Goal: Task Accomplishment & Management: Manage account settings

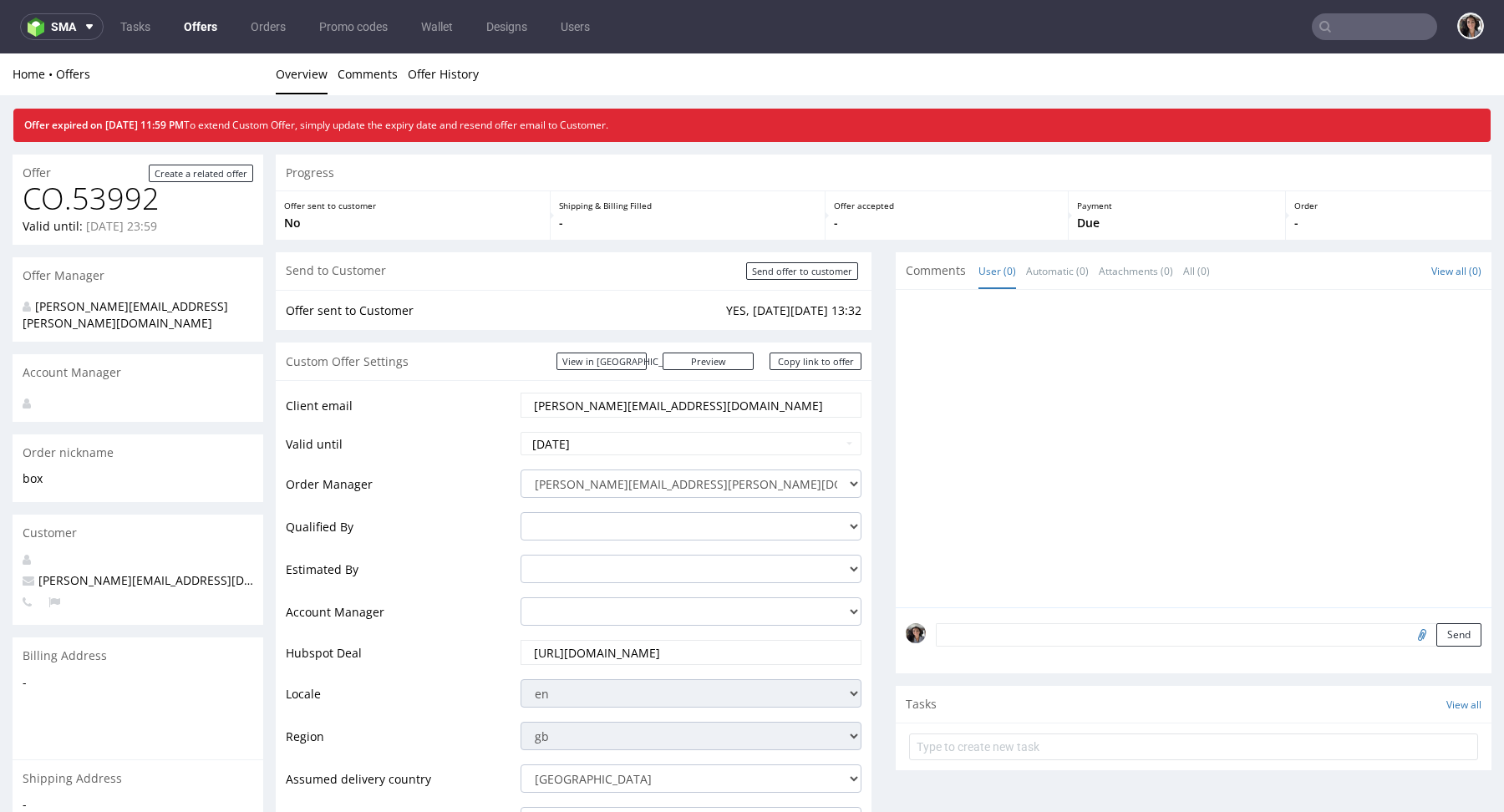
click at [201, 30] on link "Offers" at bounding box center [201, 27] width 53 height 27
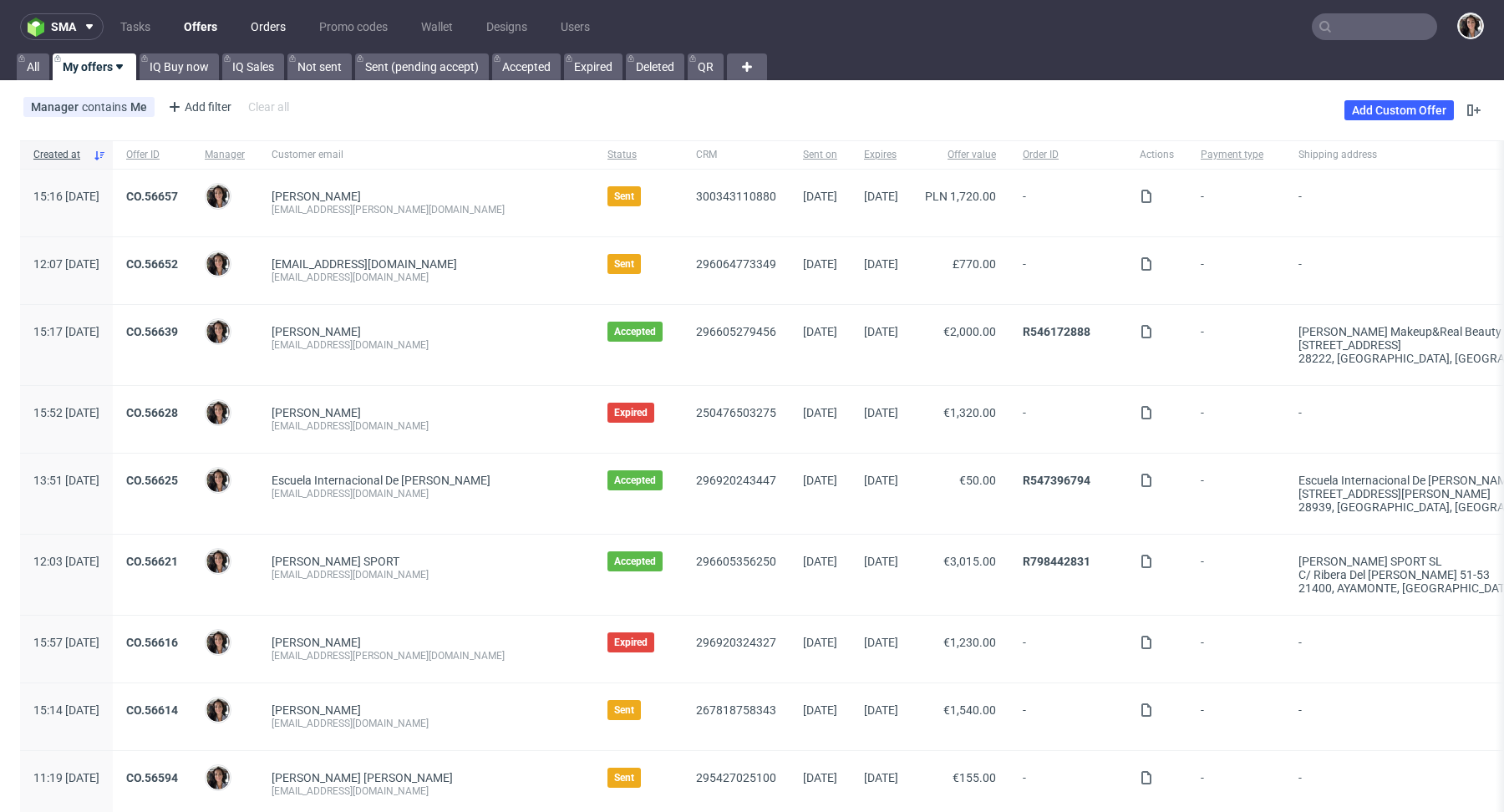
click at [281, 22] on link "Orders" at bounding box center [268, 27] width 55 height 27
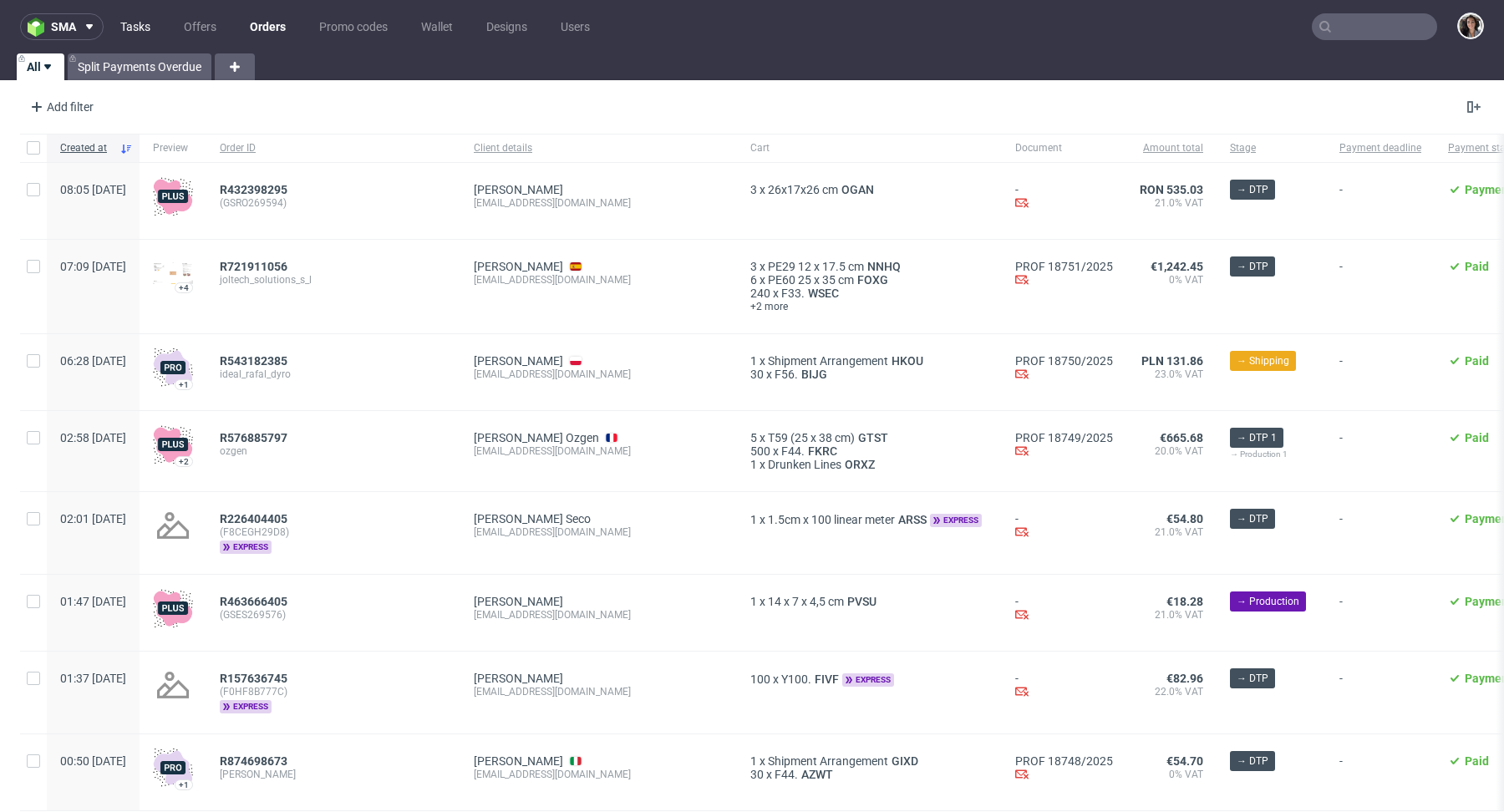
click at [126, 25] on link "Tasks" at bounding box center [135, 27] width 50 height 27
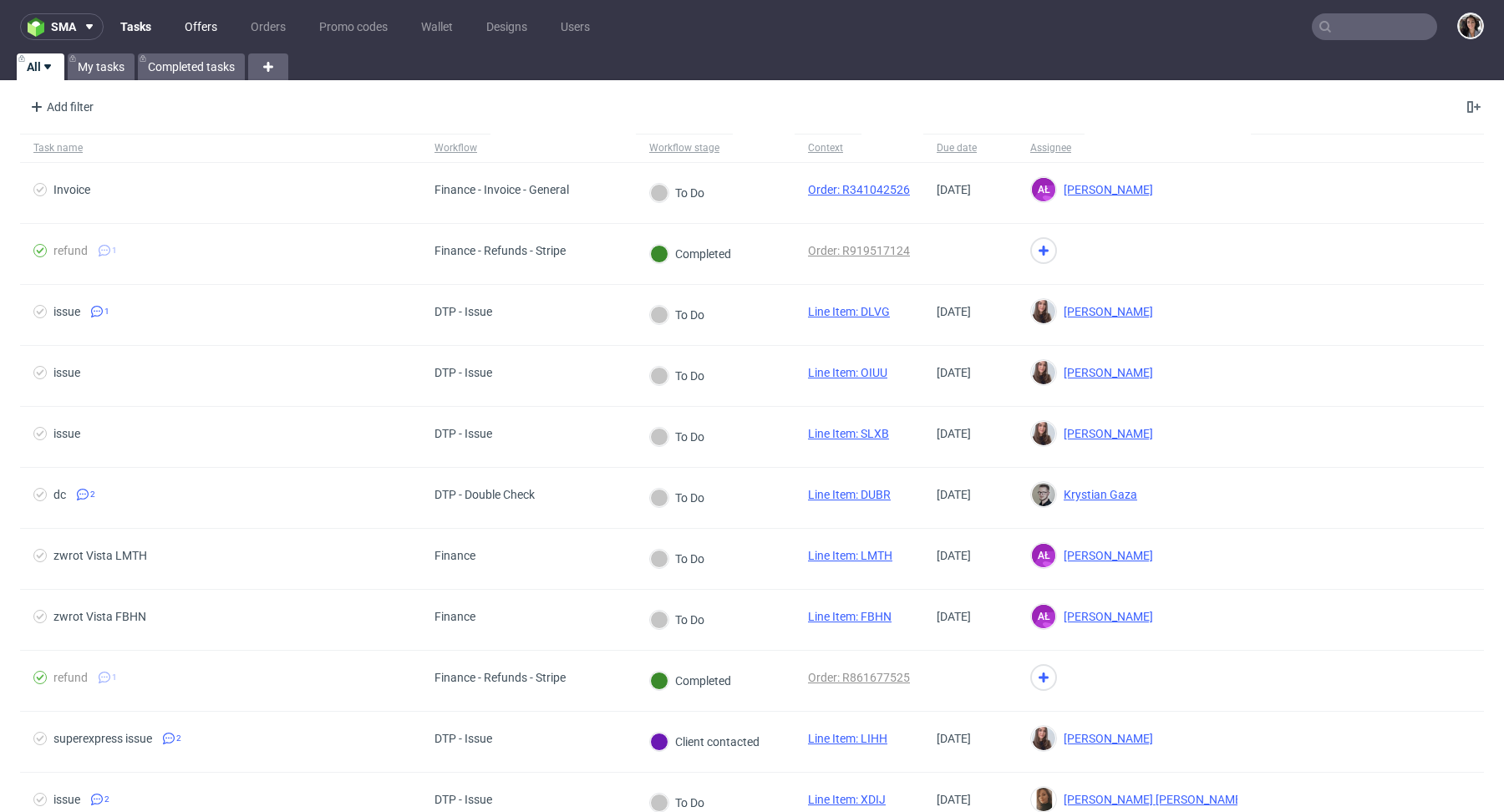
click at [204, 19] on link "Offers" at bounding box center [201, 27] width 52 height 27
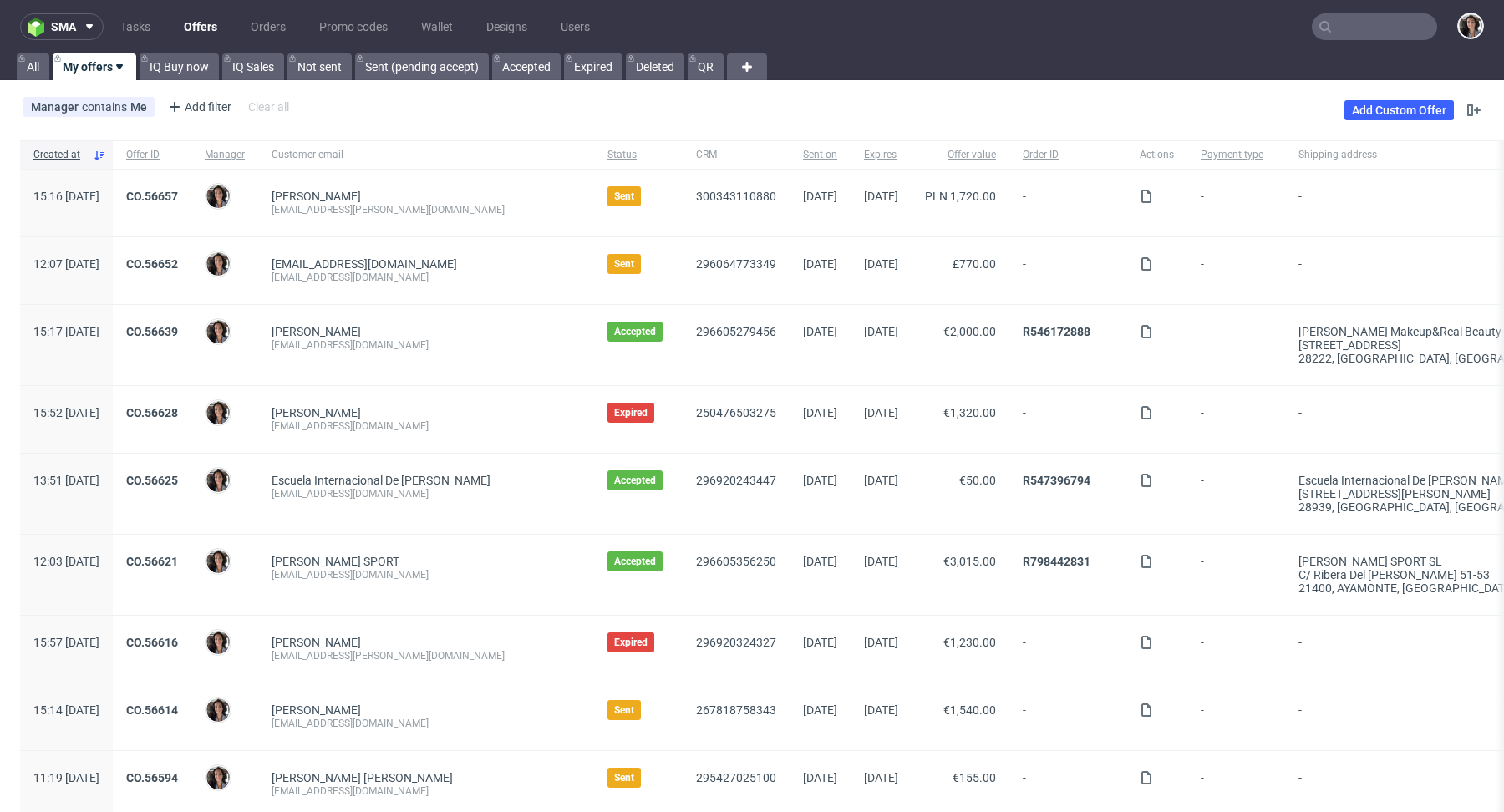
click at [1357, 20] on input "text" at bounding box center [1374, 27] width 125 height 27
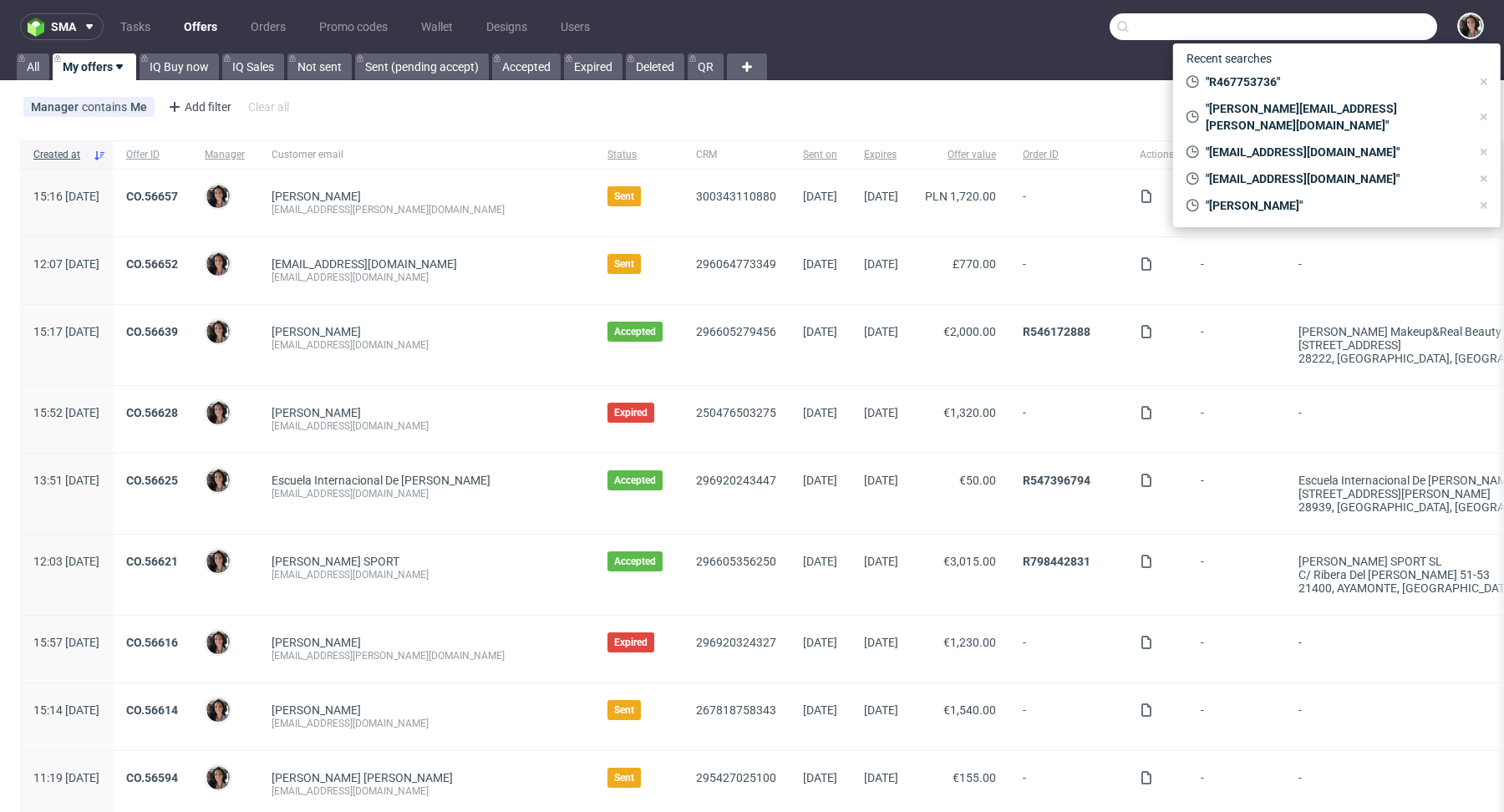
paste input "355825630"
type input "355825630"
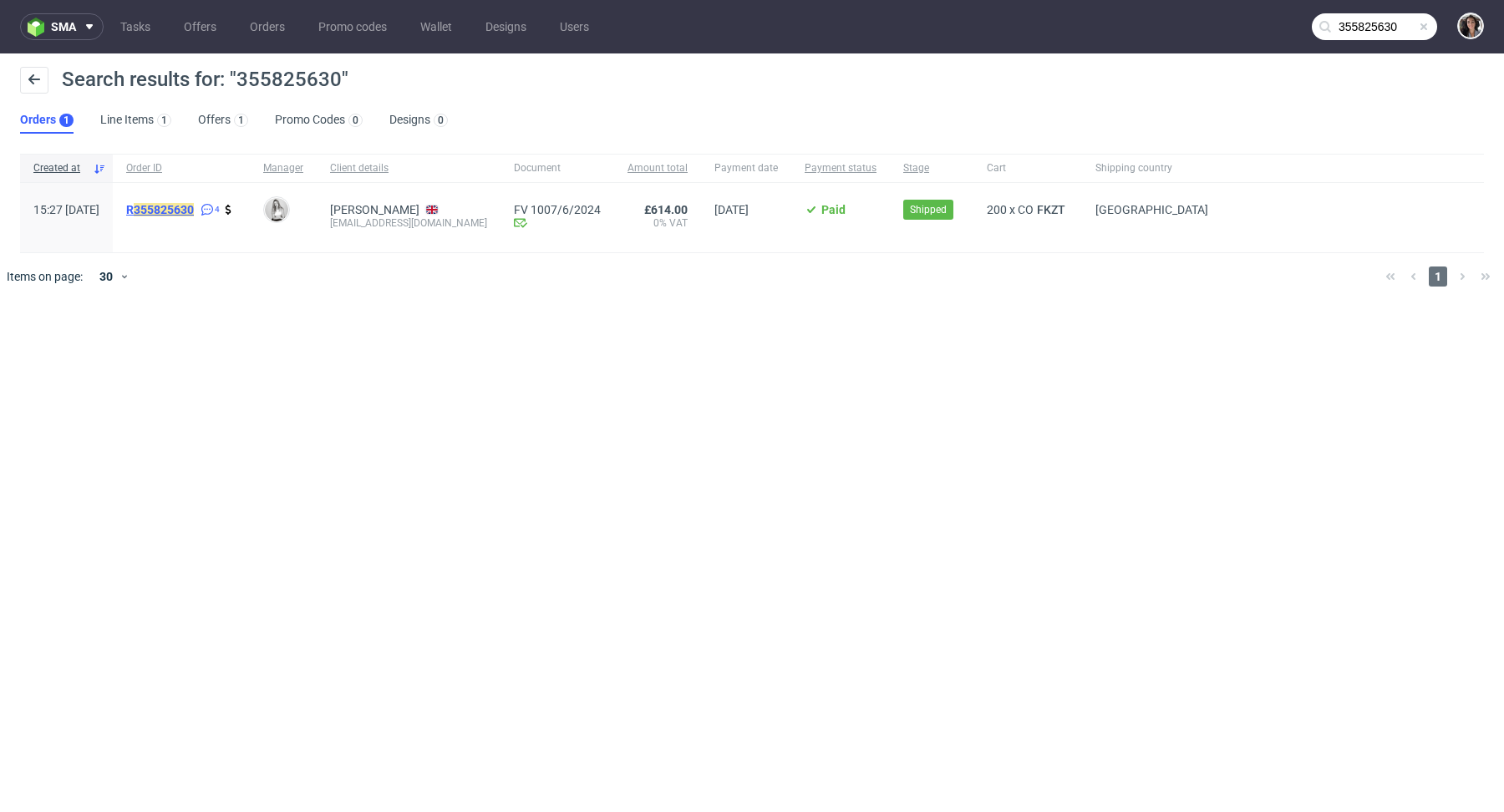
click at [194, 208] on mark "355825630" at bounding box center [164, 210] width 60 height 13
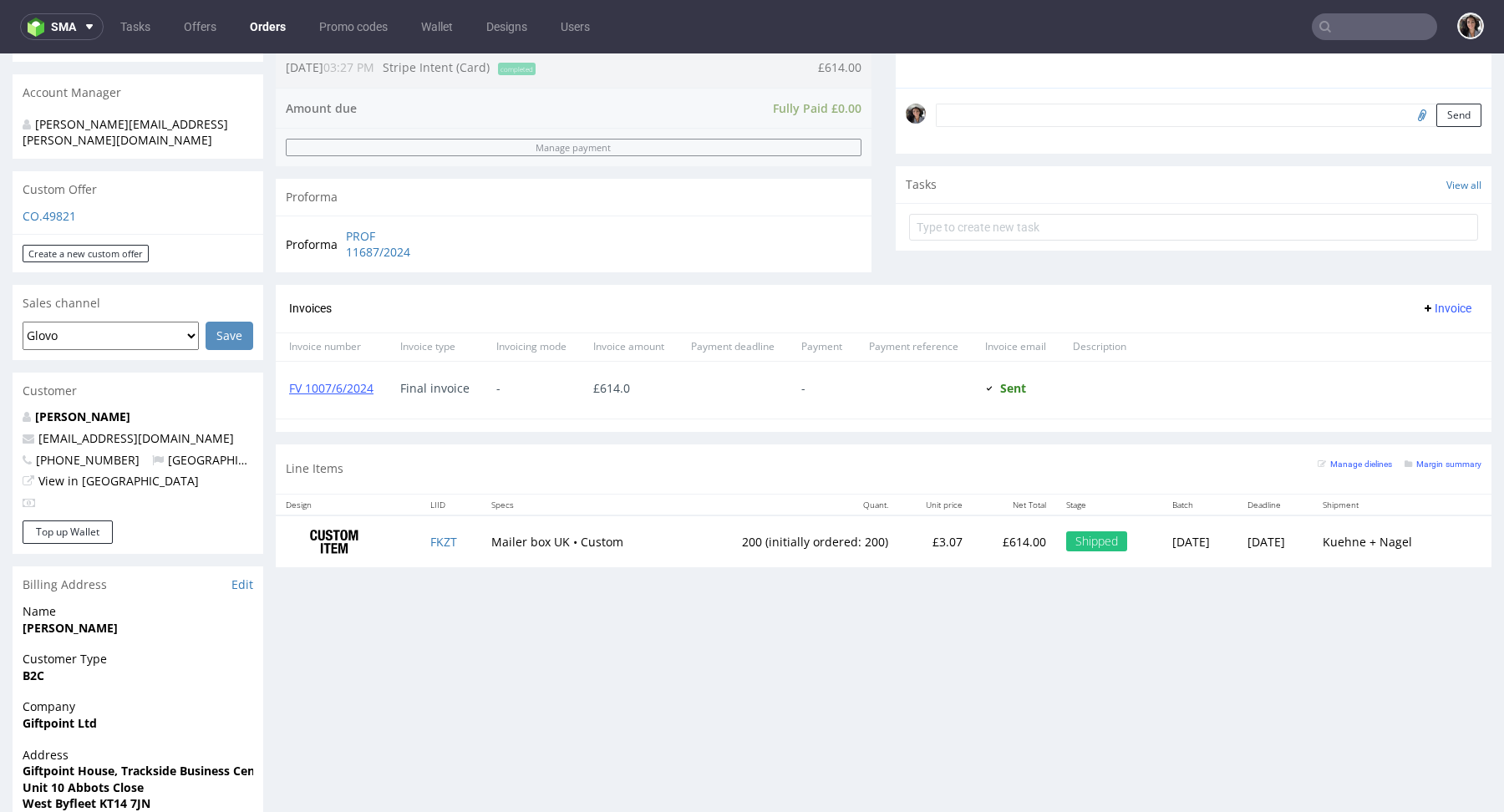
scroll to position [548, 0]
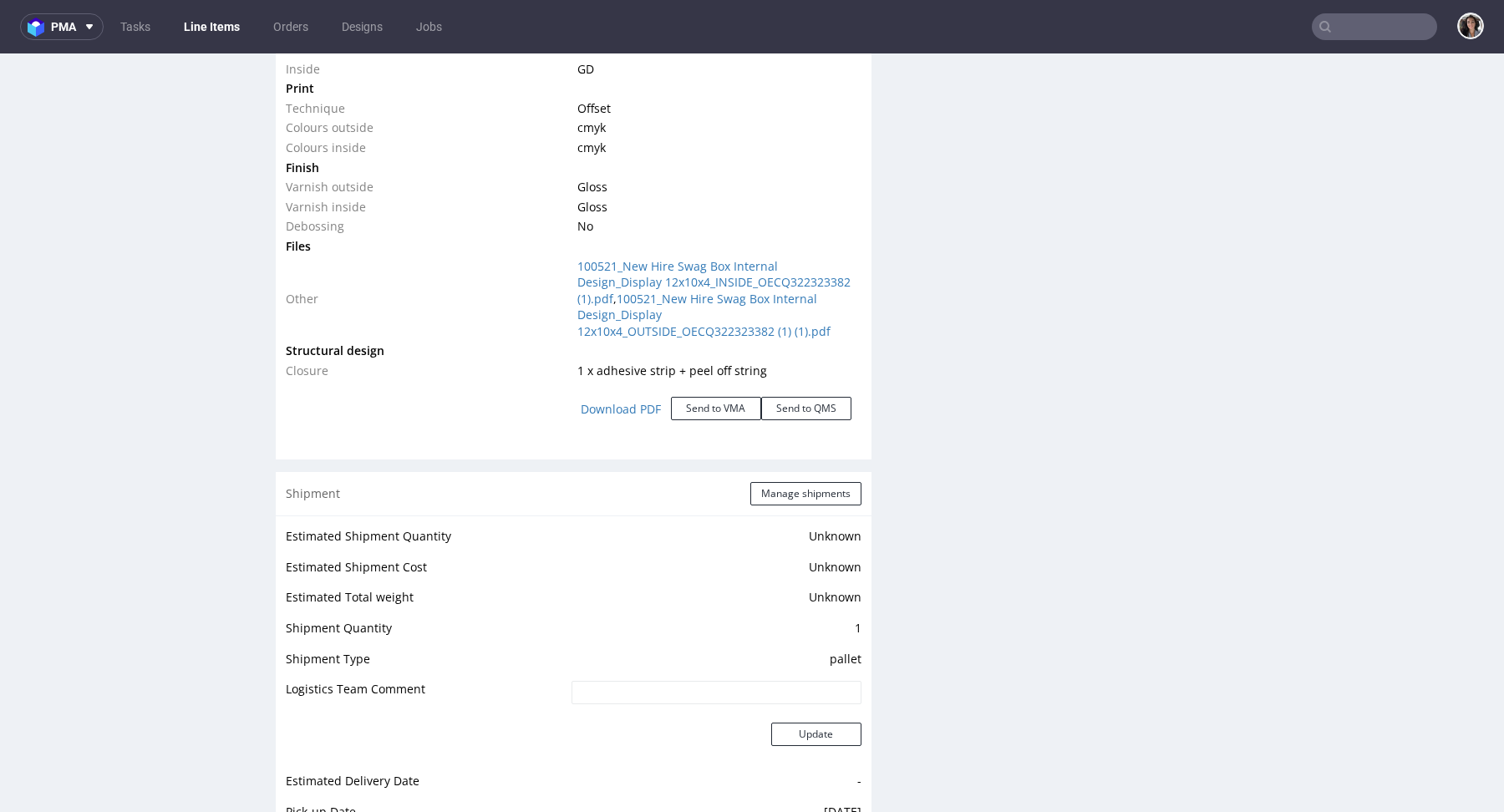
scroll to position [1784, 0]
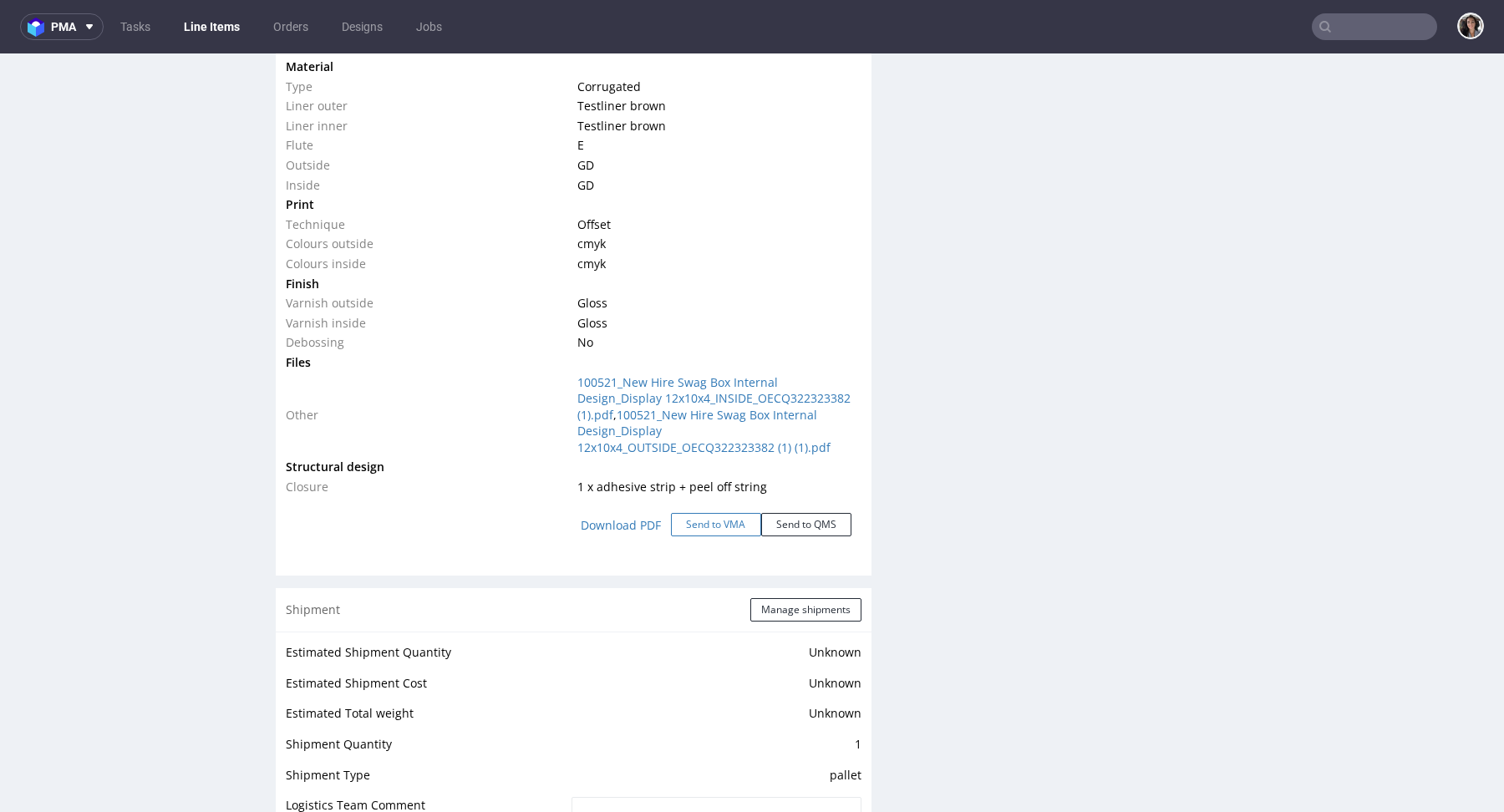
click at [688, 522] on button "Send to VMA" at bounding box center [716, 525] width 91 height 23
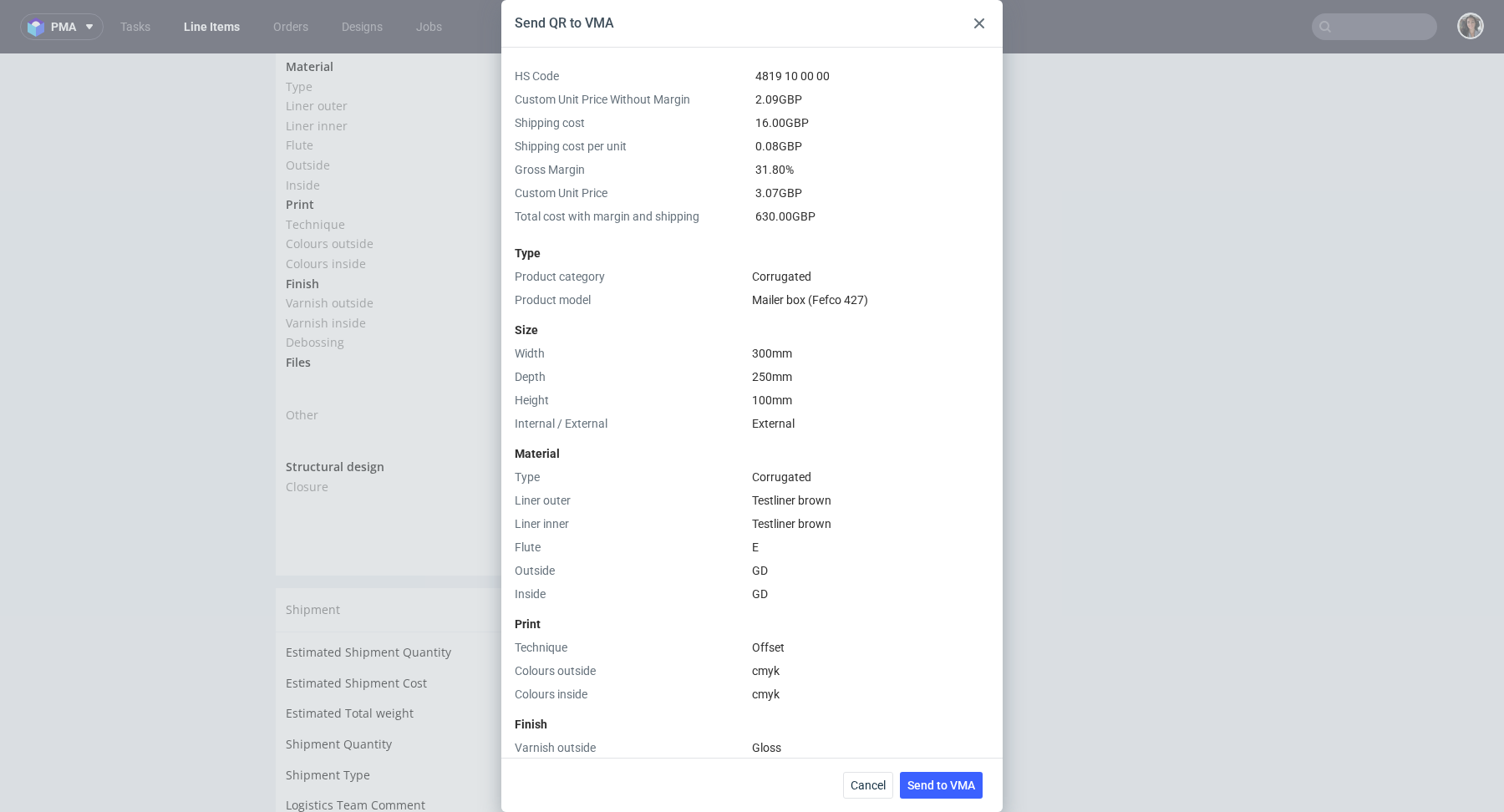
scroll to position [538, 0]
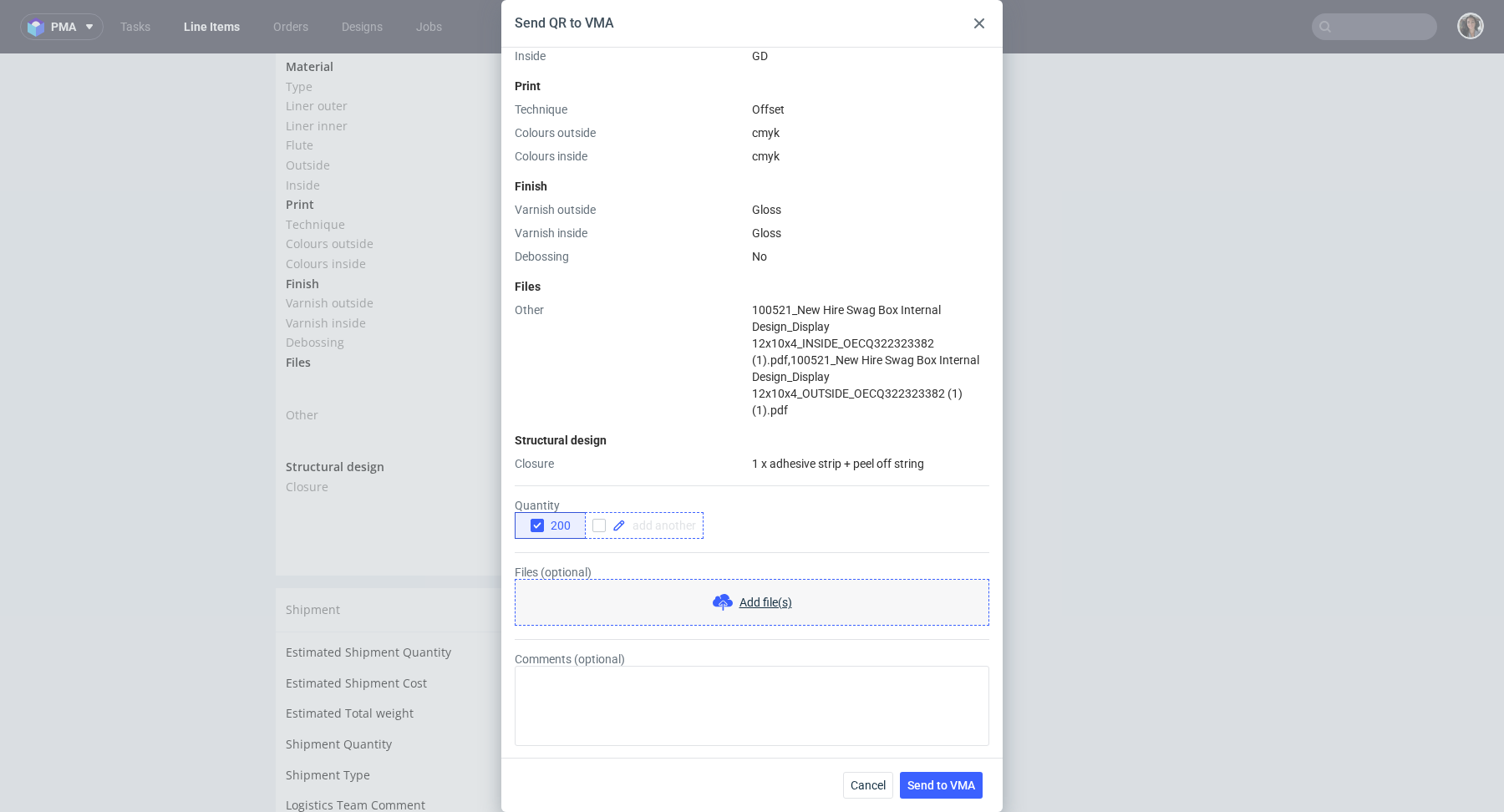
click at [664, 533] on div at bounding box center [645, 526] width 119 height 27
checkbox input "true"
click at [957, 784] on span "Send to VMA" at bounding box center [942, 785] width 68 height 12
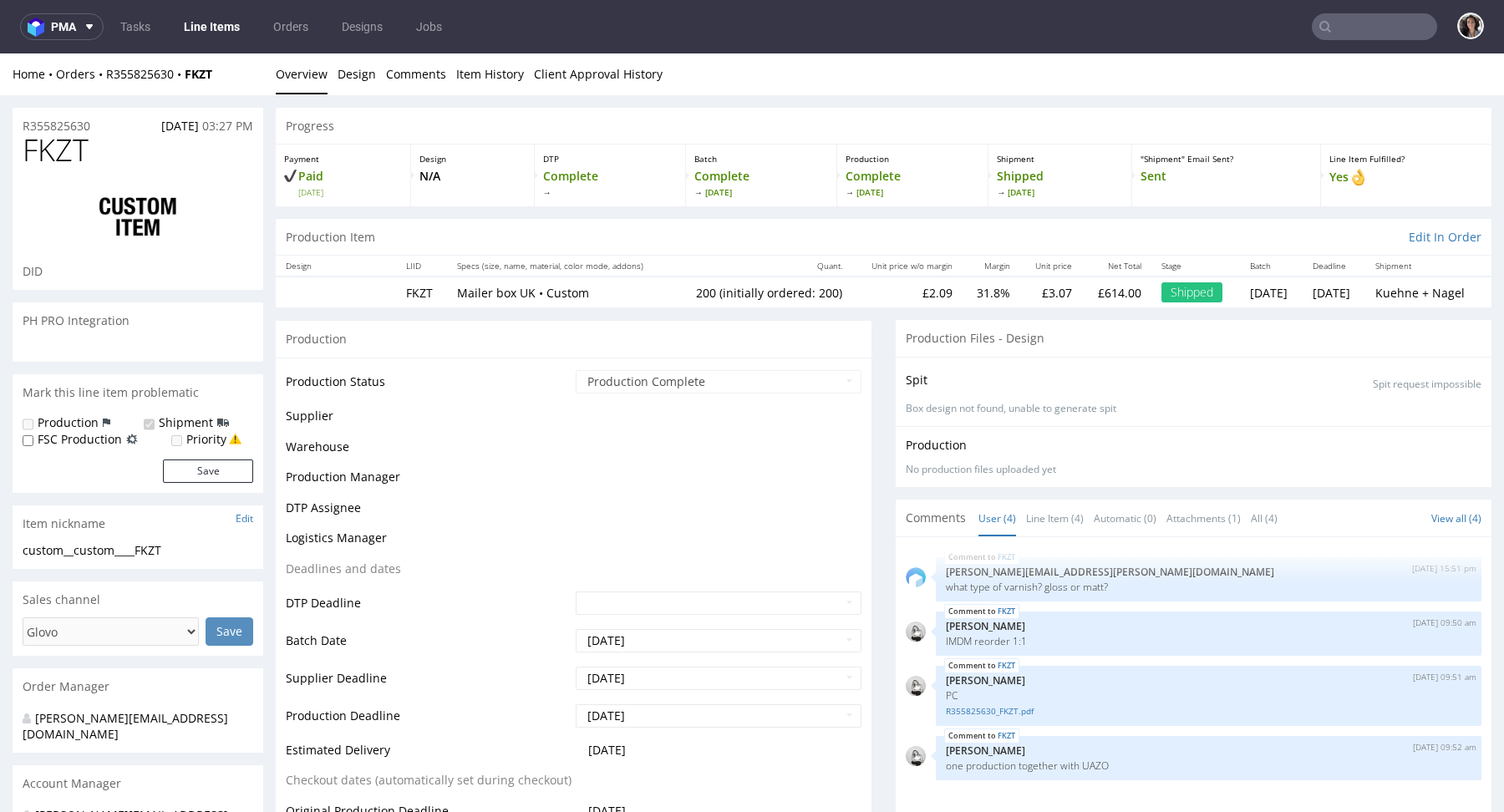
scroll to position [0, 0]
select select "in_progress"
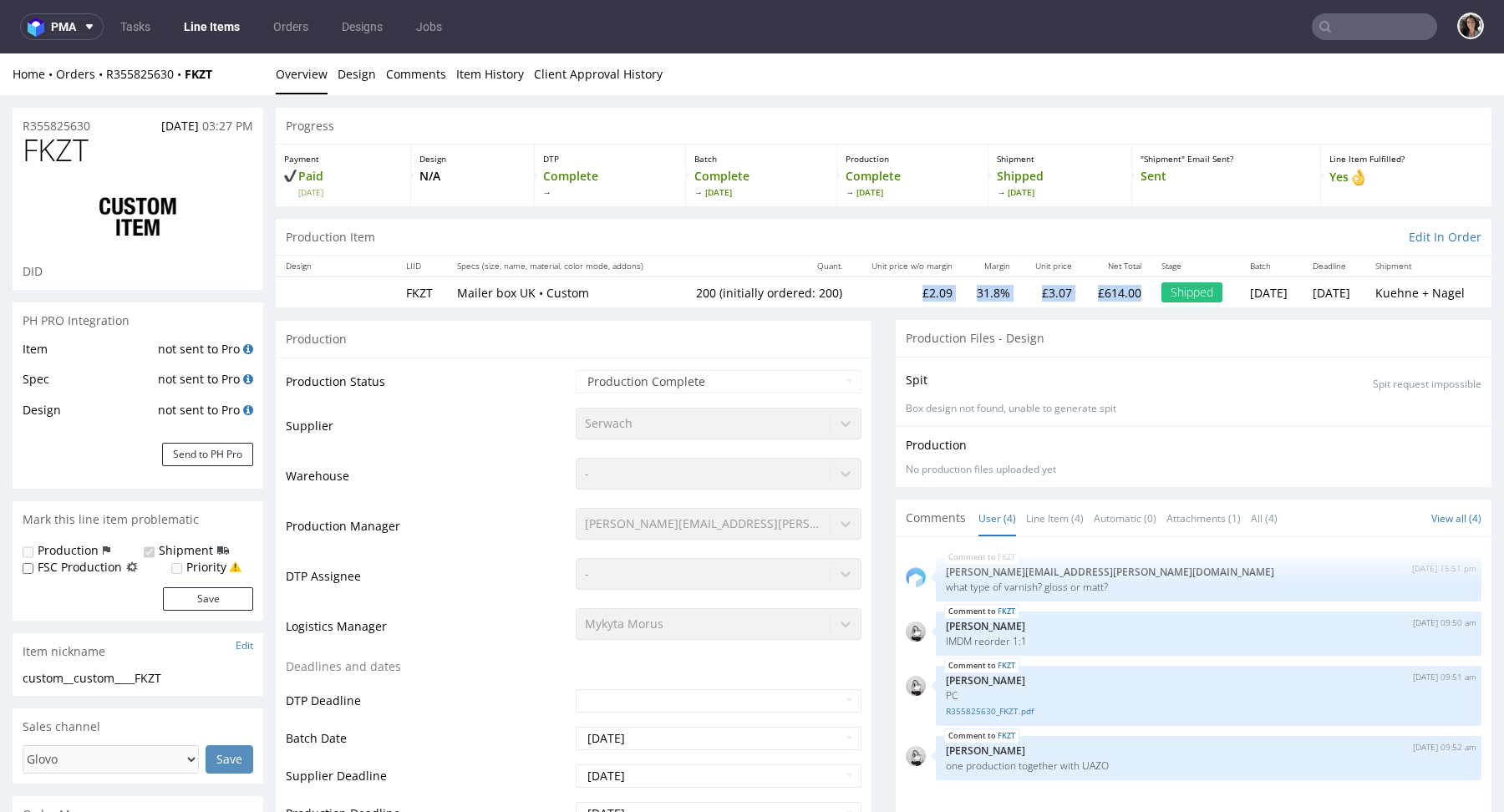
drag, startPoint x: 1108, startPoint y: 291, endPoint x: 864, endPoint y: 286, distance: 244.1
click at [864, 286] on tr "FKZT Mailer box UK • Custom 200 (initially ordered: 200) £2.09 31.8% £3.07 £614…" at bounding box center [883, 291] width 1216 height 31
copy tr "£2.09 31.8% £3.07 £614.00"
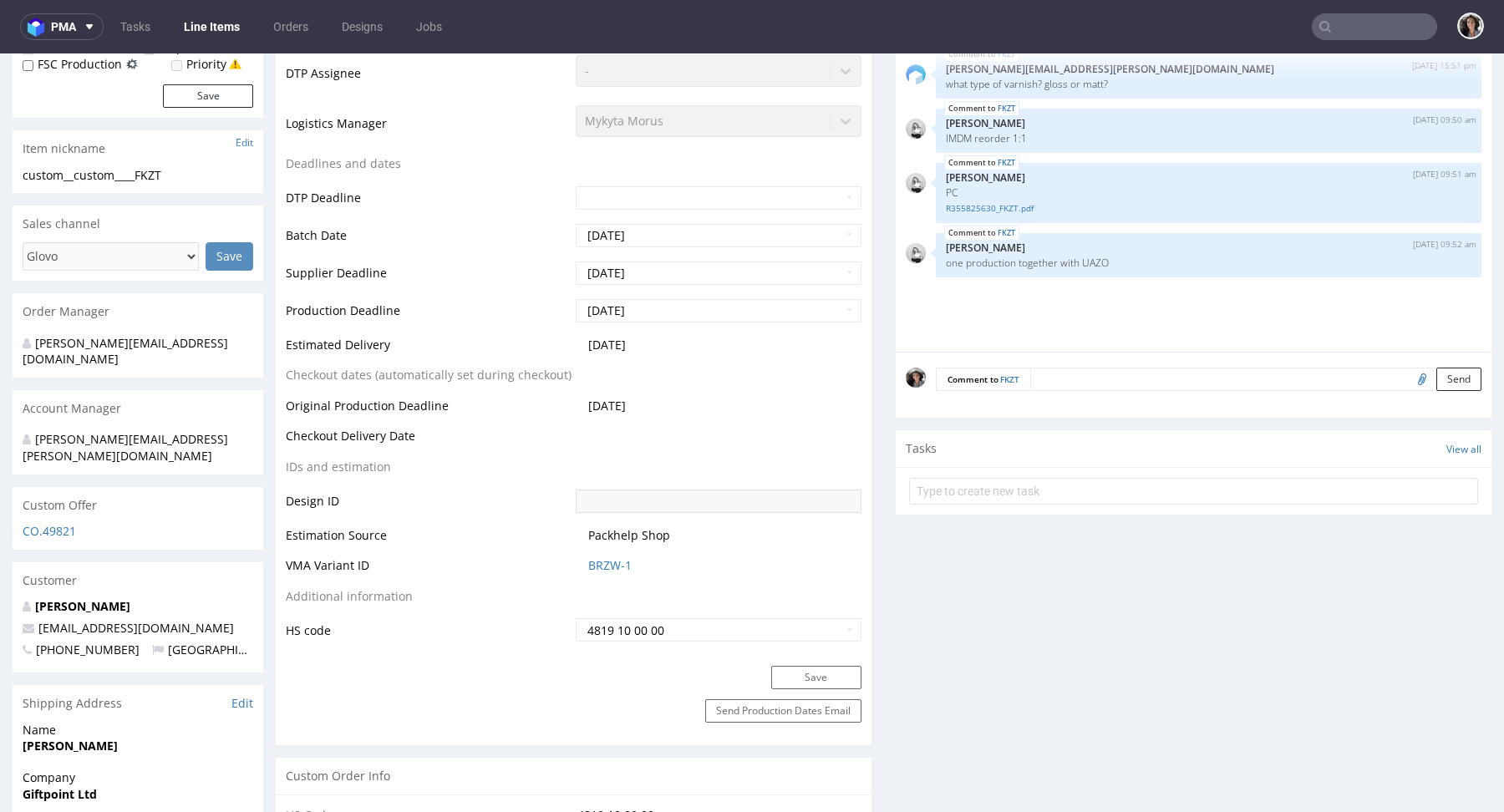
scroll to position [501, 0]
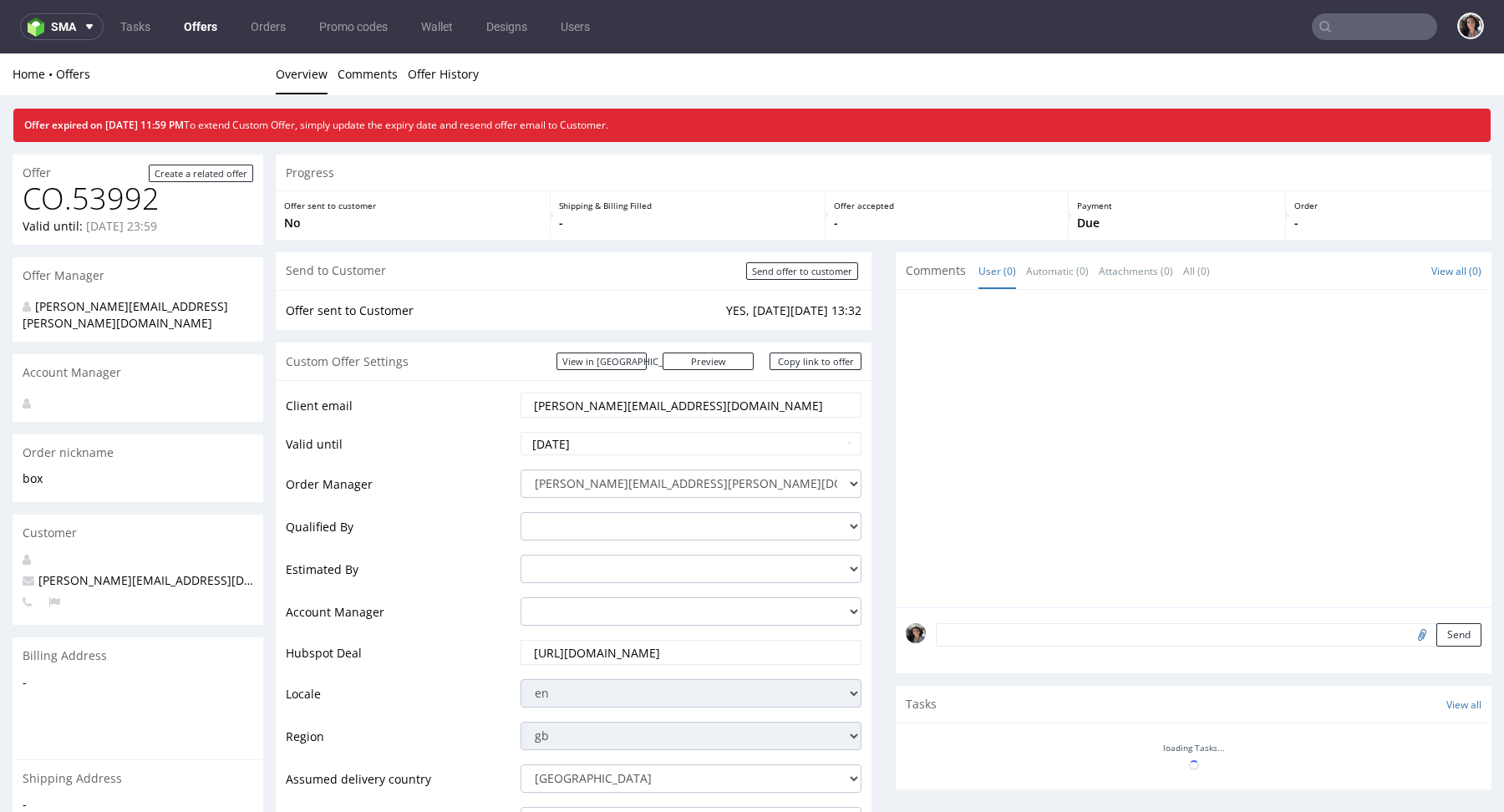
click at [1373, 18] on input "text" at bounding box center [1374, 27] width 125 height 27
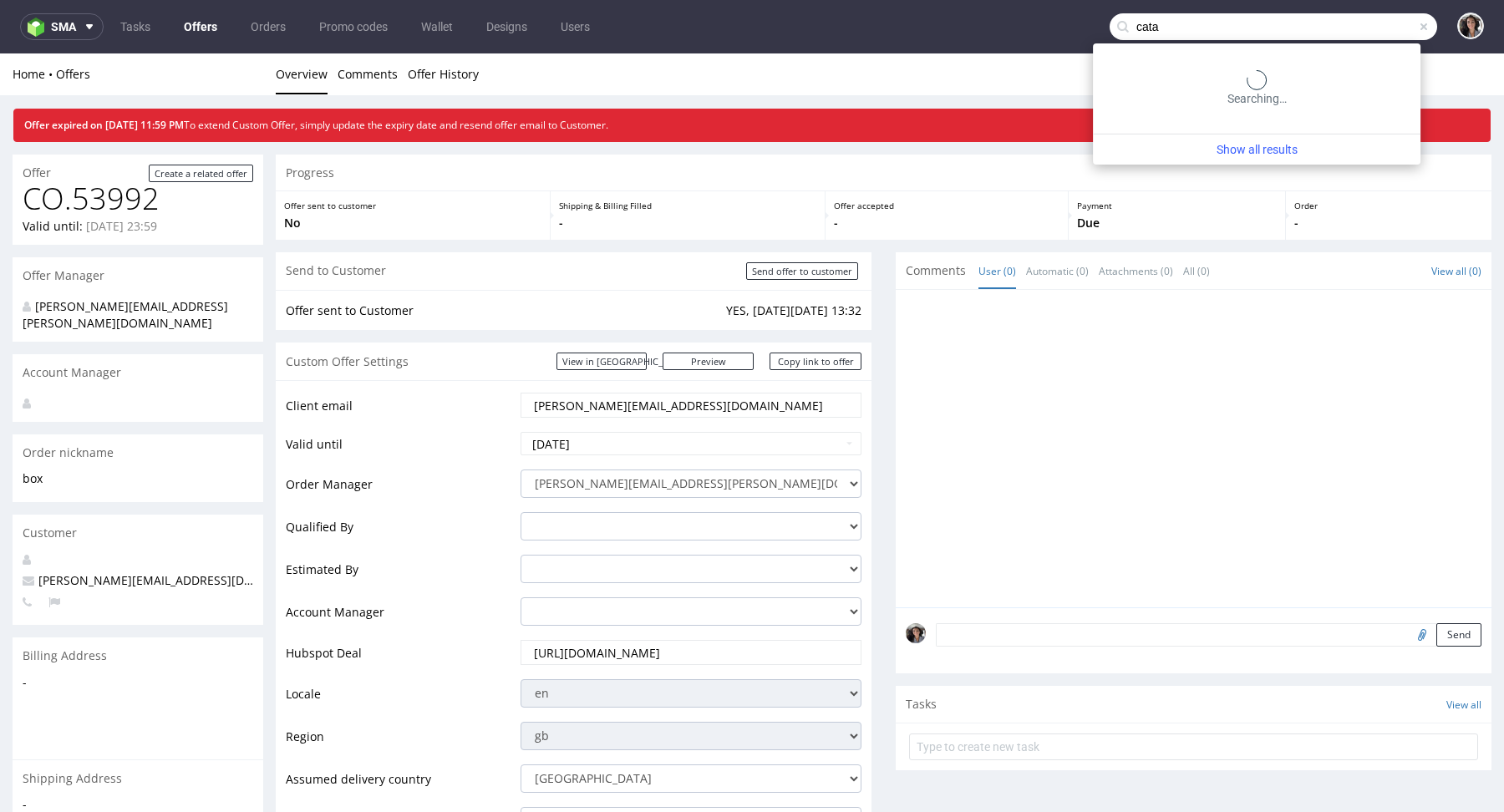
type input "cata"
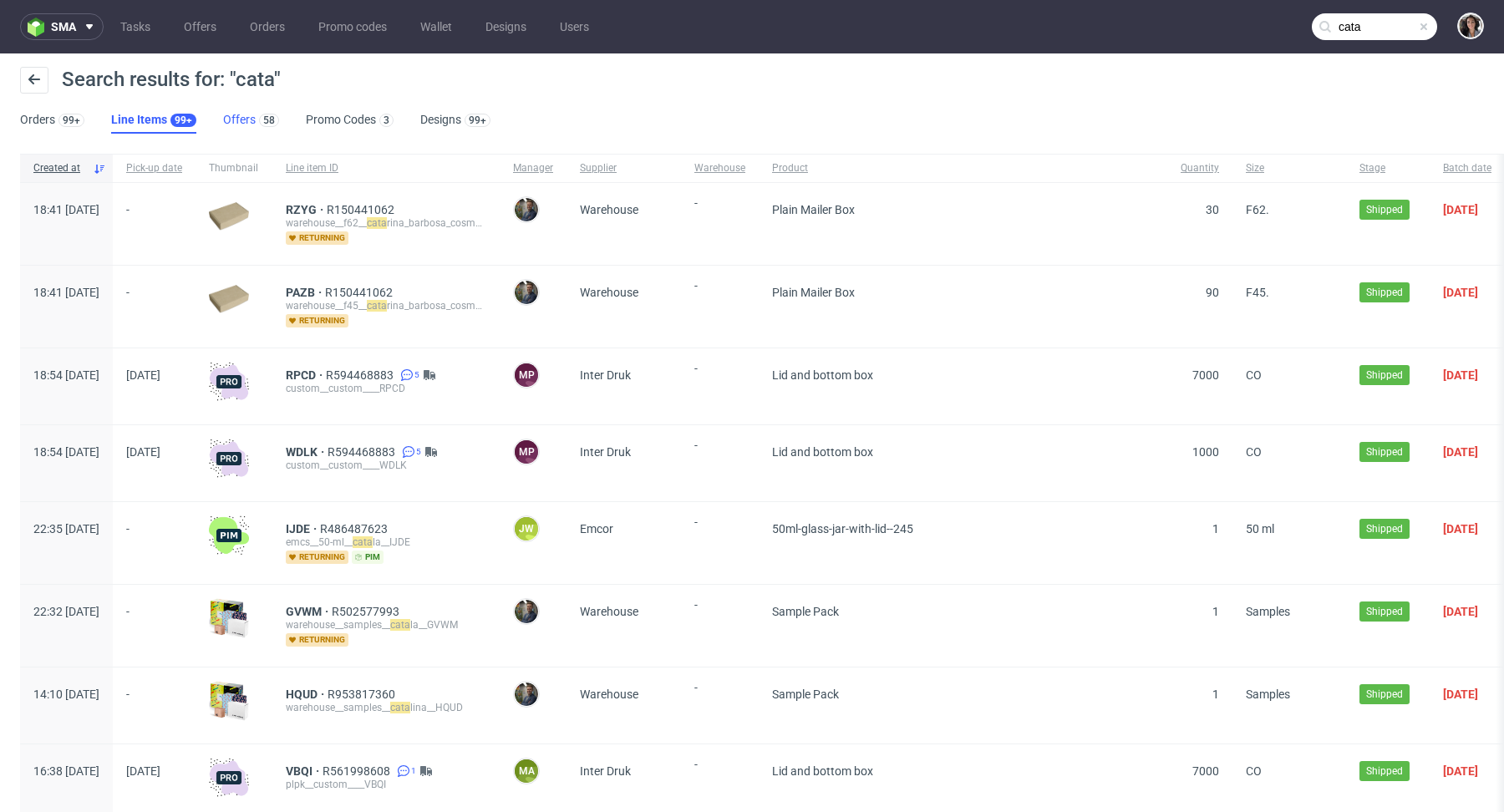
click at [223, 124] on link "Offers 58" at bounding box center [251, 120] width 56 height 27
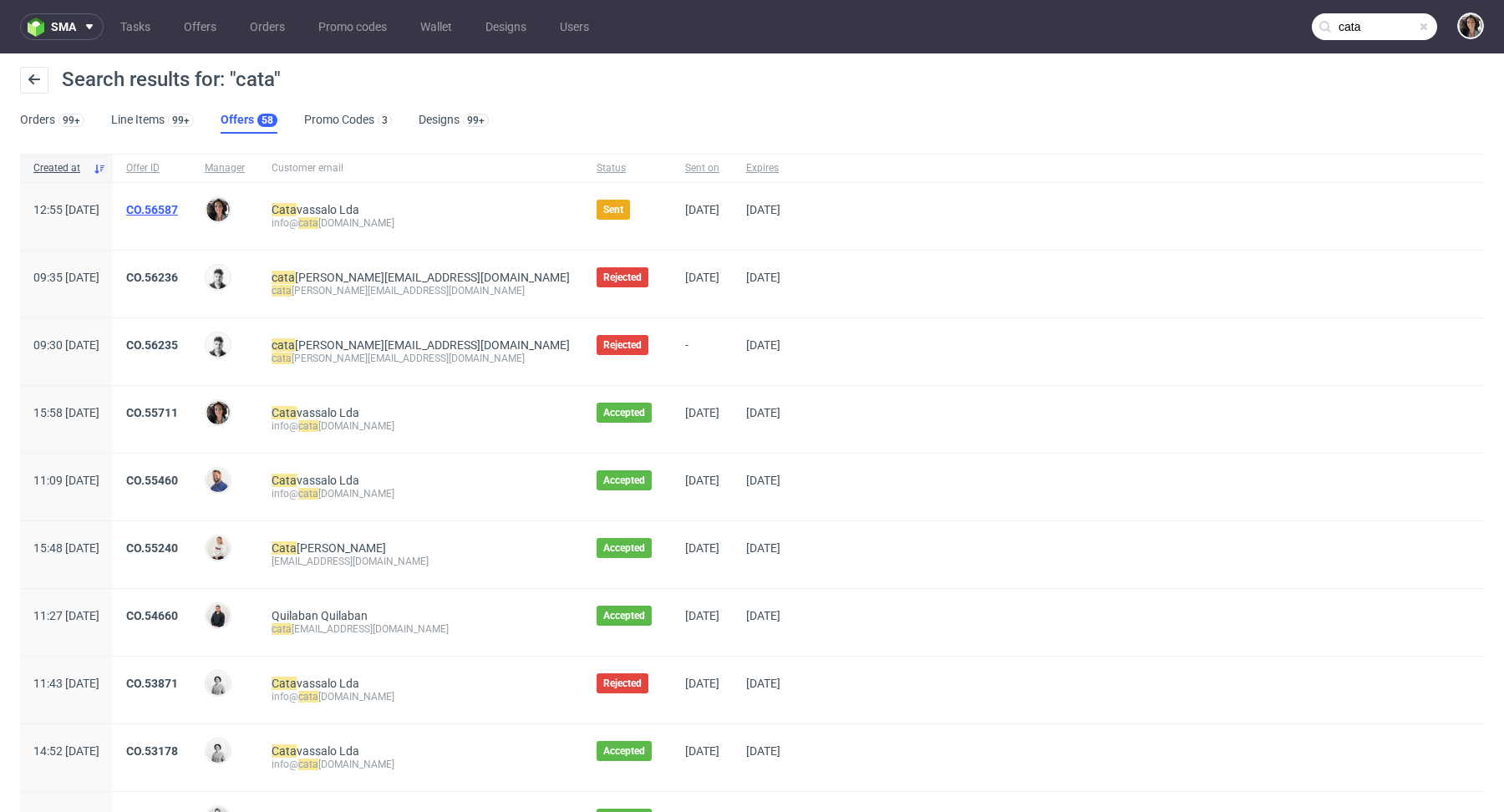
click at [178, 210] on link "CO.56587" at bounding box center [152, 210] width 52 height 13
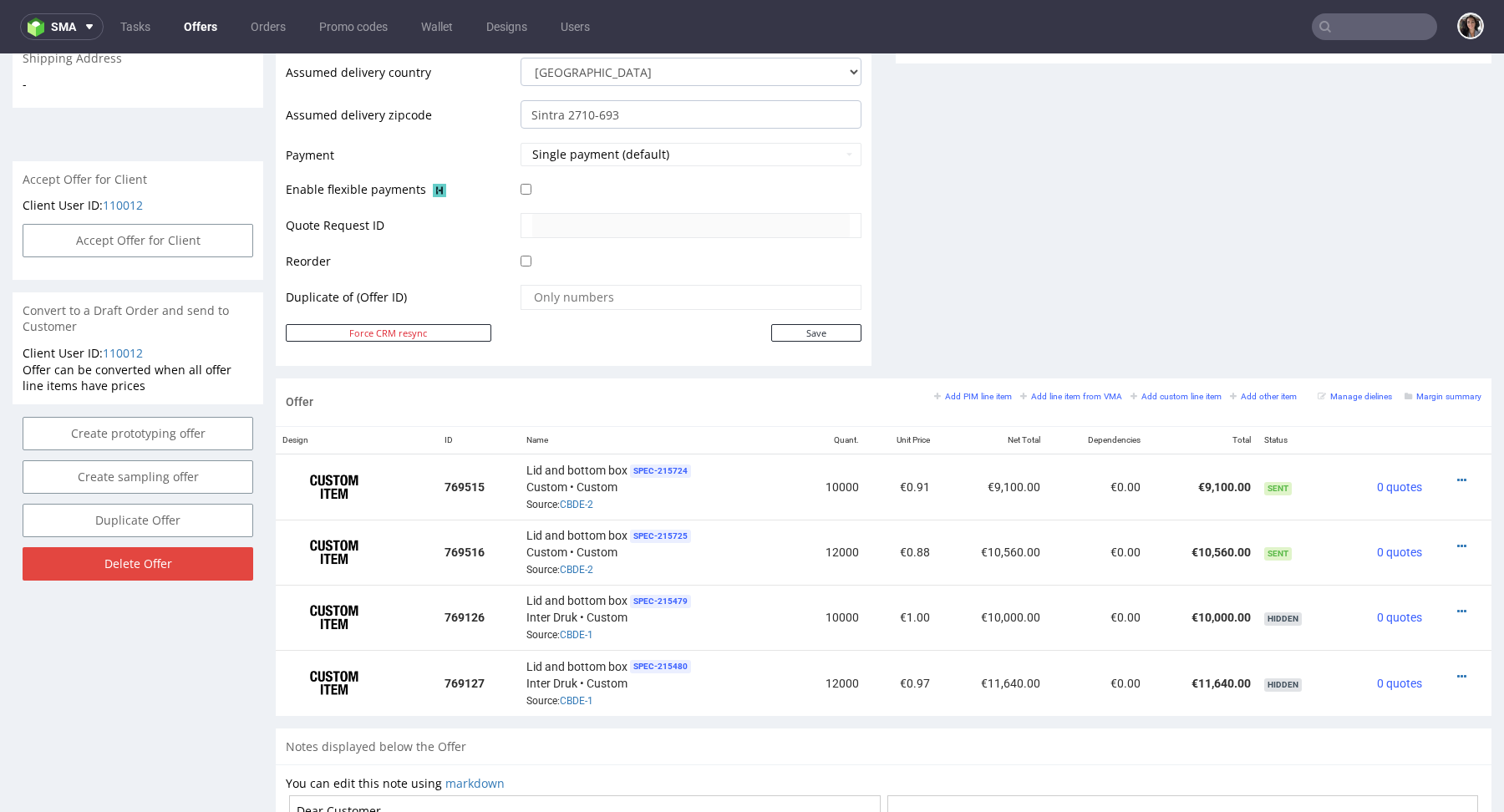
scroll to position [756, 0]
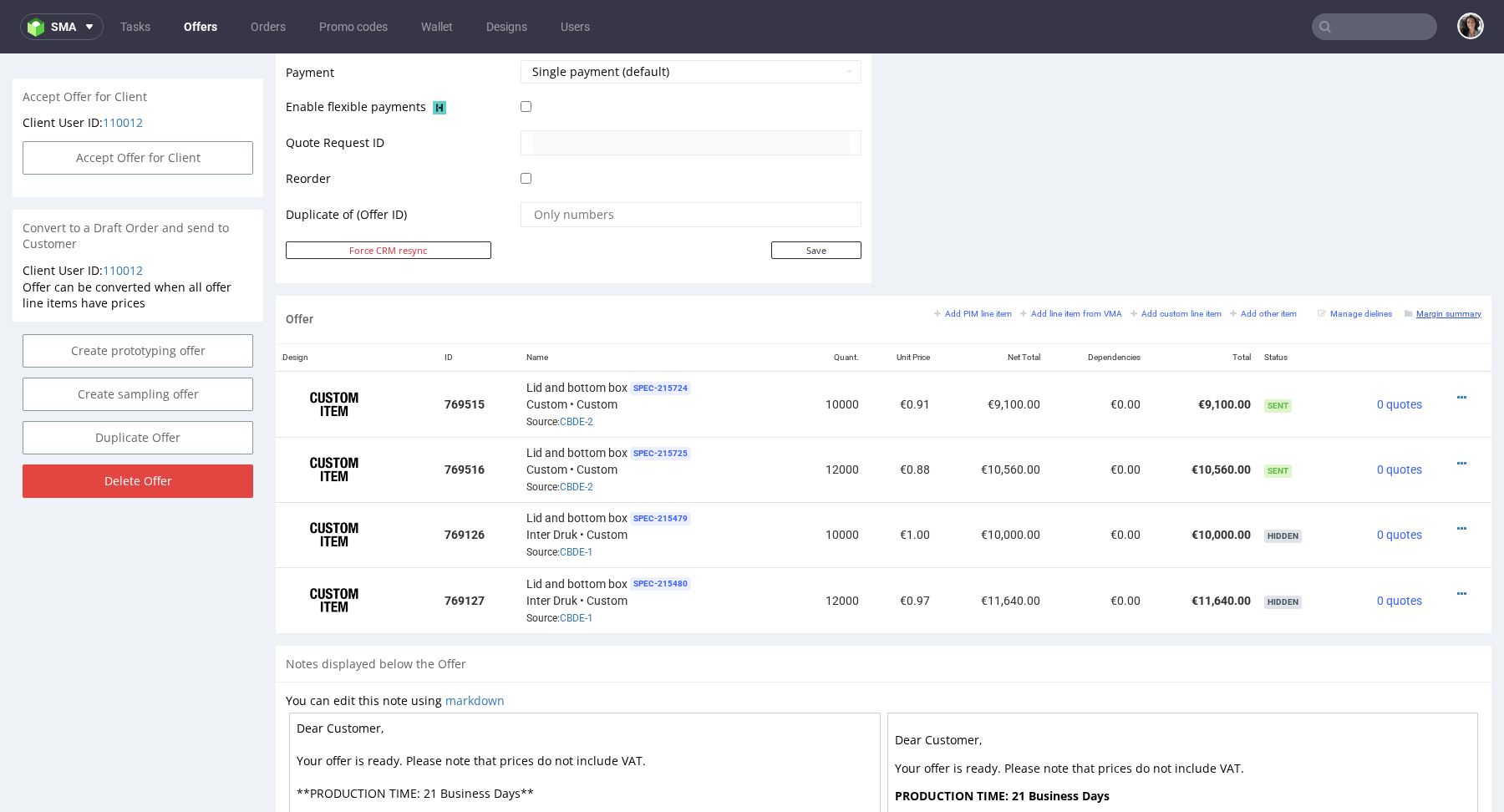
click at [1441, 314] on small "Margin summary" at bounding box center [1443, 314] width 77 height 9
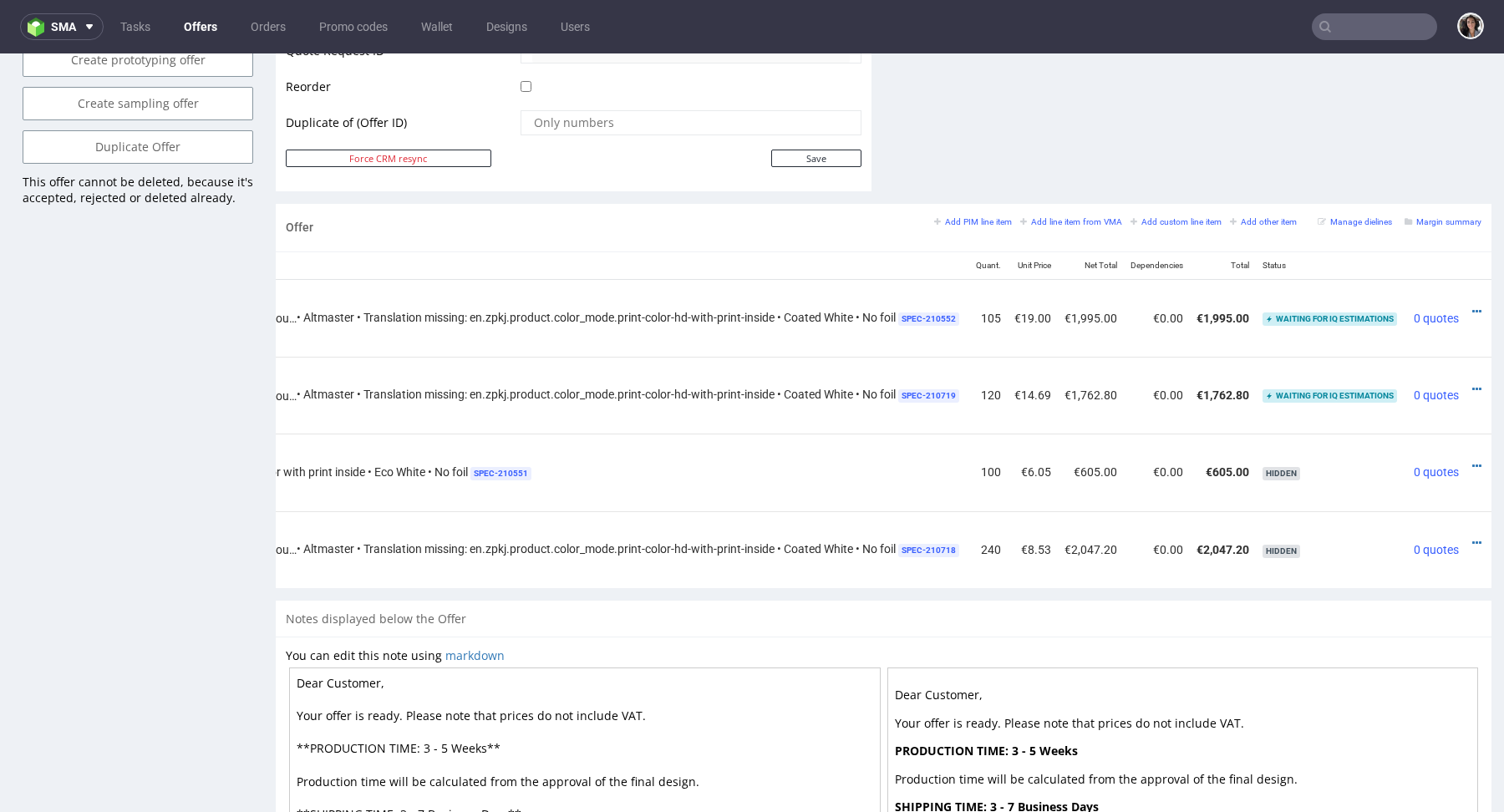
scroll to position [0, 432]
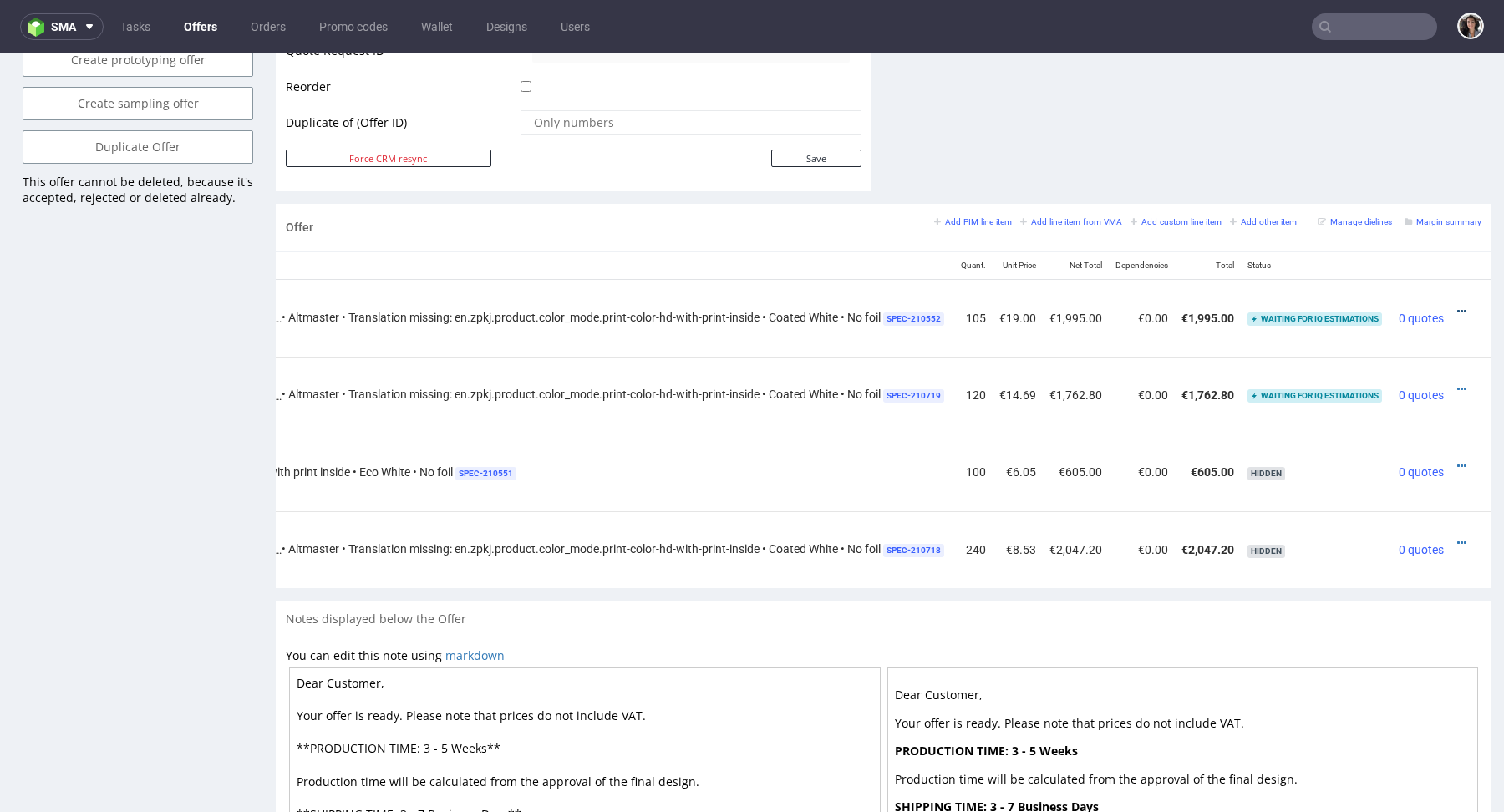
click at [1458, 307] on icon at bounding box center [1462, 311] width 9 height 12
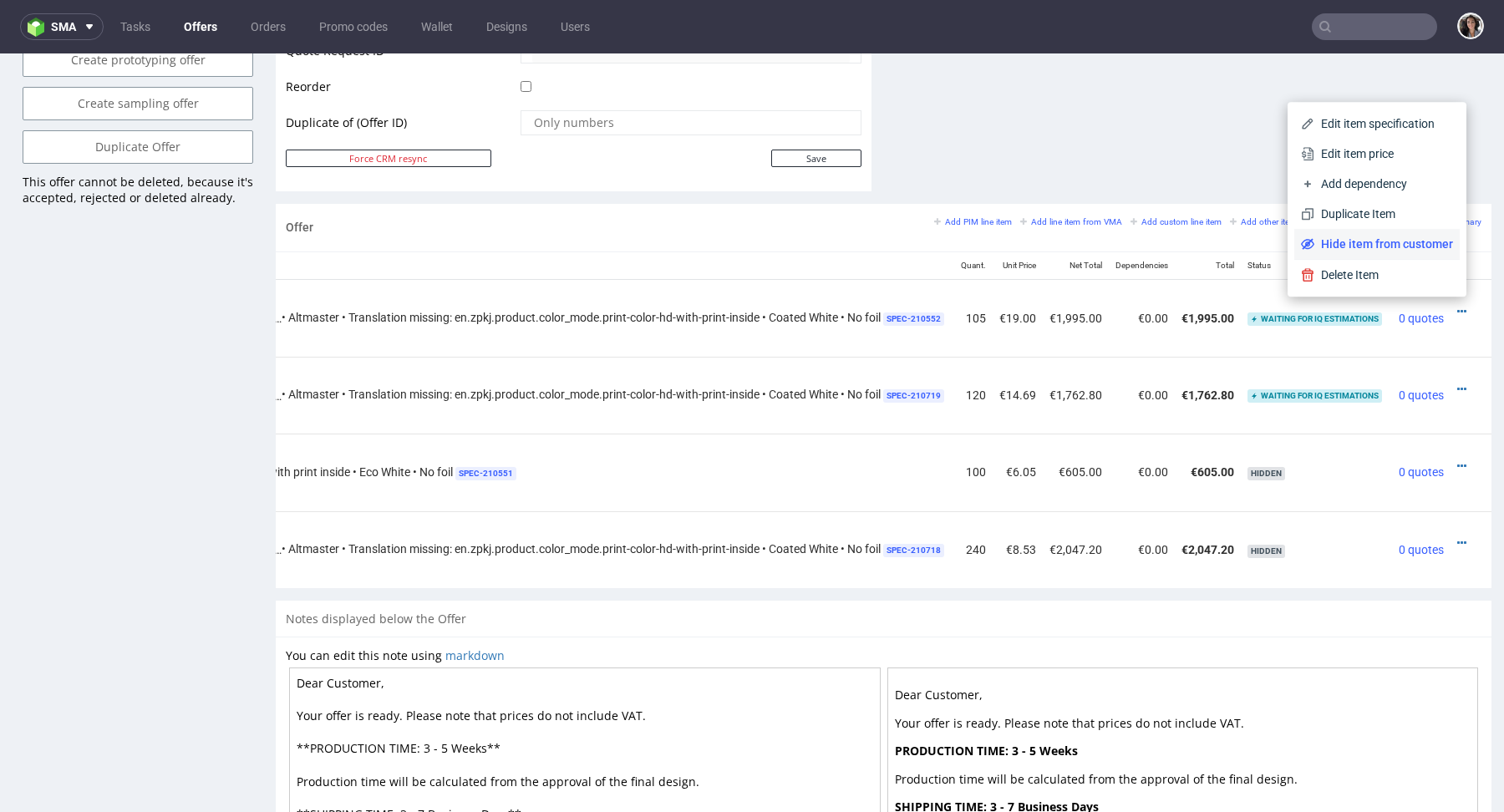
click at [1411, 247] on span "Hide item from customer" at bounding box center [1384, 243] width 139 height 17
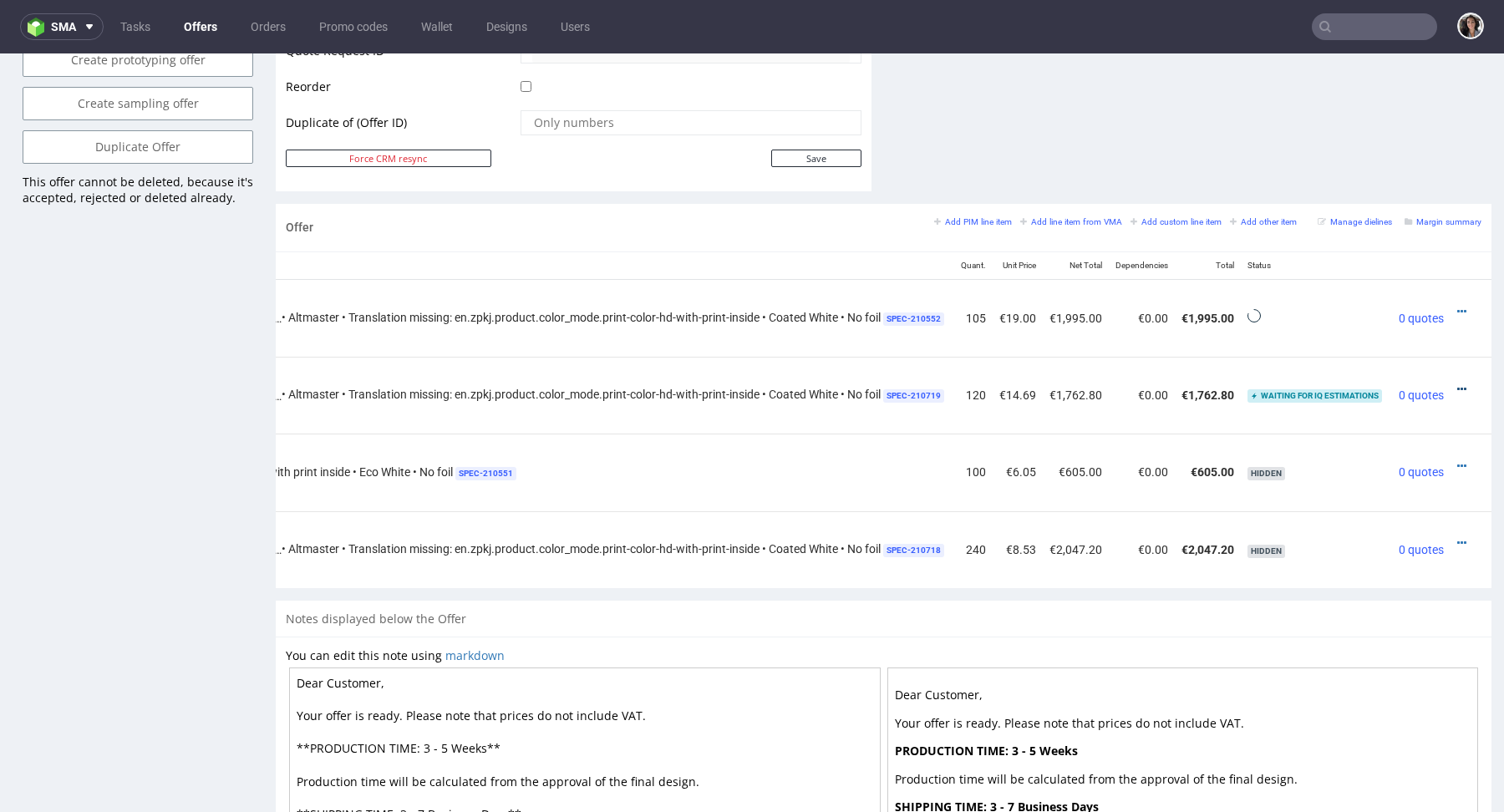
click at [1458, 385] on icon at bounding box center [1462, 389] width 9 height 12
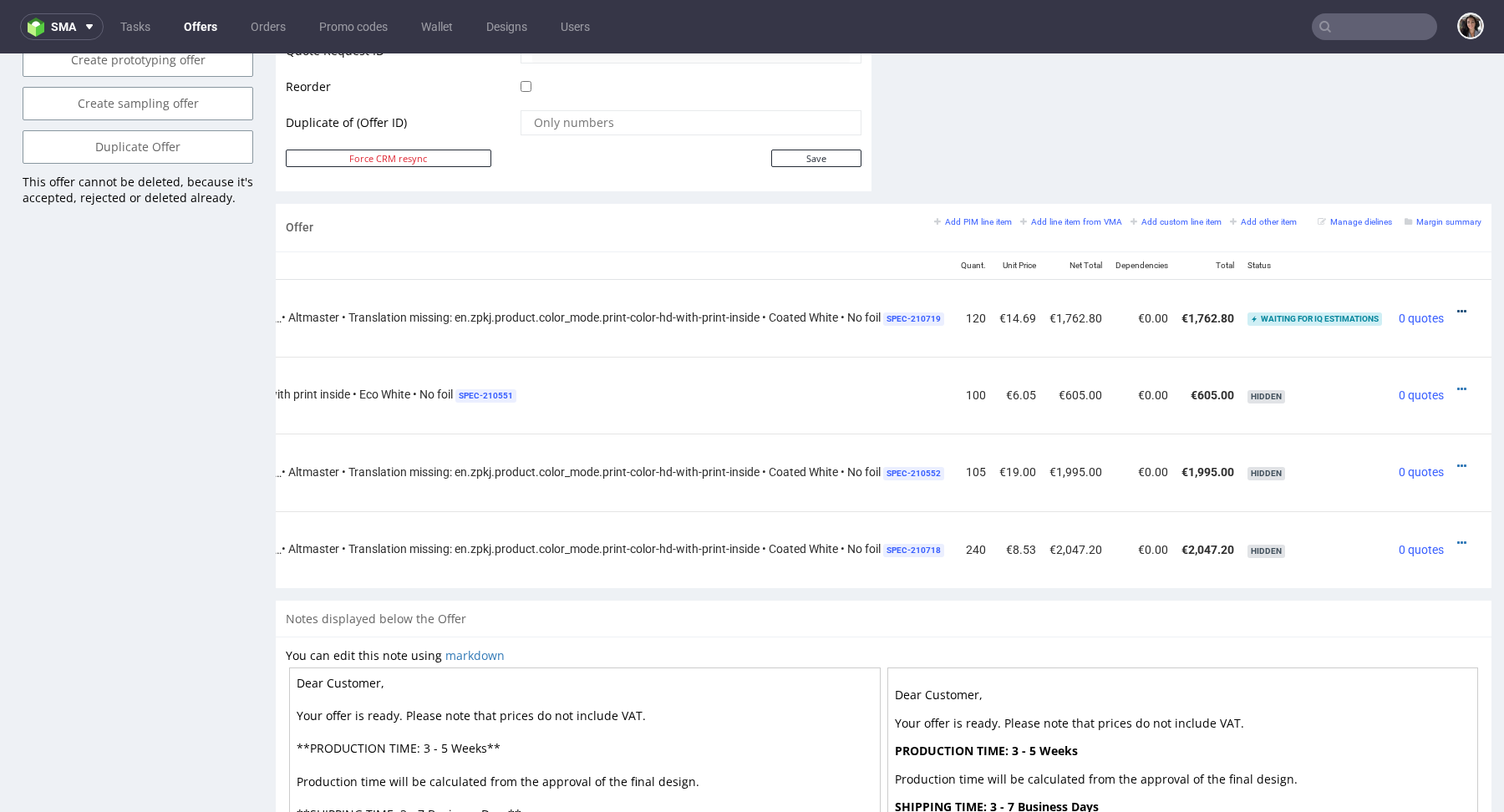
click at [1458, 309] on icon at bounding box center [1462, 311] width 9 height 12
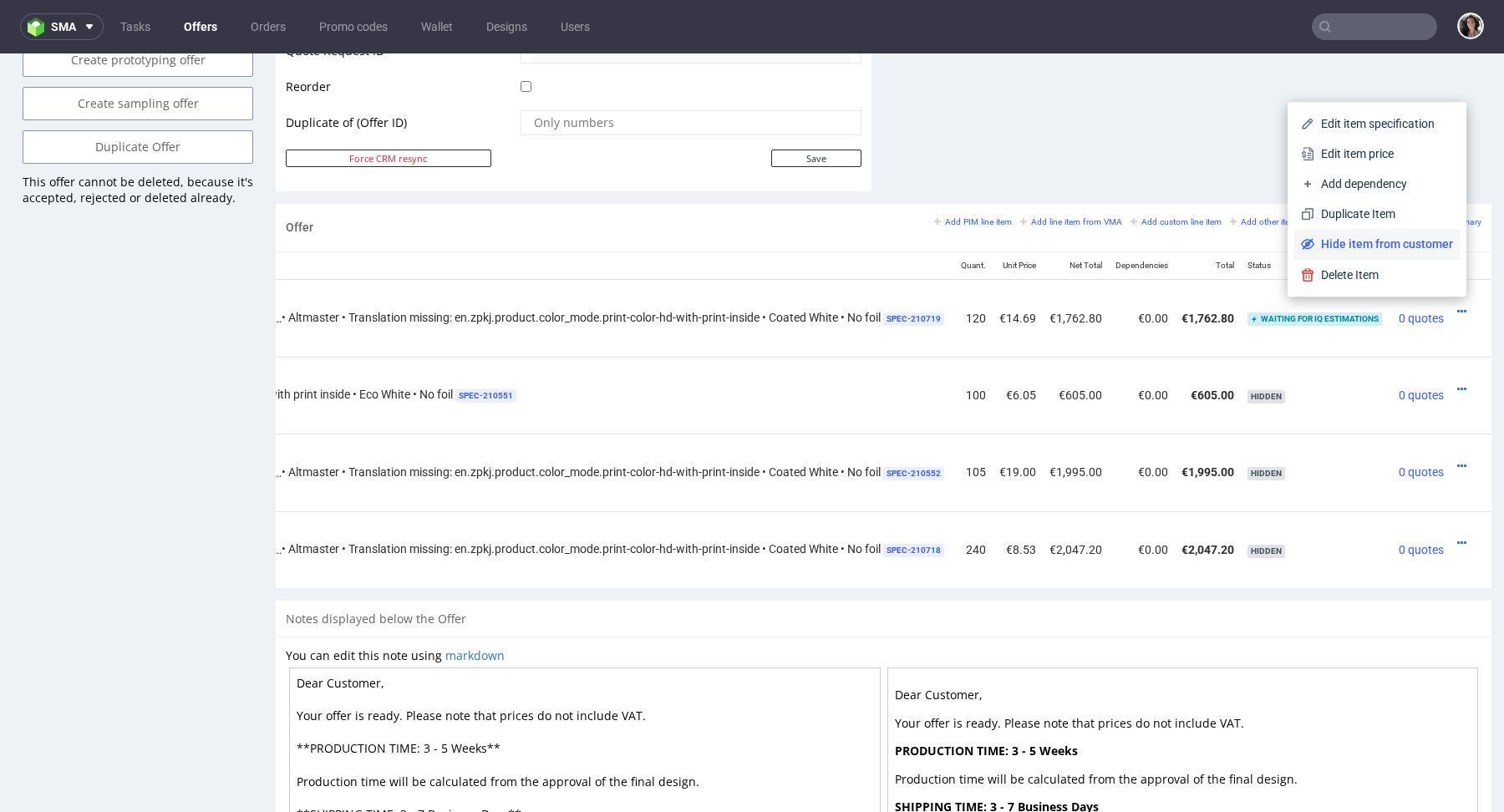
click at [1399, 250] on span "Hide item from customer" at bounding box center [1384, 243] width 139 height 17
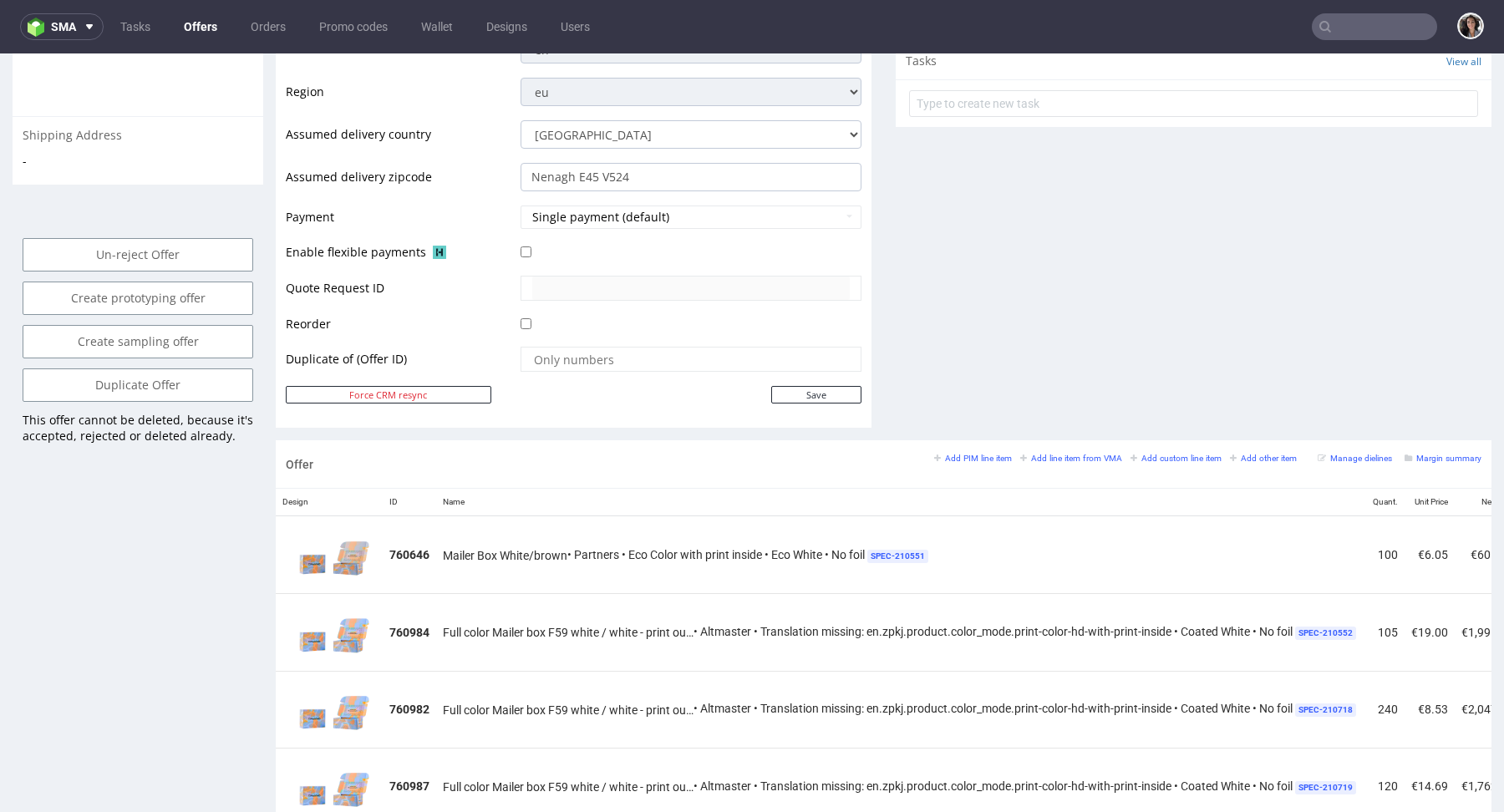
scroll to position [486, 0]
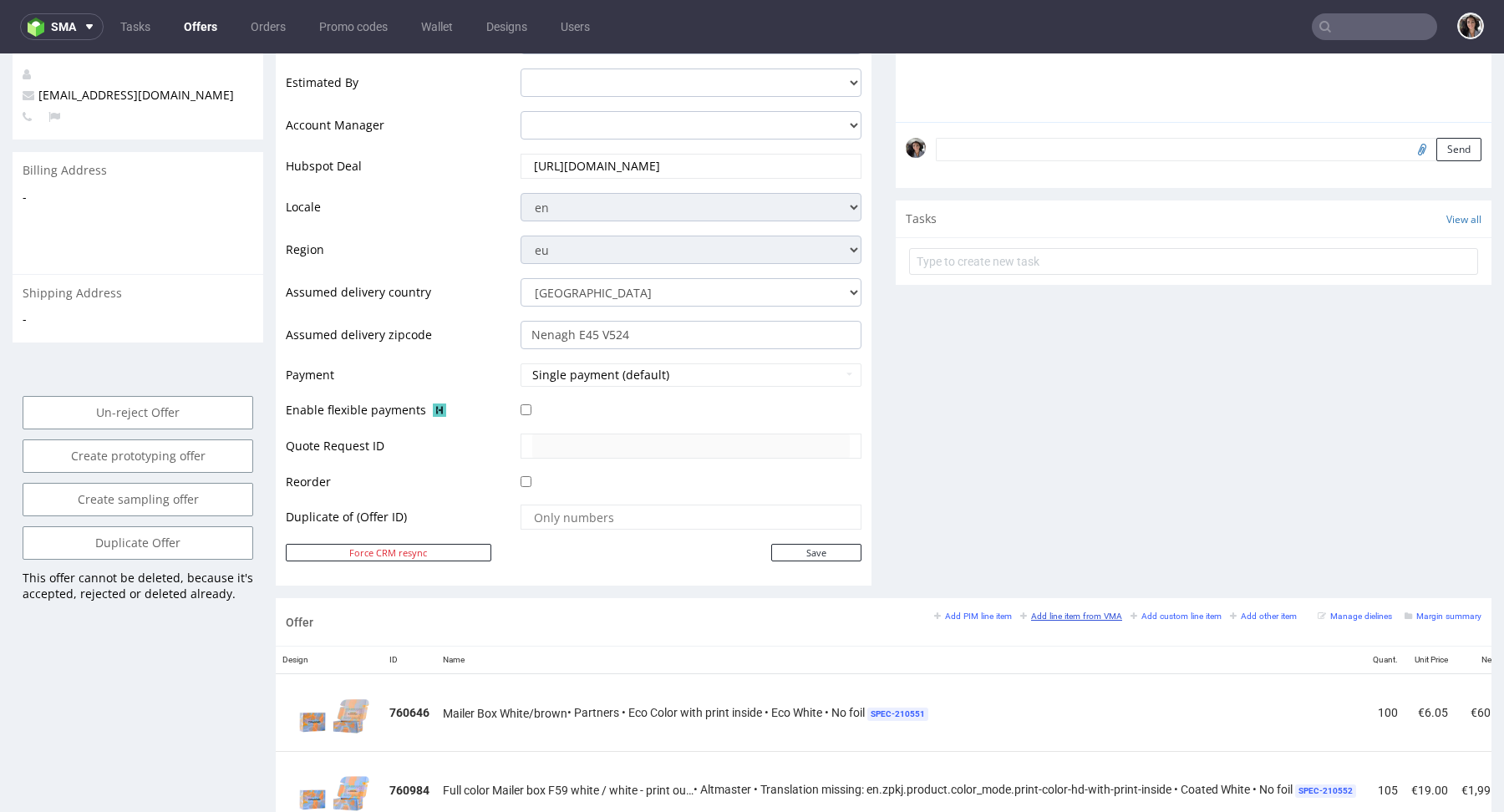
click at [1059, 614] on small "Add line item from VMA" at bounding box center [1071, 617] width 102 height 9
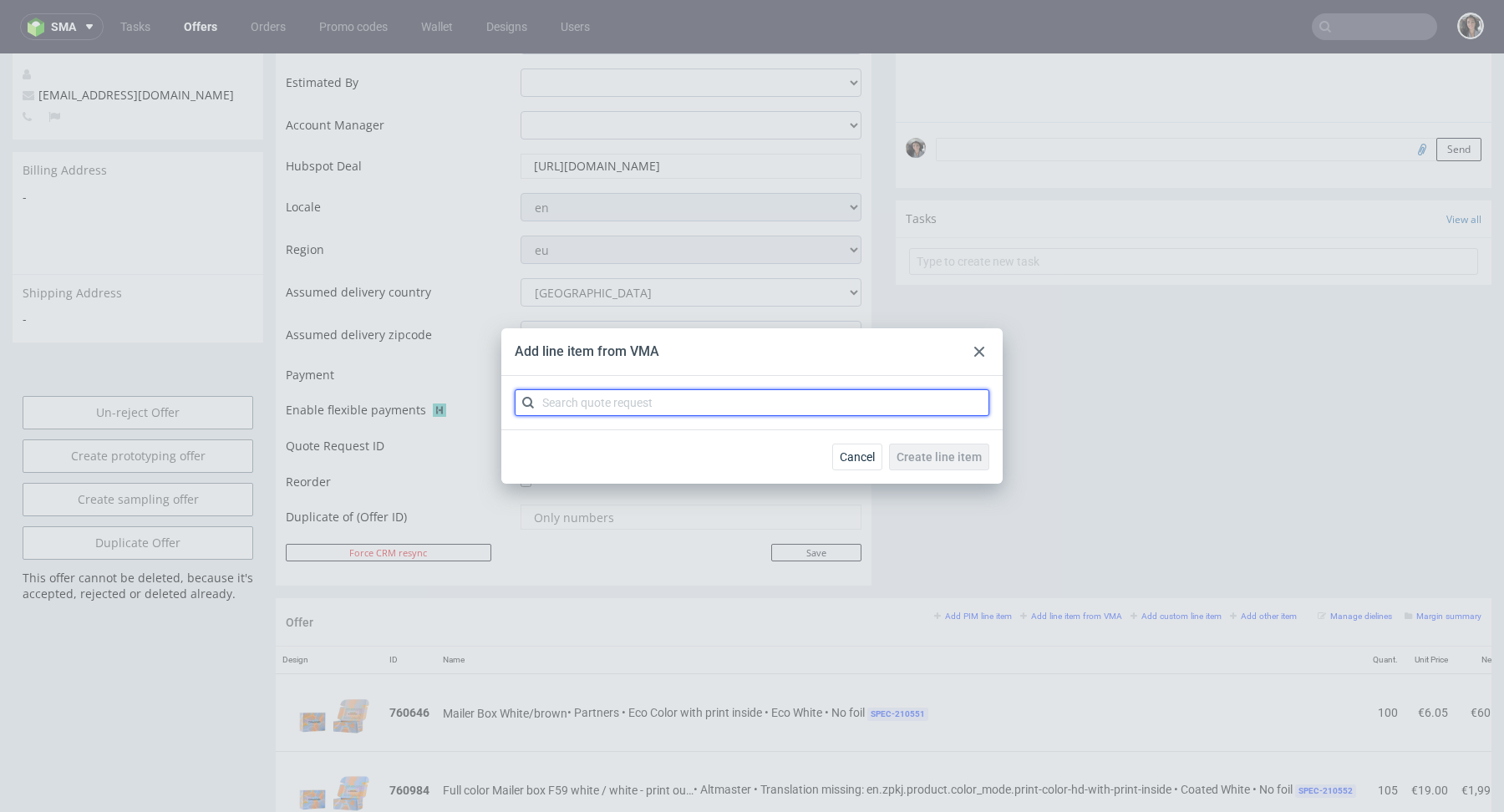
click at [711, 414] on input "text" at bounding box center [752, 402] width 474 height 27
click at [981, 349] on use at bounding box center [979, 351] width 10 height 10
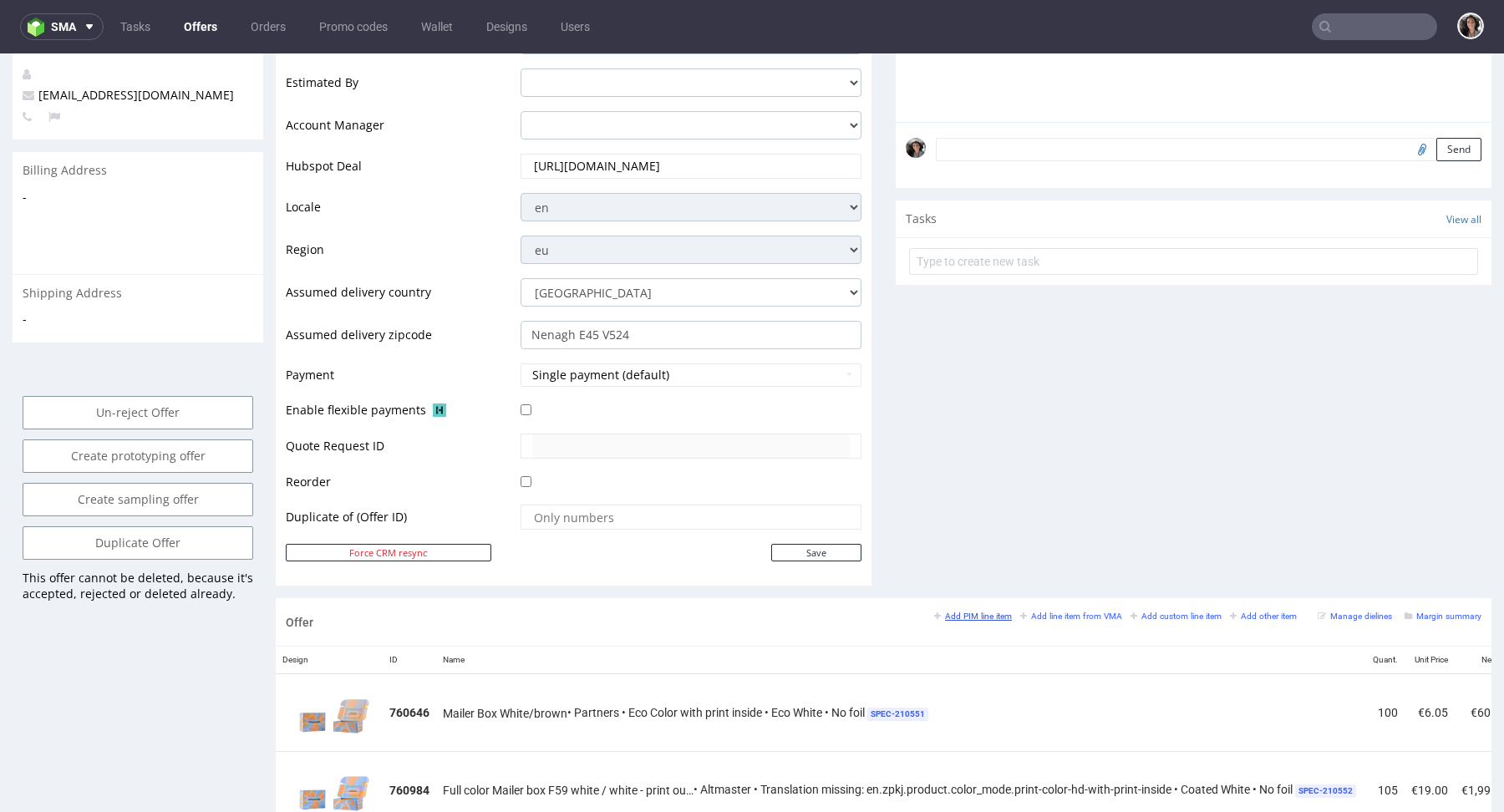
click at [964, 612] on small "Add PIM line item" at bounding box center [973, 617] width 77 height 9
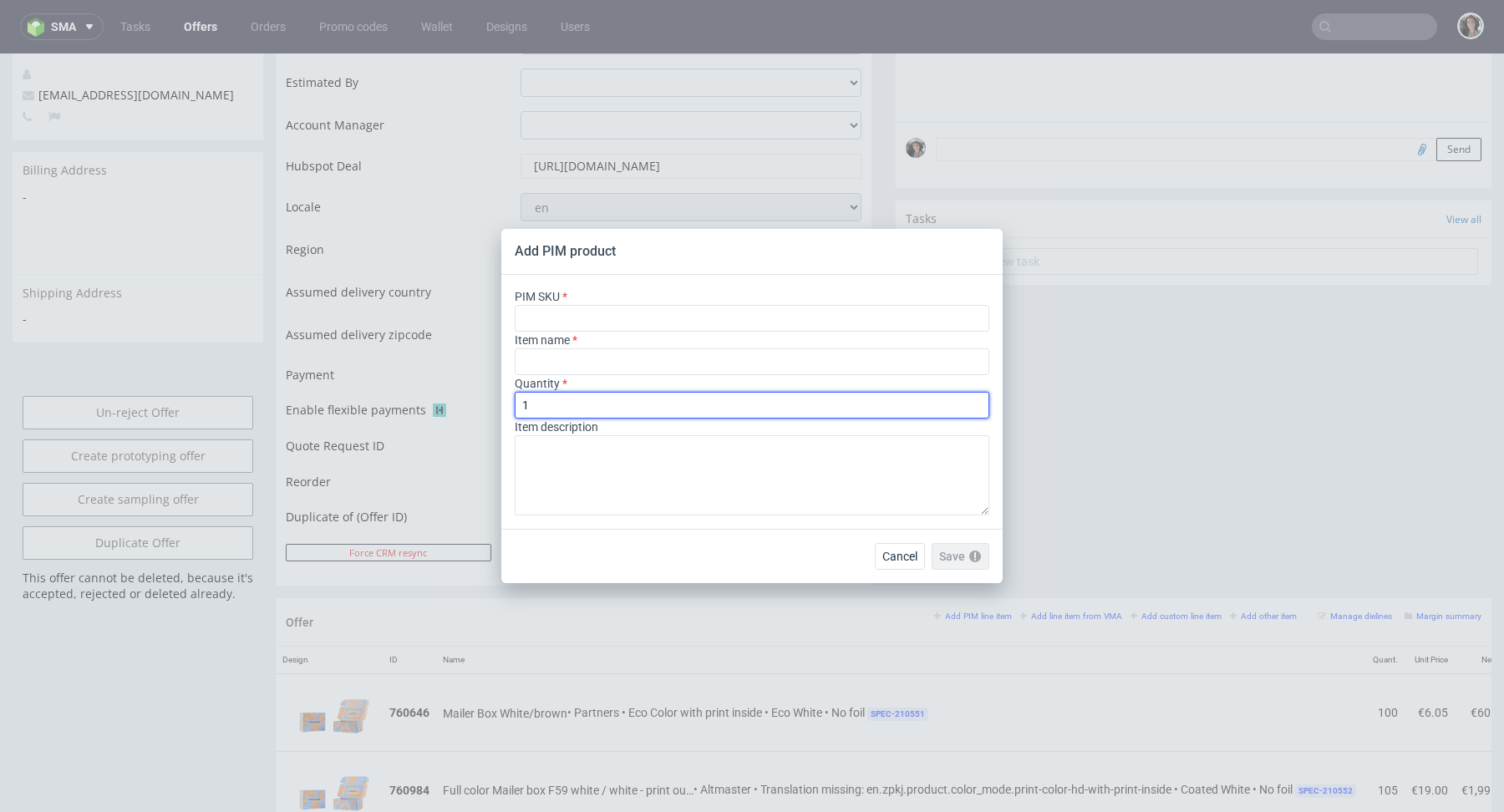
click at [593, 405] on input "1" at bounding box center [752, 405] width 474 height 27
click at [902, 556] on span "Cancel" at bounding box center [900, 556] width 36 height 12
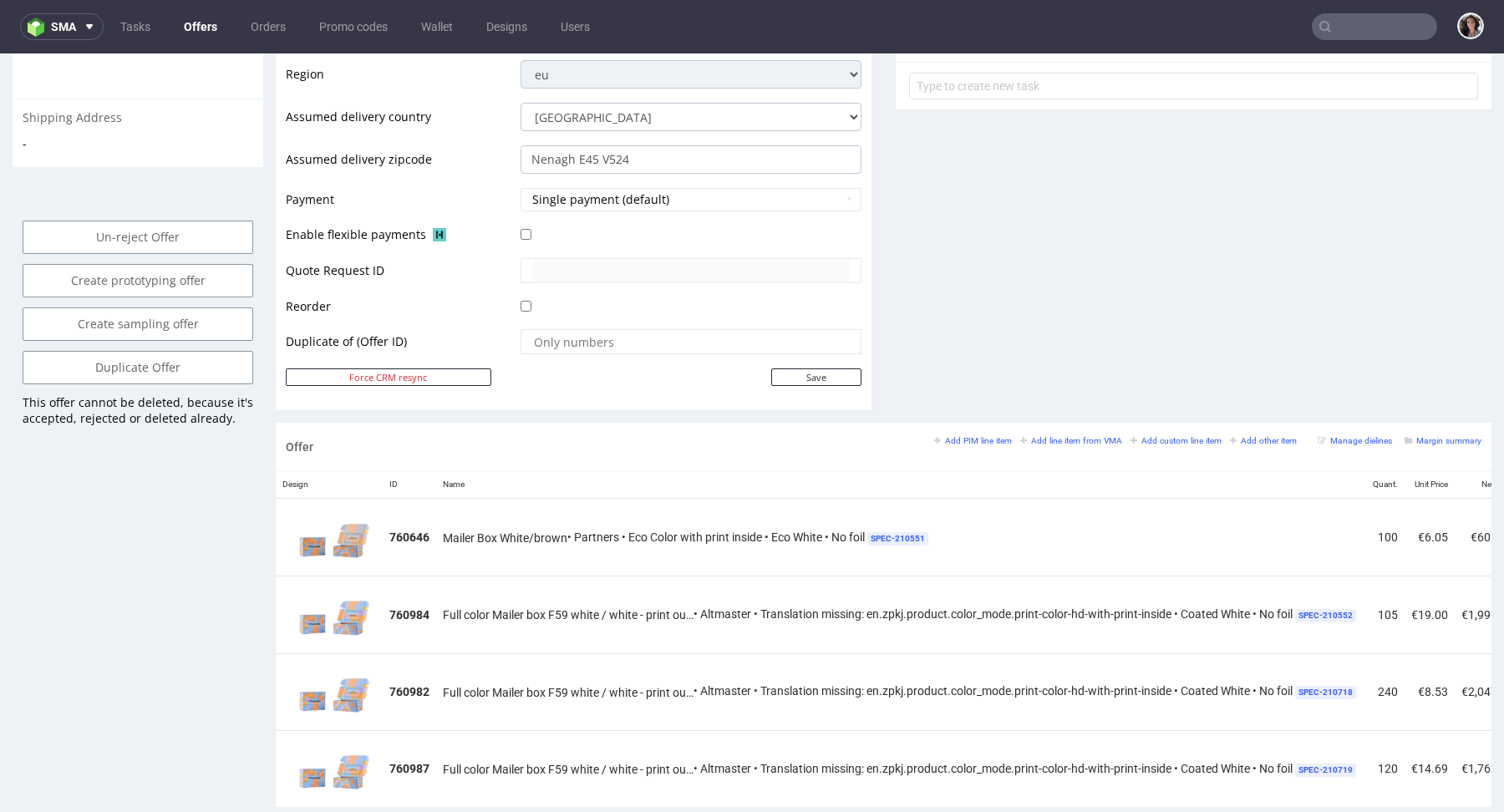
scroll to position [762, 0]
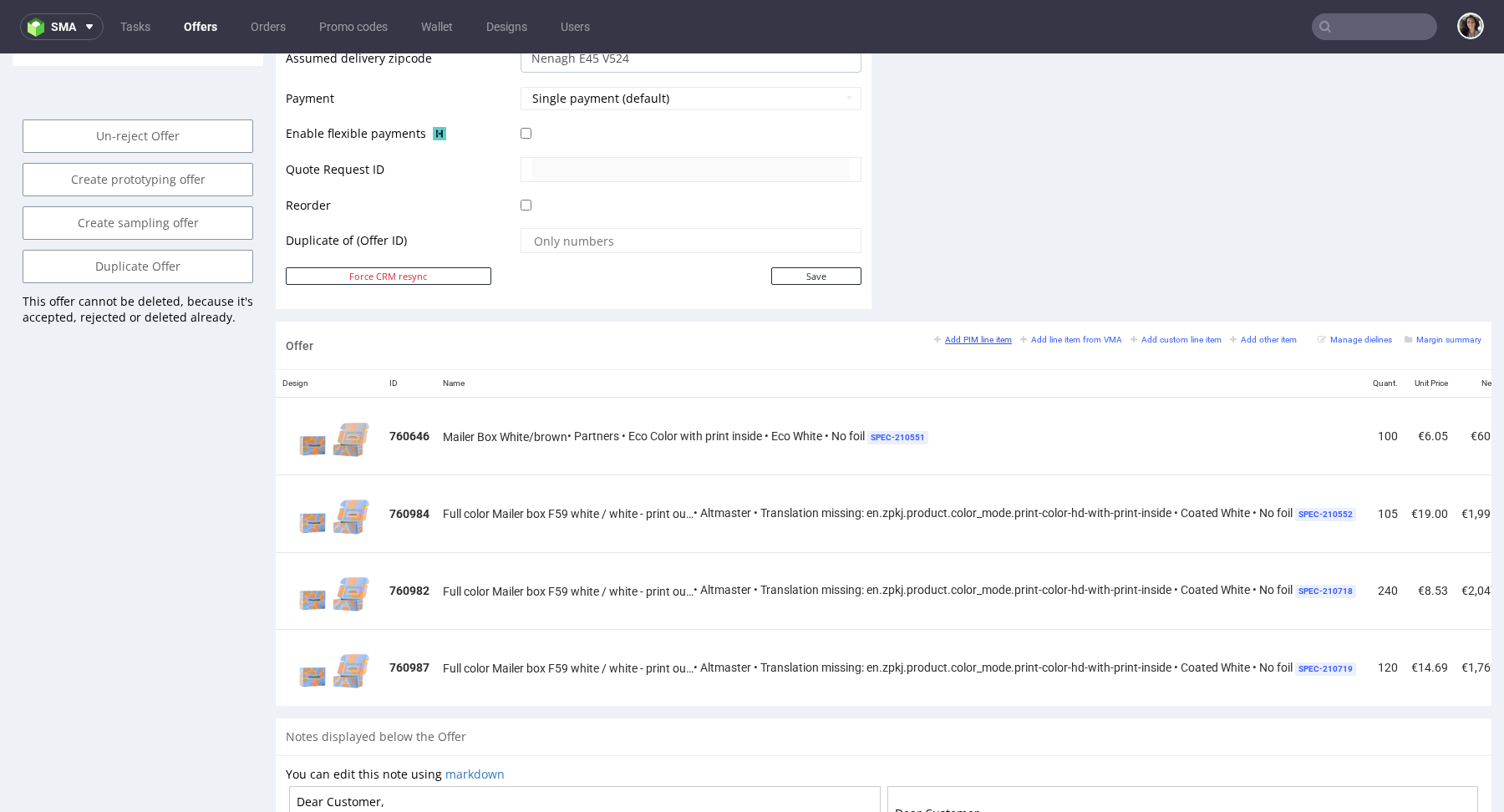
click at [977, 335] on small "Add PIM line item" at bounding box center [973, 339] width 77 height 9
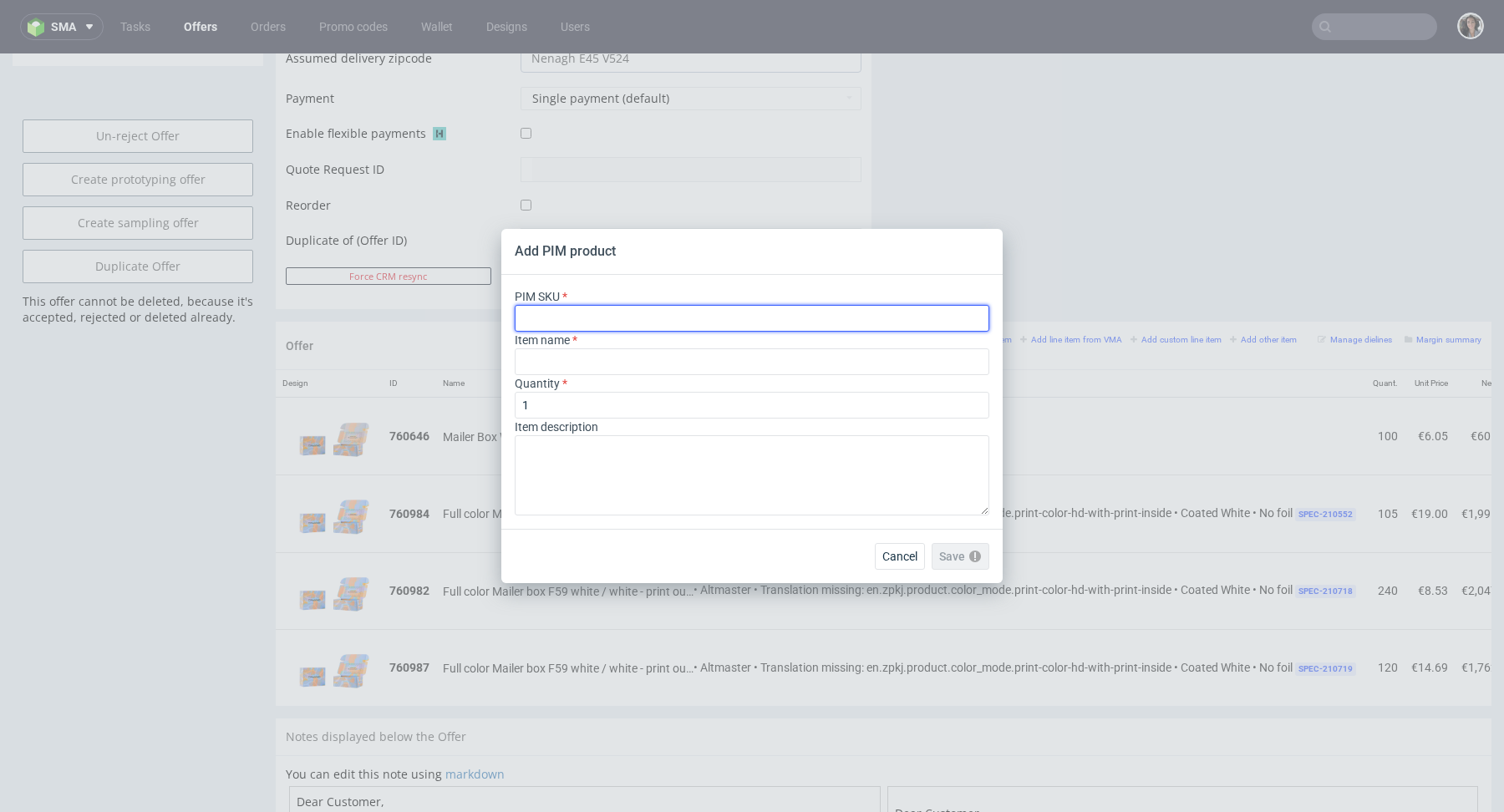
click at [630, 328] on input "text" at bounding box center [752, 318] width 474 height 27
paste input "box--mailer-box--79--cardboard-coated-white-inside--print-color-hd--foil-matte"
type input "box--mailer-box--79--cardboard-coated-white-inside--print-color-hd--foil-matte"
type input "Boites d'expédition"
type input "box--mailer-box--79--cardboard-coated-white-inside--print-color-hd--foil-matte"
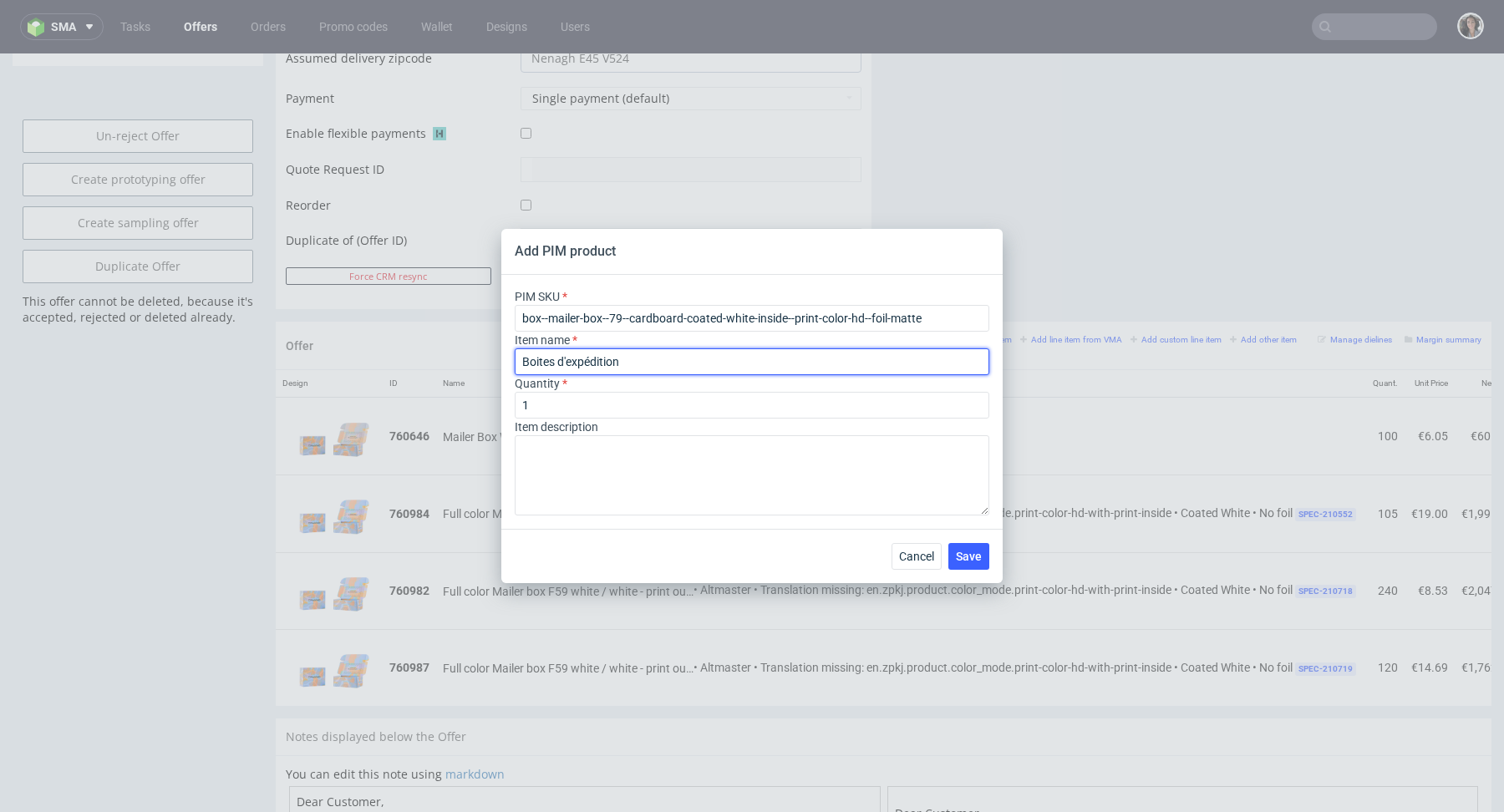
click at [615, 360] on input "Boites d'expédition" at bounding box center [752, 362] width 474 height 27
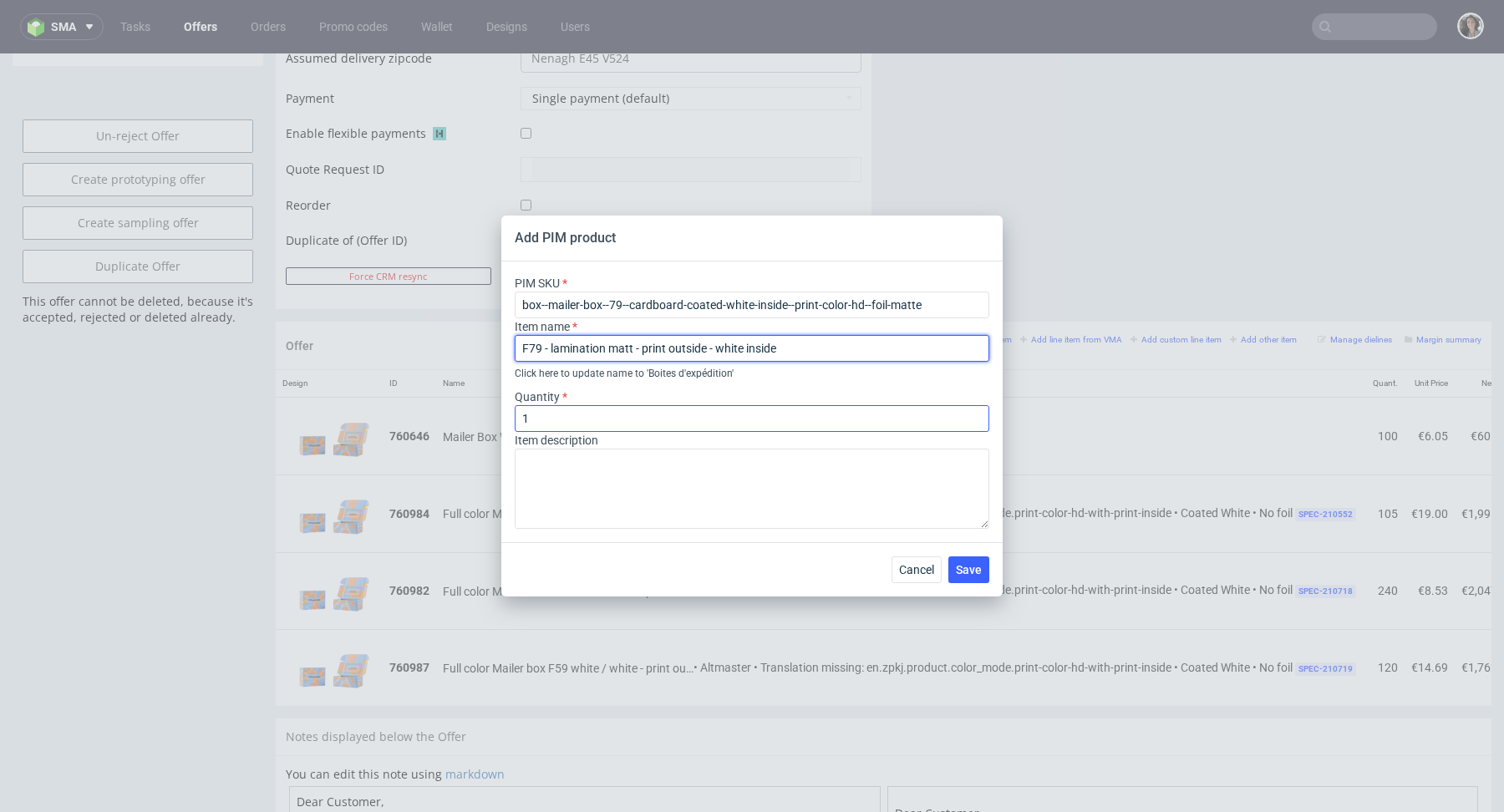
type input "F79 - lamination matt - print outside - white inside"
click at [597, 417] on input "1" at bounding box center [752, 418] width 474 height 27
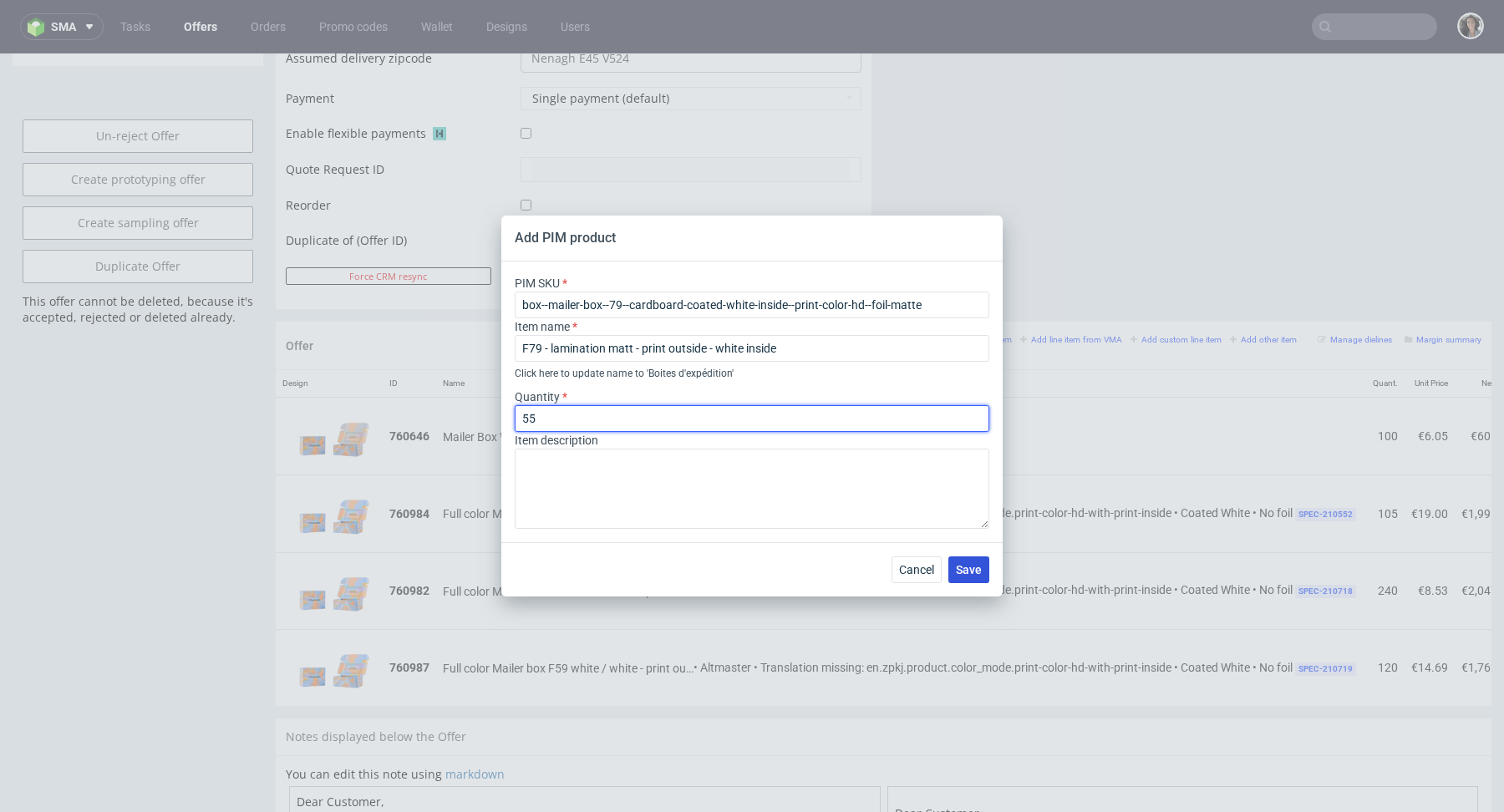
type input "55"
click at [973, 571] on span "Save" at bounding box center [968, 569] width 26 height 12
click at [966, 566] on span "Save" at bounding box center [968, 569] width 26 height 12
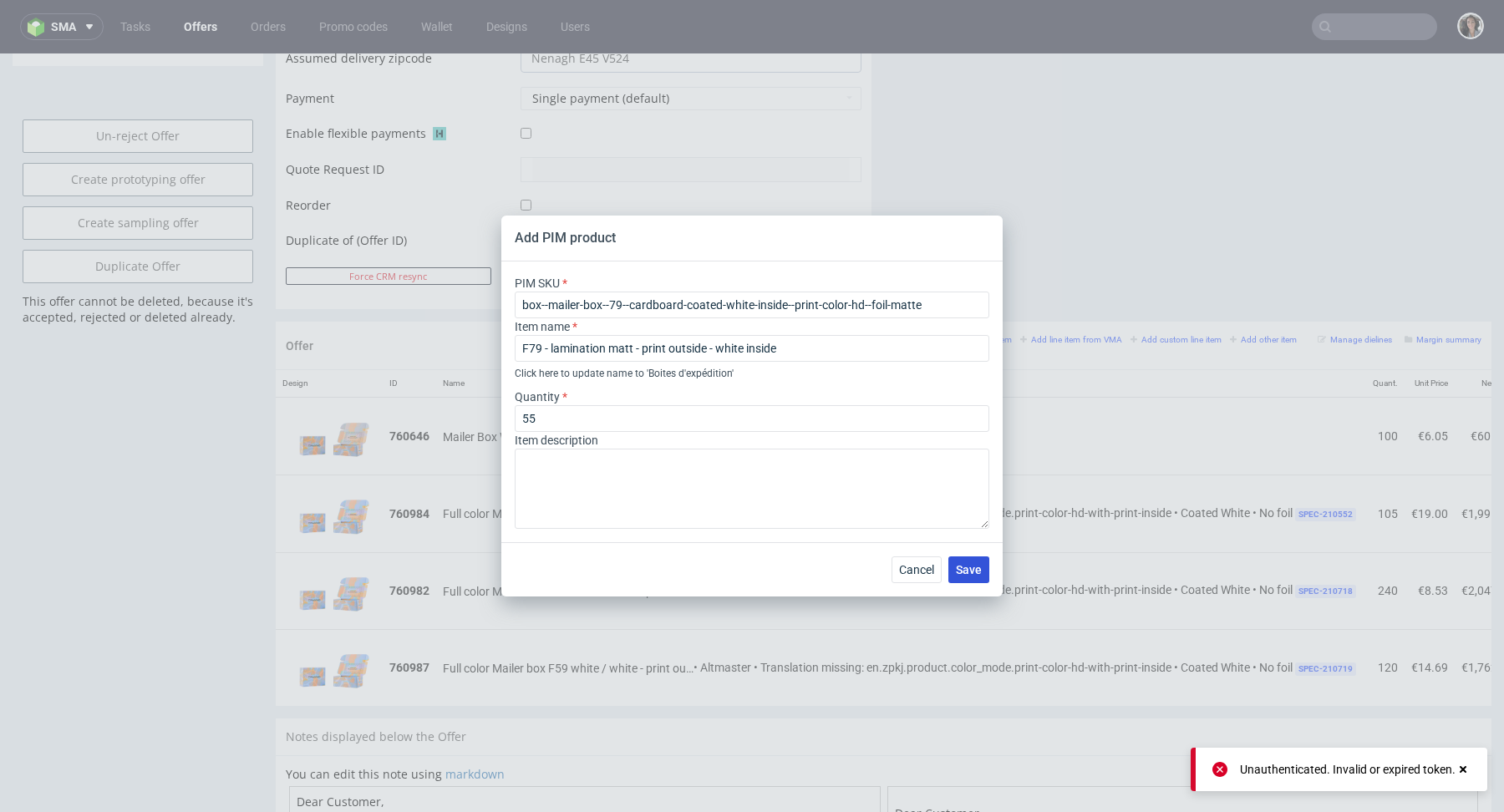
click at [975, 568] on span "Save" at bounding box center [968, 569] width 26 height 12
click at [969, 569] on span "Save" at bounding box center [968, 569] width 26 height 12
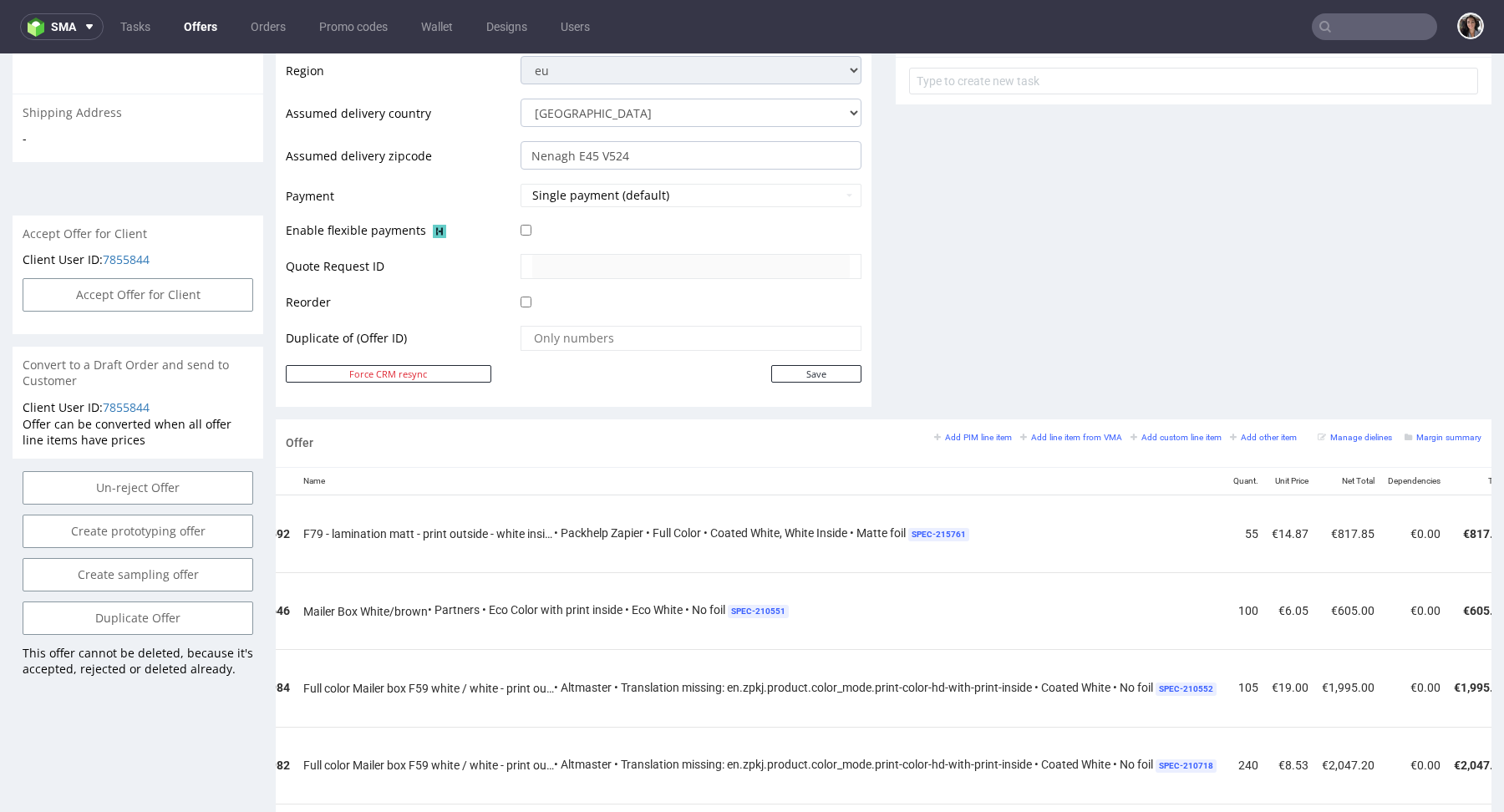
scroll to position [0, 432]
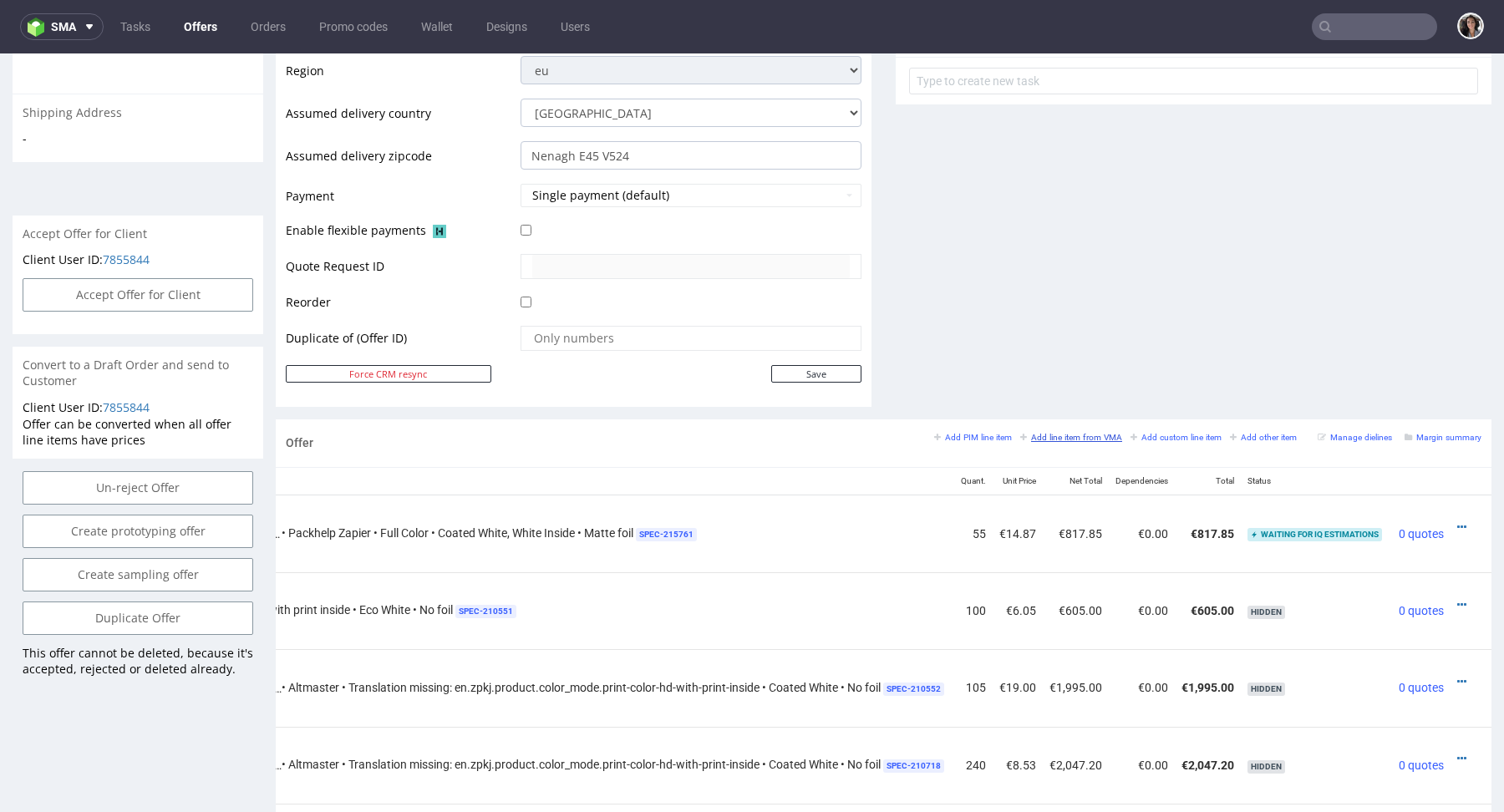
click at [1055, 434] on small "Add line item from VMA" at bounding box center [1071, 437] width 102 height 9
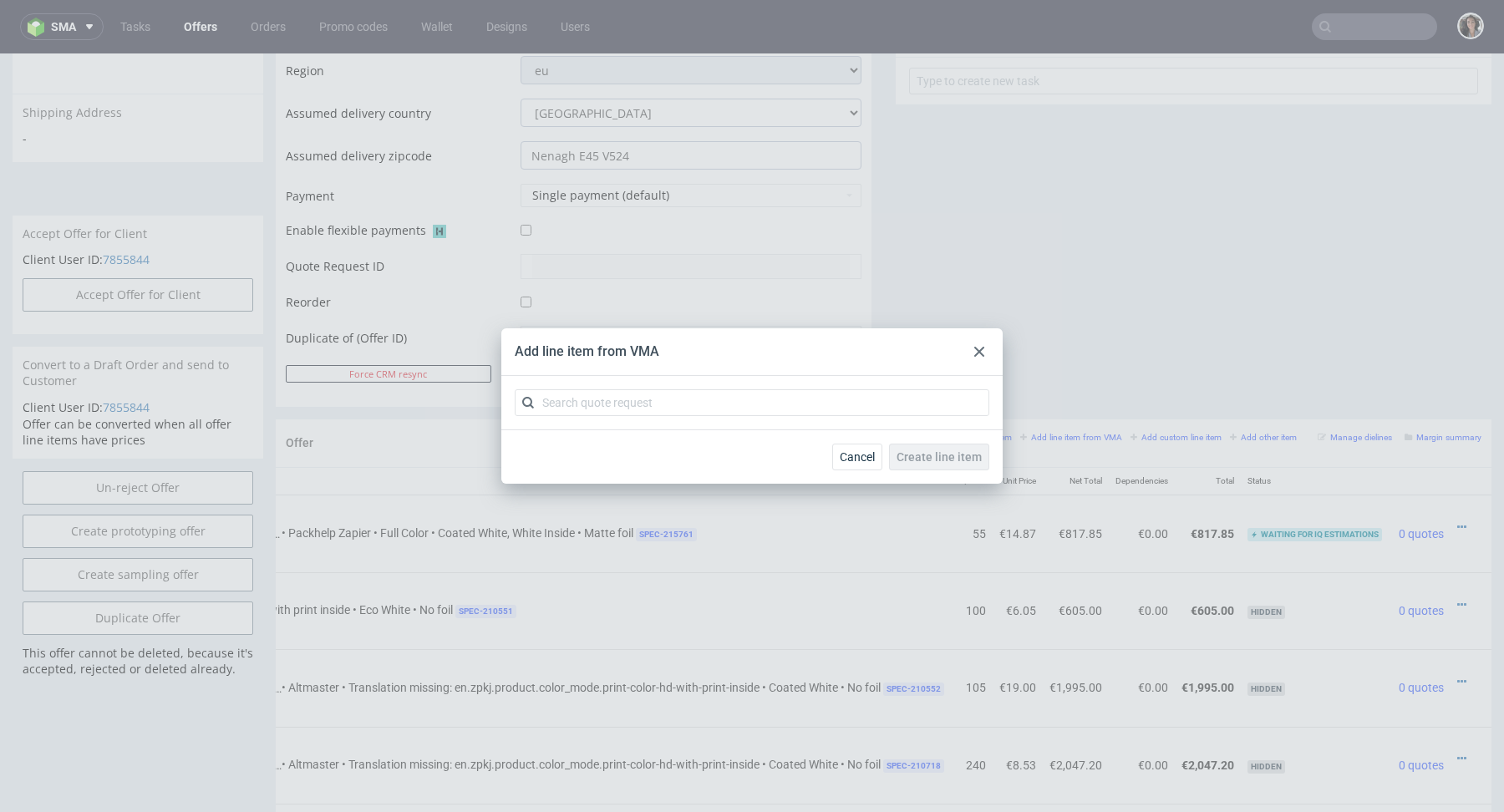
click at [981, 346] on div at bounding box center [979, 352] width 20 height 20
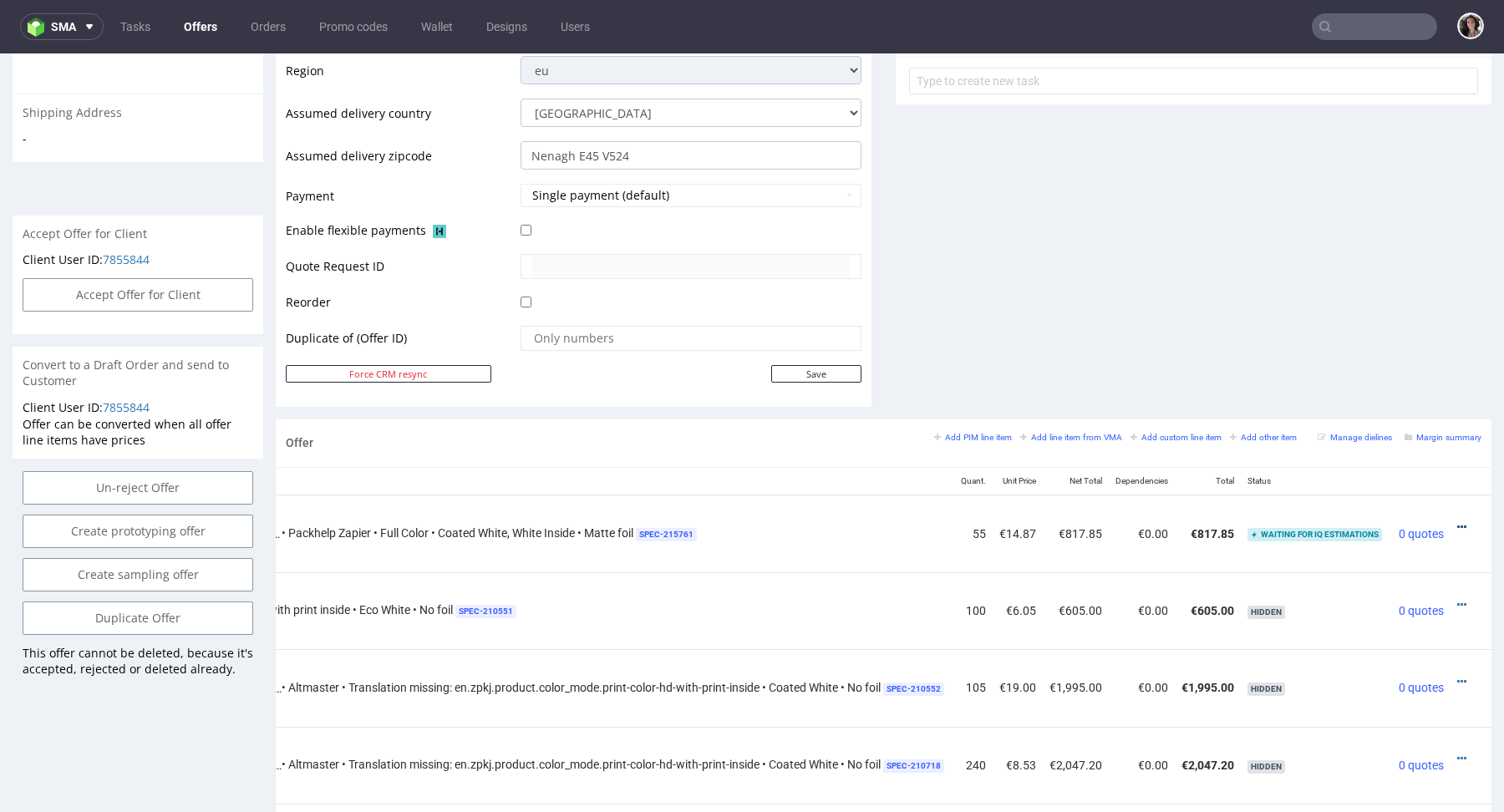
click at [1458, 521] on icon at bounding box center [1462, 527] width 9 height 12
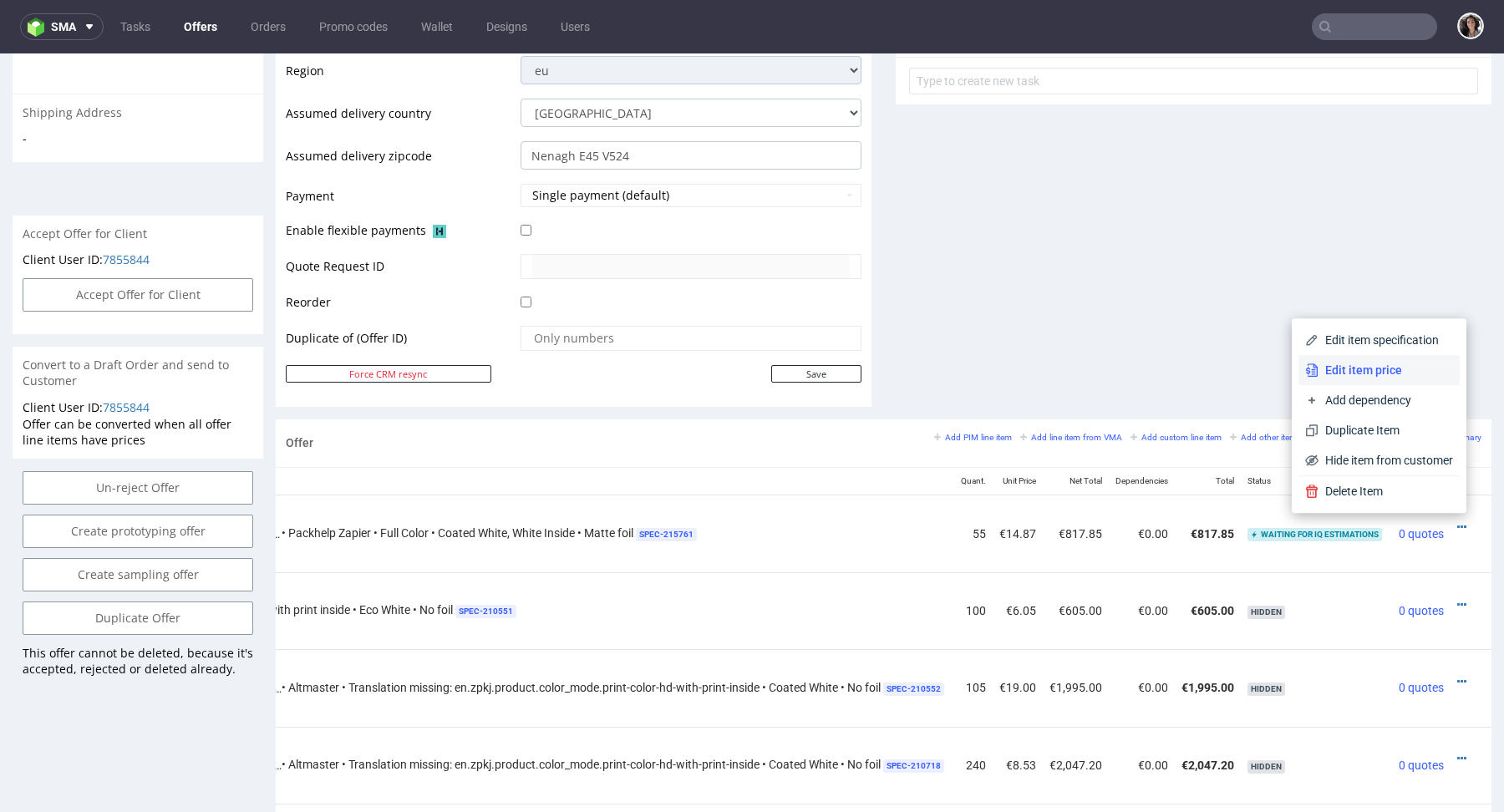
click at [1370, 366] on span "Edit item price" at bounding box center [1386, 370] width 134 height 17
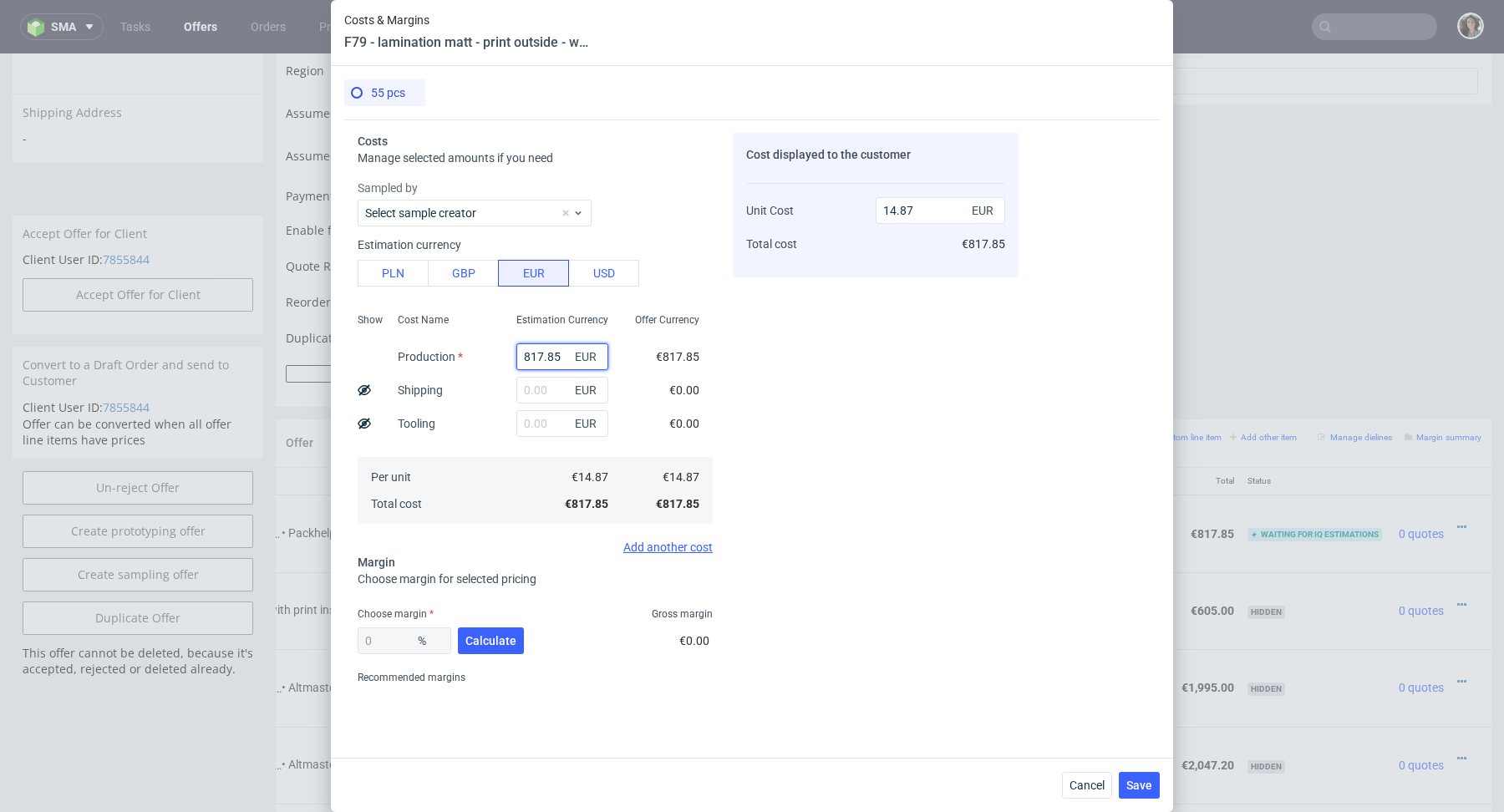
click at [559, 354] on input "817.85" at bounding box center [561, 357] width 92 height 27
click at [394, 276] on button "PLN" at bounding box center [394, 274] width 71 height 27
type input "3.49"
click at [563, 354] on input "817.85" at bounding box center [561, 357] width 92 height 27
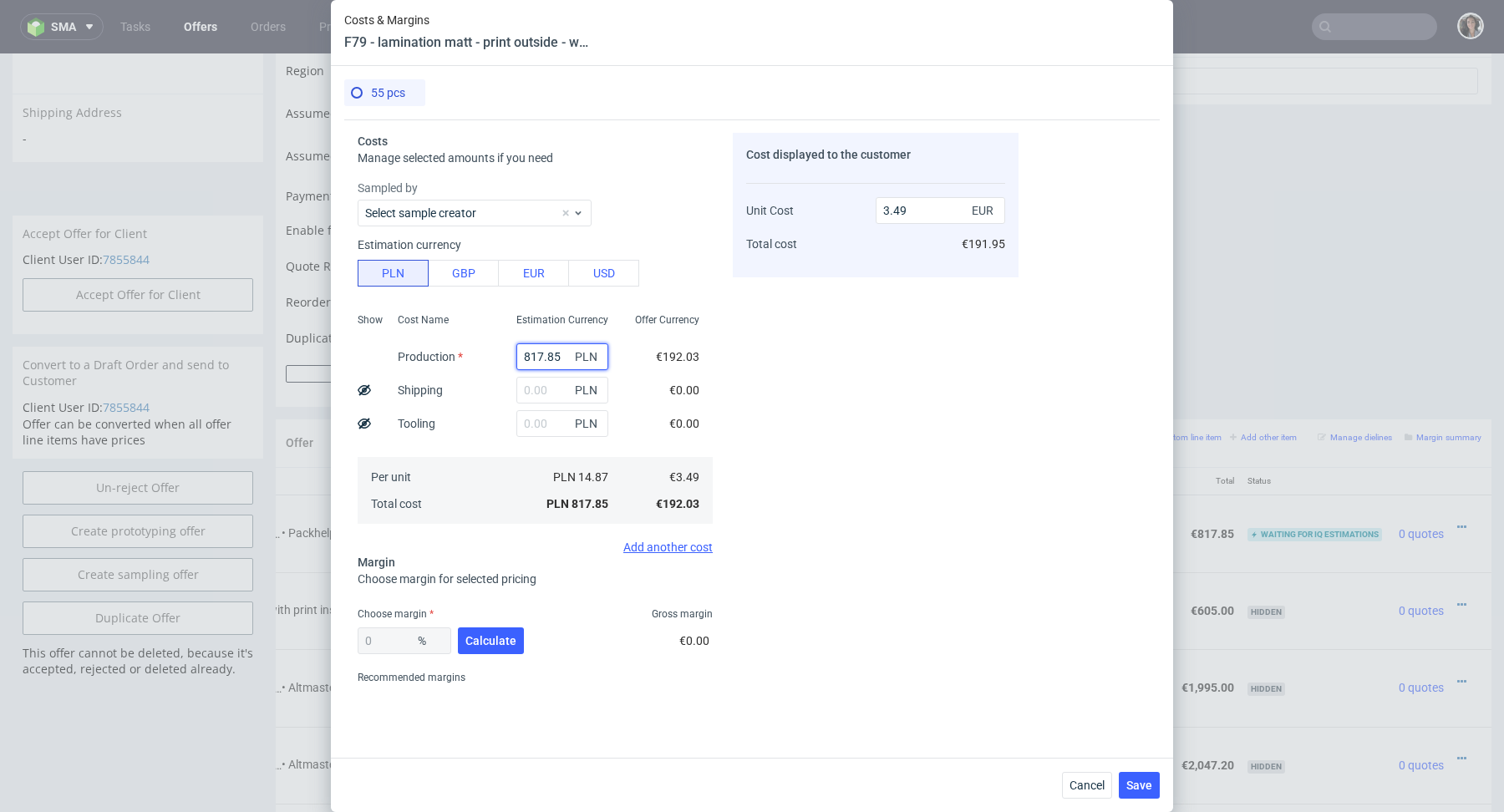
click at [563, 354] on input "817.85" at bounding box center [561, 357] width 92 height 27
paste input "289,85"
type input "817.85289,85"
type input "0"
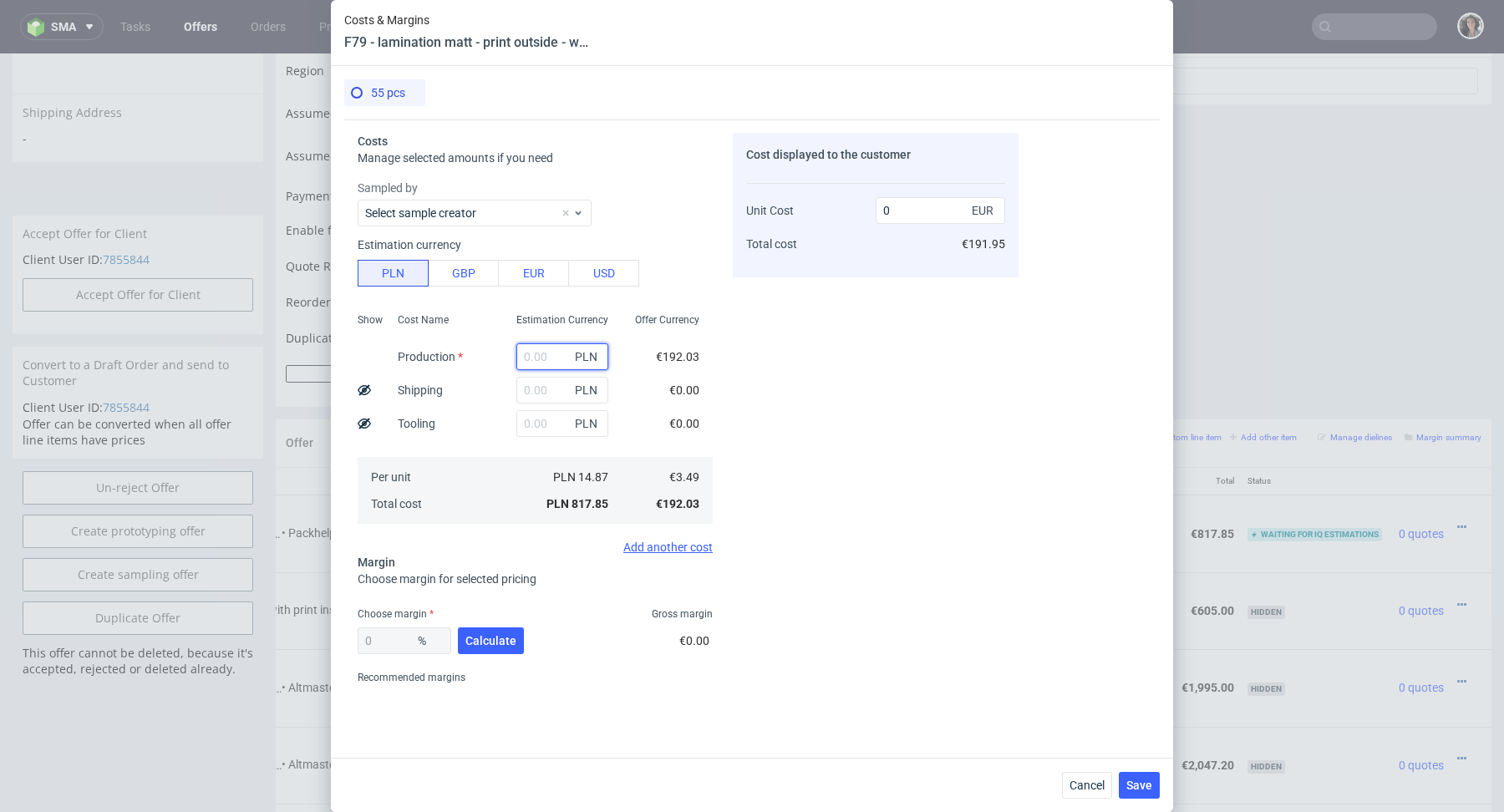
scroll to position [0, 0]
click at [545, 392] on input "text" at bounding box center [561, 390] width 92 height 27
paste input "289,85"
type input "289.85"
type input "1.24"
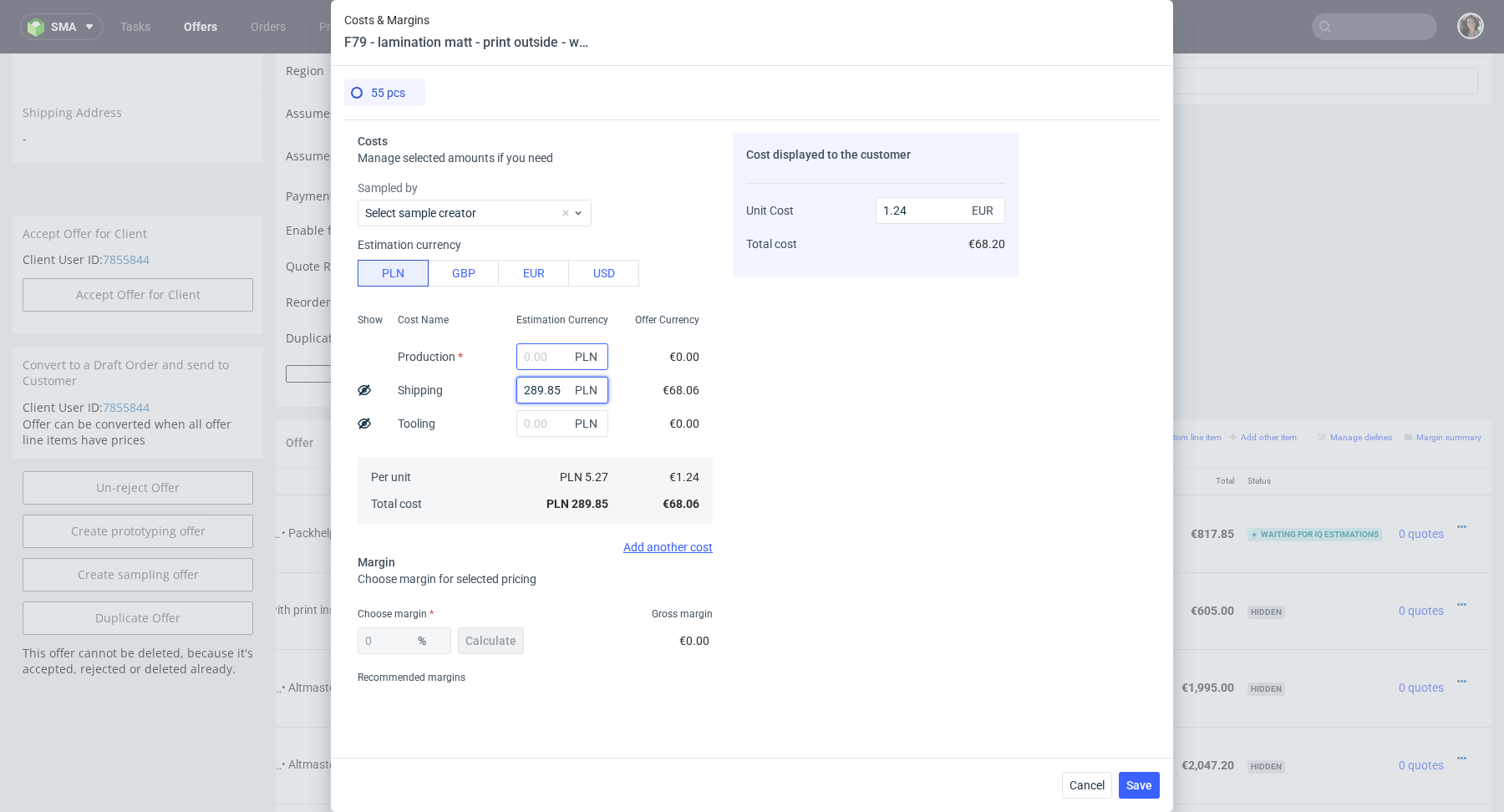
type input "289.85"
click at [547, 361] on input "text" at bounding box center [561, 357] width 92 height 27
paste input "1 450,35"
click at [532, 357] on input "1 450,35" at bounding box center [561, 357] width 92 height 27
type input "1450.35"
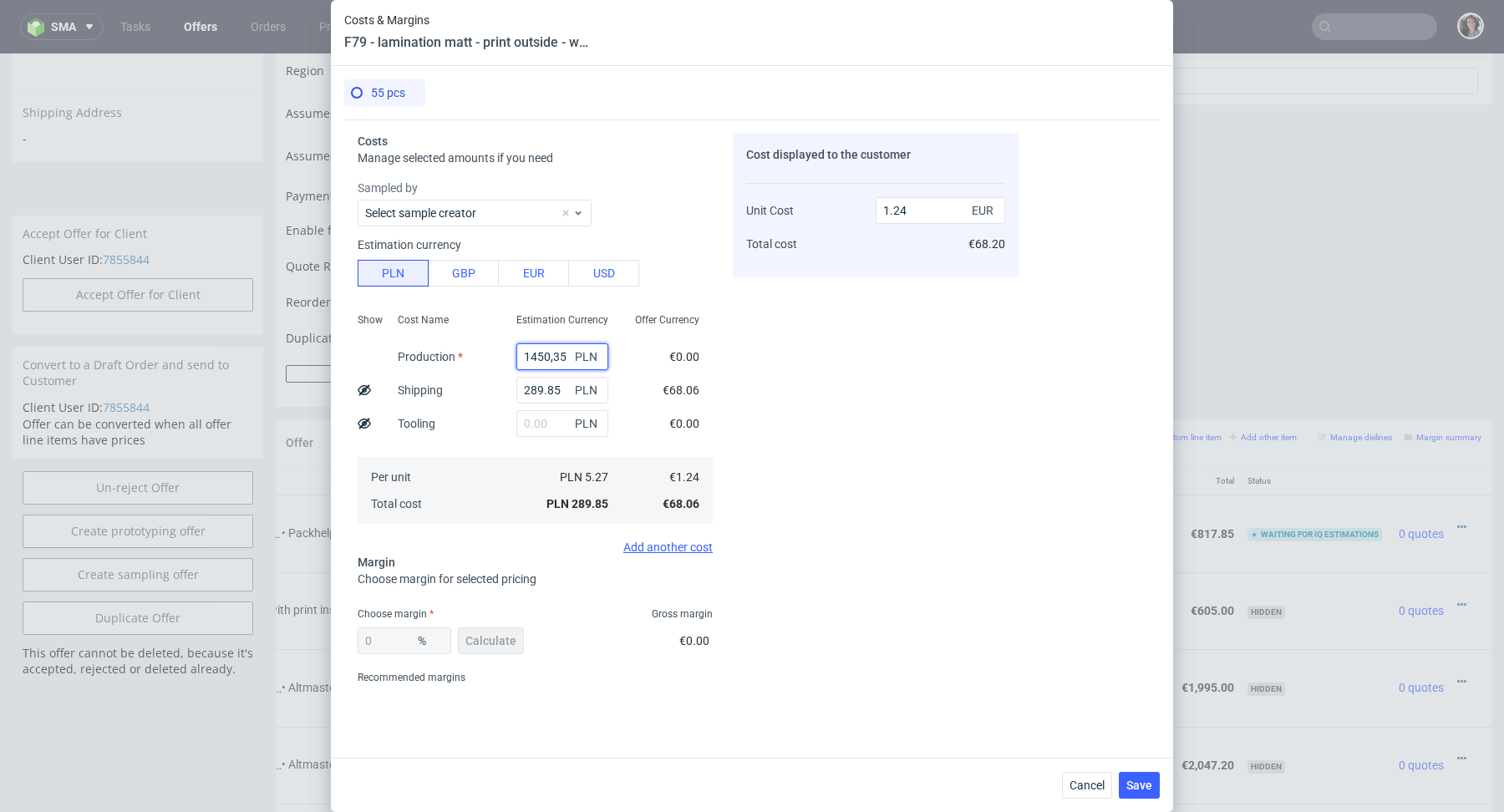
type input "7.43"
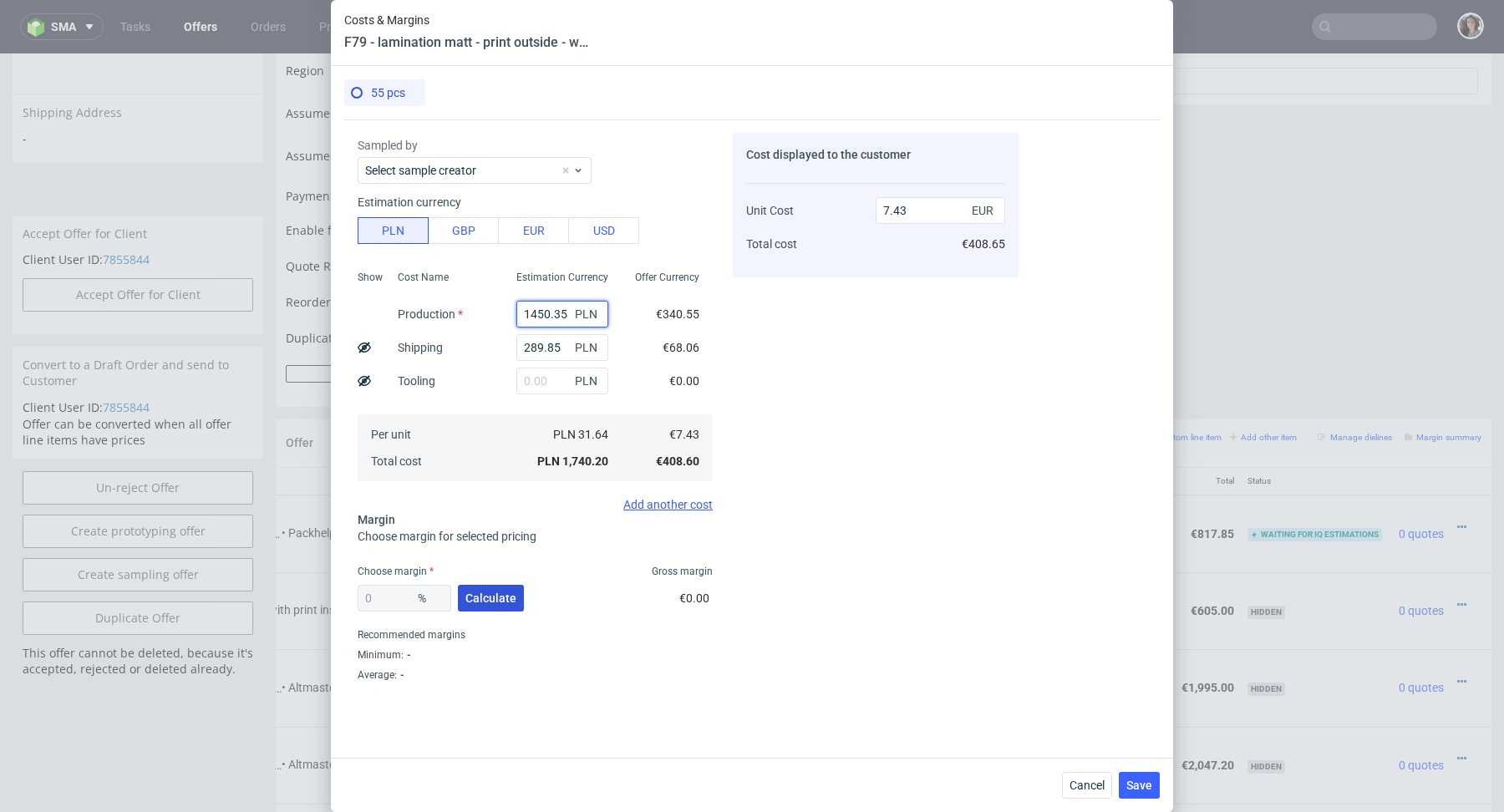
type input "1450.35"
click at [477, 598] on span "Calculate" at bounding box center [490, 598] width 51 height 12
type input "45.32"
drag, startPoint x: 925, startPoint y: 208, endPoint x: 824, endPoint y: 208, distance: 101.0
click at [824, 208] on div "Unit Cost Total cost 13.59 EUR €747.45" at bounding box center [876, 220] width 259 height 88
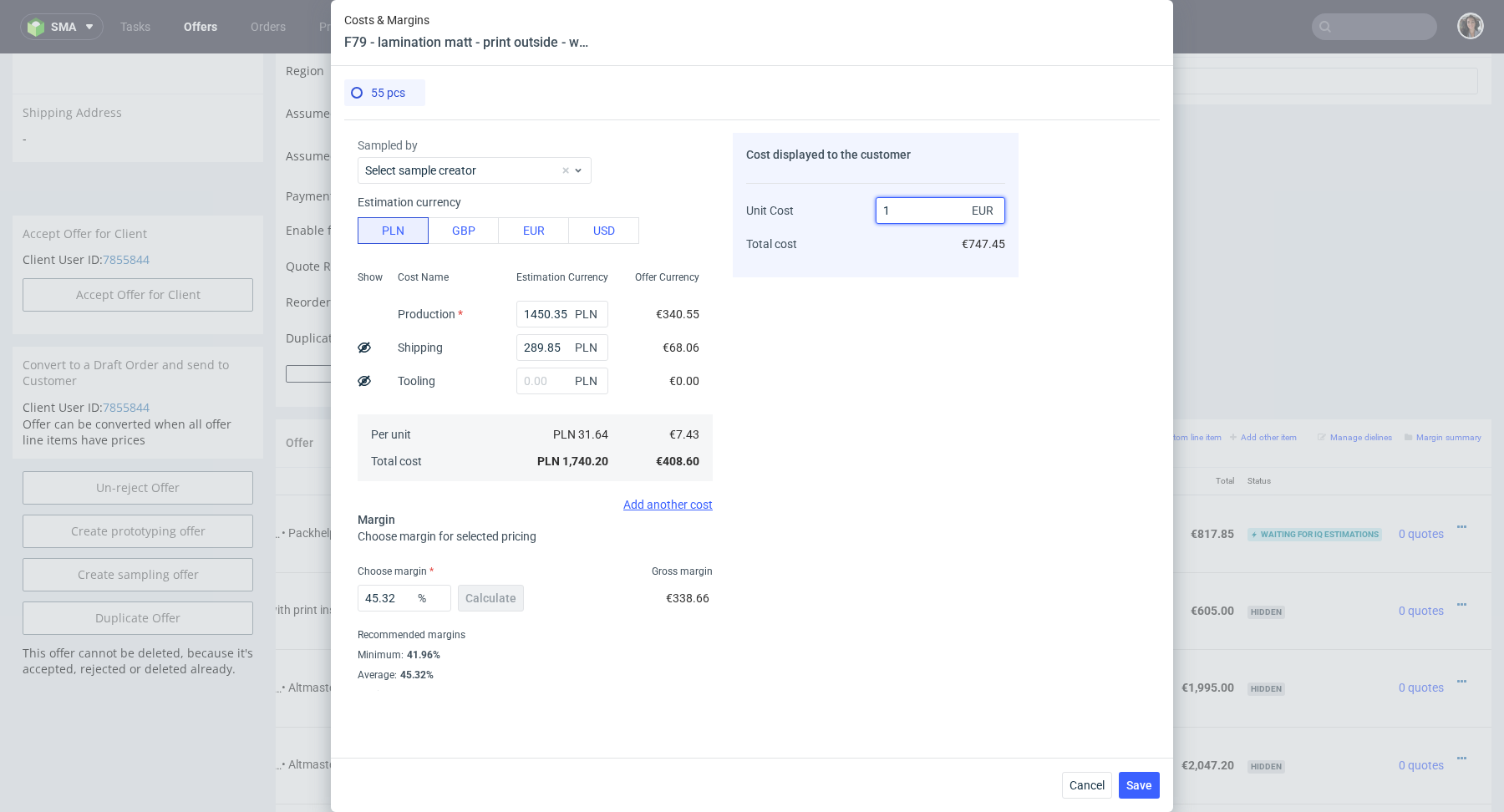
type input "14"
type input "46.92857142857143"
click at [796, 261] on div "Unit Cost Total cost" at bounding box center [811, 220] width 130 height 88
drag, startPoint x: 920, startPoint y: 214, endPoint x: 839, endPoint y: 217, distance: 81.1
click at [839, 214] on div "Unit Cost Total cost 14 EUR €770.00" at bounding box center [876, 220] width 259 height 88
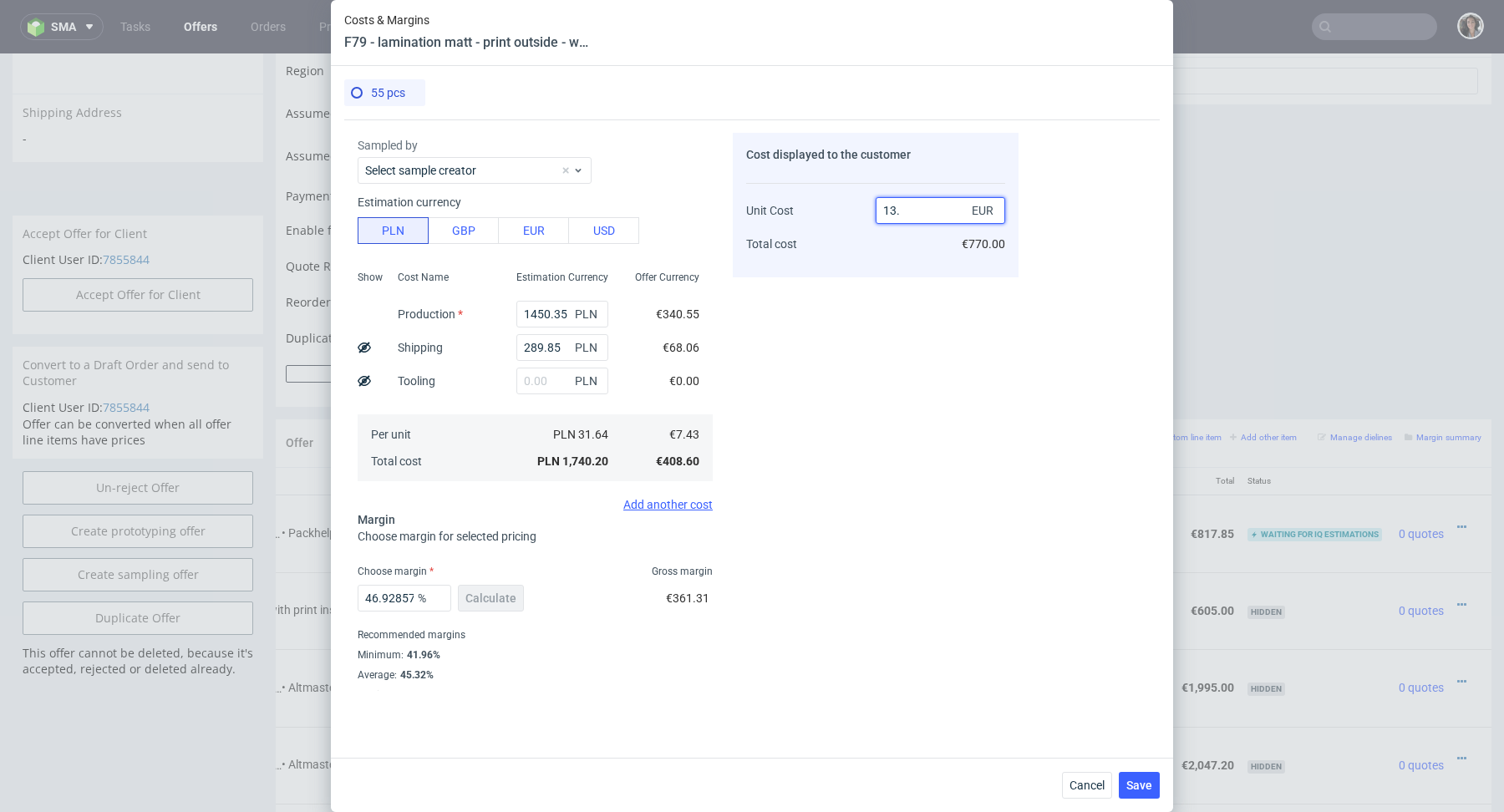
type input "13.9"
type input "46.54676258992806"
type input "13.9"
click at [1147, 778] on button "Save" at bounding box center [1140, 785] width 41 height 27
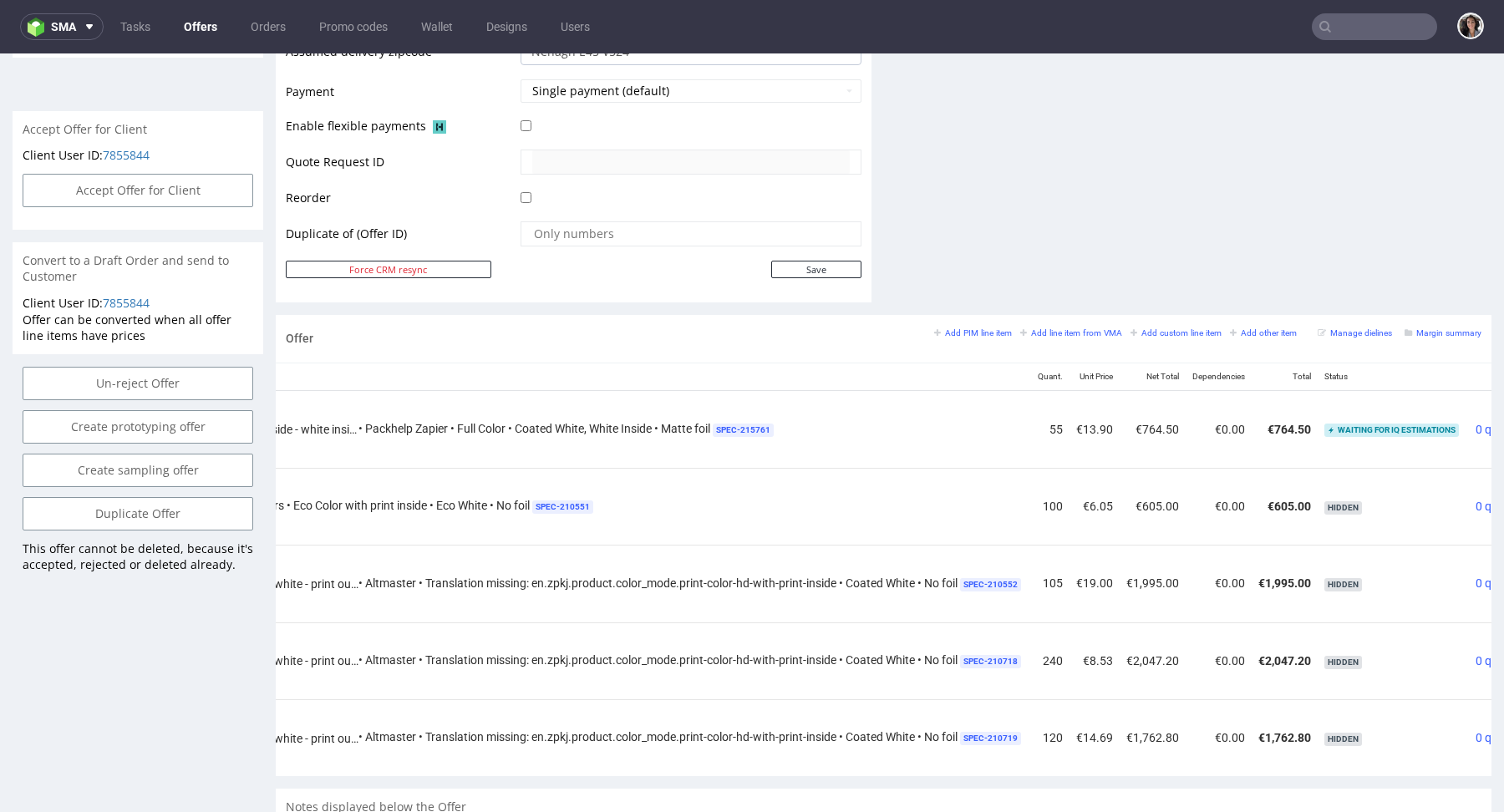
scroll to position [0, 432]
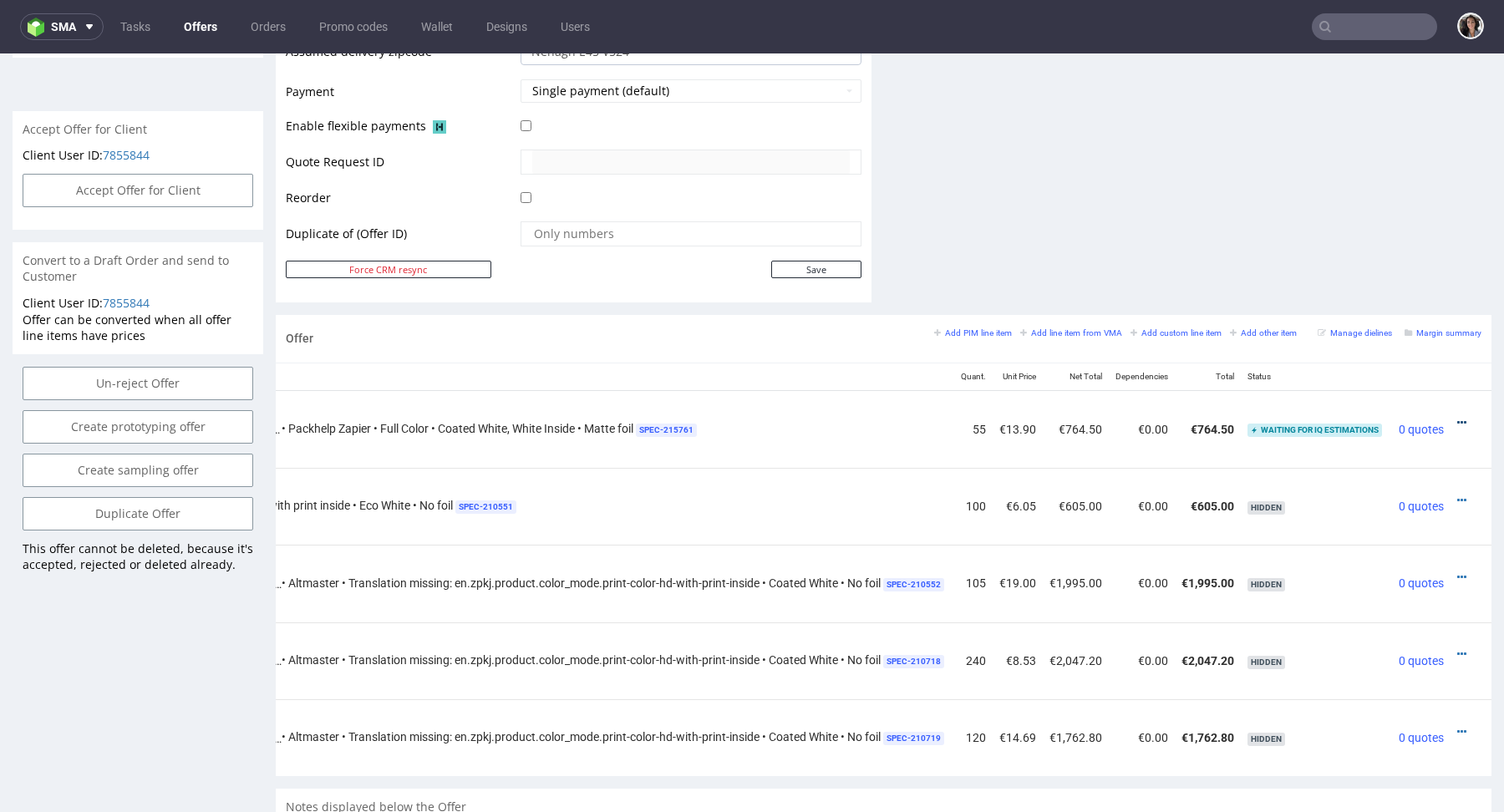
click at [1458, 418] on icon at bounding box center [1462, 422] width 9 height 12
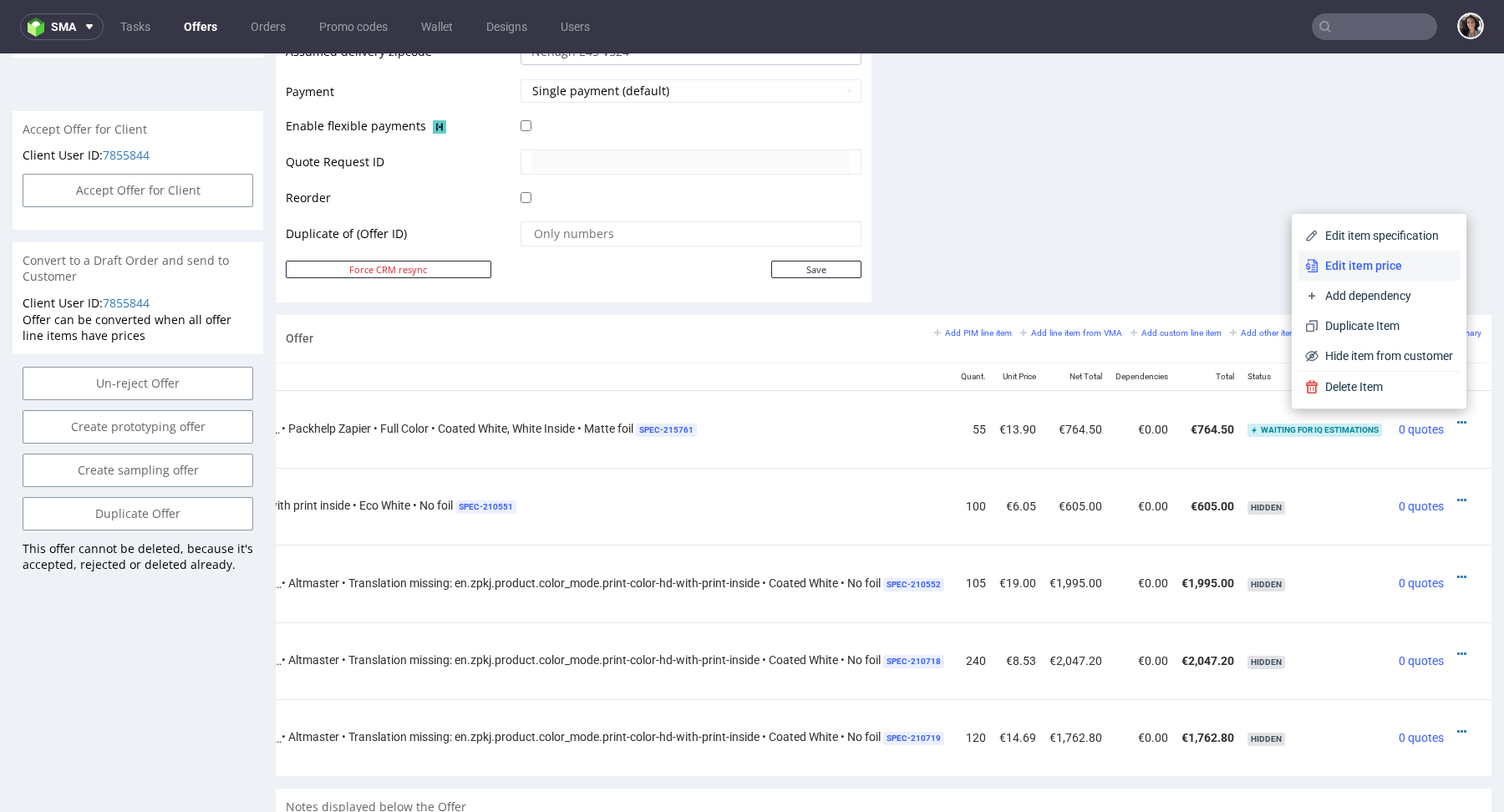
click at [1388, 262] on span "Edit item price" at bounding box center [1386, 266] width 134 height 17
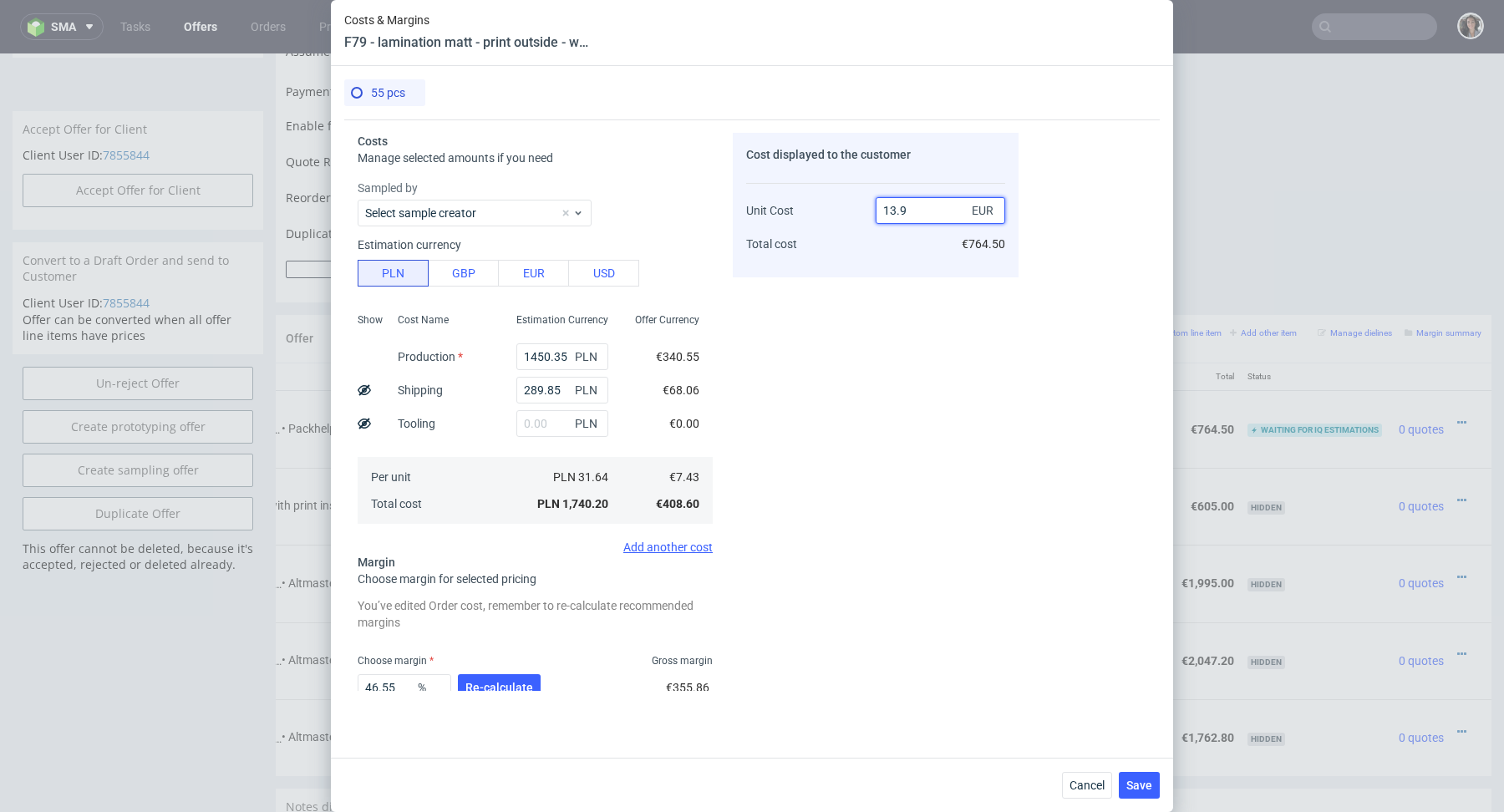
click at [932, 212] on input "13.9" at bounding box center [941, 211] width 130 height 27
type input "13.95"
type input "46.738351254480285"
type input "13.95"
click at [1149, 784] on span "Save" at bounding box center [1139, 785] width 26 height 12
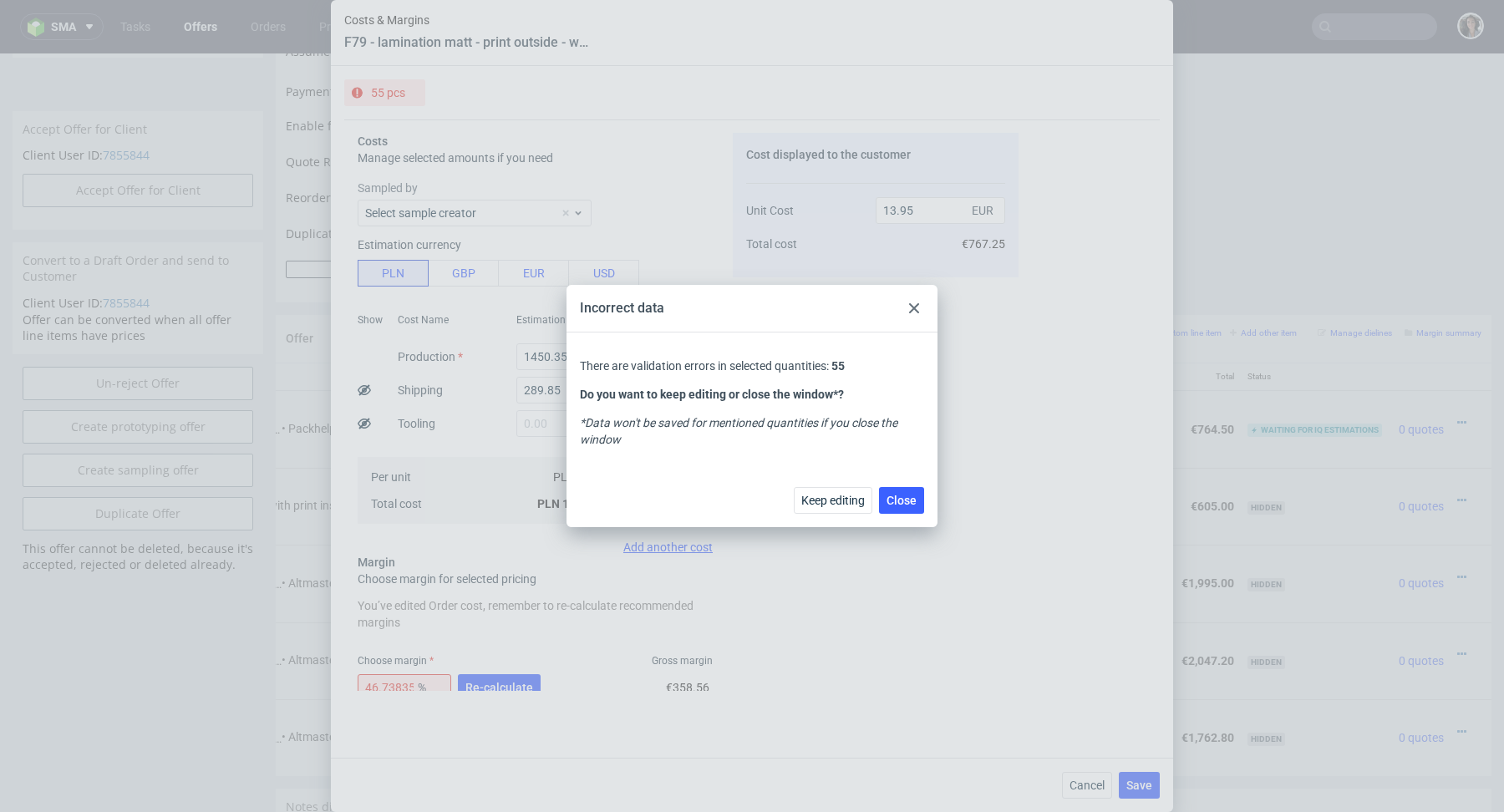
click at [916, 305] on icon at bounding box center [914, 308] width 10 height 10
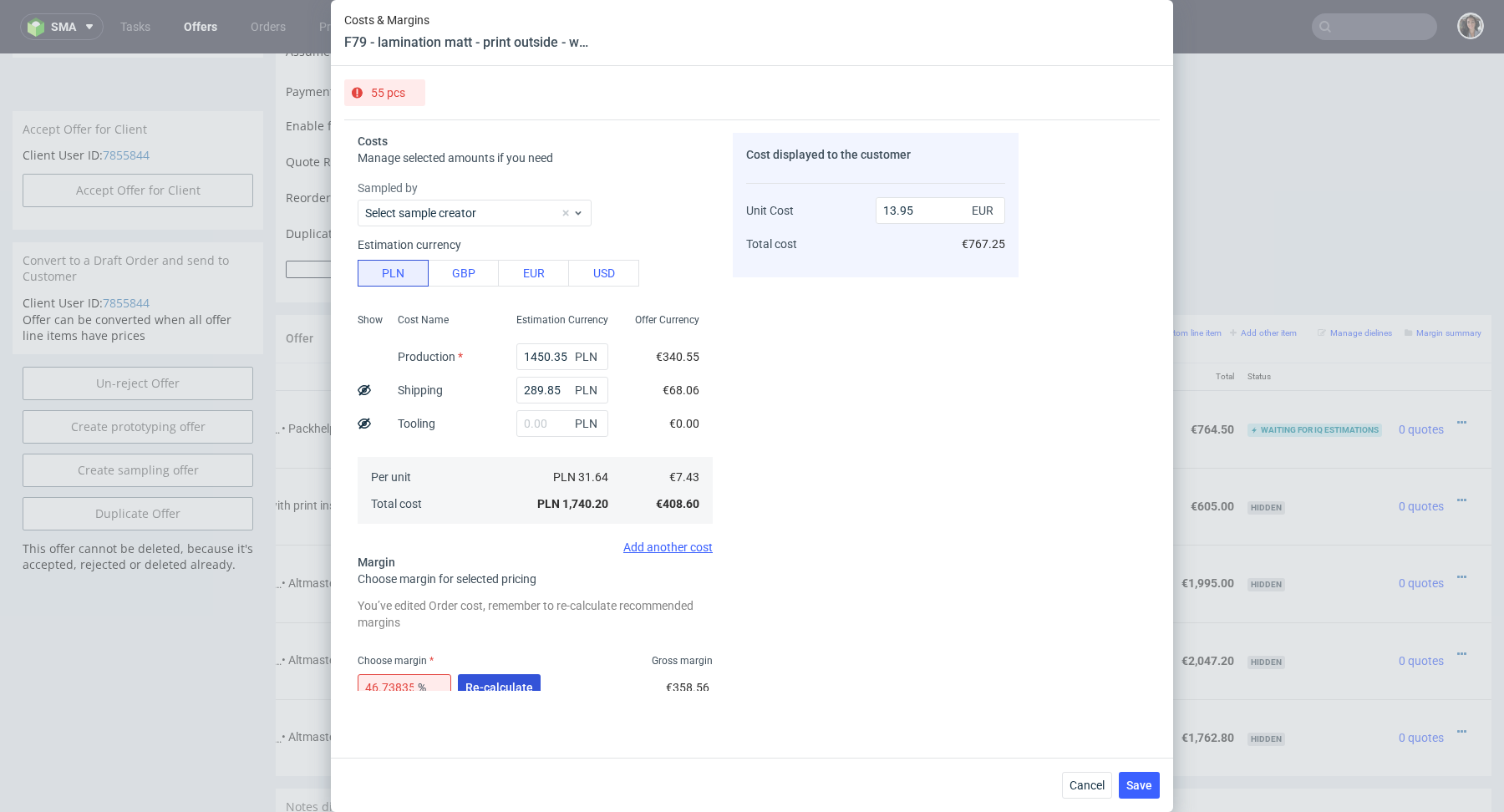
click at [512, 682] on span "Re-calculate" at bounding box center [499, 688] width 68 height 12
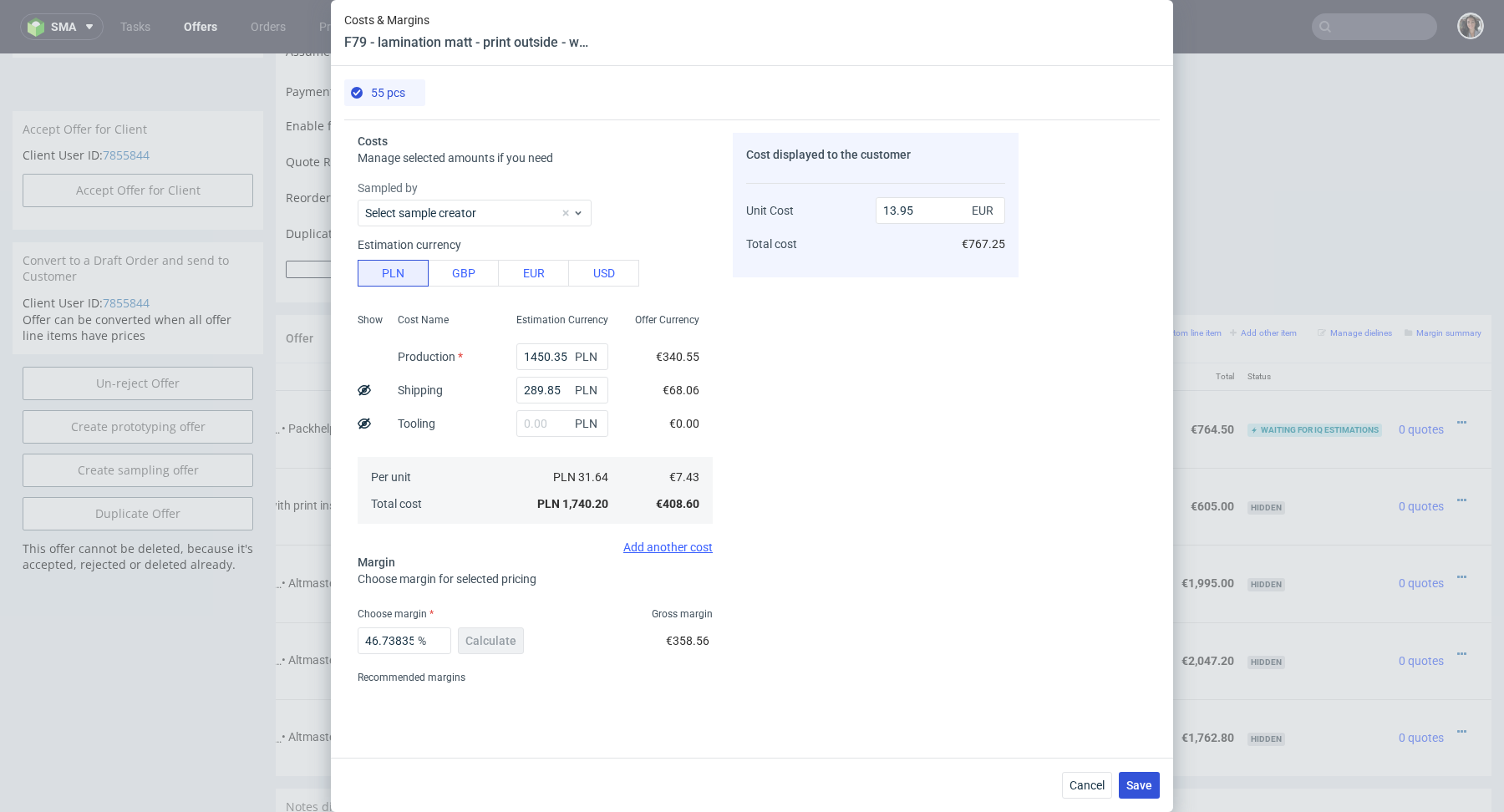
click at [1146, 780] on span "Save" at bounding box center [1139, 785] width 26 height 12
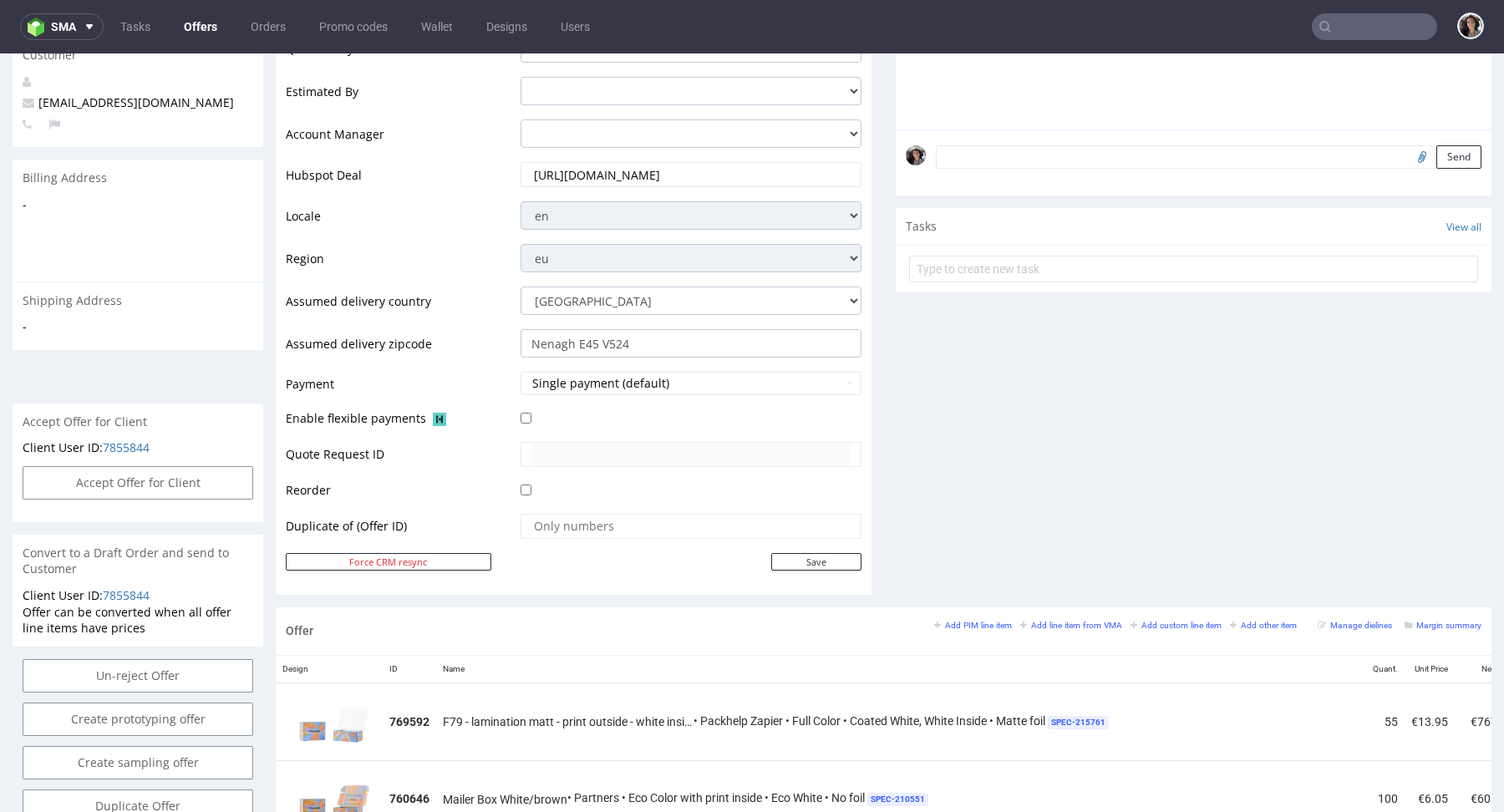
scroll to position [709, 0]
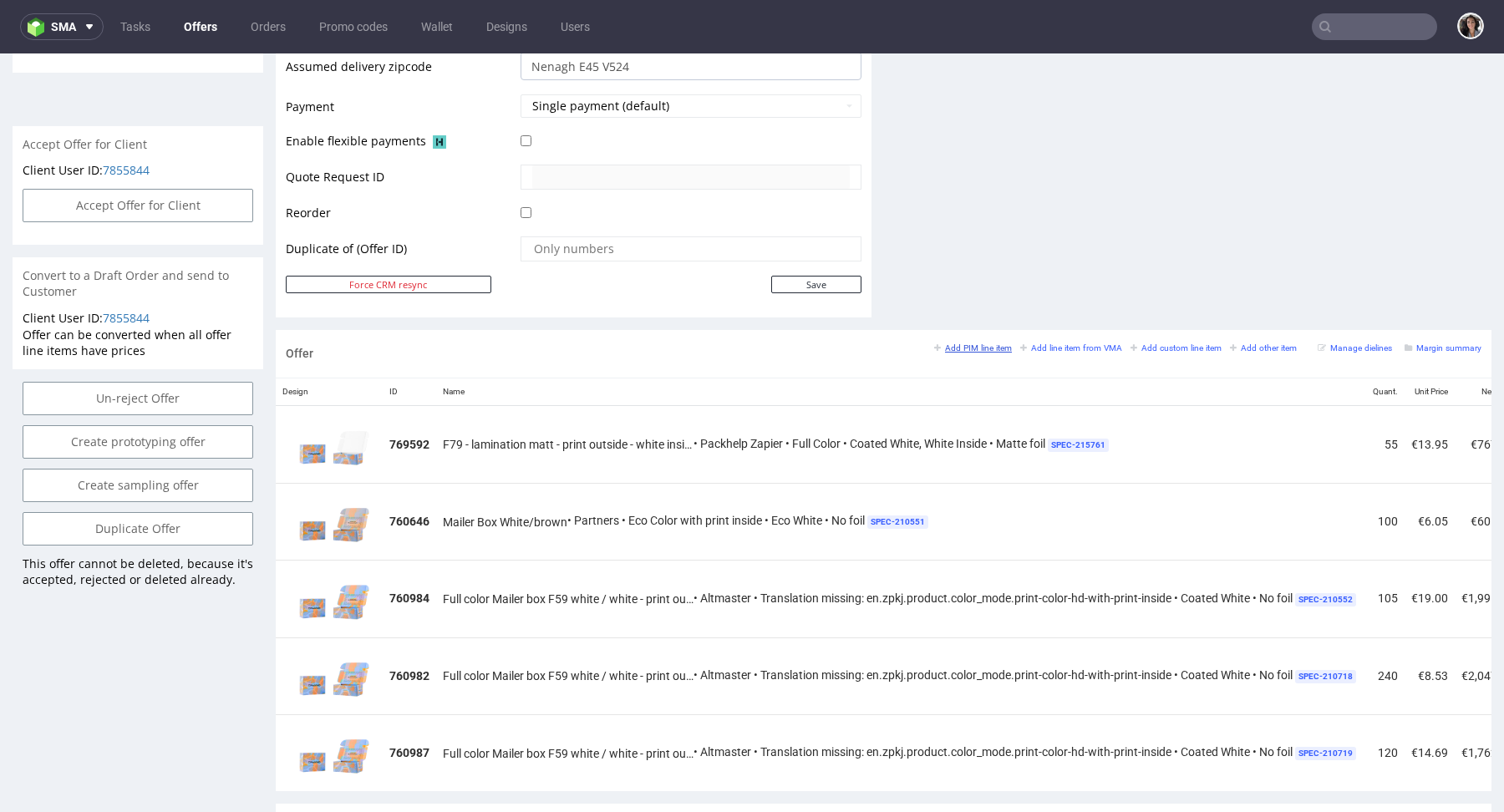
click at [968, 346] on small "Add PIM line item" at bounding box center [973, 348] width 77 height 9
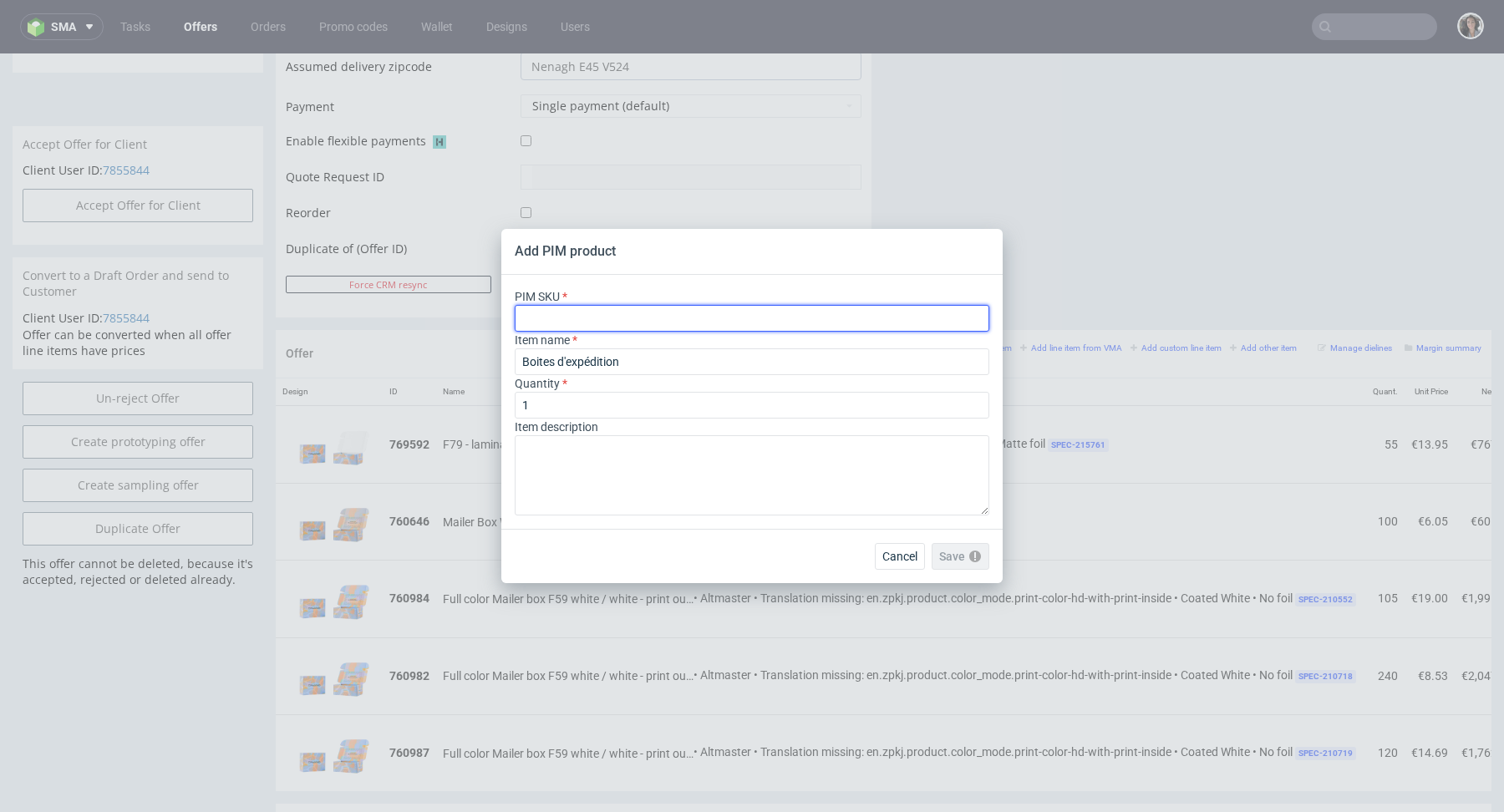
click at [747, 315] on input "text" at bounding box center [752, 318] width 474 height 27
paste input "box--mailer-box--79--cardboard-coated--print-color-hd--foil-matte"
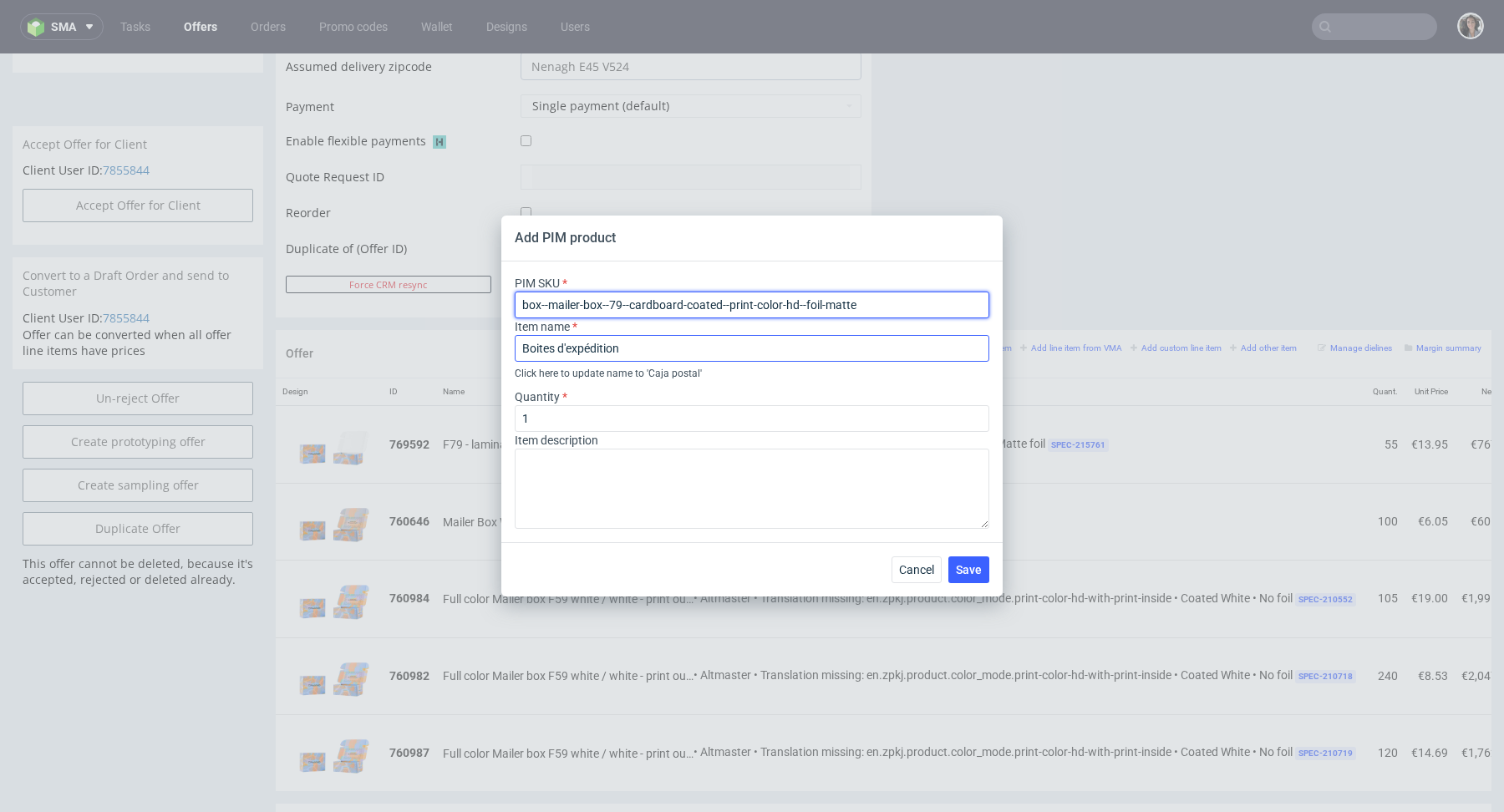
type input "box--mailer-box--79--cardboard-coated--print-color-hd--foil-matte"
click at [618, 358] on input "Boites d'expédition" at bounding box center [752, 348] width 474 height 27
click at [618, 357] on input "Boites d'expédition" at bounding box center [752, 348] width 474 height 27
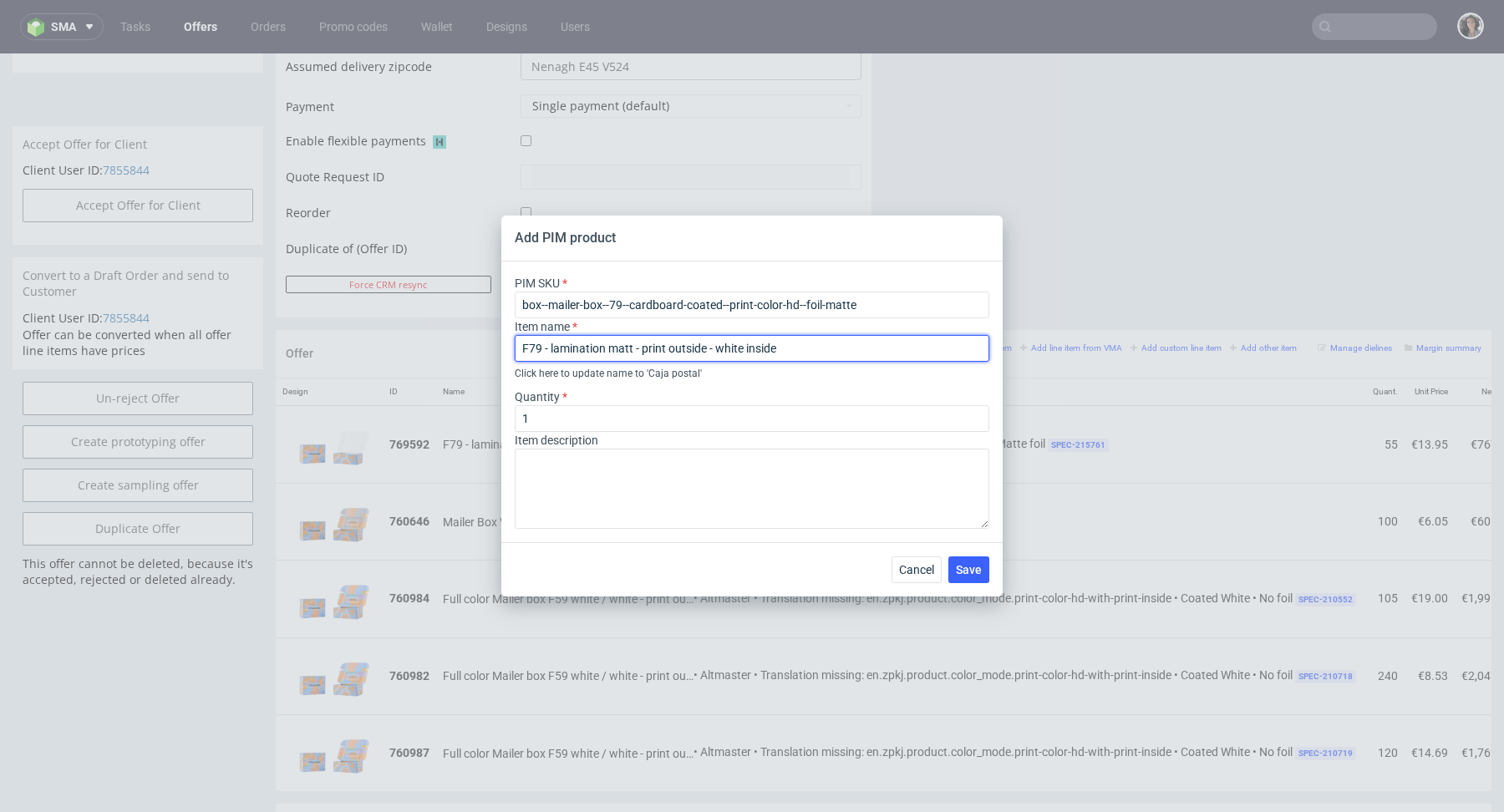
drag, startPoint x: 744, startPoint y: 355, endPoint x: 717, endPoint y: 355, distance: 27.0
click at [717, 355] on input "F79 - lamination matt - print outside - white inside" at bounding box center [752, 348] width 474 height 27
type input "F79 - lamination matt - print outside - brown inside"
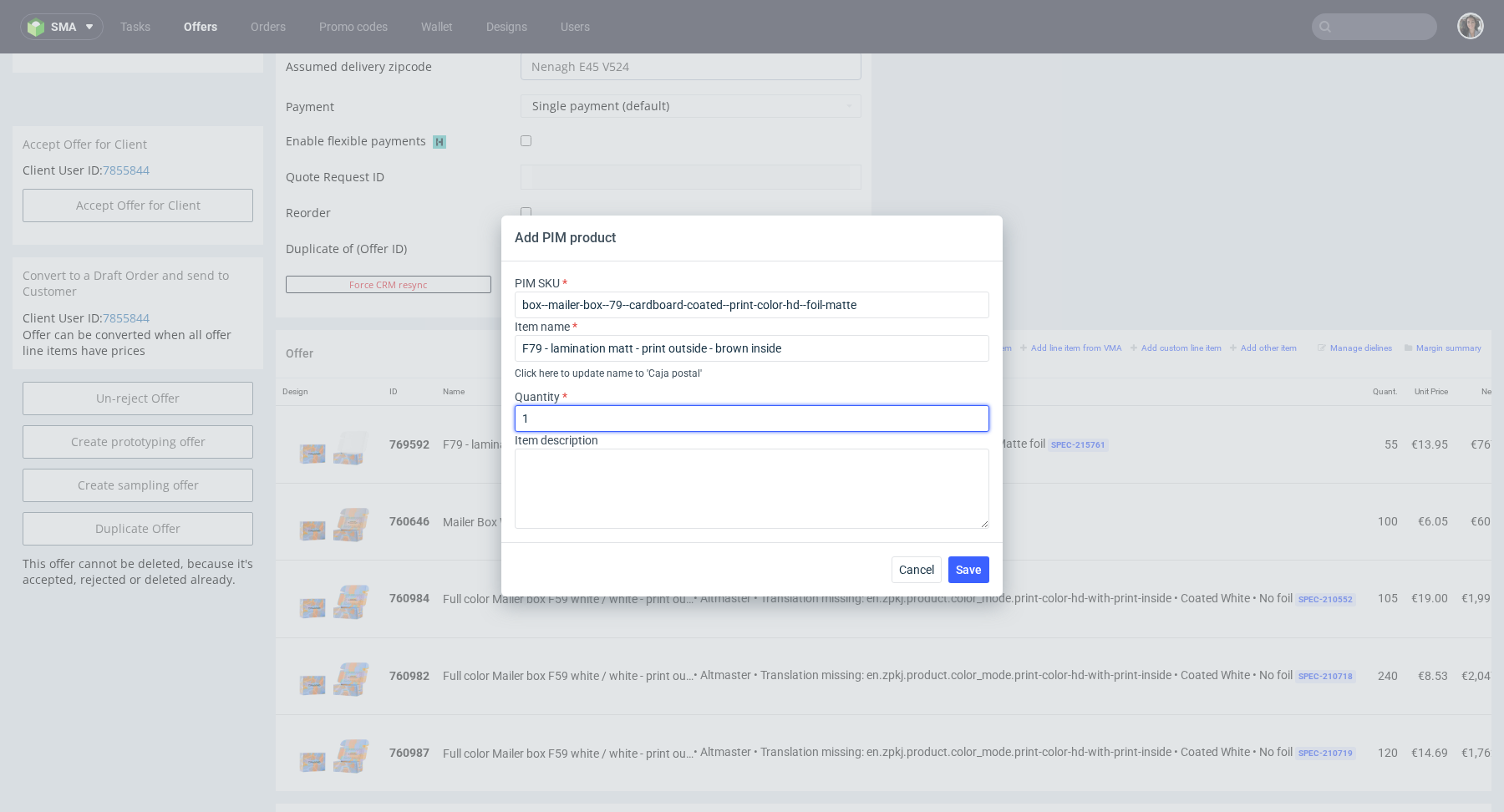
click at [701, 411] on input "1" at bounding box center [752, 418] width 474 height 27
type input "55"
click at [982, 569] on button "Save" at bounding box center [969, 570] width 41 height 27
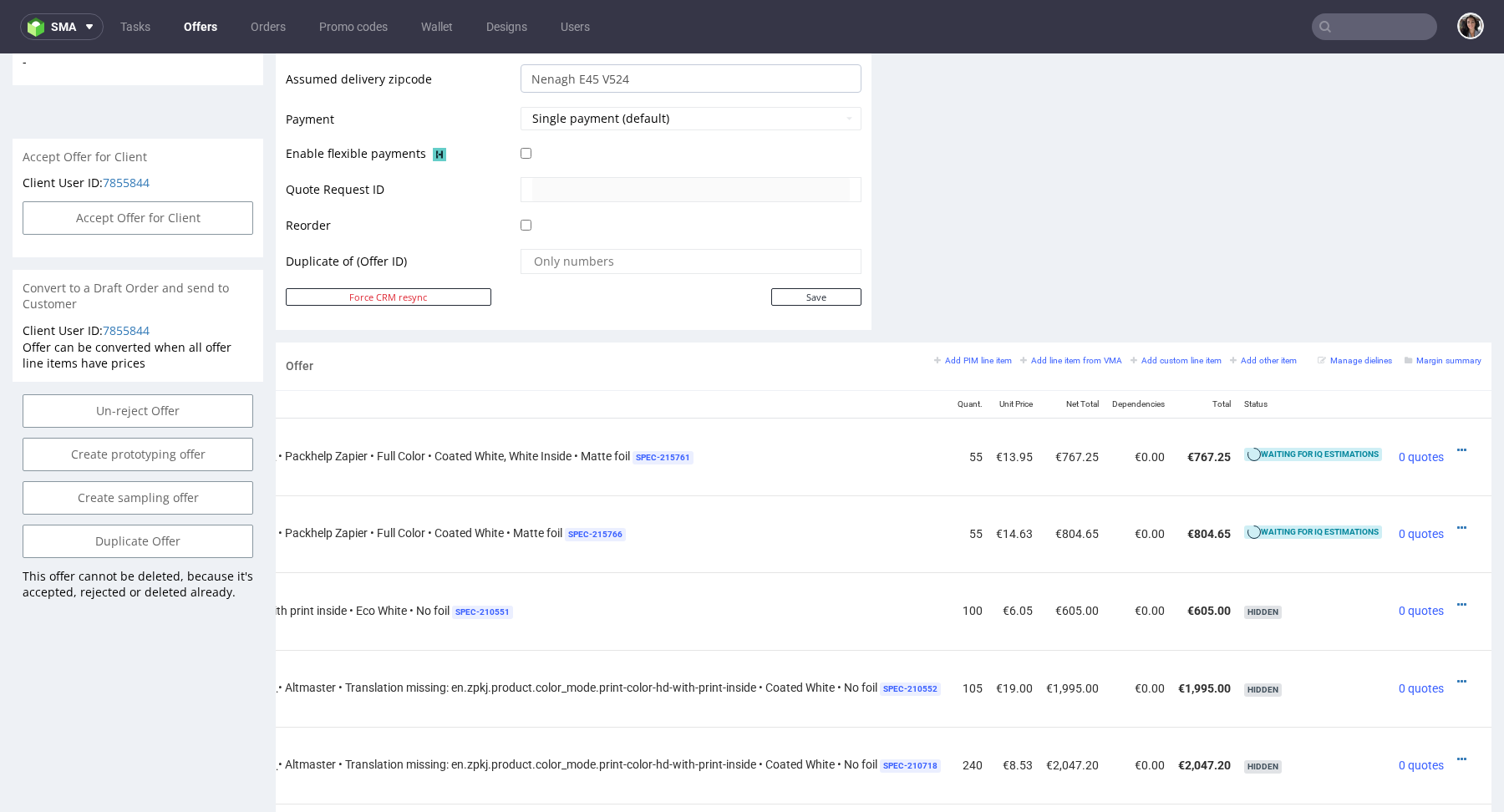
scroll to position [0, 432]
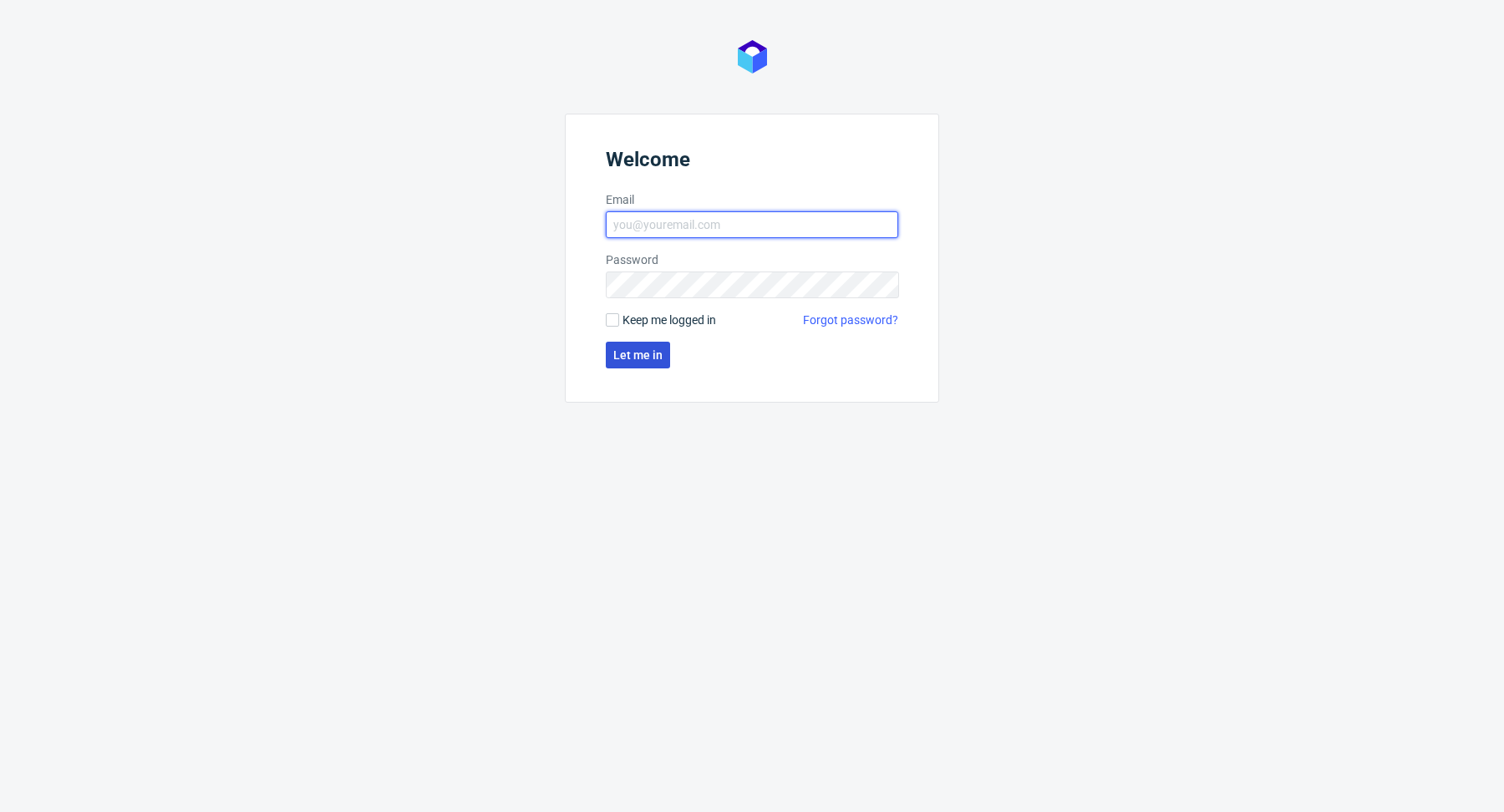
type input "[PERSON_NAME][EMAIL_ADDRESS][PERSON_NAME][DOMAIN_NAME]"
click at [639, 356] on span "Let me in" at bounding box center [639, 354] width 50 height 12
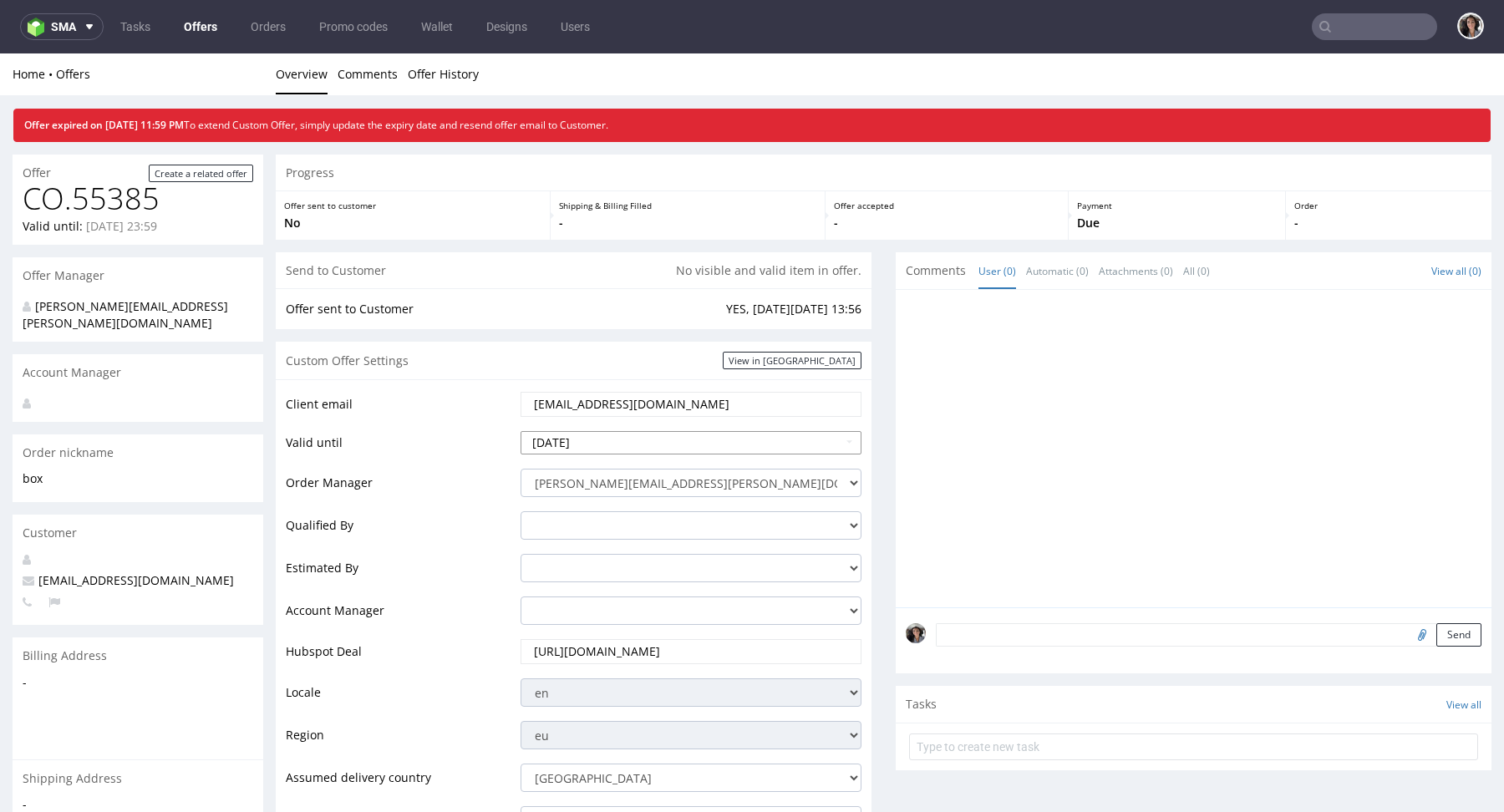
click at [620, 452] on td "[DATE]" at bounding box center [688, 449] width 346 height 37
click at [608, 442] on input "[DATE]" at bounding box center [691, 442] width 341 height 23
click at [685, 243] on icon at bounding box center [686, 240] width 4 height 12
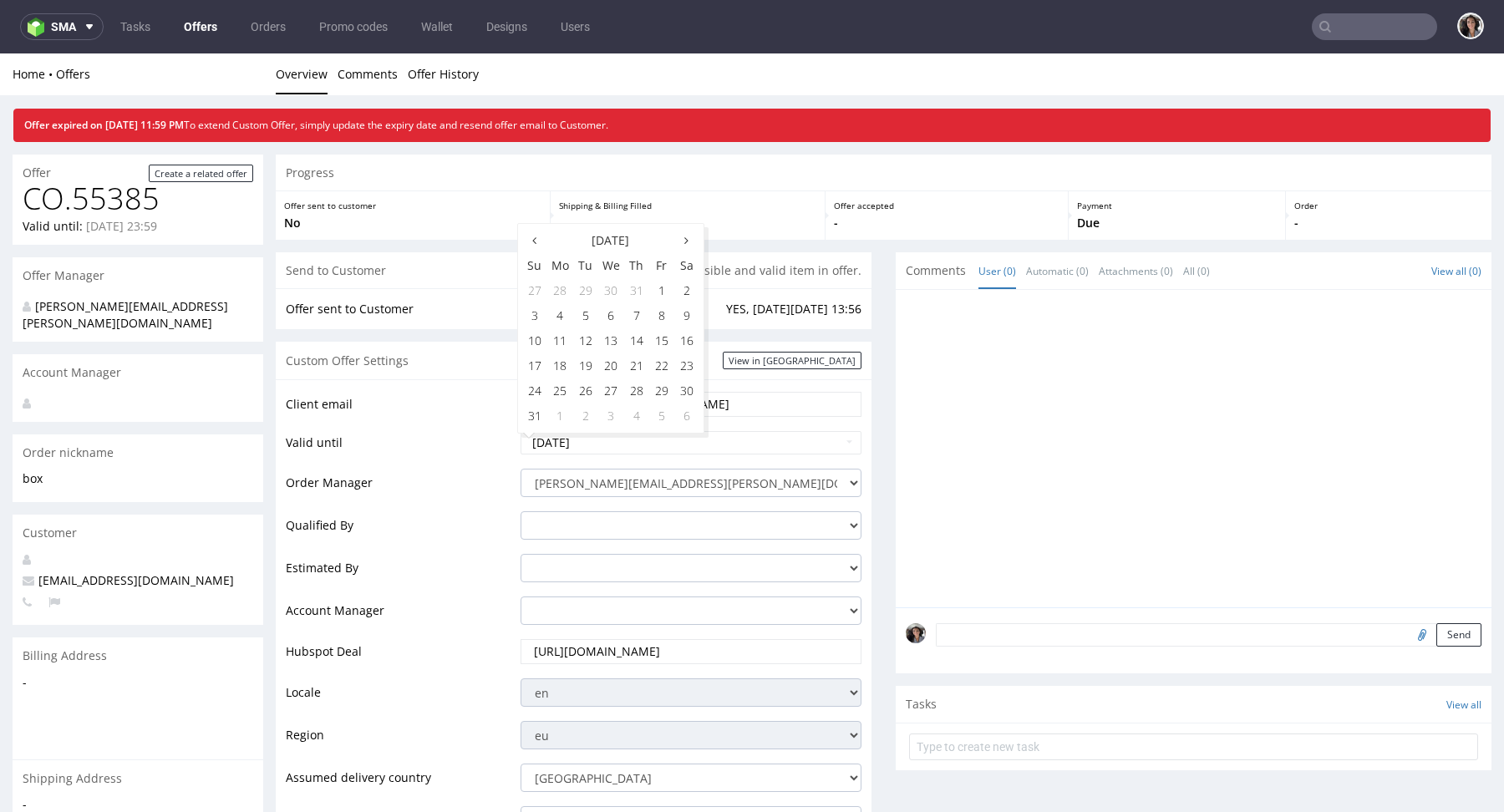
click at [685, 243] on icon at bounding box center [686, 240] width 4 height 12
click at [586, 290] on td "2" at bounding box center [585, 291] width 25 height 25
click at [695, 441] on input "[DATE]" at bounding box center [691, 442] width 341 height 23
click at [631, 292] on td "4" at bounding box center [637, 291] width 25 height 25
type input "[DATE]"
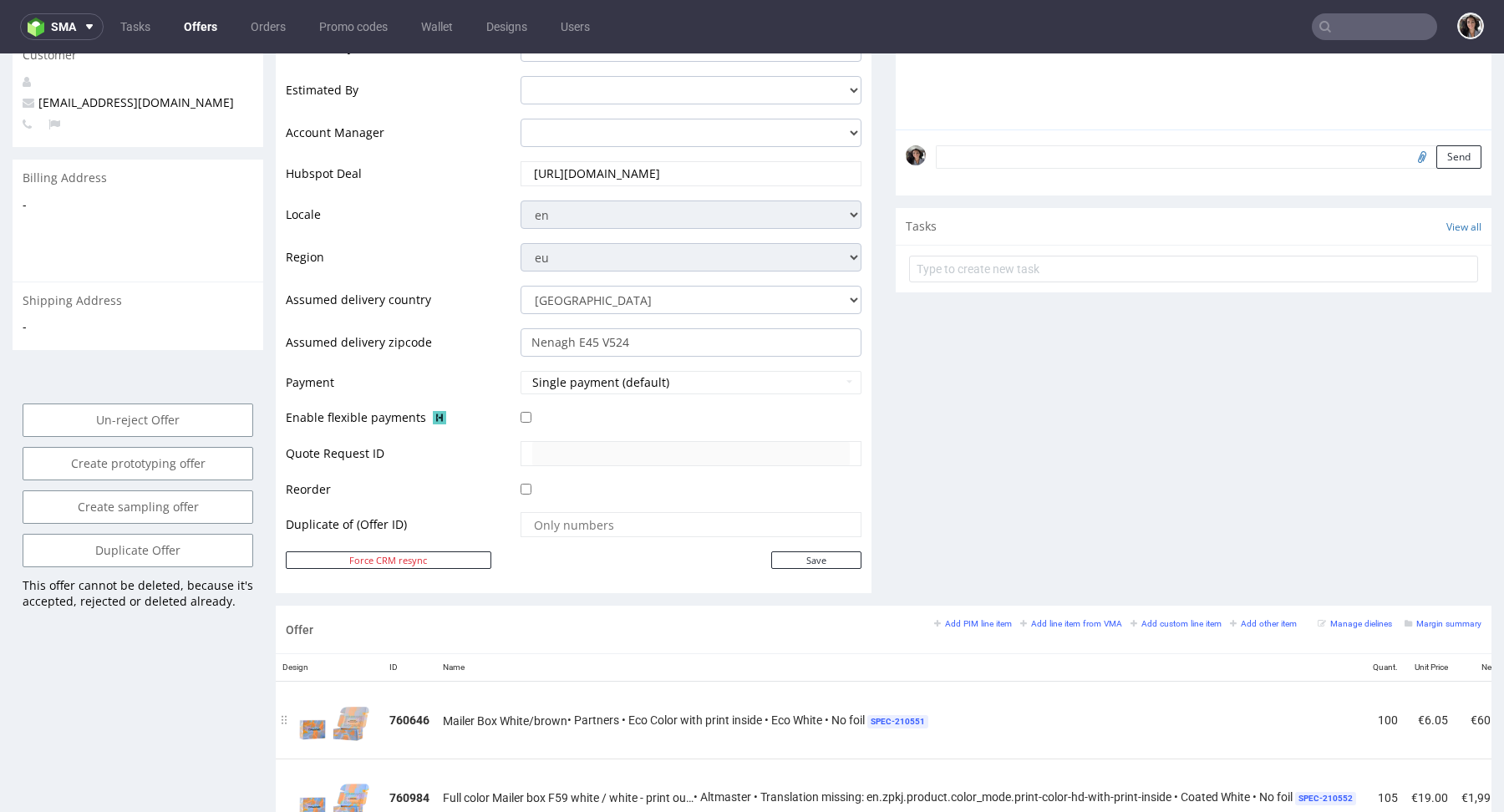
scroll to position [501, 0]
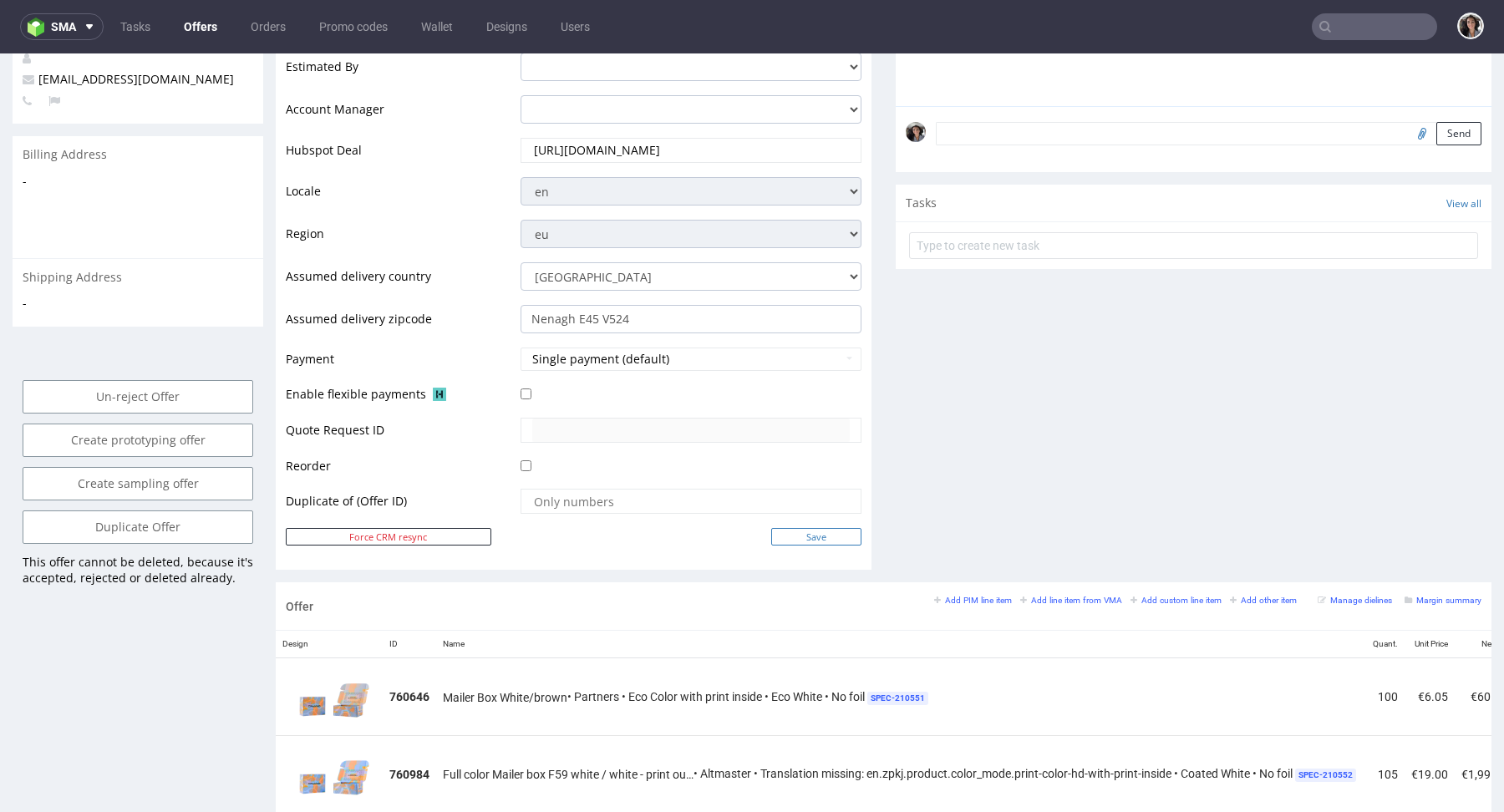
click at [819, 536] on input "Save" at bounding box center [816, 537] width 91 height 18
type input "In progress..."
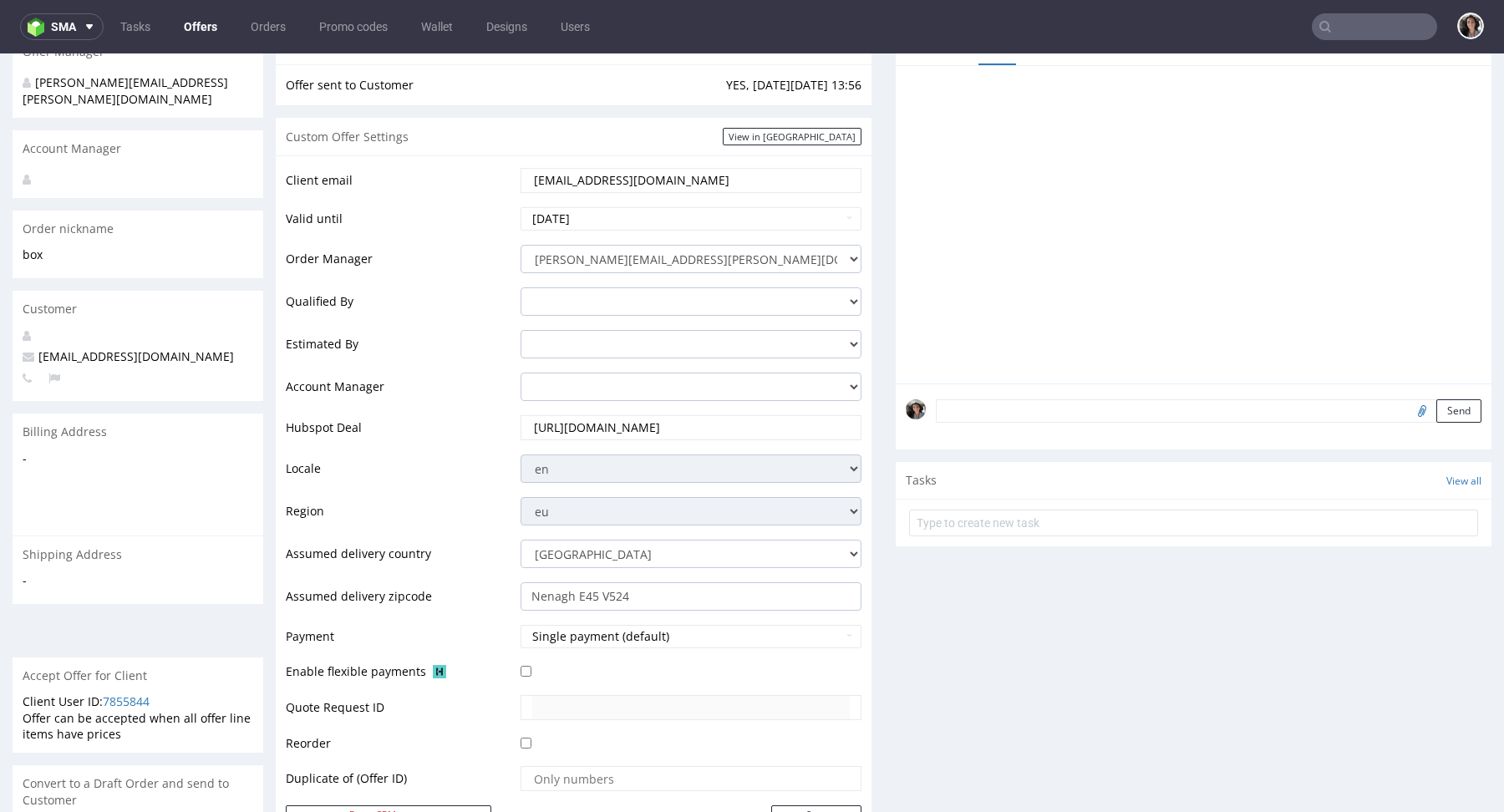
scroll to position [0, 0]
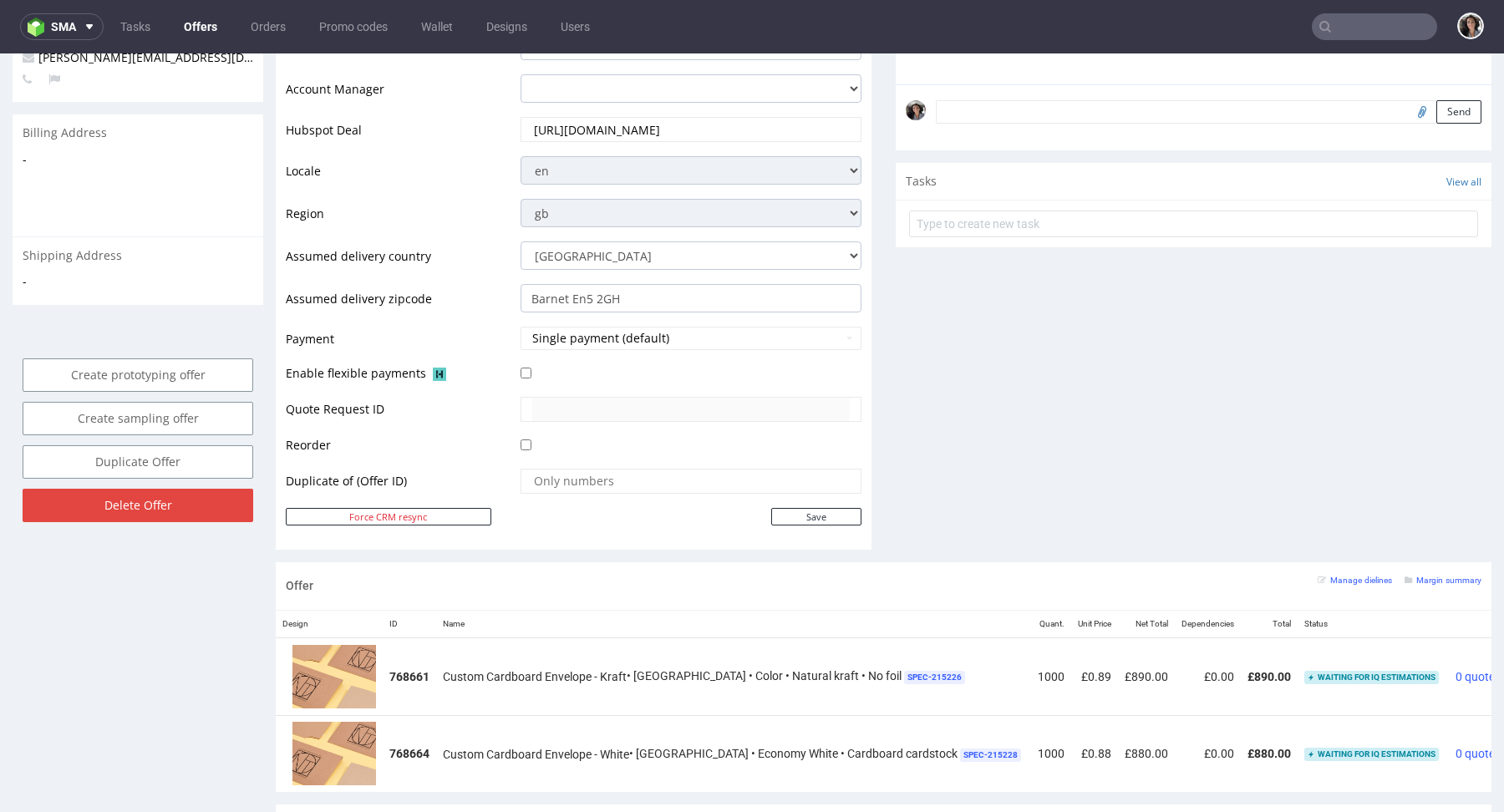
scroll to position [450, 0]
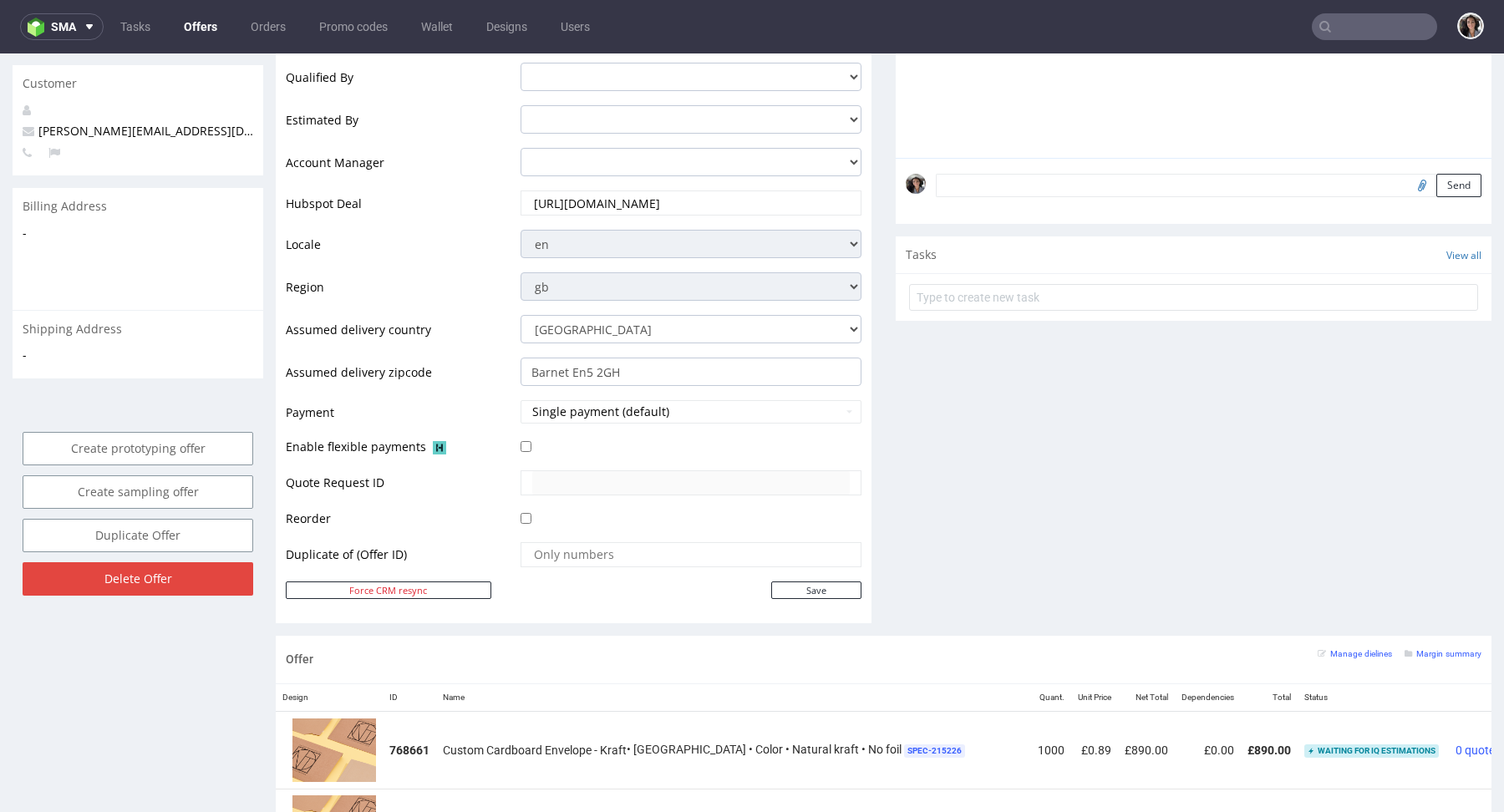
click at [1355, 28] on input "text" at bounding box center [1374, 27] width 125 height 27
paste input "[EMAIL_ADDRESS][DOMAIN_NAME]"
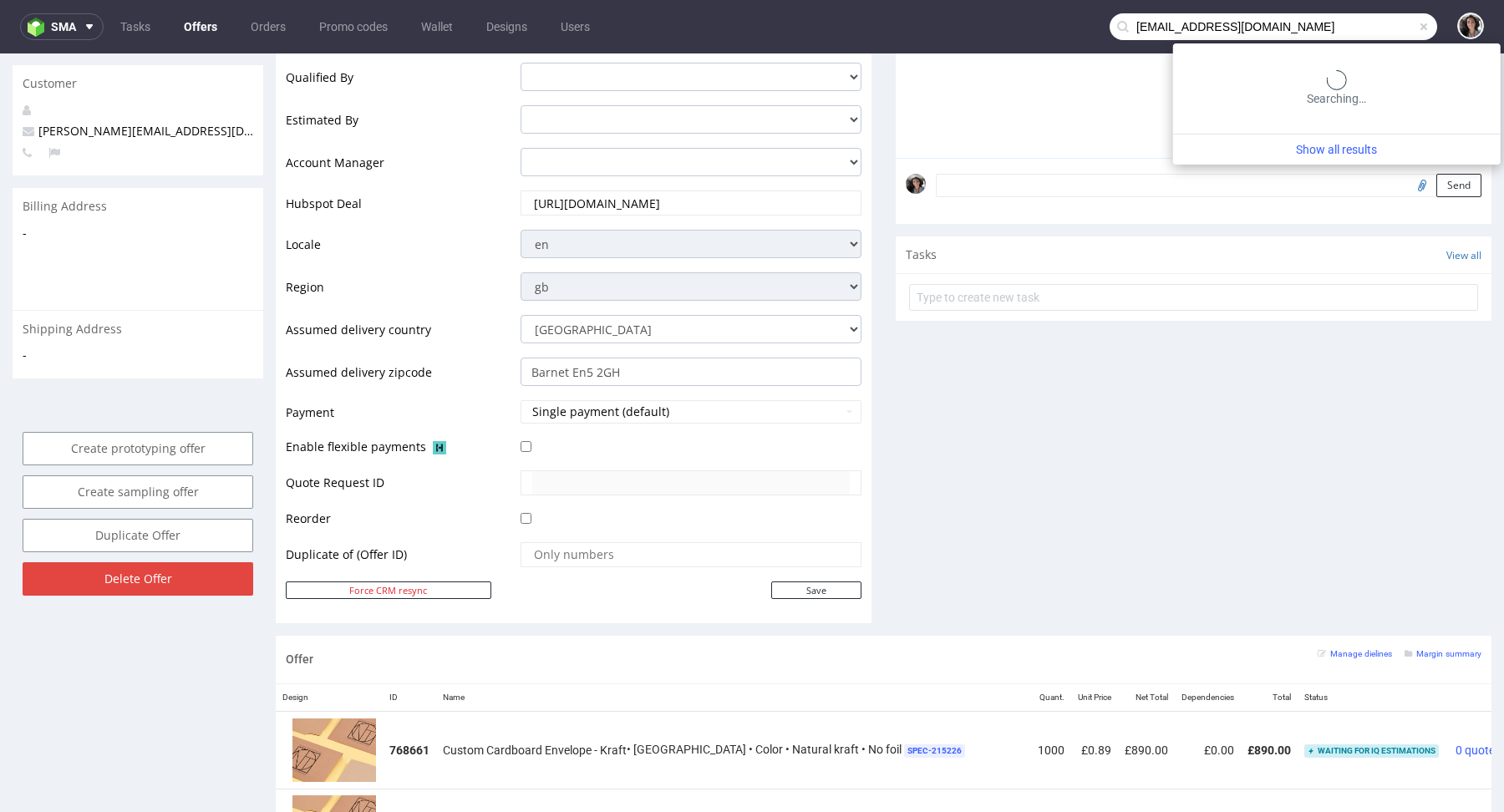
scroll to position [0, 0]
type input "[EMAIL_ADDRESS][DOMAIN_NAME]"
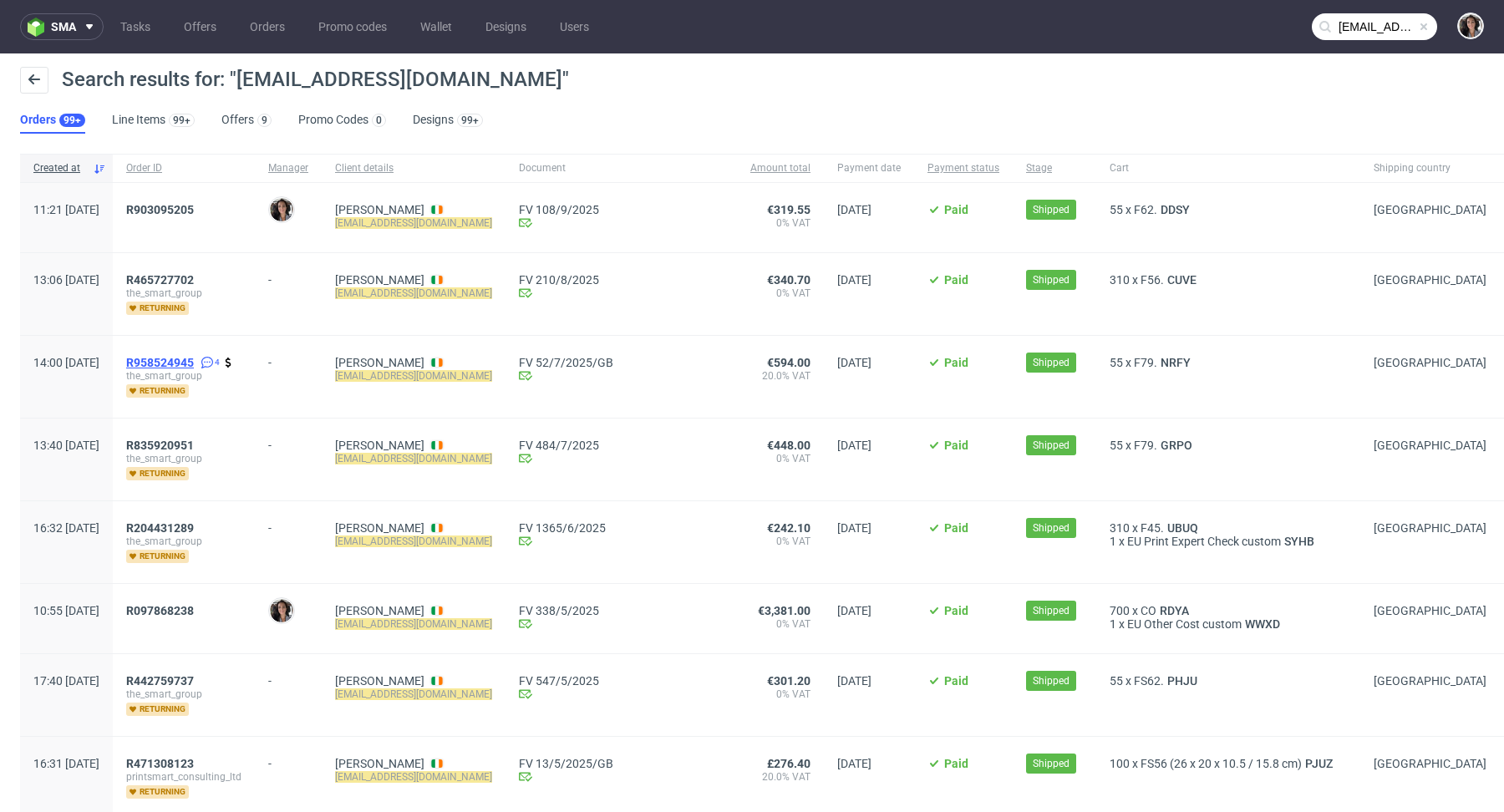
click at [194, 356] on span "R958524945" at bounding box center [160, 362] width 68 height 13
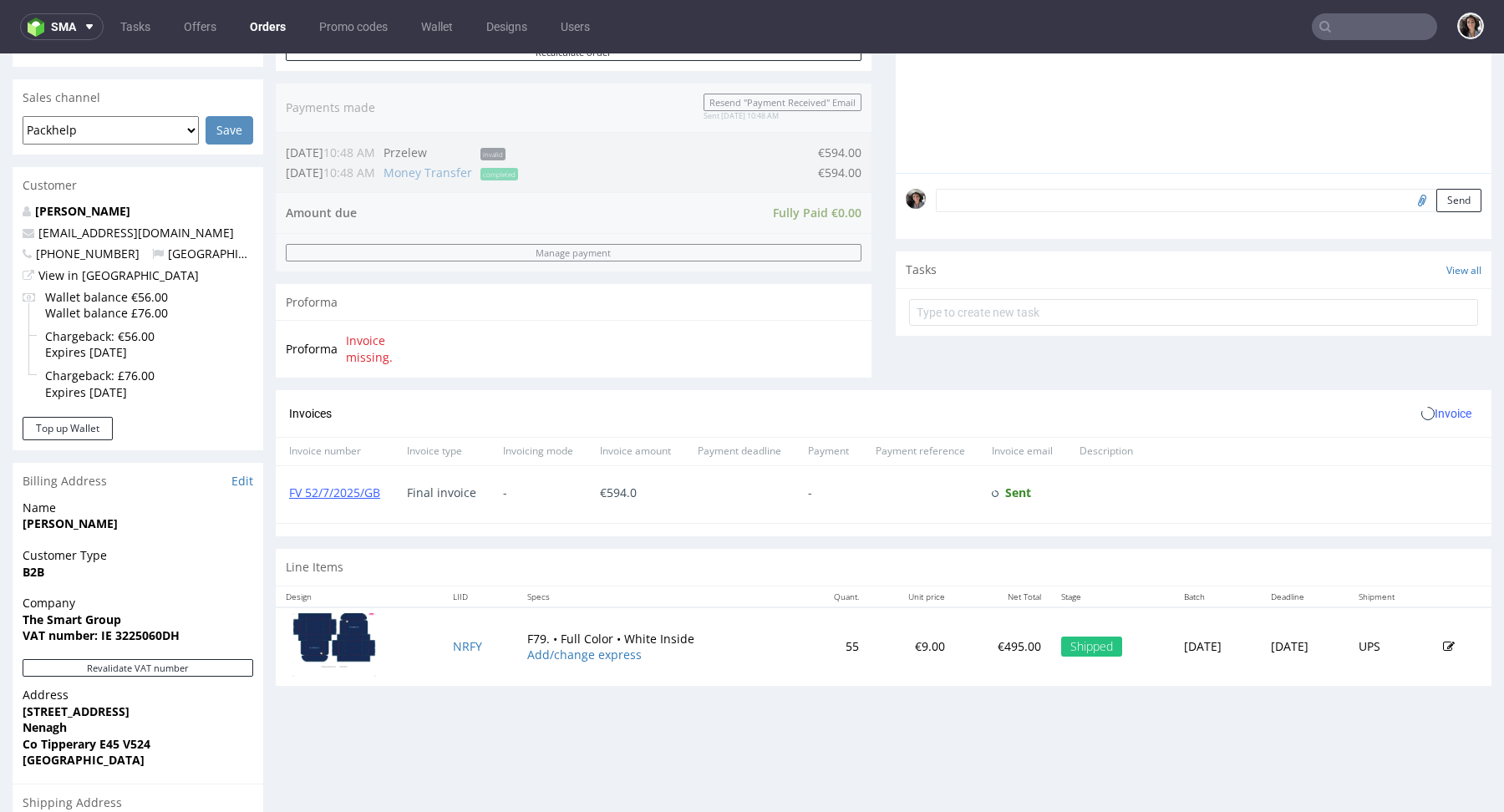
scroll to position [653, 0]
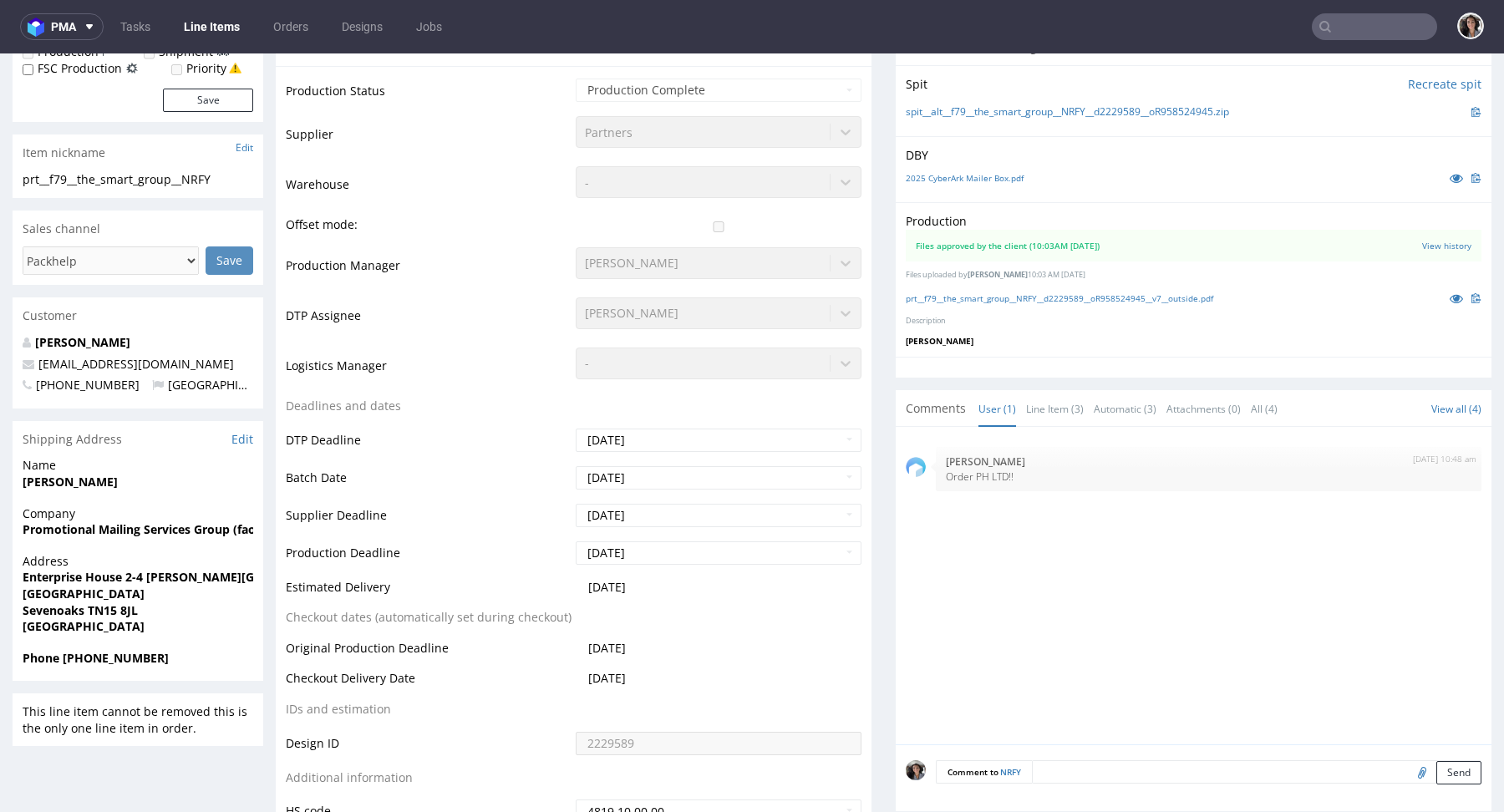
scroll to position [777, 0]
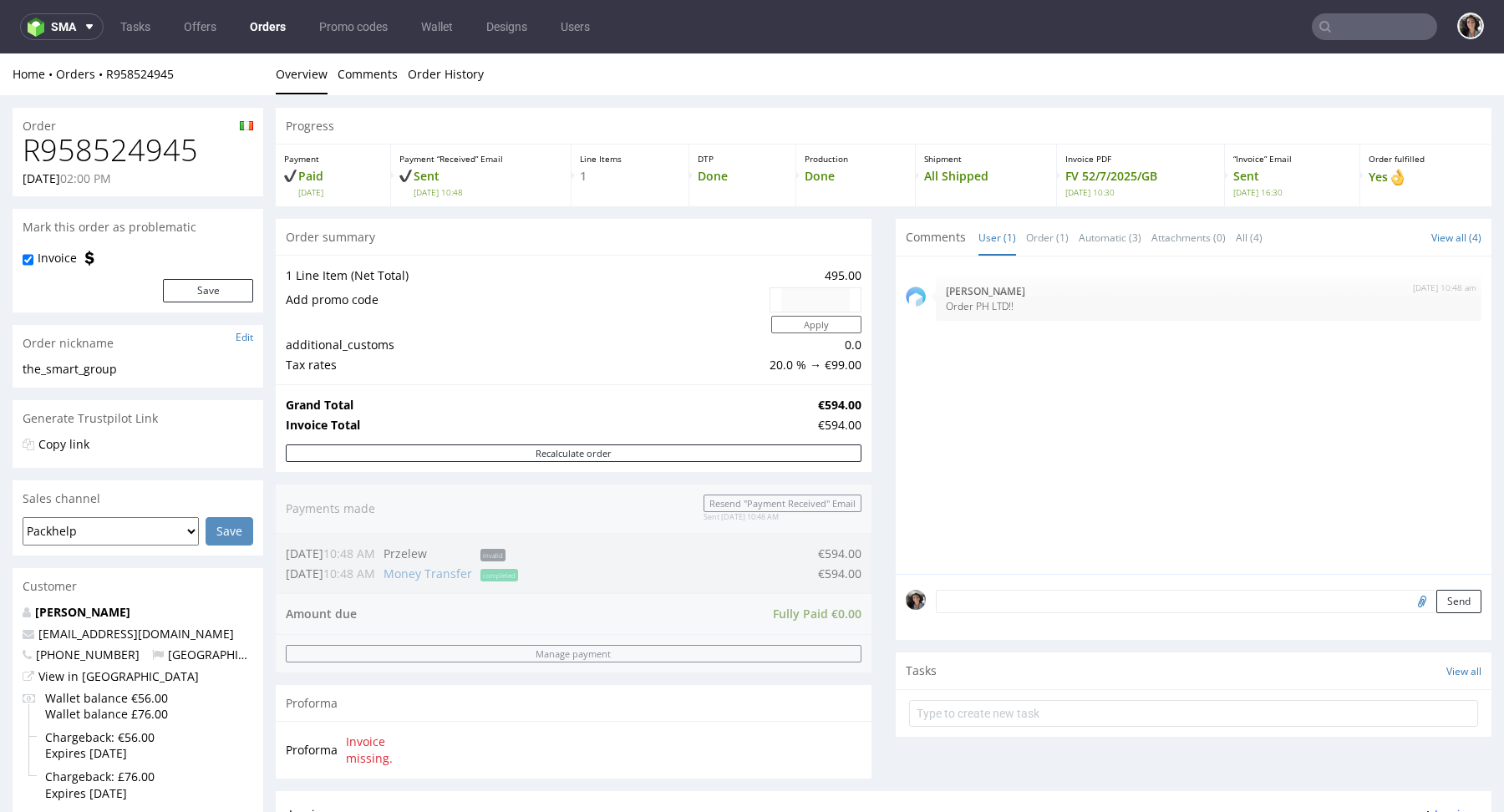
type input "[EMAIL_ADDRESS][DOMAIN_NAME]"
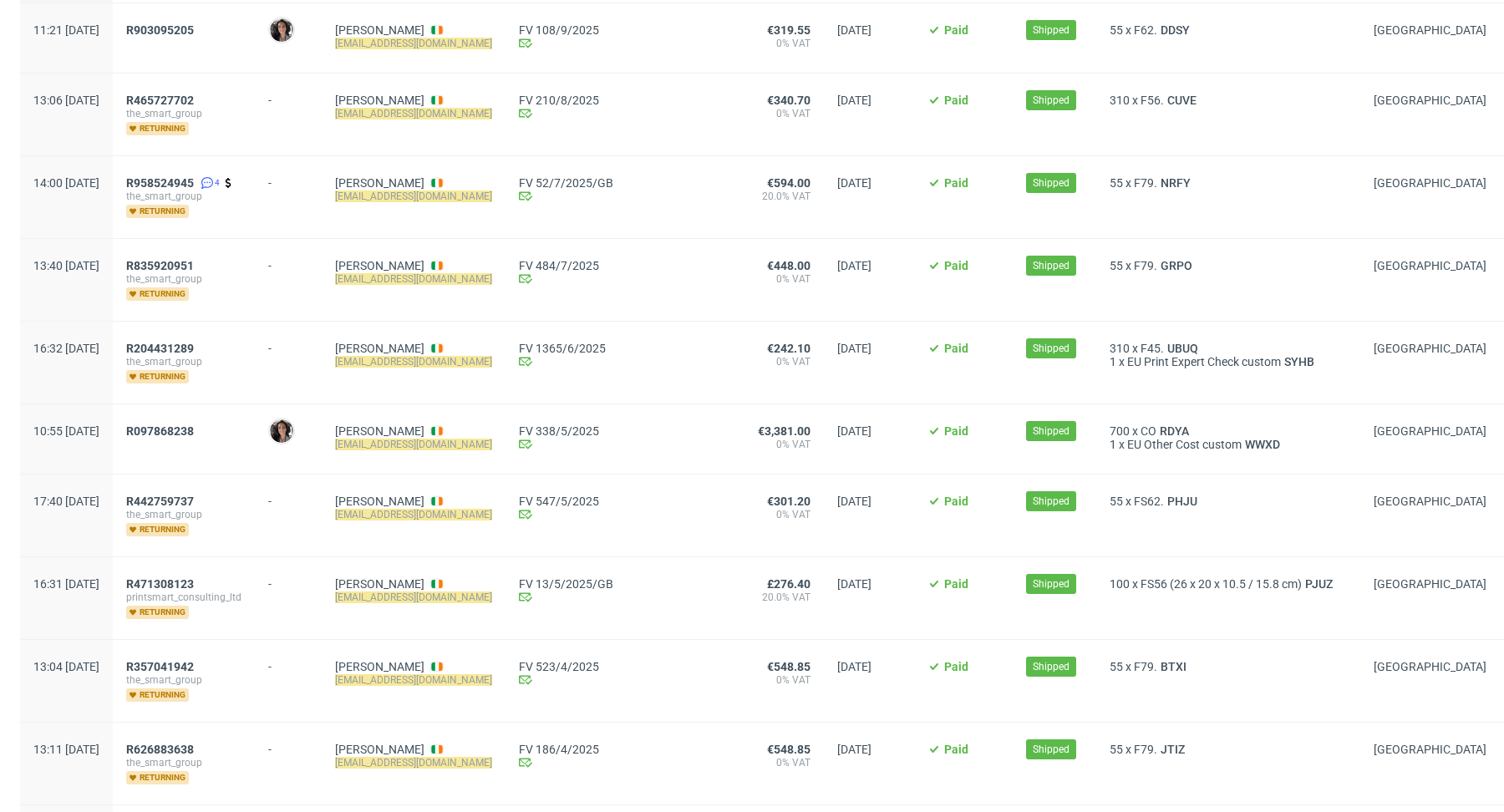
scroll to position [307, 0]
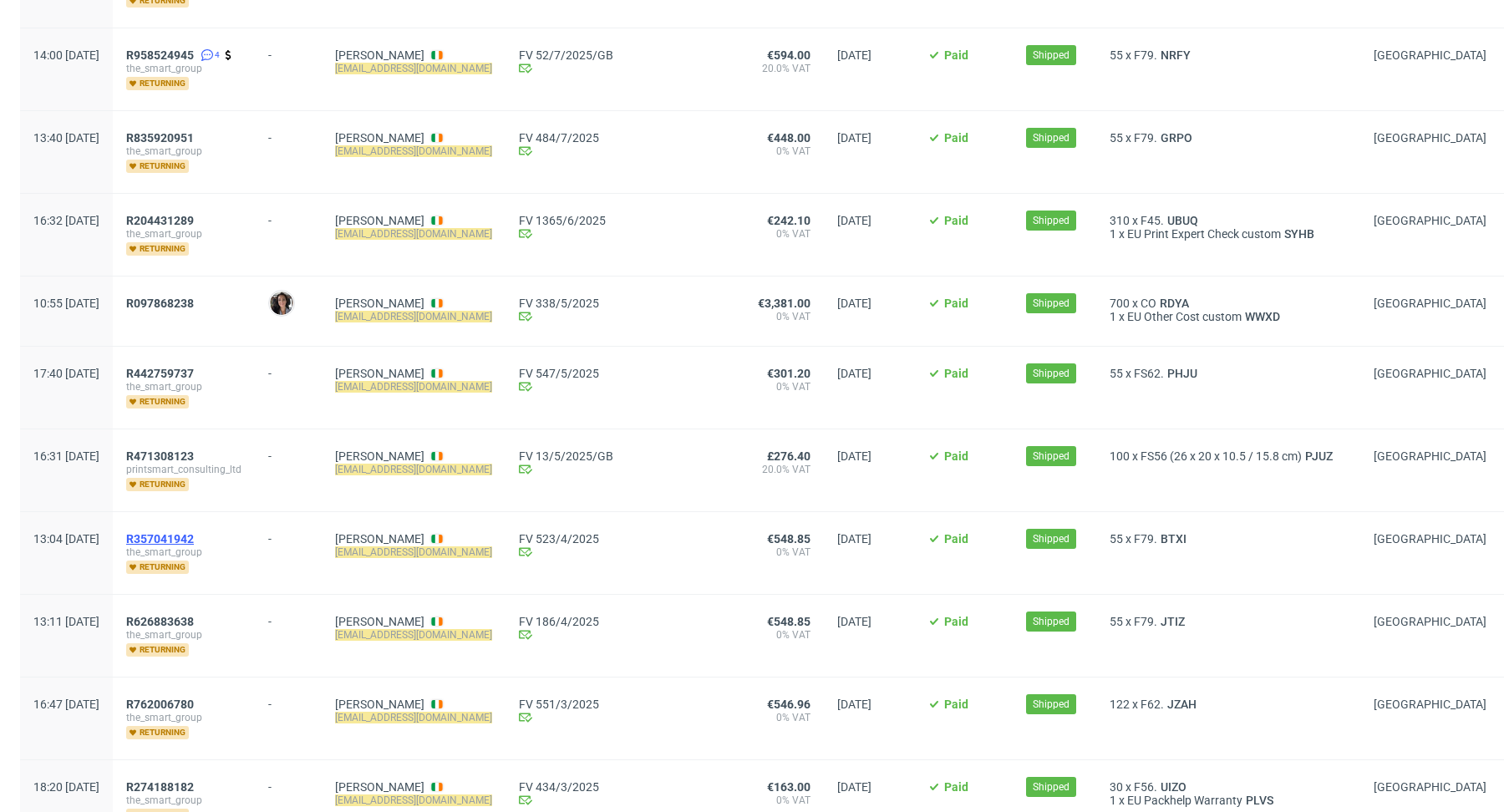
click at [194, 532] on span "R357041942" at bounding box center [160, 538] width 68 height 13
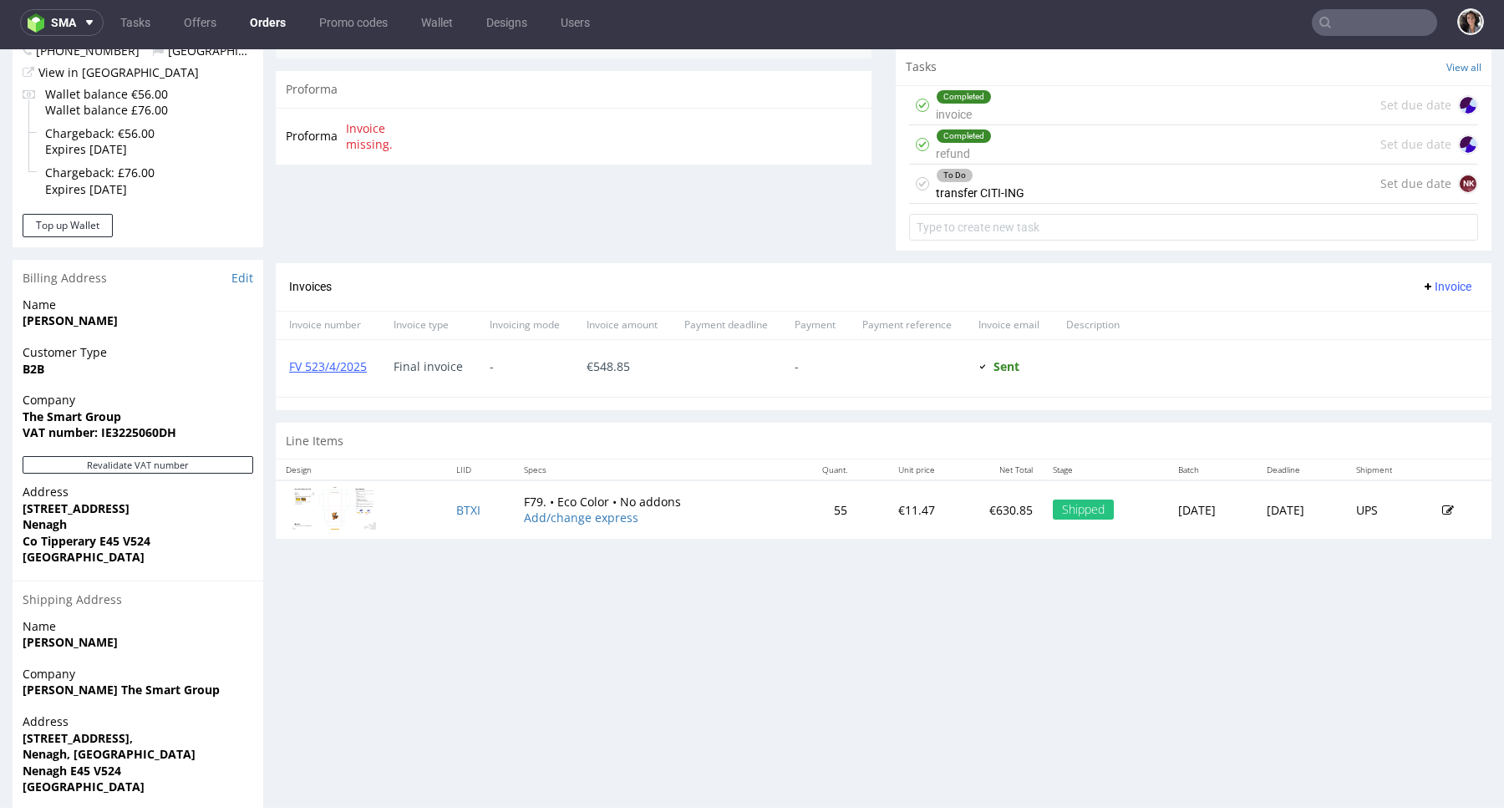
scroll to position [653, 0]
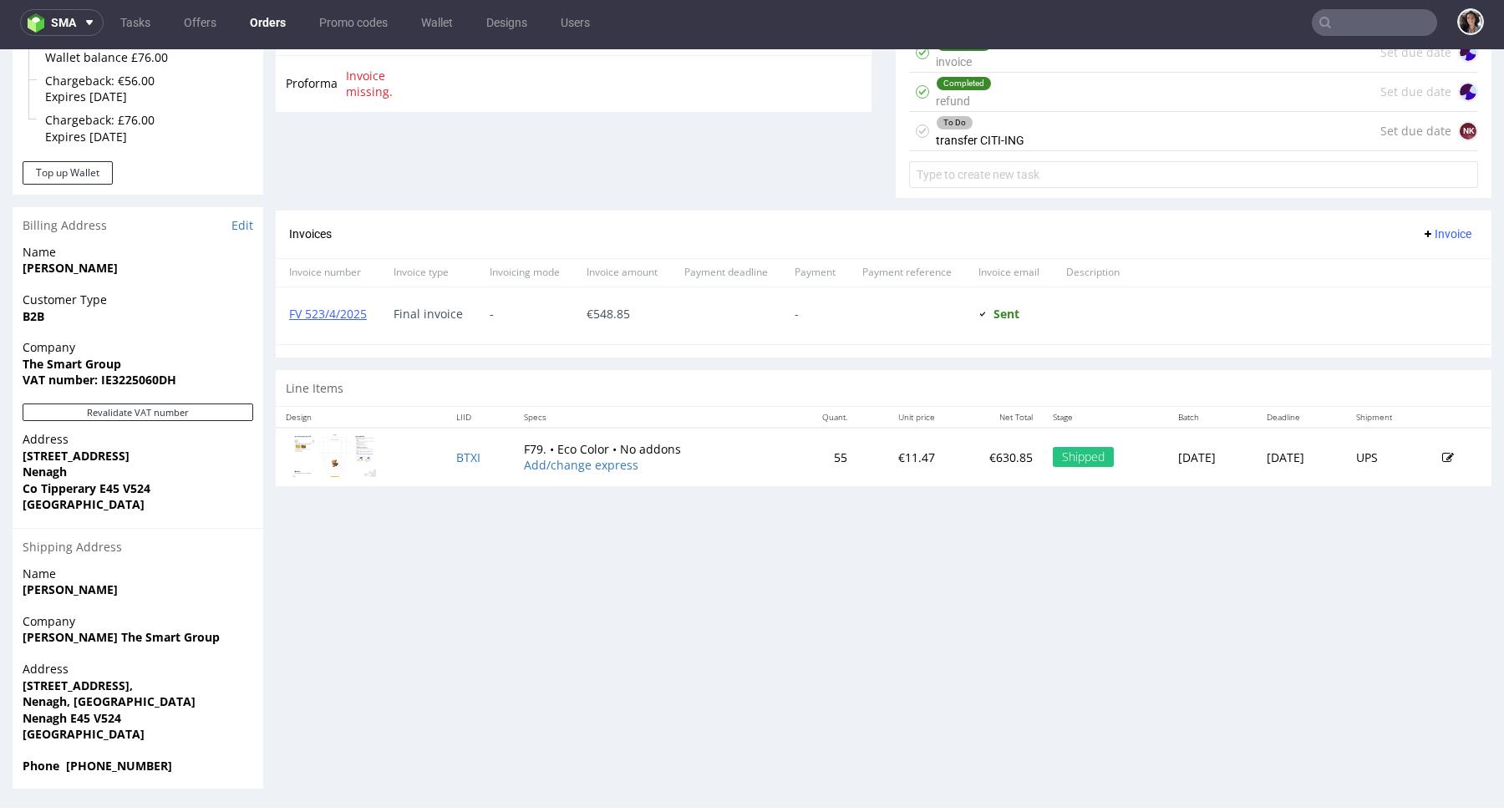
type input "[EMAIL_ADDRESS][DOMAIN_NAME]"
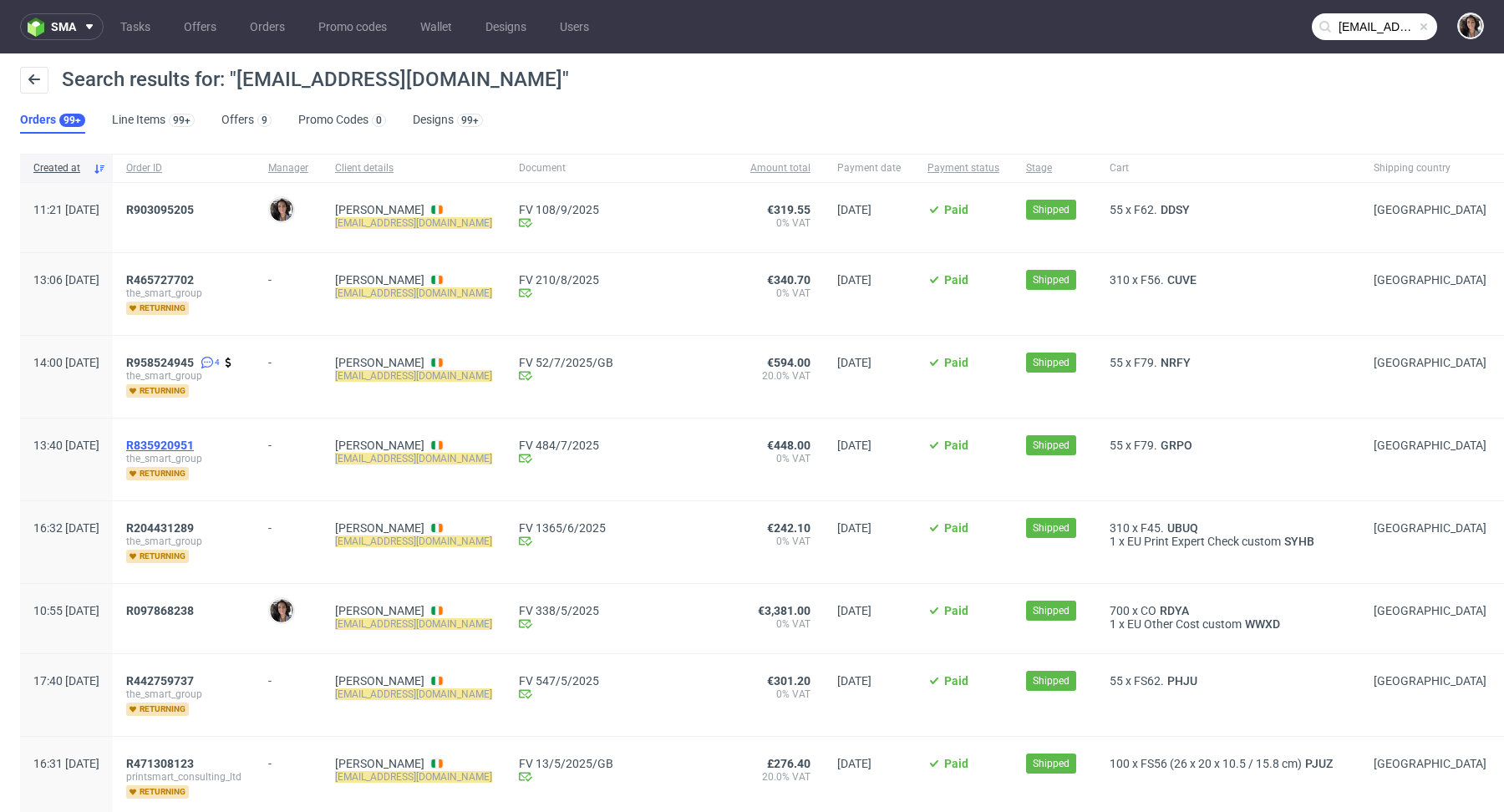
click at [194, 442] on span "R835920951" at bounding box center [160, 445] width 68 height 13
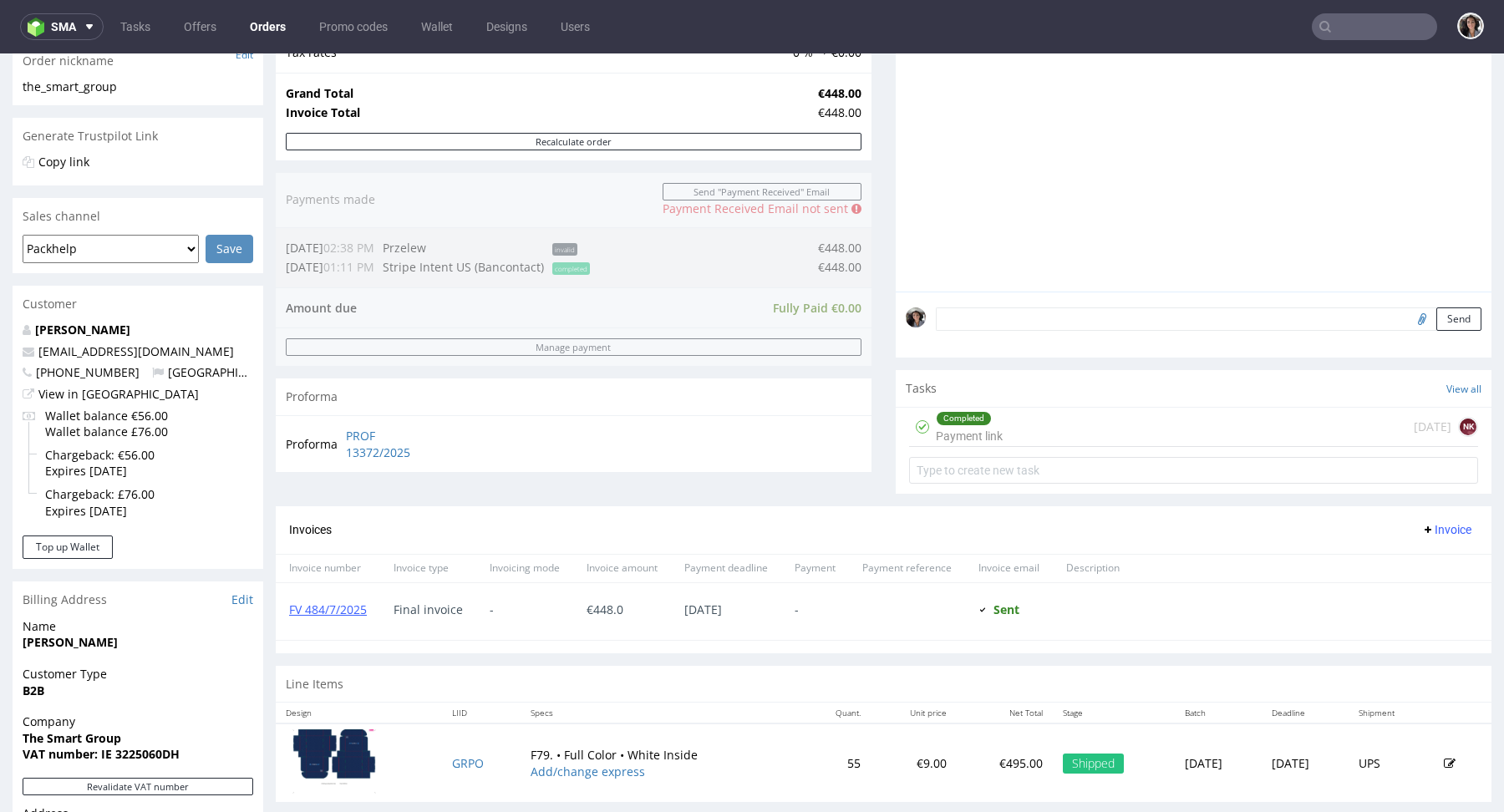
scroll to position [547, 0]
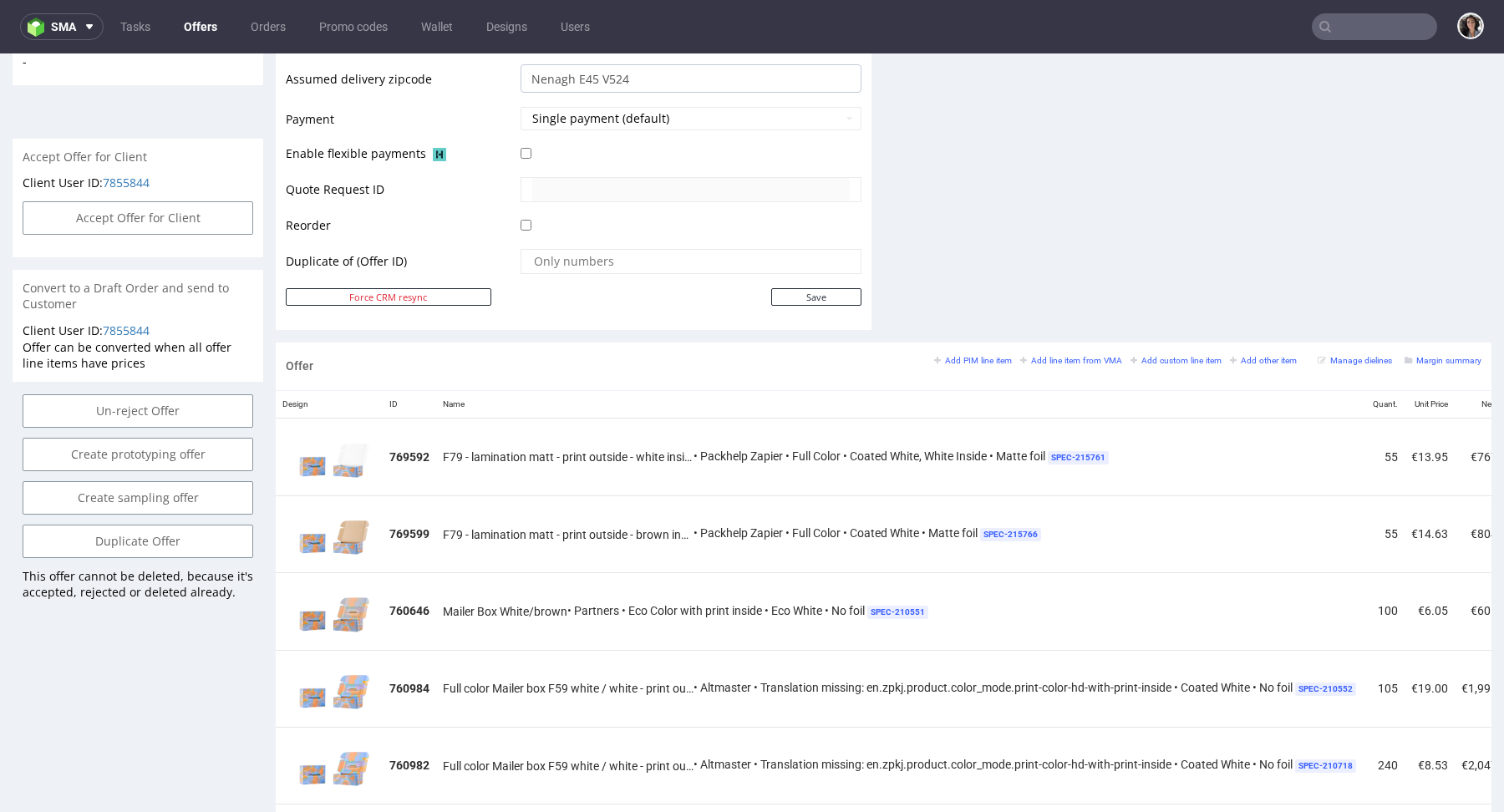
scroll to position [0, 432]
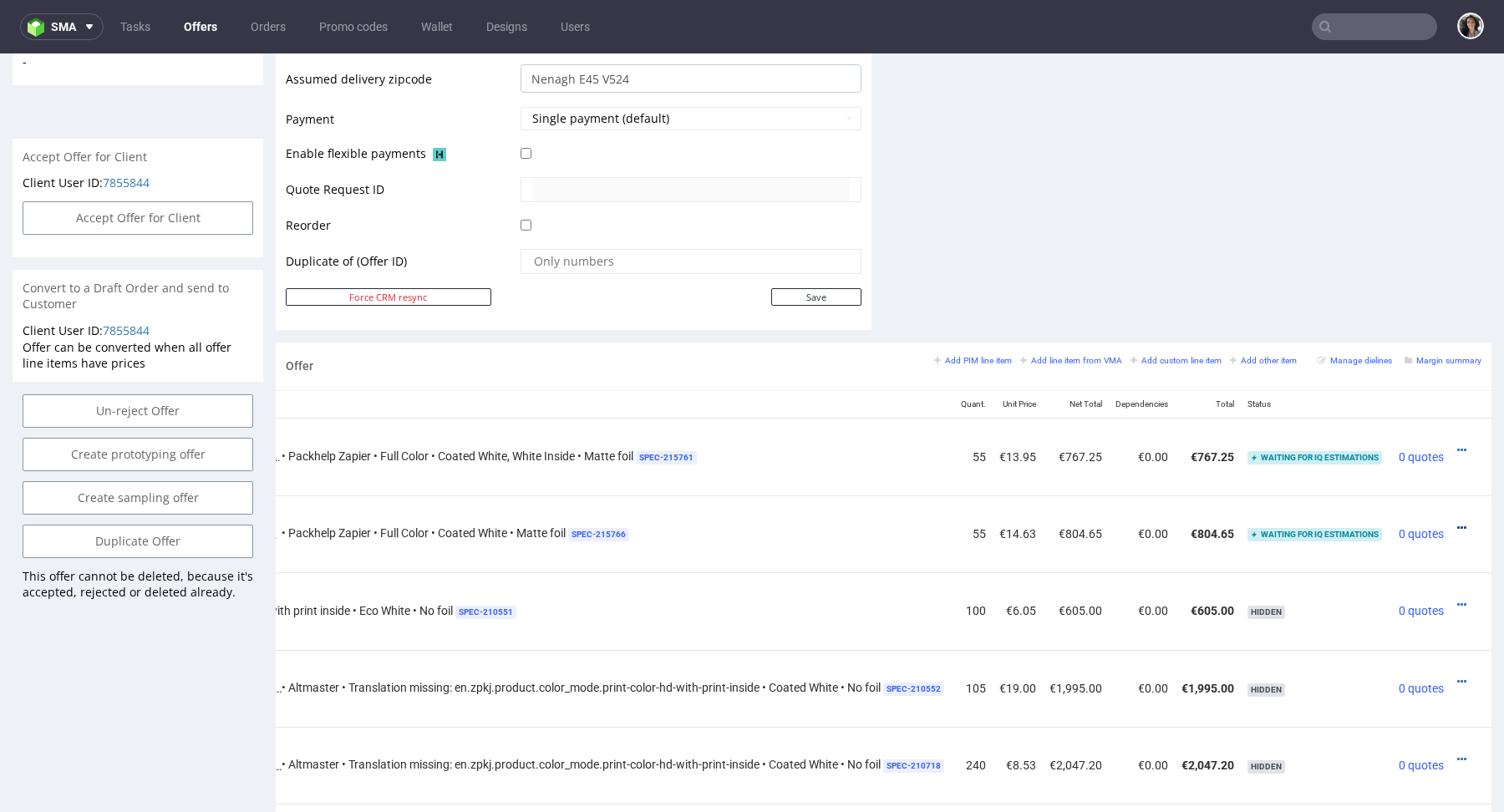
click at [1458, 523] on icon at bounding box center [1462, 528] width 9 height 12
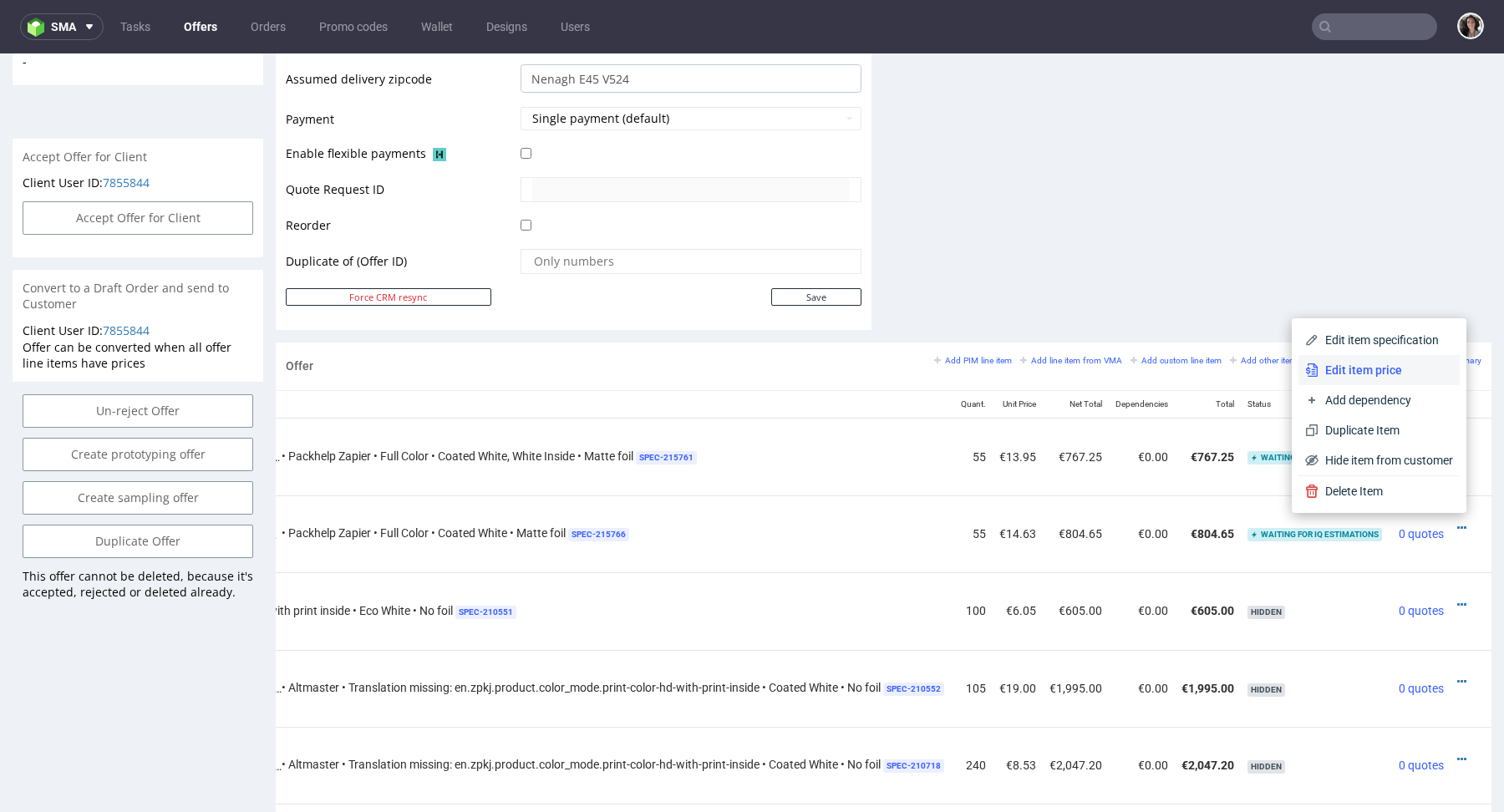
click at [1381, 374] on span "Edit item price" at bounding box center [1386, 370] width 134 height 17
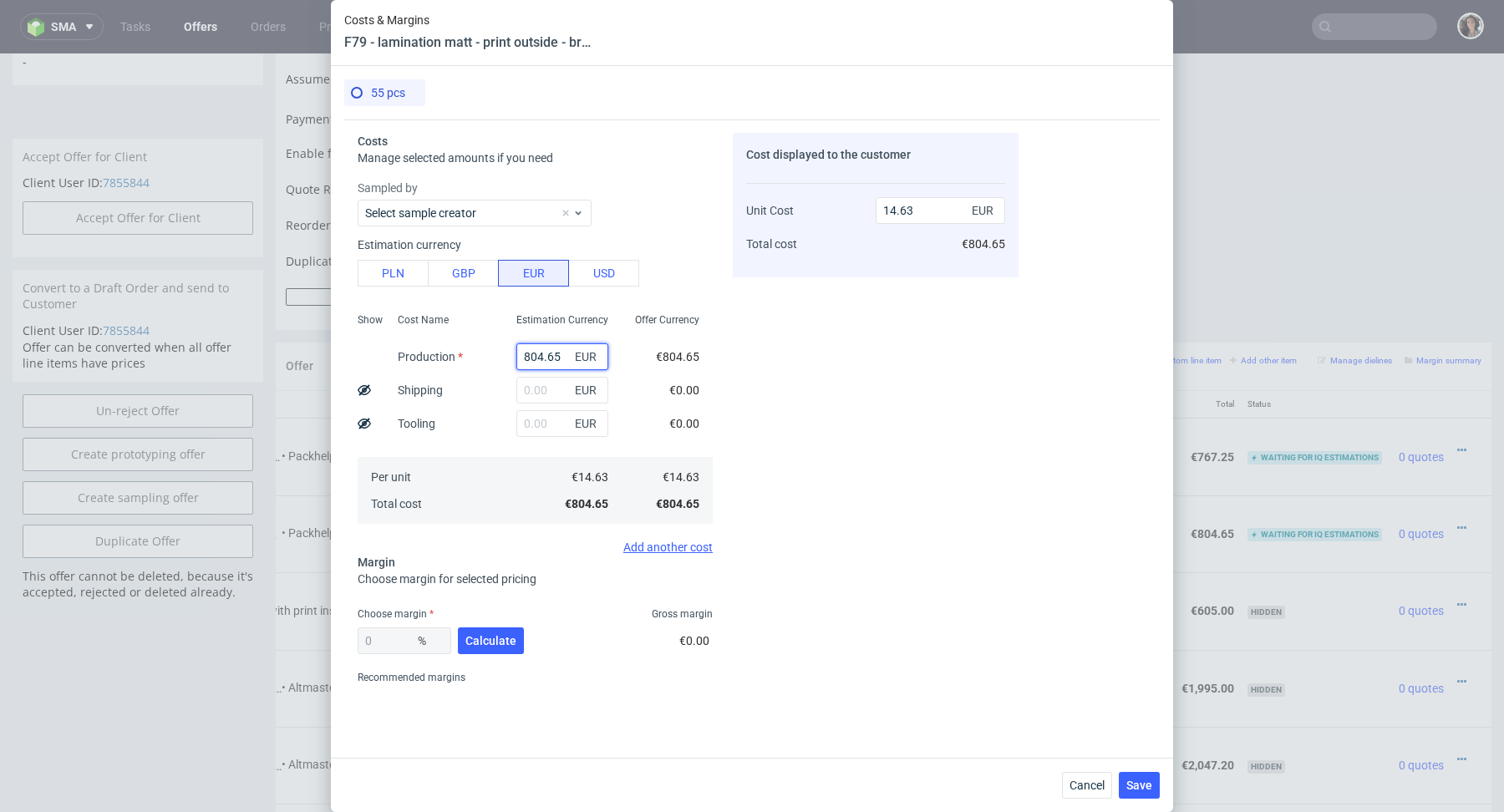
click at [539, 354] on input "804.65" at bounding box center [561, 357] width 92 height 27
type input "0"
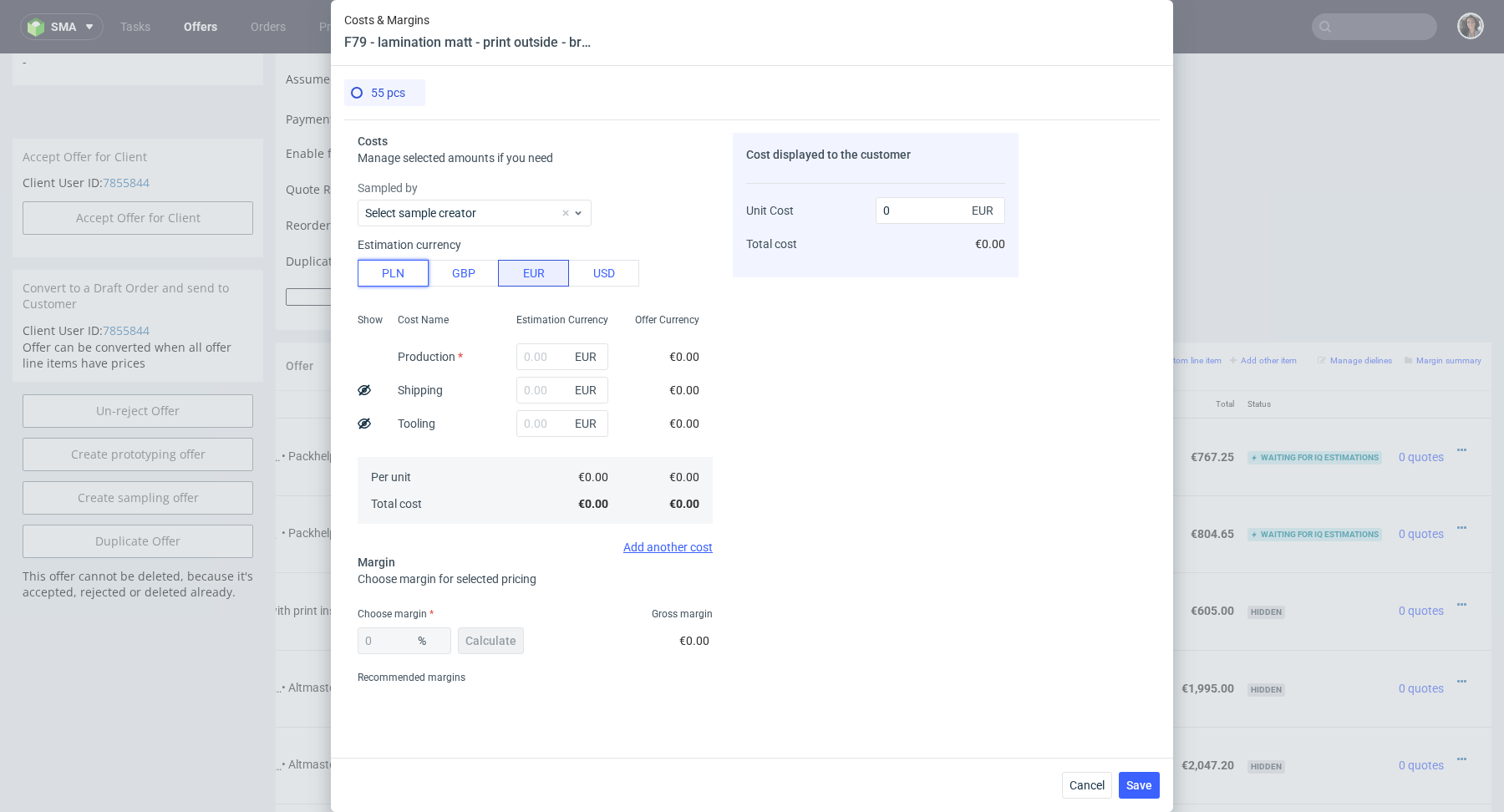
click at [397, 265] on button "PLN" at bounding box center [394, 274] width 71 height 27
click at [546, 362] on input "text" at bounding box center [561, 357] width 92 height 27
paste input "289,85"
type input "289.85"
type input "1.24"
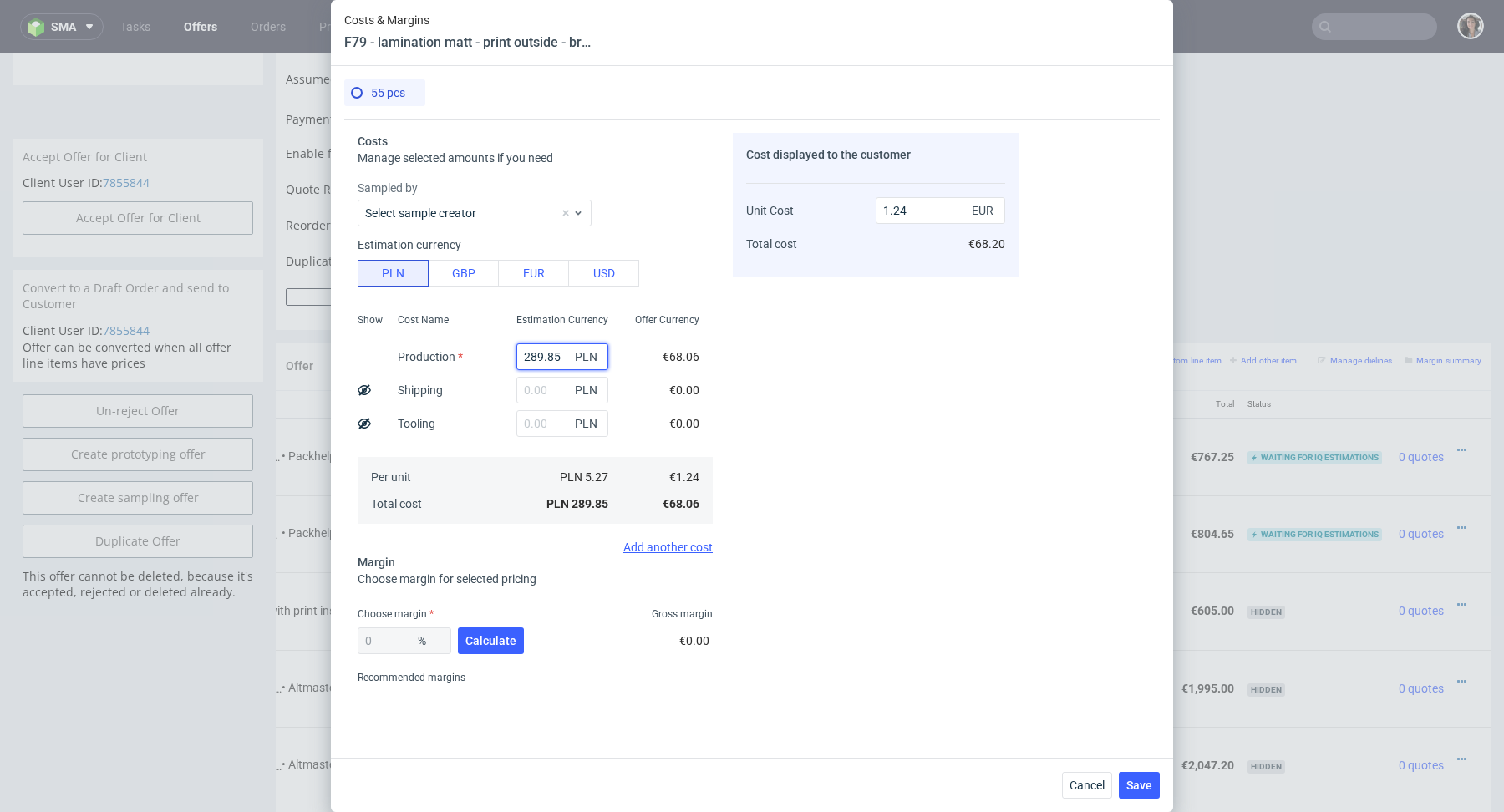
click at [545, 355] on input "289.85" at bounding box center [561, 357] width 92 height 27
paste input ","
click at [545, 354] on input "289,85" at bounding box center [561, 357] width 92 height 27
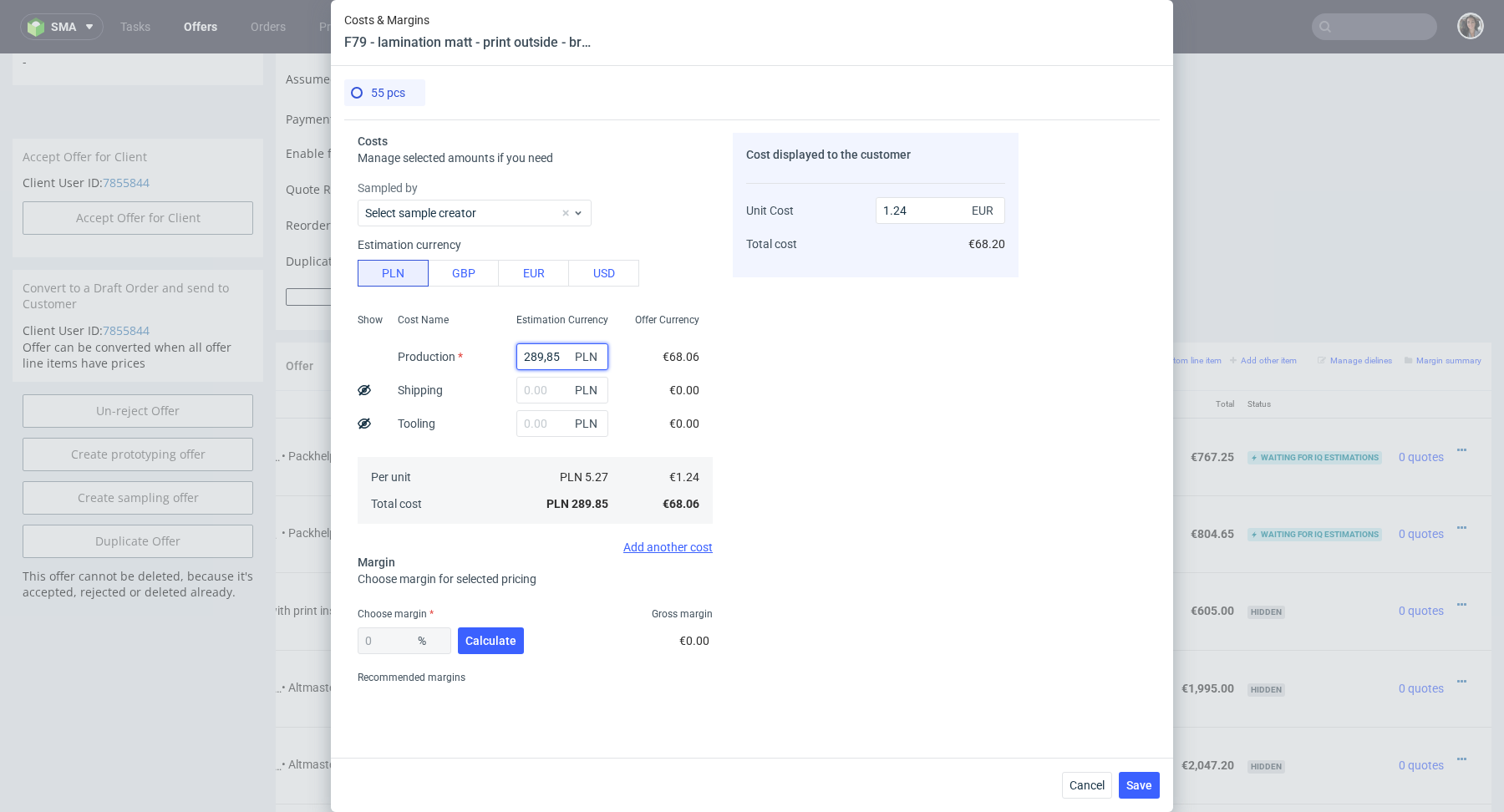
click at [545, 354] on input "289,85" at bounding box center [561, 357] width 92 height 27
paste input "text"
click at [549, 354] on input "289,85" at bounding box center [561, 357] width 92 height 27
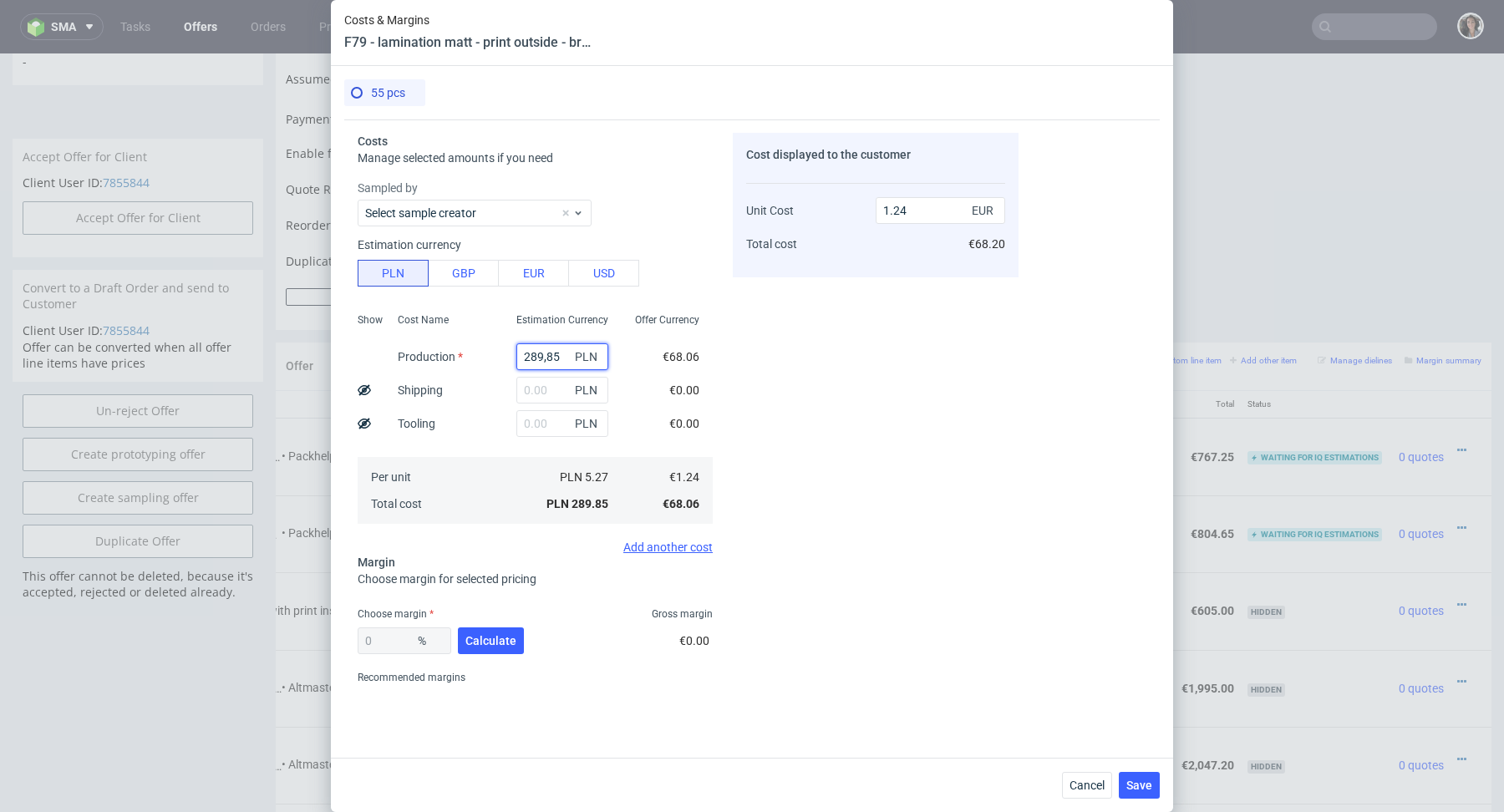
click at [549, 354] on input "289,85" at bounding box center [561, 357] width 92 height 27
type input "289,85"
click at [548, 381] on input "text" at bounding box center [561, 390] width 92 height 27
paste input "289,85"
type input "289.85"
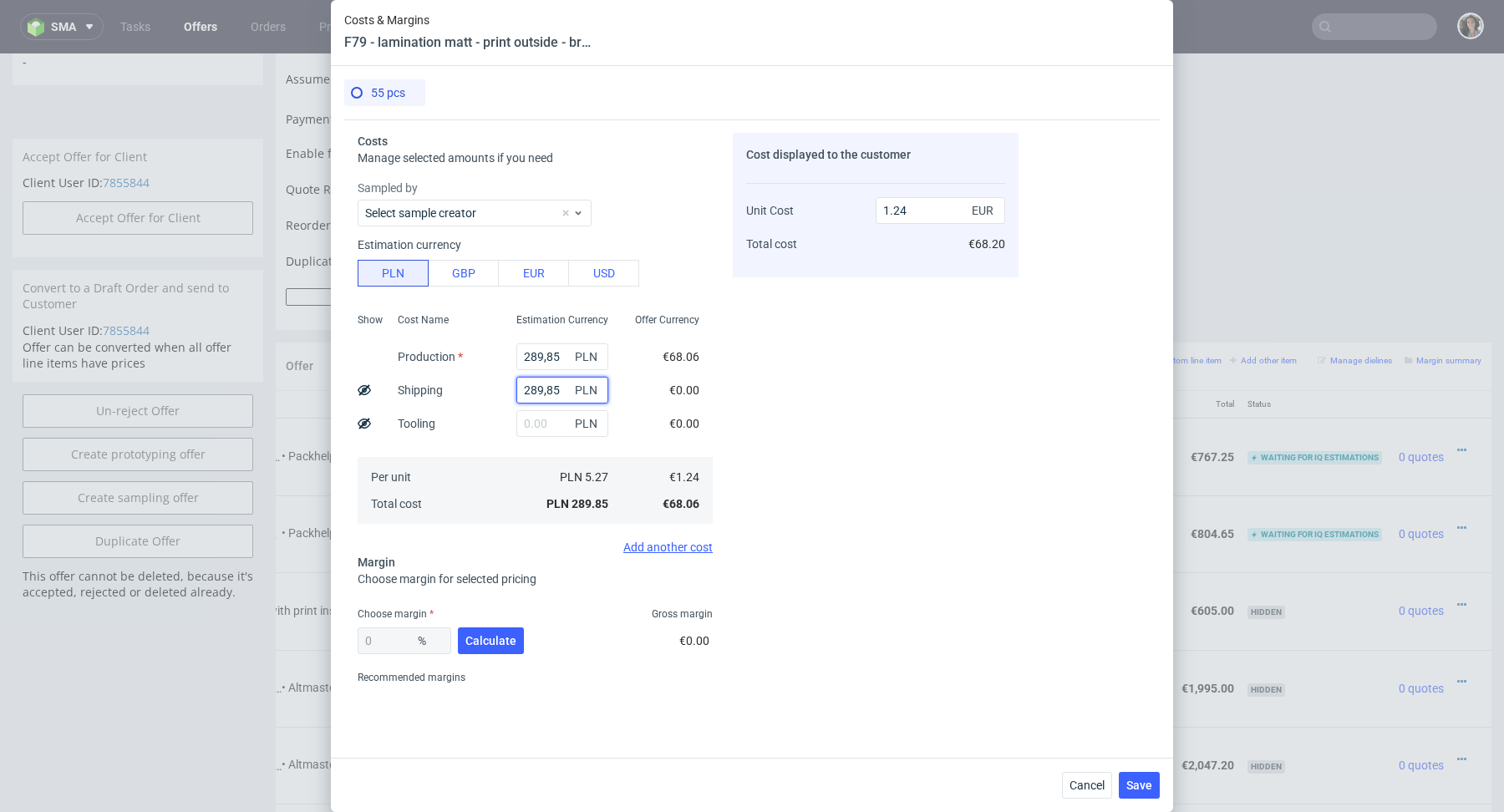
type input "2.48"
type input "289.85"
click at [548, 364] on input "289,85" at bounding box center [561, 357] width 92 height 27
type input "1.24"
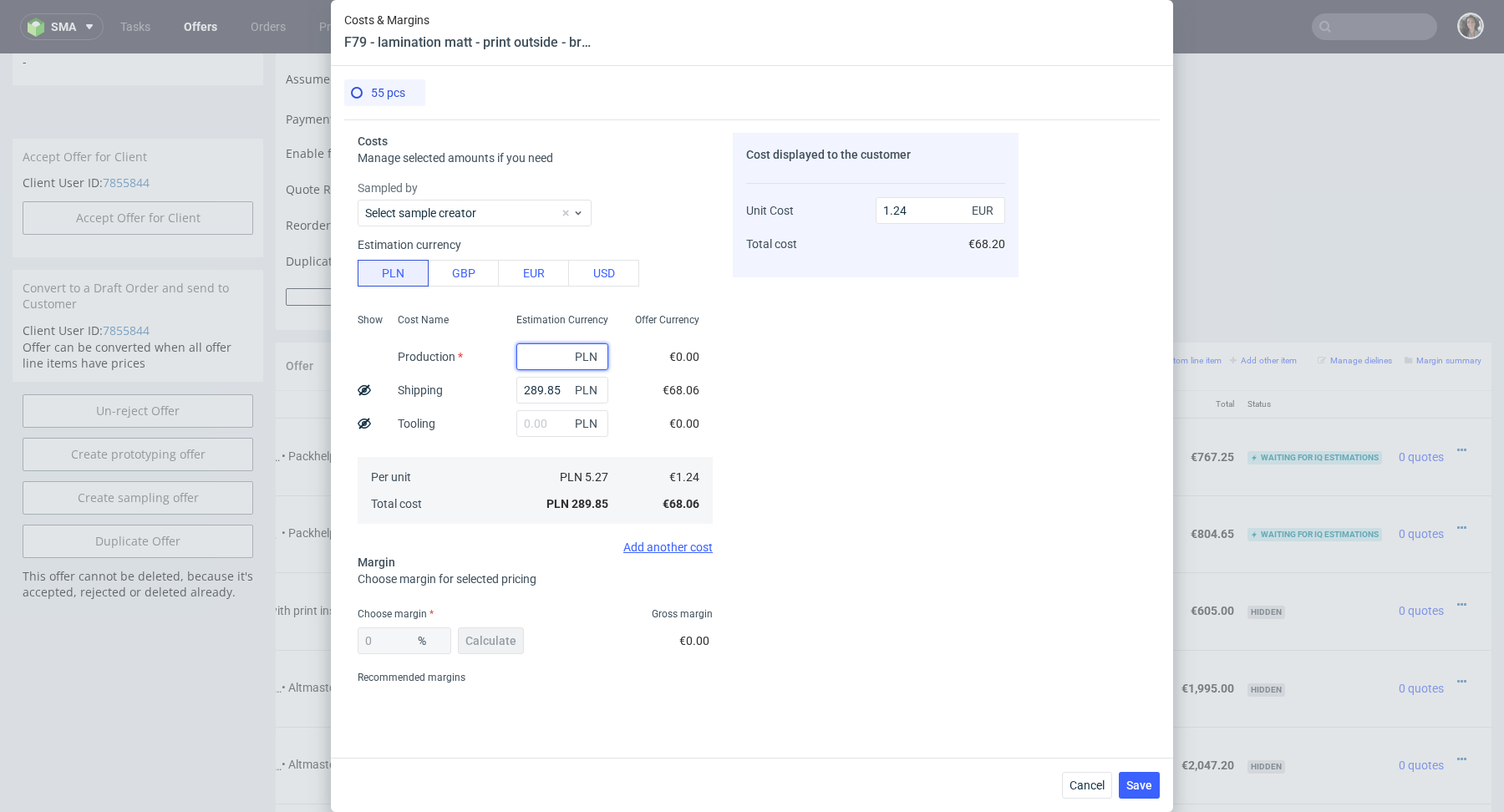
paste input "1 715,45"
click at [543, 353] on input "1 715,45" at bounding box center [561, 357] width 92 height 27
click at [538, 353] on input "1 715,45" at bounding box center [561, 357] width 92 height 27
type input "1715.45"
type input "8.56"
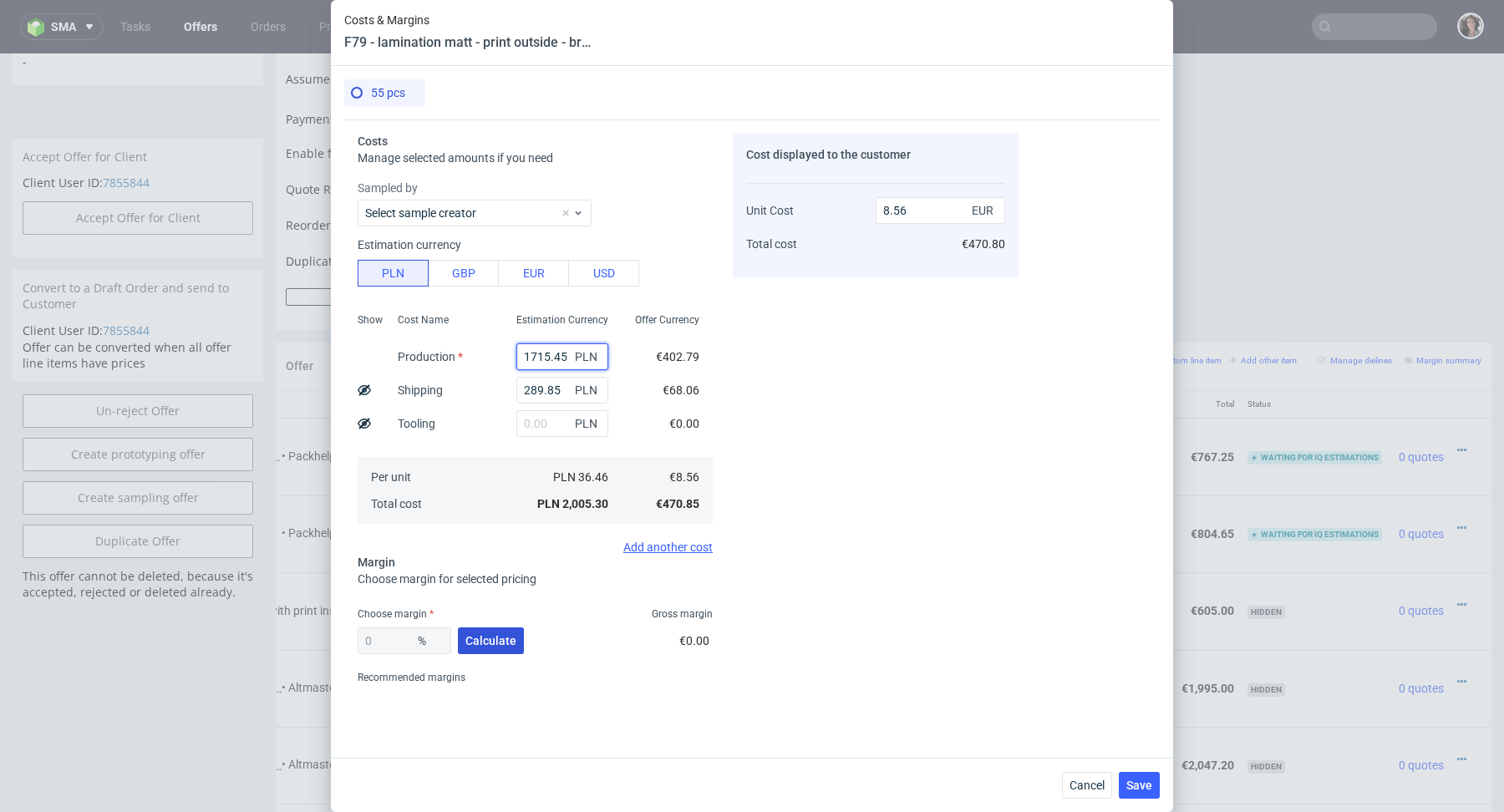
type input "1715.45"
click at [498, 638] on span "Calculate" at bounding box center [490, 641] width 51 height 12
type input "44.37"
type input "15.39"
click at [562, 362] on input "1715.45" at bounding box center [561, 357] width 92 height 27
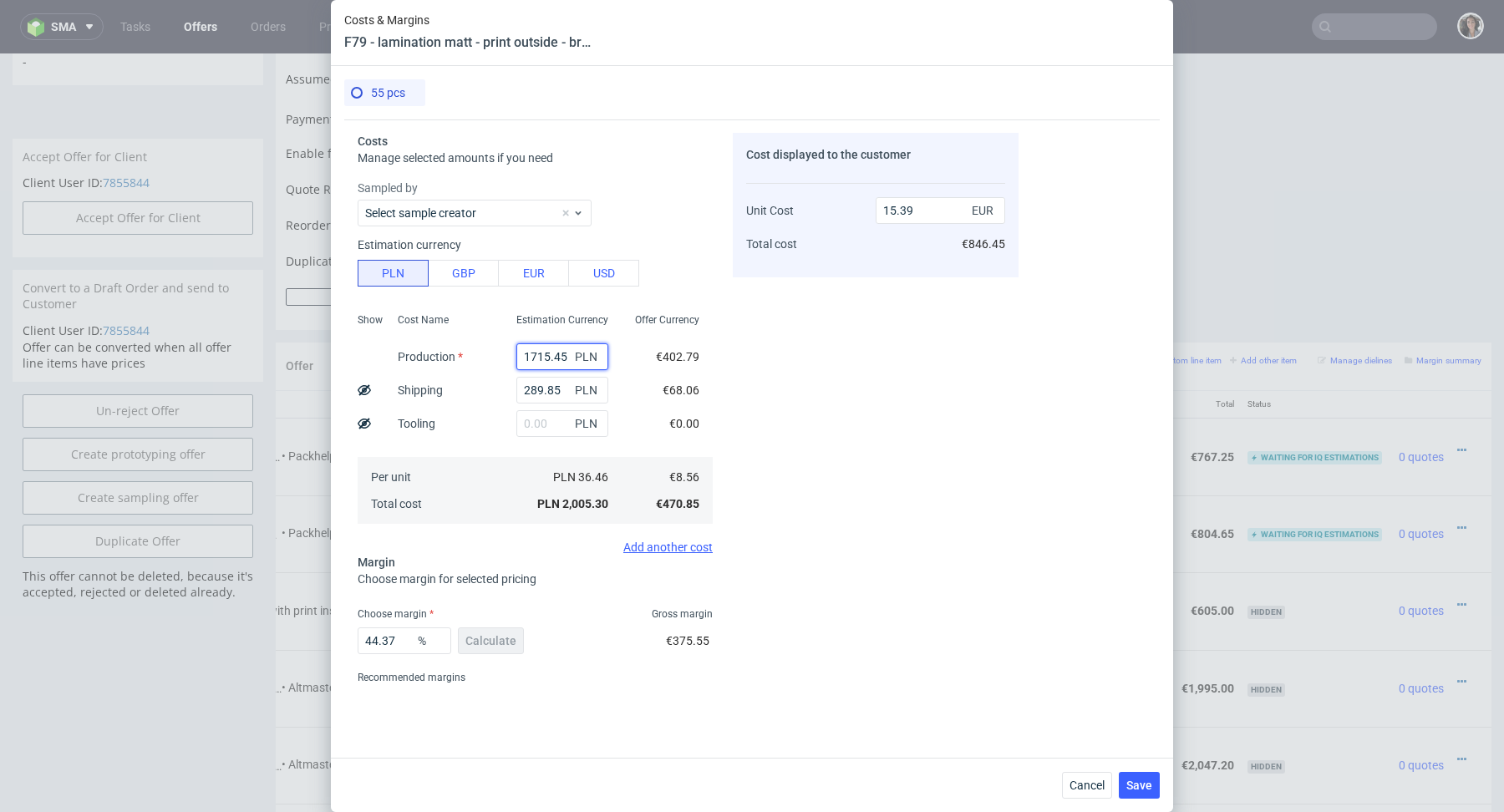
click at [562, 362] on input "1715.45" at bounding box center [561, 357] width 92 height 27
paste input "425,6"
type input "1 425,6"
type input "2.23"
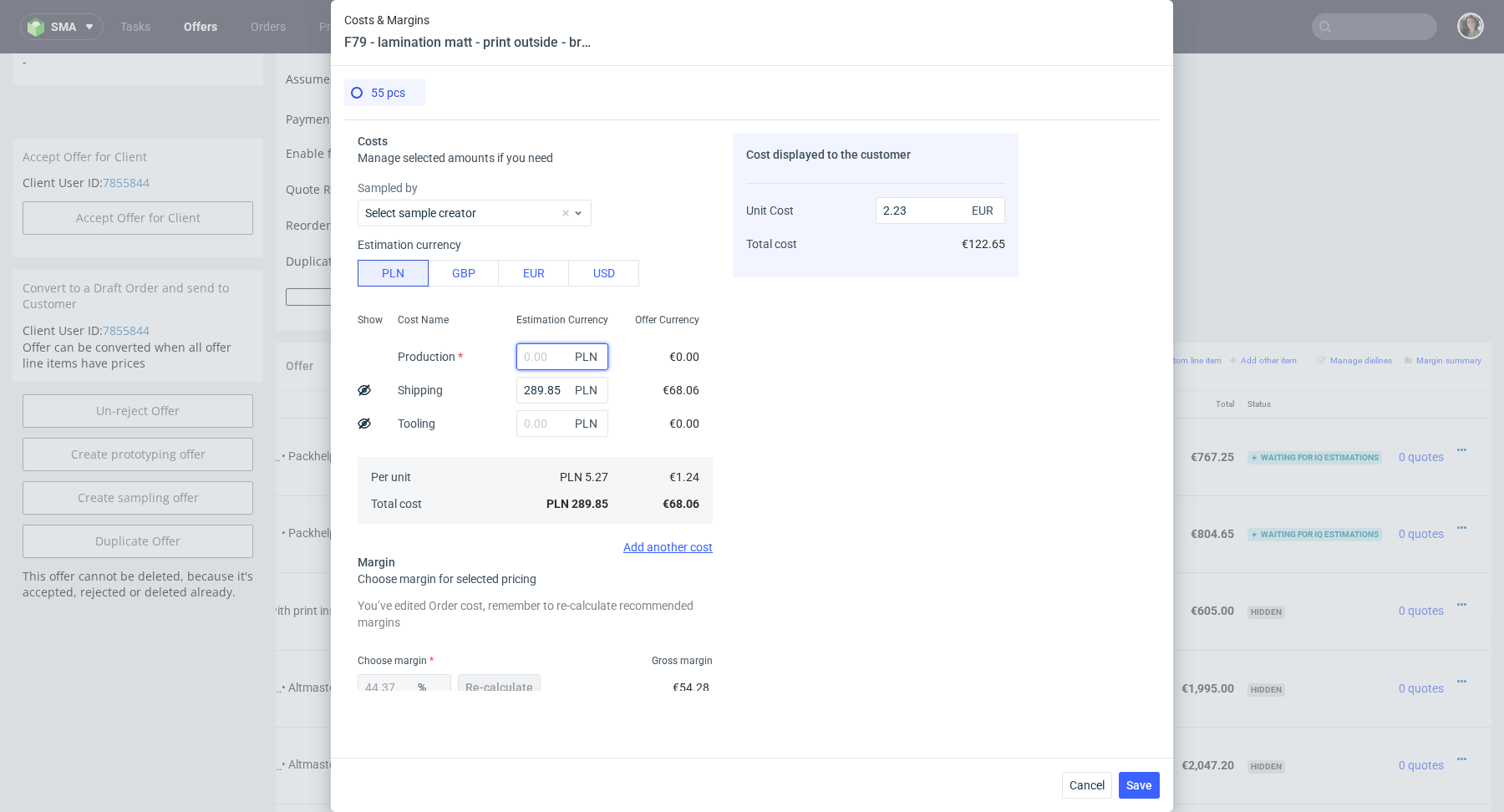
click at [535, 357] on input "text" at bounding box center [561, 357] width 92 height 27
paste input "1 425,6"
click at [535, 357] on input "1 425,6" at bounding box center [561, 357] width 92 height 27
type input "1425.6"
type input "13.17"
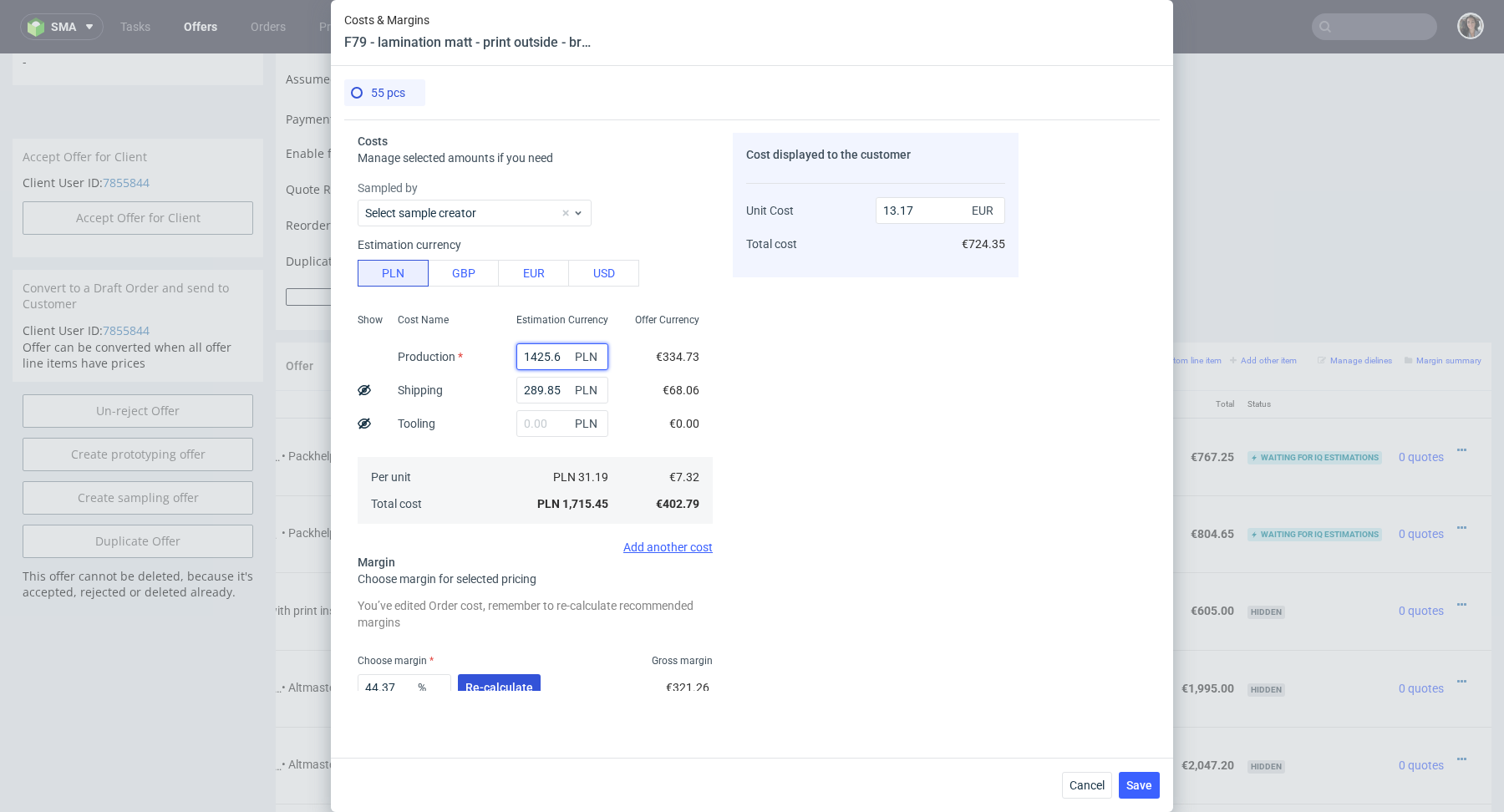
type input "1425.6"
click at [506, 682] on span "Re-calculate" at bounding box center [499, 688] width 68 height 12
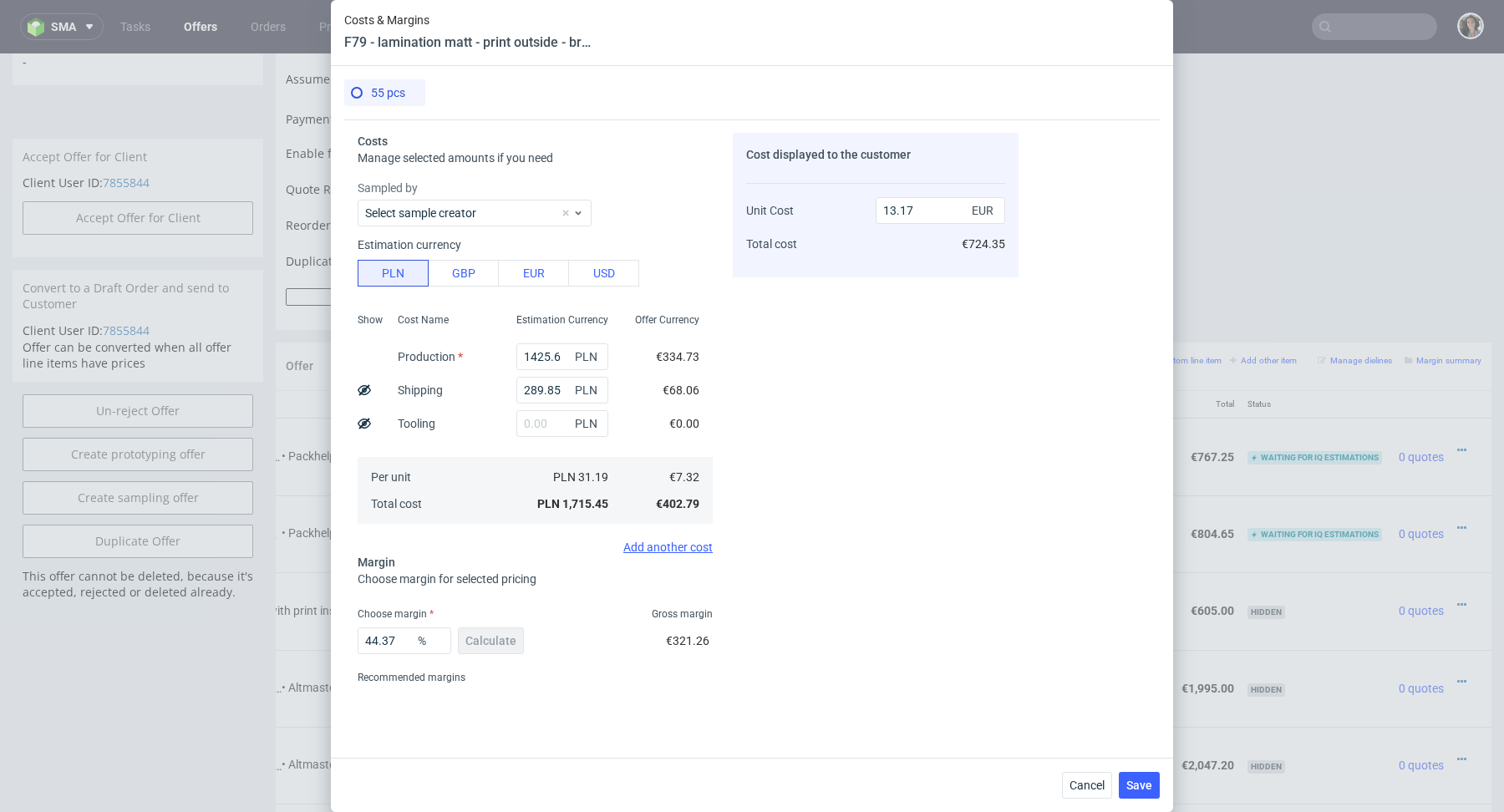
scroll to position [52, 0]
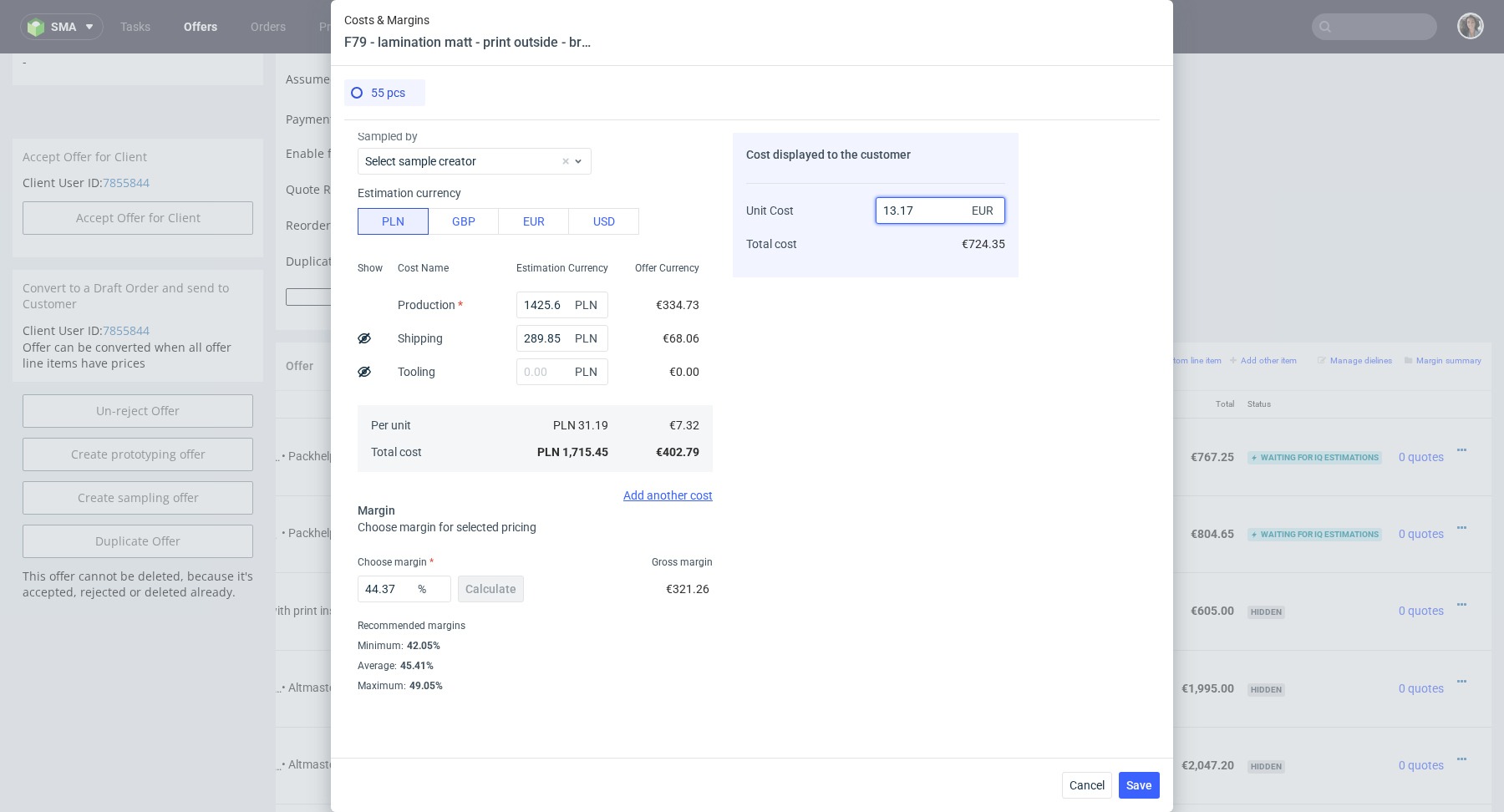
drag, startPoint x: 927, startPoint y: 208, endPoint x: 901, endPoint y: 208, distance: 26.0
click at [901, 208] on input "13.17" at bounding box center [941, 211] width 130 height 27
type input "13.9"
type input "47.33812949640288"
type input "13.91"
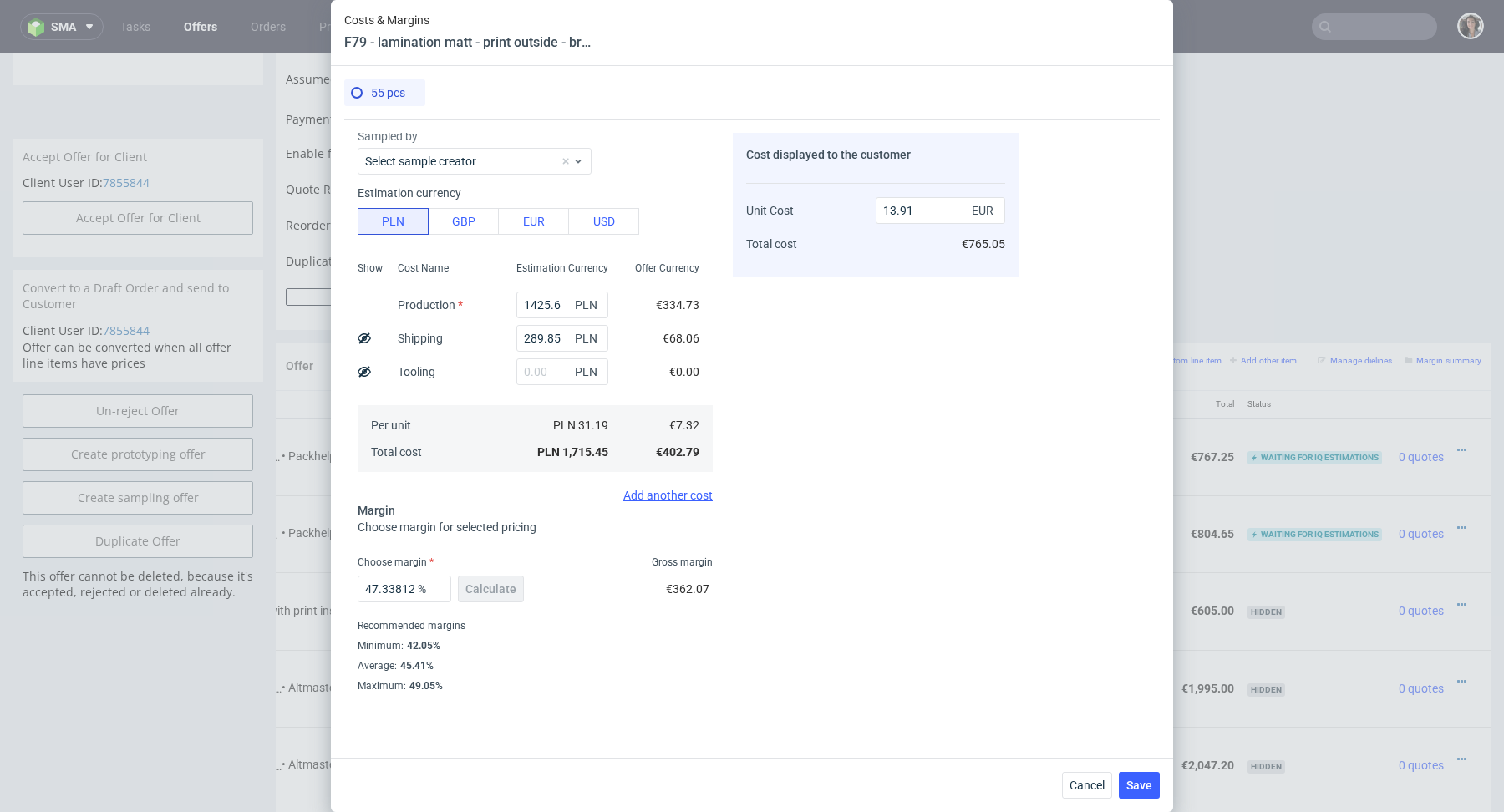
click at [890, 423] on div "Cost displayed to the customer Unit Cost Total cost 13.91 EUR €765.05" at bounding box center [876, 412] width 286 height 558
click at [935, 218] on input "13.91" at bounding box center [941, 211] width 130 height 27
click at [1150, 788] on span "Save" at bounding box center [1139, 785] width 26 height 12
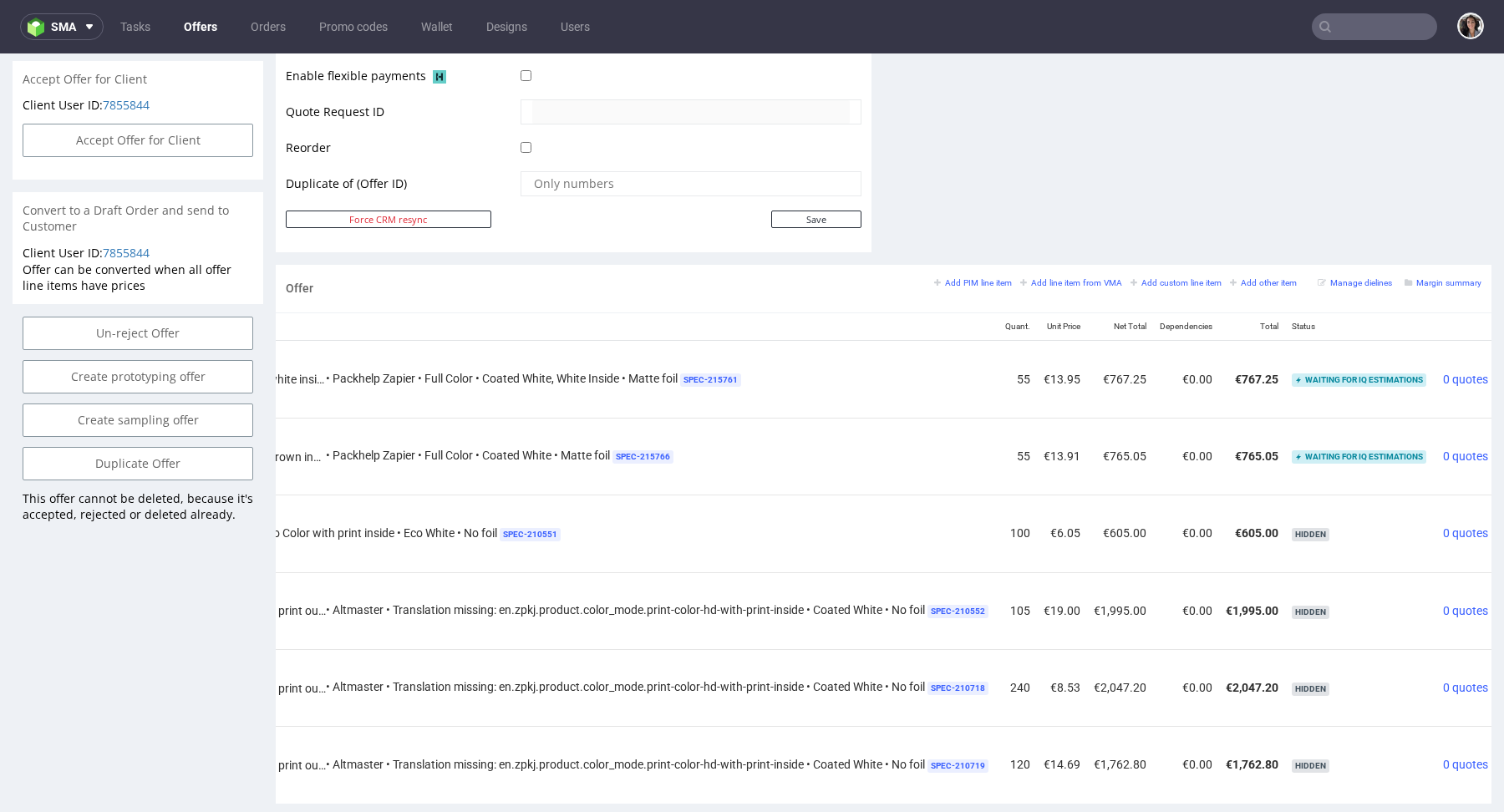
scroll to position [0, 432]
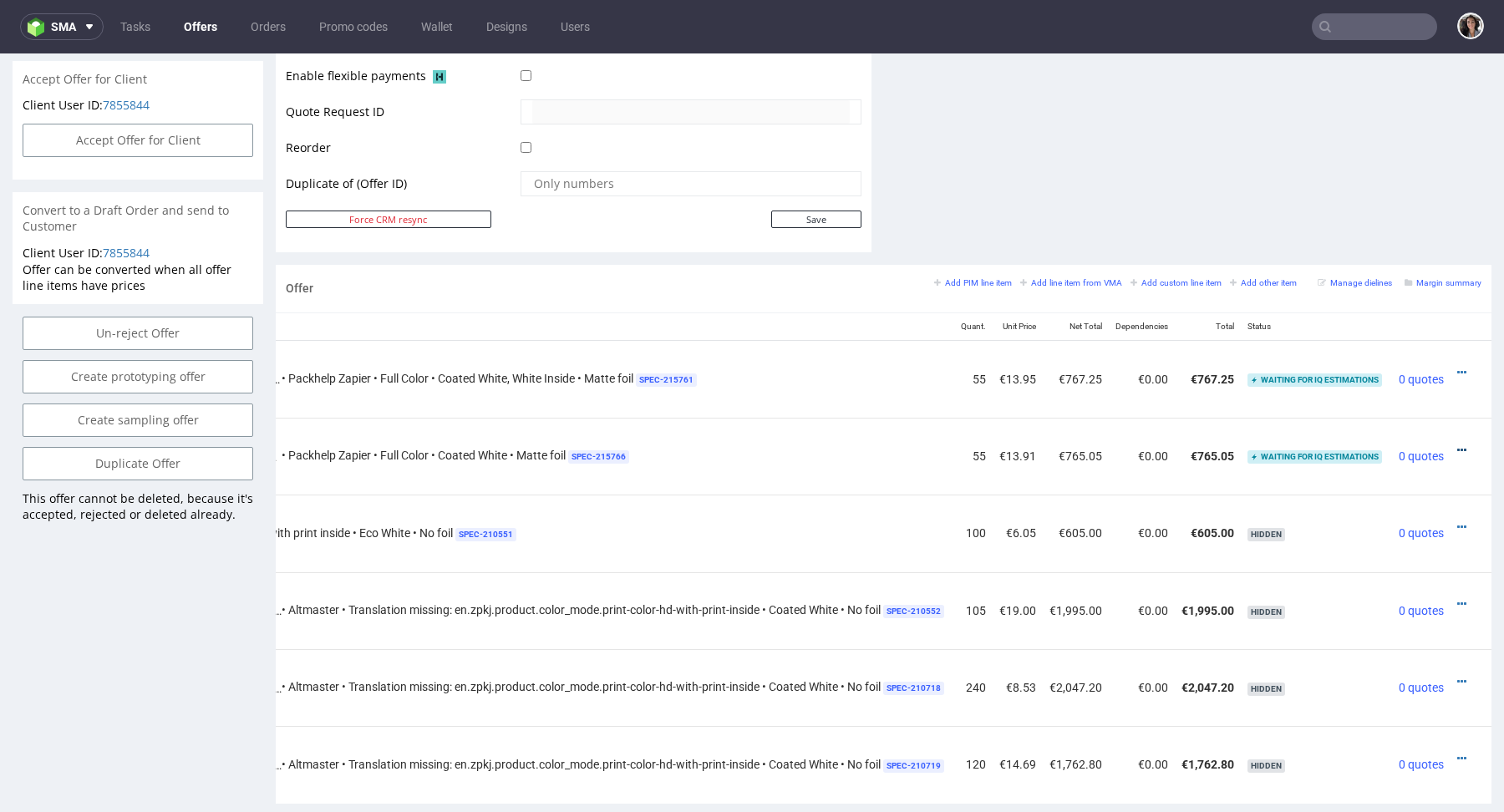
click at [1458, 444] on icon at bounding box center [1462, 450] width 9 height 12
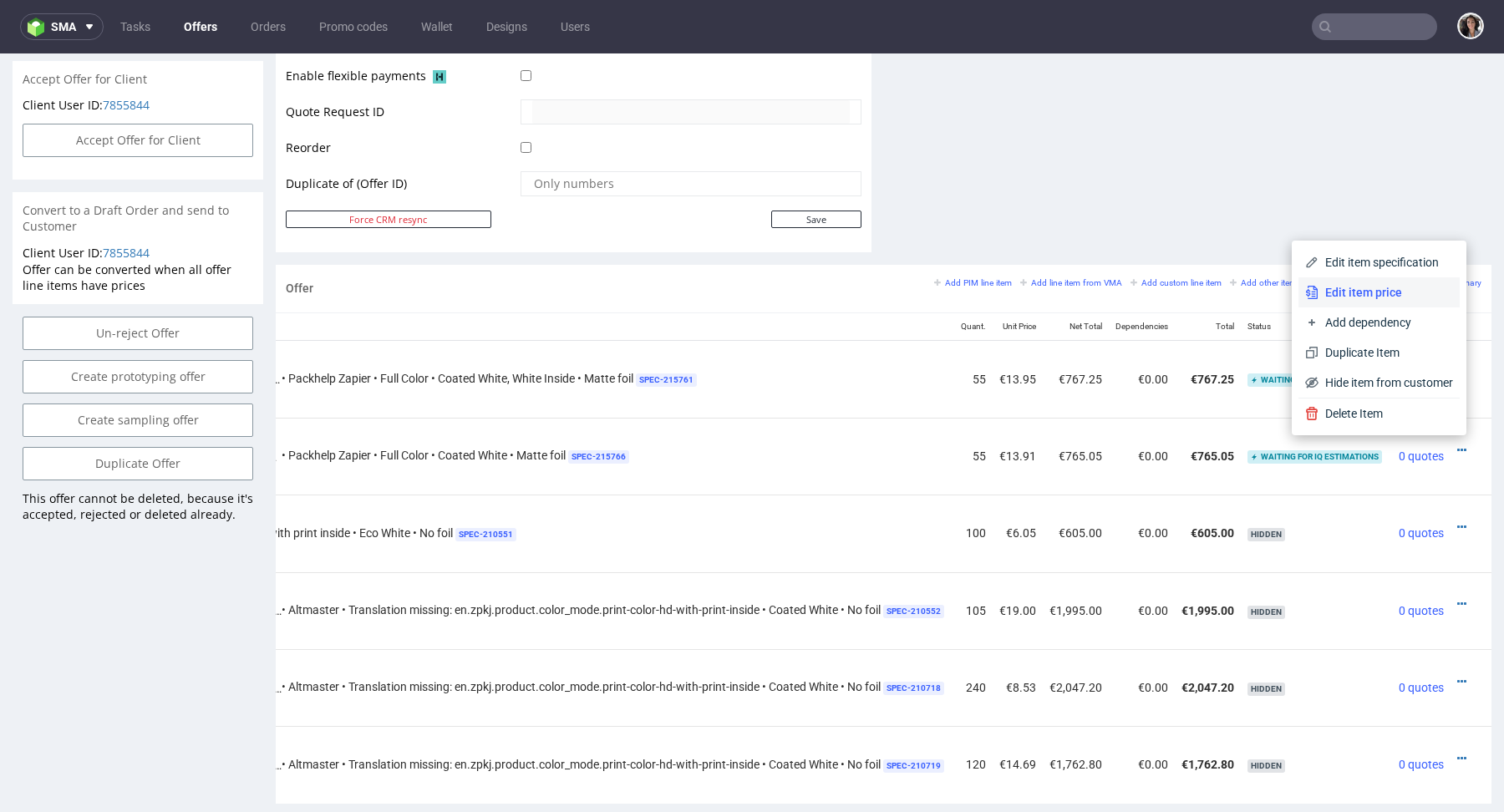
click at [1374, 297] on span "Edit item price" at bounding box center [1386, 292] width 134 height 17
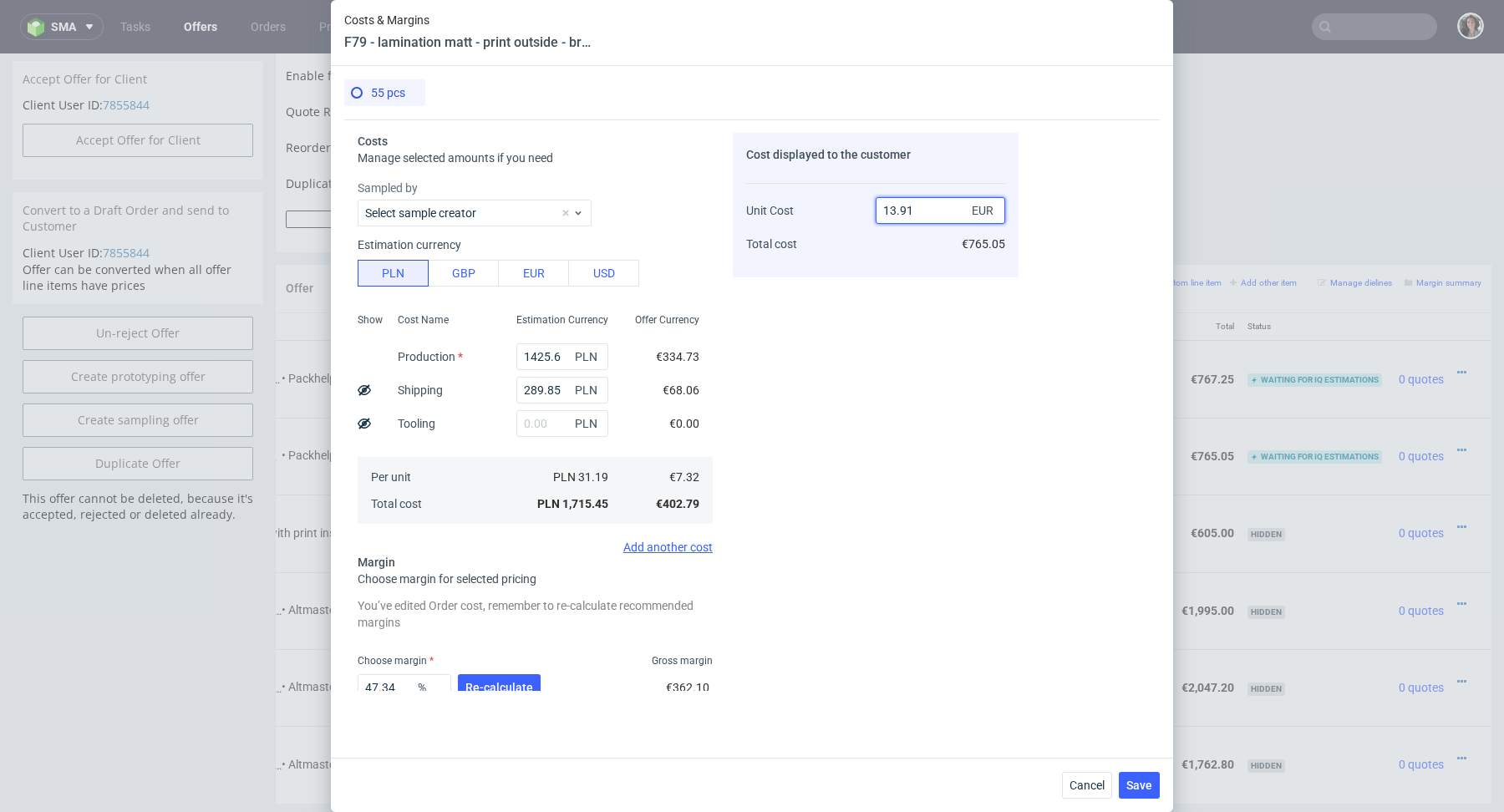
click at [910, 204] on input "13.91" at bounding box center [941, 211] width 130 height 27
type input "13.89"
type input "47.30021598272138"
type input "13.9"
click at [1145, 780] on span "Save" at bounding box center [1139, 785] width 26 height 12
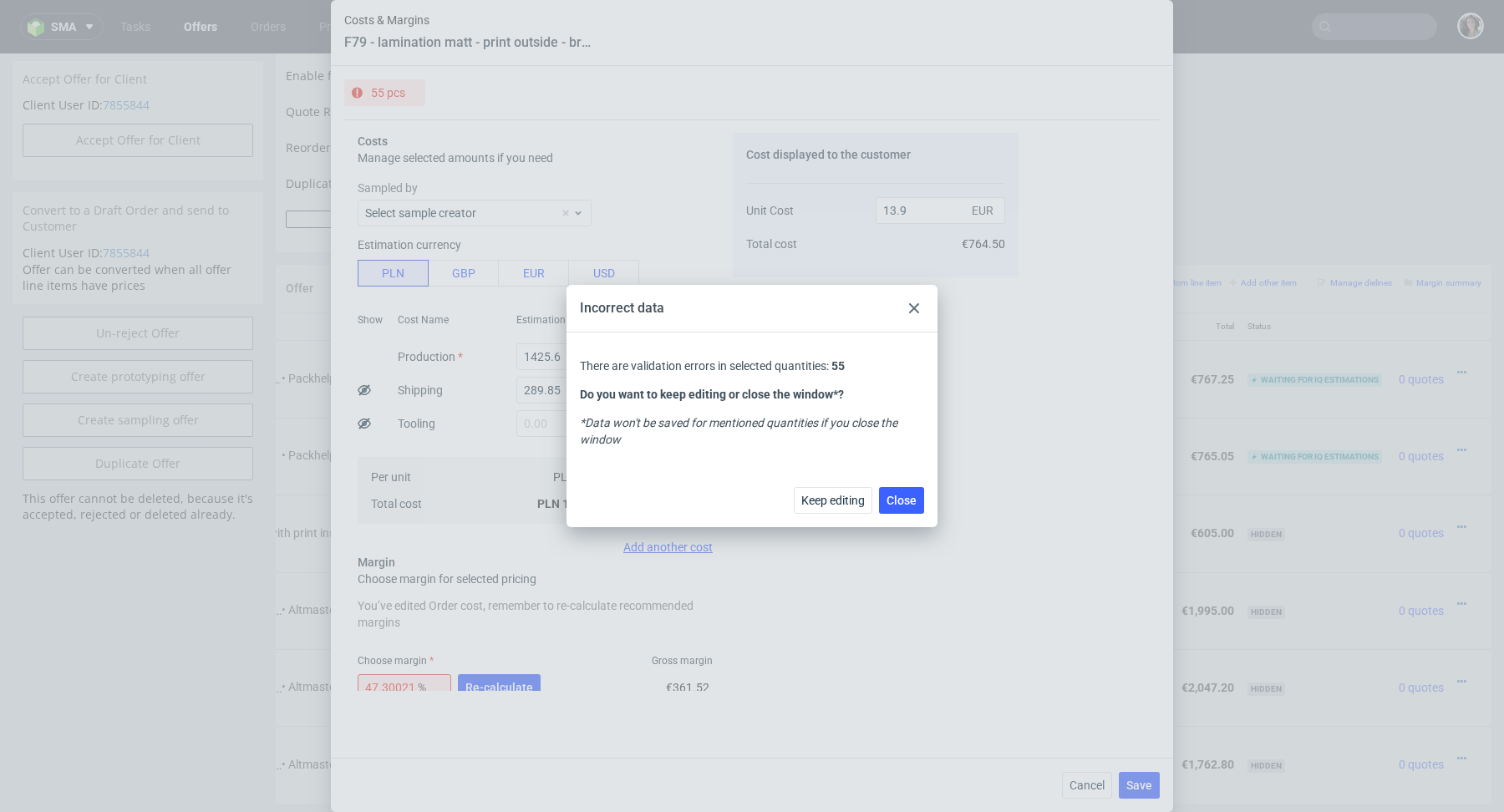
click at [911, 307] on use at bounding box center [914, 308] width 10 height 10
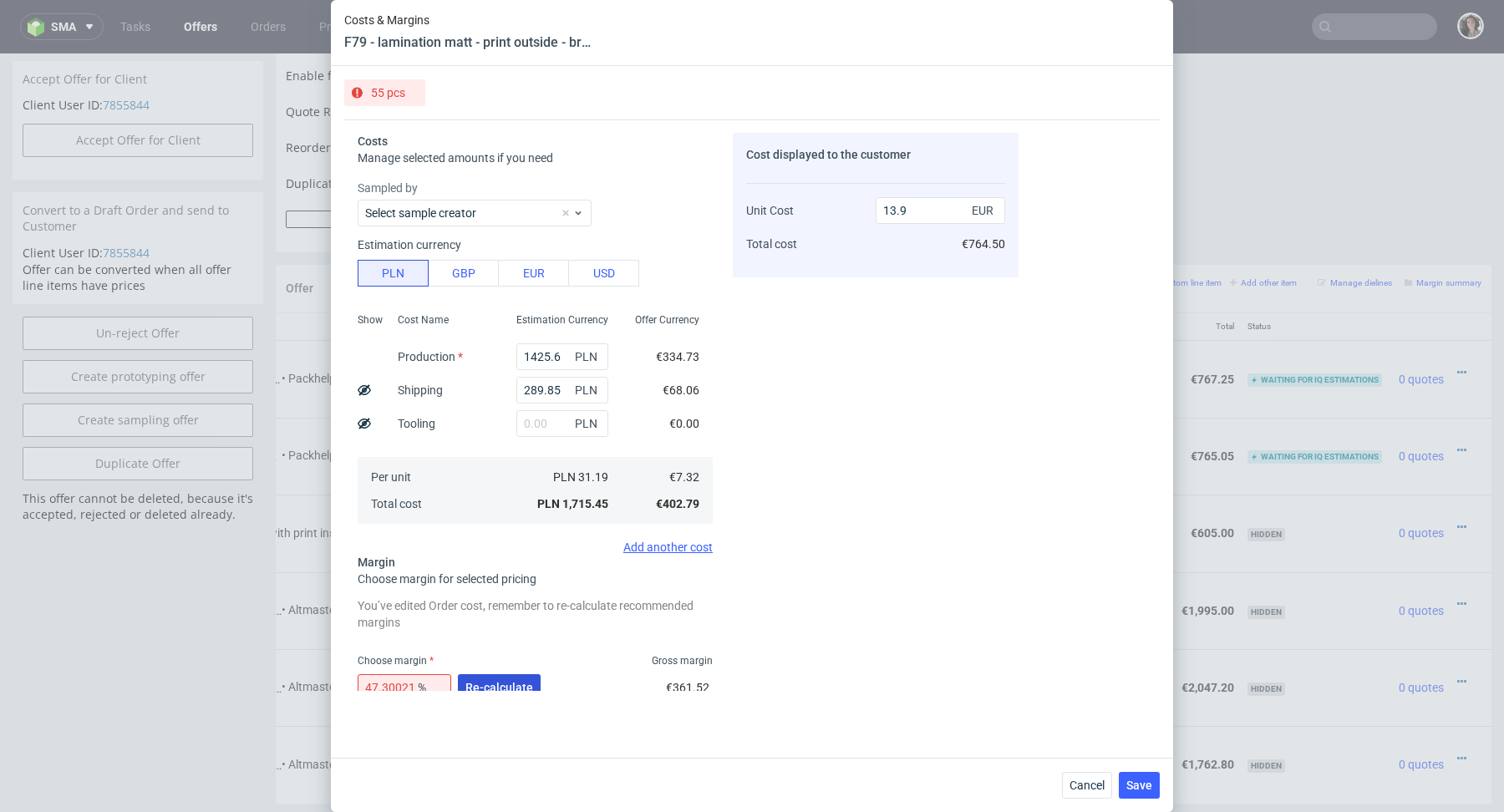
click at [507, 688] on span "Re-calculate" at bounding box center [499, 688] width 68 height 12
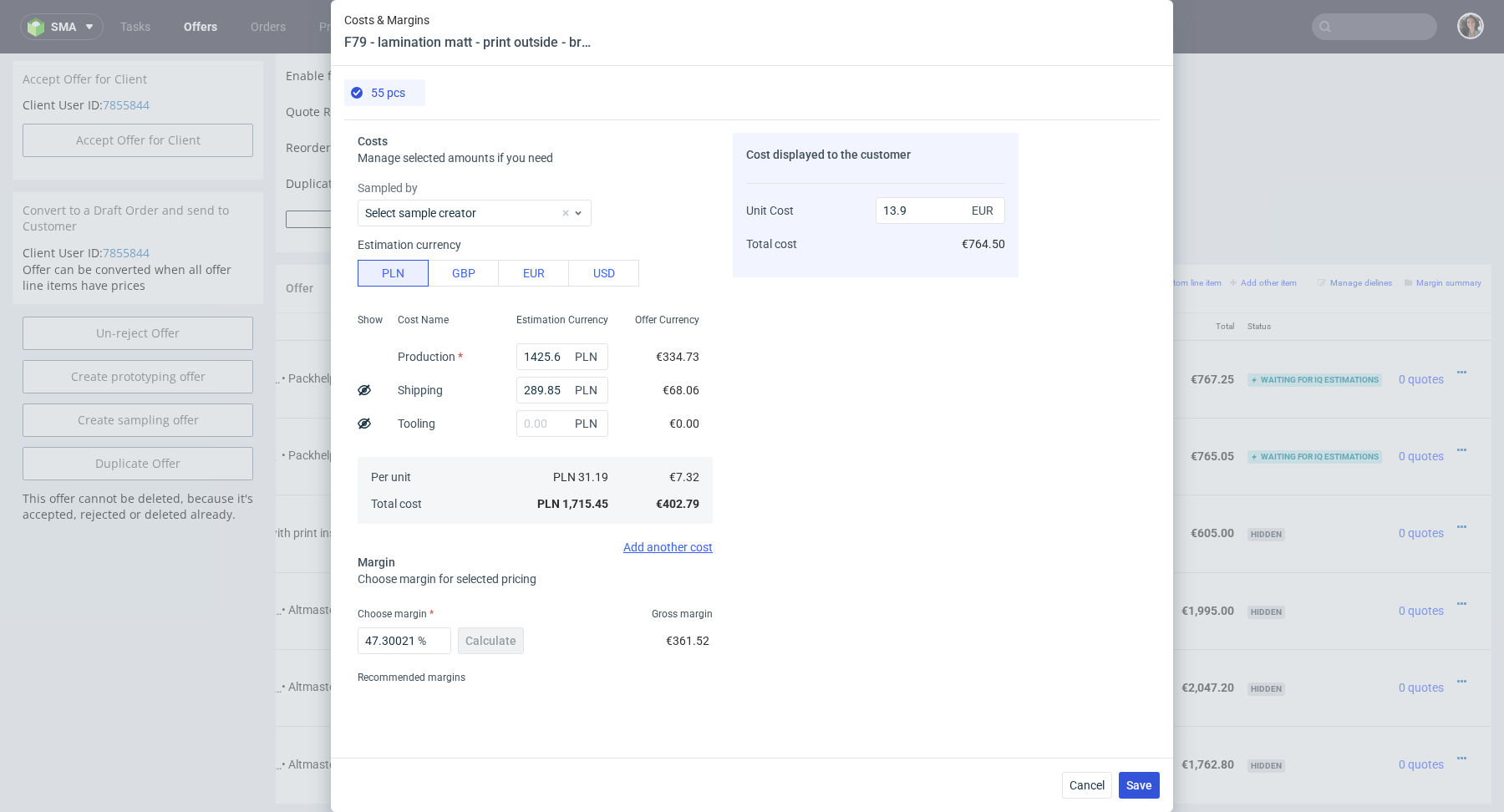
click at [1145, 789] on span "Save" at bounding box center [1139, 785] width 26 height 12
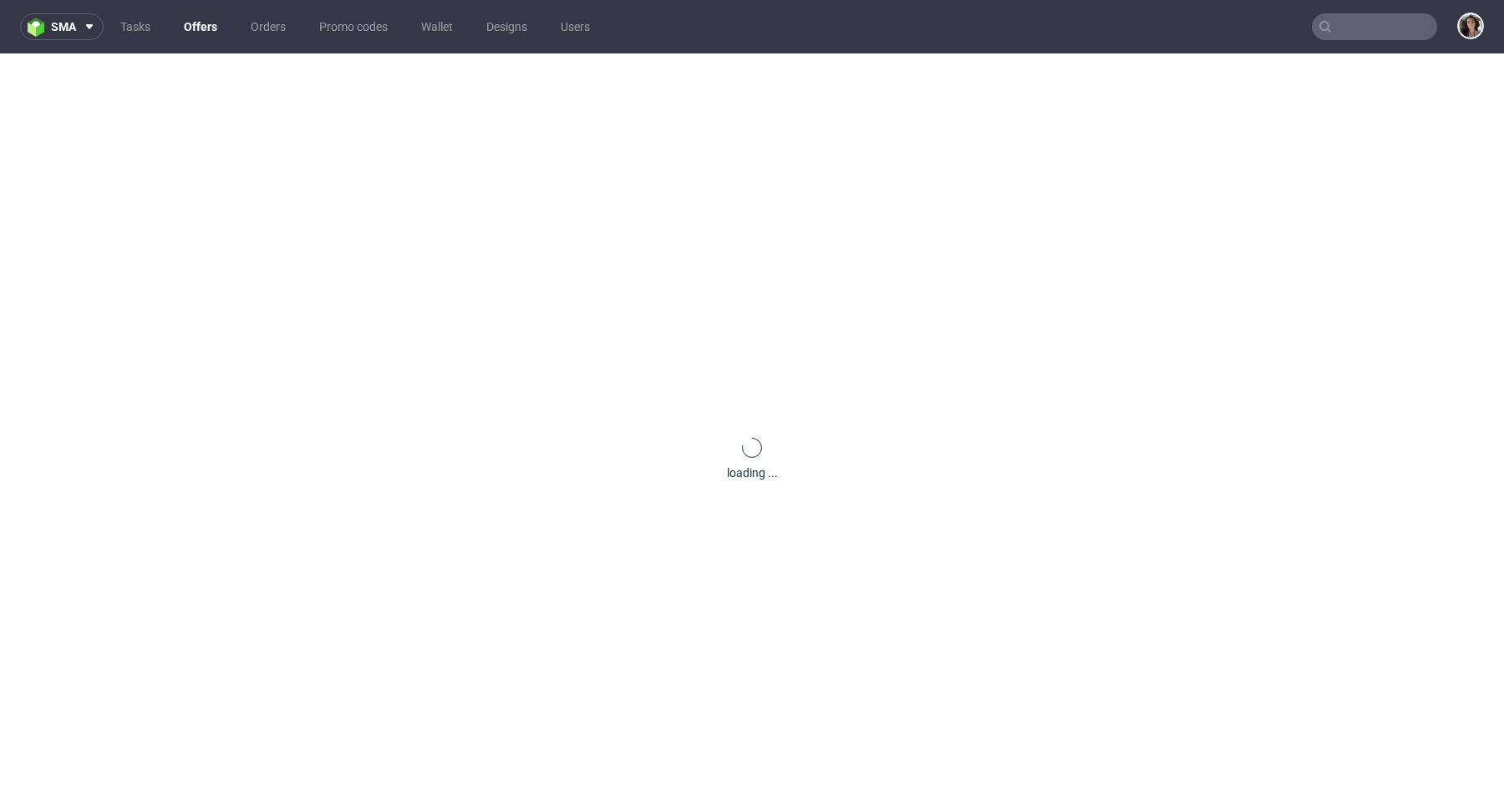
scroll to position [0, 0]
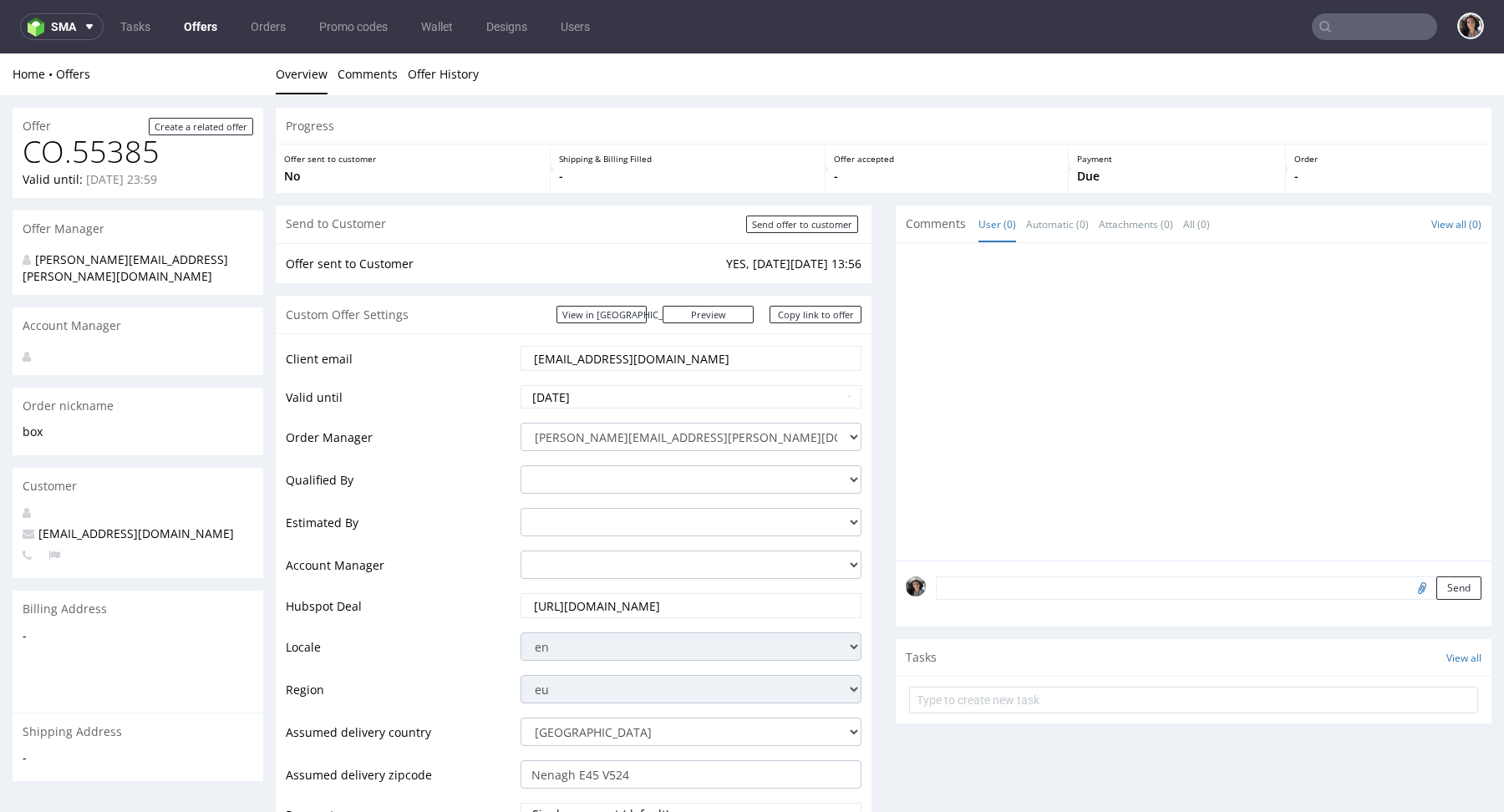
click at [651, 371] on td "productioncrew@swaghut.com" at bounding box center [688, 364] width 346 height 39
click at [738, 315] on link "Preview" at bounding box center [708, 314] width 92 height 18
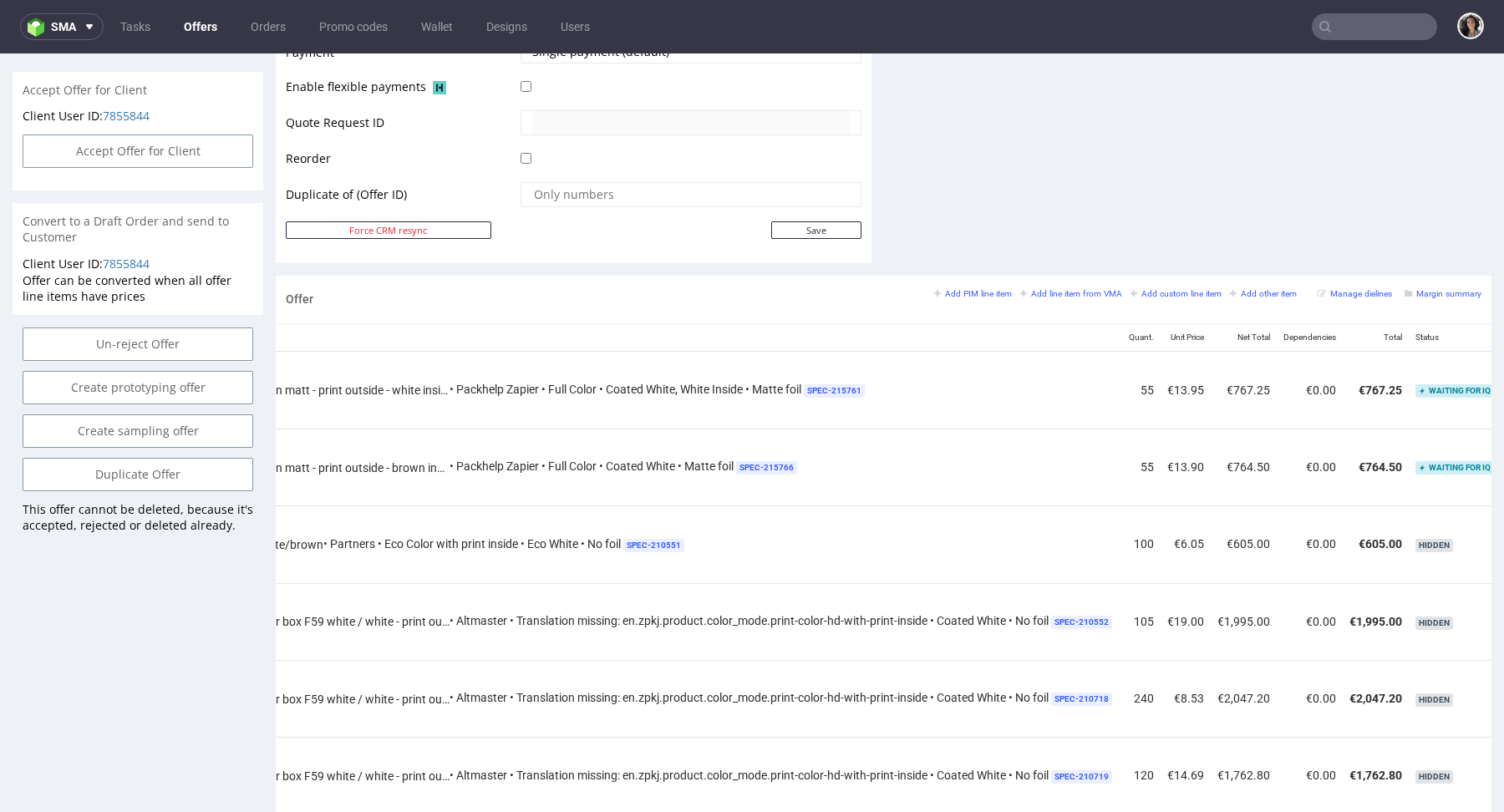
scroll to position [0, 432]
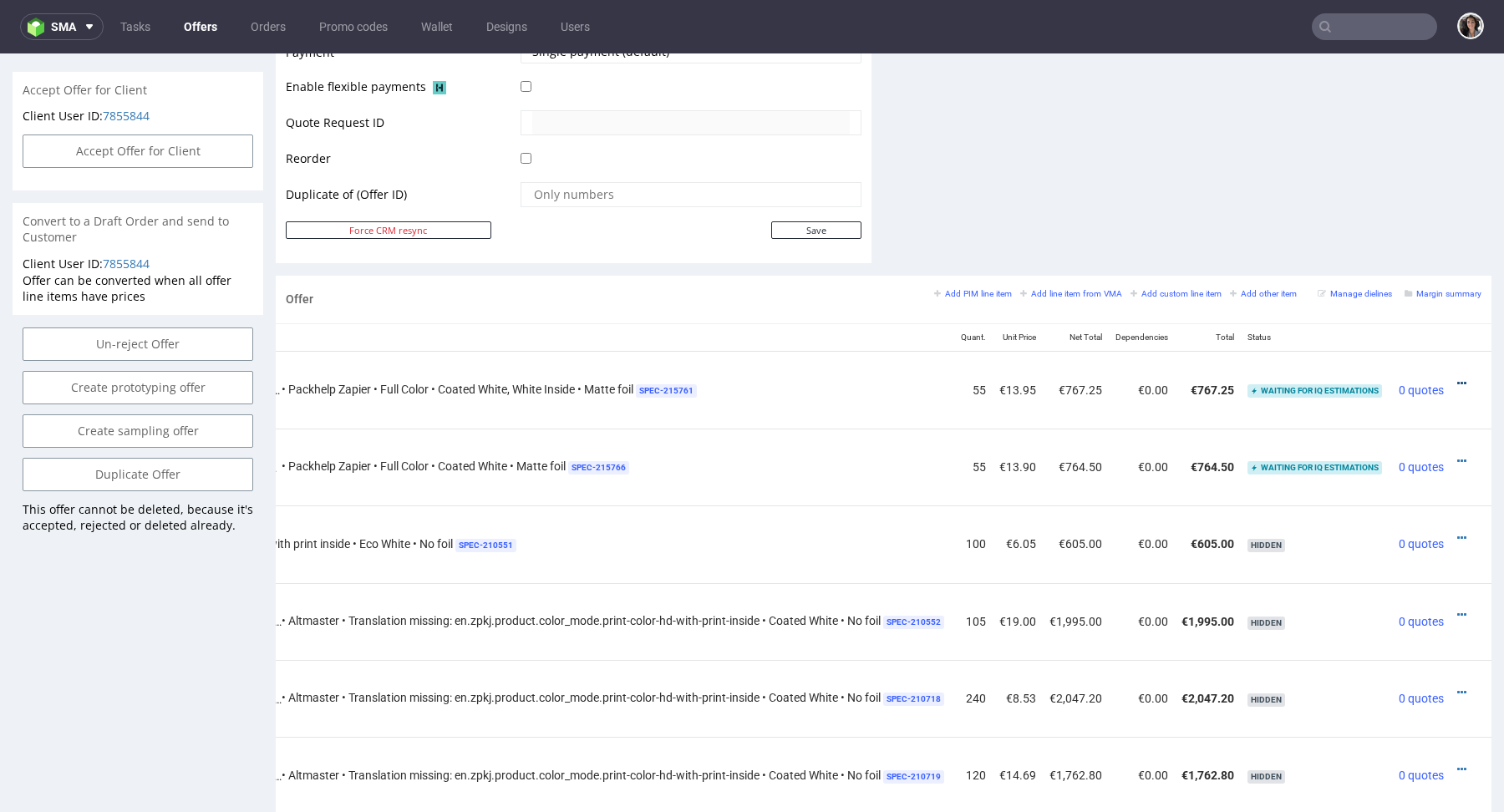
click at [1458, 378] on icon at bounding box center [1462, 383] width 9 height 12
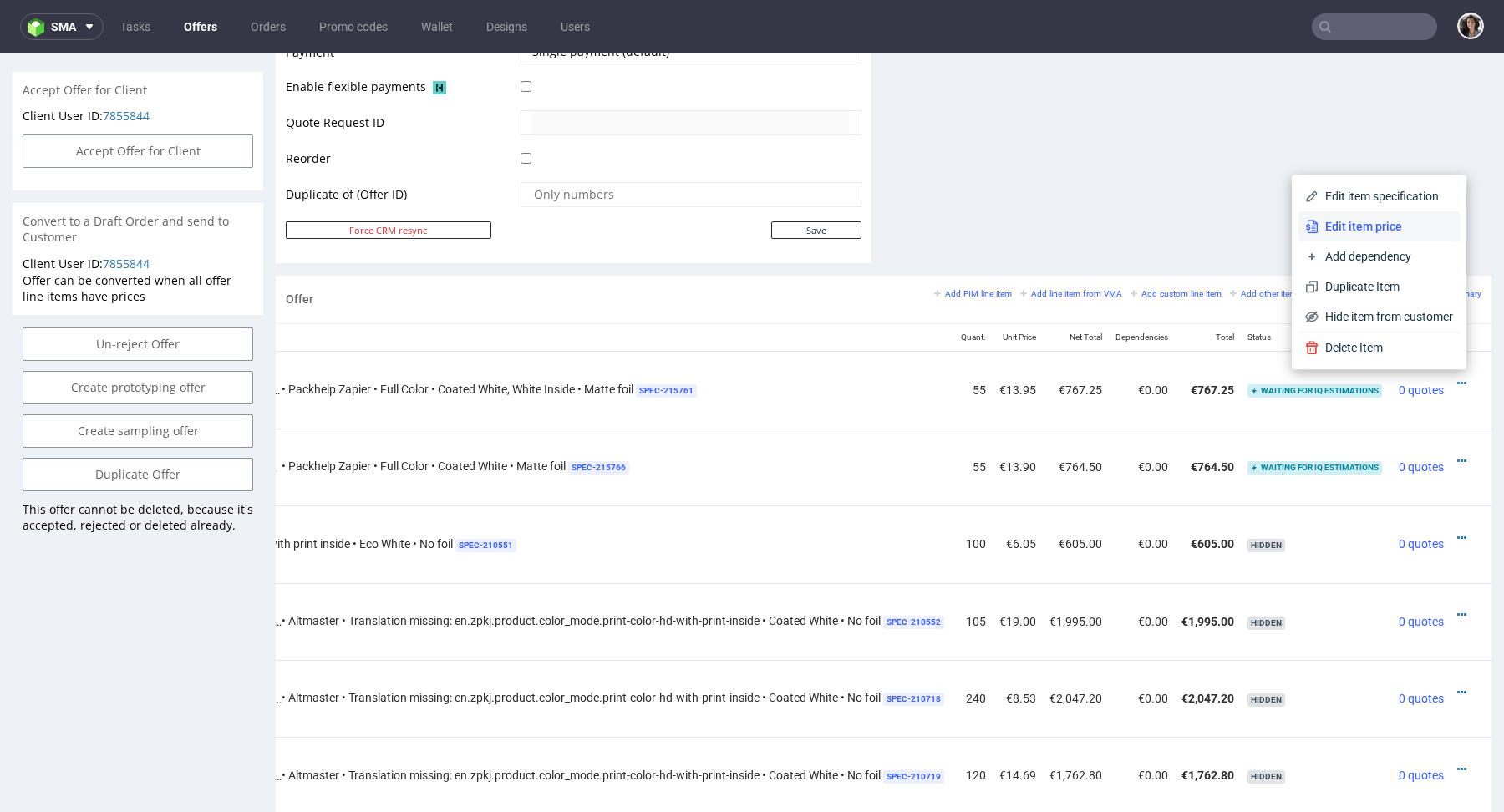
click at [1357, 216] on li "Edit item price" at bounding box center [1380, 227] width 162 height 30
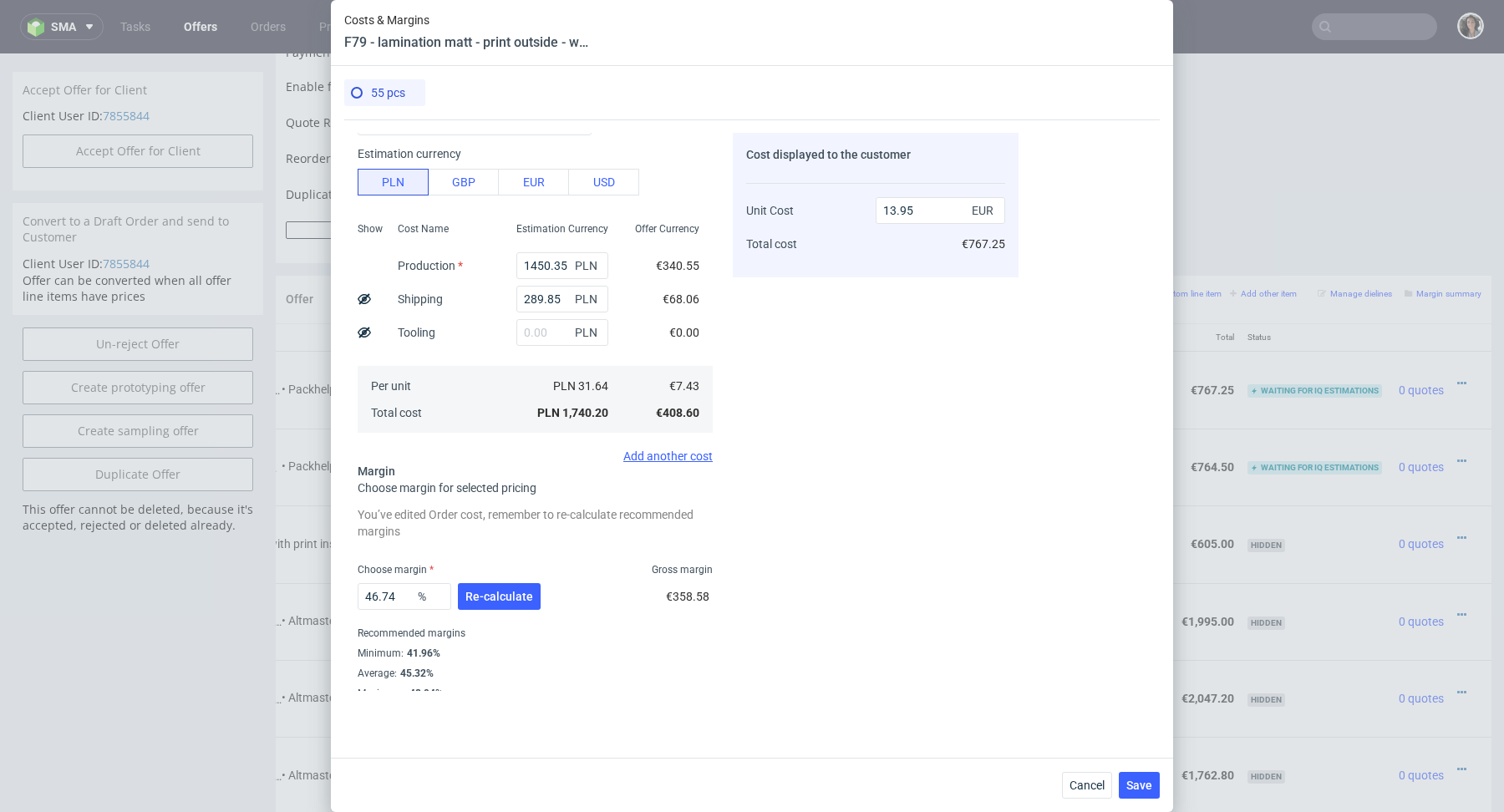
scroll to position [95, 0]
drag, startPoint x: 372, startPoint y: 590, endPoint x: 437, endPoint y: 585, distance: 65.2
click at [437, 585] on div "46.74 %" at bounding box center [404, 593] width 93 height 27
type input "42"
type input "12.81"
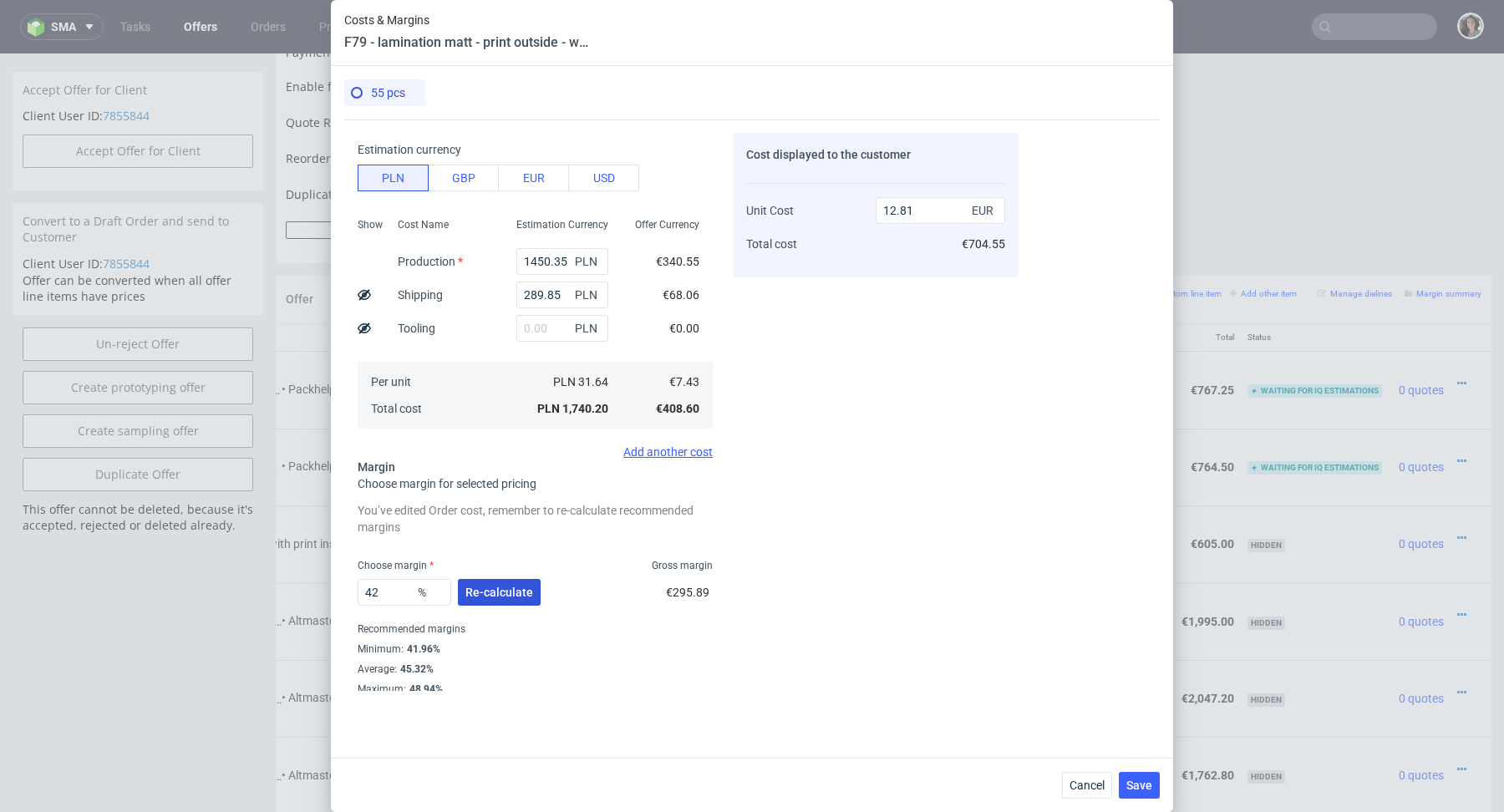
click at [513, 593] on span "Re-calculate" at bounding box center [499, 592] width 68 height 12
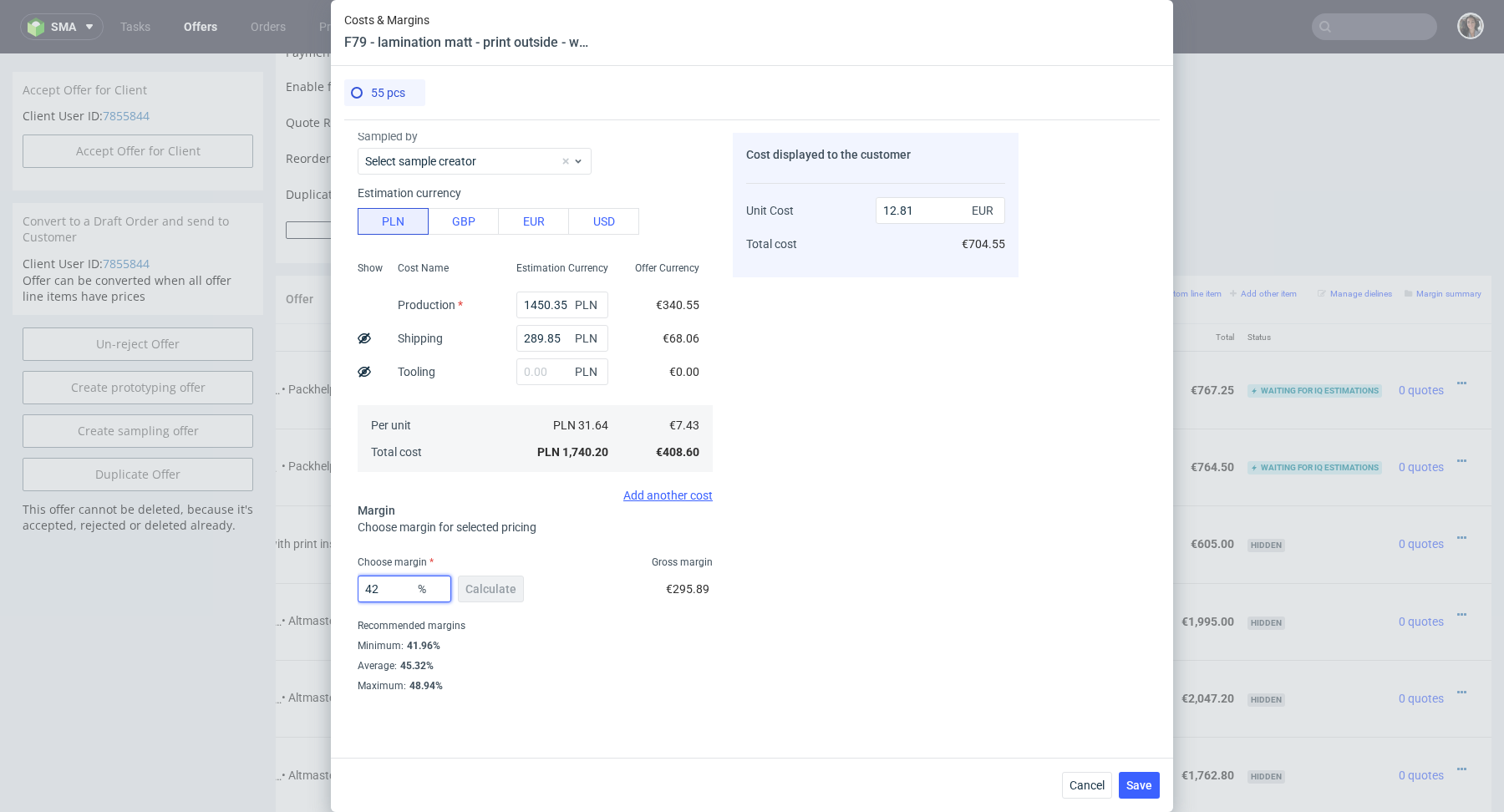
click at [388, 593] on input "42" at bounding box center [404, 589] width 93 height 27
type input "42.5"
type input "12.92"
type input "42.5"
click at [496, 657] on div "Average : 45.32%" at bounding box center [536, 666] width 355 height 20
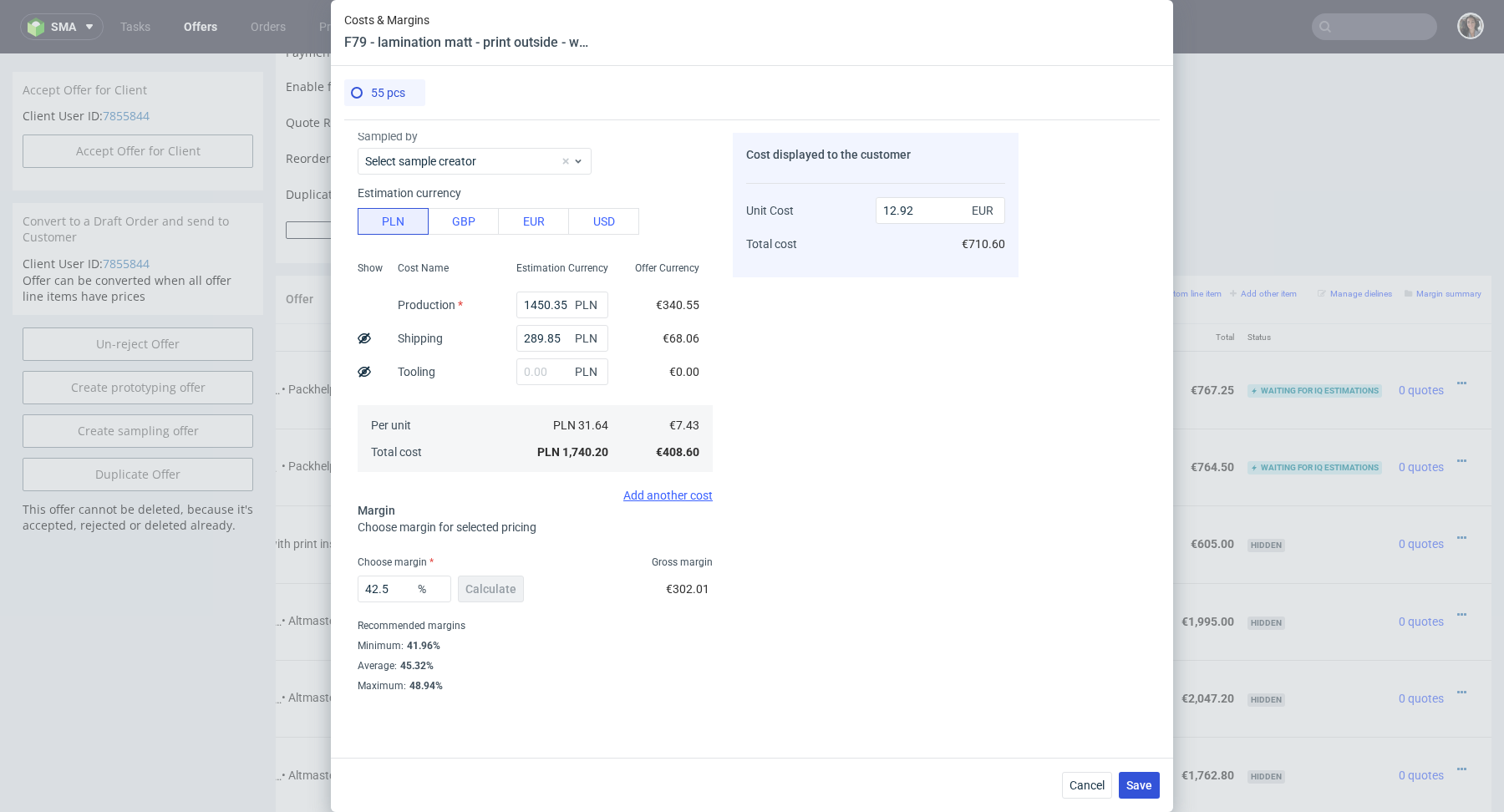
click at [1145, 780] on span "Save" at bounding box center [1139, 785] width 26 height 12
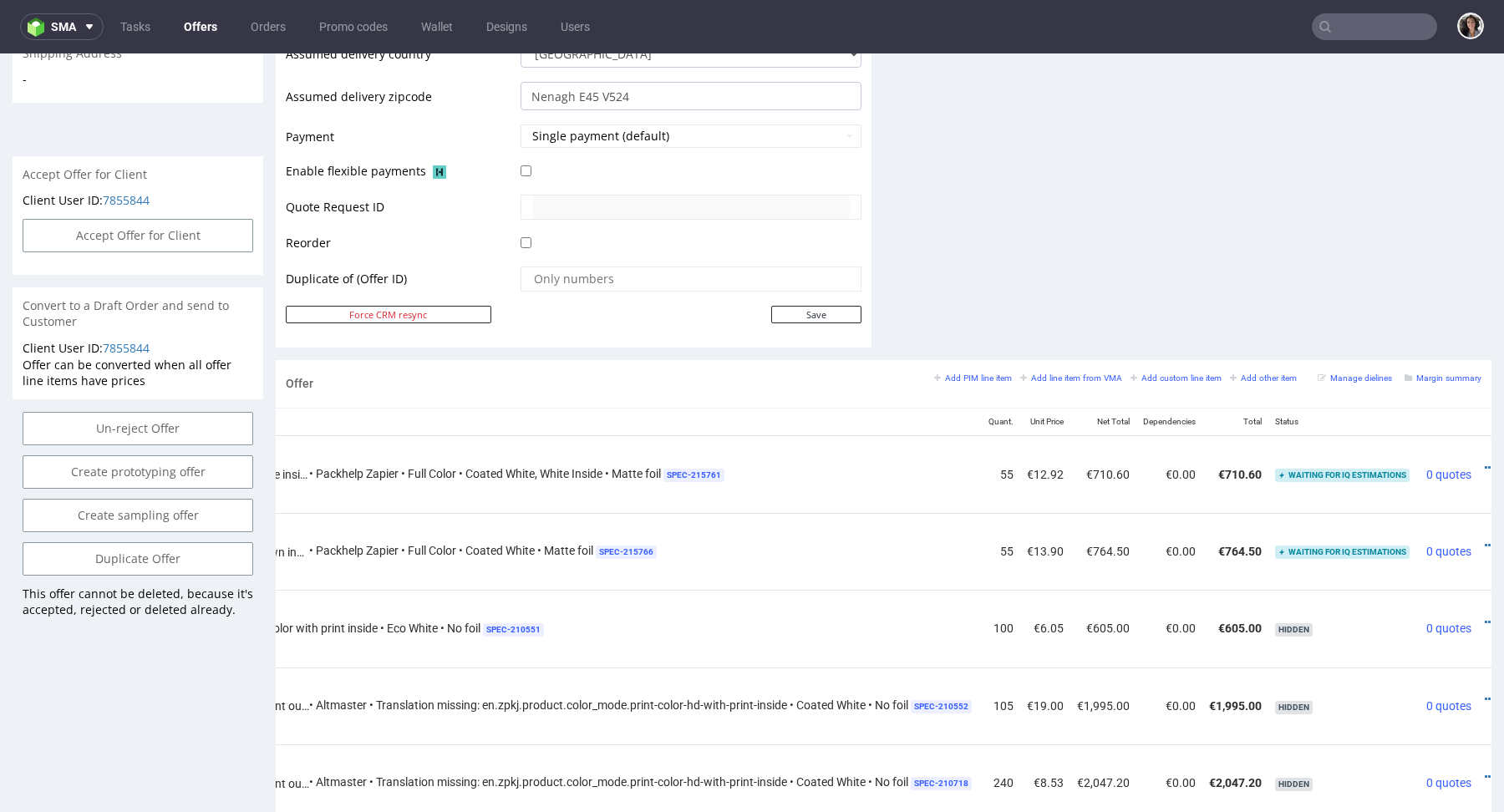
scroll to position [0, 432]
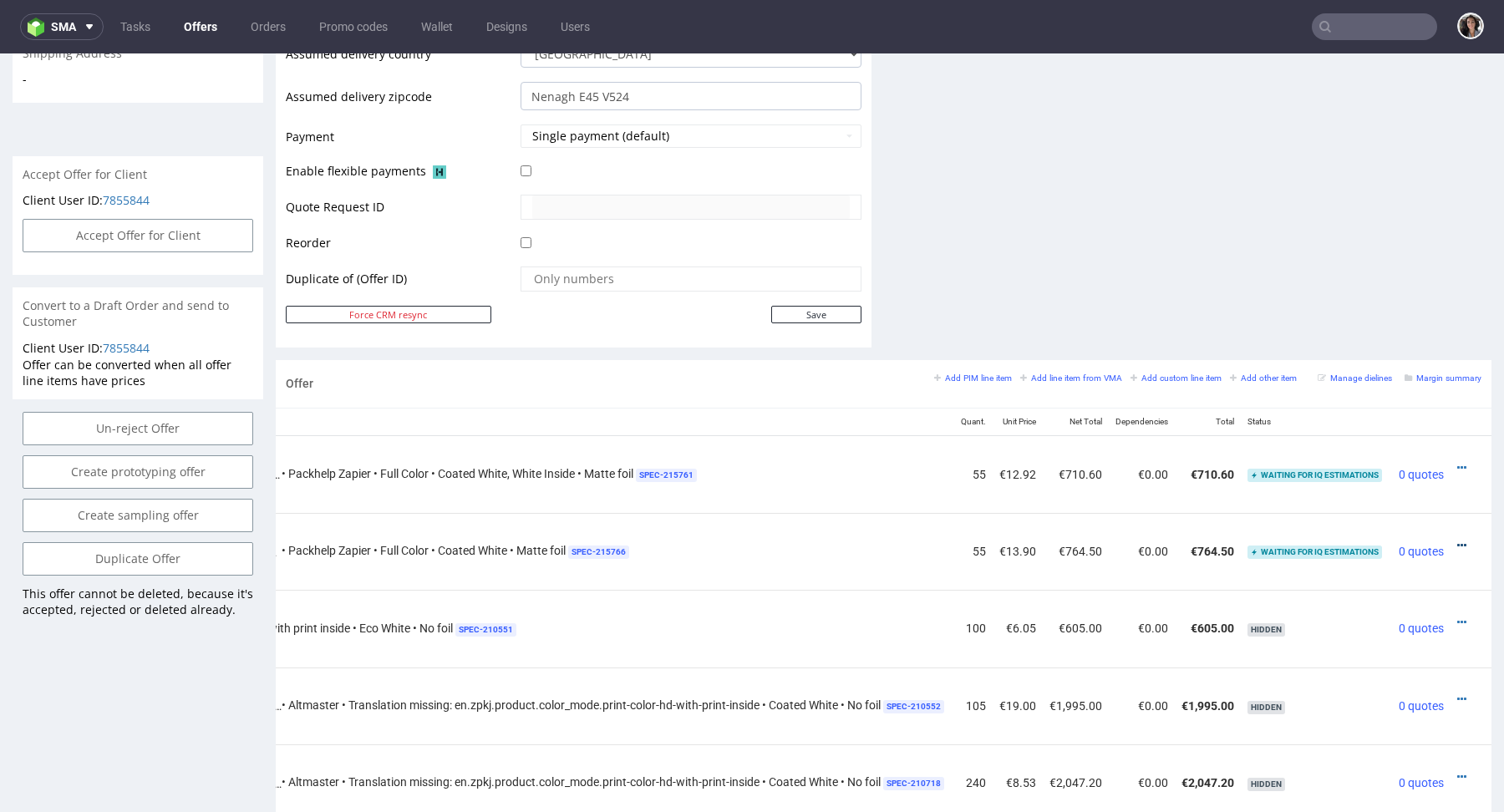
click at [1458, 544] on icon at bounding box center [1462, 545] width 9 height 12
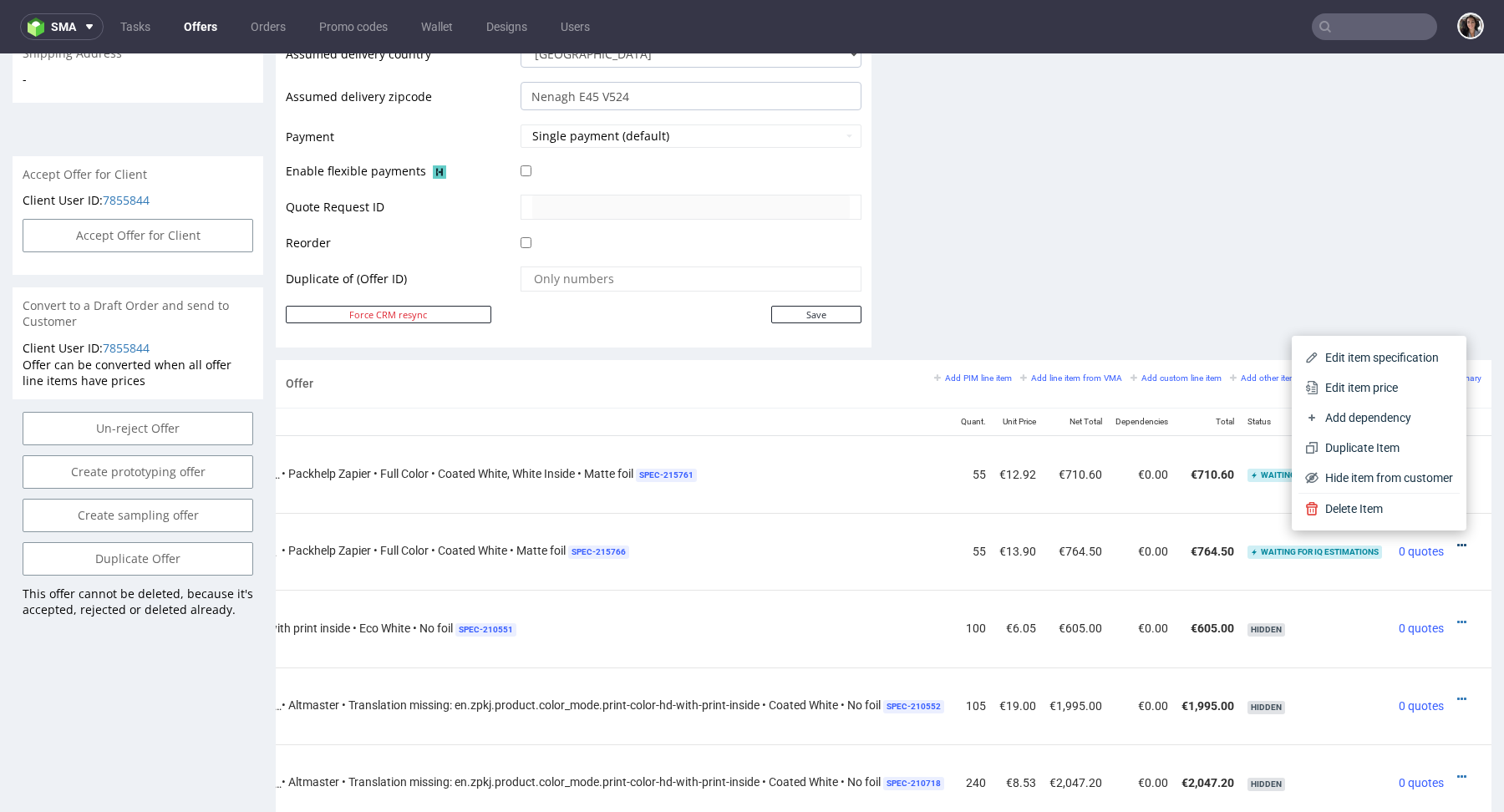
click at [1458, 540] on icon at bounding box center [1462, 545] width 9 height 12
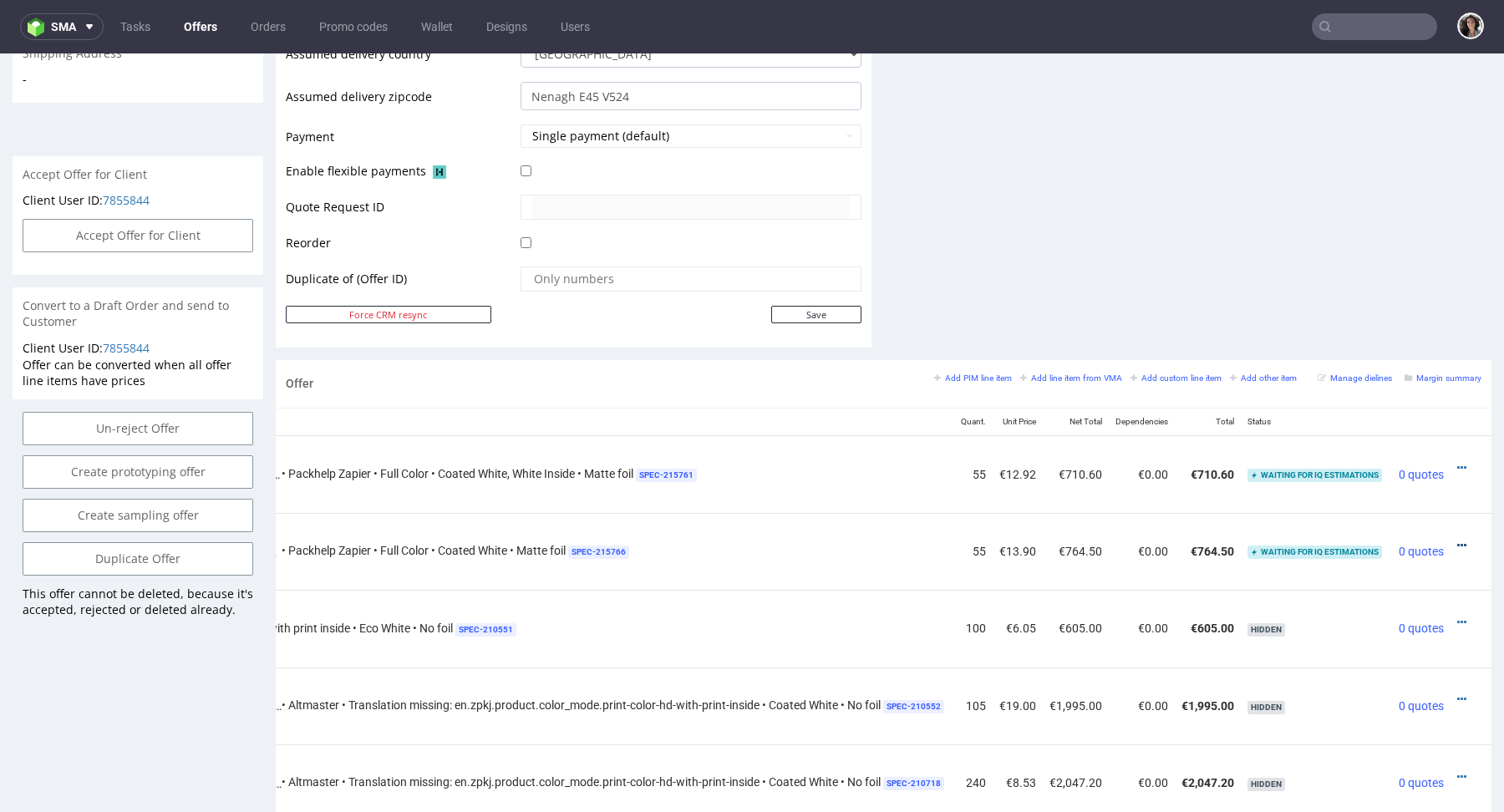
click at [1458, 541] on icon at bounding box center [1462, 545] width 9 height 12
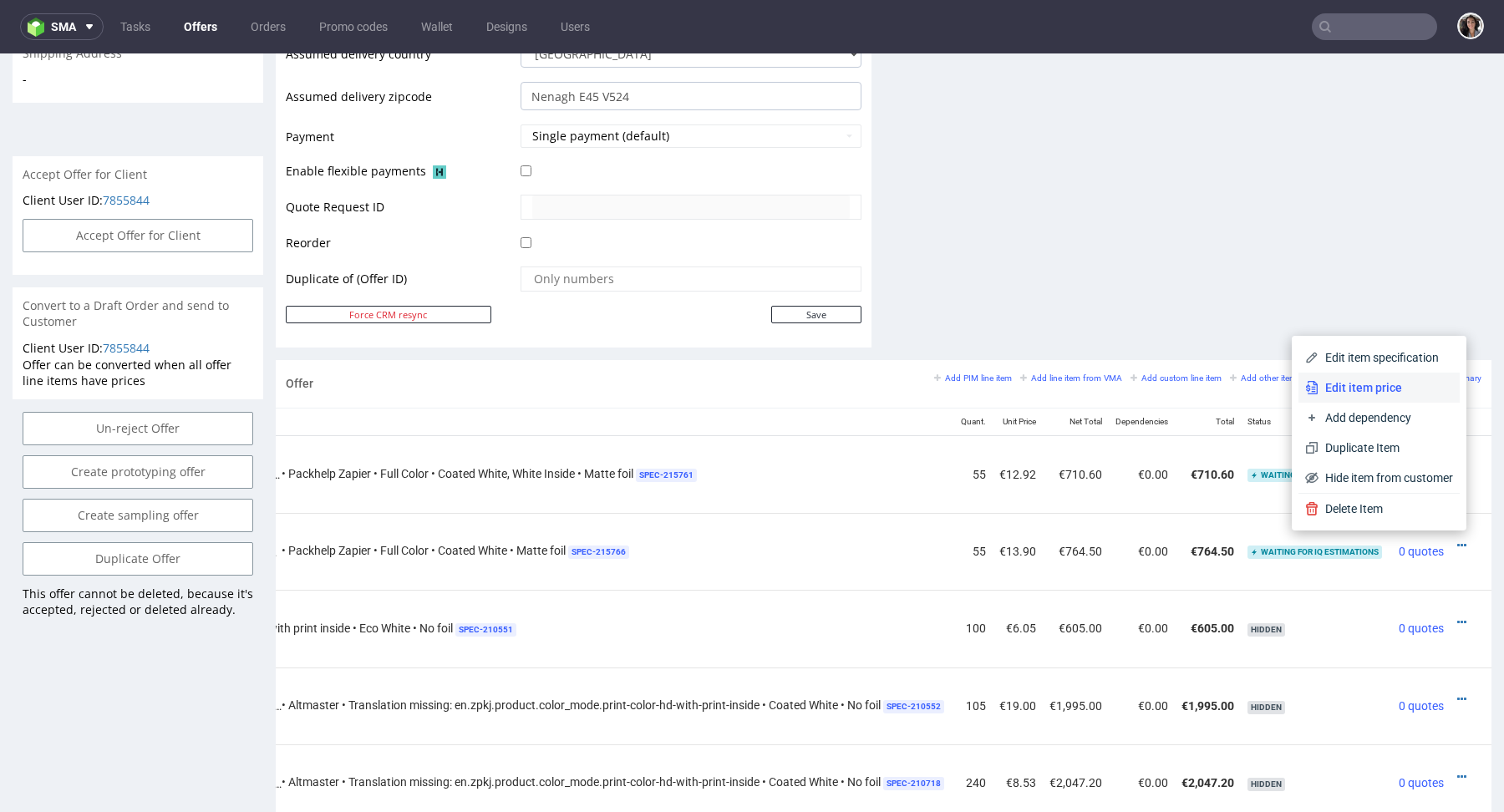
click at [1374, 390] on span "Edit item price" at bounding box center [1386, 387] width 134 height 17
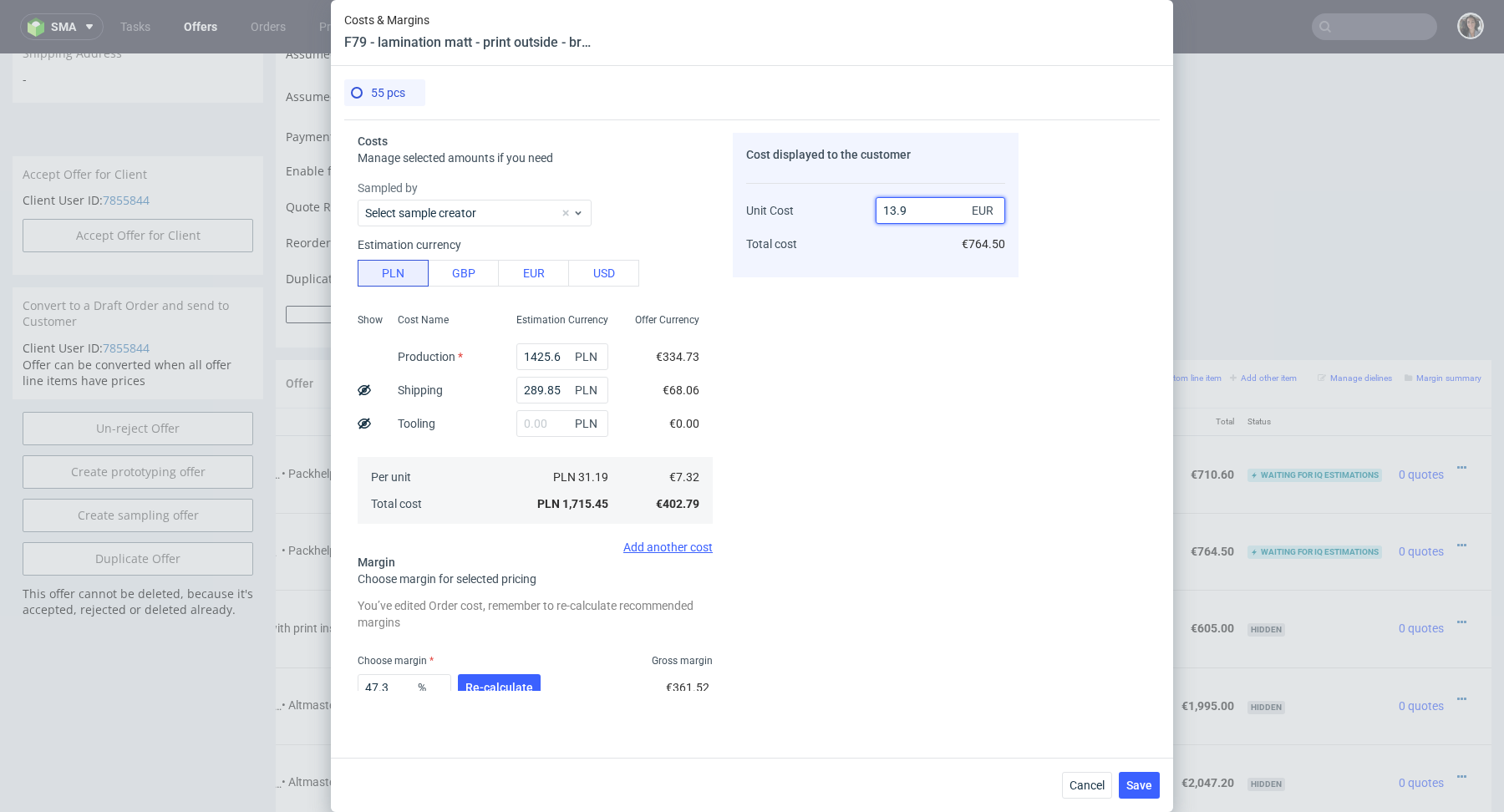
click at [924, 206] on input "13.9" at bounding box center [941, 211] width 130 height 27
type input "13.8"
type input "46.95652173913043"
type input "13.87"
type input "47.22422494592645"
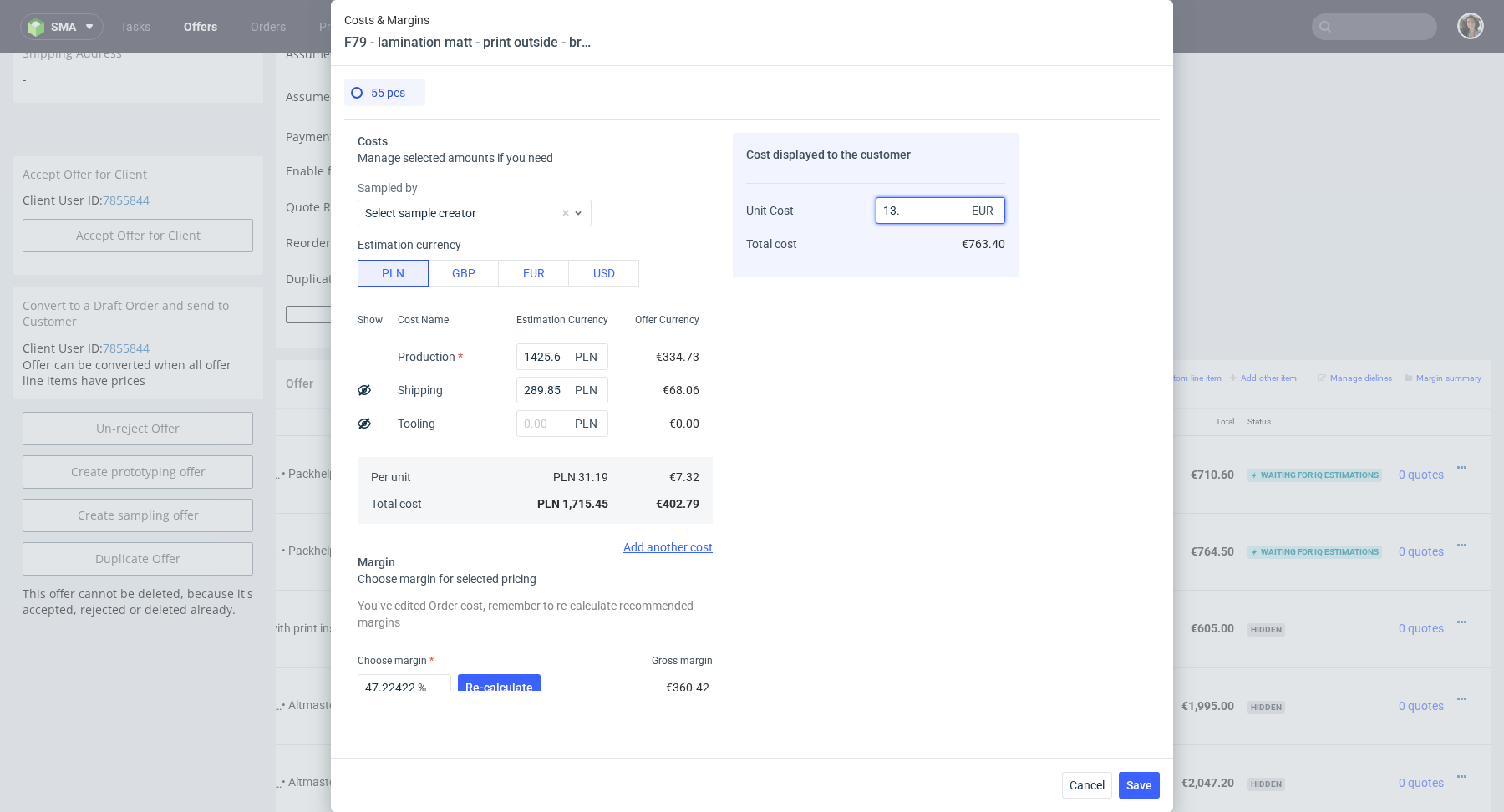
type input "13.7"
type input "46.56934306569343"
type input "13.6"
type input "46.17647058823529"
click at [837, 343] on div "Cost displayed to the customer Unit Cost Total cost 13.61 EUR €748.55" at bounding box center [876, 412] width 286 height 558
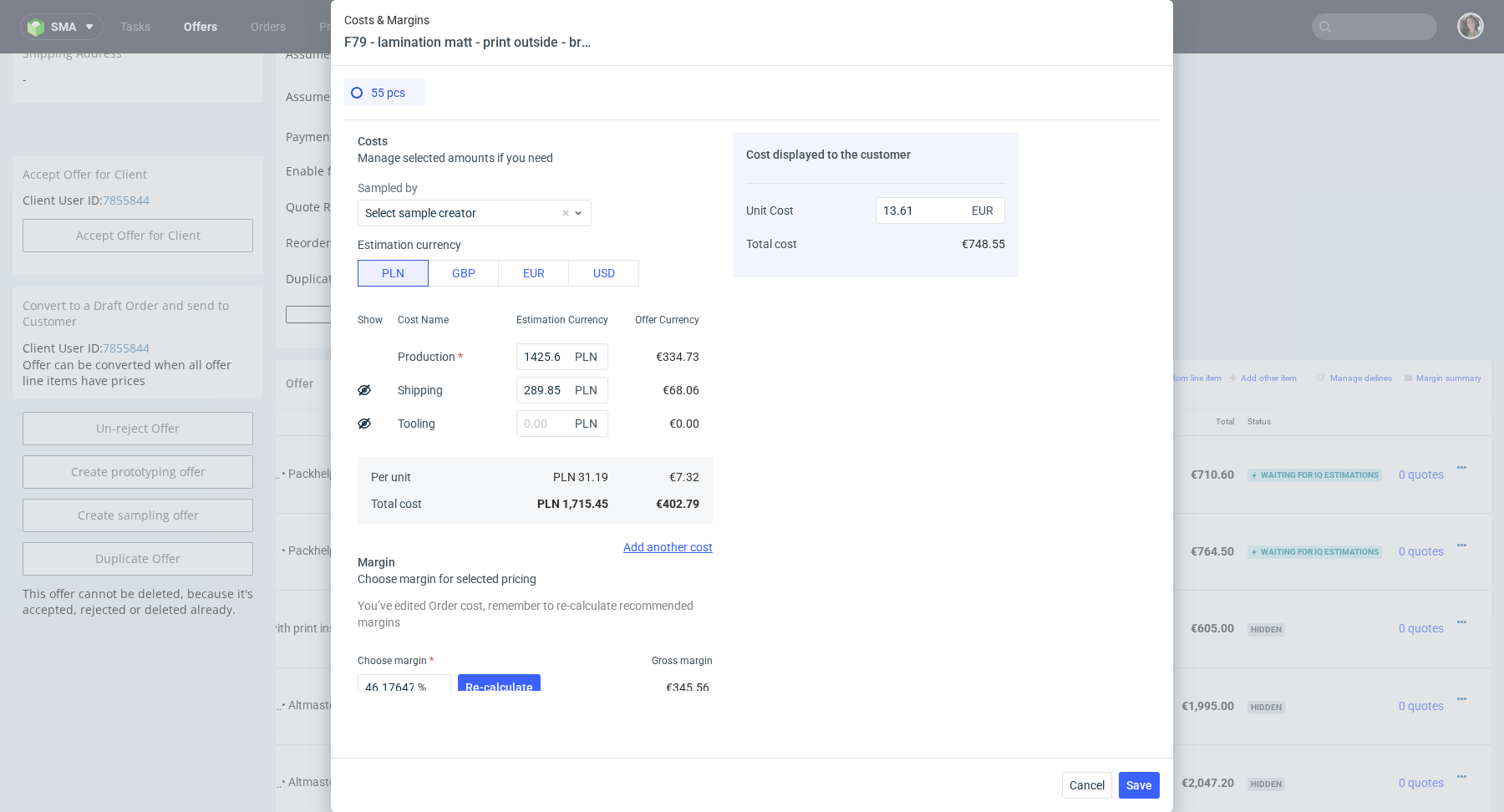
drag, startPoint x: 1136, startPoint y: 785, endPoint x: 1177, endPoint y: 291, distance: 495.7
click at [1177, 293] on div "Costs & Margins F79 - lamination matt - print outside - brown inside 55 pcs Cos…" at bounding box center [752, 406] width 1504 height 812
click at [927, 207] on input "13.61" at bounding box center [941, 211] width 130 height 27
type input "13.62"
type input "46.25550660792951"
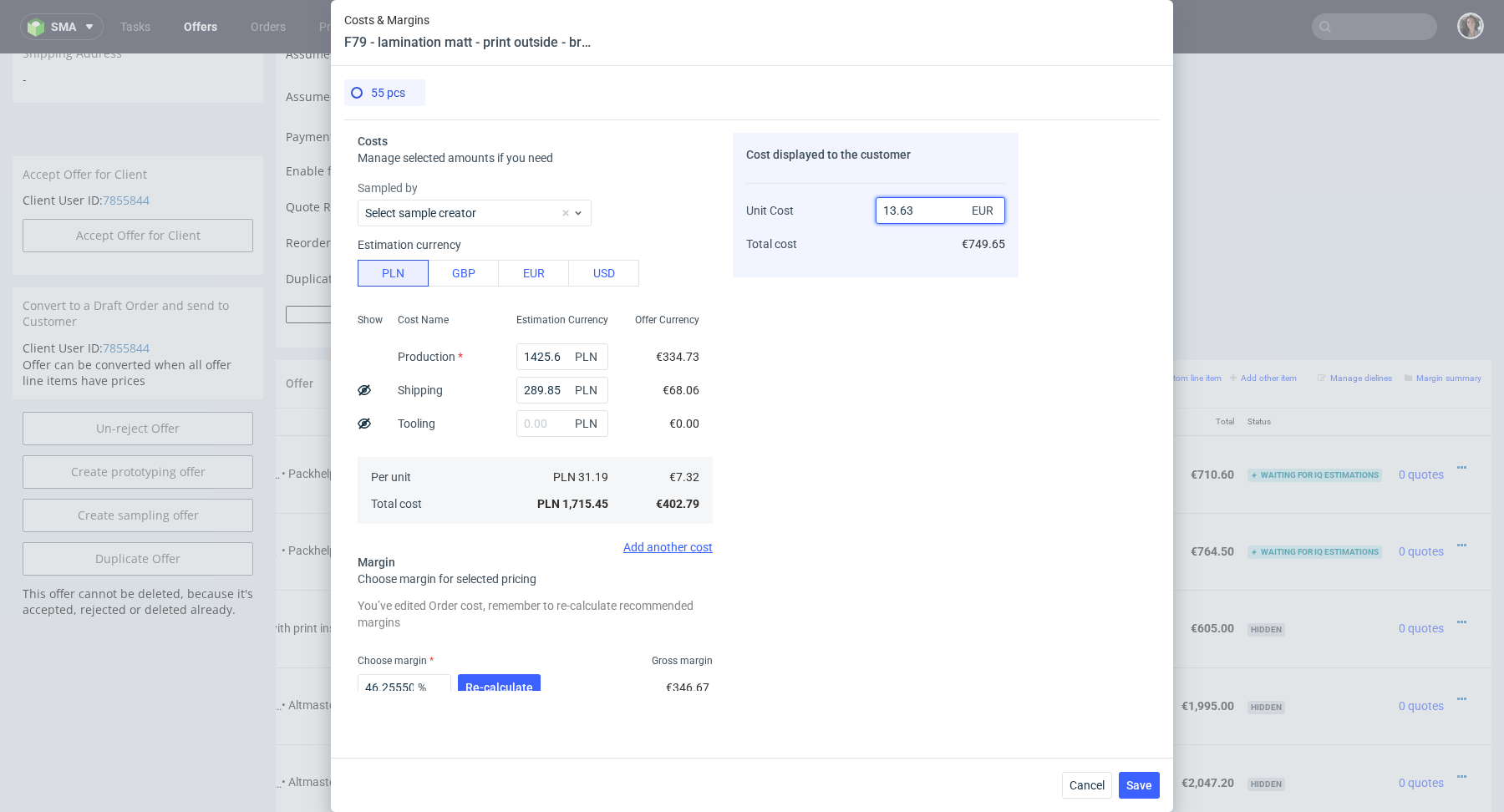
type input "13.63"
click at [516, 666] on div "Choose margin Gross margin" at bounding box center [536, 661] width 355 height 13
click at [516, 674] on button "Re-calculate" at bounding box center [499, 688] width 83 height 27
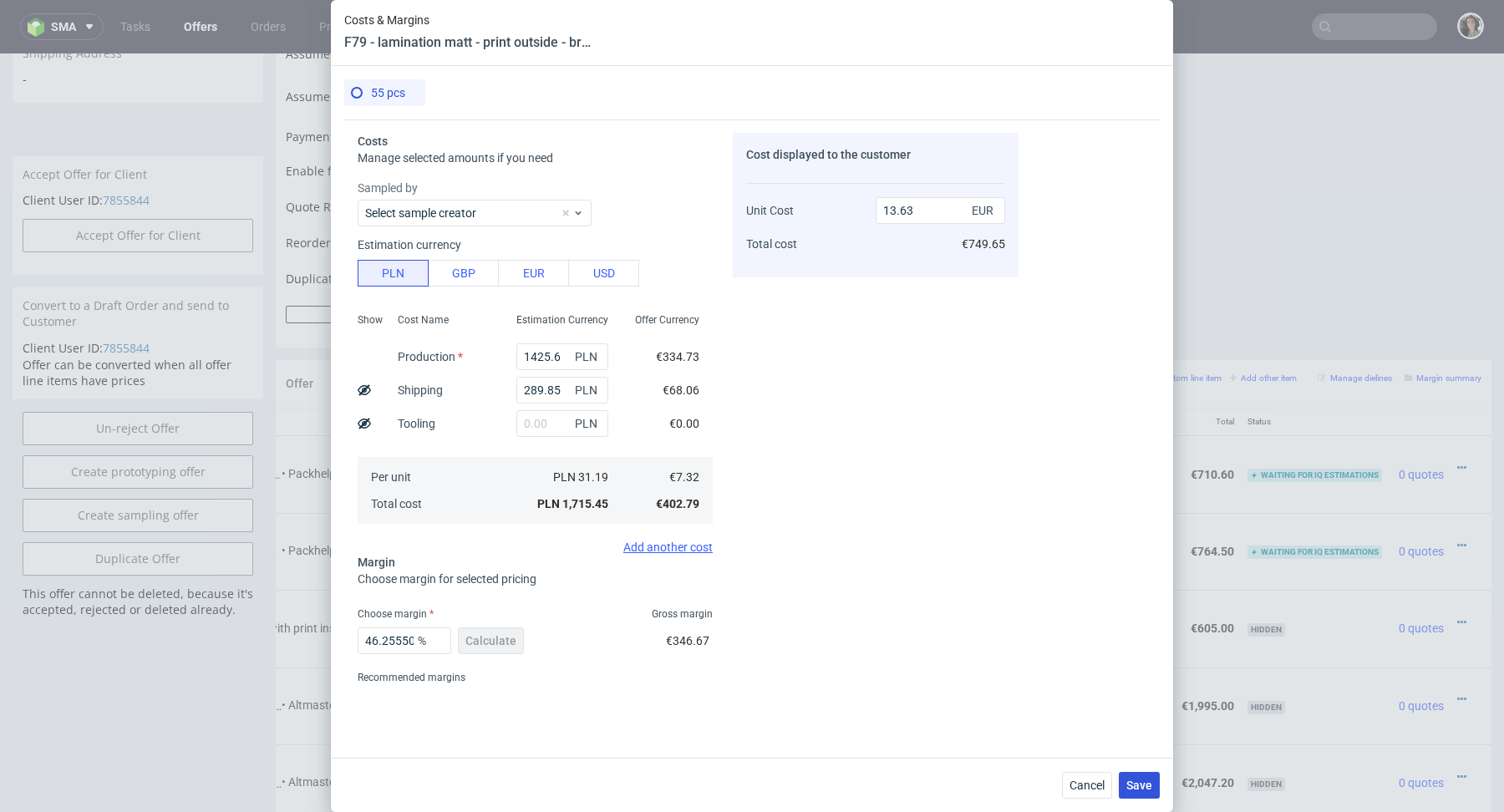
click at [1140, 778] on button "Save" at bounding box center [1140, 785] width 41 height 27
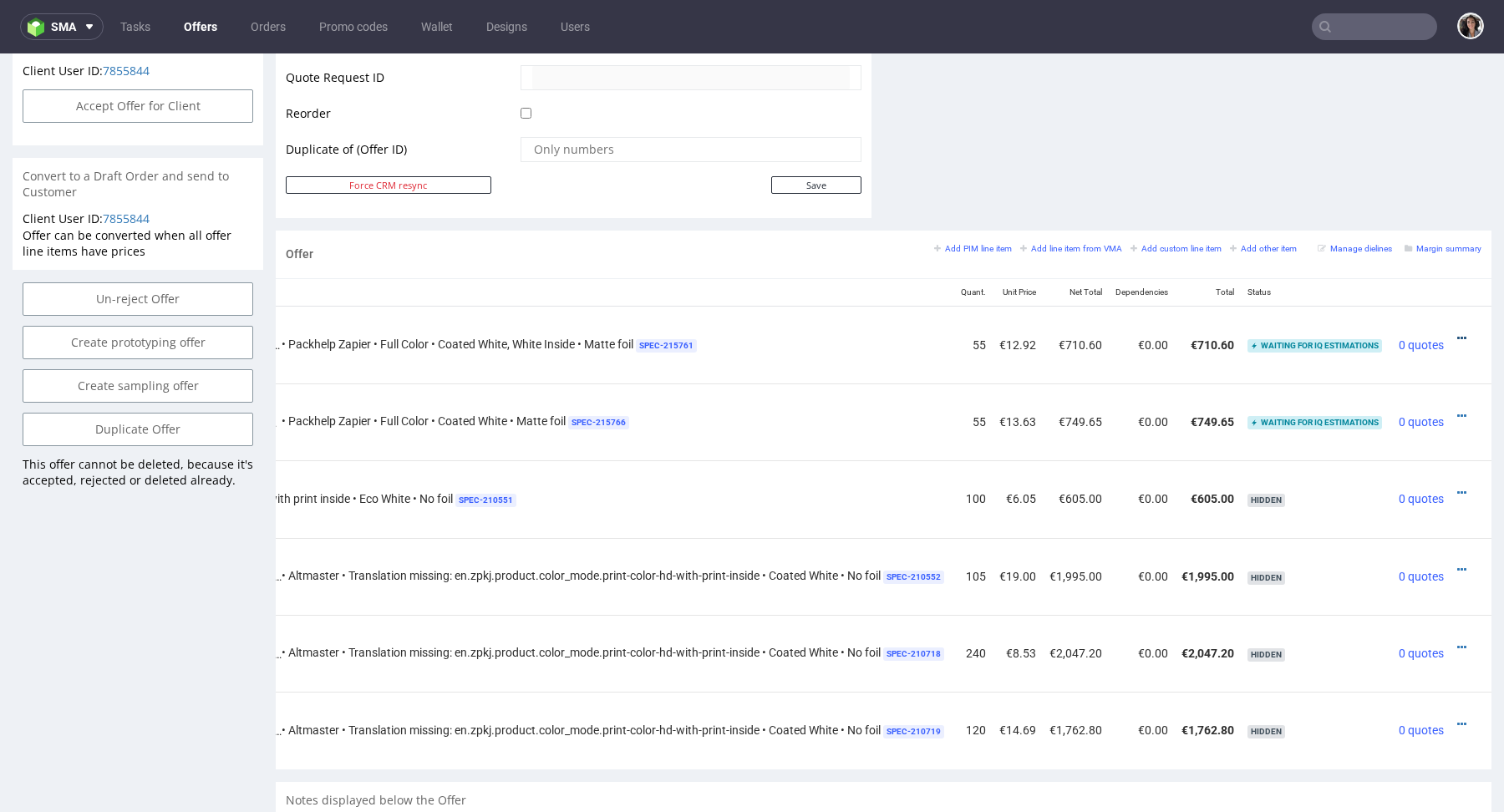
click at [1458, 331] on link at bounding box center [1462, 338] width 9 height 13
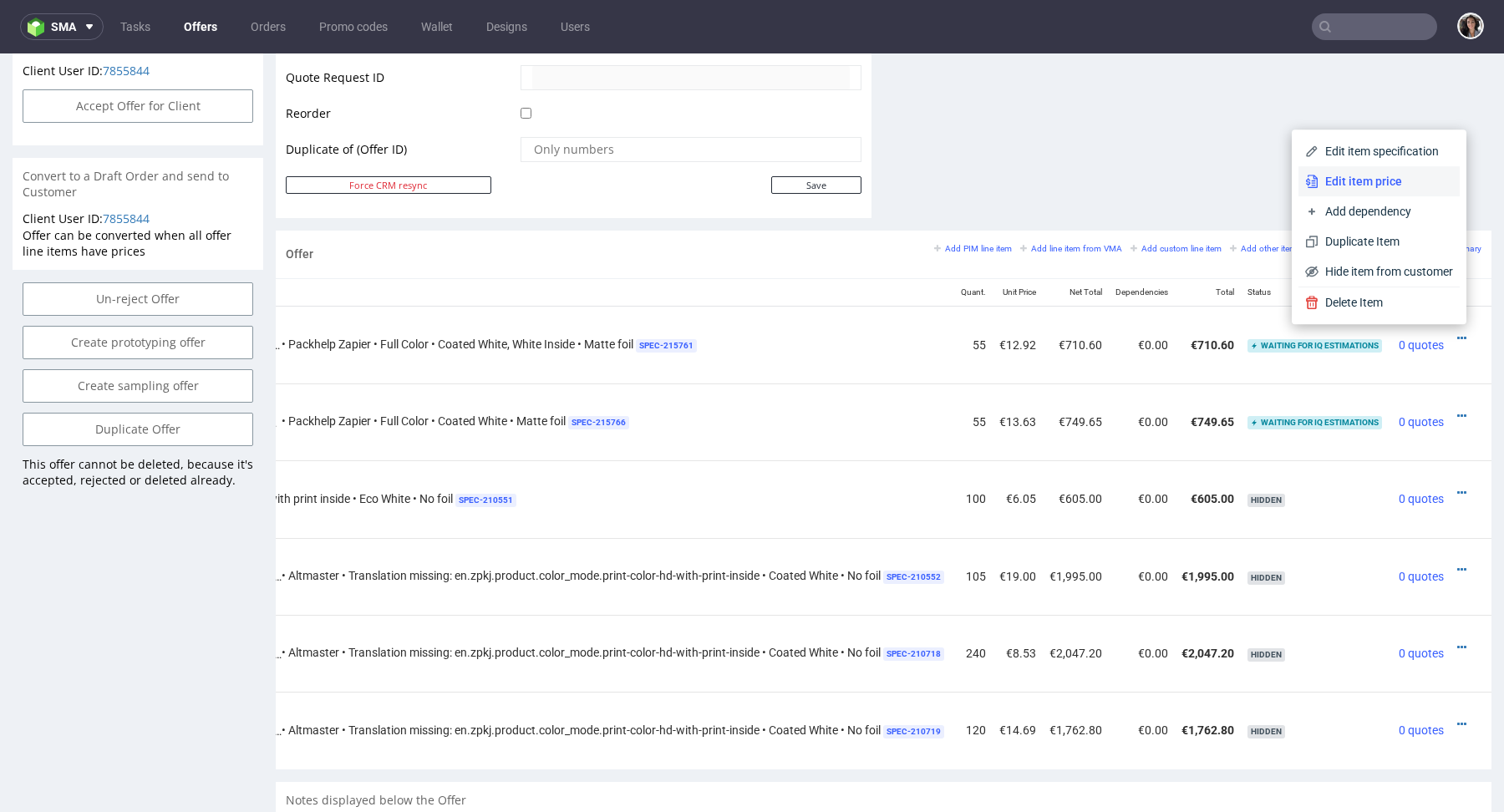
click at [1356, 177] on span "Edit item price" at bounding box center [1386, 181] width 134 height 17
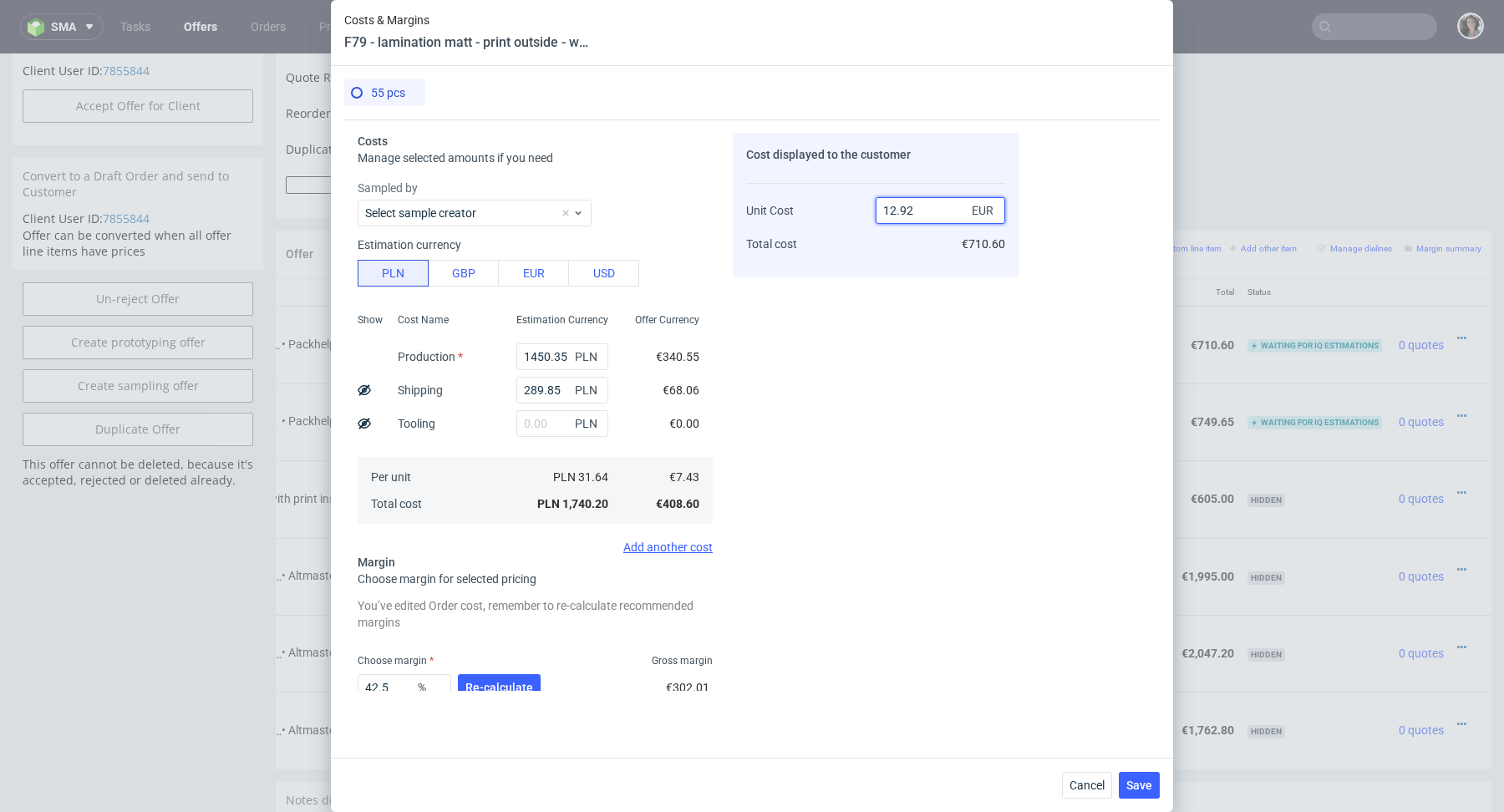
drag, startPoint x: 939, startPoint y: 204, endPoint x: 861, endPoint y: 204, distance: 78.0
click at [862, 204] on div "Unit Cost Total cost 12.92 EUR €710.60" at bounding box center [876, 220] width 259 height 88
type input "1"
type input "-643"
type input "13.80"
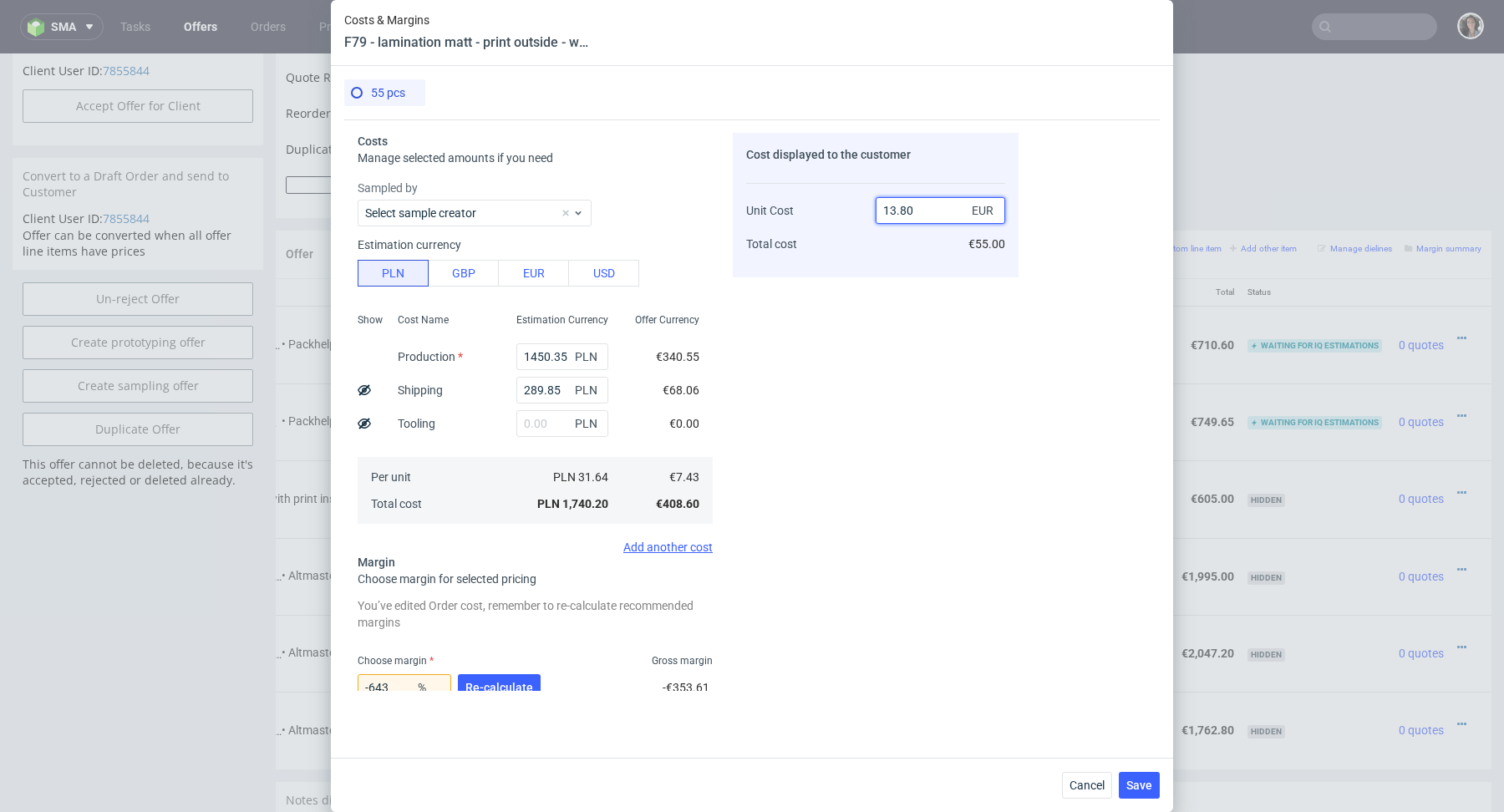
type input "46.15942028985508"
click at [736, 501] on div "Cost displayed to the customer Unit Cost Total cost 13.8 EUR €759.00" at bounding box center [876, 412] width 286 height 558
click at [912, 204] on input "13.8" at bounding box center [941, 211] width 130 height 27
type input "13.85"
type input "46.35379061371842"
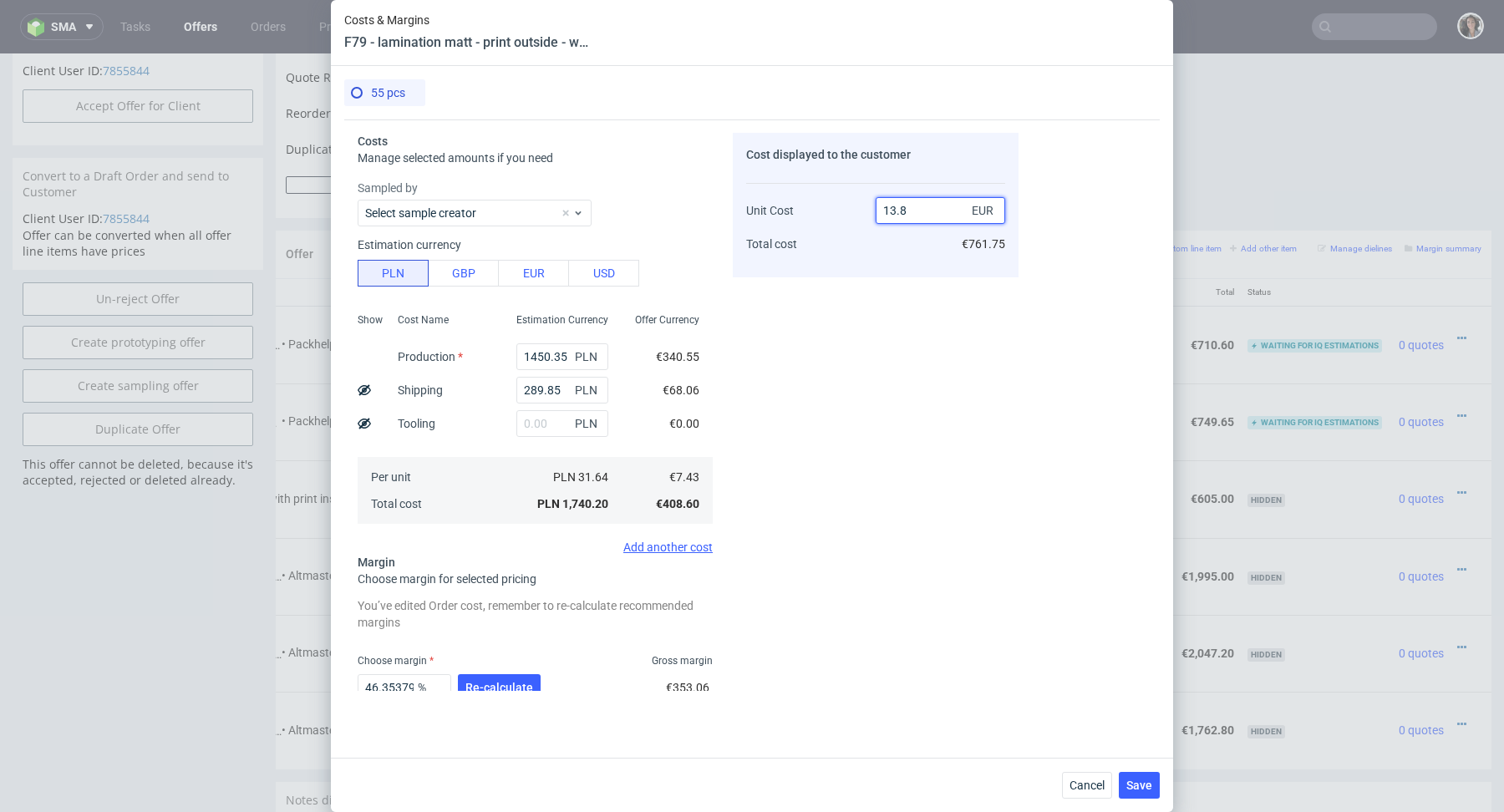
type input "13.86"
type input "46.39249639249639"
type input "13.87"
type input "46.431146359048306"
type input "13.87"
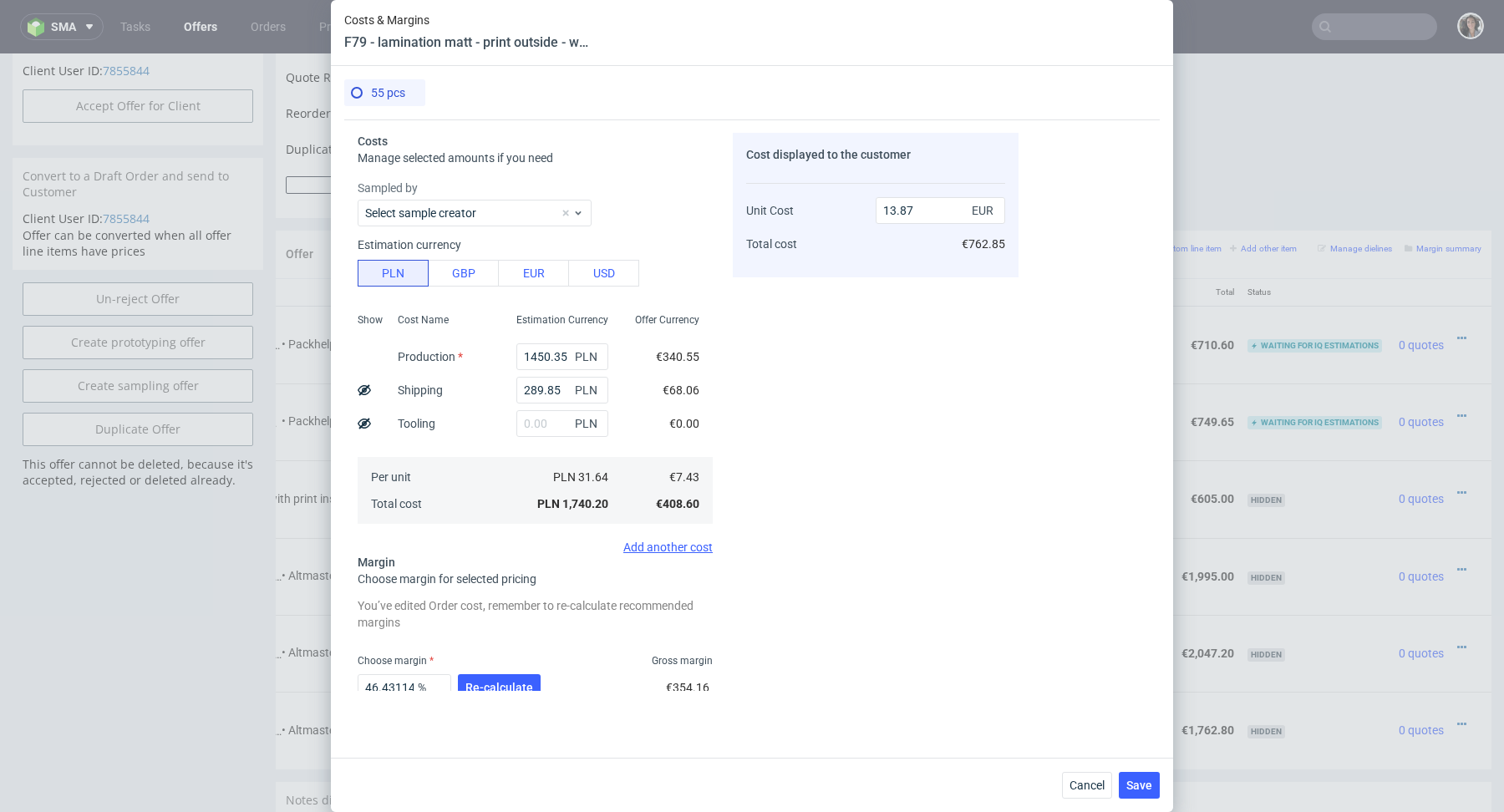
click at [500, 668] on div "46.431146359048306 % Re-calculate" at bounding box center [451, 691] width 187 height 47
click at [500, 677] on button "Re-calculate" at bounding box center [499, 688] width 83 height 27
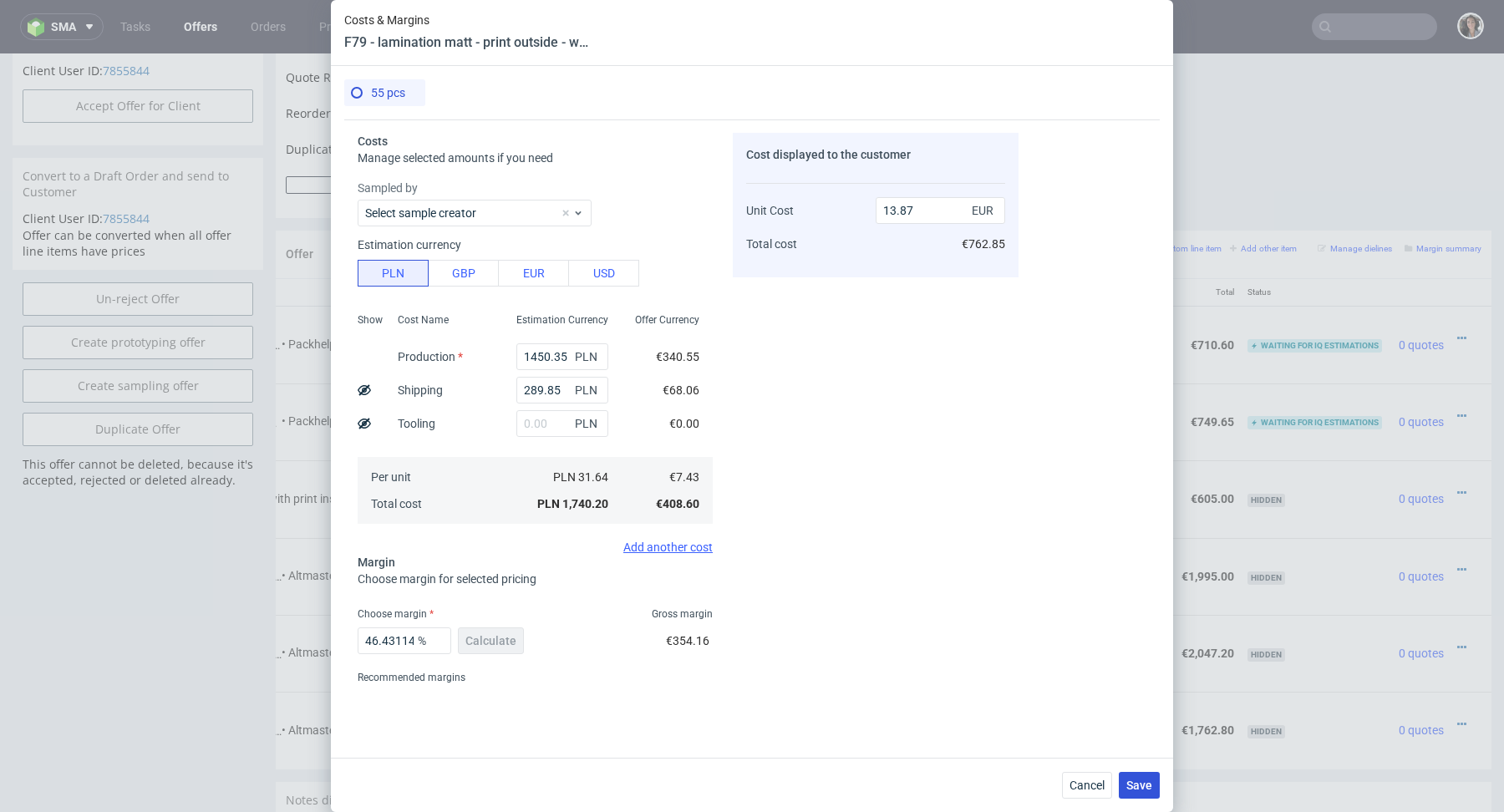
click at [1134, 785] on span "Save" at bounding box center [1139, 785] width 26 height 12
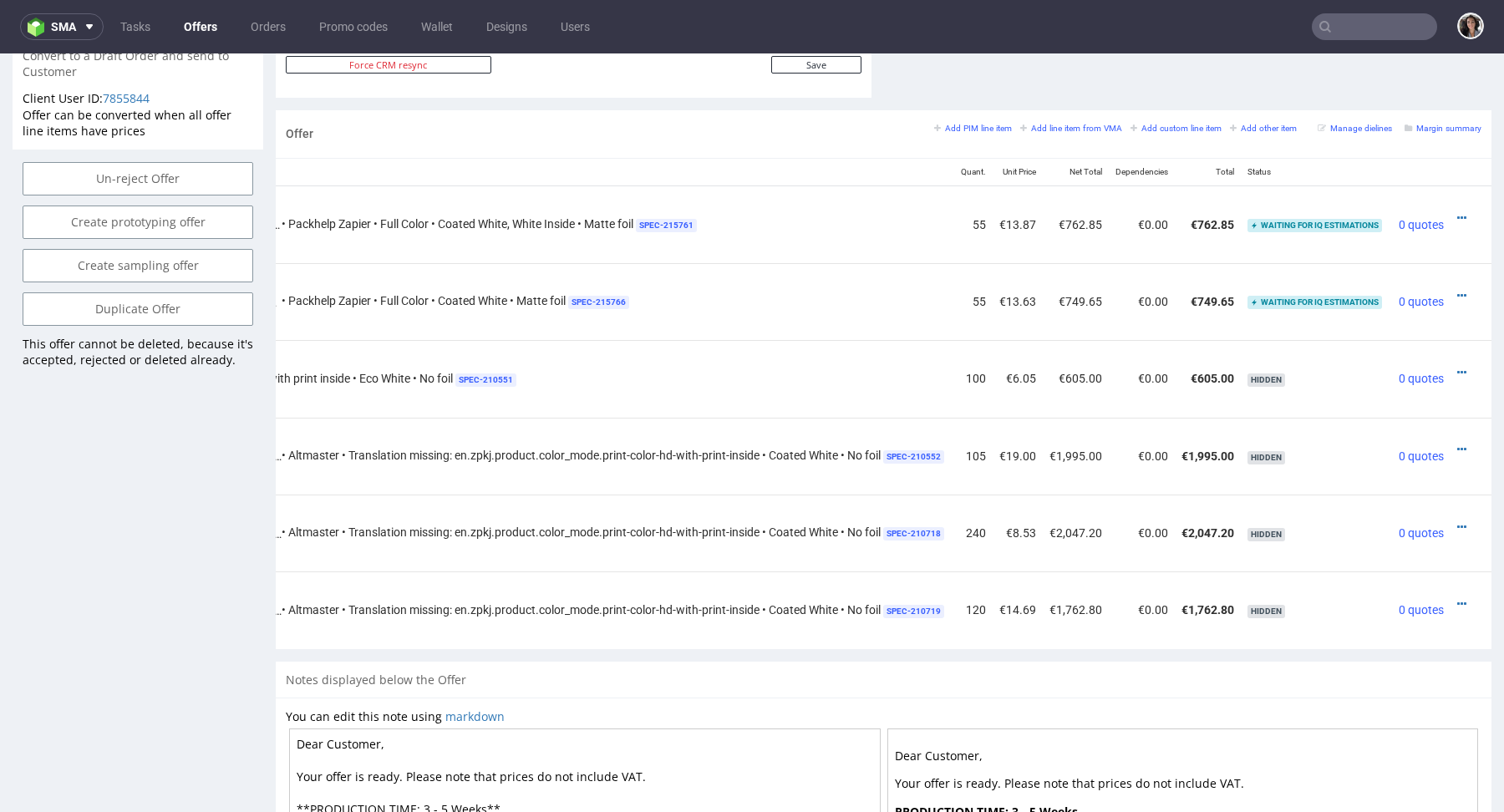
scroll to position [816, 0]
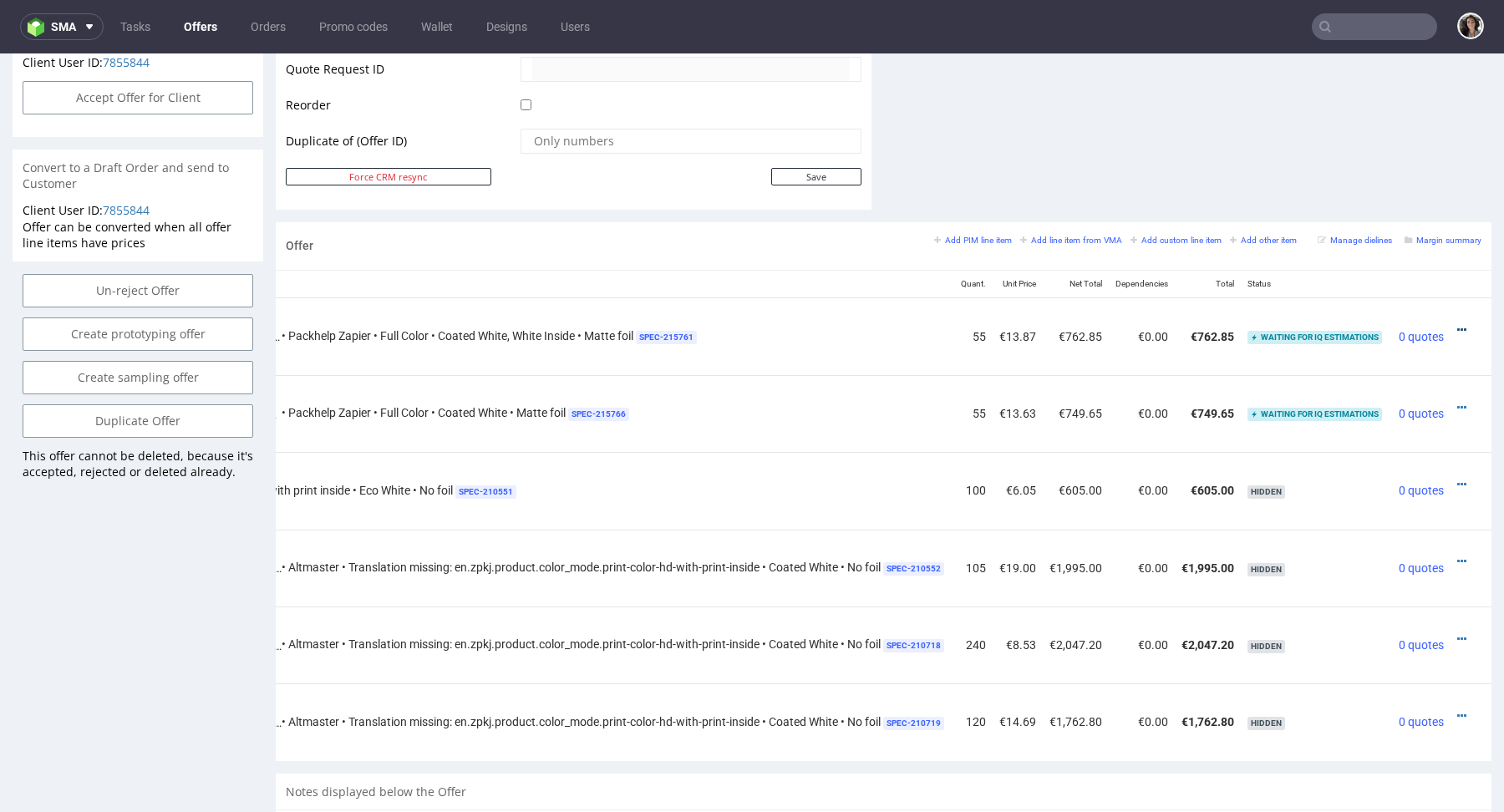
click at [1458, 324] on icon at bounding box center [1462, 330] width 9 height 12
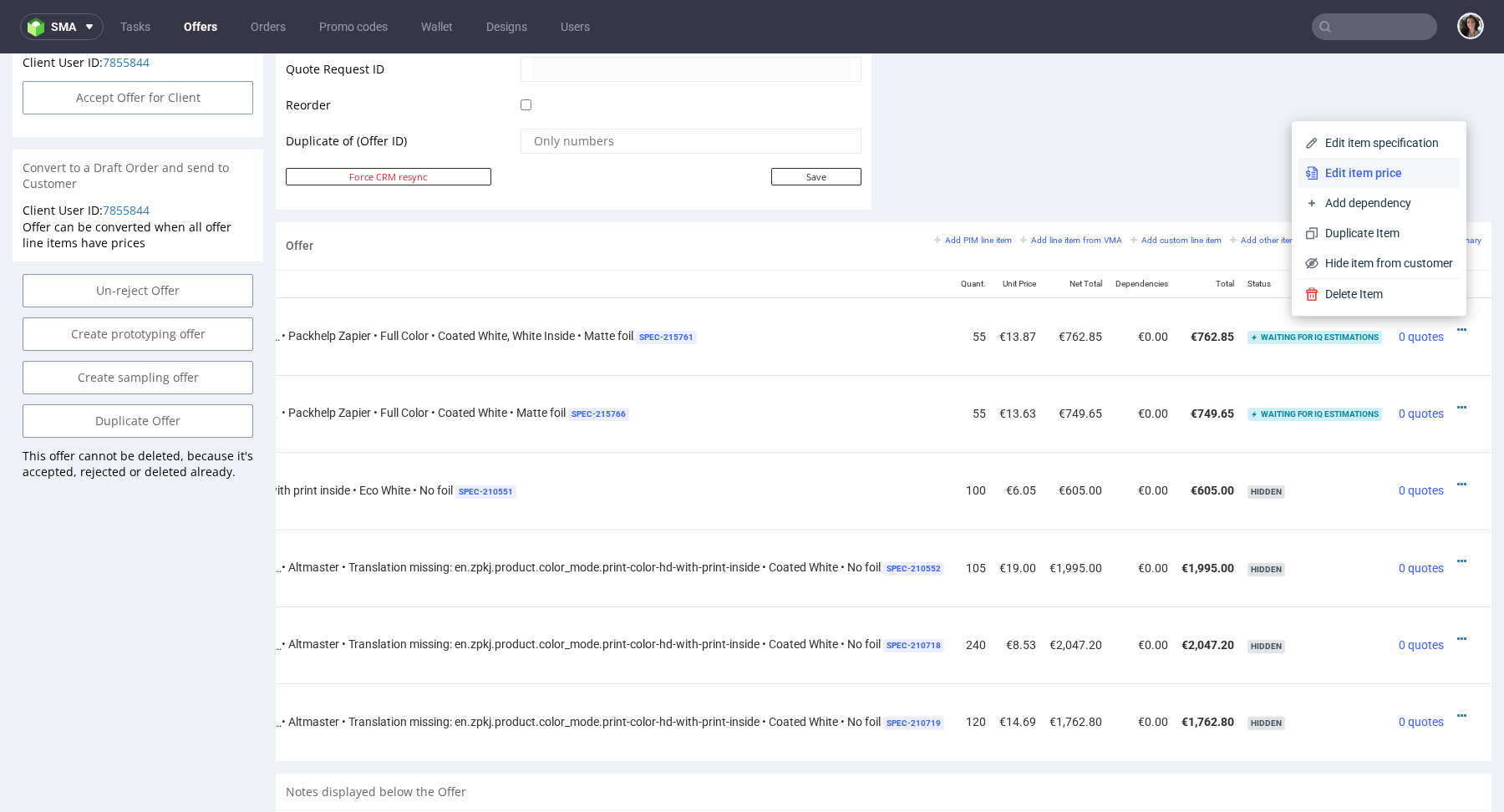
click at [1369, 171] on span "Edit item price" at bounding box center [1386, 172] width 134 height 17
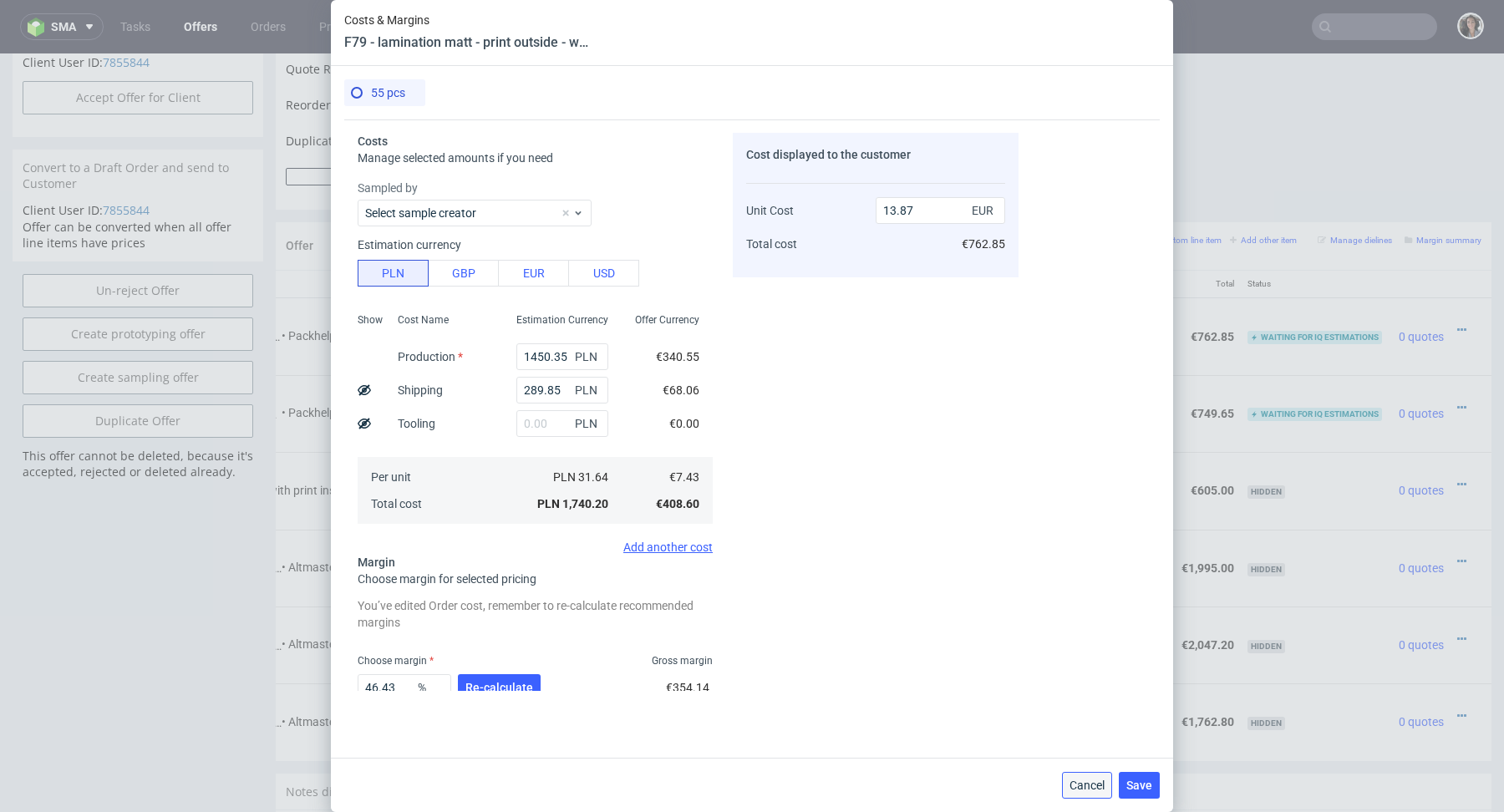
click at [1087, 784] on span "Cancel" at bounding box center [1087, 785] width 36 height 12
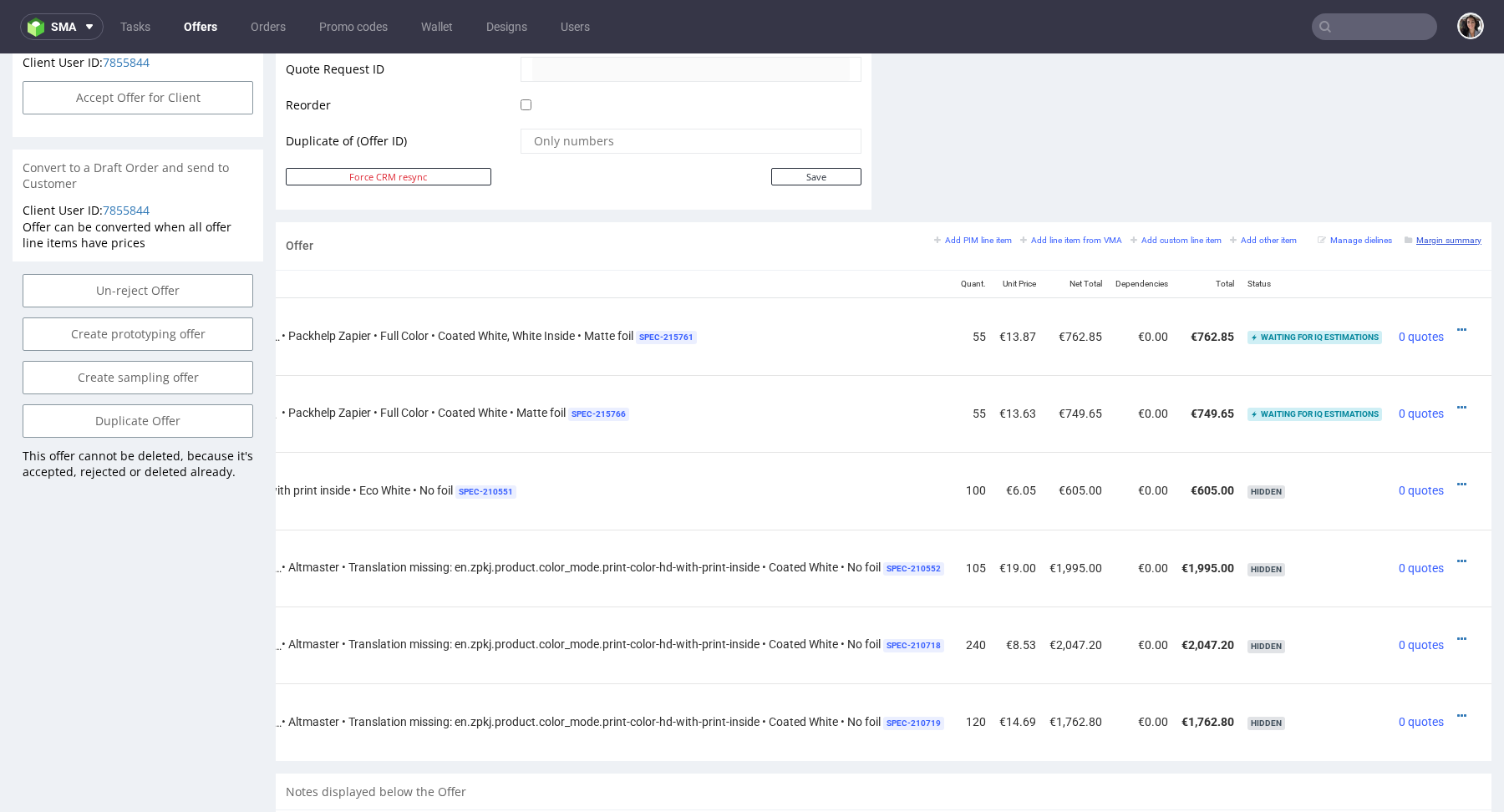
click at [1436, 235] on small "Margin summary" at bounding box center [1443, 240] width 77 height 9
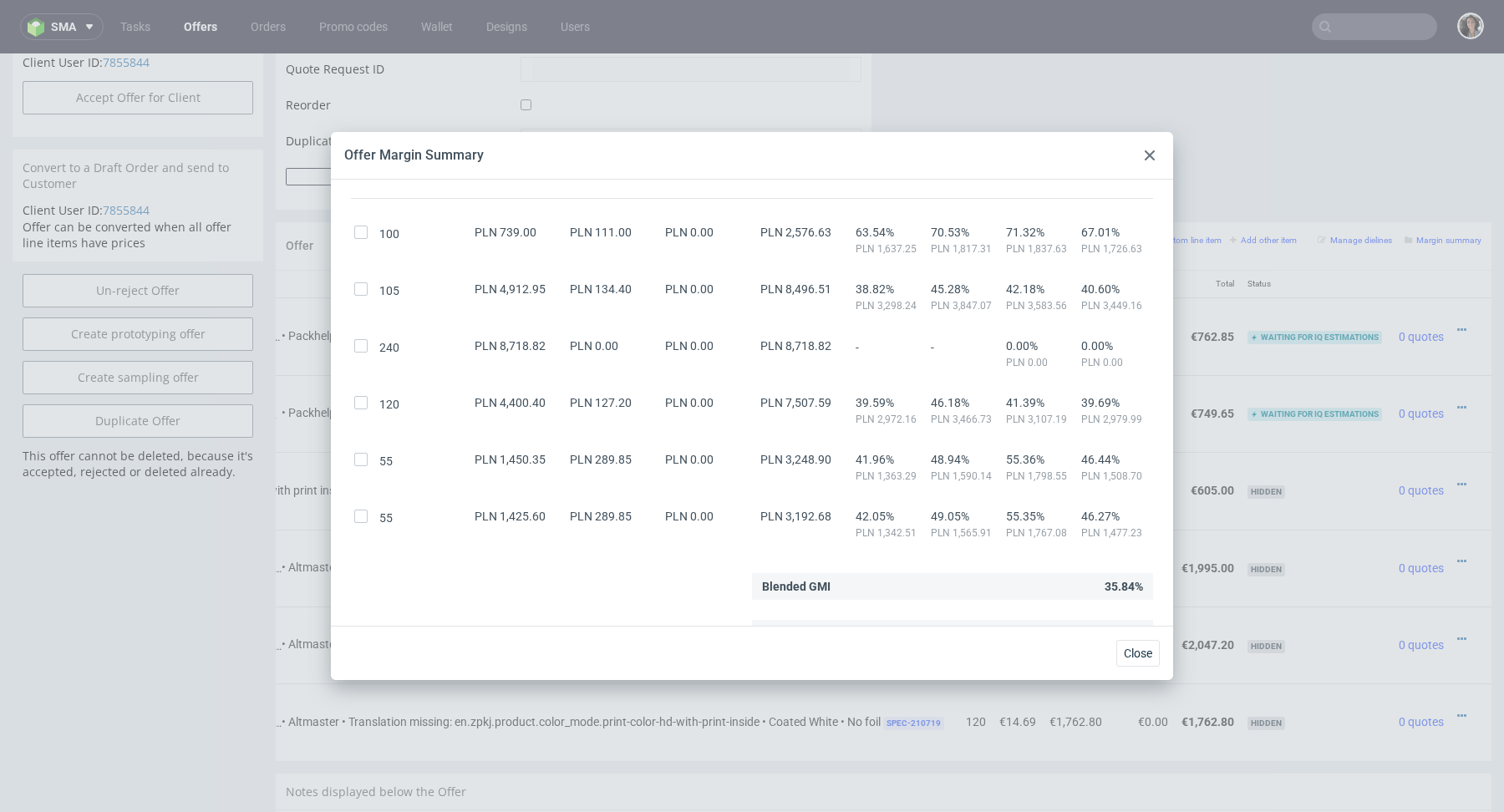
scroll to position [131, 0]
click at [1148, 151] on icon at bounding box center [1150, 155] width 10 height 10
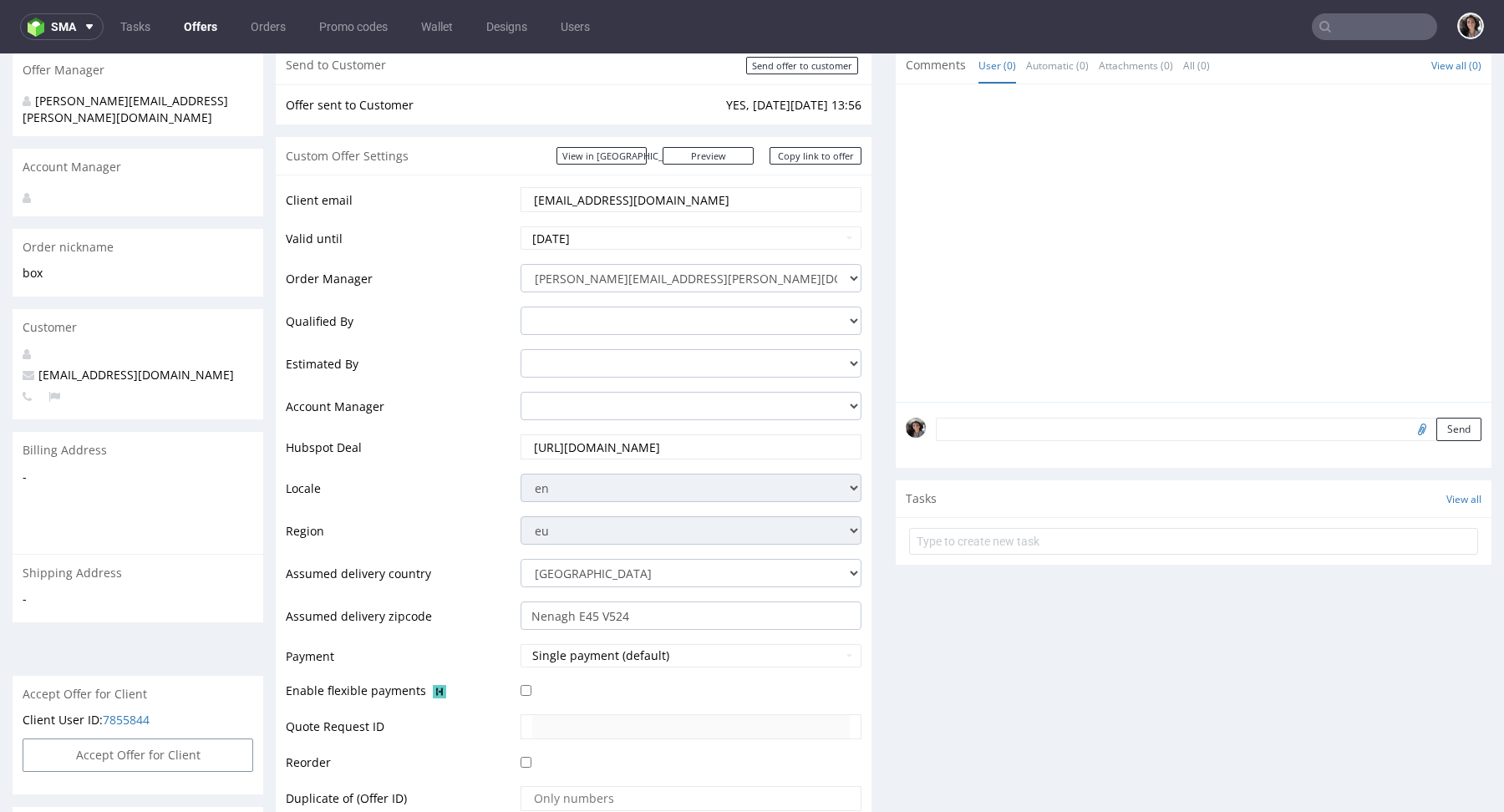
scroll to position [0, 0]
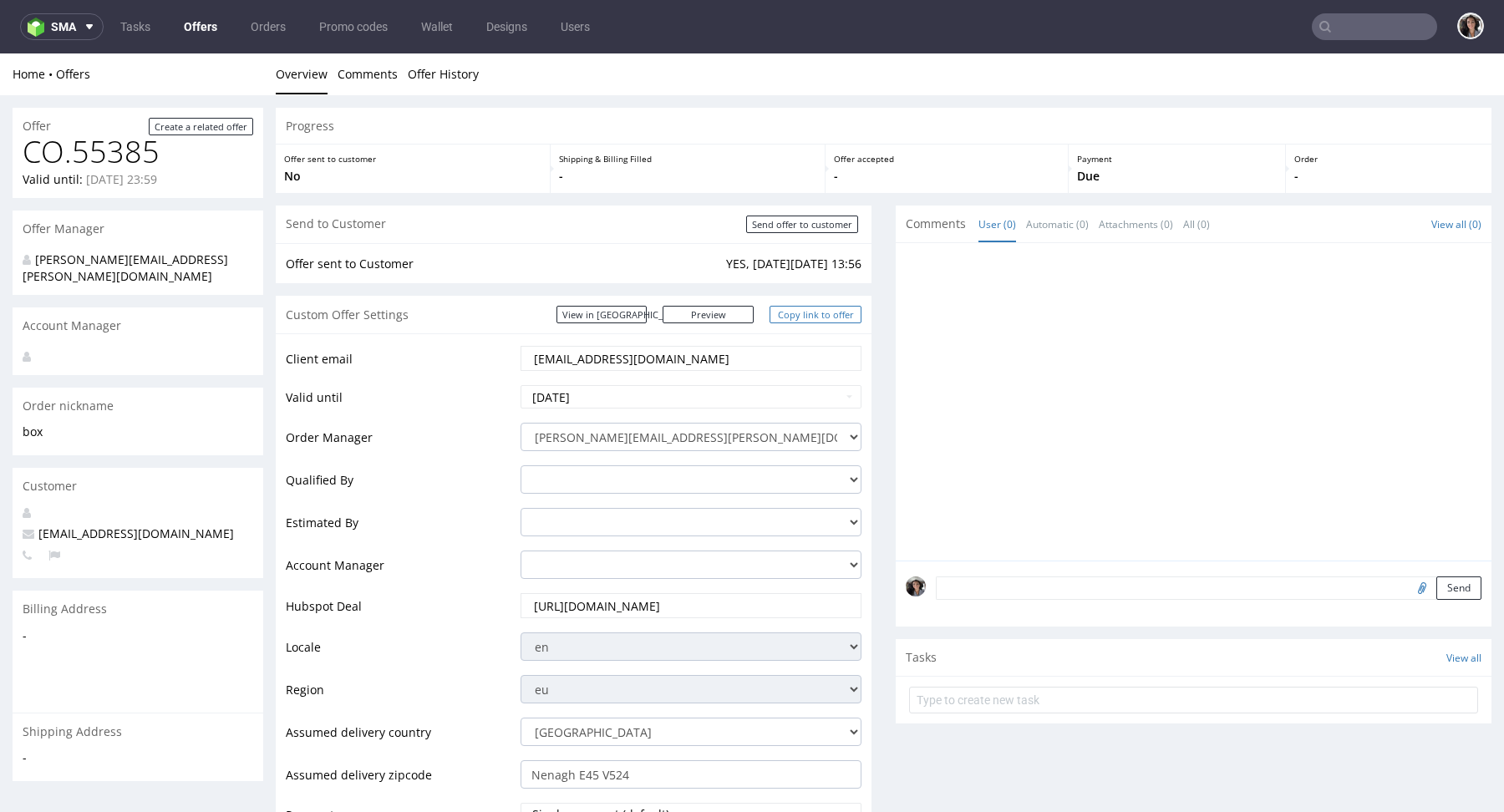
click at [811, 313] on link "Copy link to offer" at bounding box center [815, 314] width 92 height 18
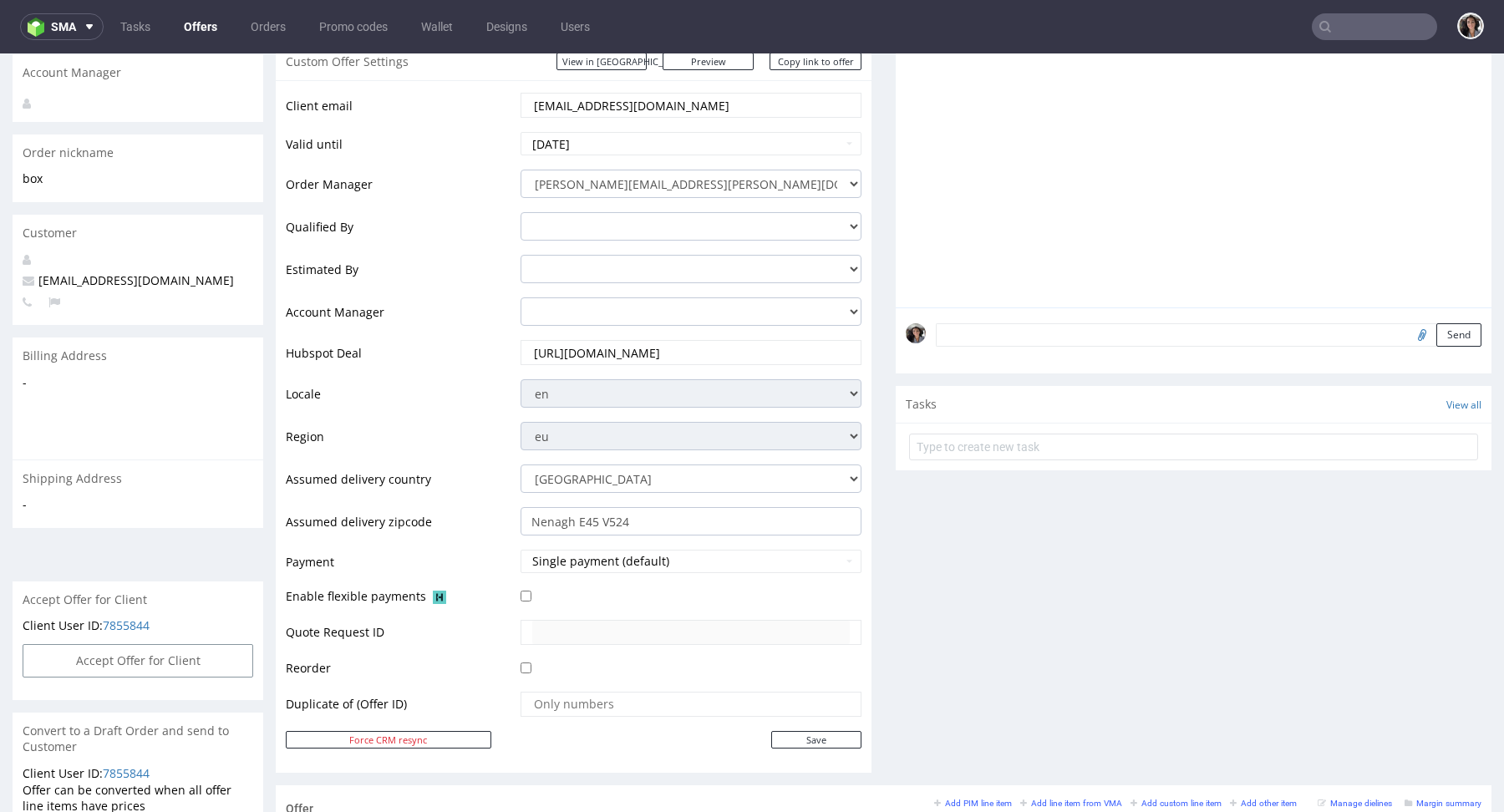
scroll to position [454, 0]
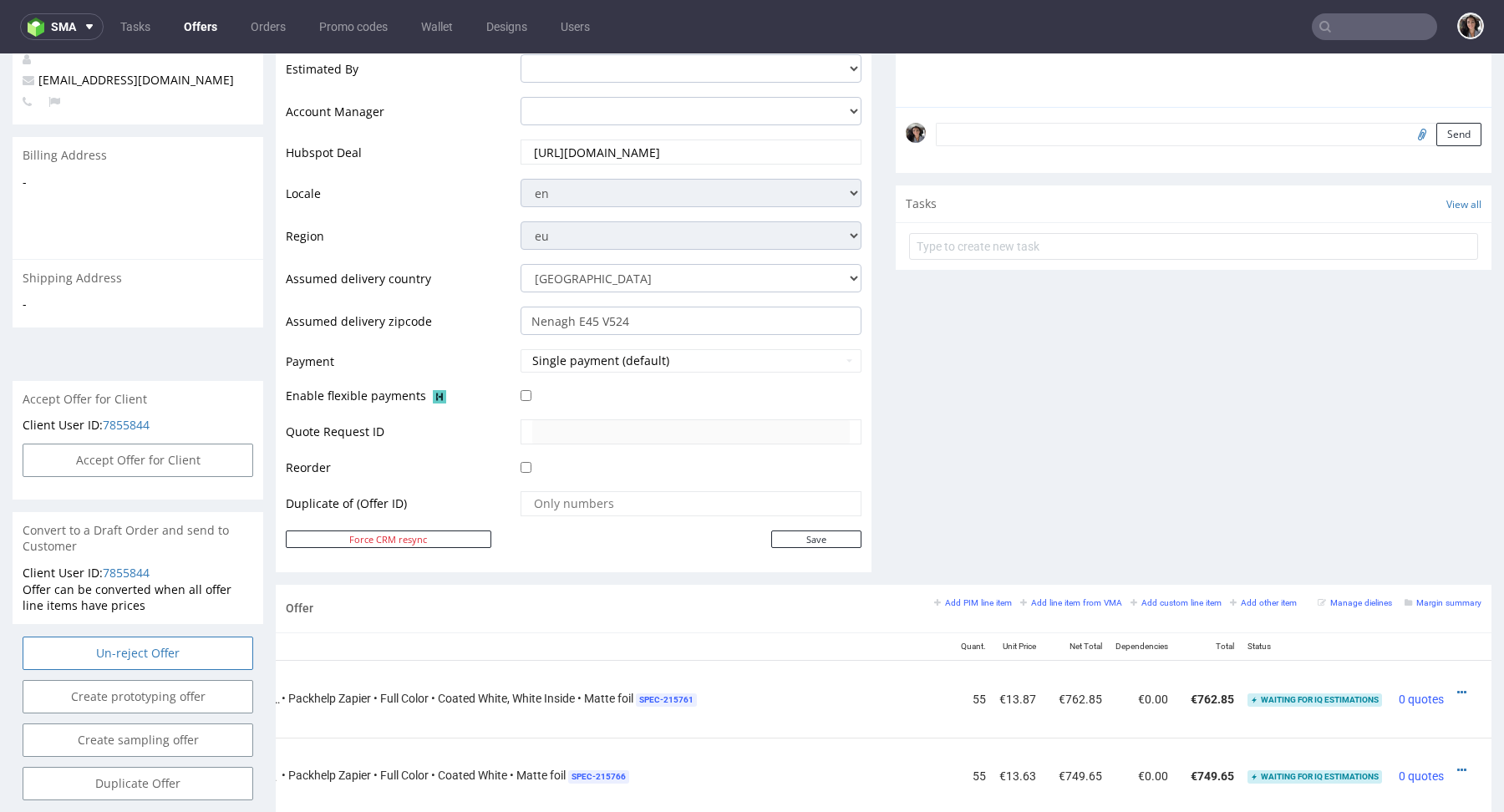
click at [156, 639] on input "Un-reject Offer" at bounding box center [138, 654] width 231 height 34
click at [106, 597] on link "Yes" at bounding box center [113, 591] width 48 height 25
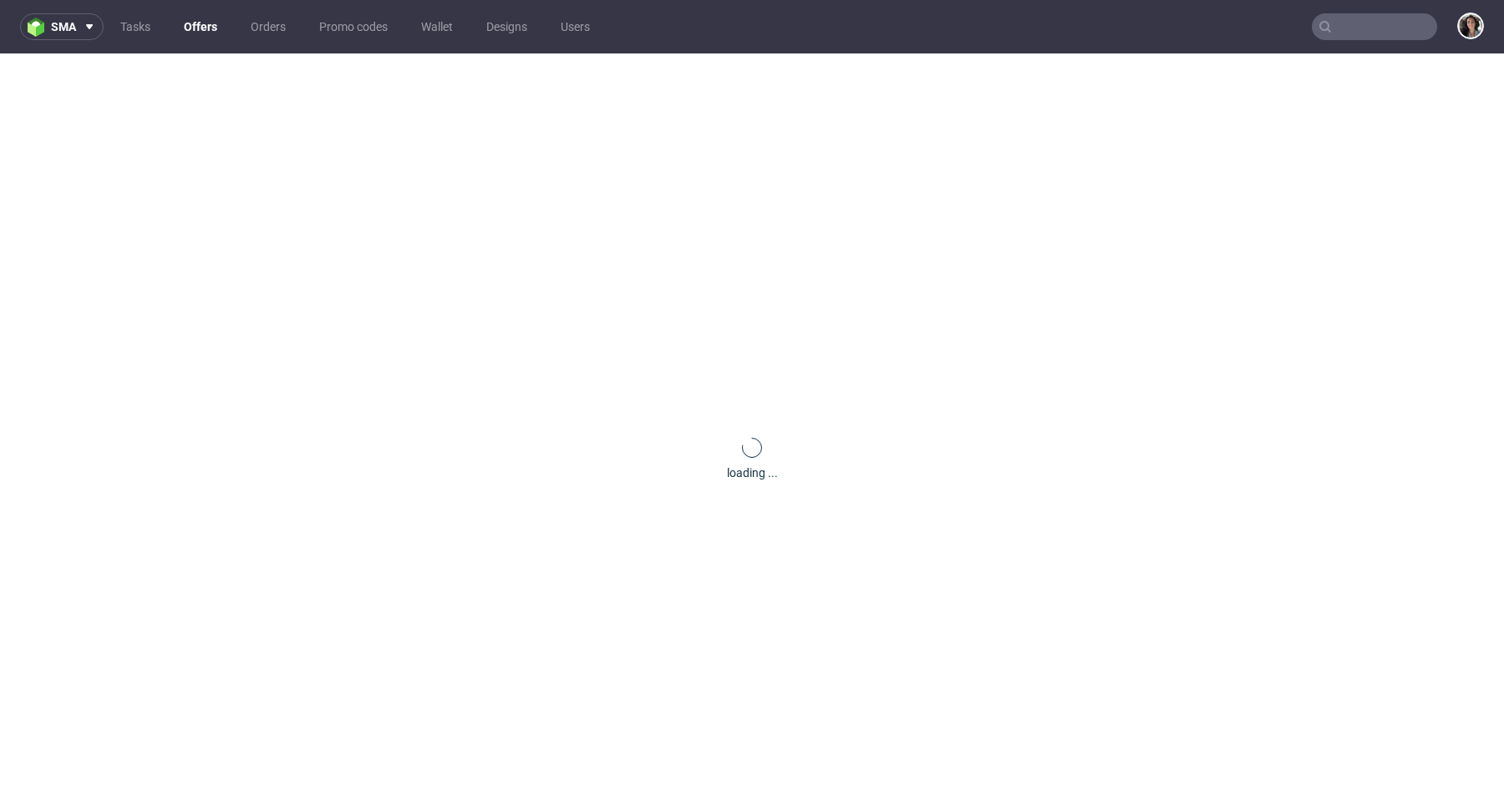
scroll to position [0, 0]
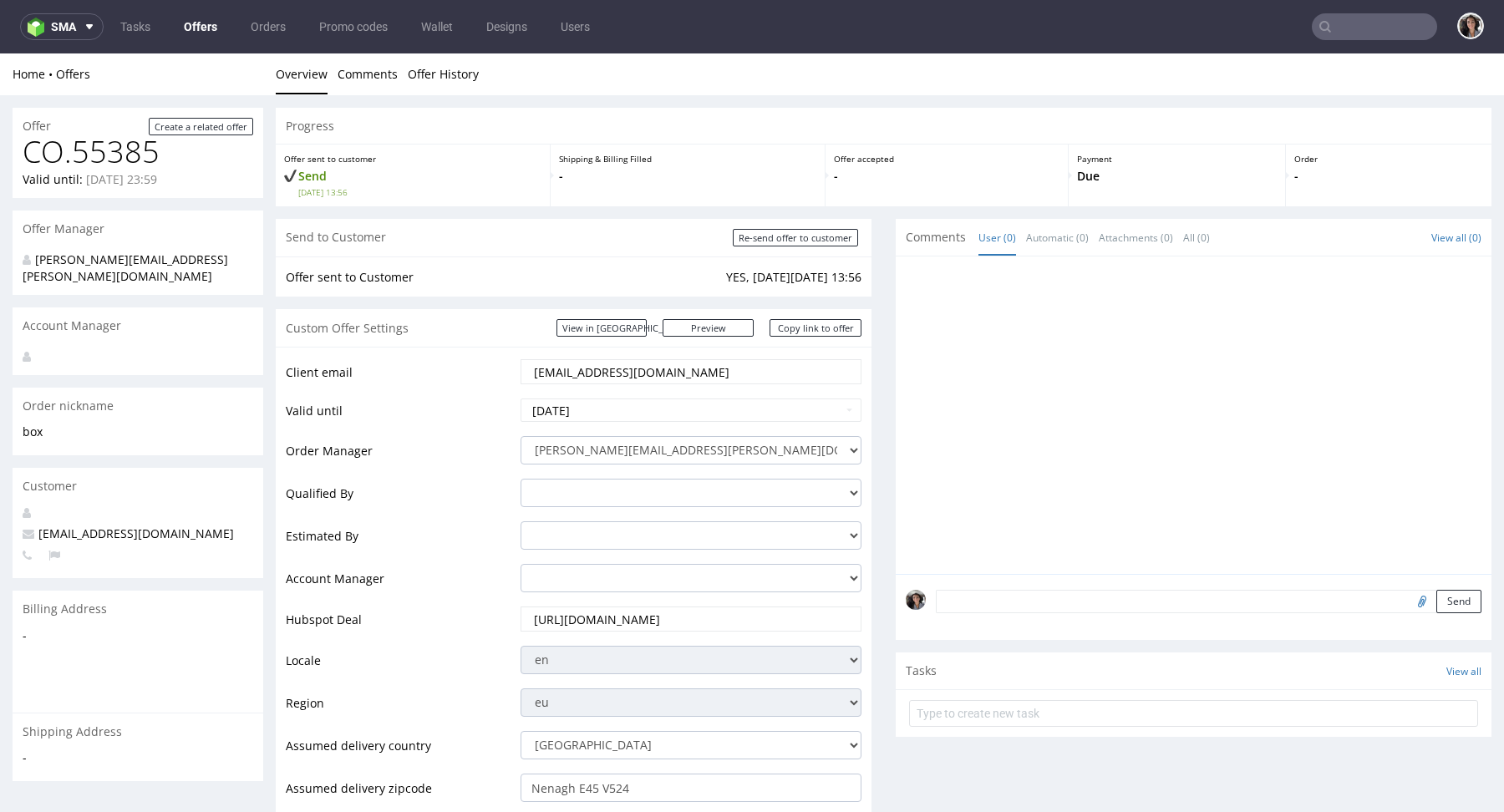
click at [1408, 599] on input "file" at bounding box center [1420, 601] width 23 height 21
type input "C:\fakepath\02_1448486-box-eu-mailer-box-79-cardboard-coated-print-color-hd-foi…"
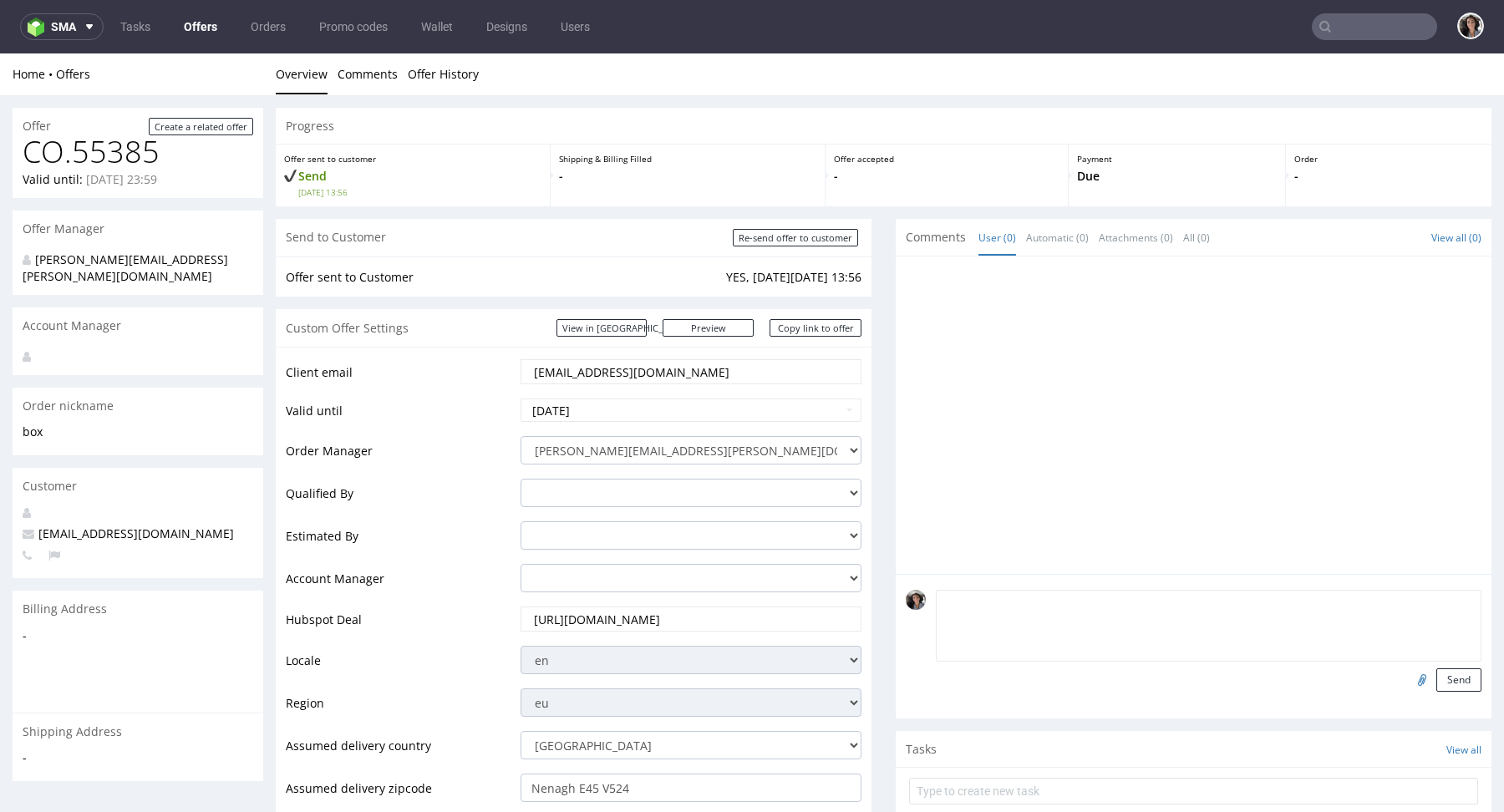
click at [1045, 601] on textarea at bounding box center [1209, 625] width 545 height 72
type textarea "artwork"
click at [1450, 671] on button "Send" at bounding box center [1459, 681] width 45 height 23
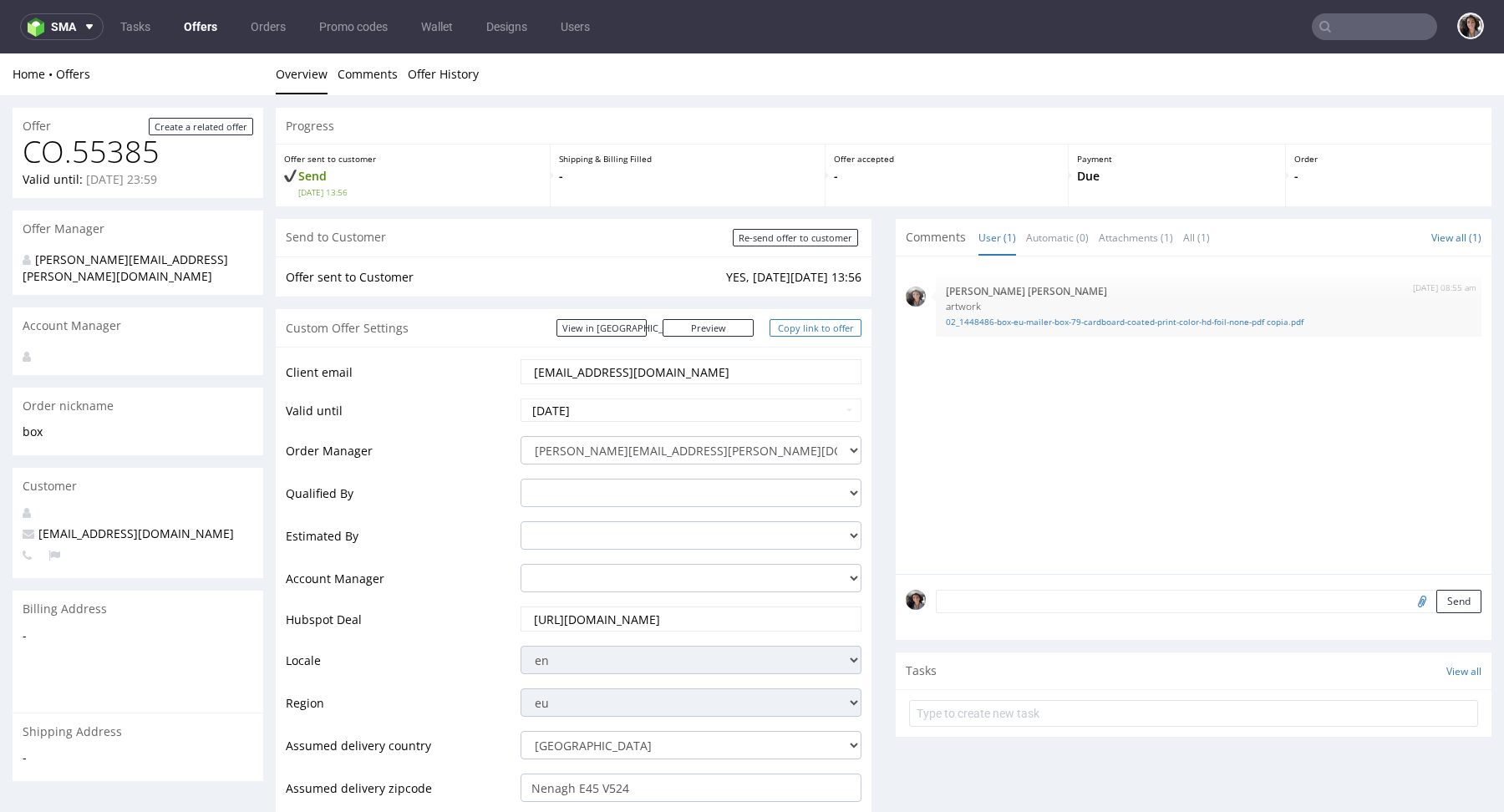
click at [821, 330] on link "Copy link to offer" at bounding box center [815, 328] width 92 height 18
click at [805, 336] on link "Copy link to offer" at bounding box center [815, 328] width 92 height 18
click at [623, 383] on input "productioncrew@swaghut.com" at bounding box center [690, 371] width 317 height 23
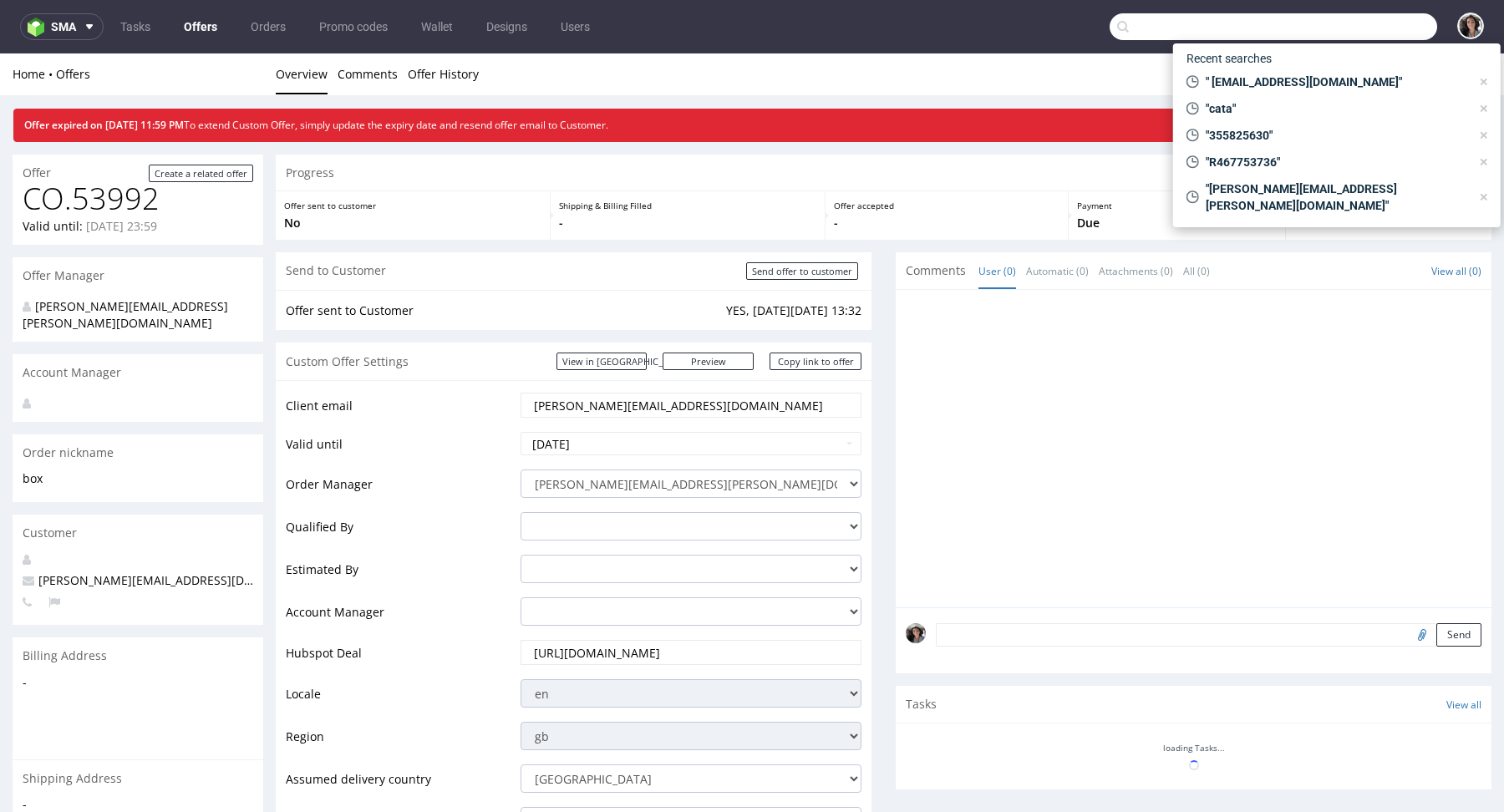
click at [1370, 27] on input "text" at bounding box center [1273, 27] width 328 height 27
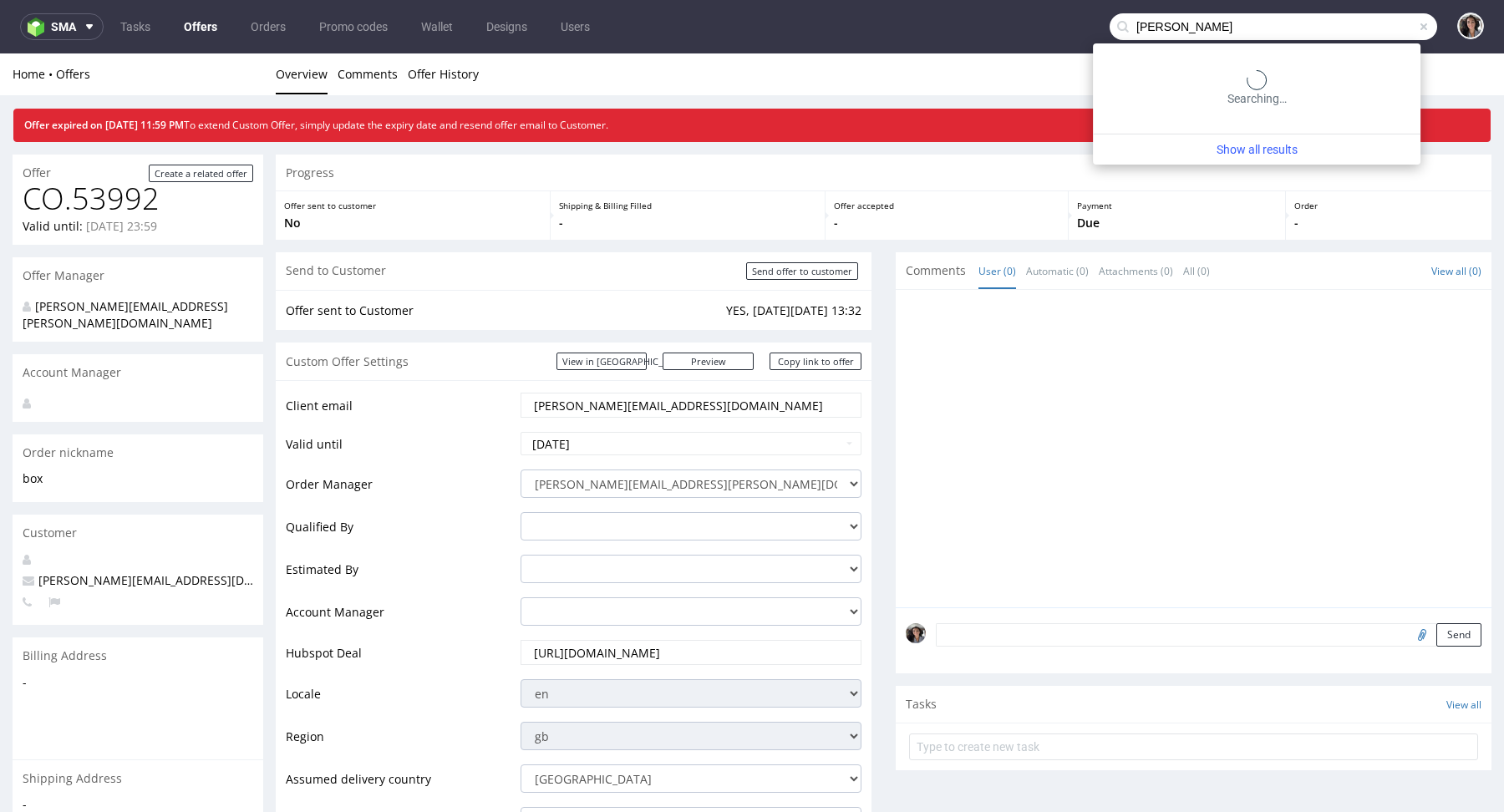
type input "[PERSON_NAME]"
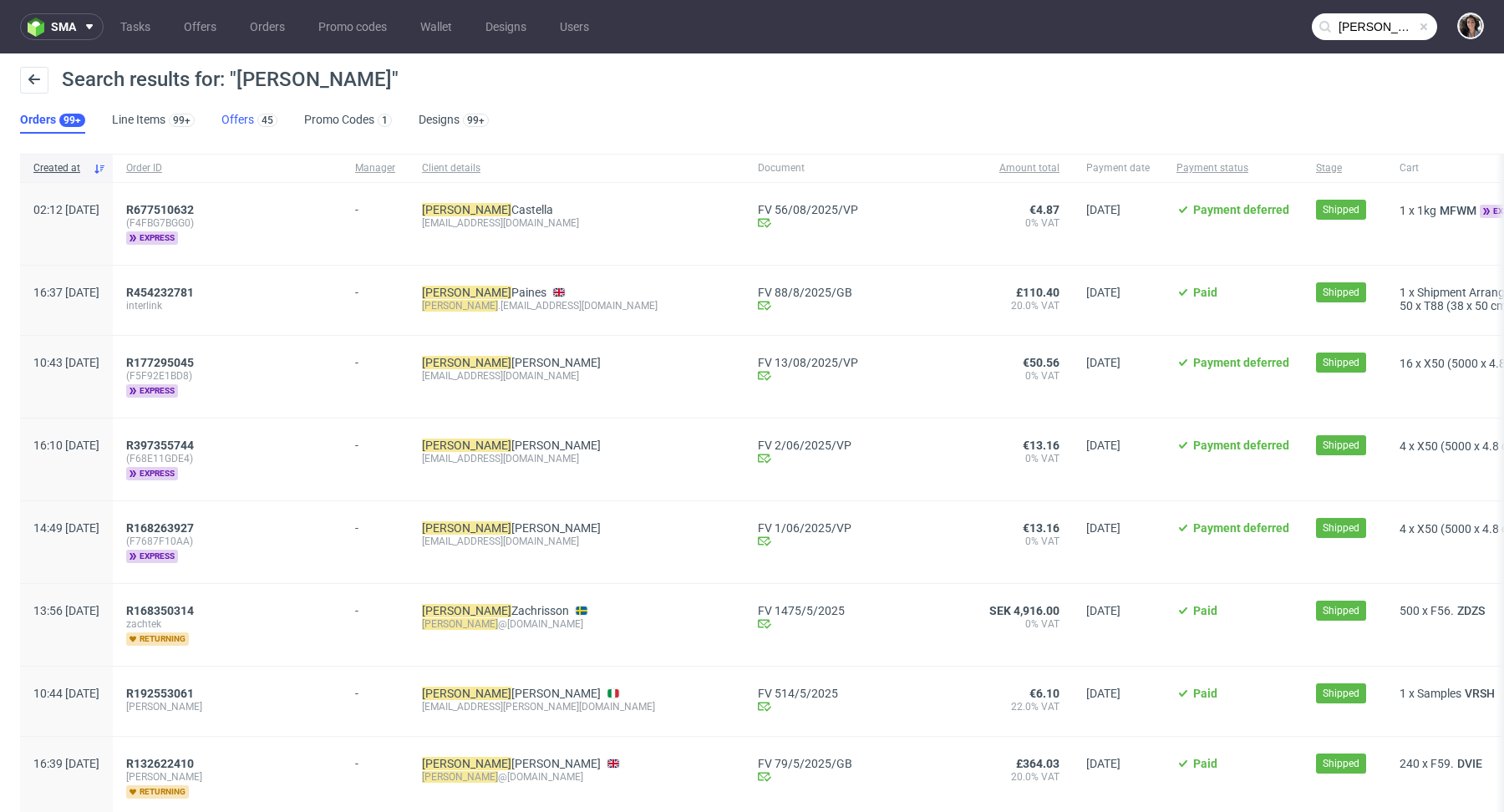
click at [226, 121] on link "Offers 45" at bounding box center [249, 120] width 56 height 27
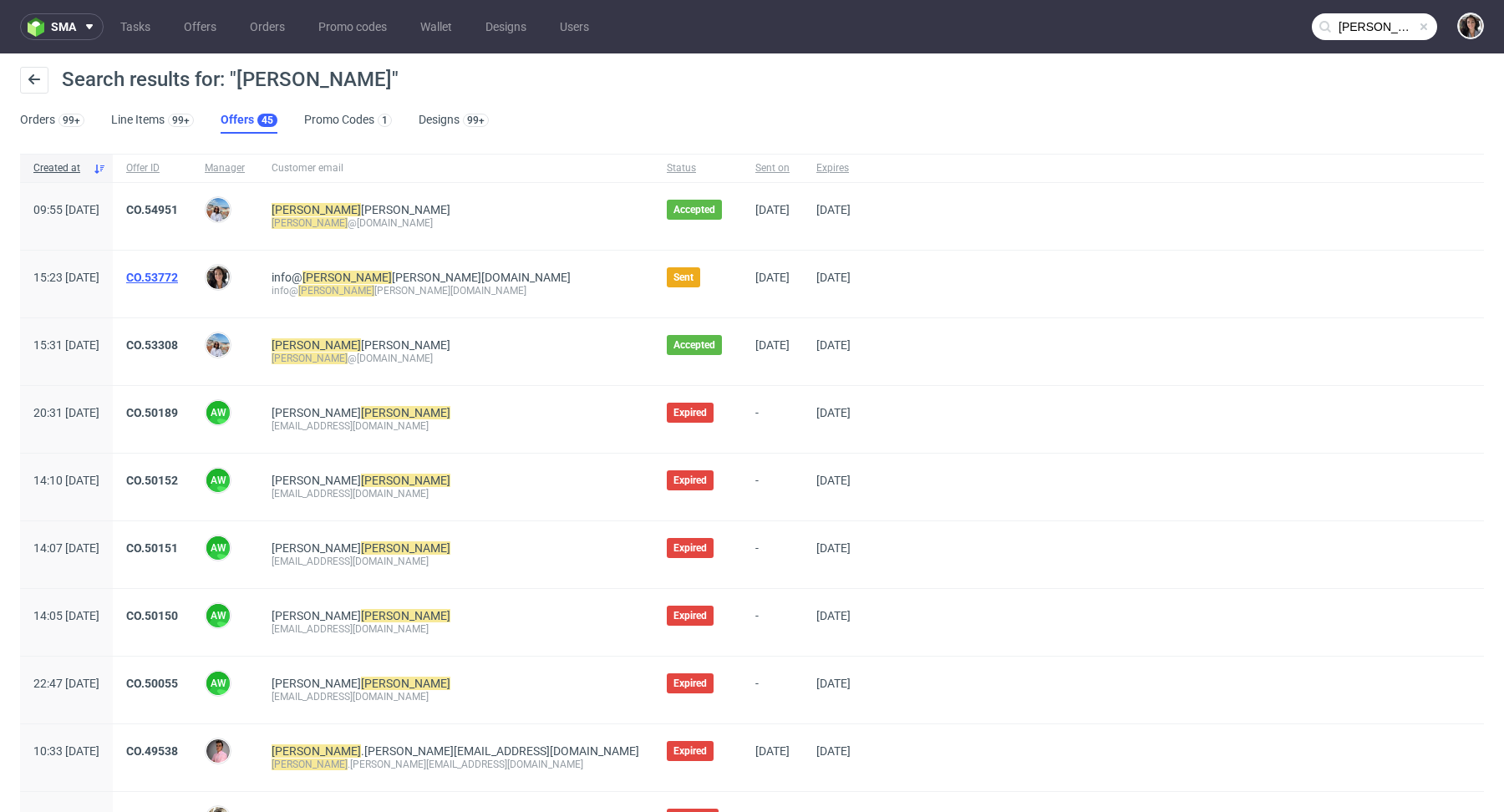
click at [178, 274] on link "CO.53772" at bounding box center [152, 277] width 52 height 13
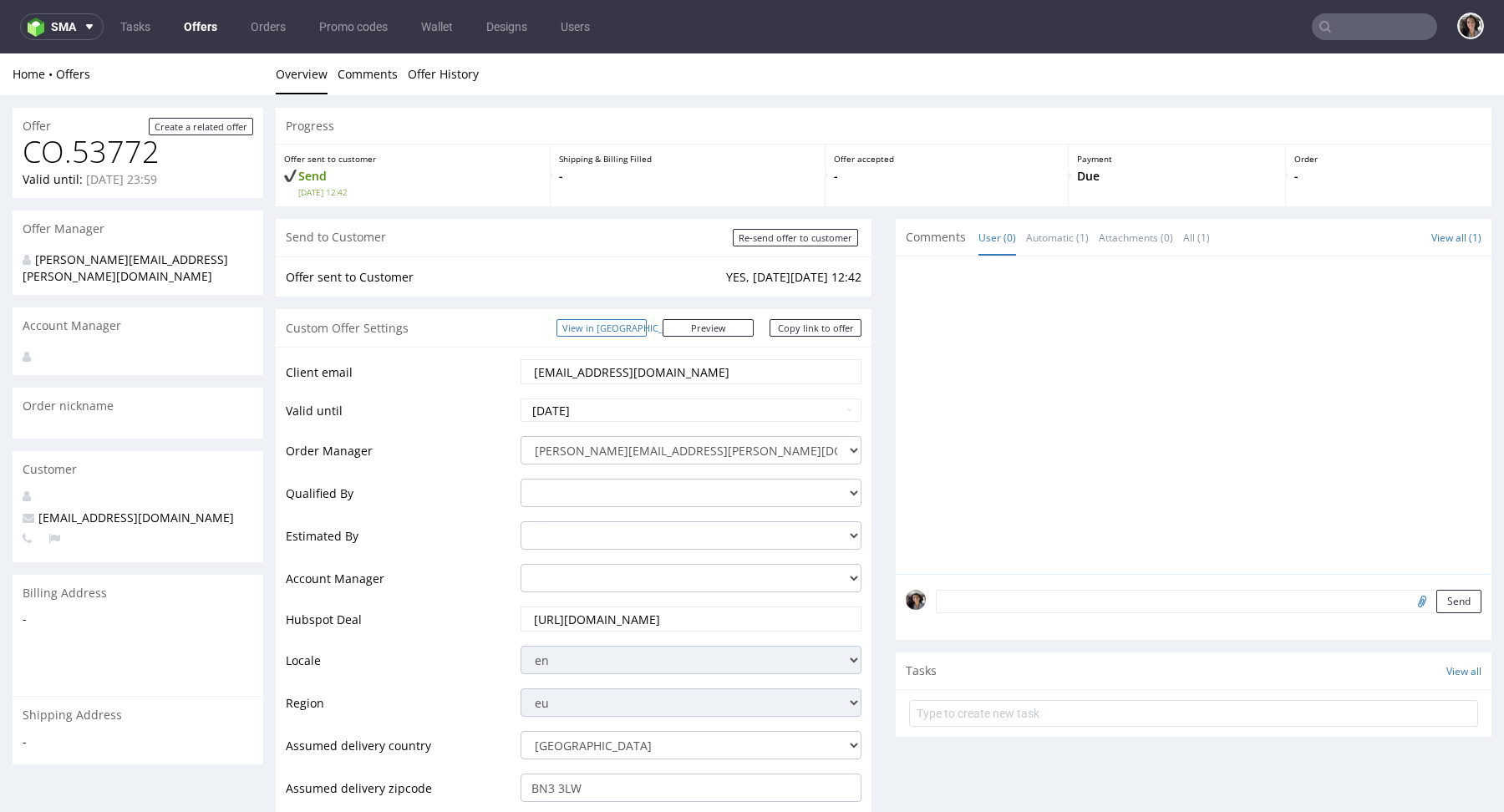
click at [642, 322] on link "View in [GEOGRAPHIC_DATA]" at bounding box center [602, 328] width 91 height 18
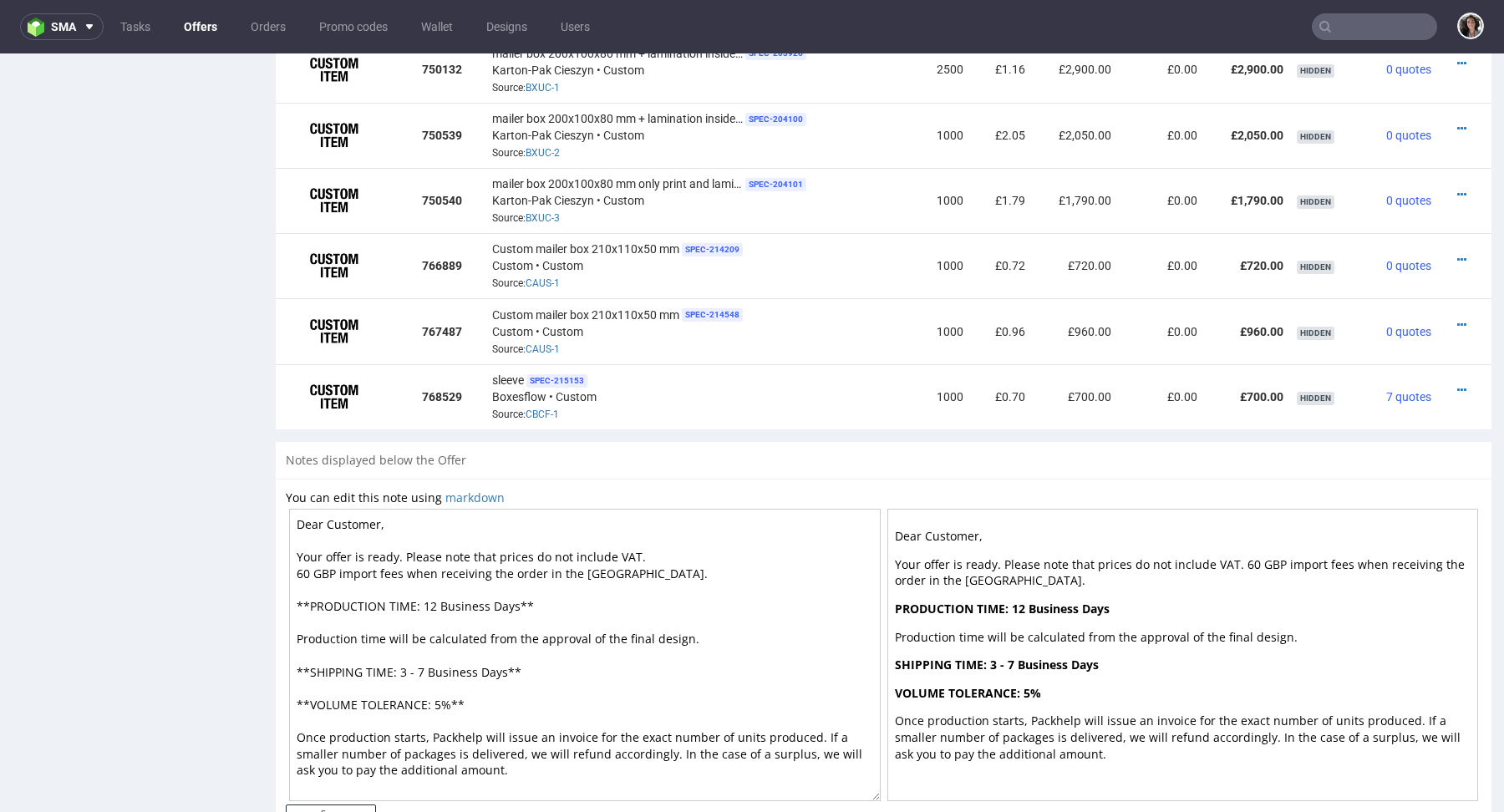
scroll to position [1221, 0]
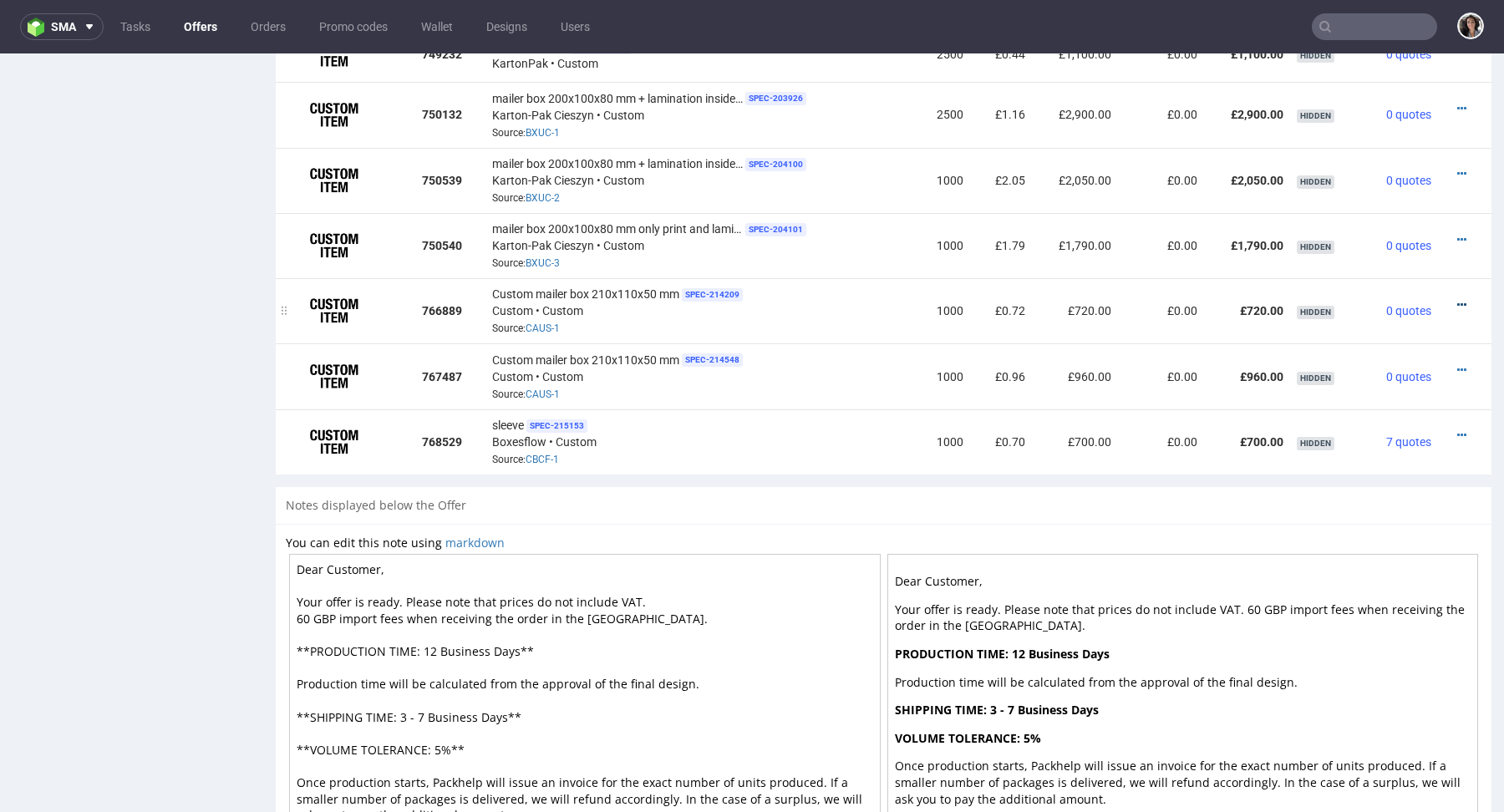
click at [1458, 301] on icon at bounding box center [1462, 305] width 9 height 12
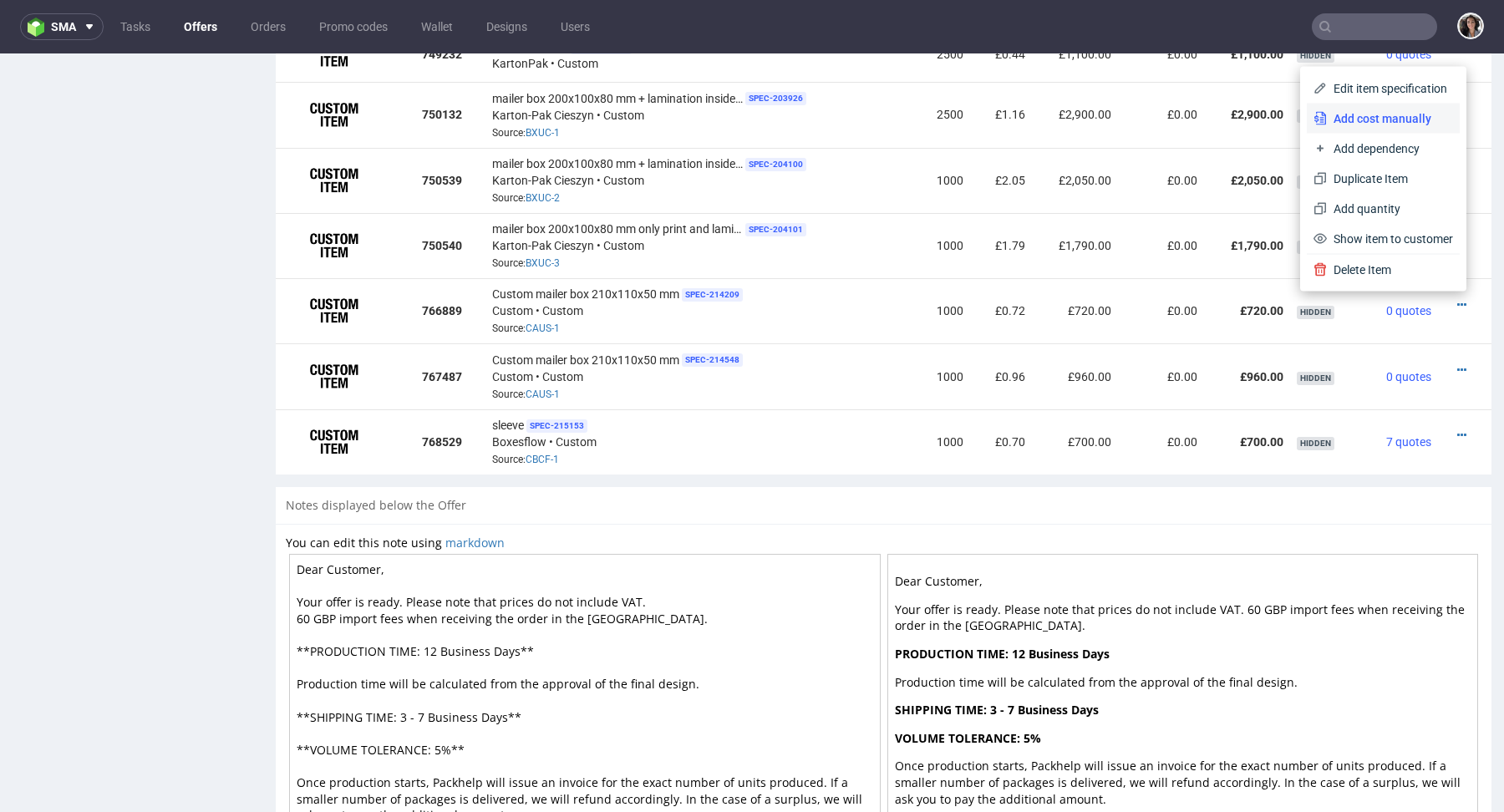
click at [1342, 122] on span "Add cost manually" at bounding box center [1390, 118] width 126 height 17
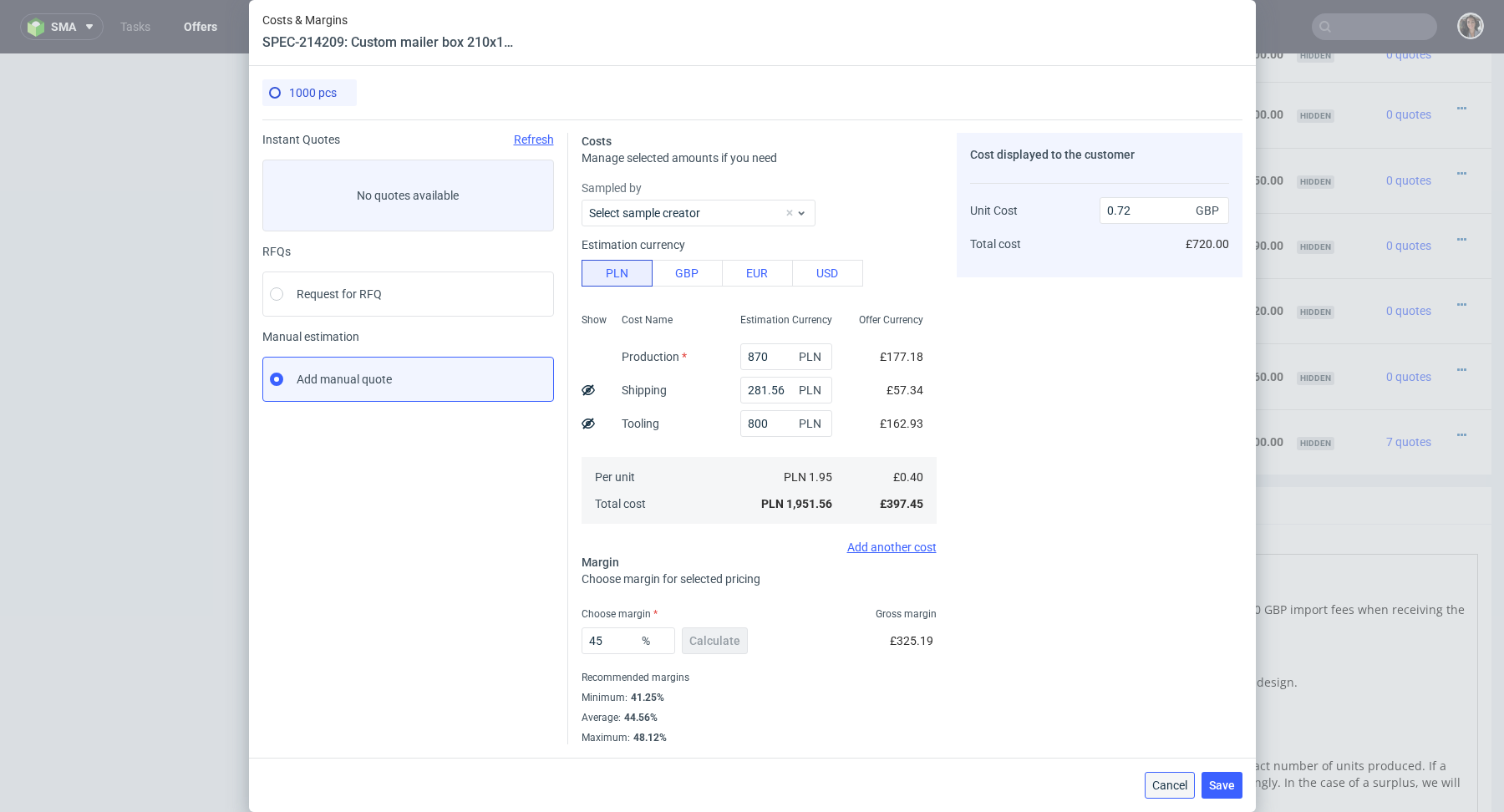
click at [1168, 780] on span "Cancel" at bounding box center [1170, 785] width 36 height 12
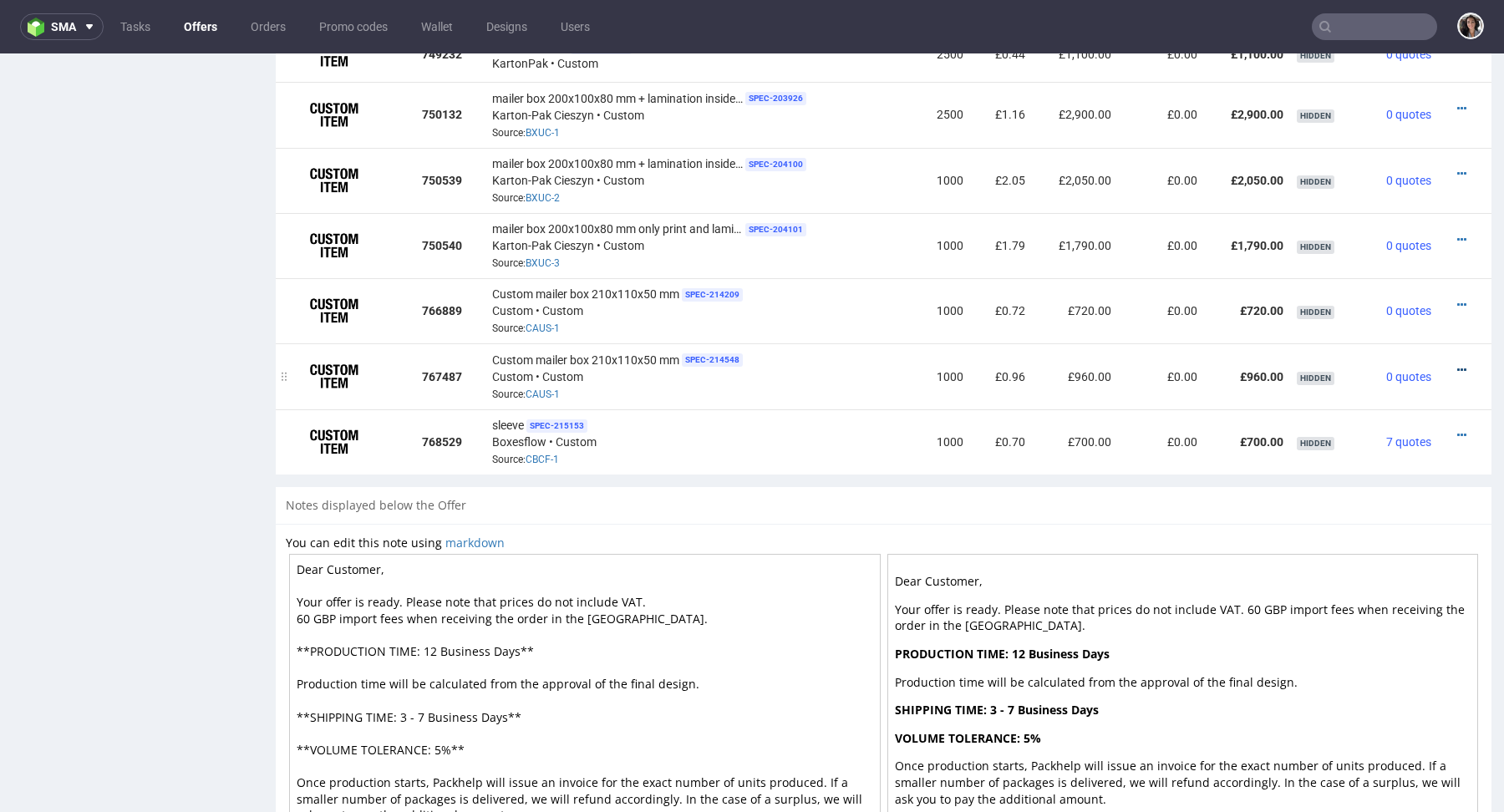
click at [1458, 366] on icon at bounding box center [1462, 370] width 9 height 12
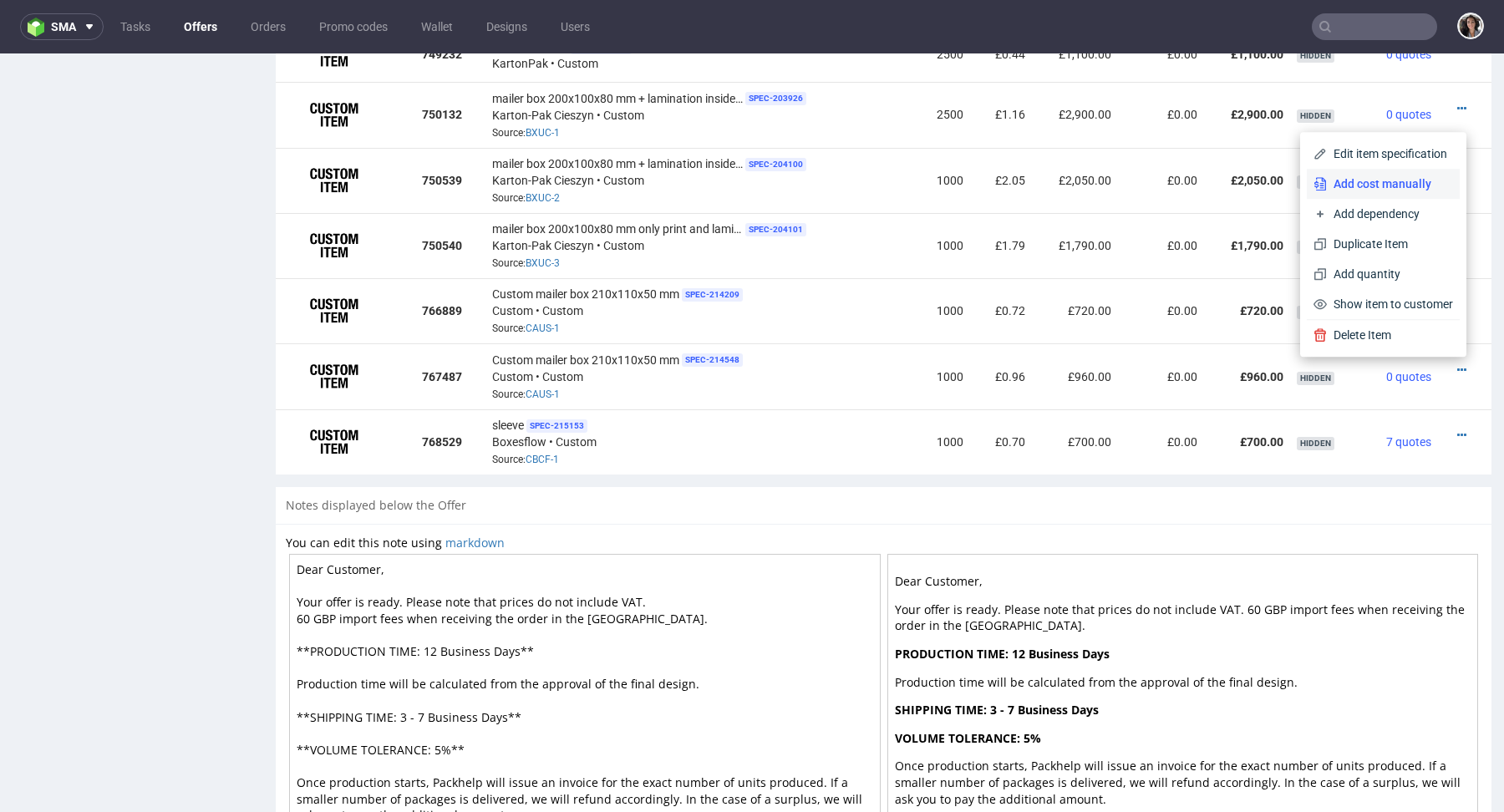
click at [1341, 191] on span "Add cost manually" at bounding box center [1390, 184] width 126 height 17
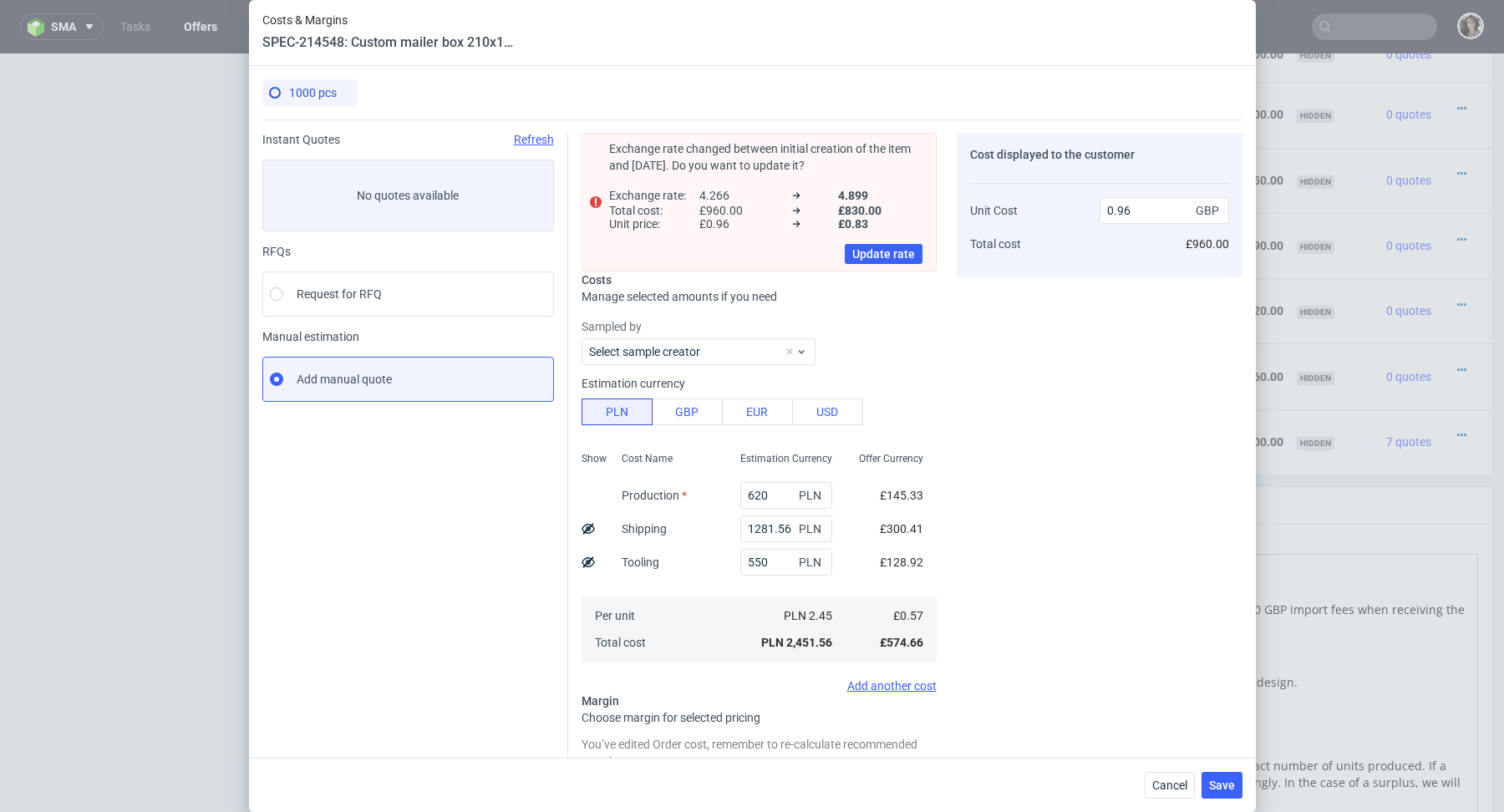
scroll to position [0, 0]
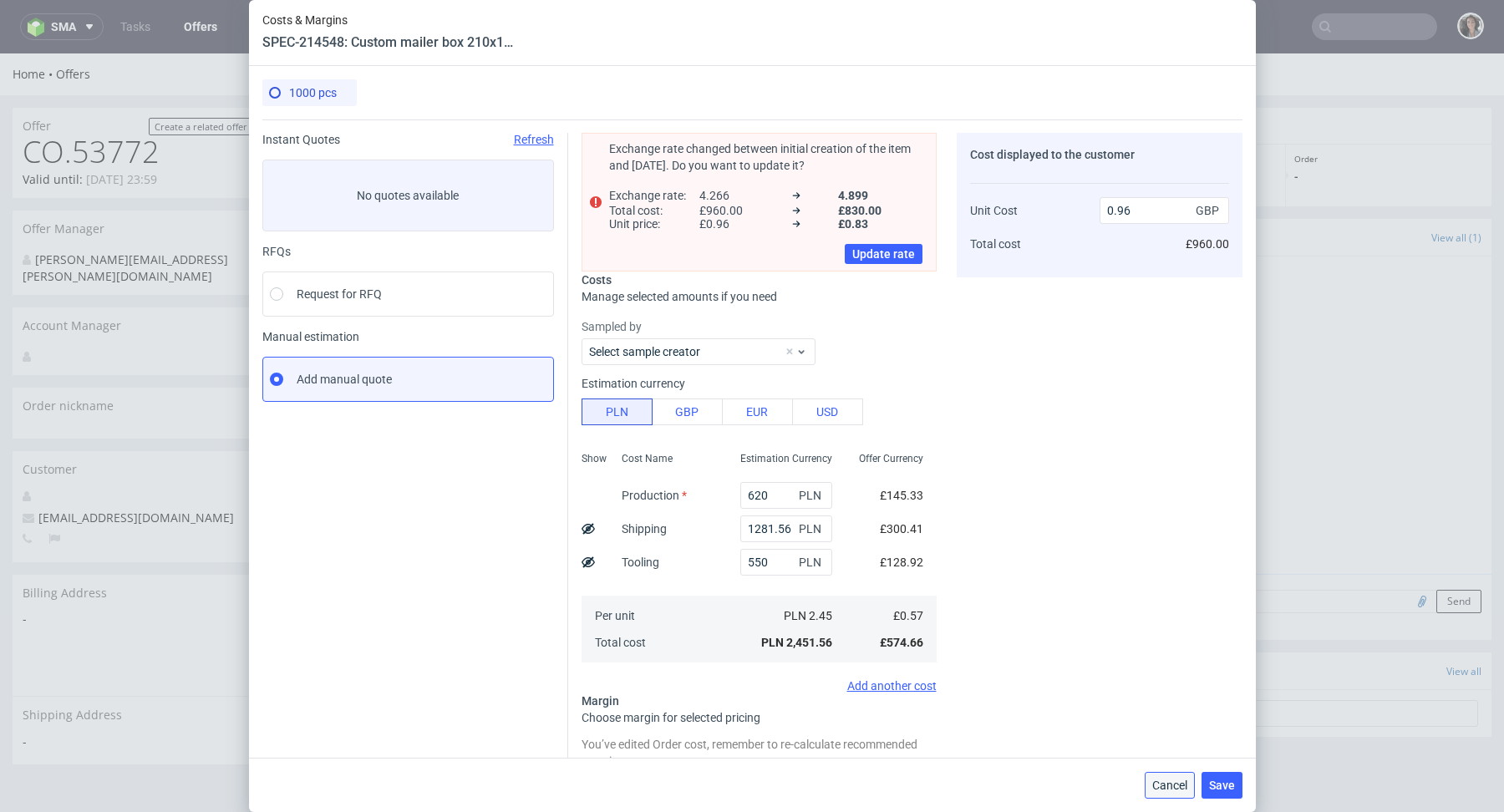
click at [1170, 799] on button "Cancel" at bounding box center [1170, 785] width 50 height 27
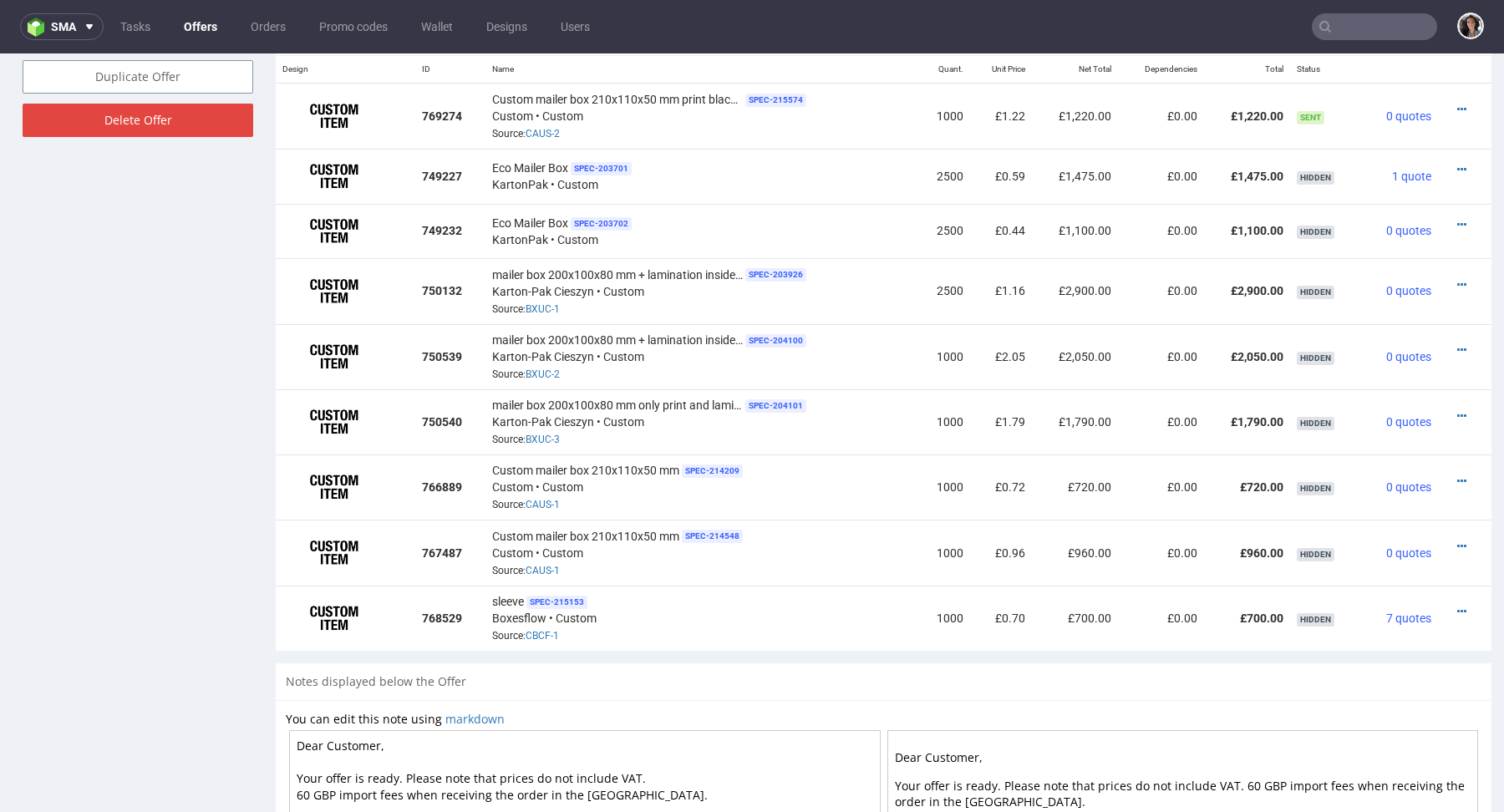
scroll to position [1047, 0]
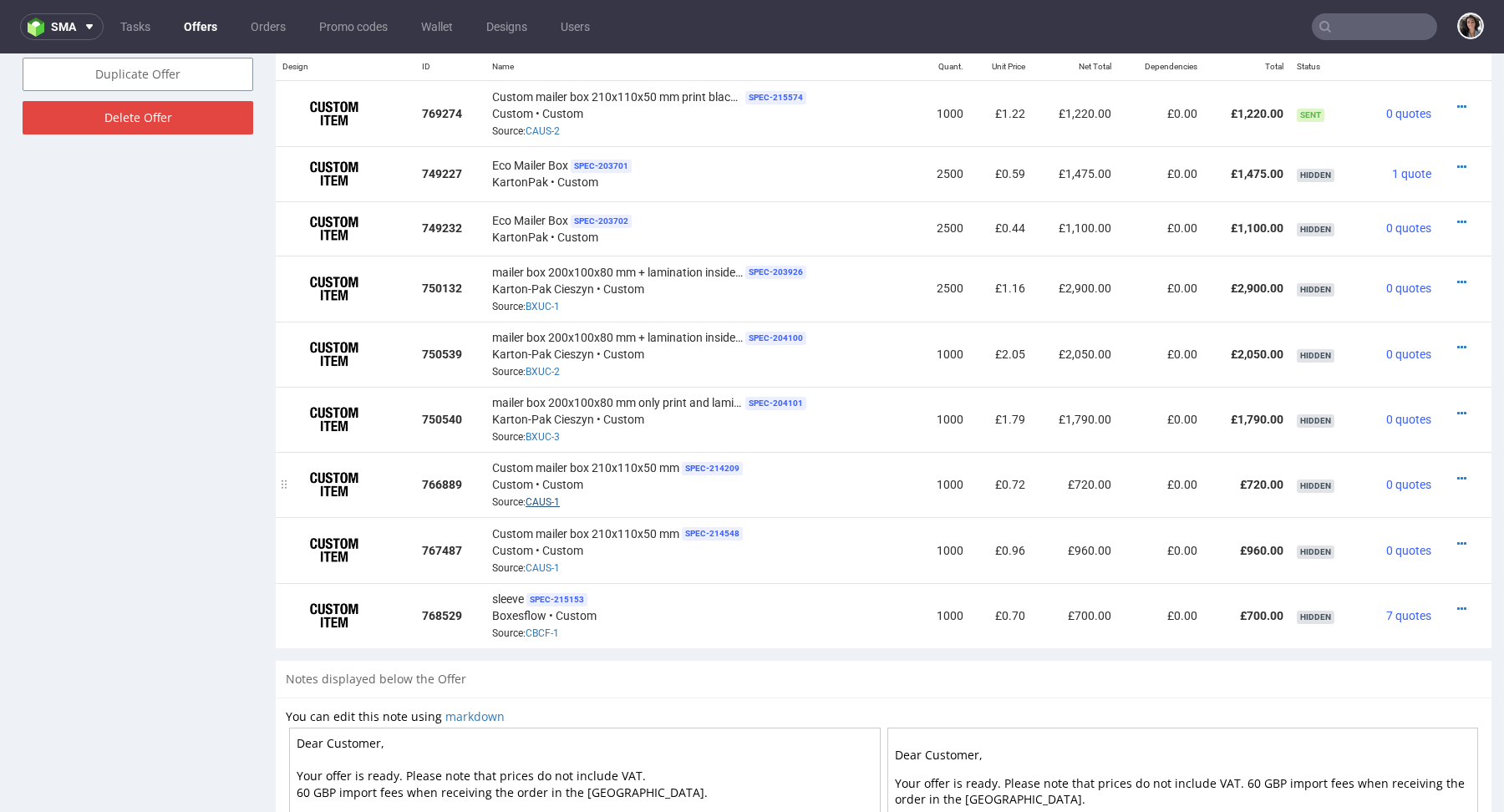
click at [545, 501] on link "CAUS-1" at bounding box center [543, 502] width 35 height 12
click at [1458, 475] on icon at bounding box center [1462, 478] width 9 height 12
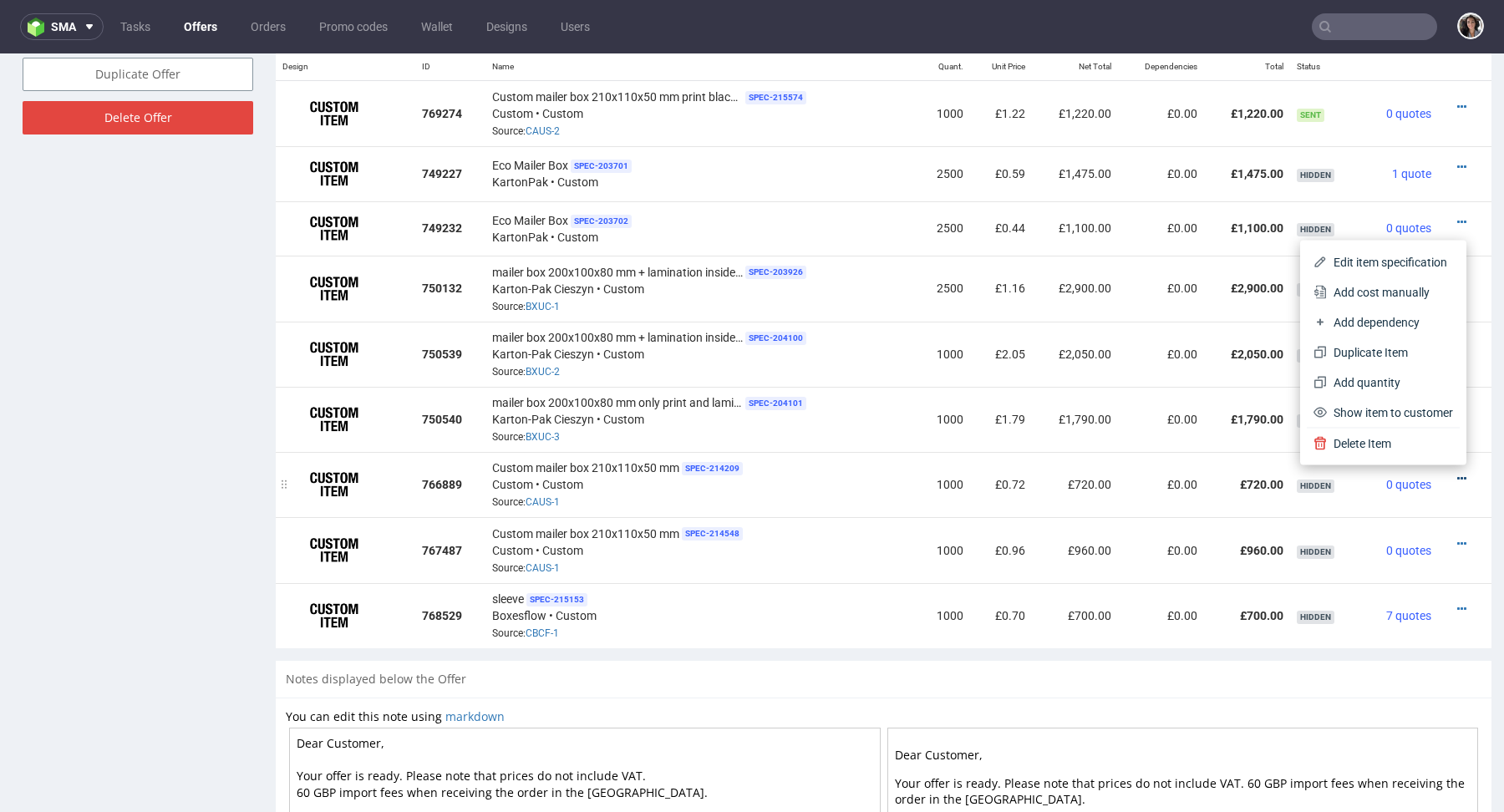
click at [1458, 473] on icon at bounding box center [1462, 478] width 9 height 12
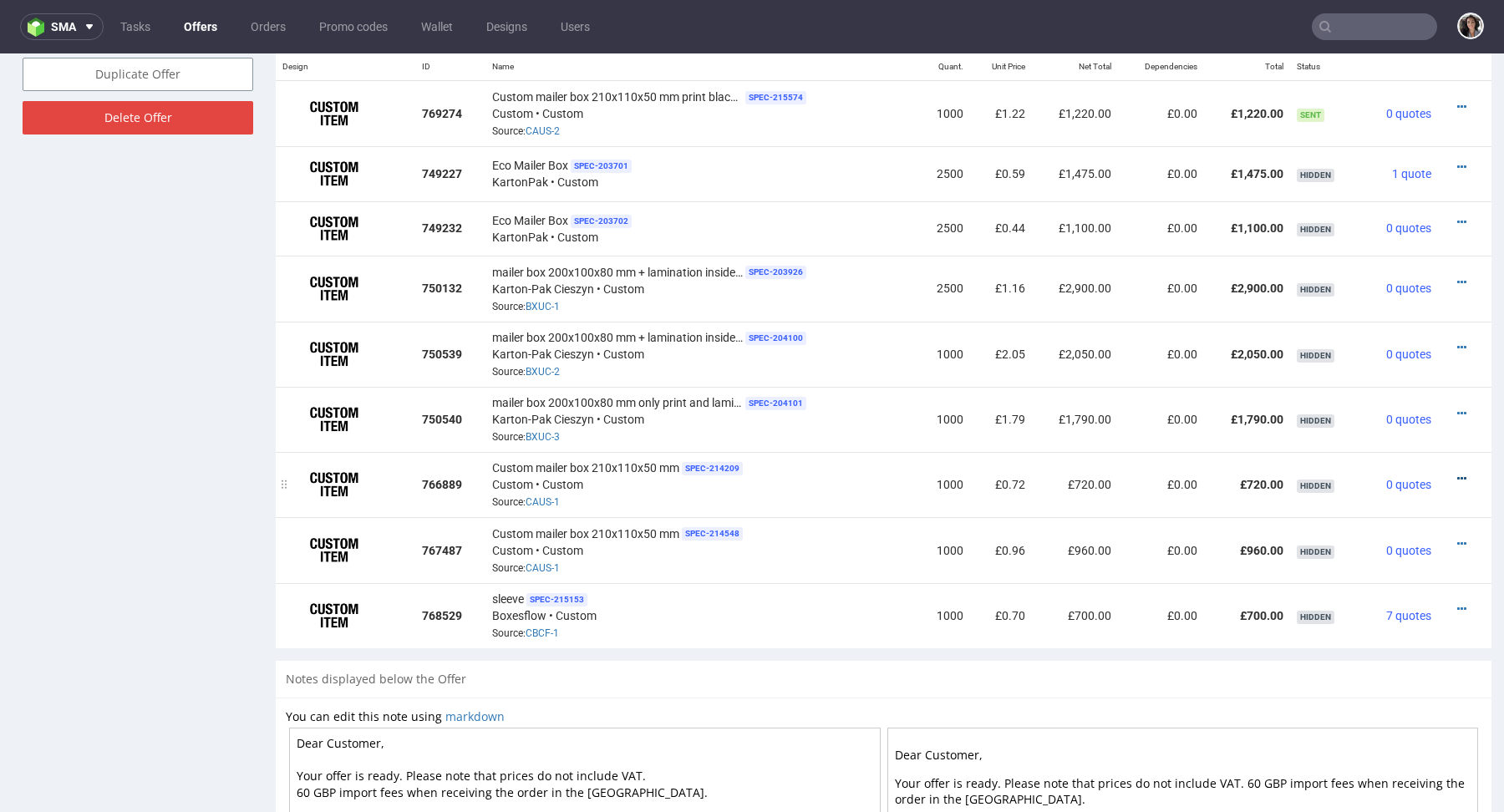
click at [1458, 473] on icon at bounding box center [1462, 478] width 9 height 12
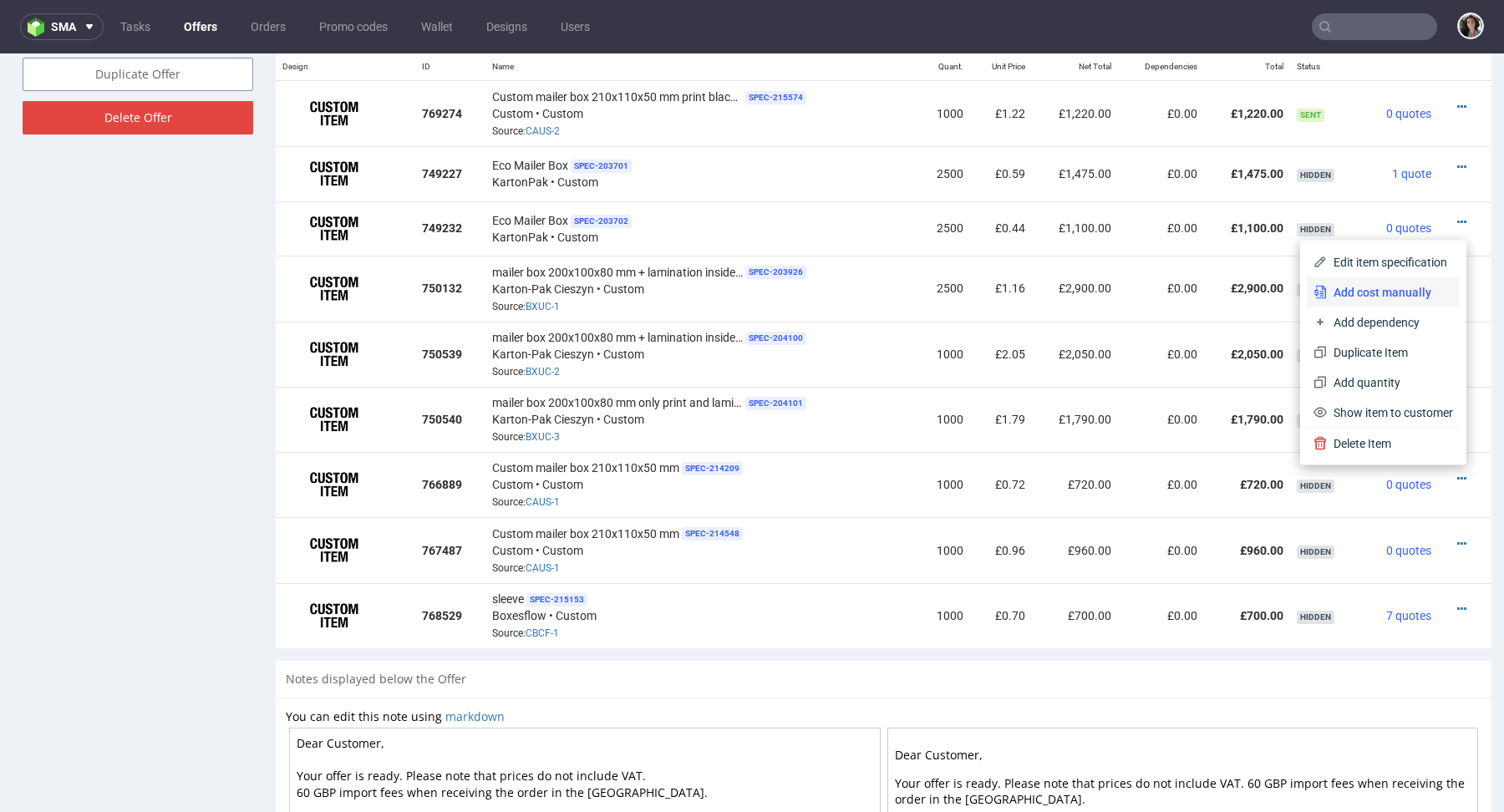
click at [1366, 282] on li "Add cost manually" at bounding box center [1383, 292] width 153 height 30
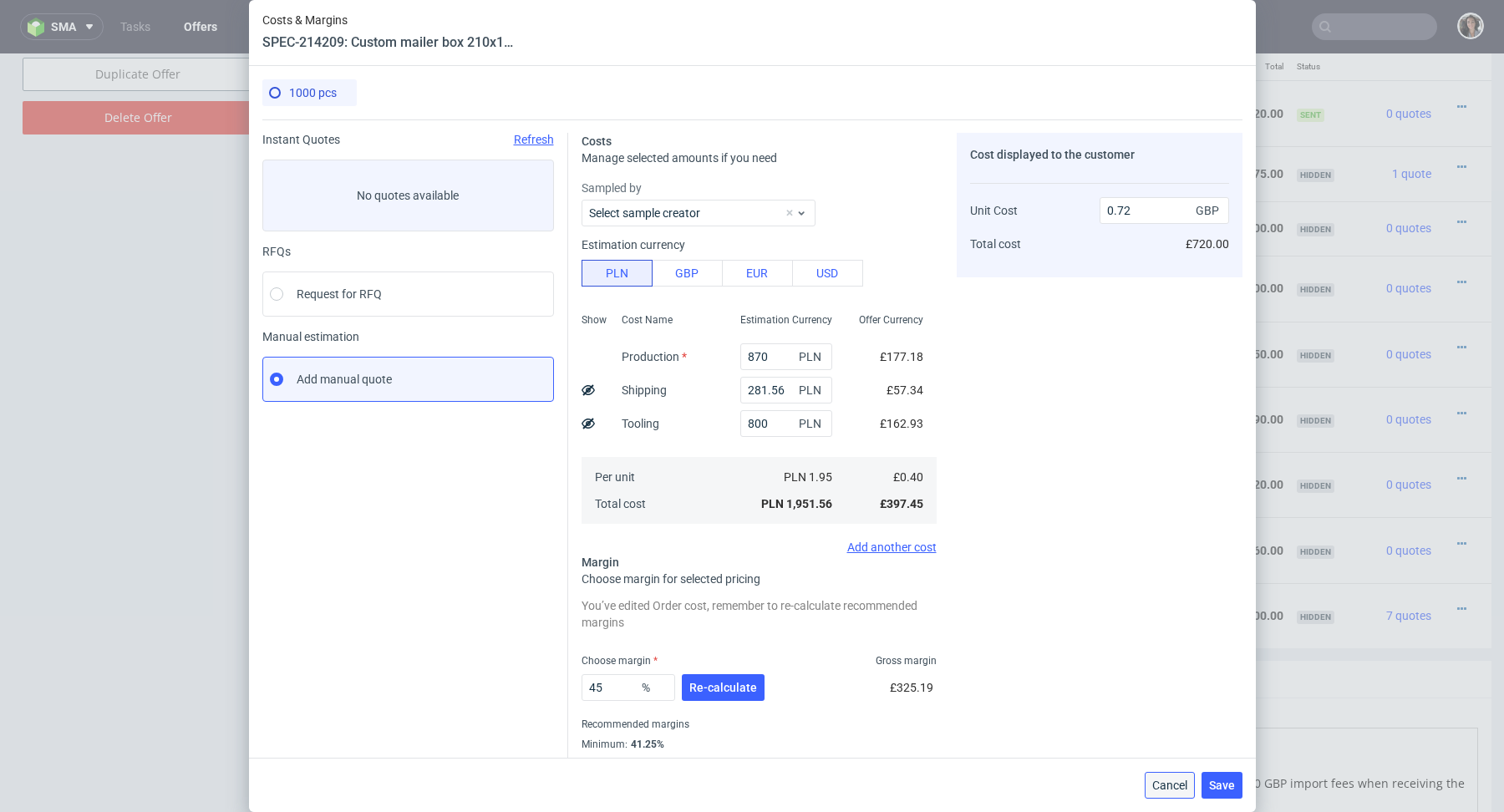
click at [1166, 792] on span "Cancel" at bounding box center [1170, 785] width 36 height 12
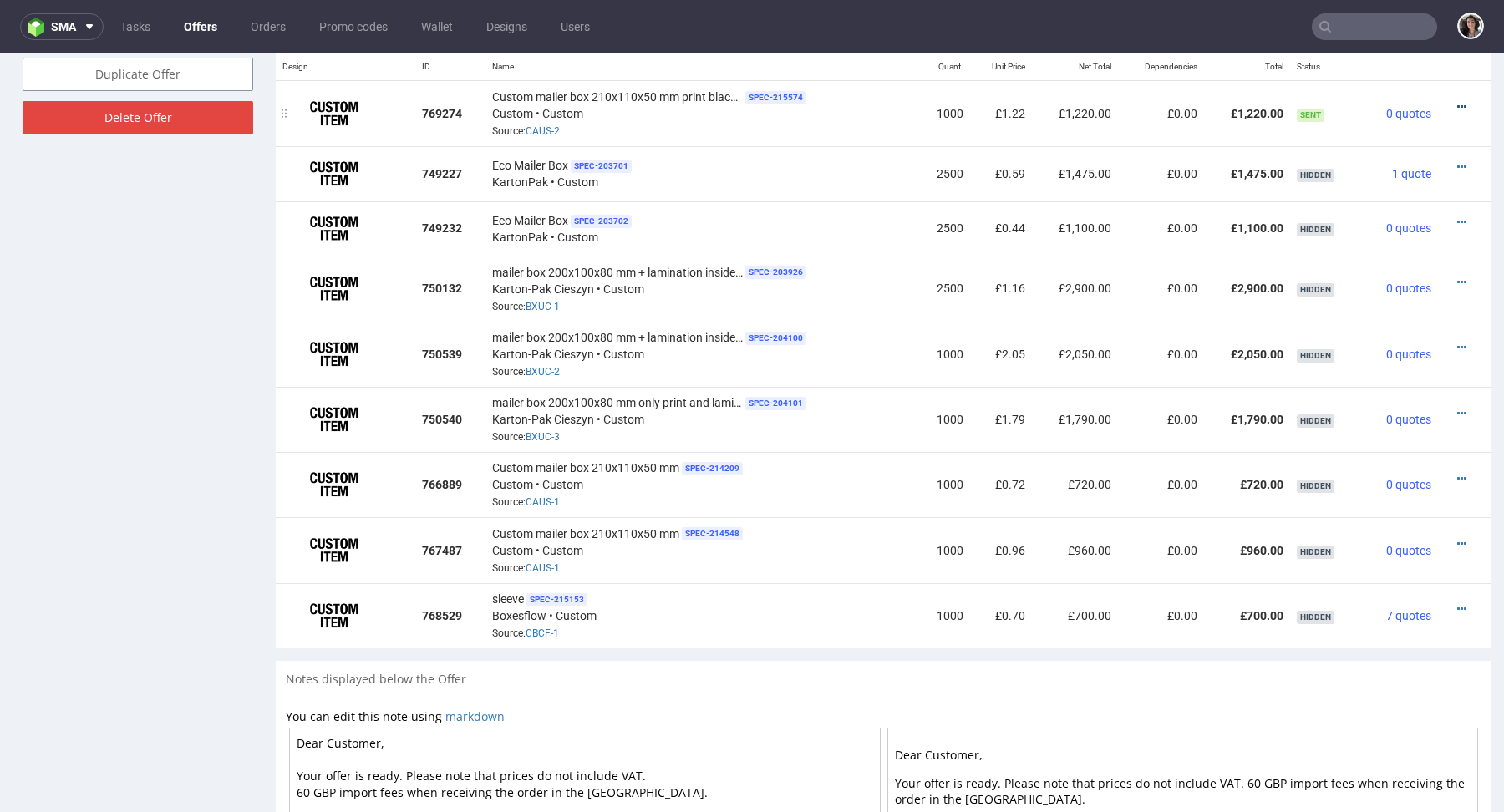
click at [1458, 105] on icon at bounding box center [1462, 107] width 9 height 12
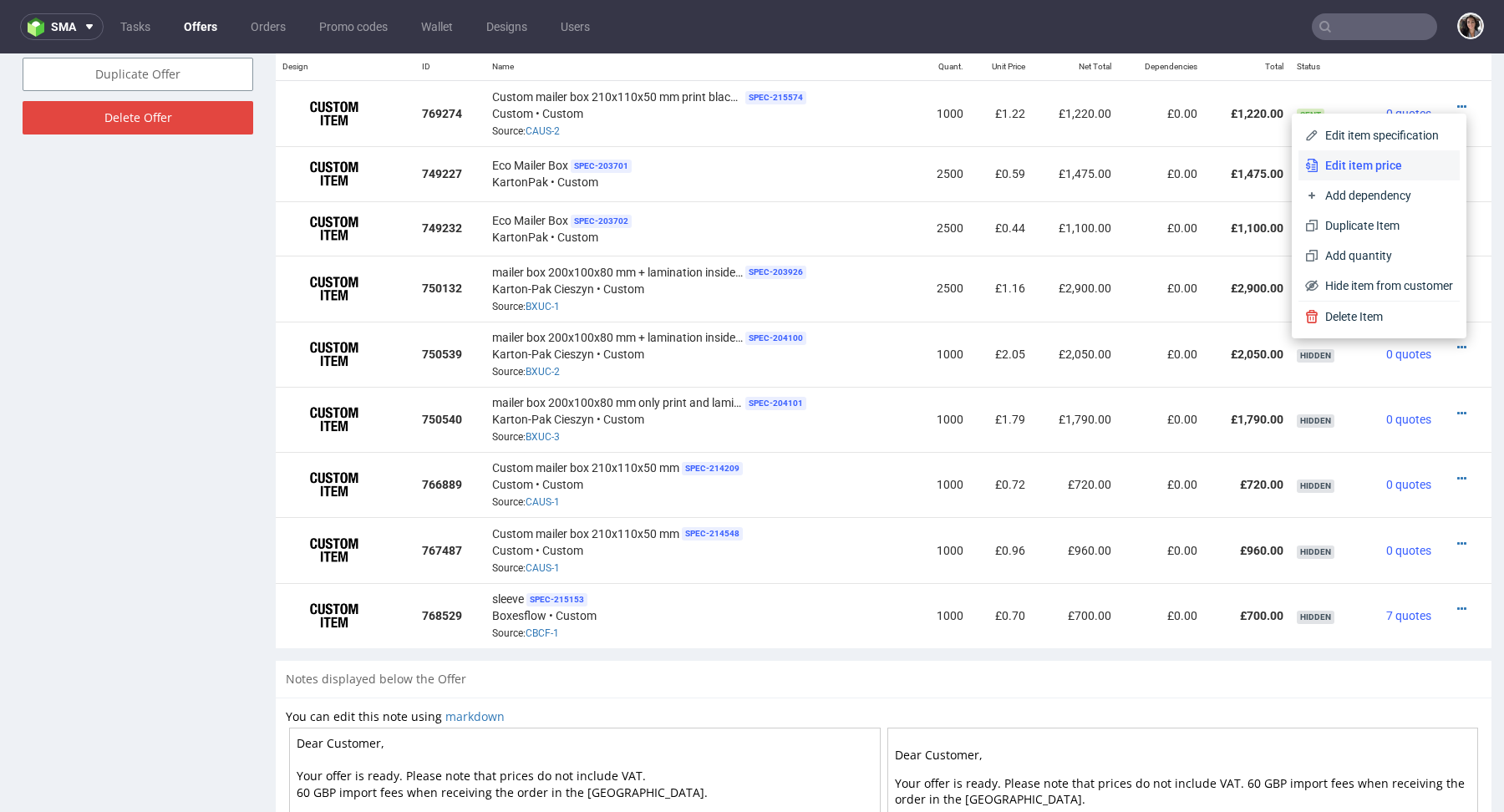
click at [1384, 165] on span "Edit item price" at bounding box center [1386, 165] width 134 height 17
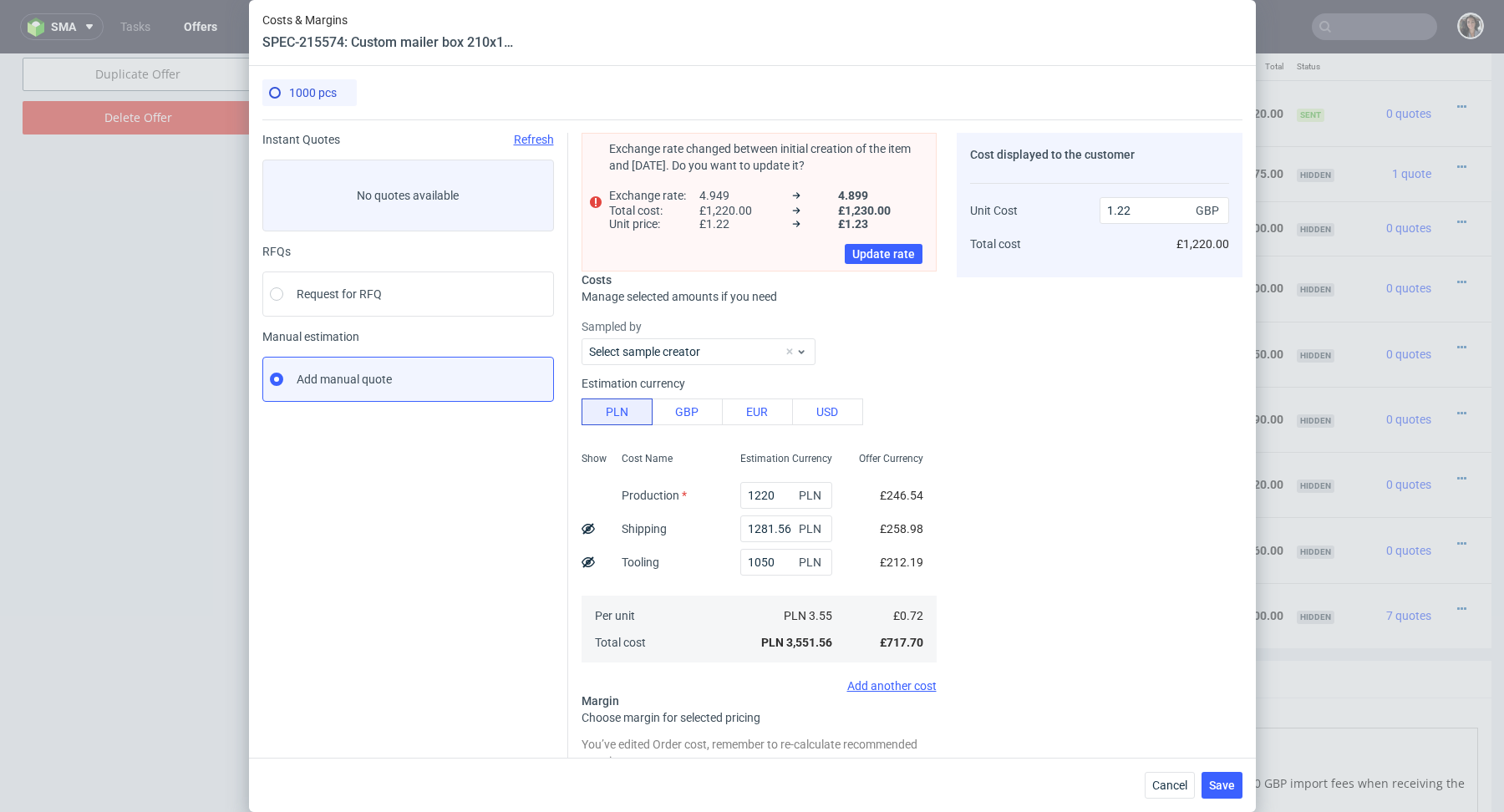
scroll to position [183, 0]
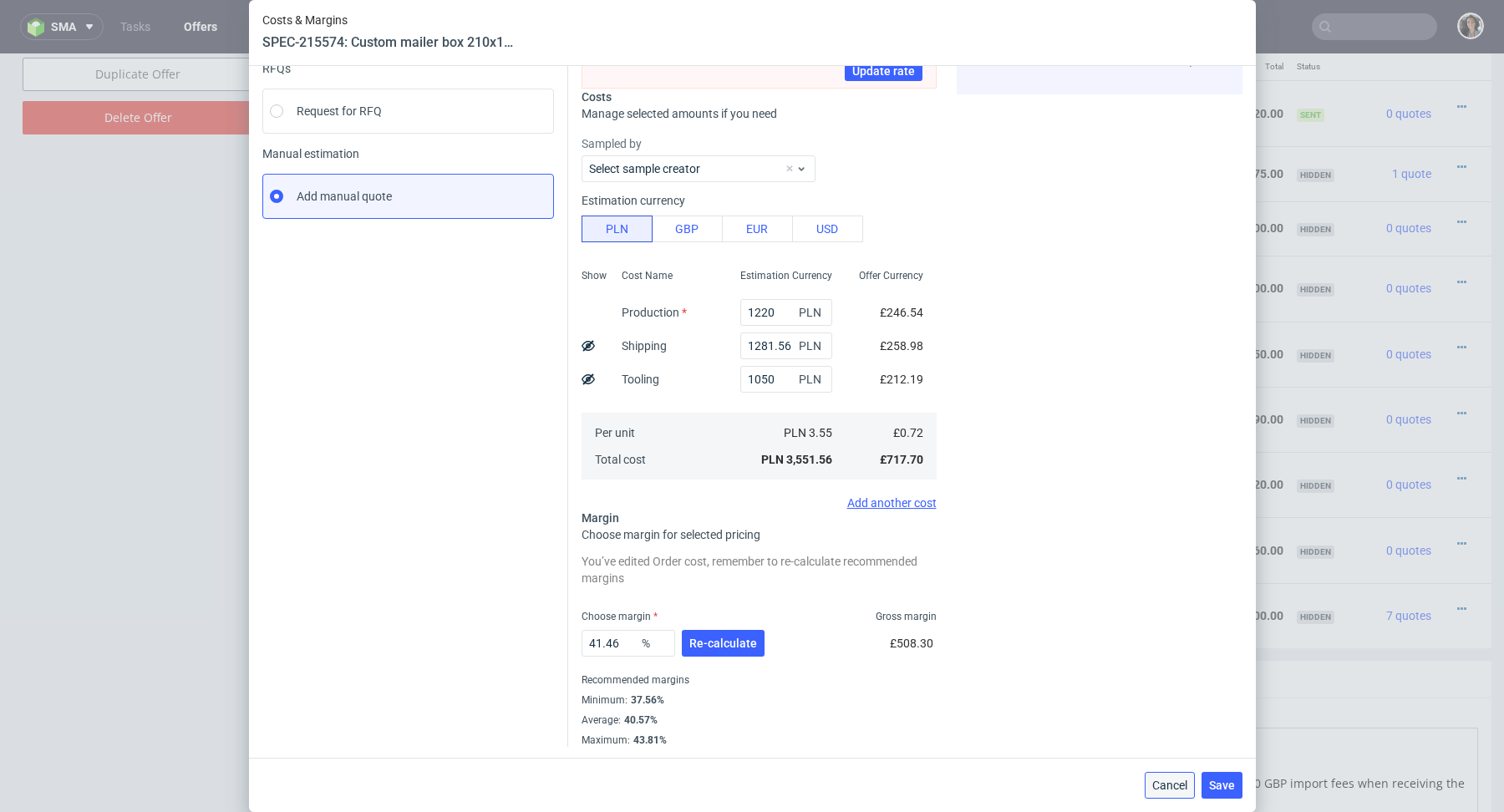
click at [1172, 784] on span "Cancel" at bounding box center [1170, 785] width 36 height 12
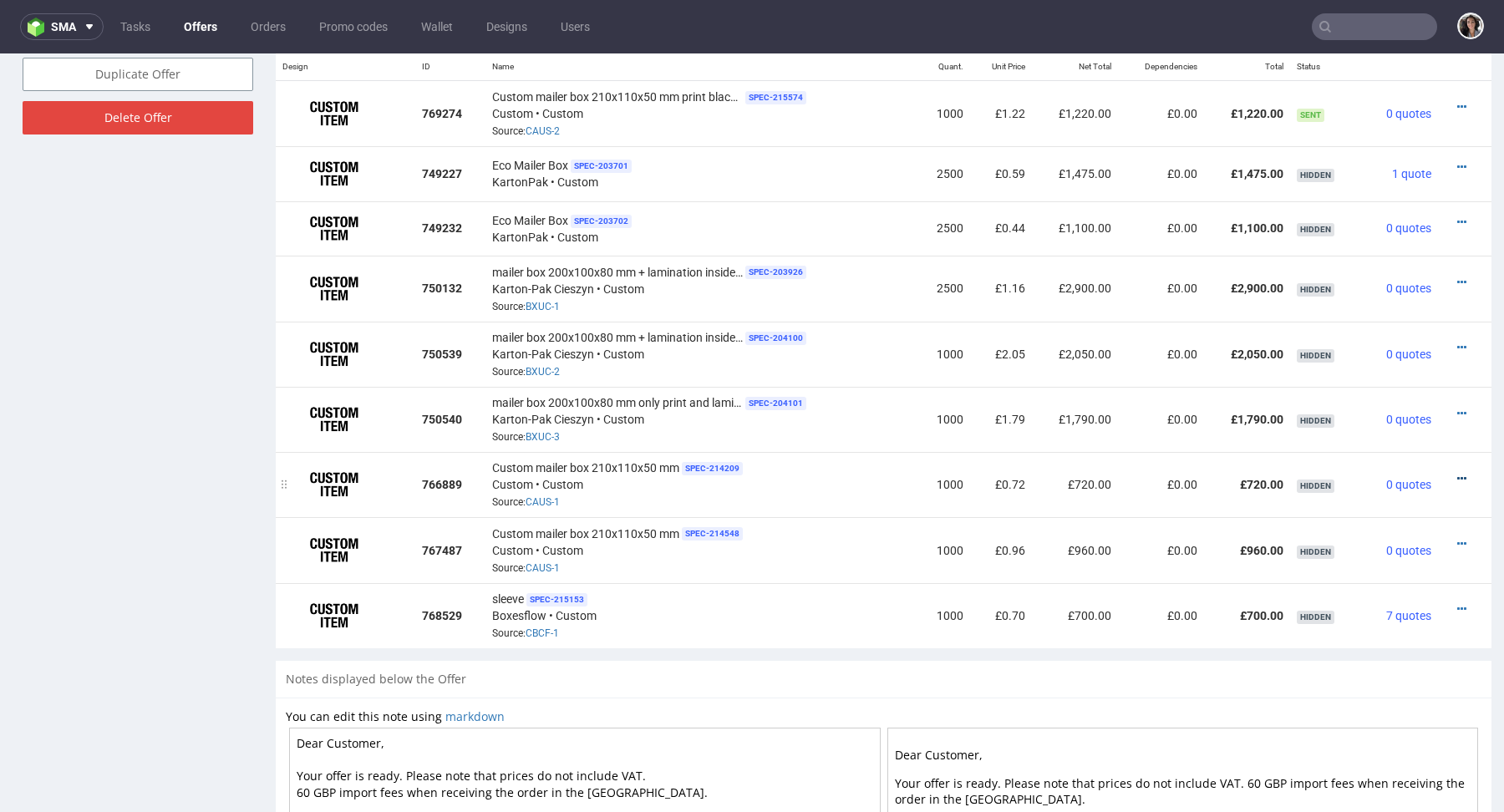
click at [1458, 476] on icon at bounding box center [1462, 478] width 9 height 12
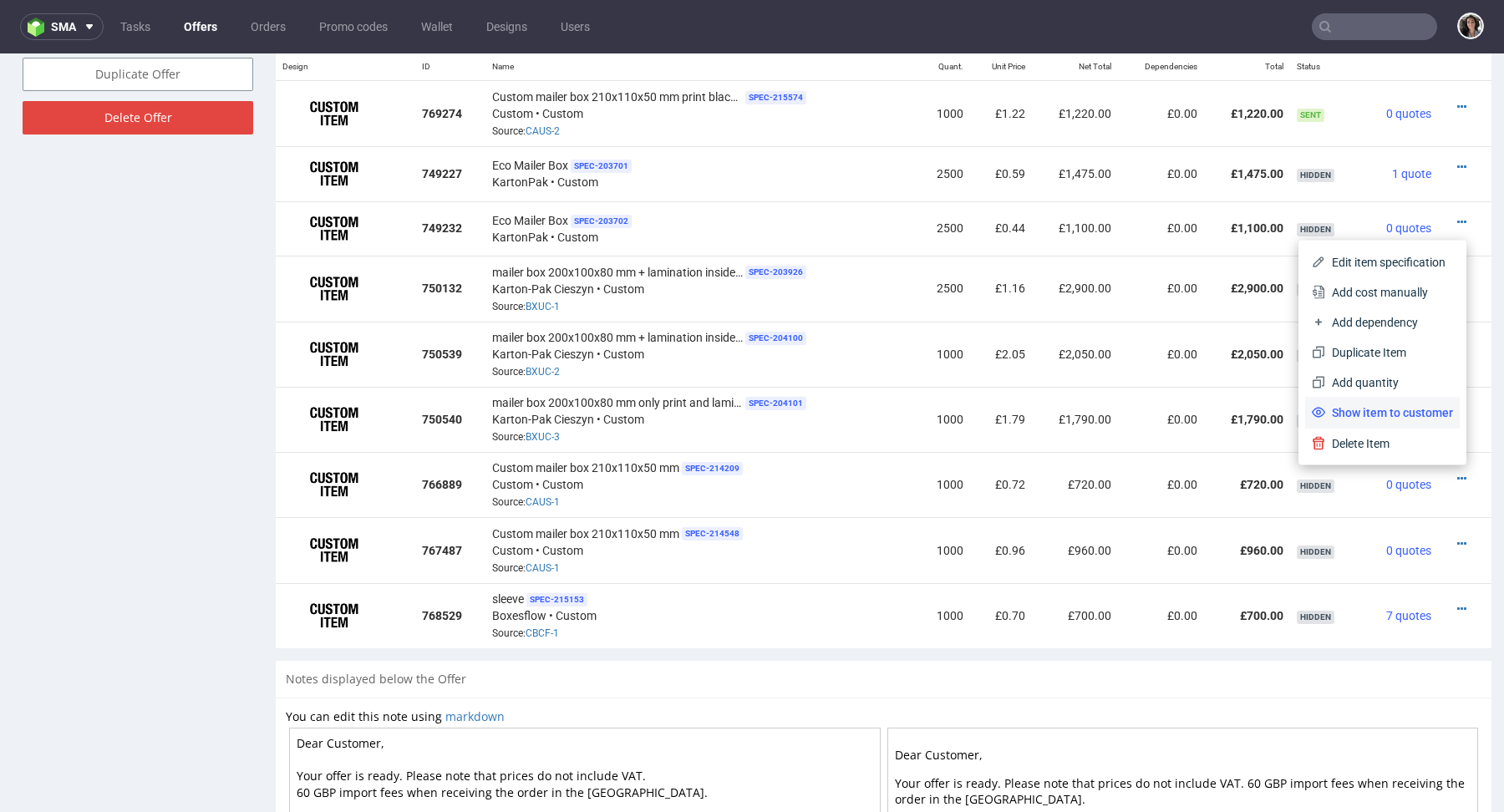
click at [1404, 414] on span "Show item to customer" at bounding box center [1389, 412] width 128 height 17
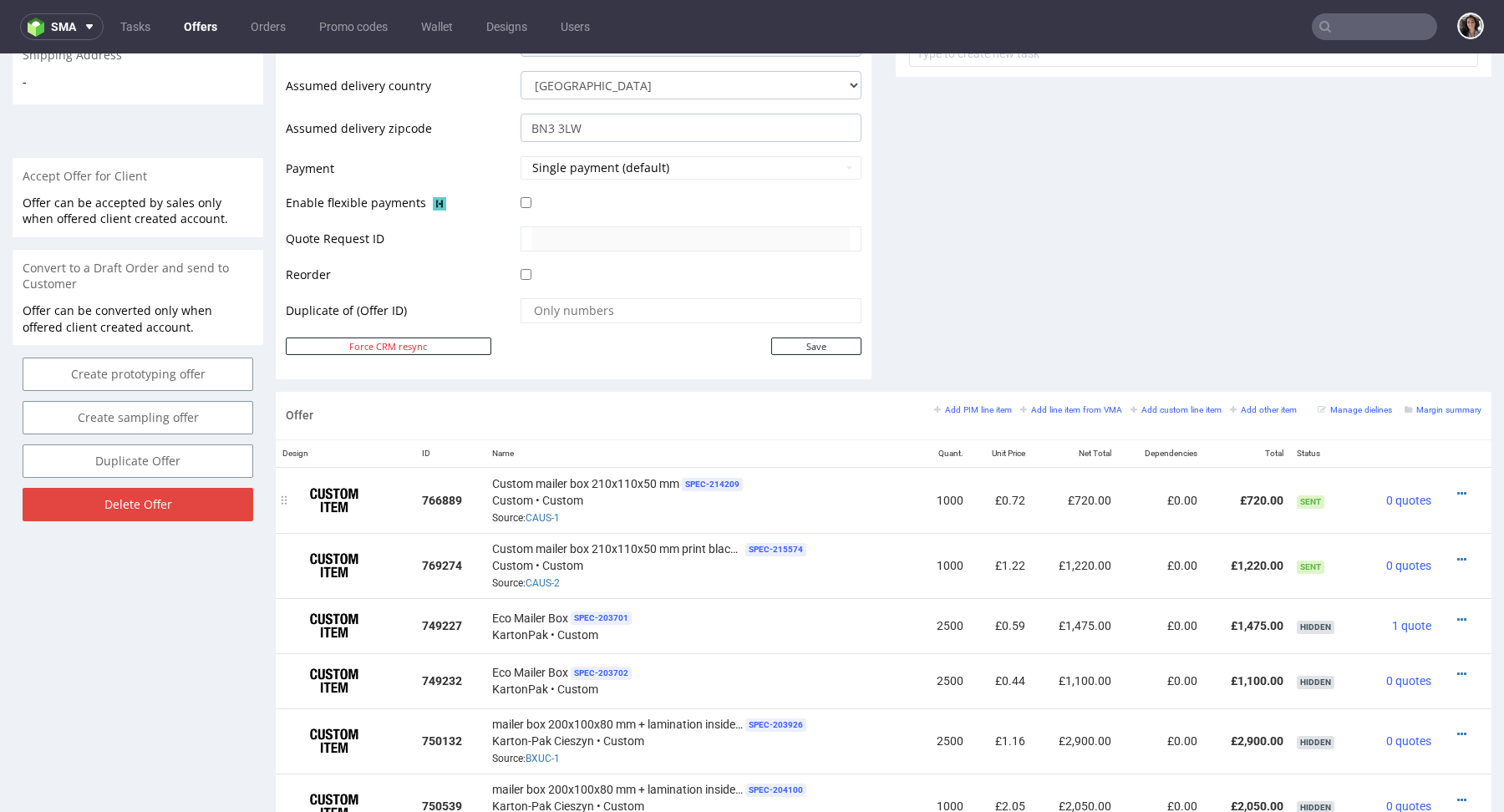
scroll to position [657, 0]
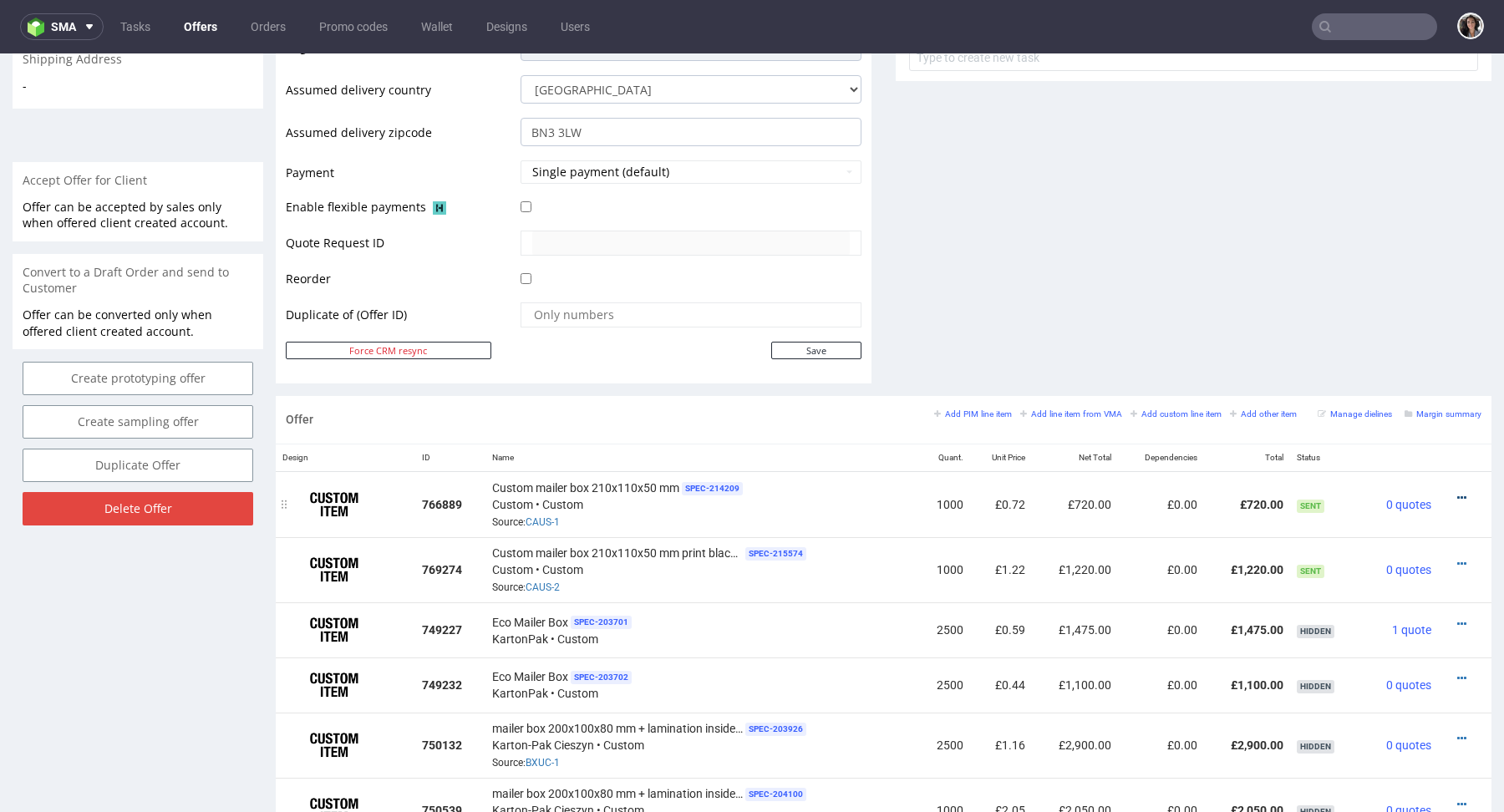
click at [1458, 494] on icon at bounding box center [1462, 498] width 9 height 12
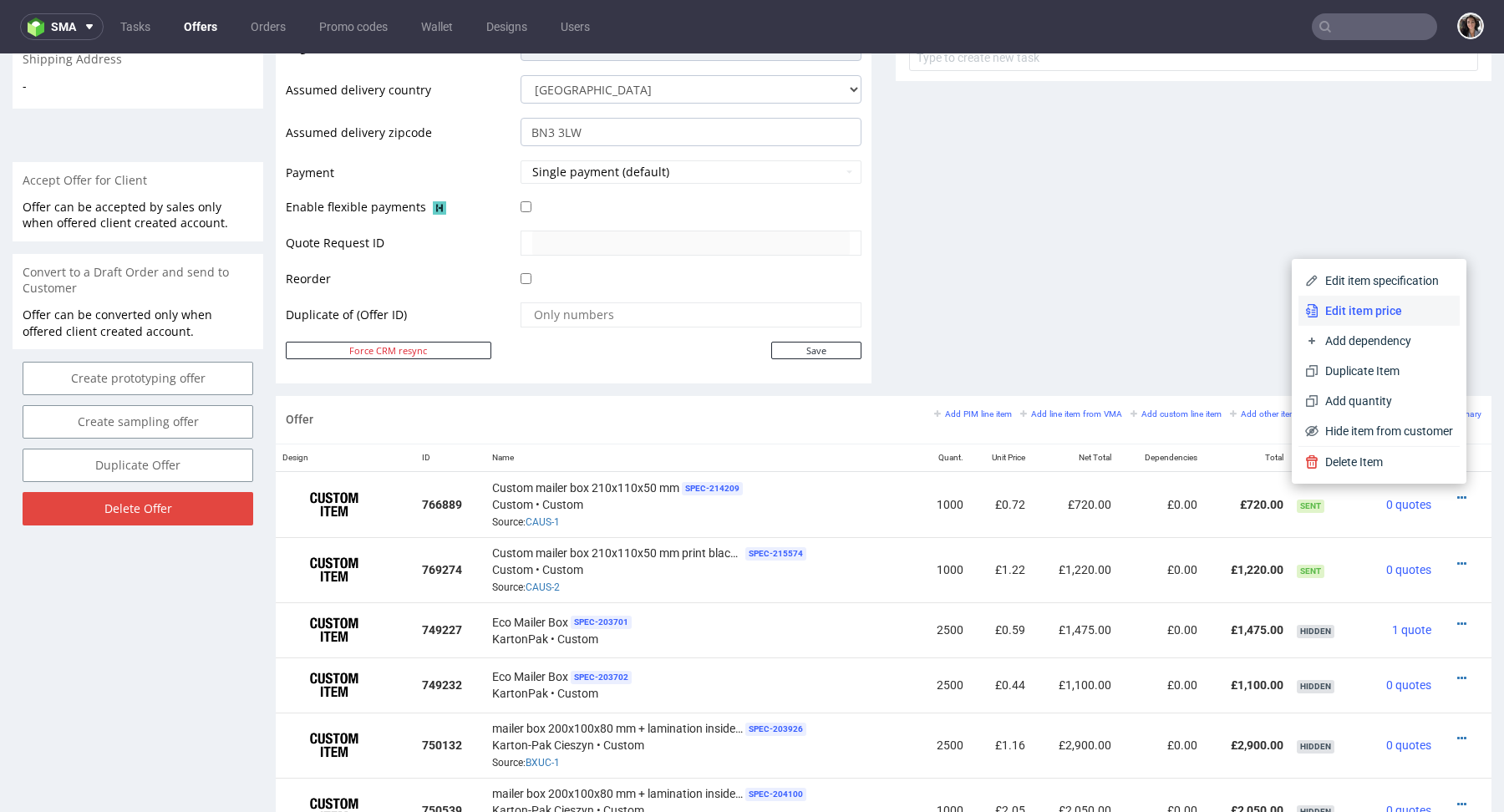
click at [1382, 311] on span "Edit item price" at bounding box center [1386, 311] width 134 height 17
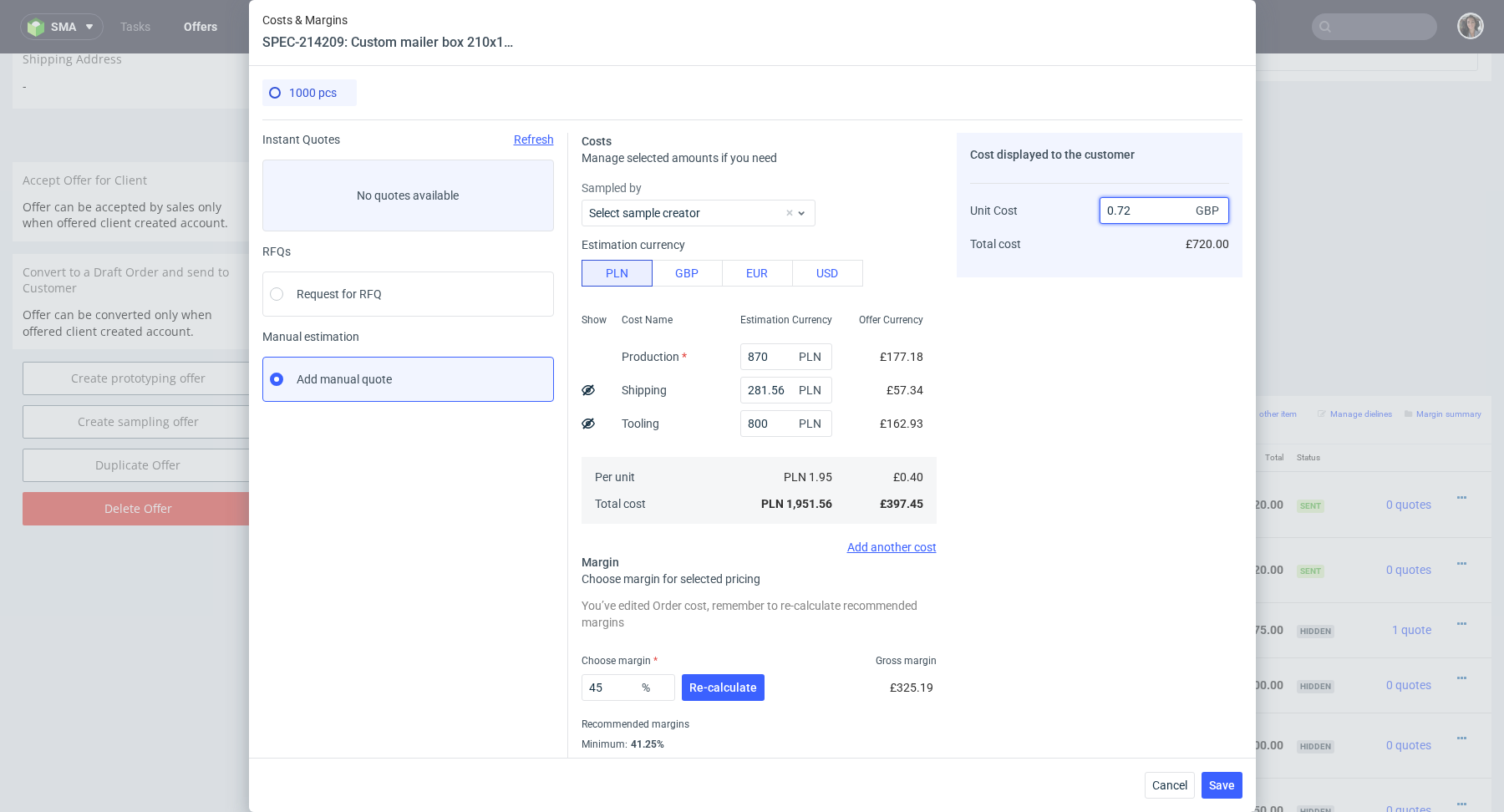
drag, startPoint x: 1118, startPoint y: 207, endPoint x: 1146, endPoint y: 207, distance: 28.0
click at [1146, 207] on input "0.72" at bounding box center [1165, 211] width 130 height 27
type input "0.92"
type input "56.52173913043478"
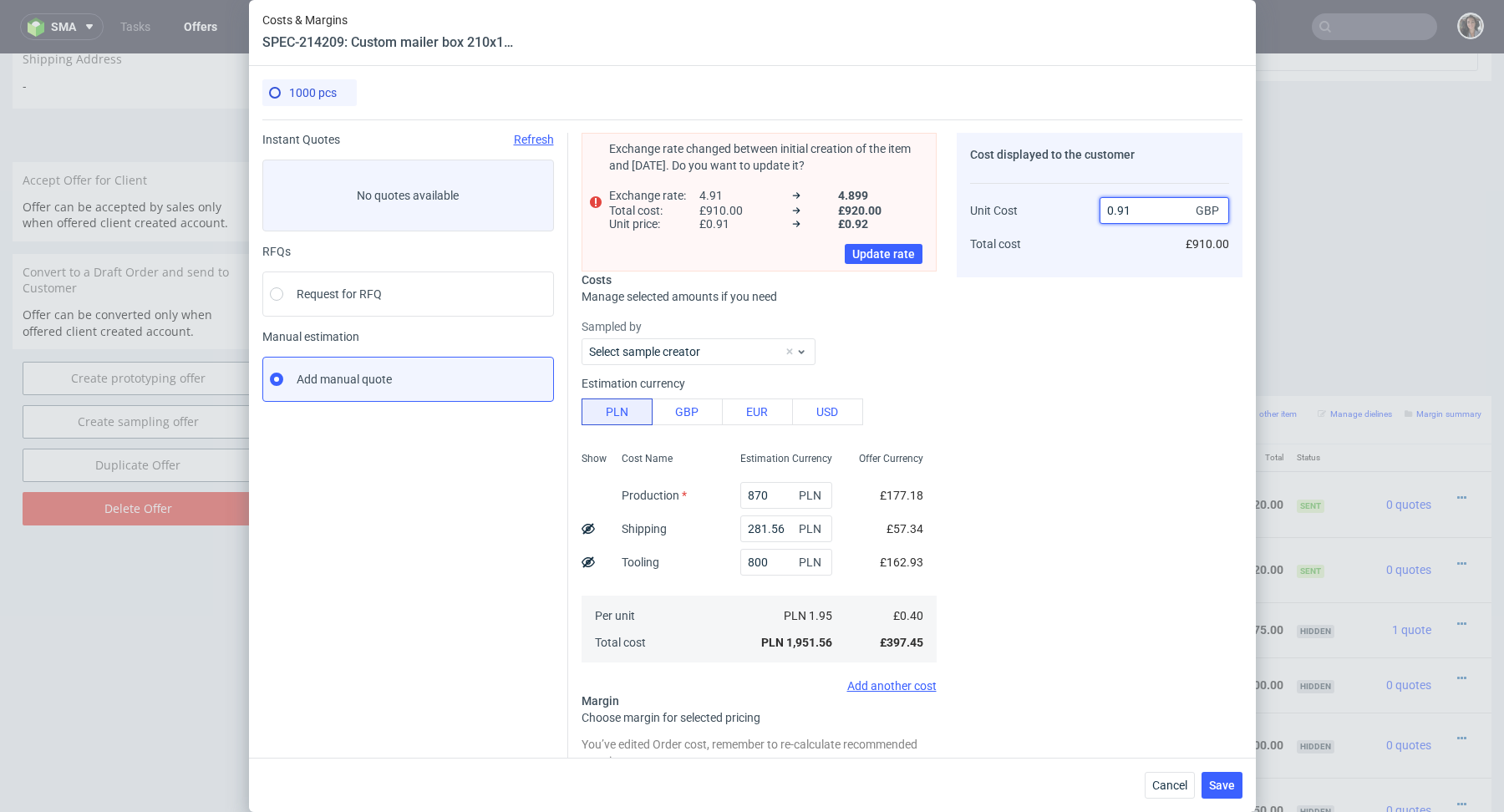
scroll to position [183, 0]
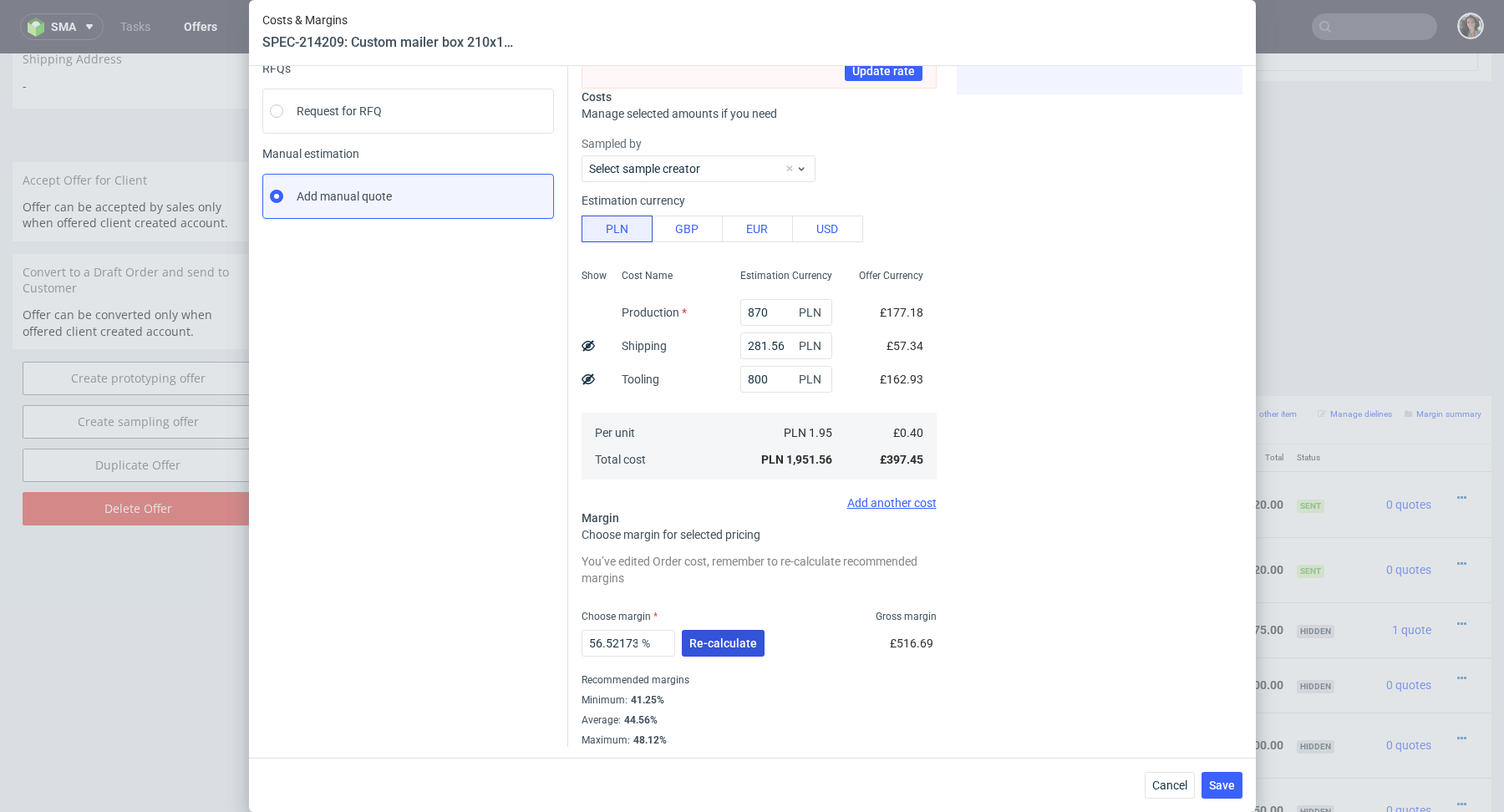
type input "0.91"
click at [718, 647] on span "Re-calculate" at bounding box center [723, 643] width 68 height 12
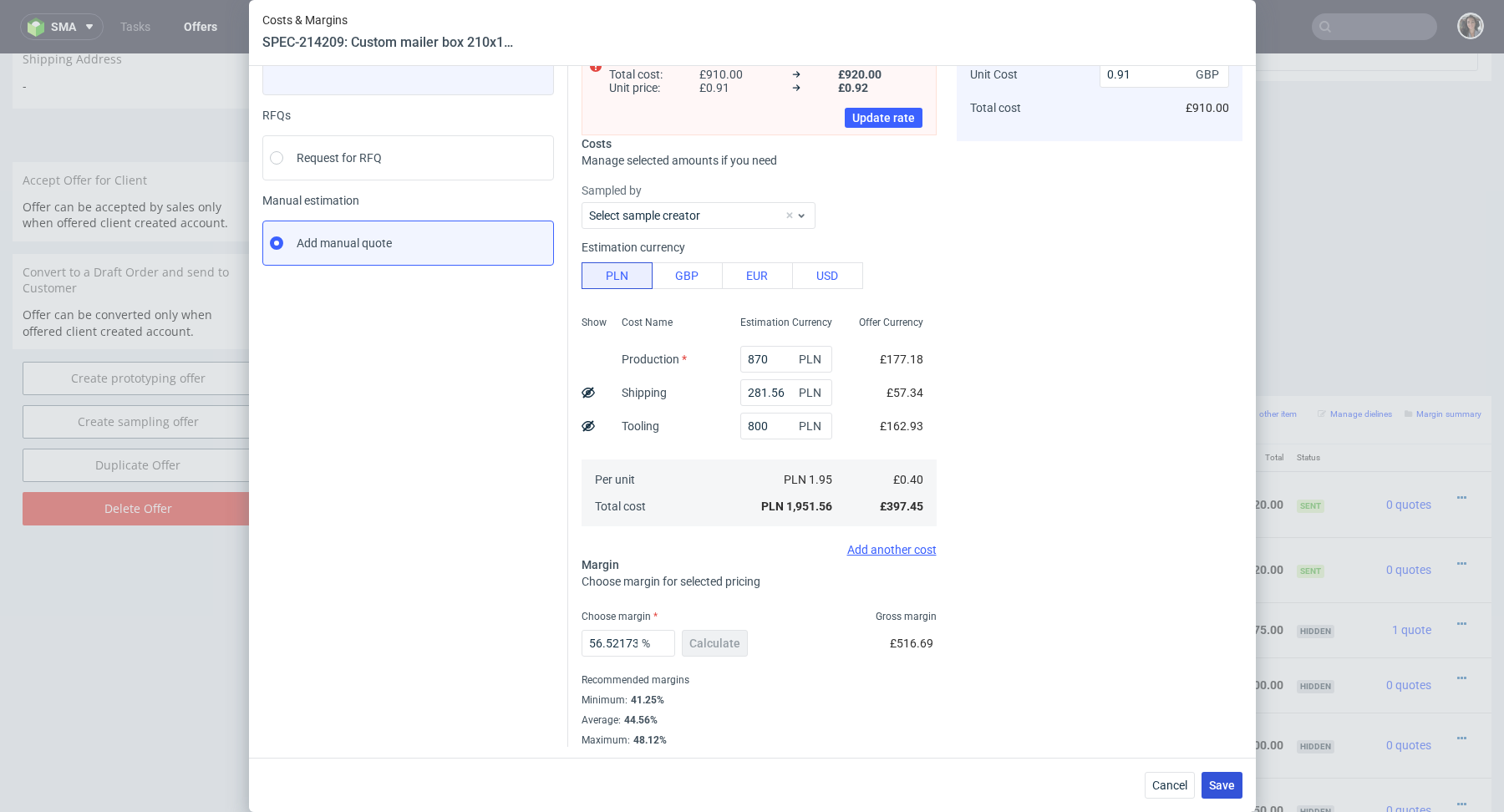
click at [1231, 791] on span "Save" at bounding box center [1222, 785] width 26 height 12
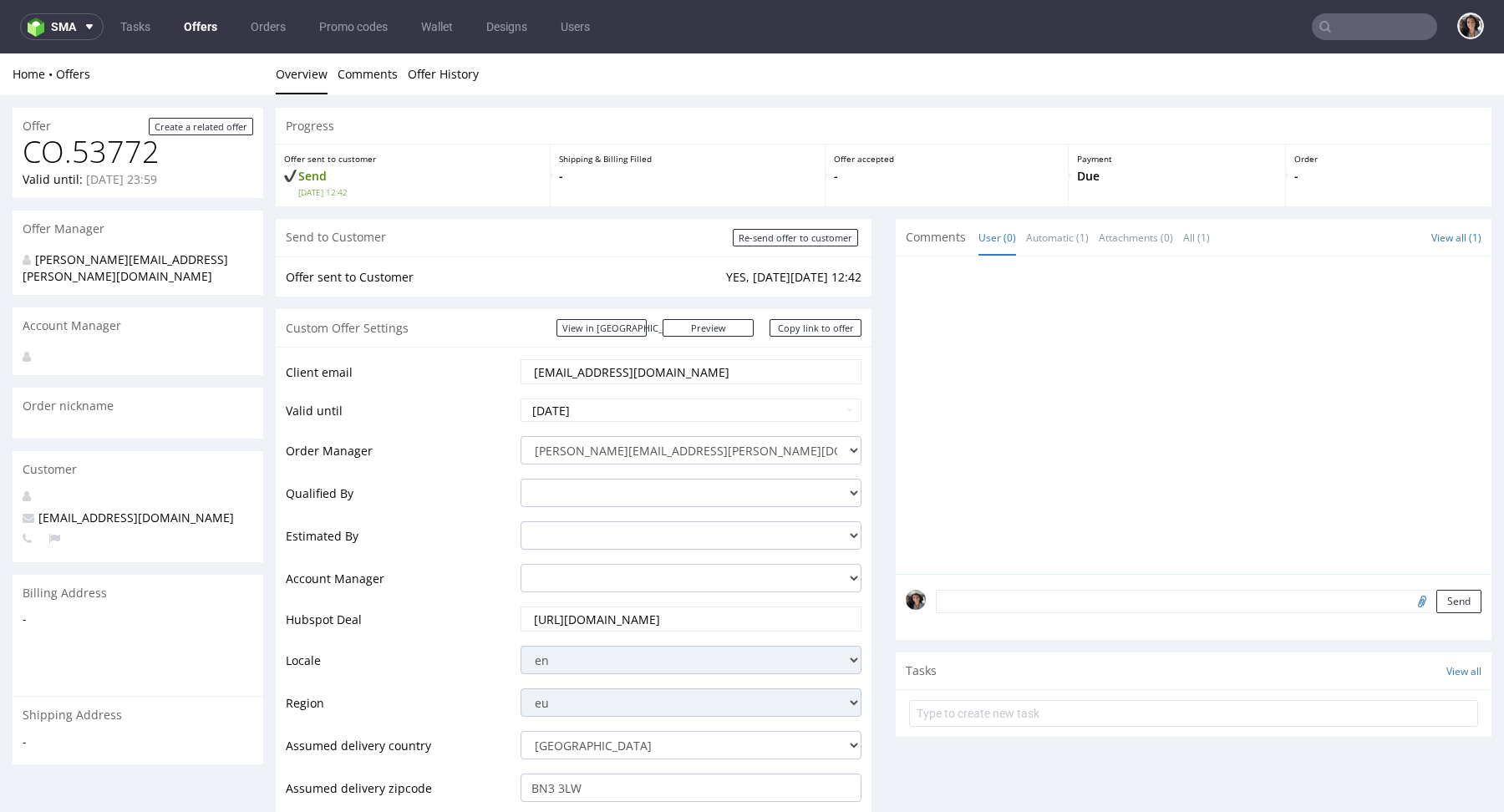
scroll to position [896, 0]
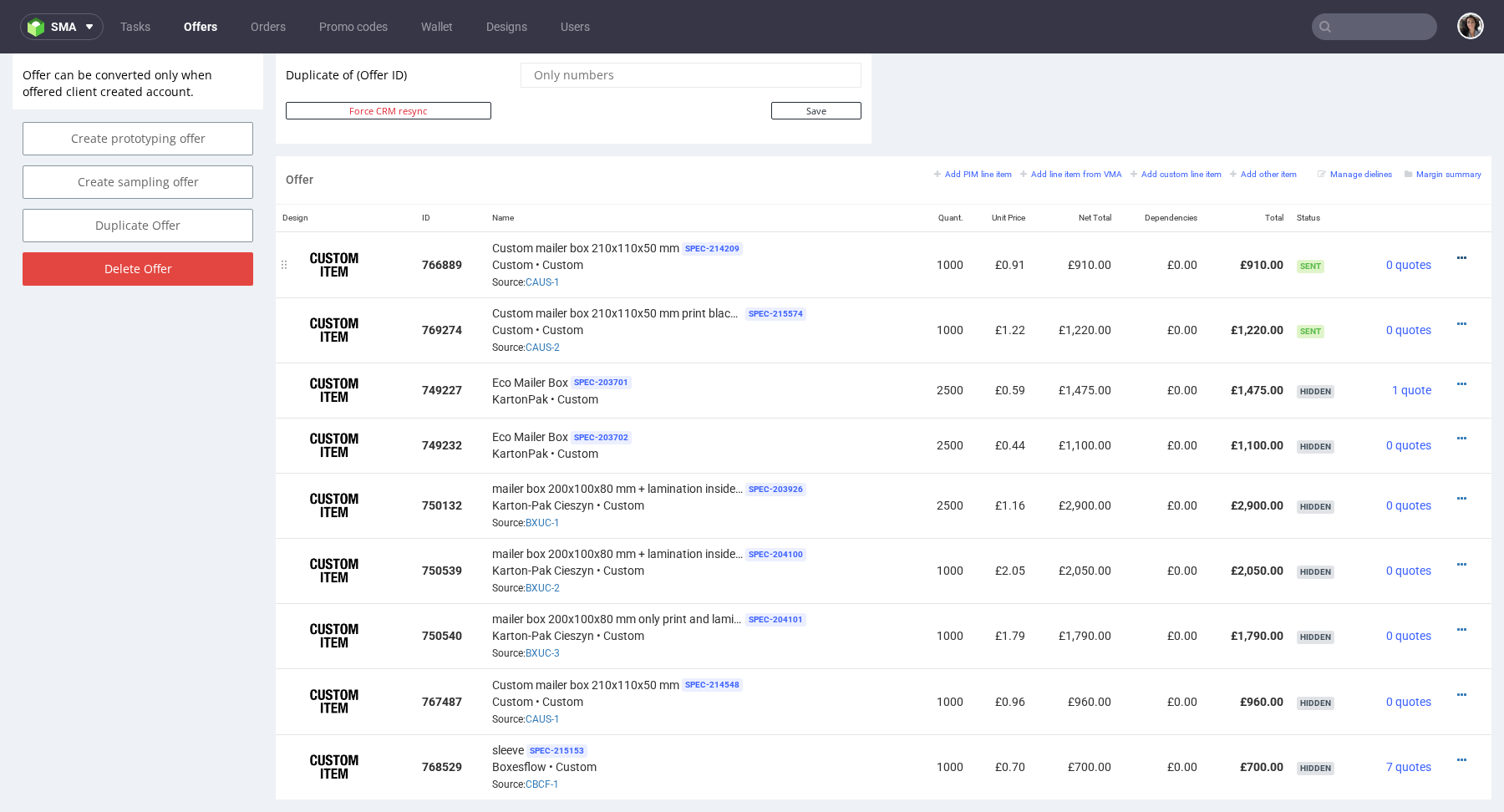
click at [1458, 256] on icon at bounding box center [1462, 258] width 9 height 12
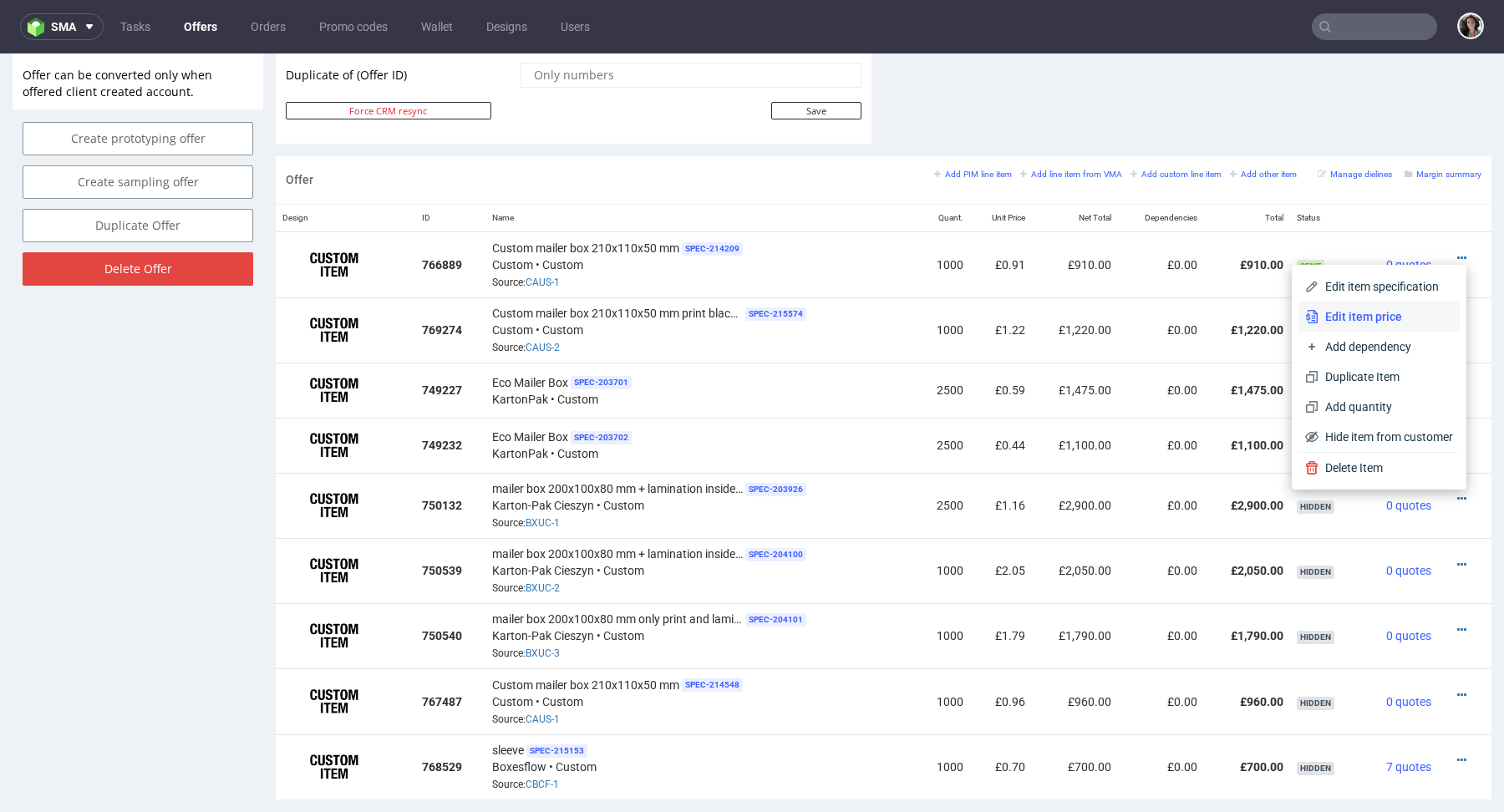
click at [1351, 318] on span "Edit item price" at bounding box center [1386, 316] width 134 height 17
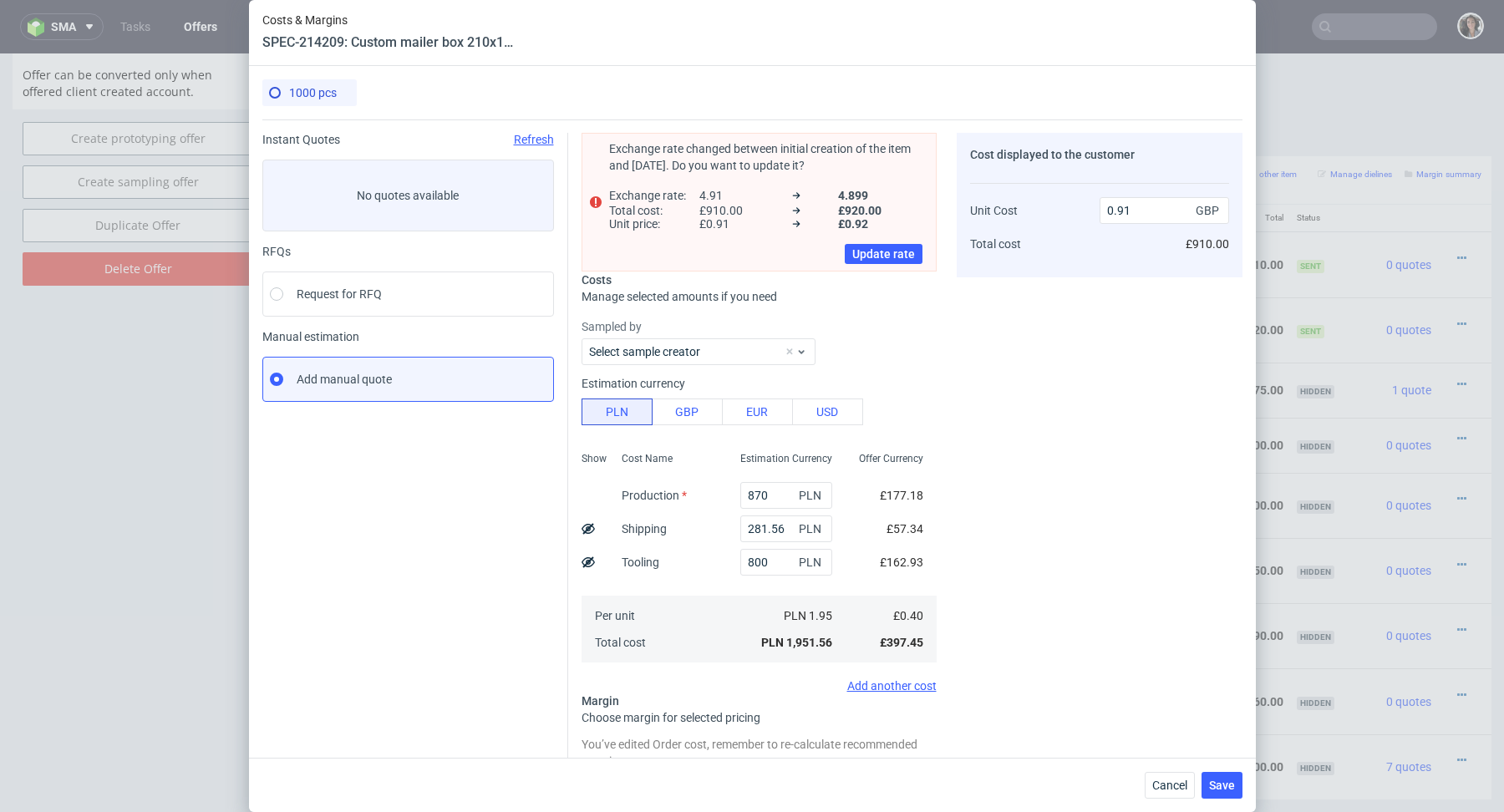
scroll to position [183, 0]
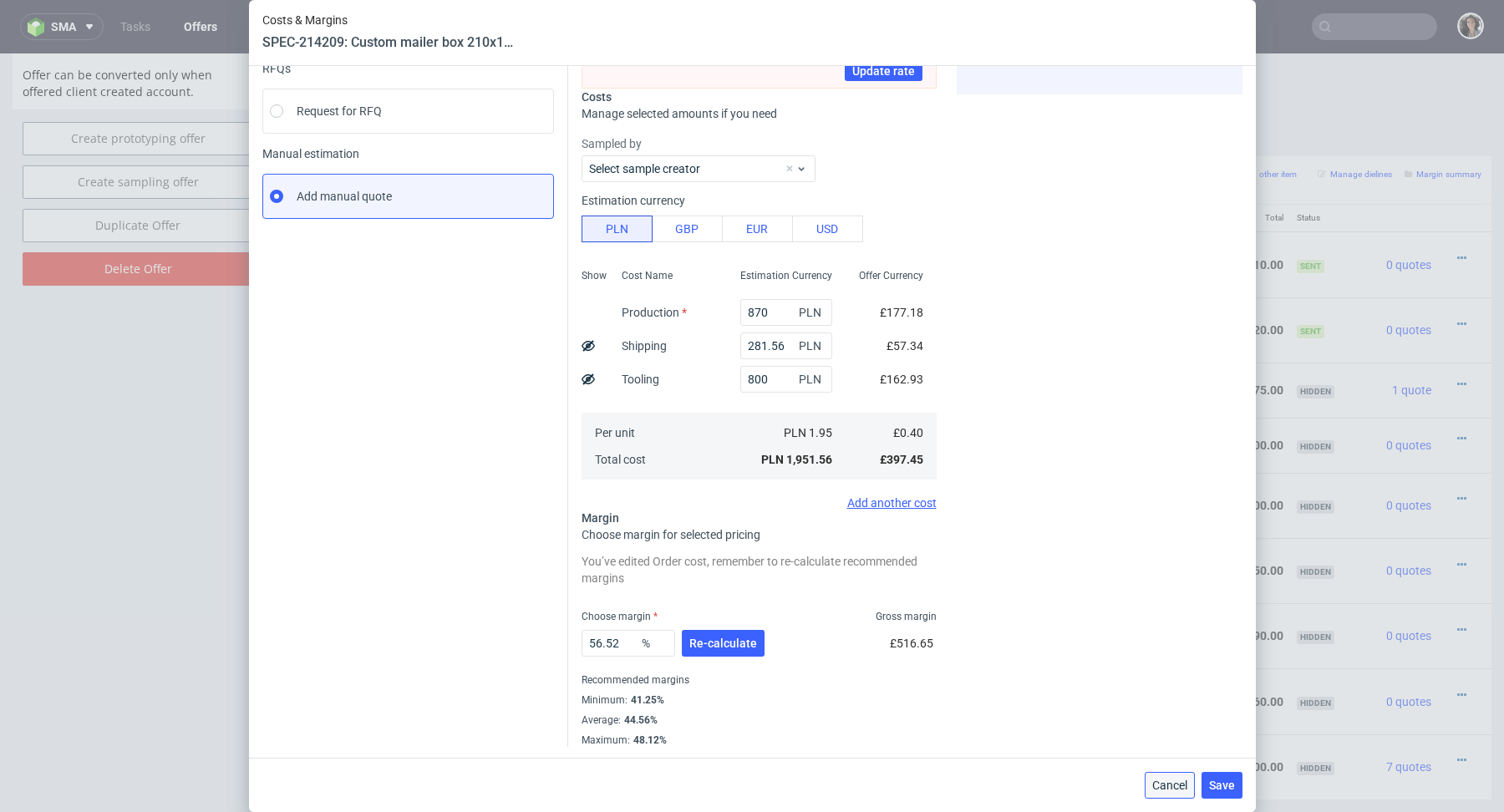
click at [1162, 793] on button "Cancel" at bounding box center [1170, 785] width 50 height 27
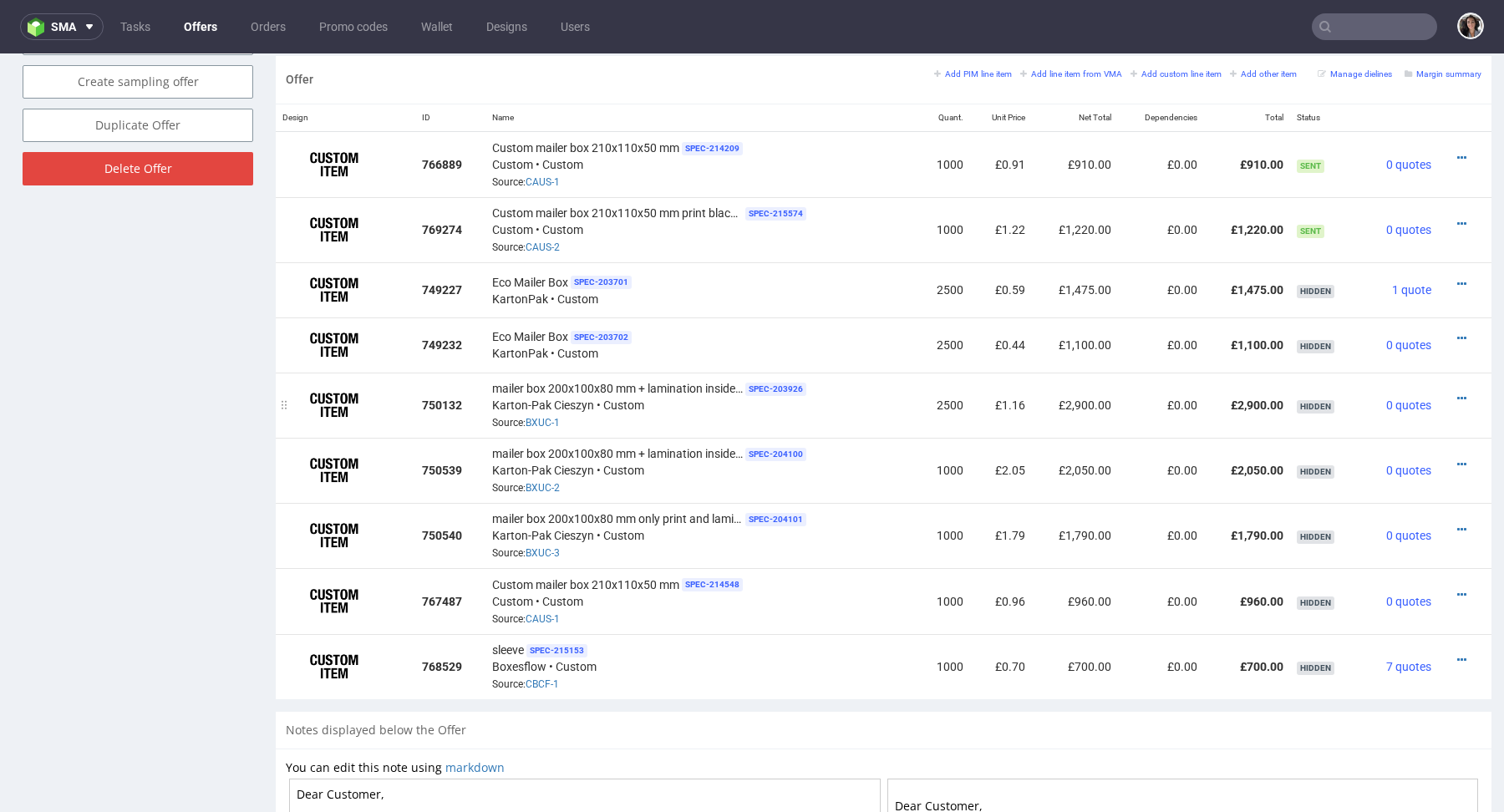
scroll to position [1318, 0]
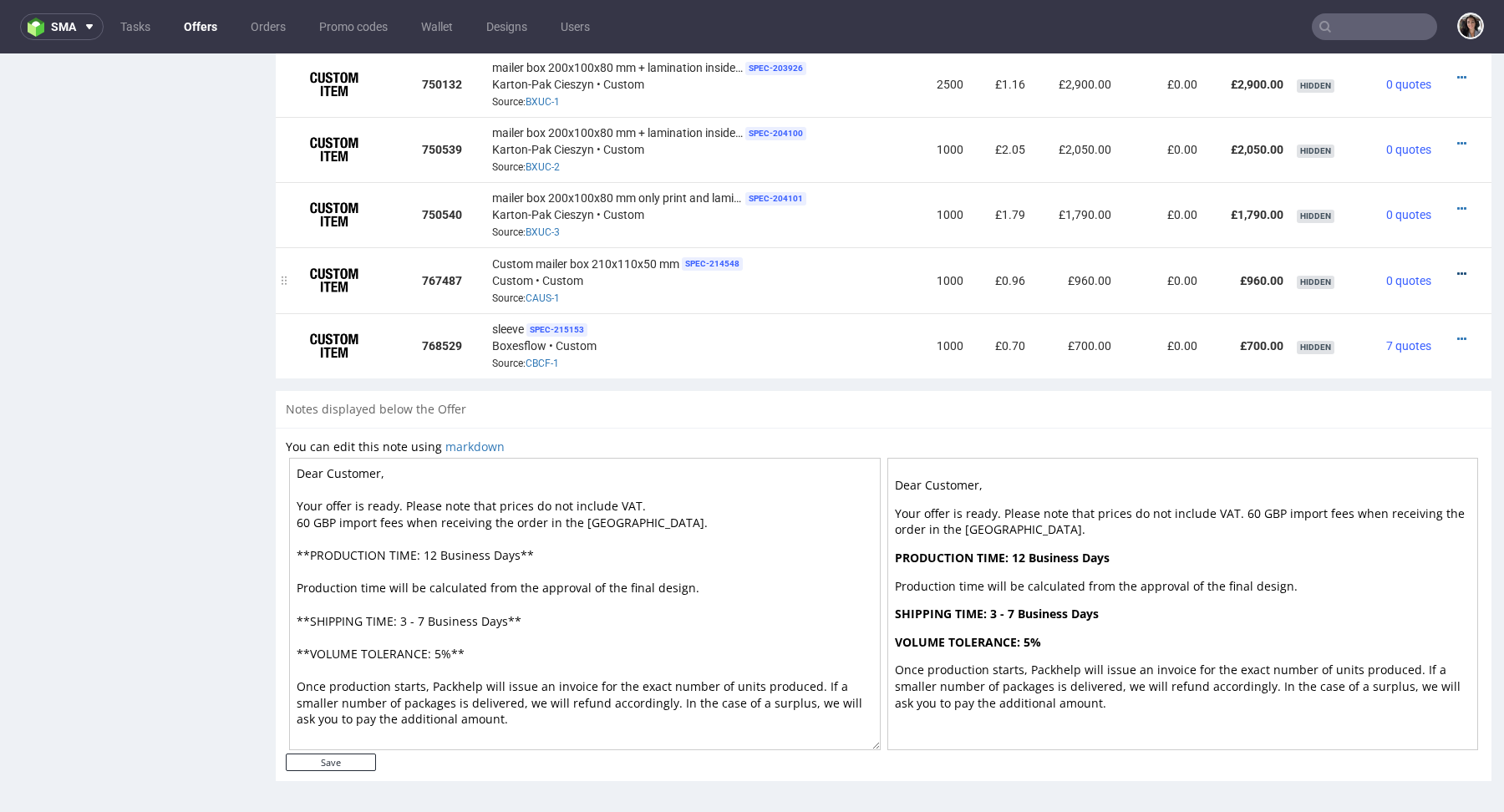
click at [1458, 274] on icon at bounding box center [1462, 274] width 9 height 12
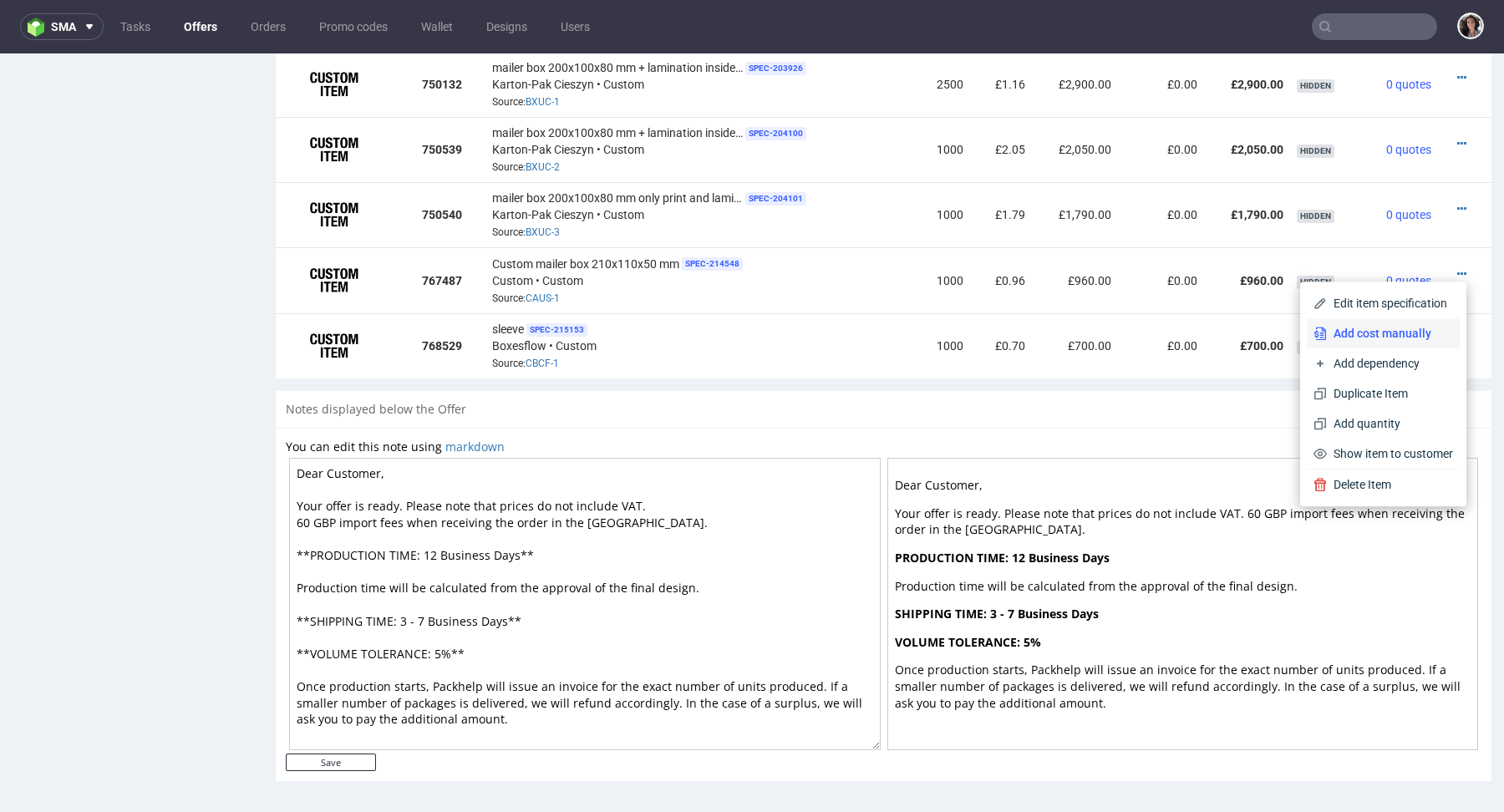
click at [1407, 322] on li "Add cost manually" at bounding box center [1383, 333] width 153 height 30
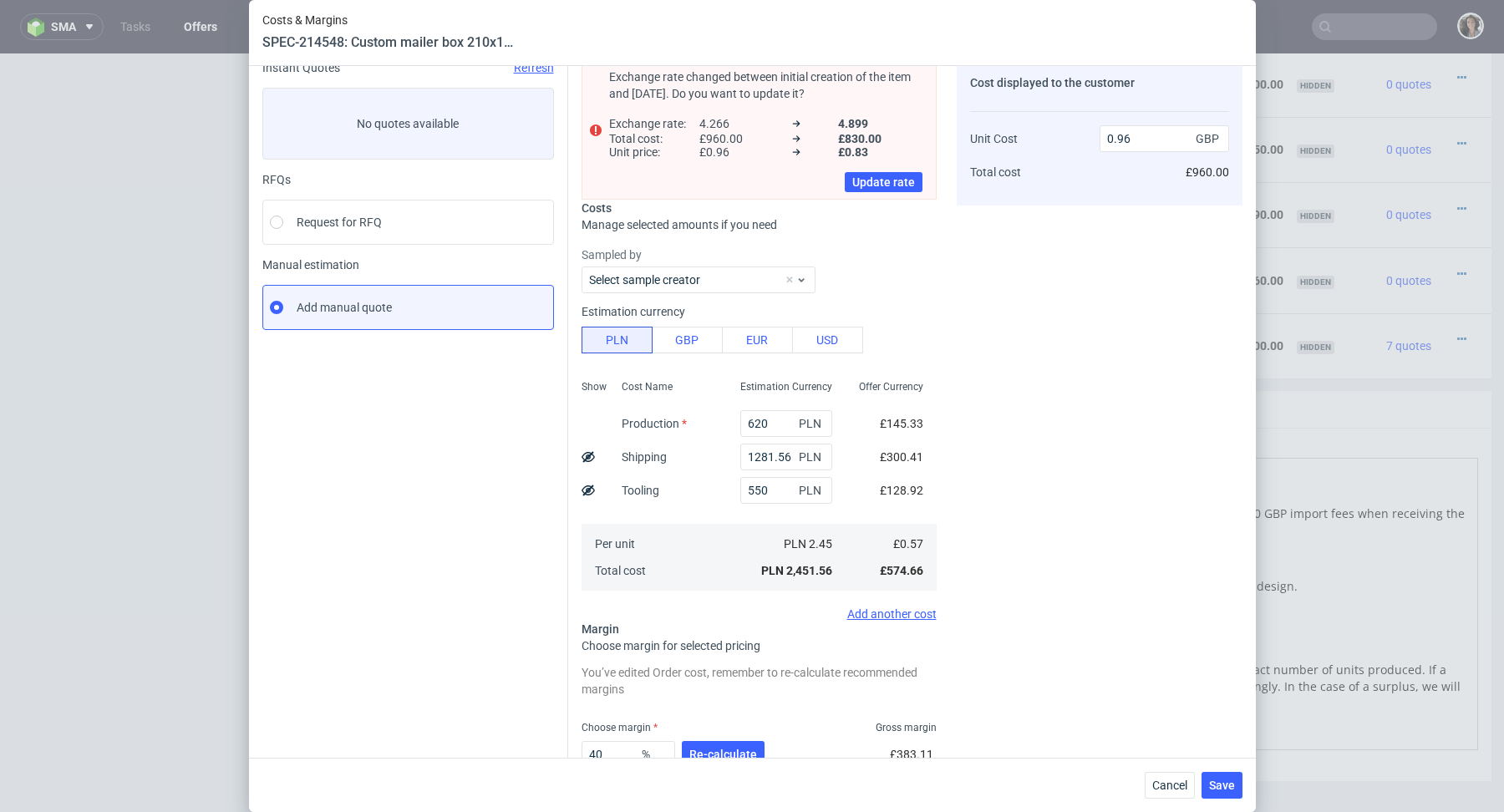
scroll to position [0, 0]
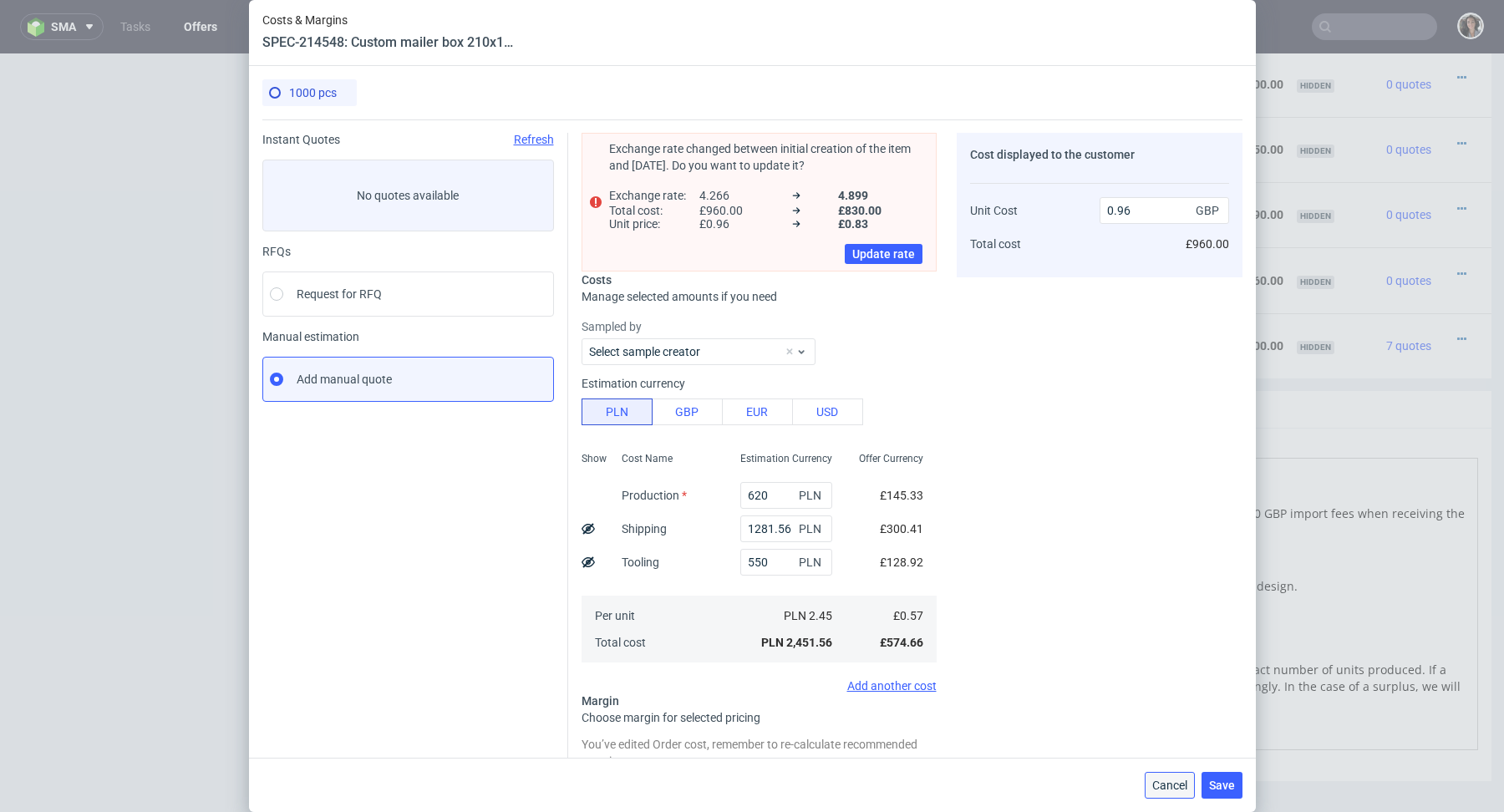
click at [1166, 782] on span "Cancel" at bounding box center [1170, 785] width 36 height 12
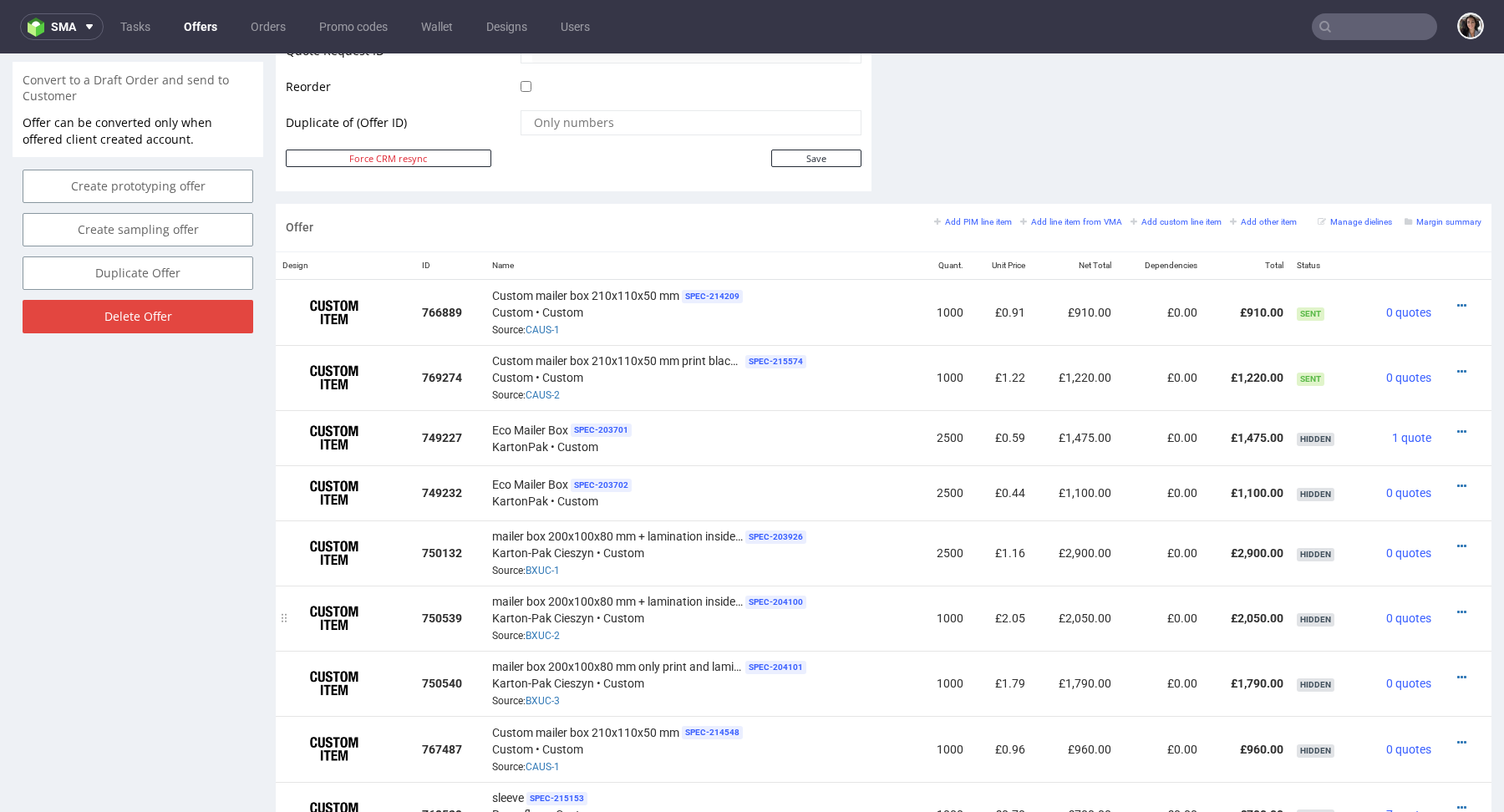
scroll to position [792, 0]
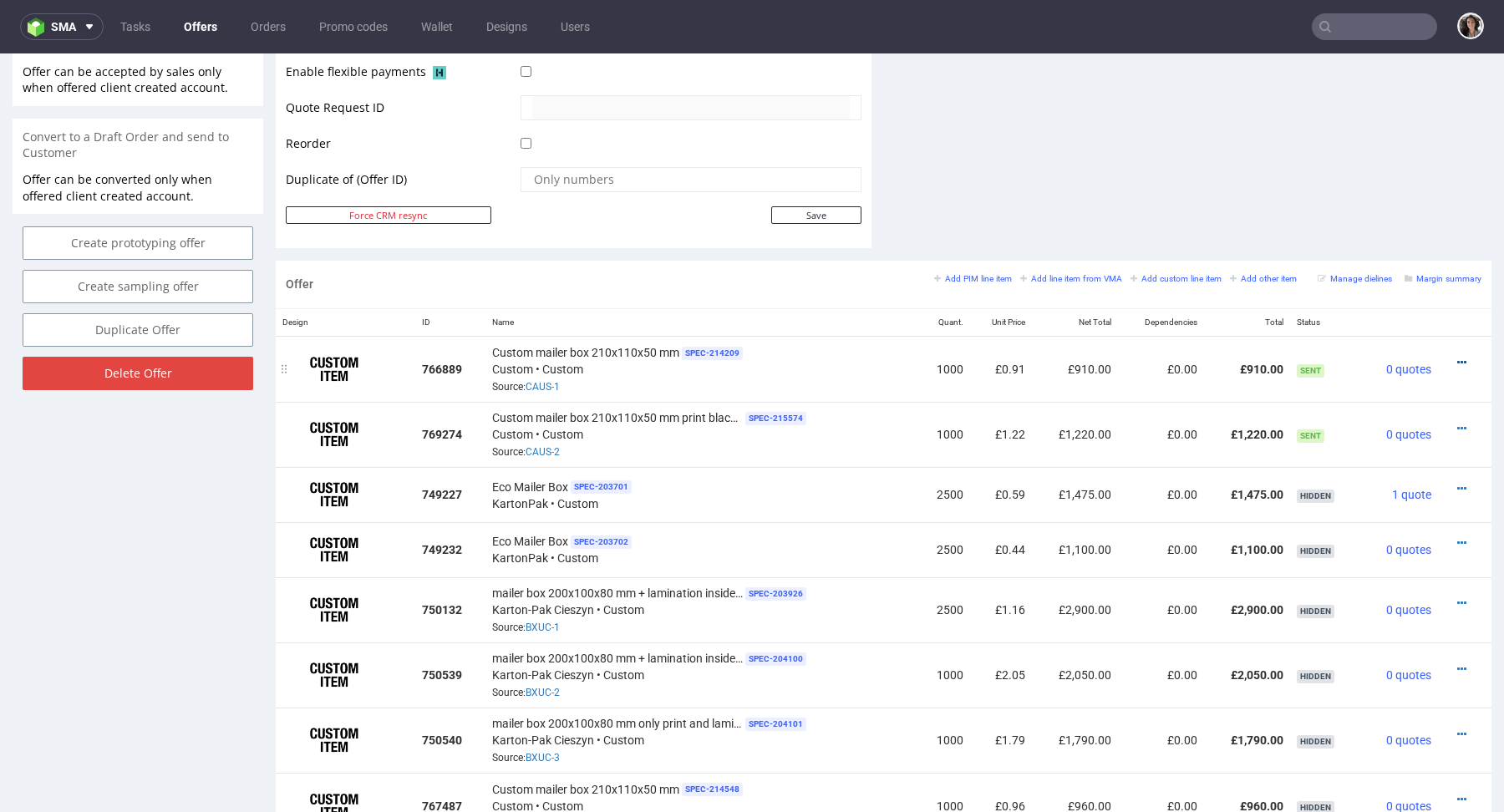
click at [1458, 360] on icon at bounding box center [1462, 362] width 9 height 12
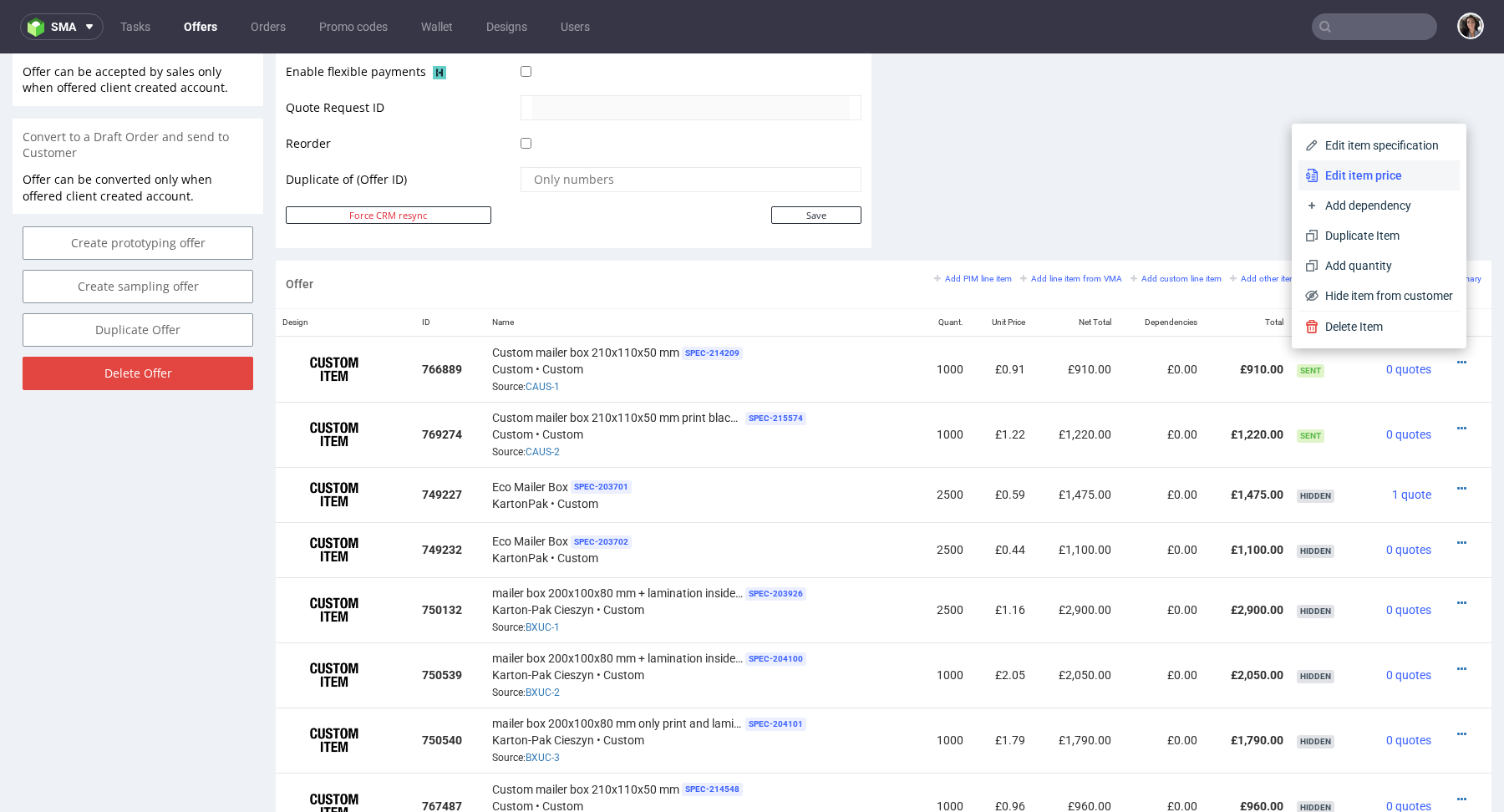
click at [1347, 162] on li "Edit item price" at bounding box center [1380, 176] width 162 height 30
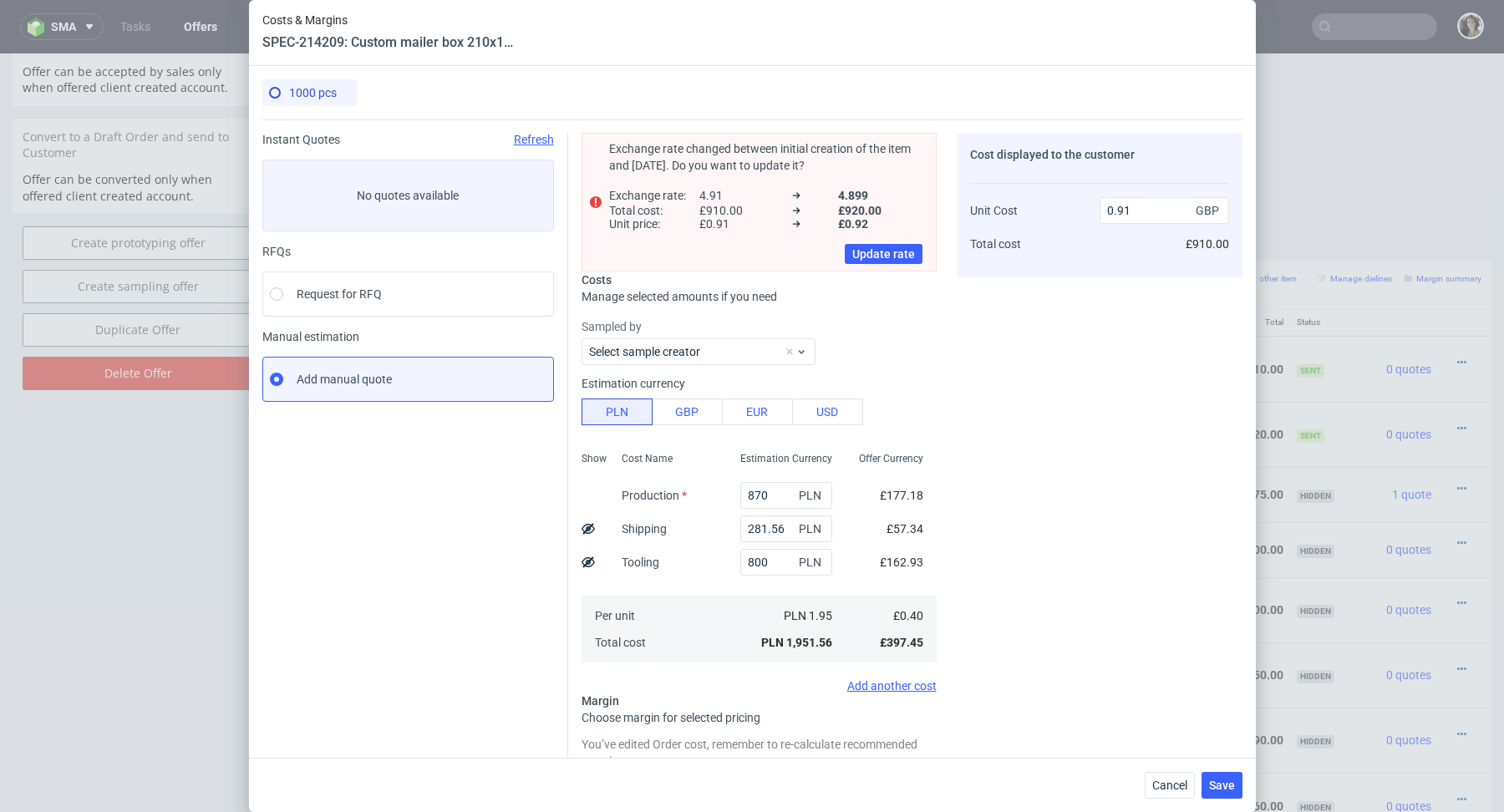
scroll to position [183, 0]
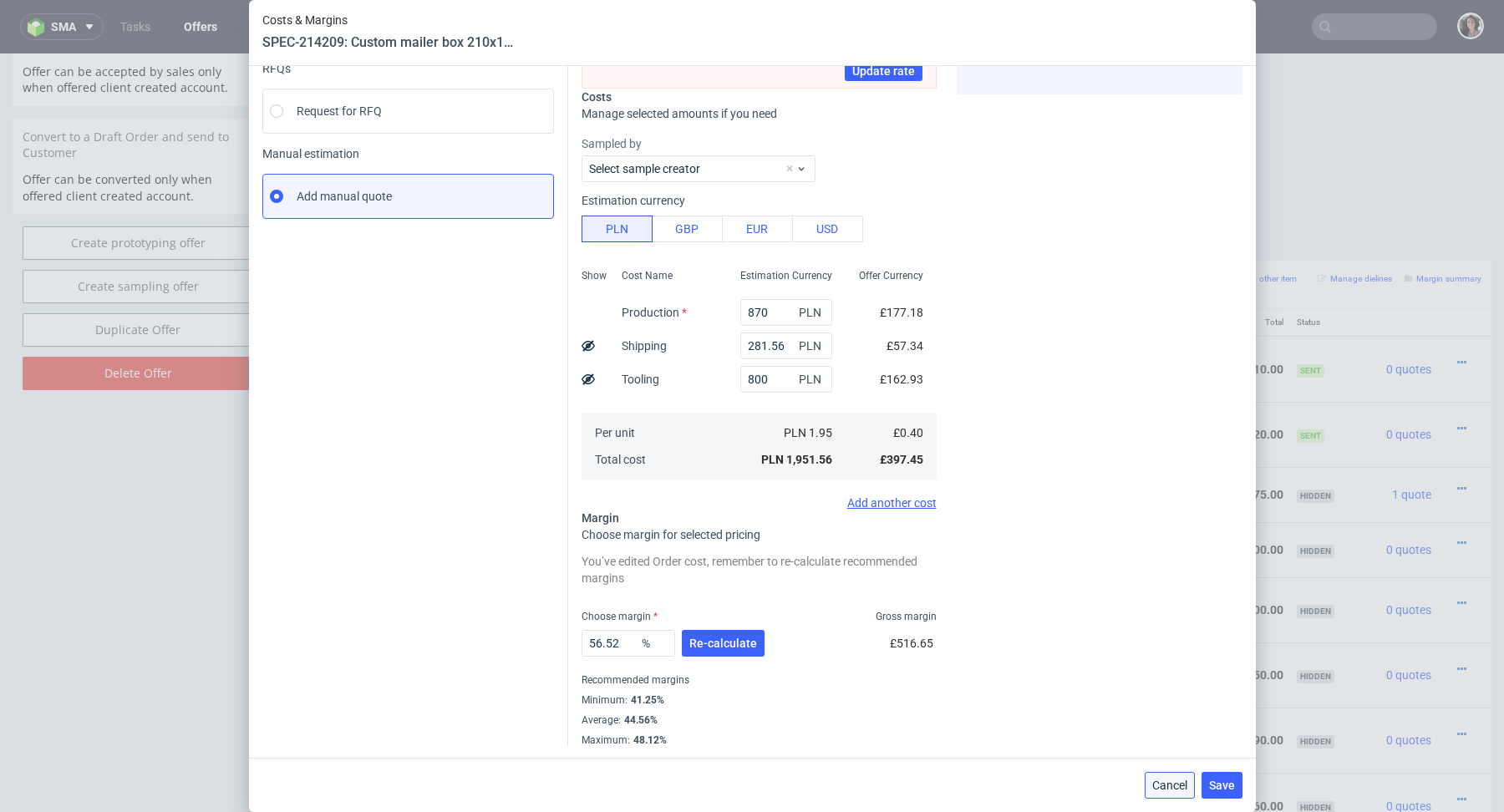
click at [1160, 784] on span "Cancel" at bounding box center [1170, 785] width 36 height 12
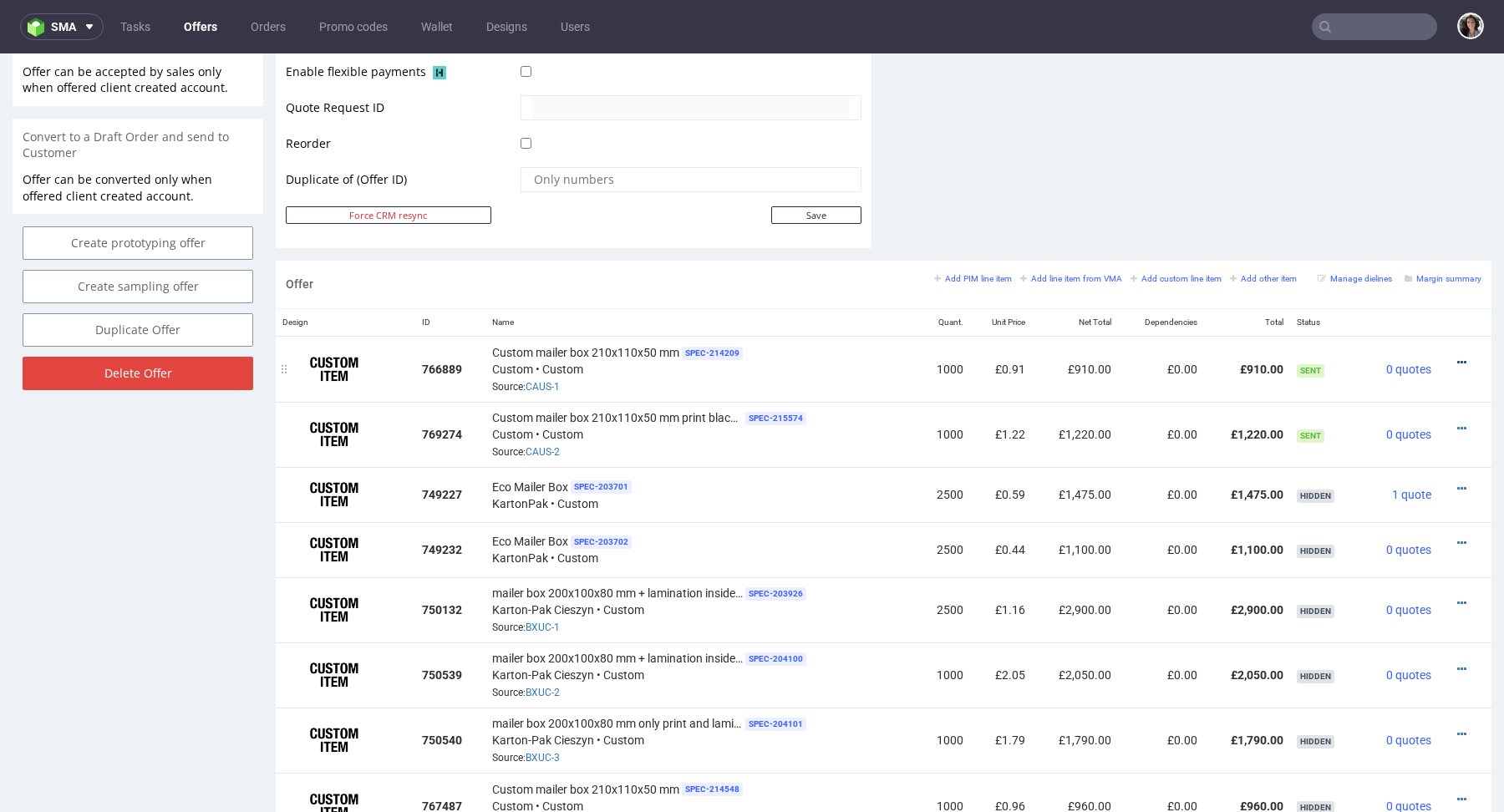
click at [1458, 359] on icon at bounding box center [1462, 362] width 9 height 12
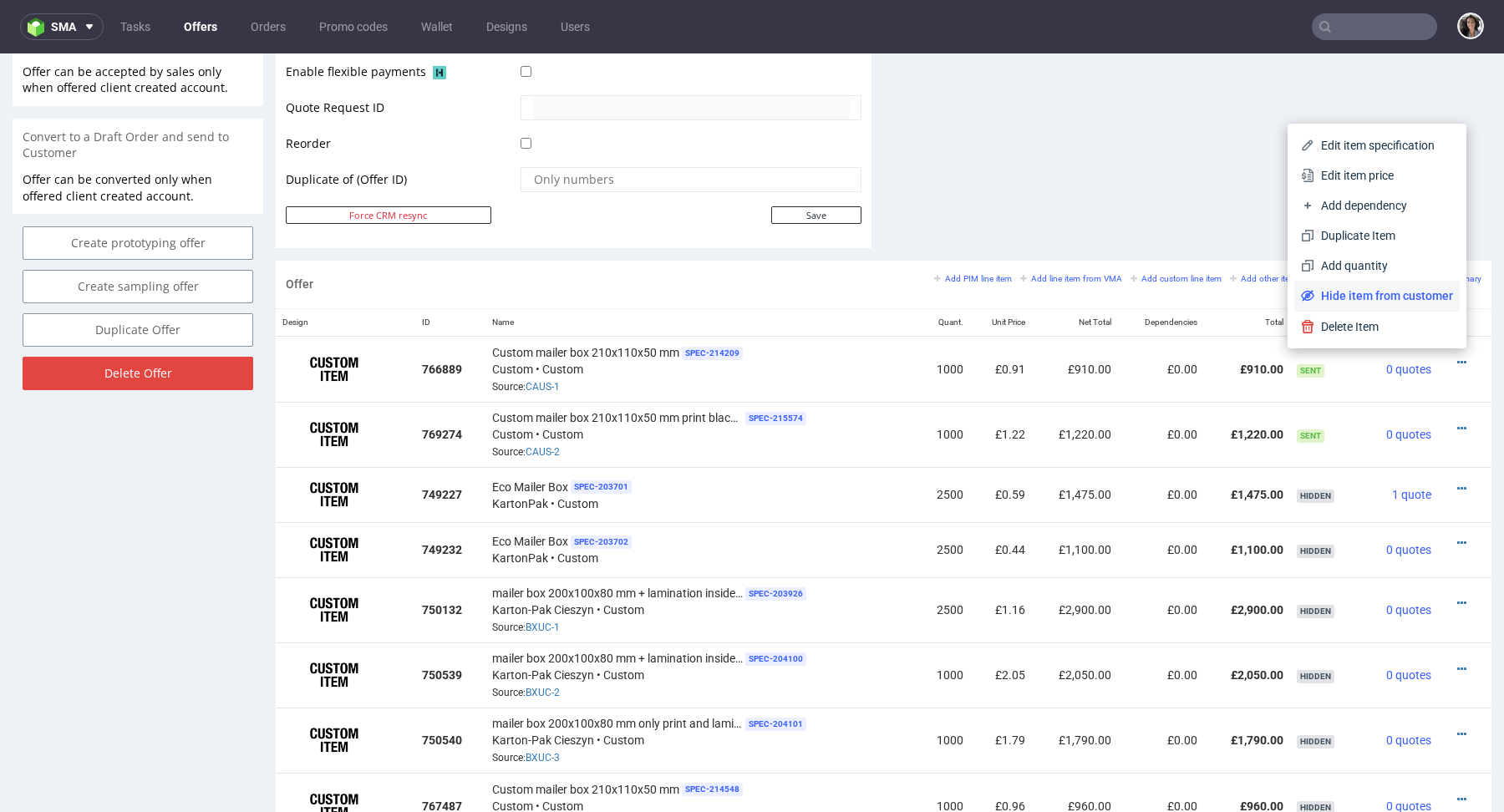
click at [1374, 290] on span "Hide item from customer" at bounding box center [1384, 296] width 139 height 17
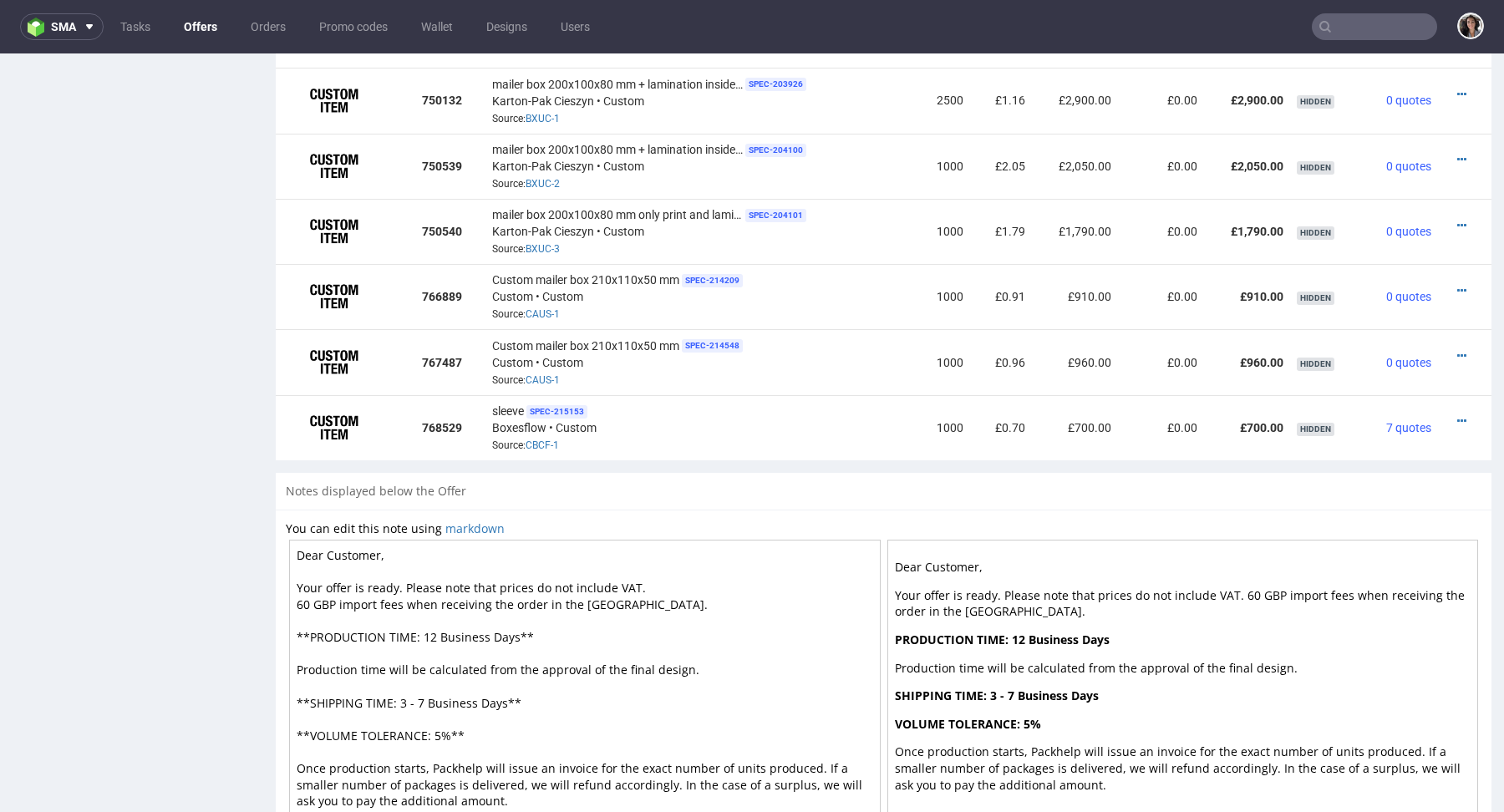
scroll to position [1113, 0]
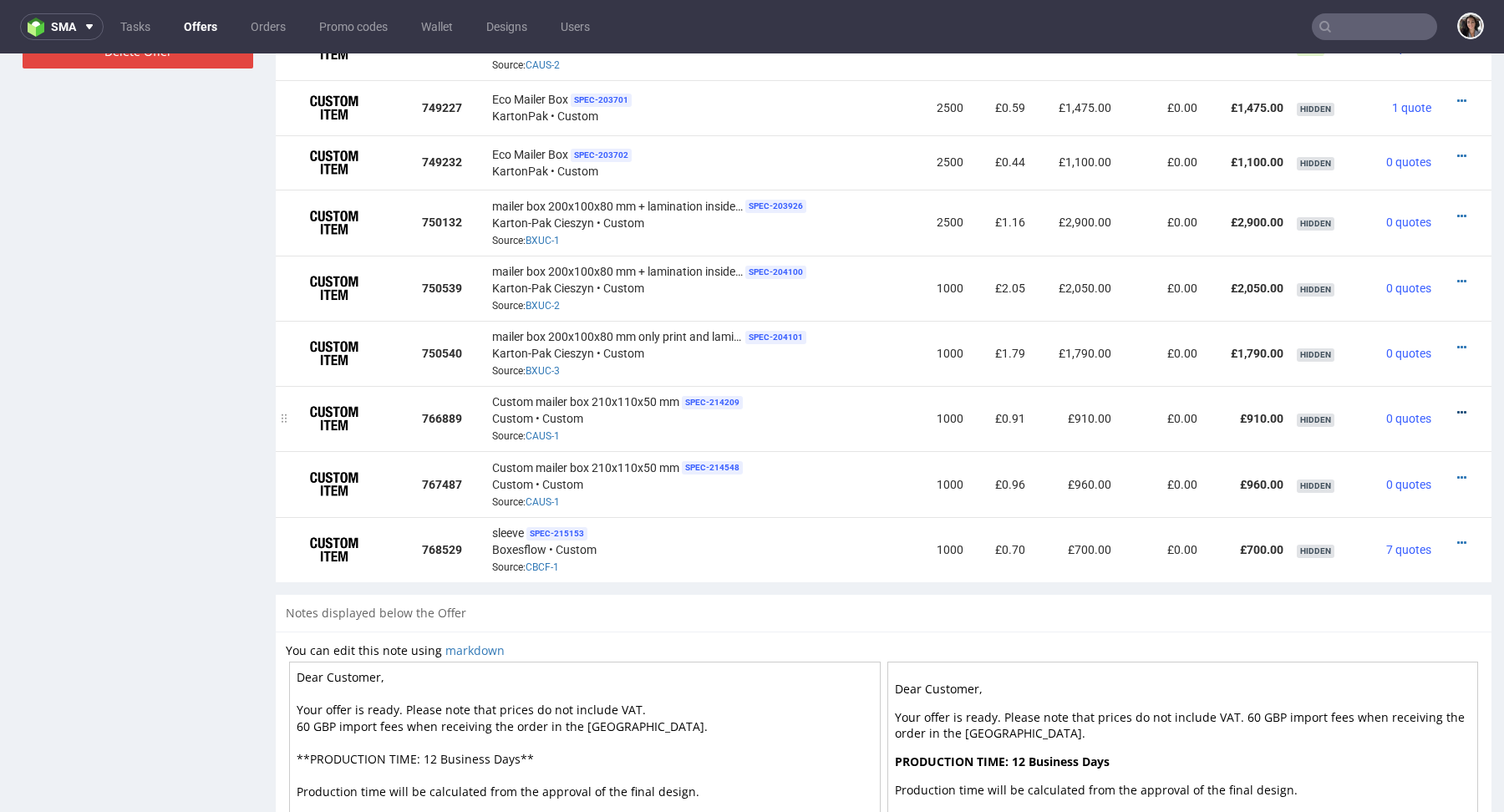
click at [1458, 407] on icon at bounding box center [1462, 412] width 9 height 12
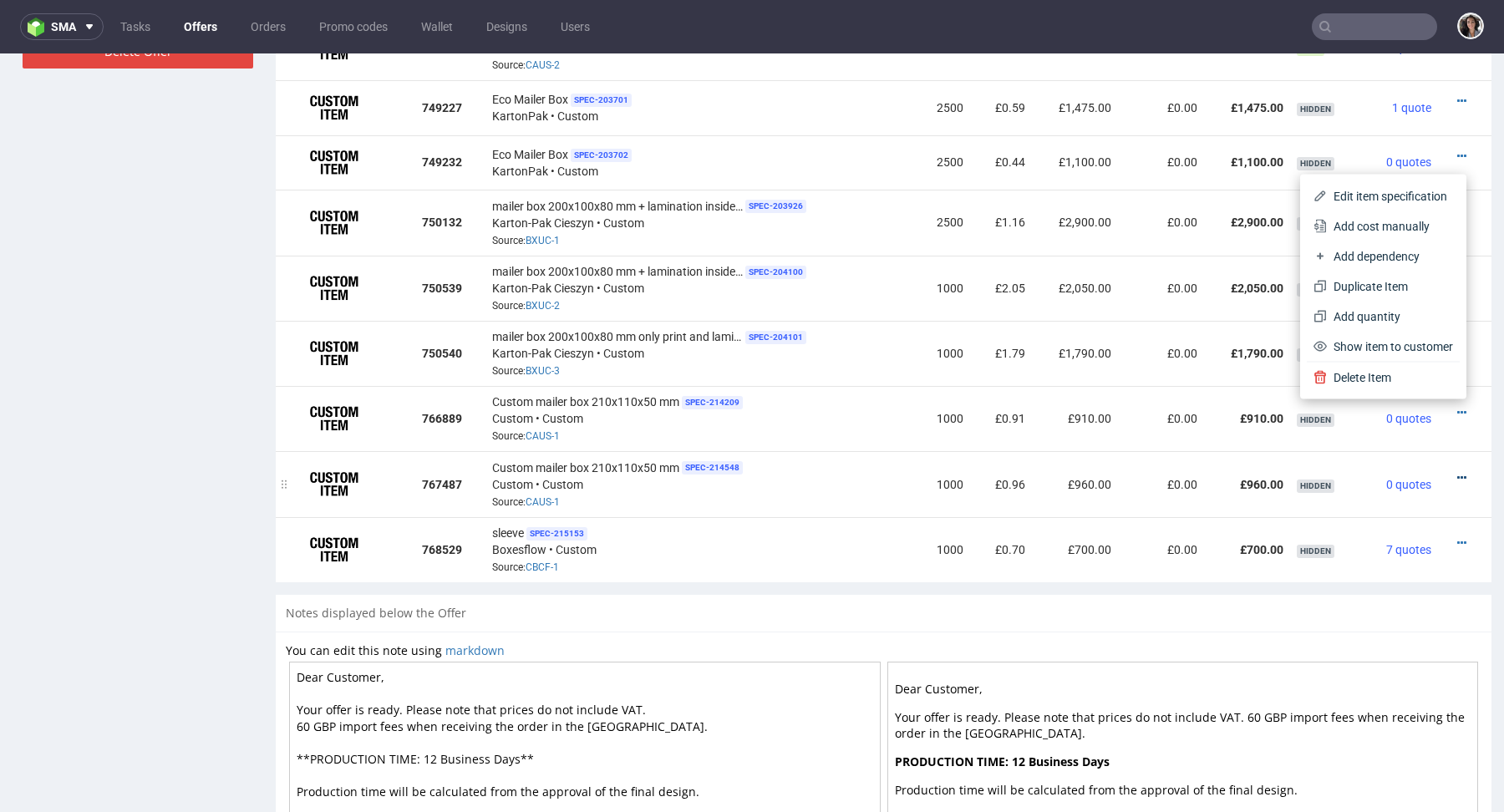
click at [1458, 479] on icon at bounding box center [1462, 478] width 9 height 12
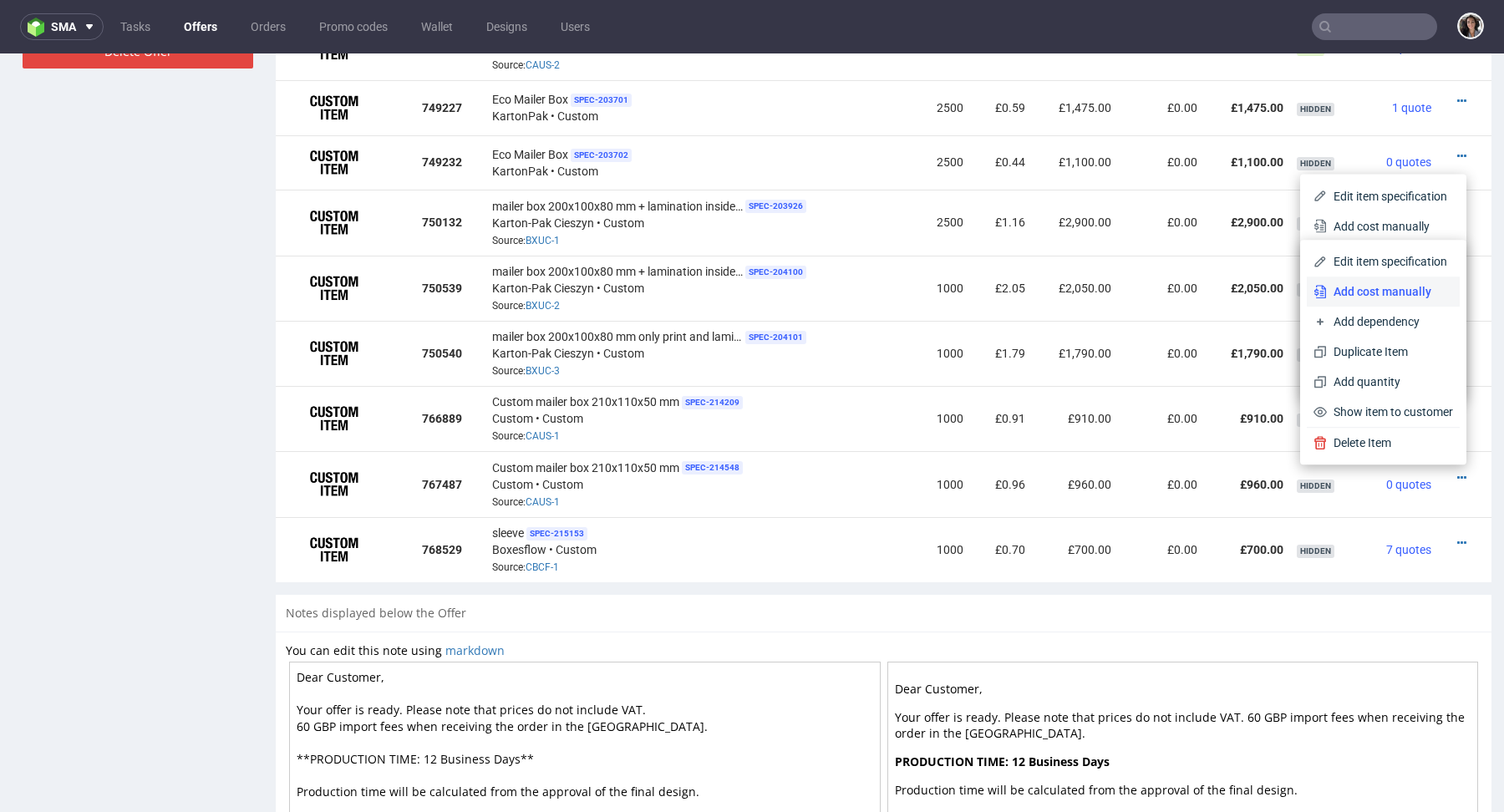
click at [1371, 287] on span "Add cost manually" at bounding box center [1390, 291] width 126 height 17
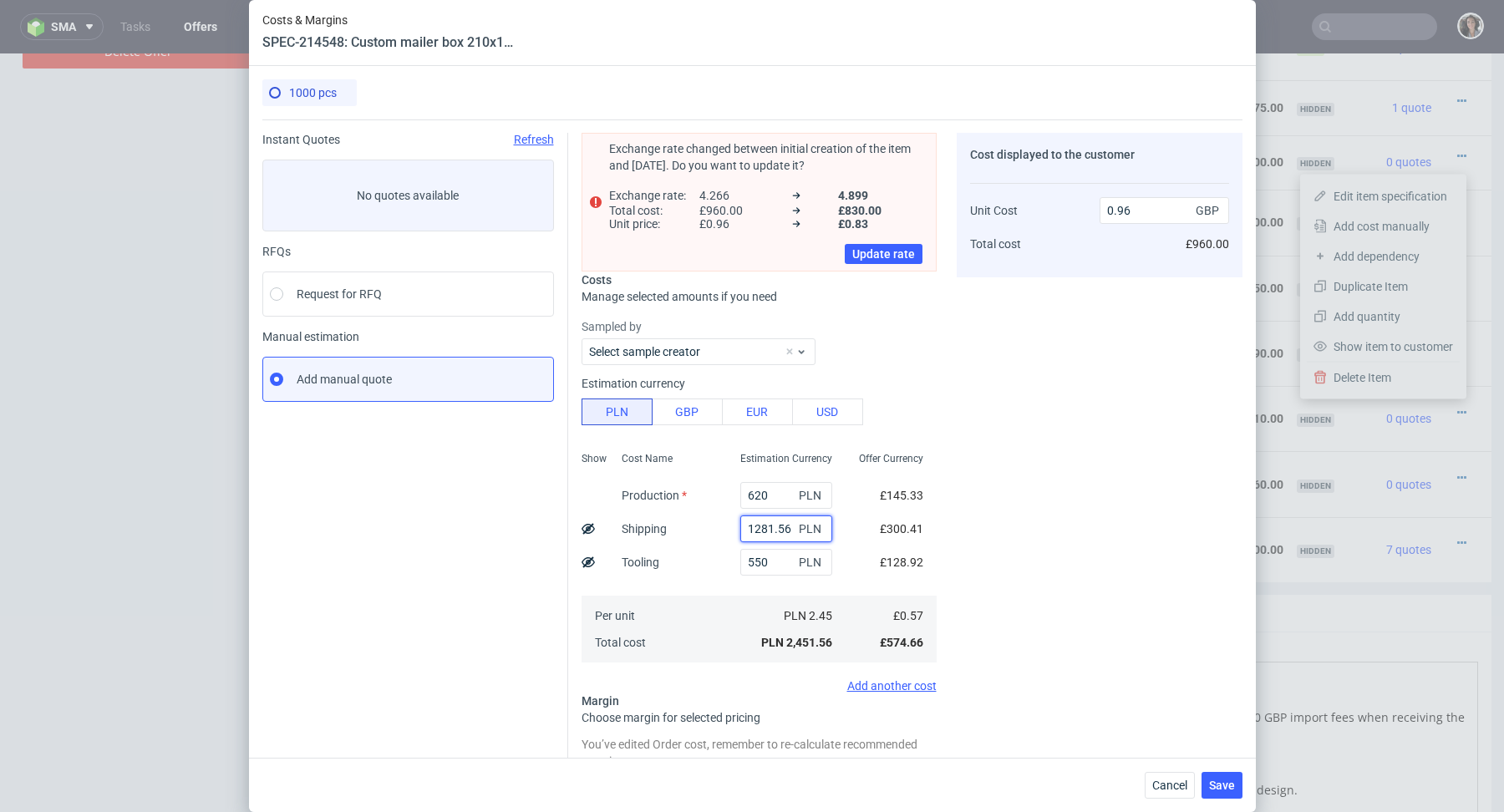
click at [776, 529] on input "1281.56" at bounding box center [786, 529] width 92 height 27
click at [1171, 788] on span "Cancel" at bounding box center [1170, 785] width 36 height 12
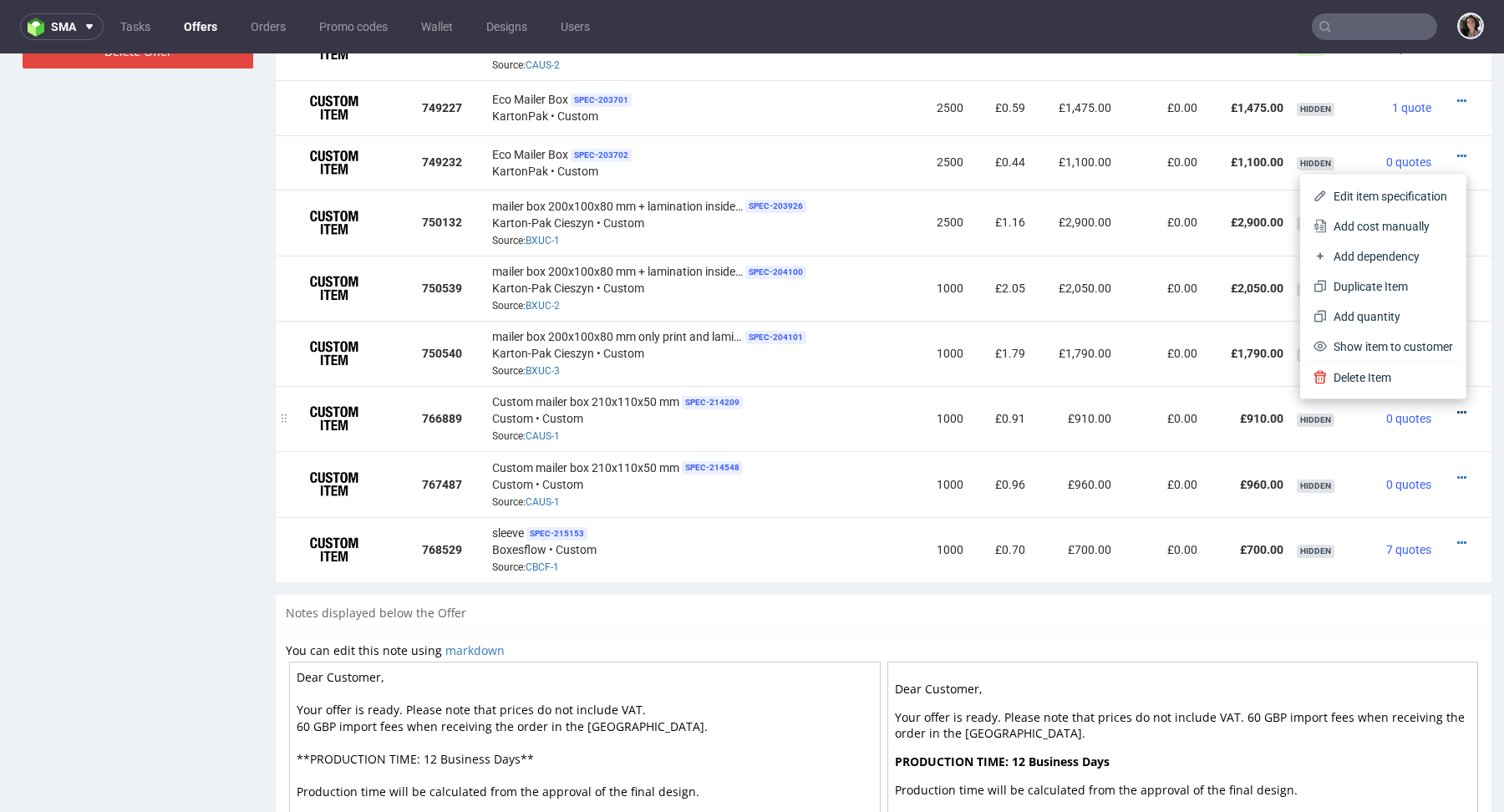
click at [1458, 410] on icon at bounding box center [1462, 412] width 9 height 12
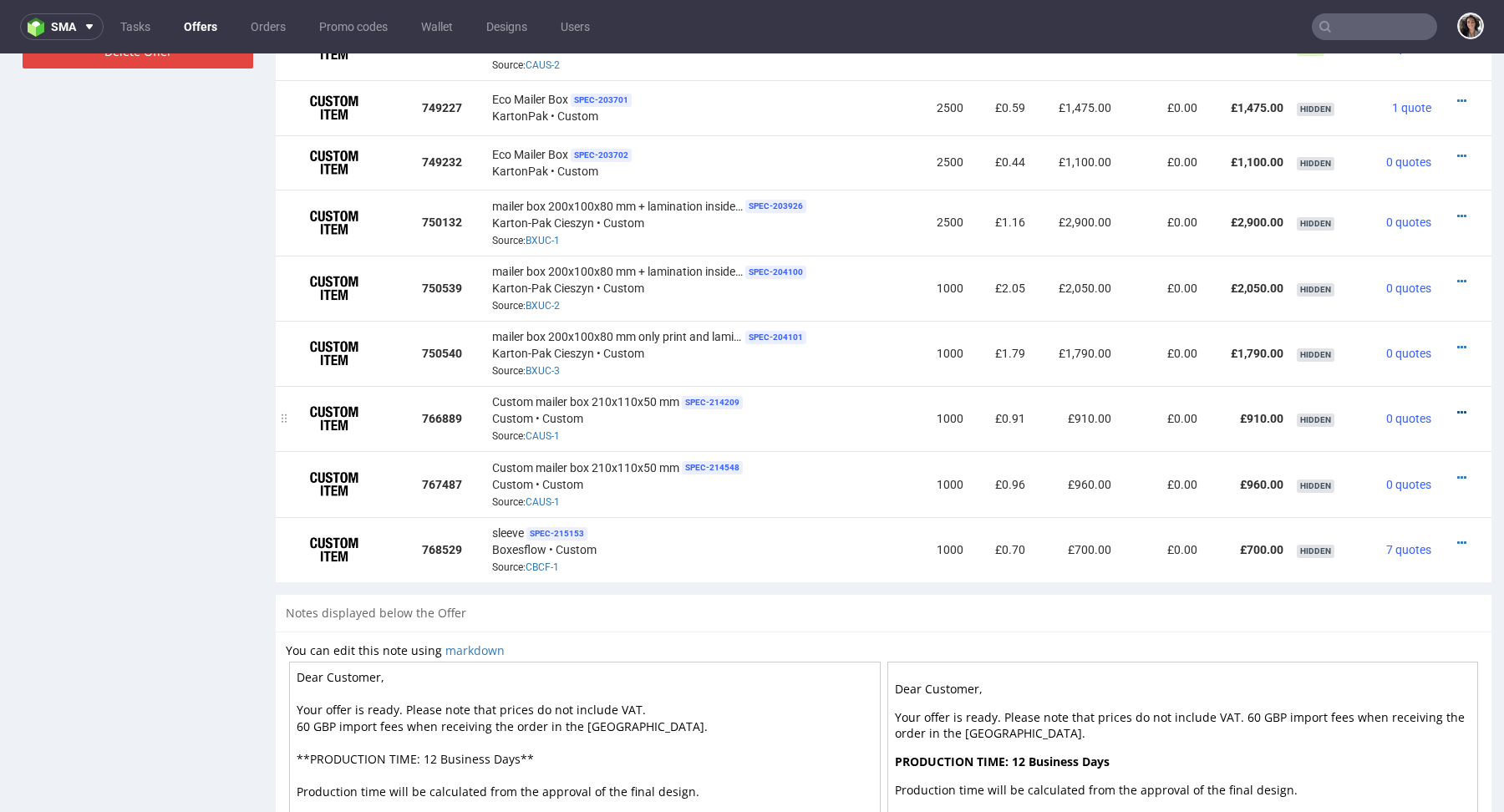
click at [1458, 407] on icon at bounding box center [1462, 412] width 9 height 12
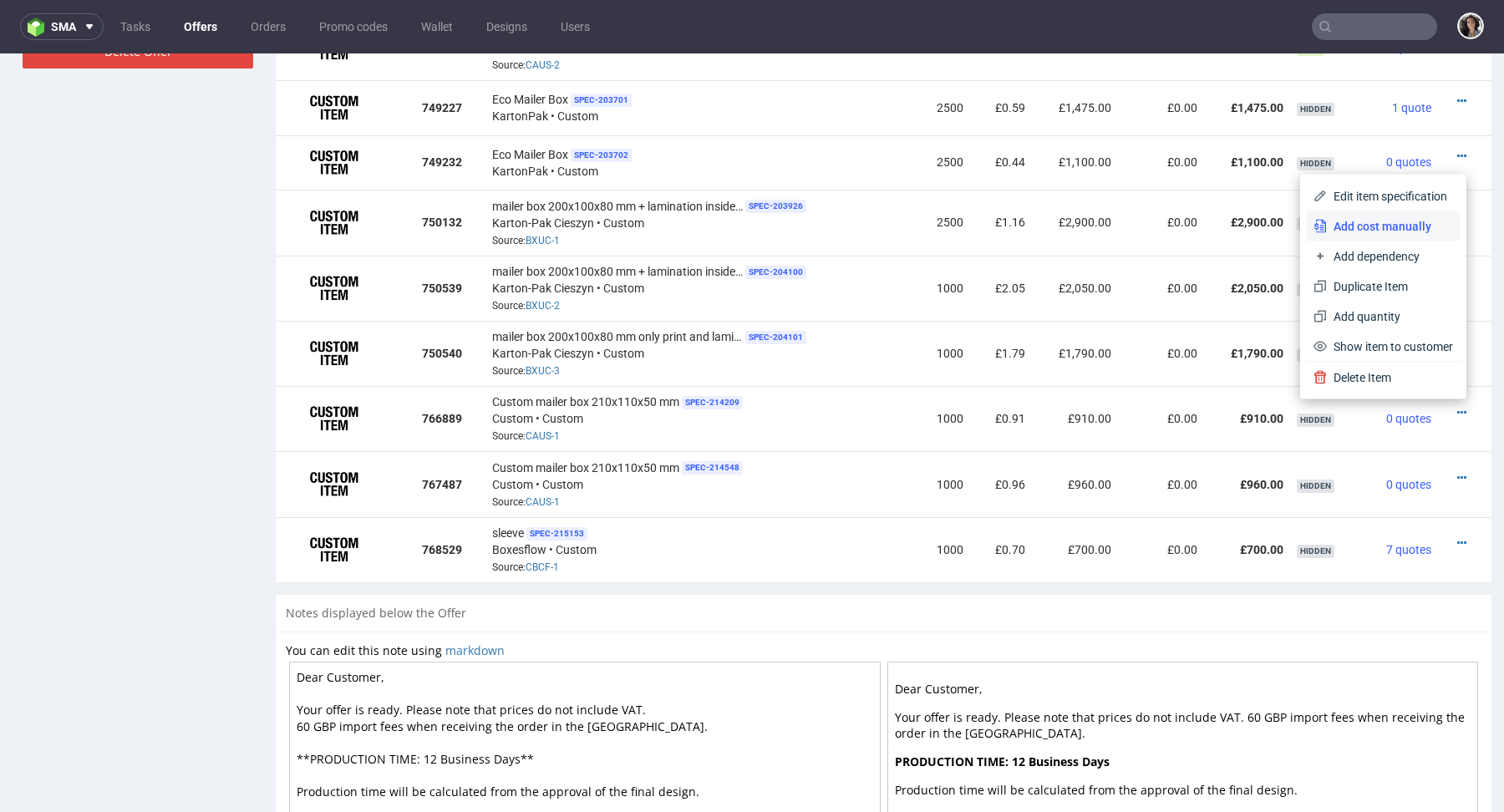
click at [1345, 225] on span "Add cost manually" at bounding box center [1390, 227] width 126 height 17
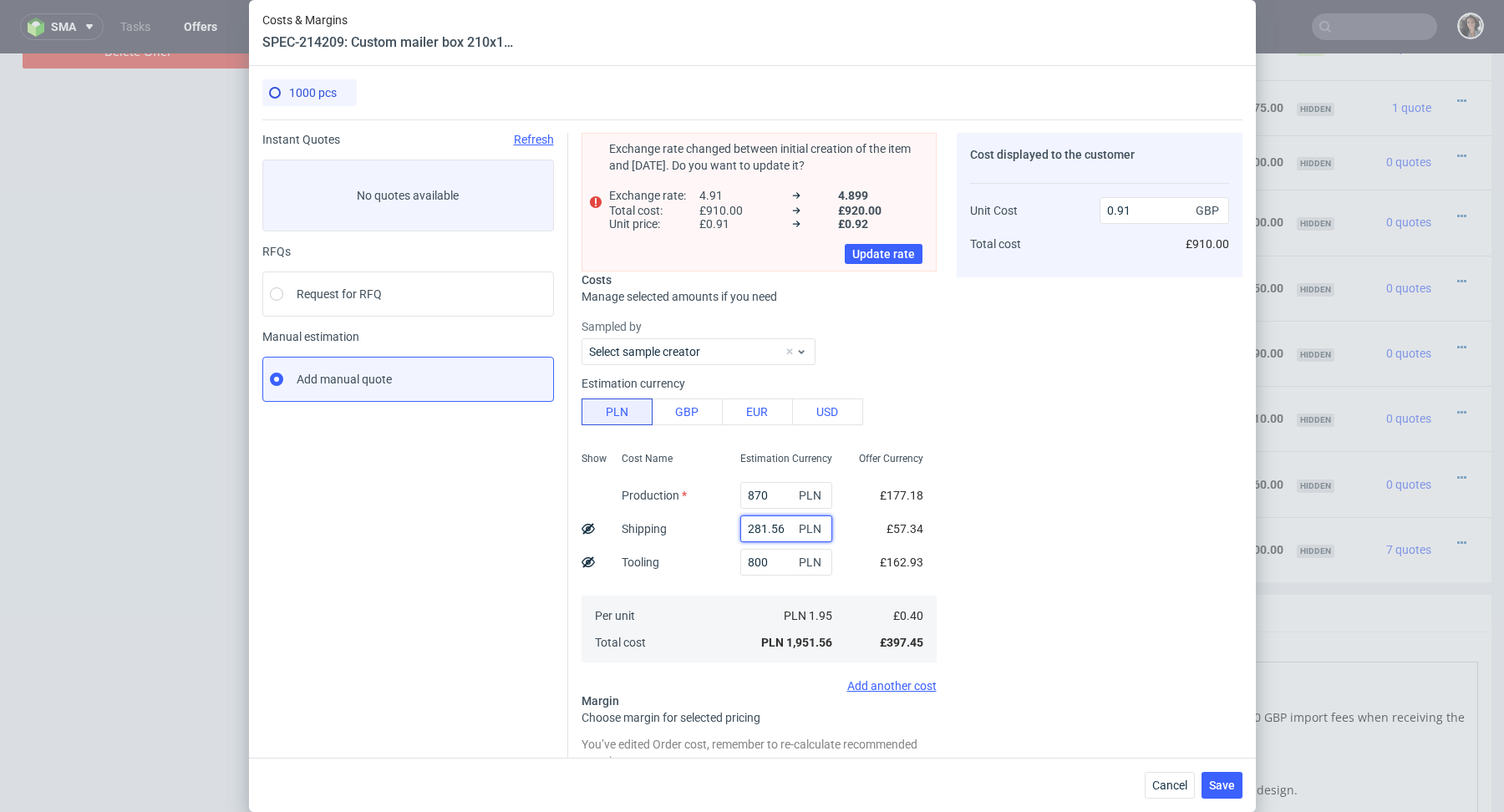
click at [767, 523] on input "281.56" at bounding box center [786, 529] width 92 height 27
paste input "1"
type input "1281.56"
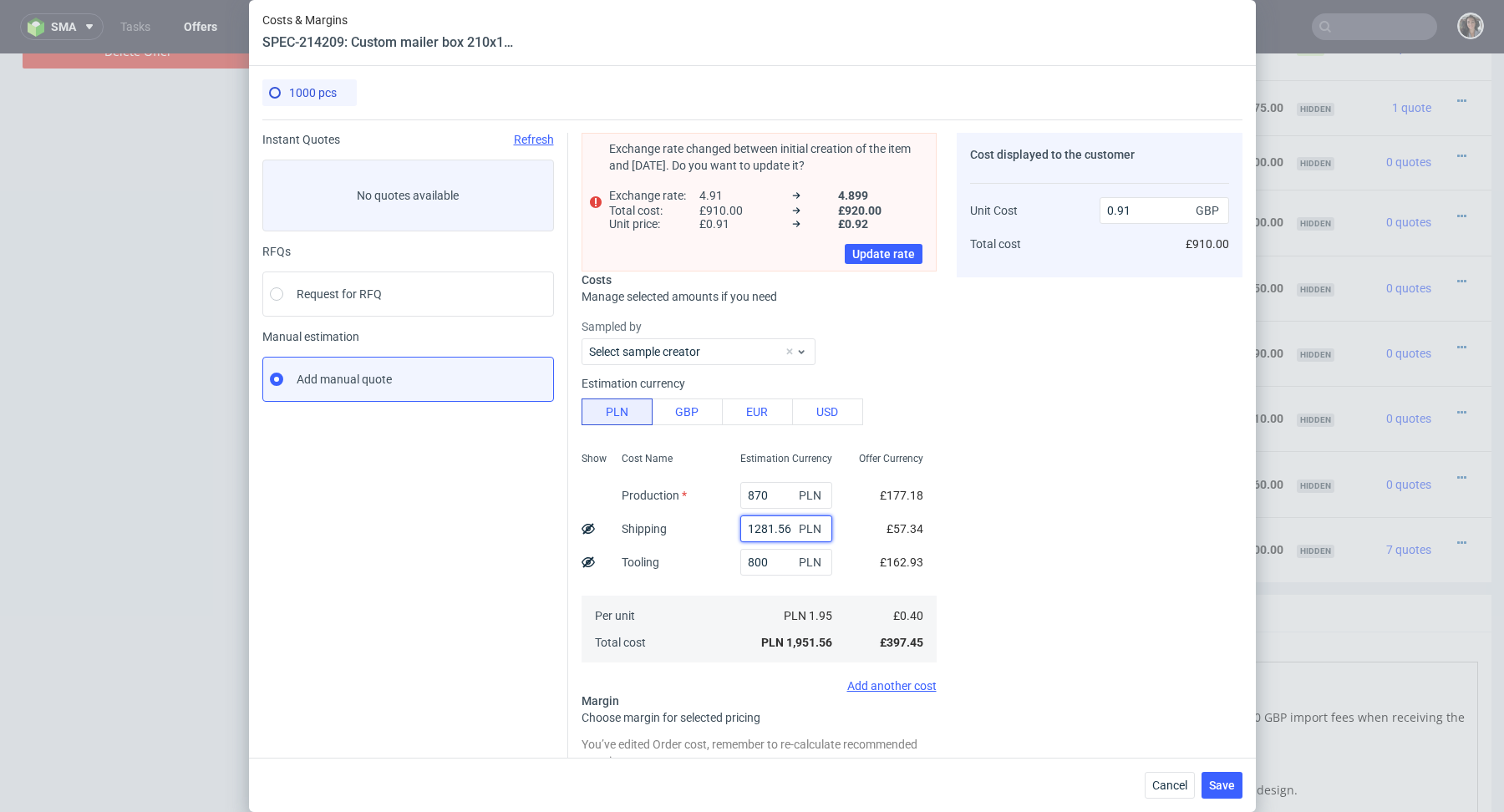
type input "1.38"
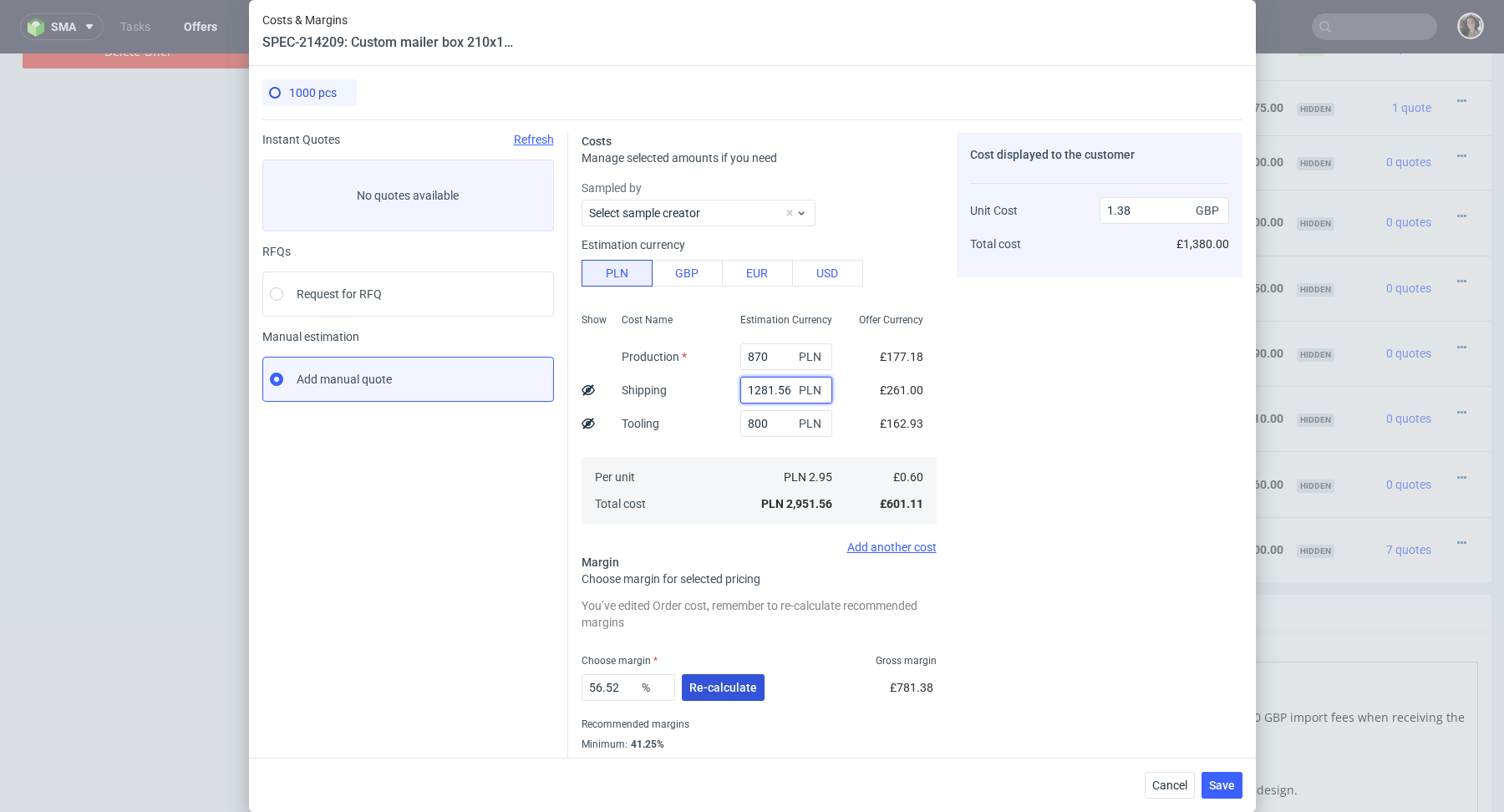
type input "1281.56"
click at [721, 697] on button "Re-calculate" at bounding box center [723, 688] width 83 height 27
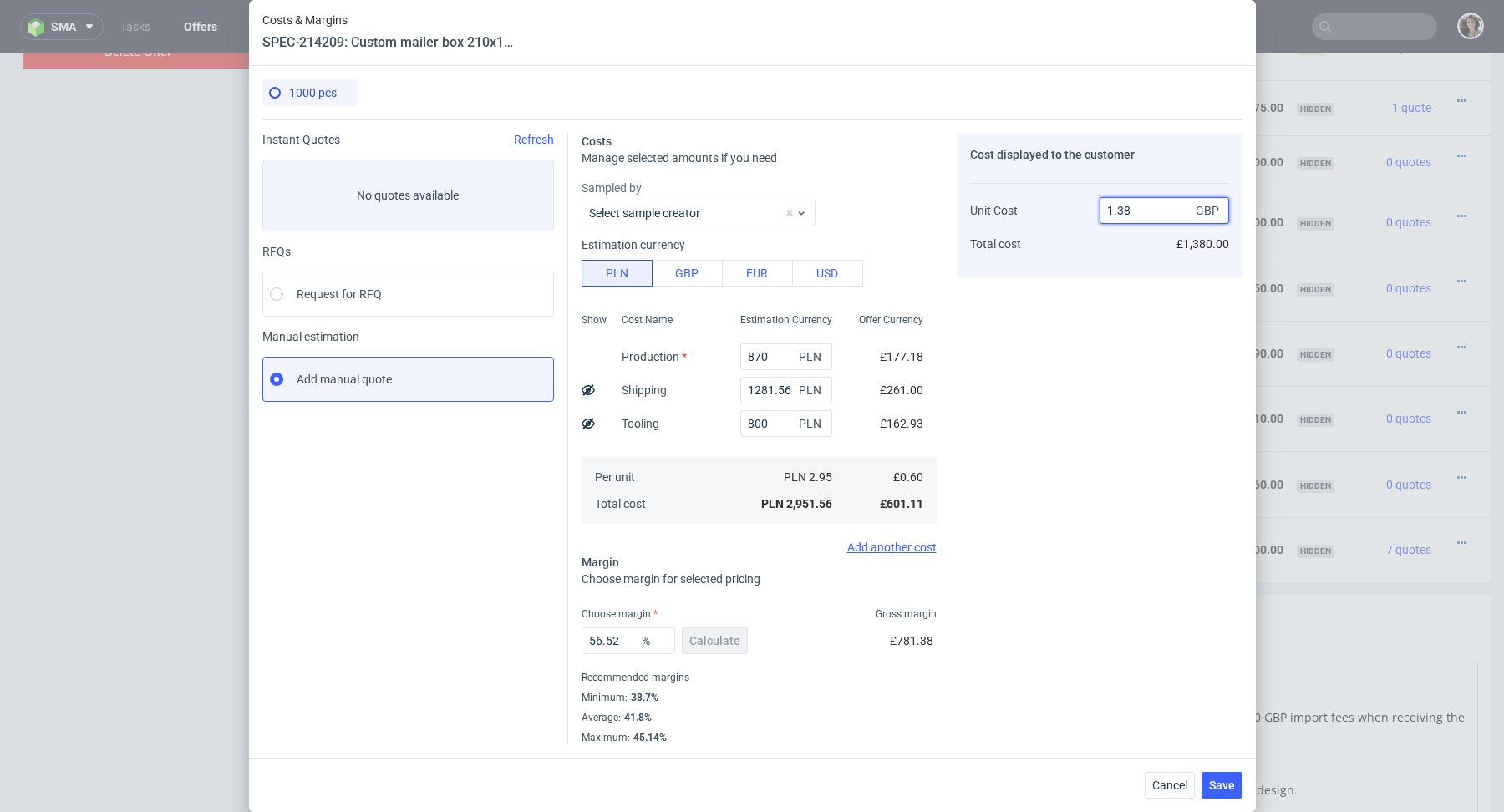
drag, startPoint x: 1141, startPoint y: 212, endPoint x: 1080, endPoint y: 212, distance: 61.0
click at [1080, 212] on div "Unit Cost Total cost 1.38 GBP £1,380.00" at bounding box center [1100, 220] width 259 height 88
type input "0.9"
type input "33.33333333333333"
type input "0.96"
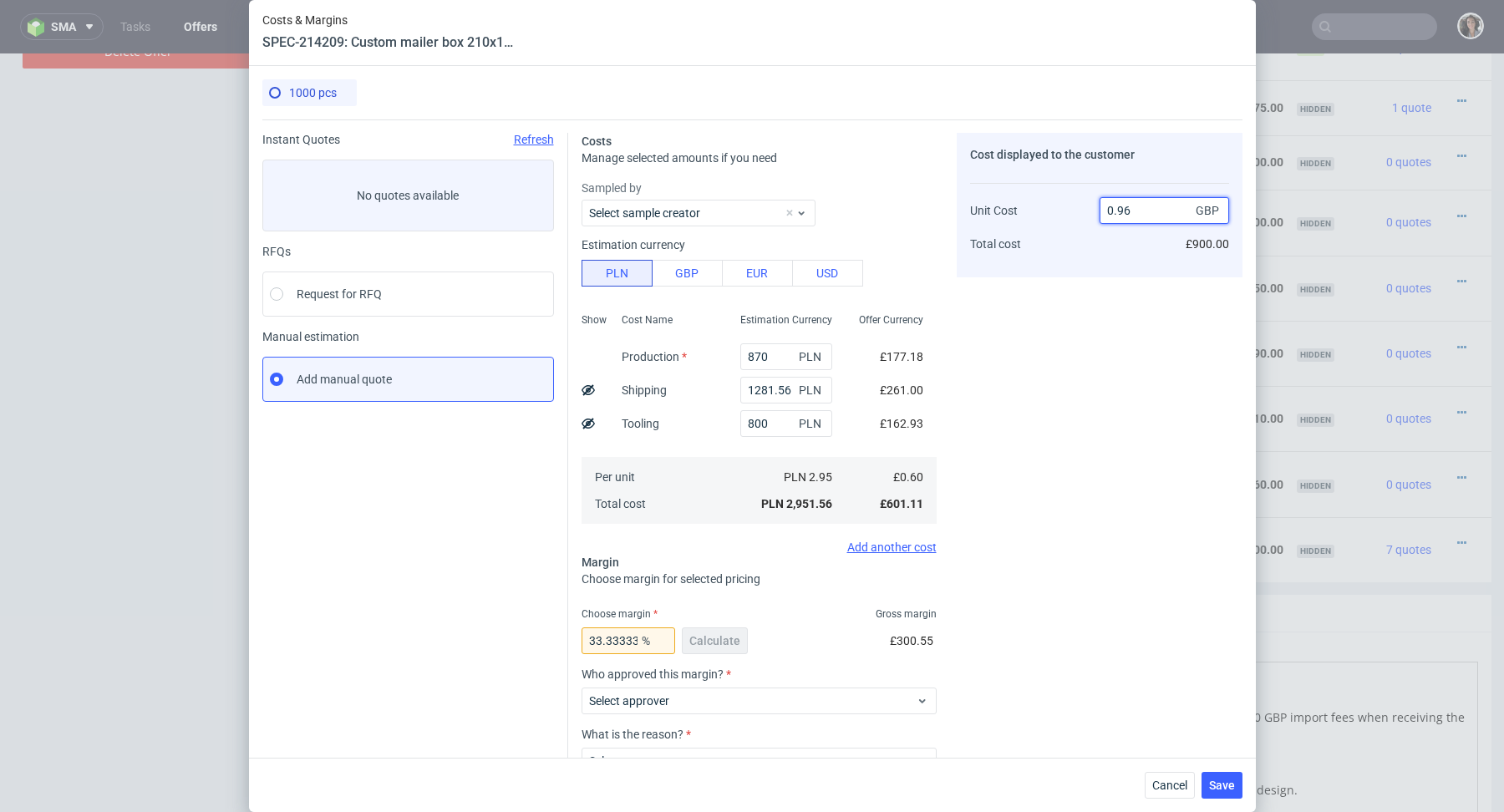
type input "37.5"
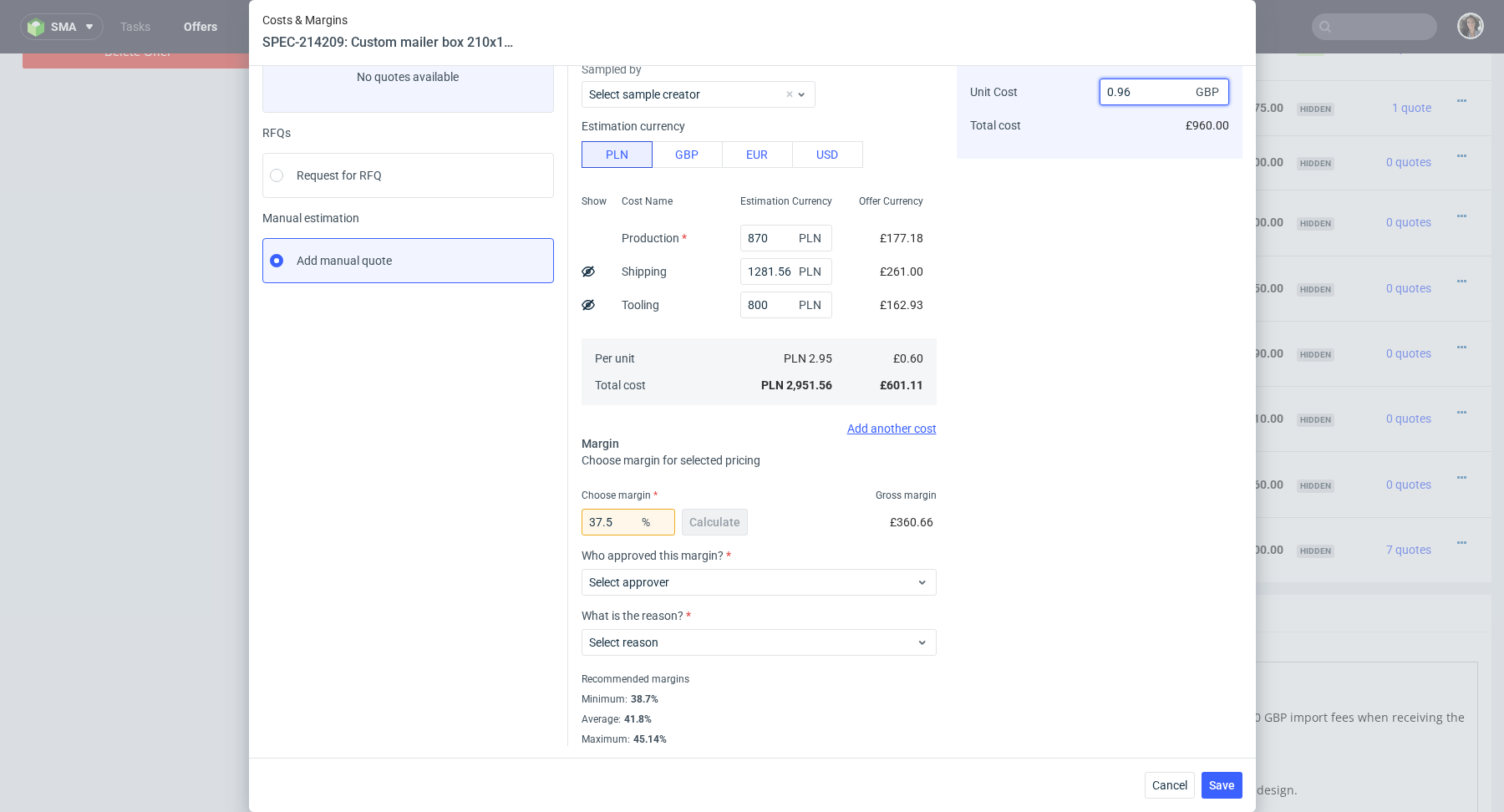
type input "0.96"
drag, startPoint x: 627, startPoint y: 526, endPoint x: 528, endPoint y: 526, distance: 99.0
click at [528, 526] on div "Instant Quotes Refresh No quotes available RFQs Request for RFQ Manual estimati…" at bounding box center [752, 373] width 981 height 745
type input "38"
type input "0.97"
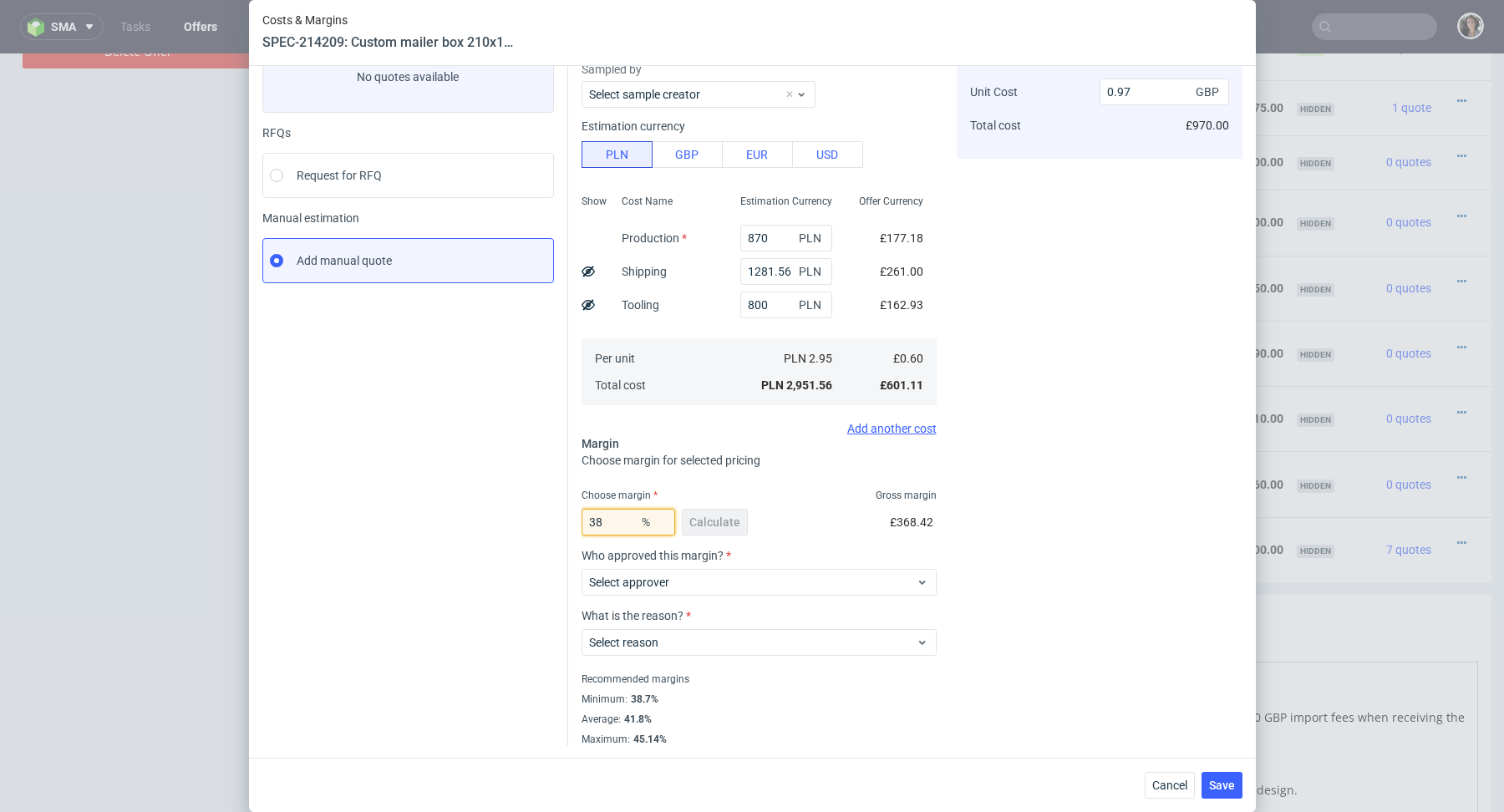
type input "3"
type input "0"
type input "0.6"
type input "40"
type input "1"
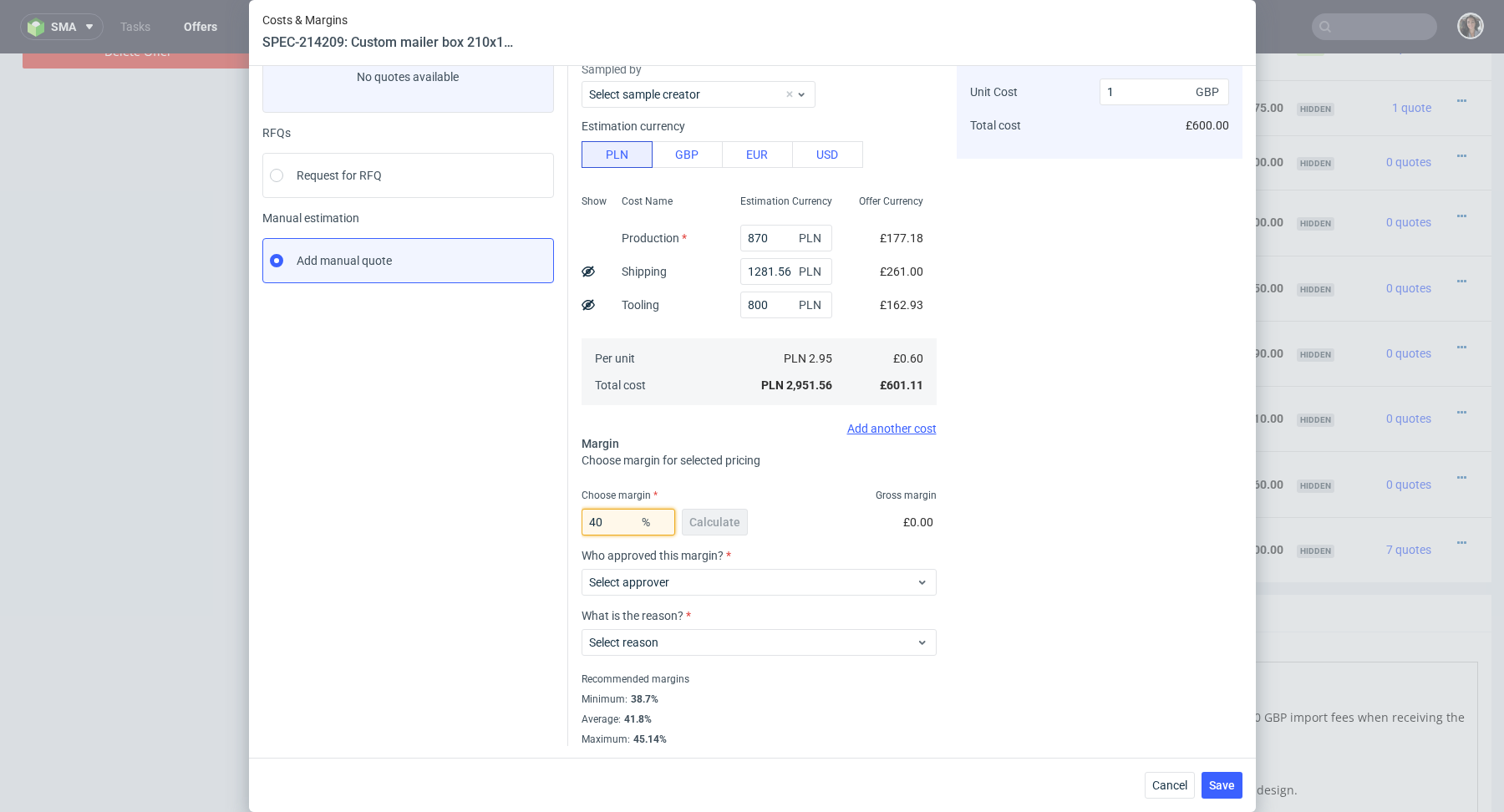
scroll to position [0, 0]
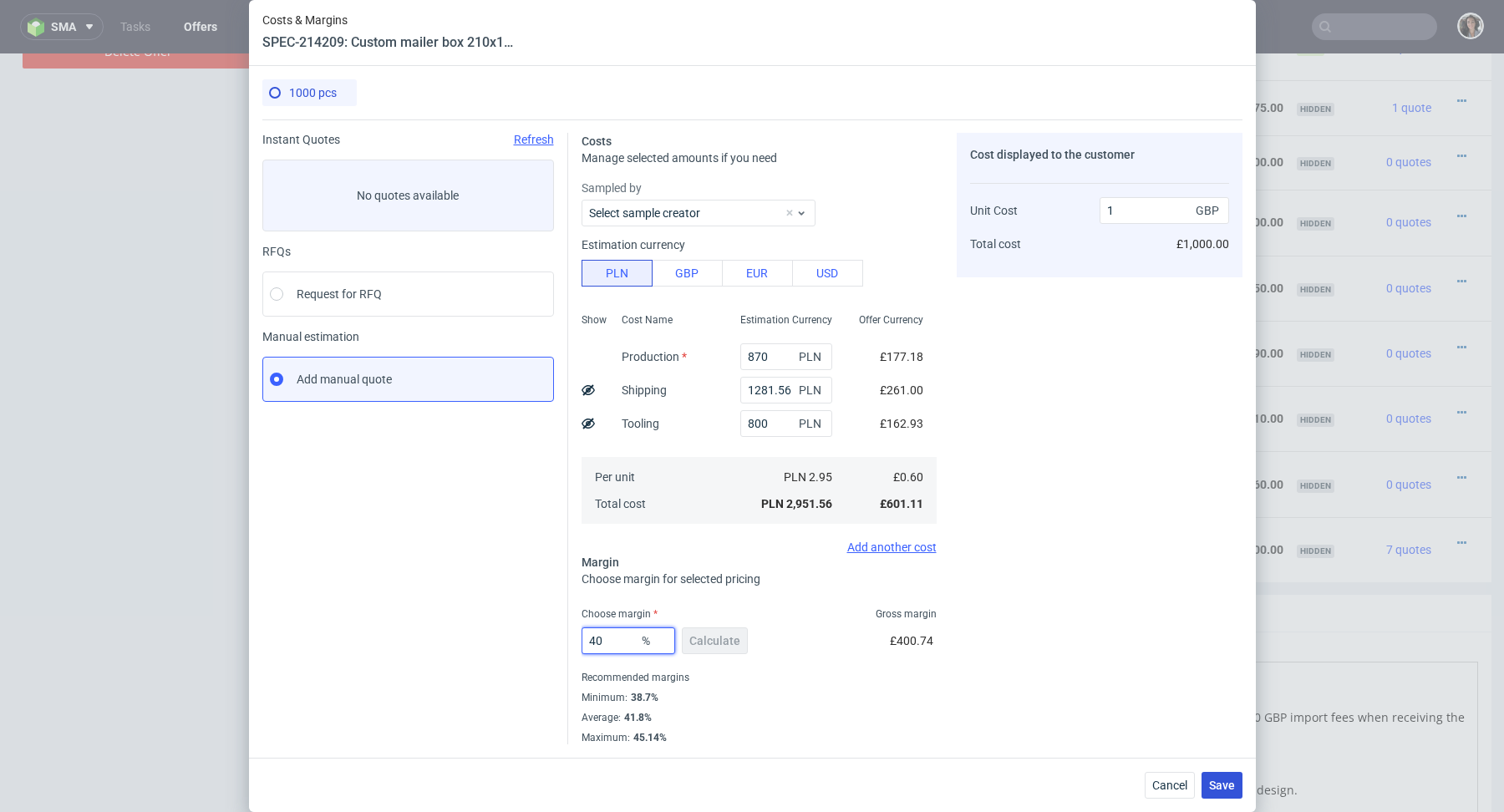
type input "40"
click at [1221, 787] on span "Save" at bounding box center [1222, 785] width 26 height 12
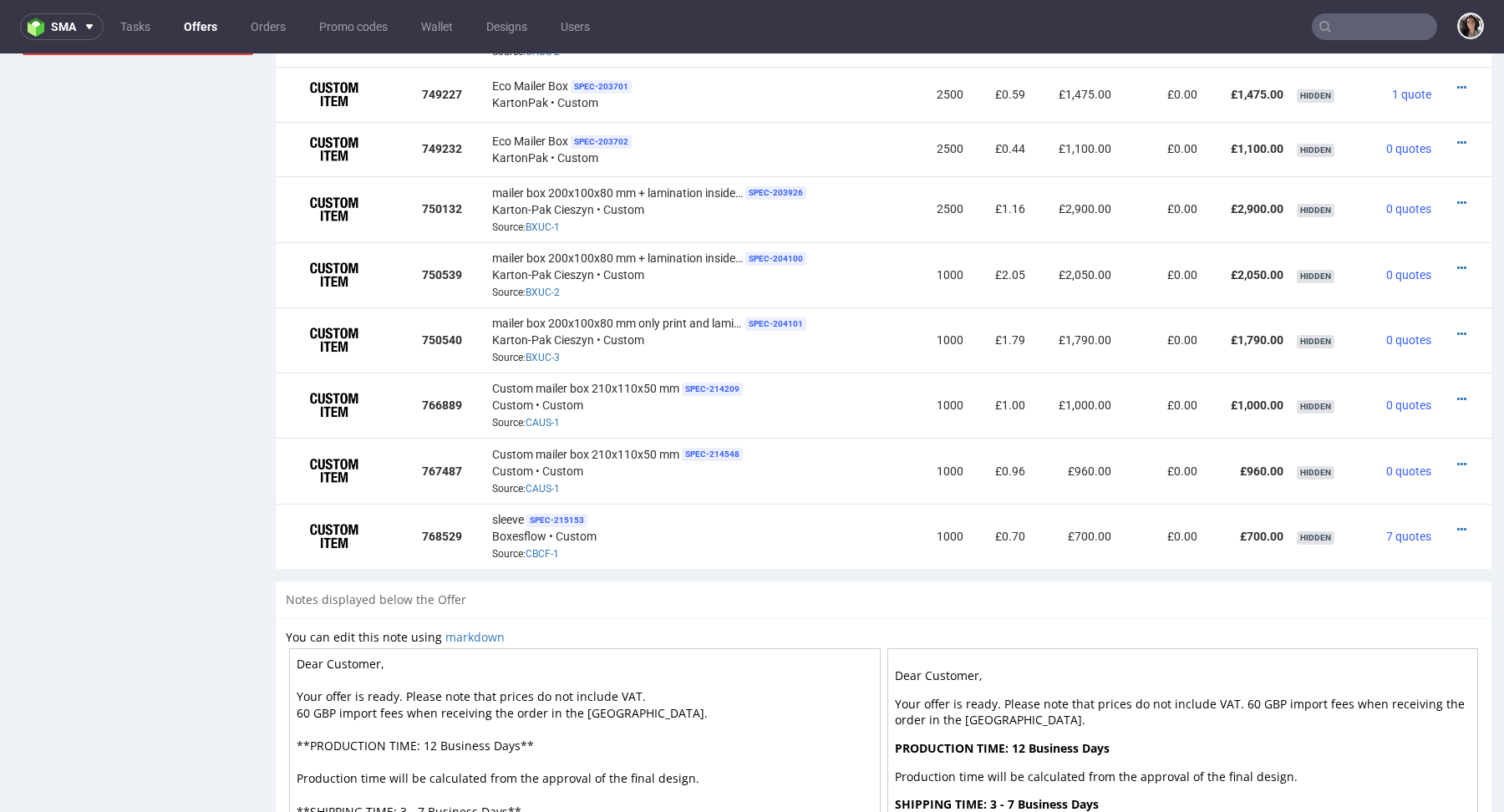
scroll to position [1158, 0]
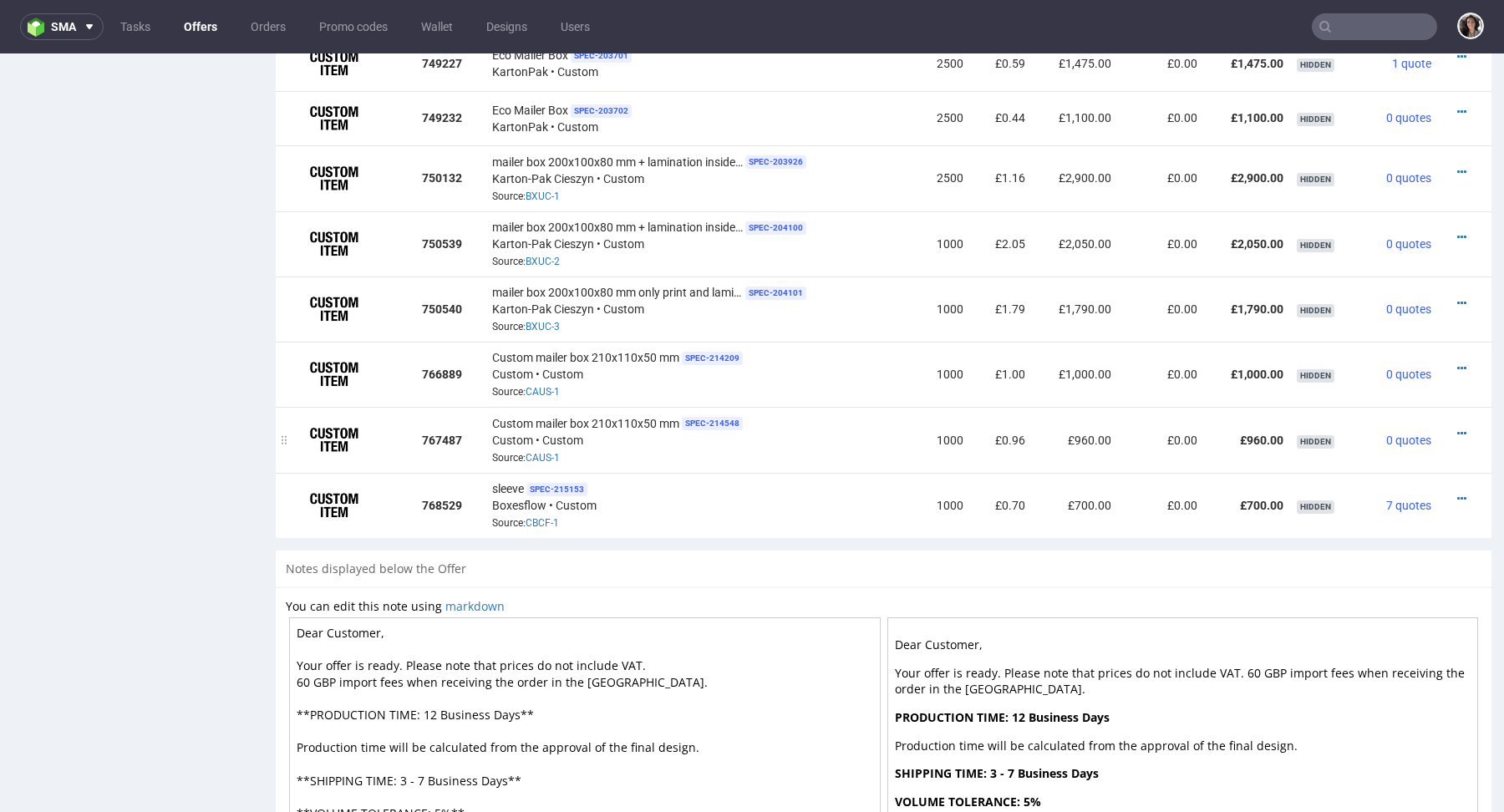
click at [1445, 427] on div at bounding box center [1460, 434] width 30 height 17
click at [1451, 430] on div at bounding box center [1460, 434] width 30 height 17
click at [1458, 430] on icon at bounding box center [1462, 434] width 9 height 12
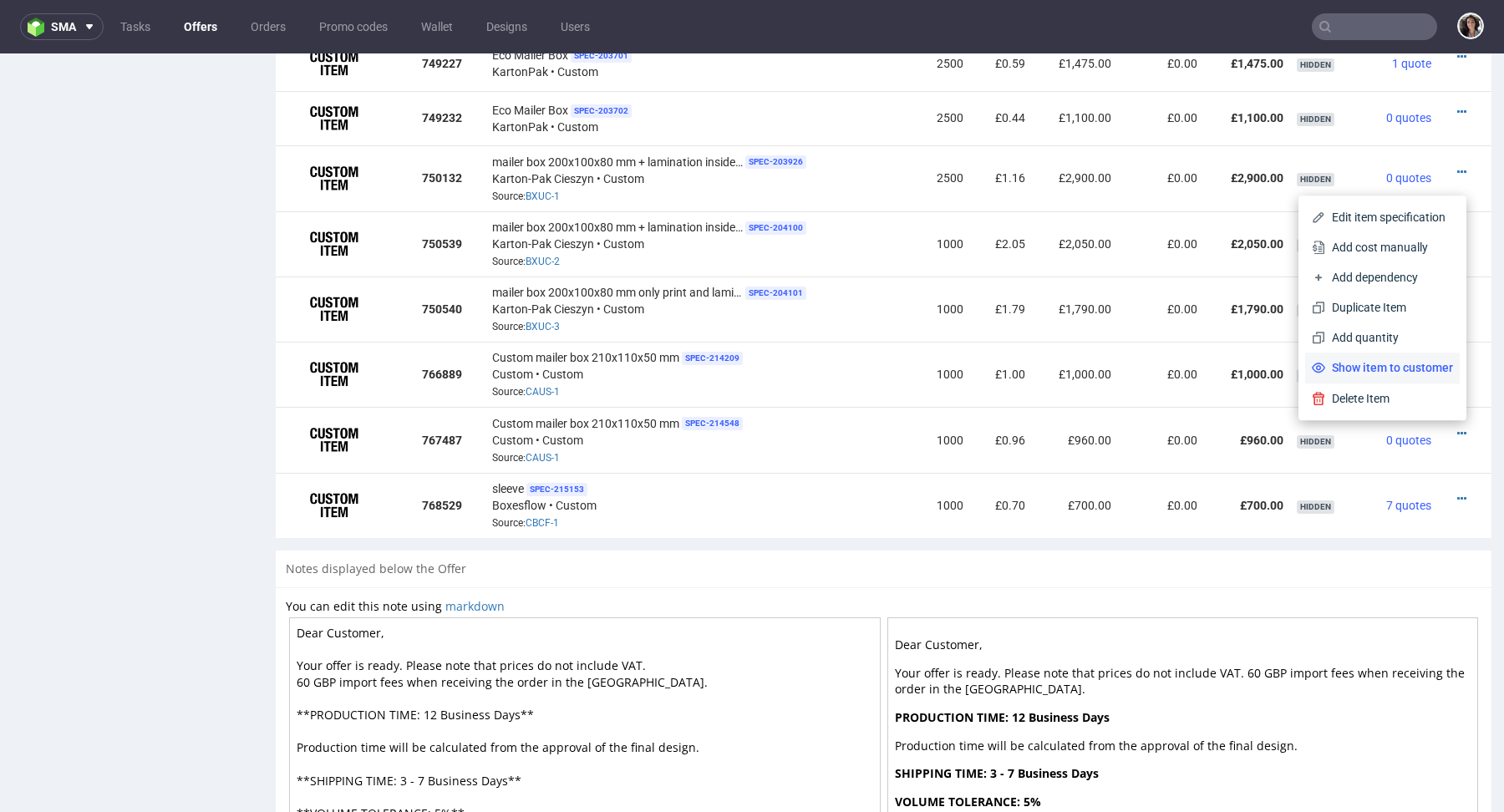
click at [1402, 365] on span "Show item to customer" at bounding box center [1389, 368] width 128 height 17
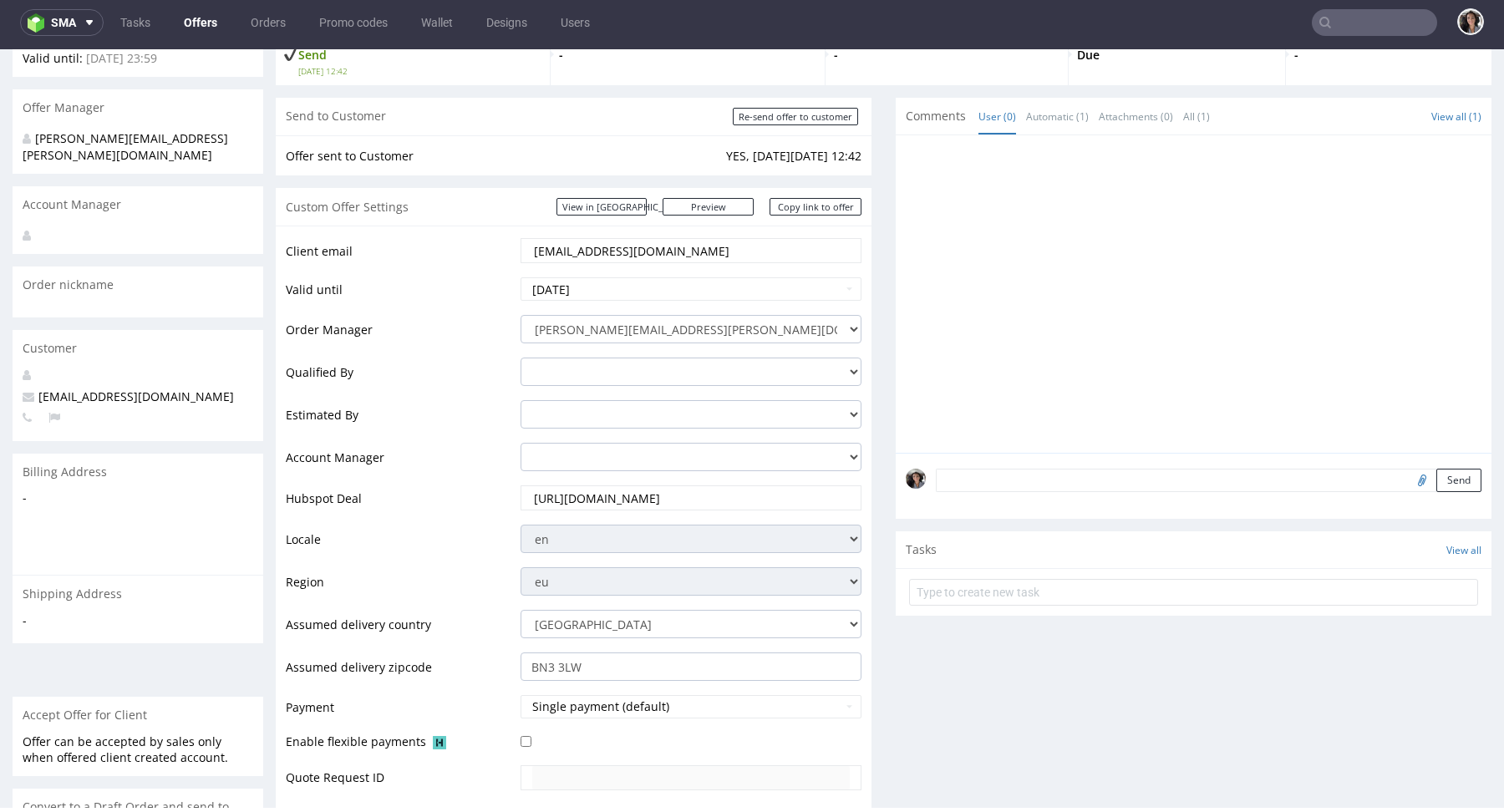
scroll to position [0, 0]
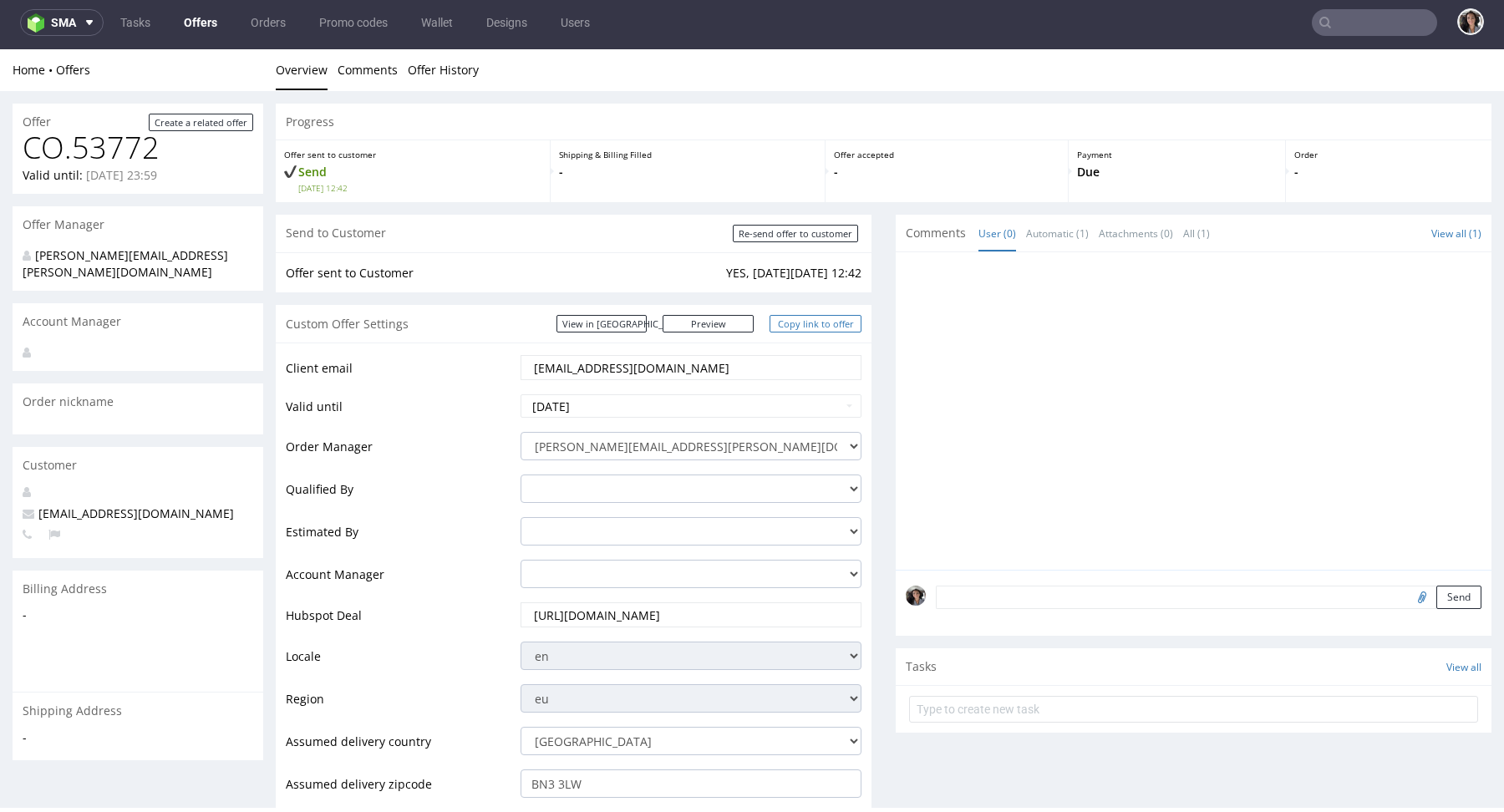
click at [825, 320] on link "Copy link to offer" at bounding box center [815, 324] width 92 height 18
click at [823, 226] on input "Re-send offer to customer" at bounding box center [795, 234] width 125 height 18
type input "In progress..."
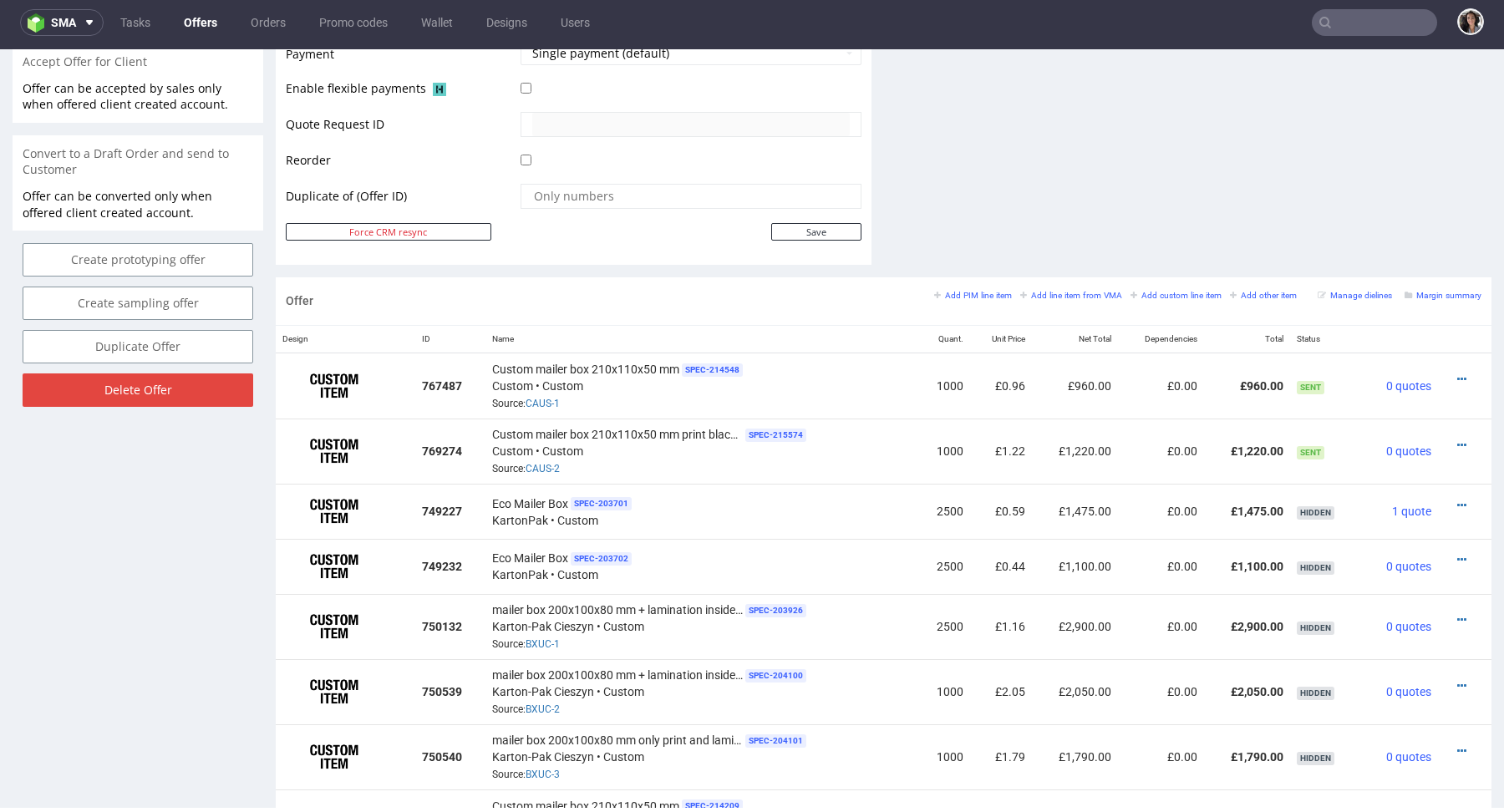
scroll to position [845, 0]
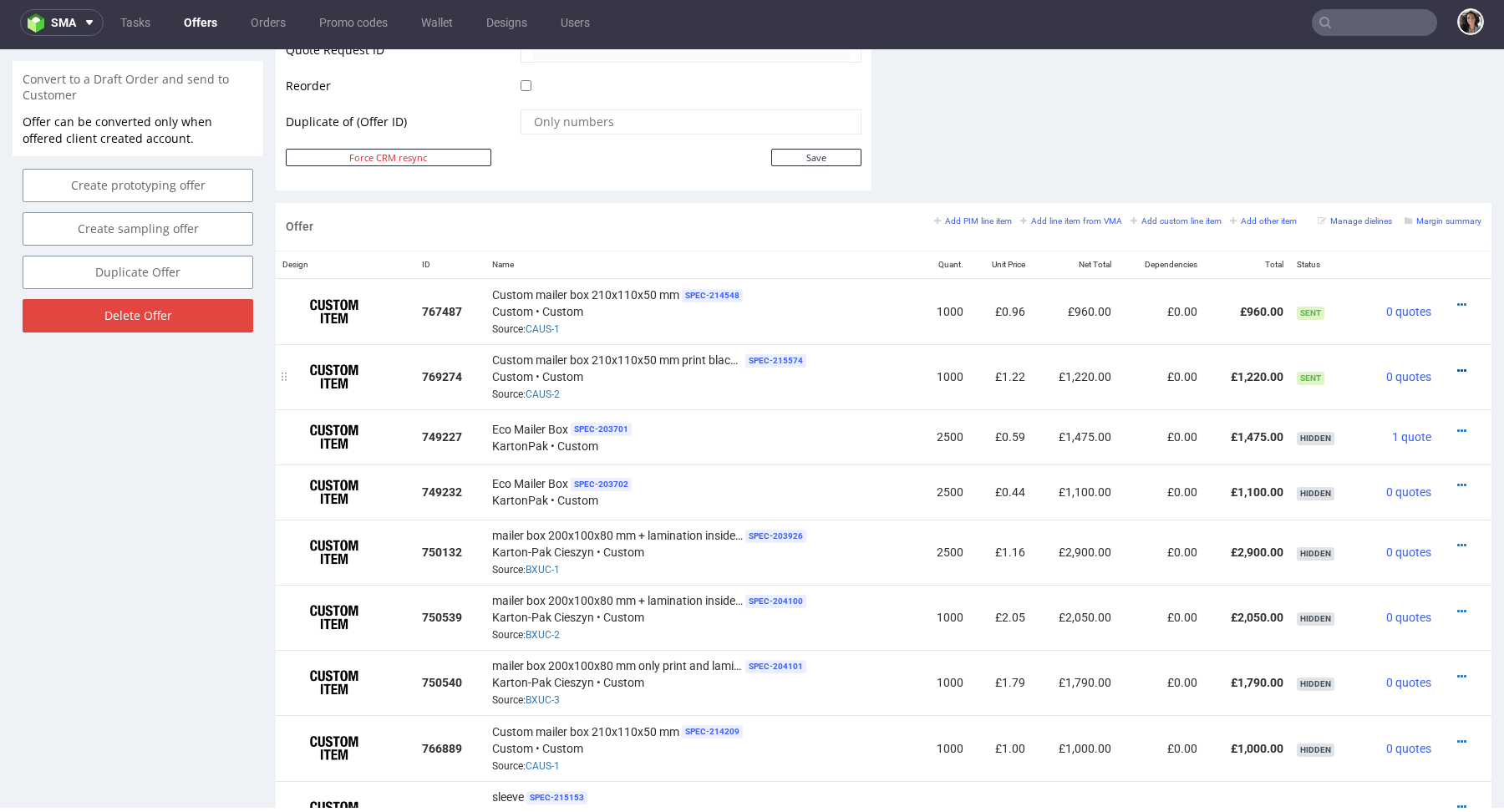
click at [1458, 370] on icon at bounding box center [1462, 370] width 9 height 12
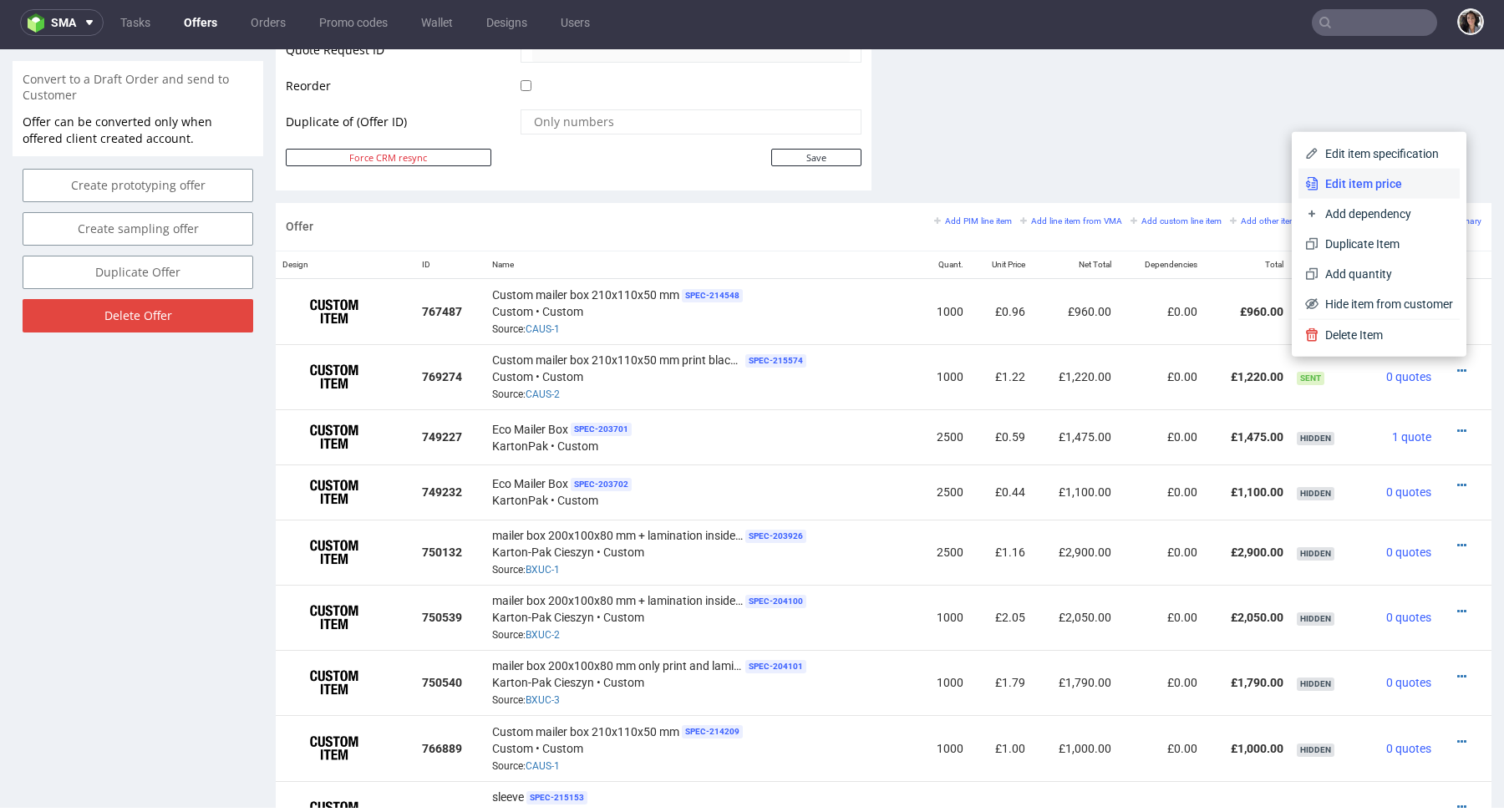
click at [1371, 181] on span "Edit item price" at bounding box center [1386, 184] width 134 height 17
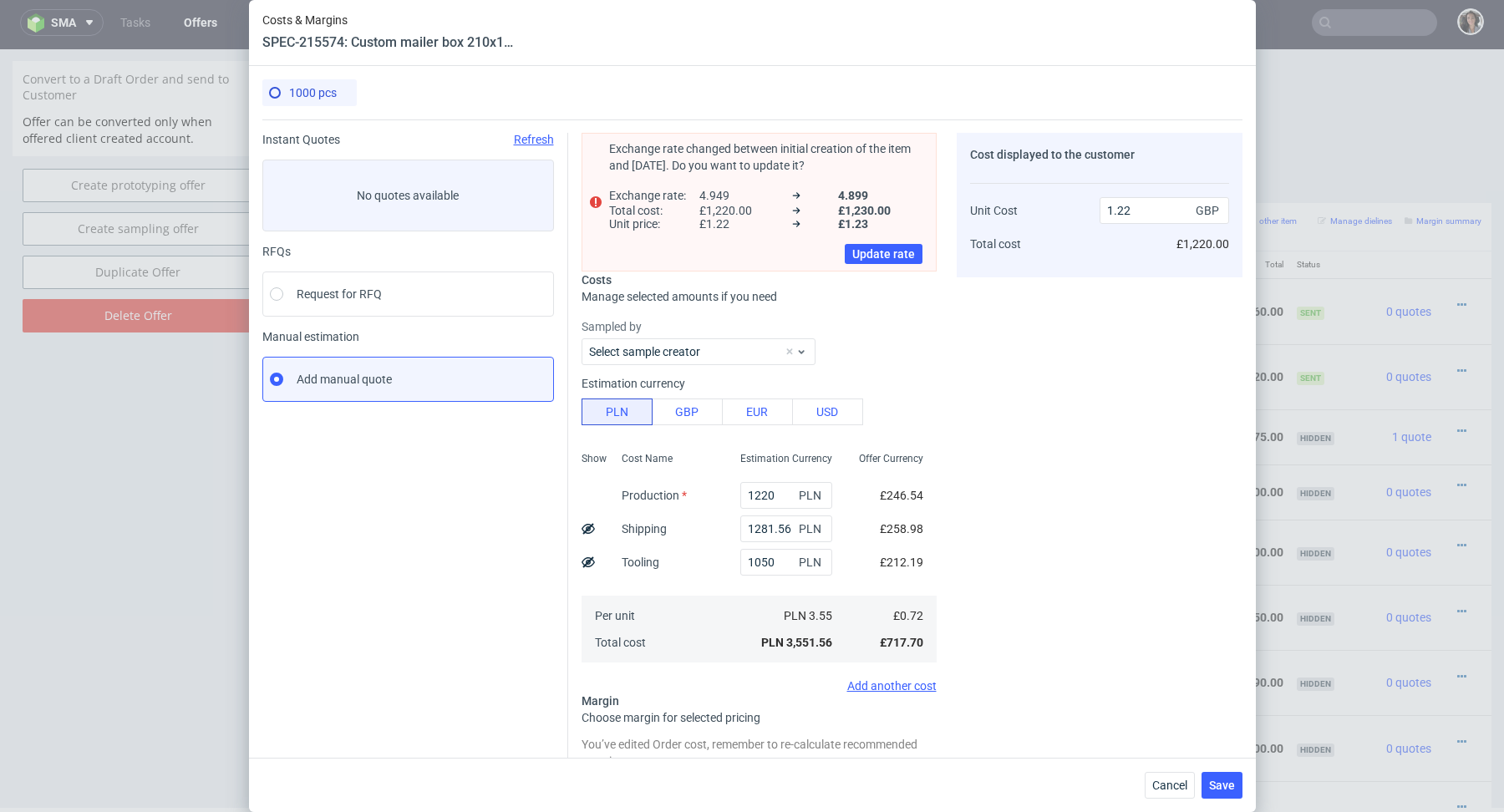
scroll to position [183, 0]
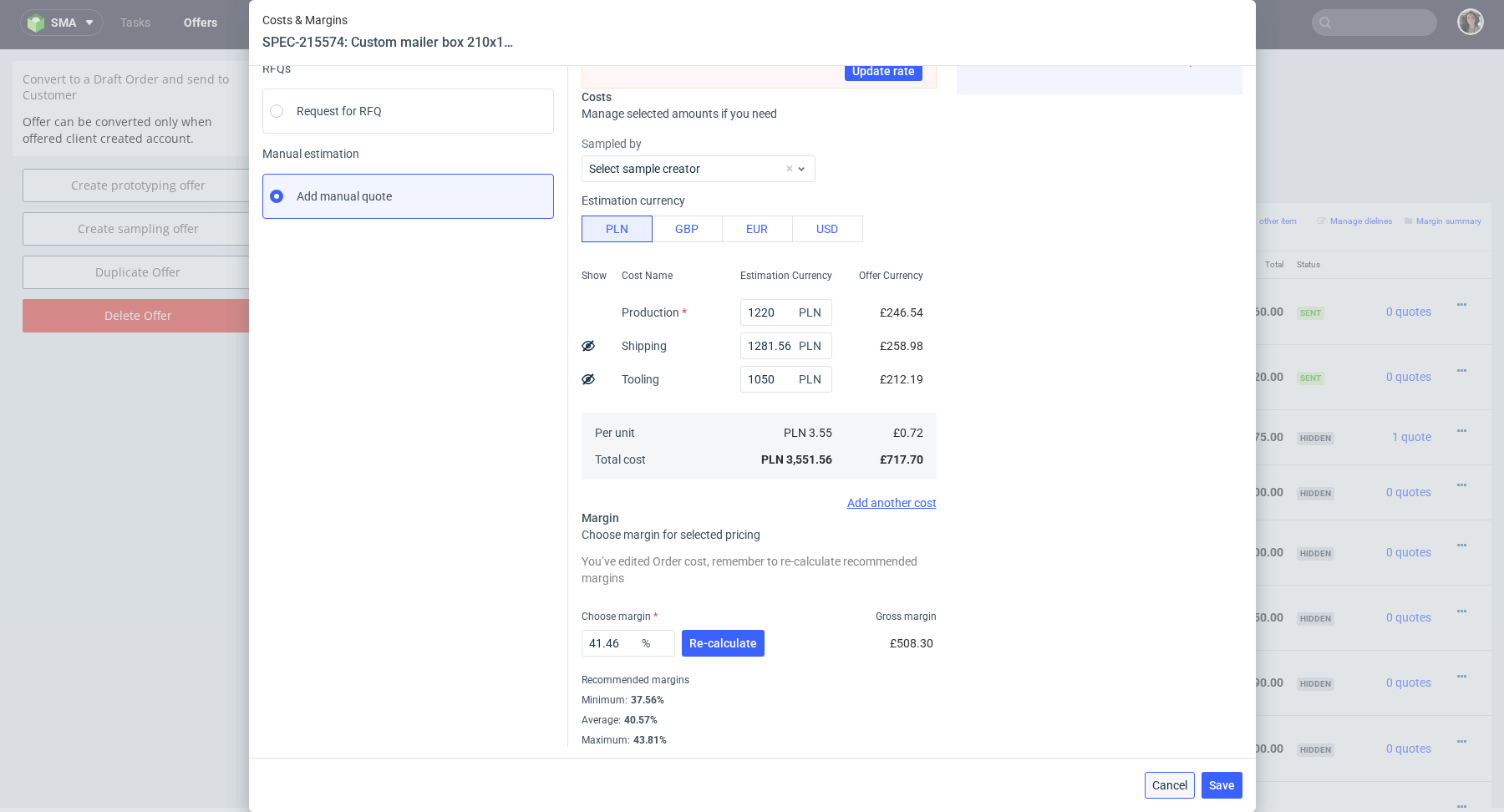
click at [1159, 784] on span "Cancel" at bounding box center [1170, 785] width 36 height 12
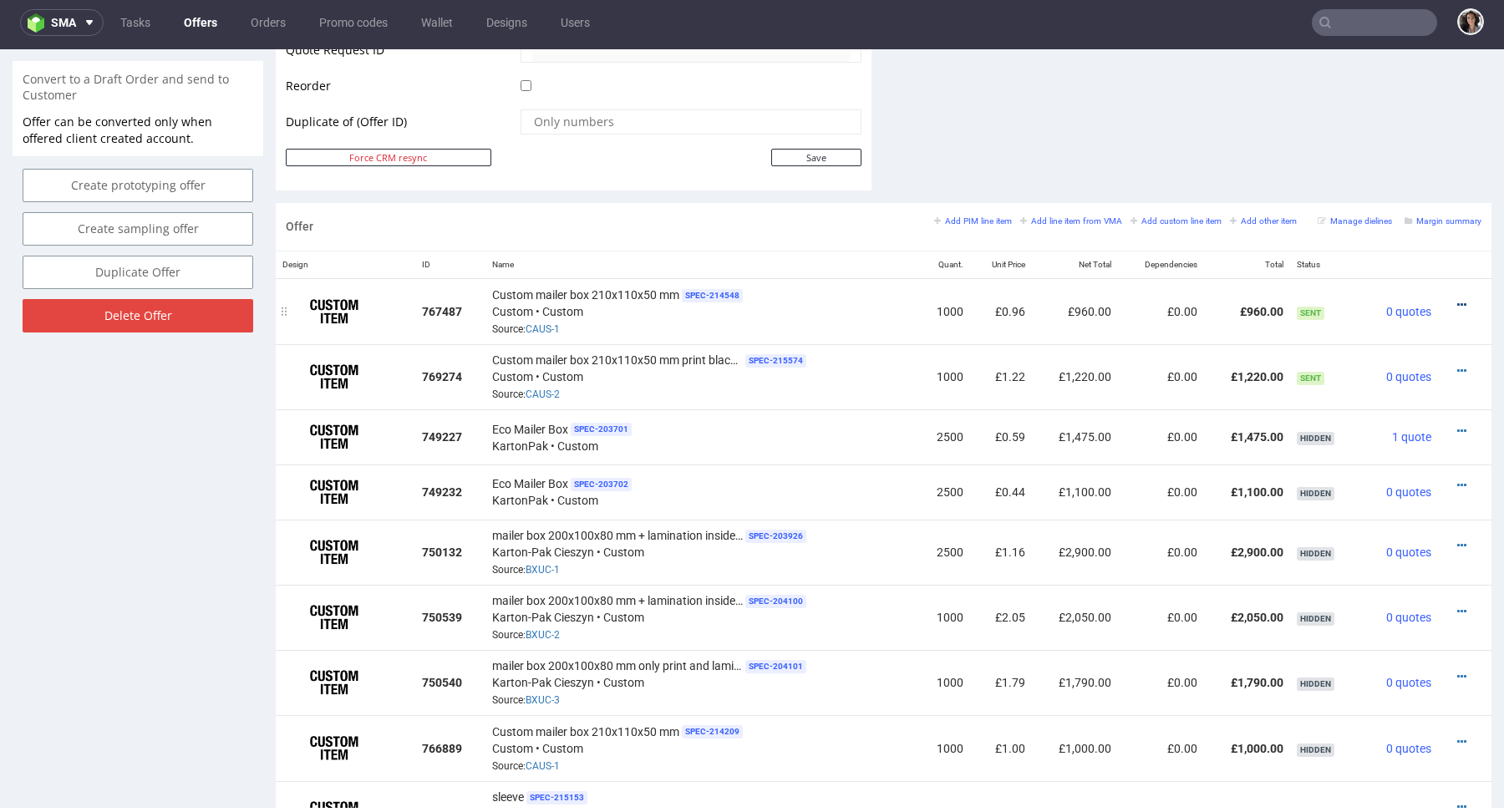
click at [1458, 299] on icon at bounding box center [1462, 305] width 9 height 12
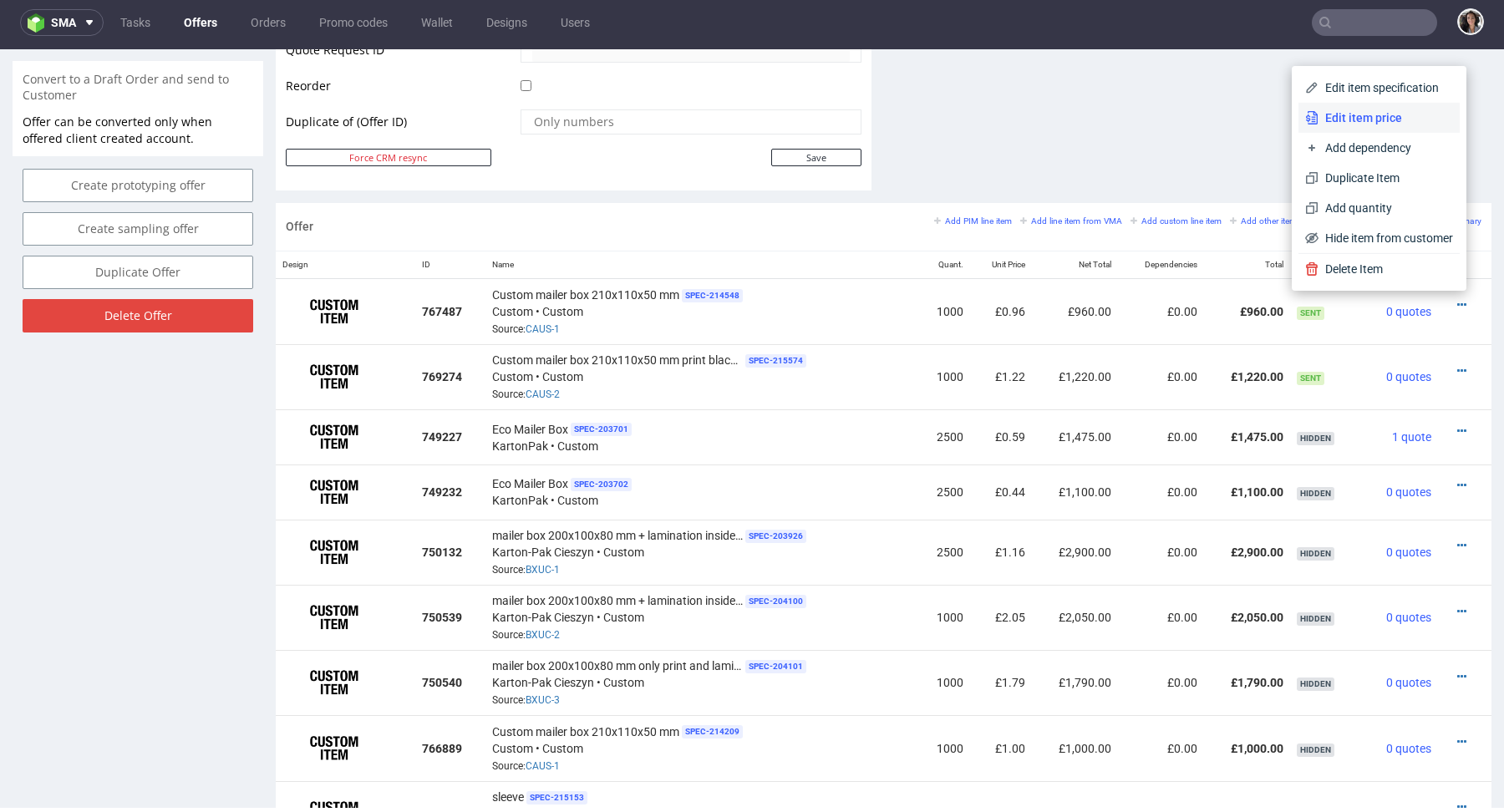
click at [1353, 106] on li "Edit item price" at bounding box center [1380, 118] width 162 height 30
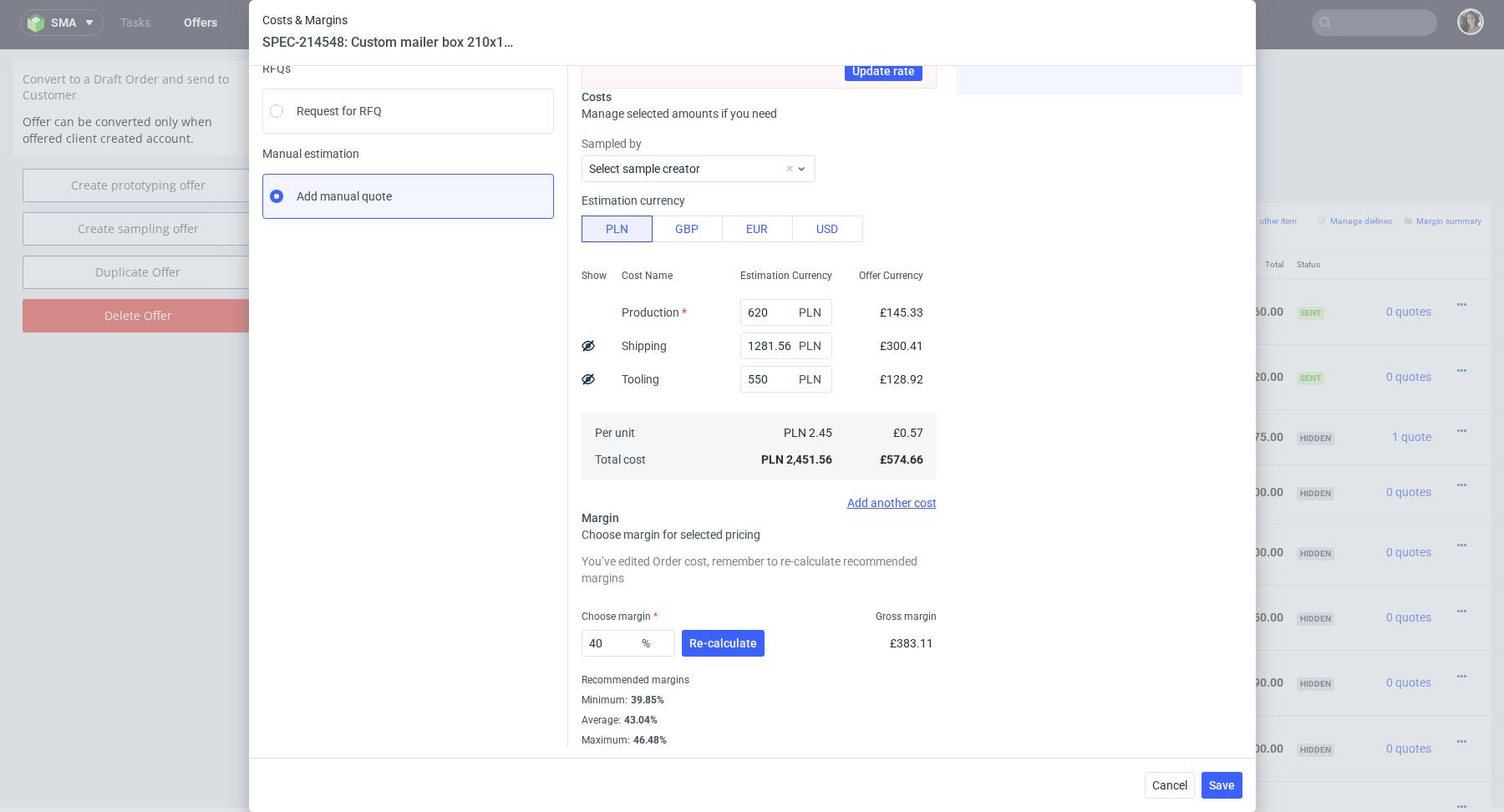
scroll to position [0, 0]
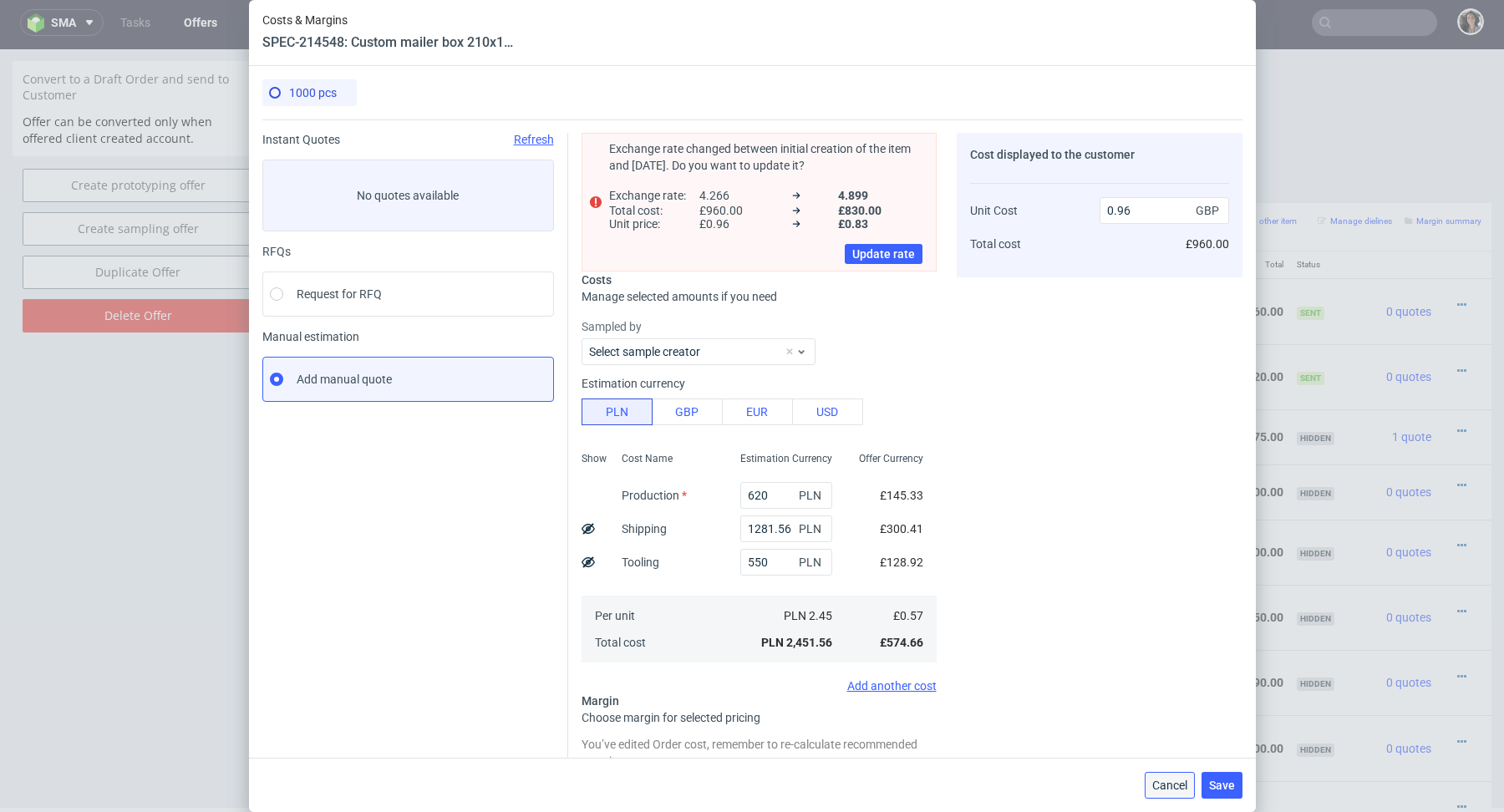
click at [1175, 791] on span "Cancel" at bounding box center [1170, 785] width 36 height 12
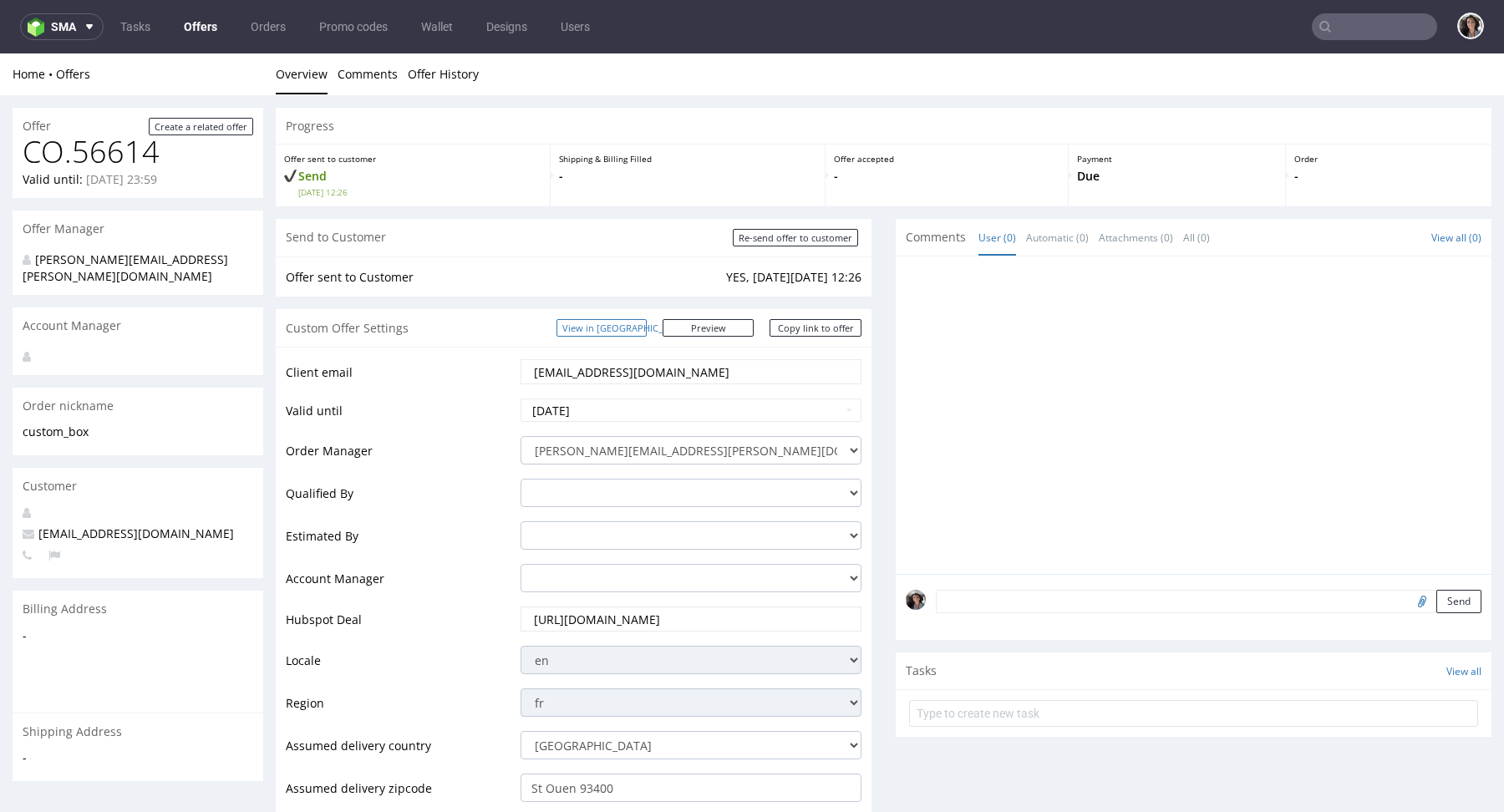
click at [647, 331] on link "View in [GEOGRAPHIC_DATA]" at bounding box center [602, 328] width 91 height 18
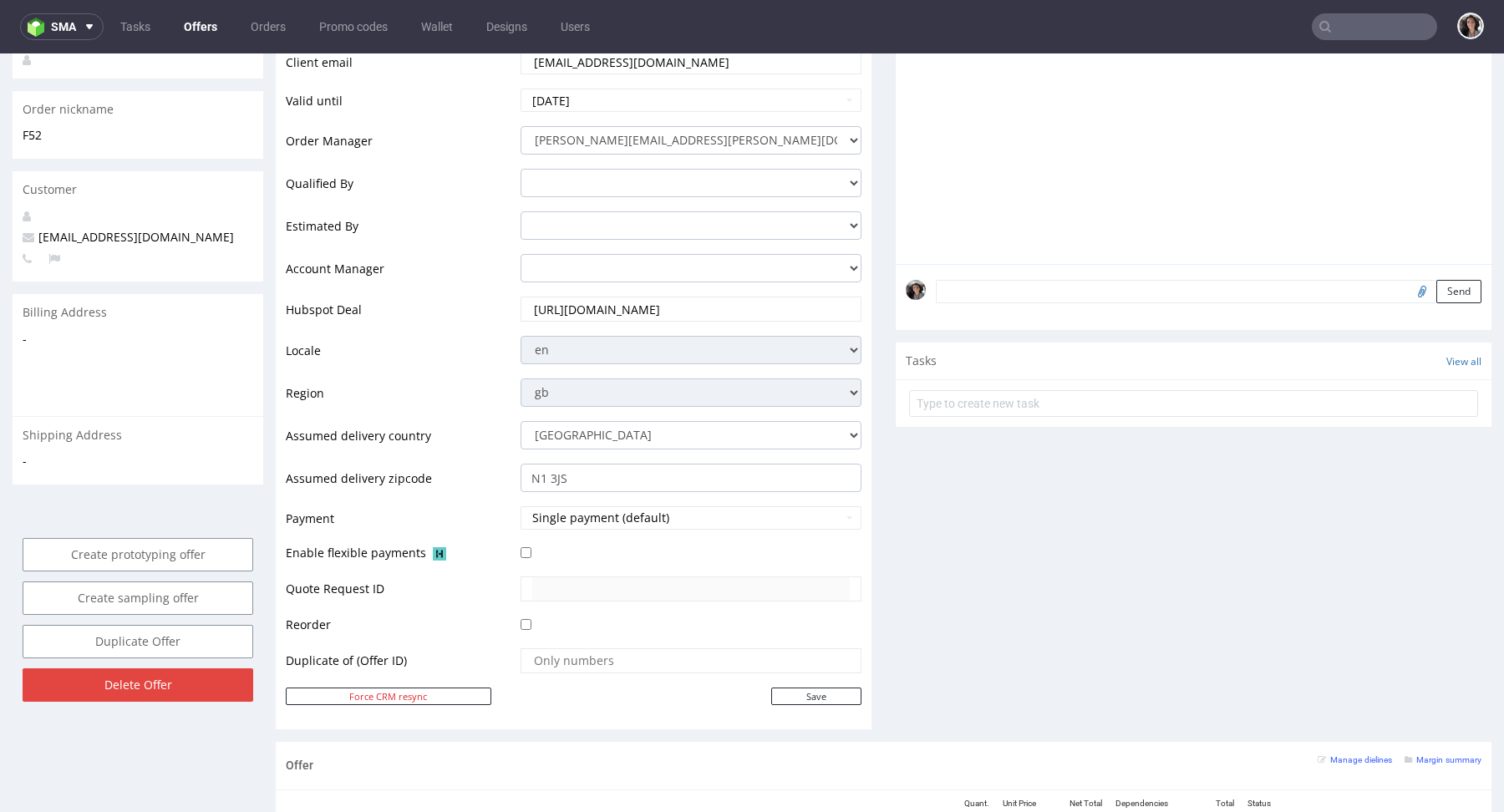
scroll to position [274, 0]
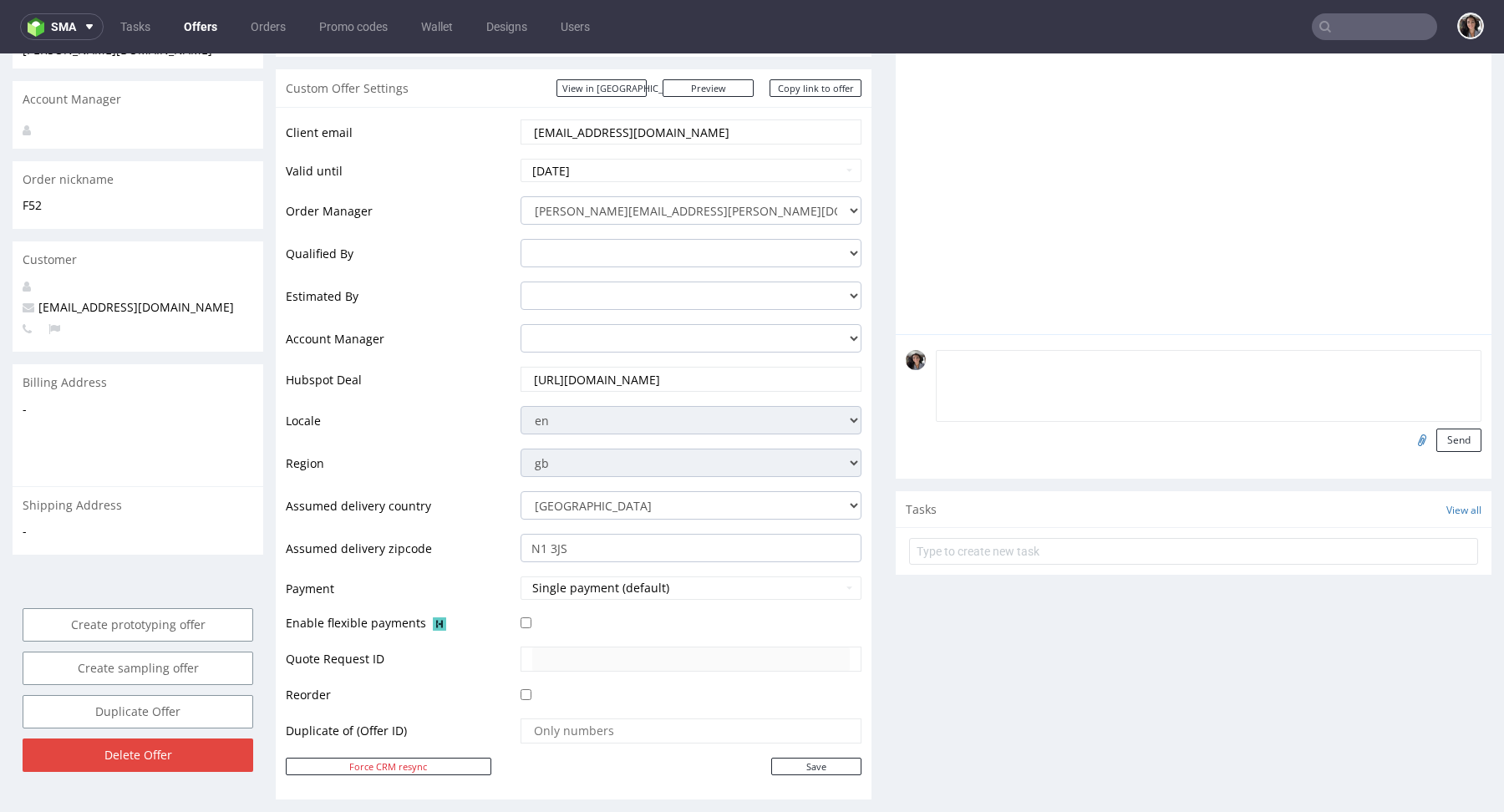
click at [1051, 354] on textarea at bounding box center [1209, 386] width 545 height 72
paste textarea "UKI-Original-Box"
type textarea "UKI-Original-Box"
drag, startPoint x: 1057, startPoint y: 359, endPoint x: 900, endPoint y: 358, distance: 157.0
click at [906, 358] on div "UKI-Original-Box Send" at bounding box center [1194, 401] width 576 height 102
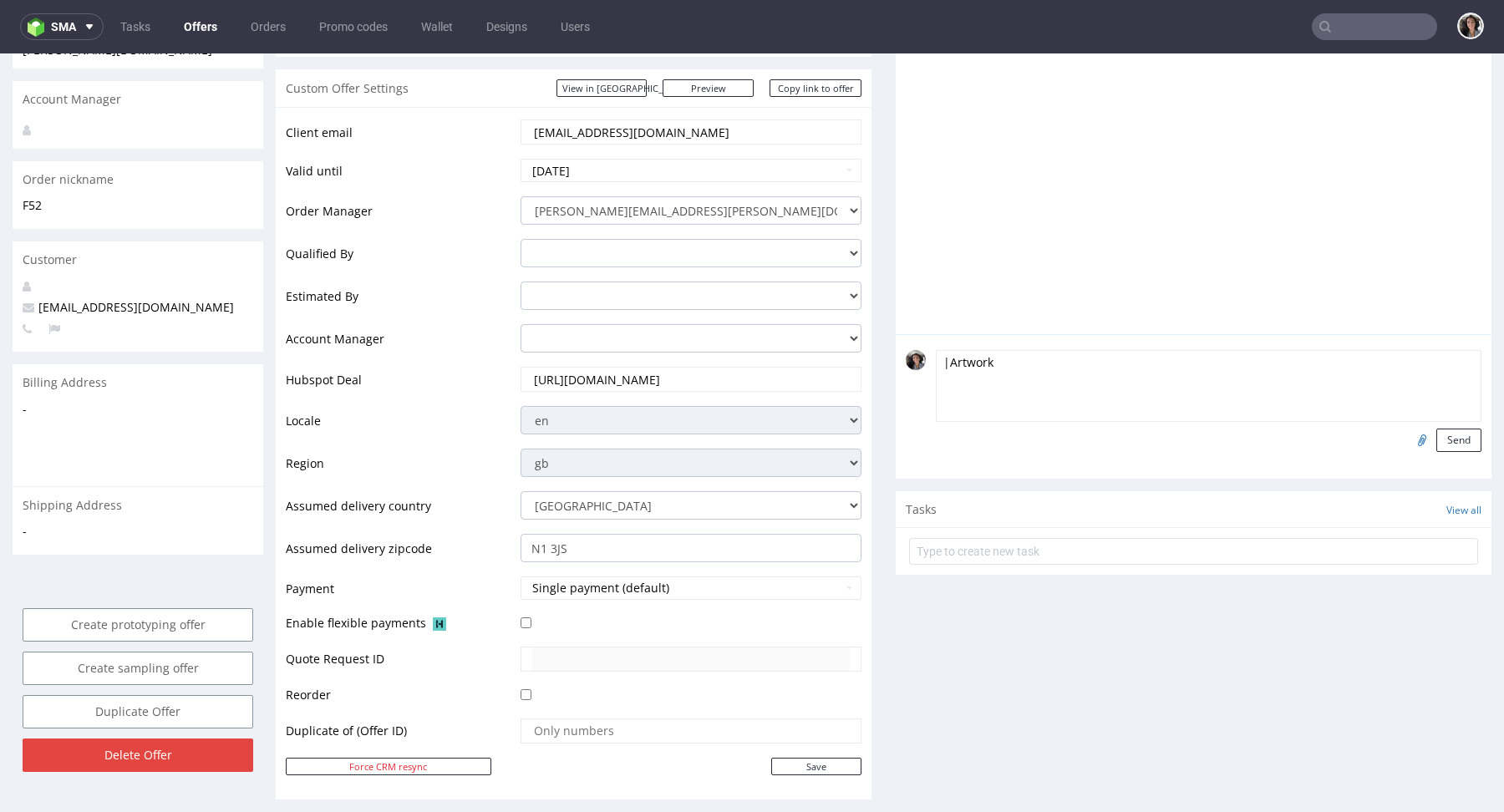
click at [940, 361] on textarea "|Artwork" at bounding box center [1209, 386] width 545 height 72
type textarea "Artwork"
click at [1408, 437] on input "file" at bounding box center [1420, 440] width 23 height 21
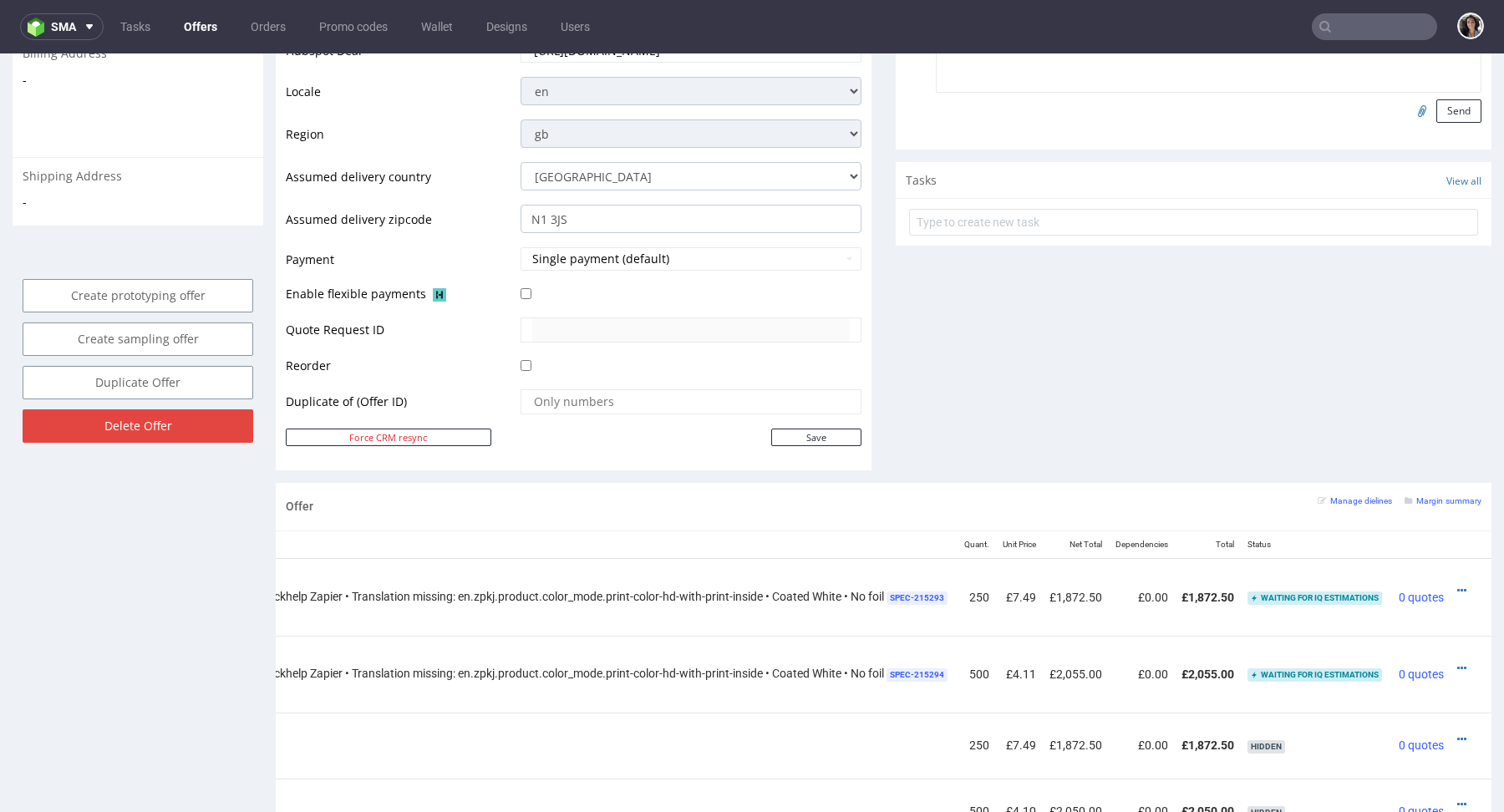
scroll to position [186, 0]
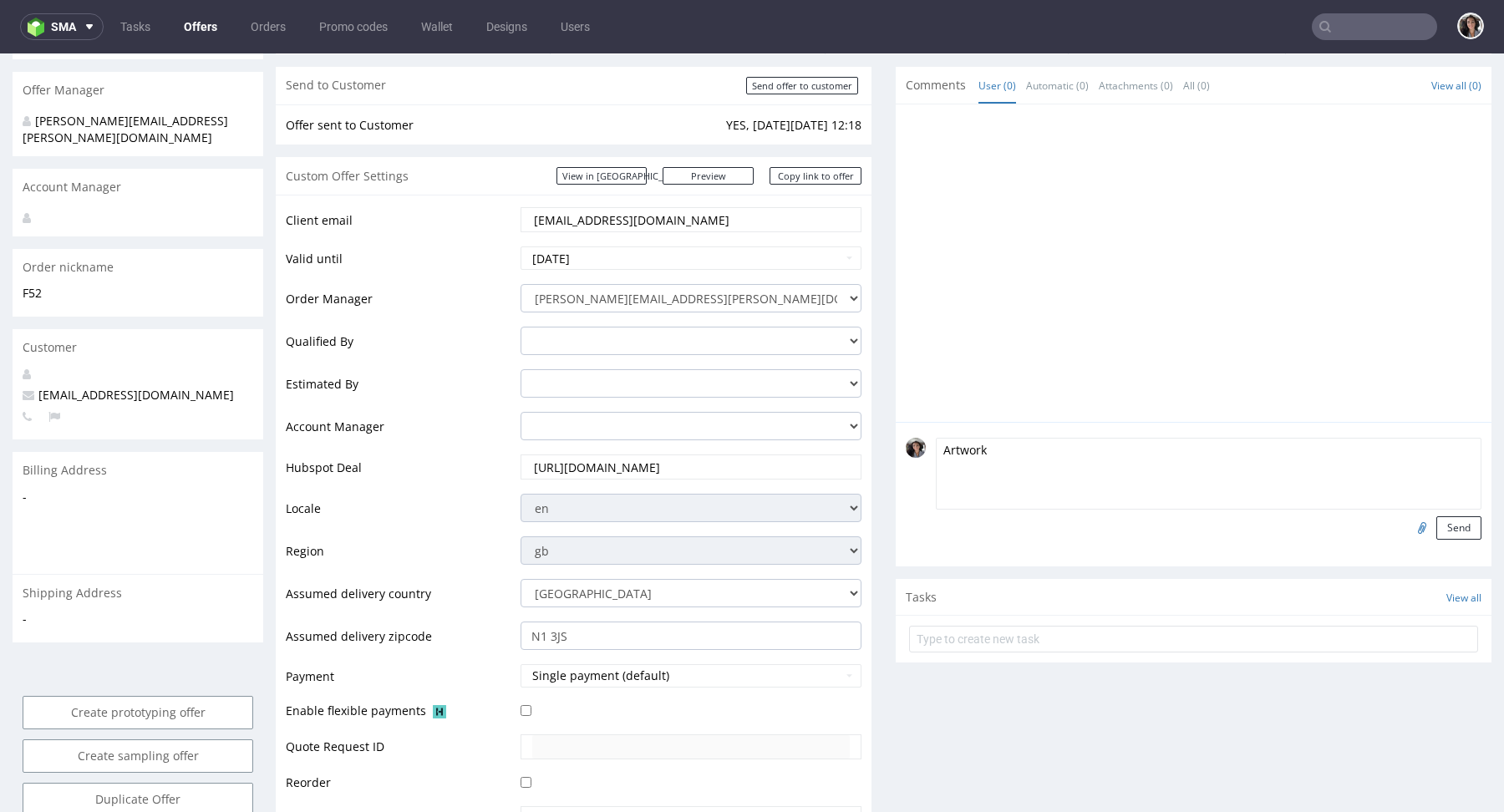
click at [1408, 529] on input "file" at bounding box center [1420, 527] width 23 height 21
type input "C:\fakepath\UKI-Original-Box.pdf"
click at [1445, 529] on button "Send" at bounding box center [1459, 528] width 45 height 23
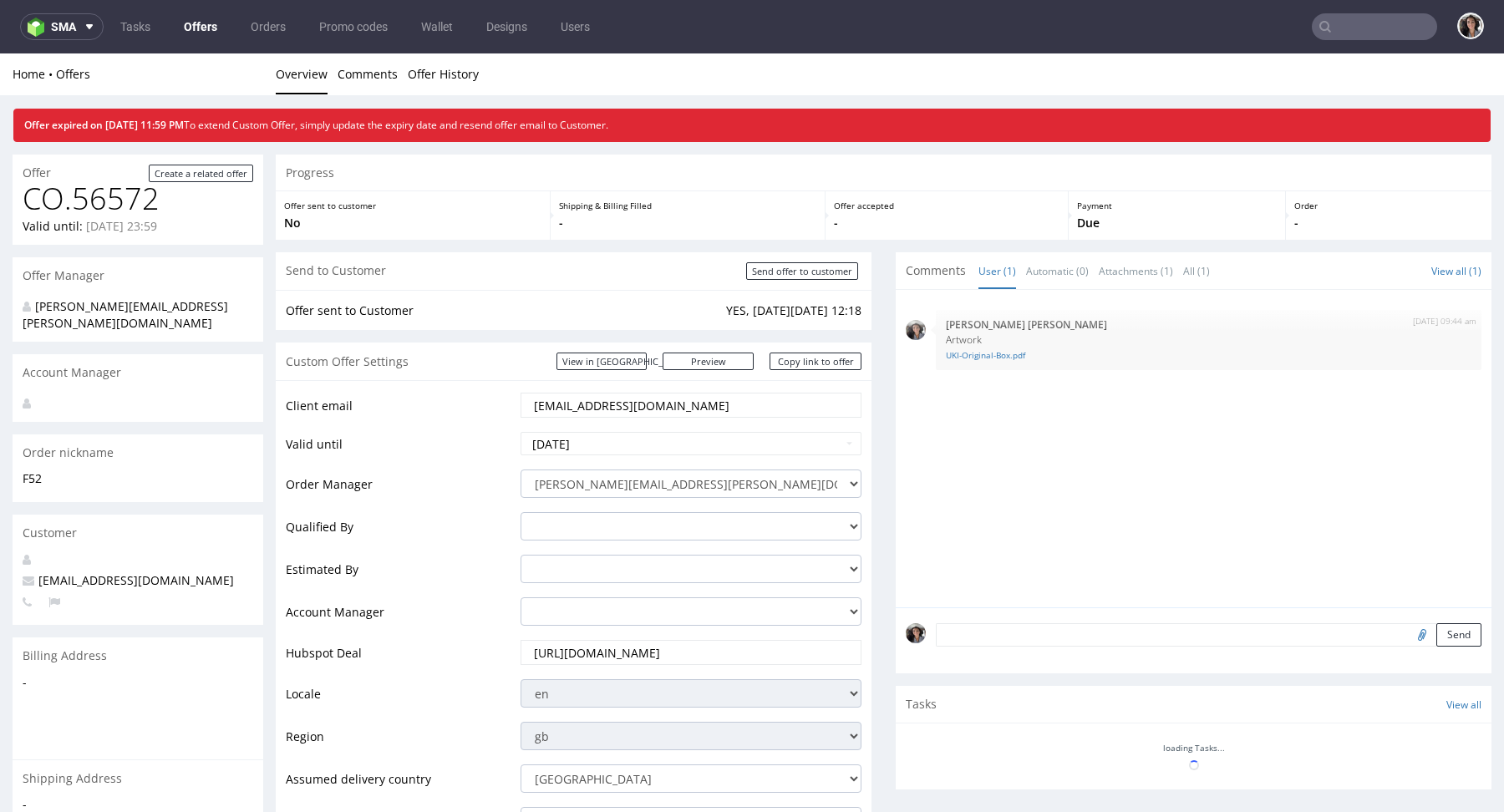
scroll to position [0, 0]
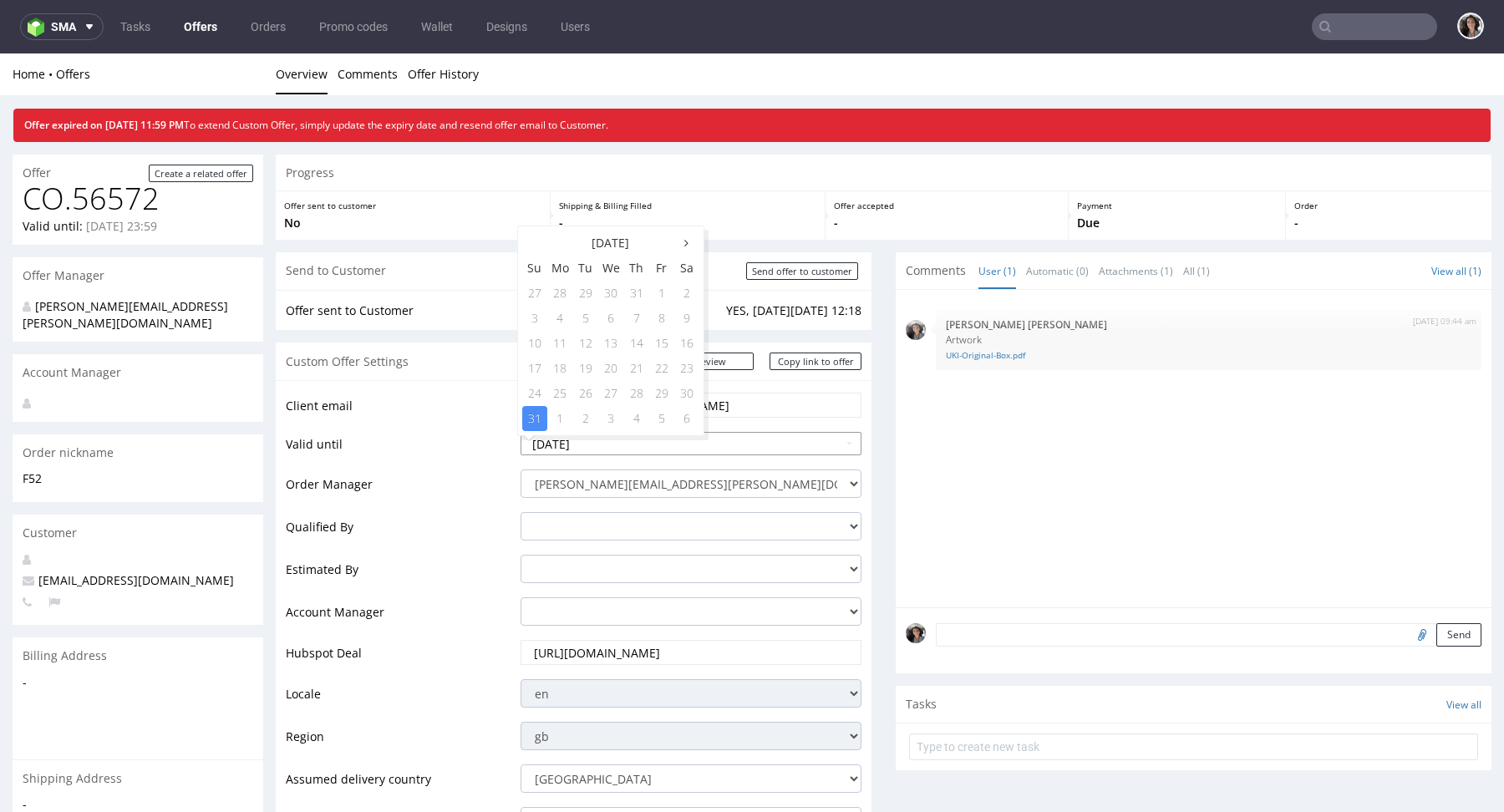
click at [592, 450] on input "2025-08-31" at bounding box center [691, 443] width 341 height 23
click at [664, 419] on td "5" at bounding box center [662, 418] width 25 height 25
type input "2025-09-05"
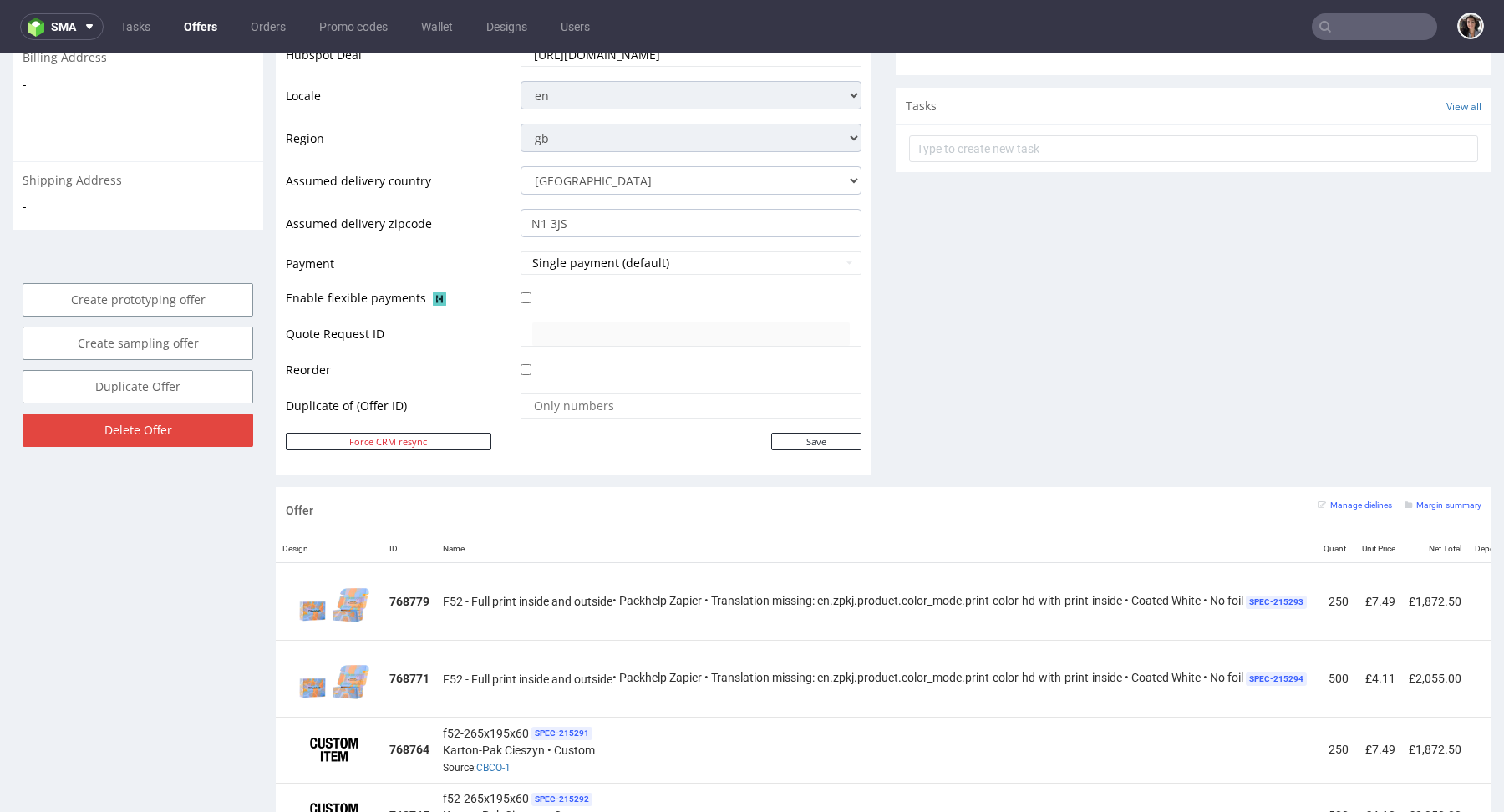
scroll to position [769, 0]
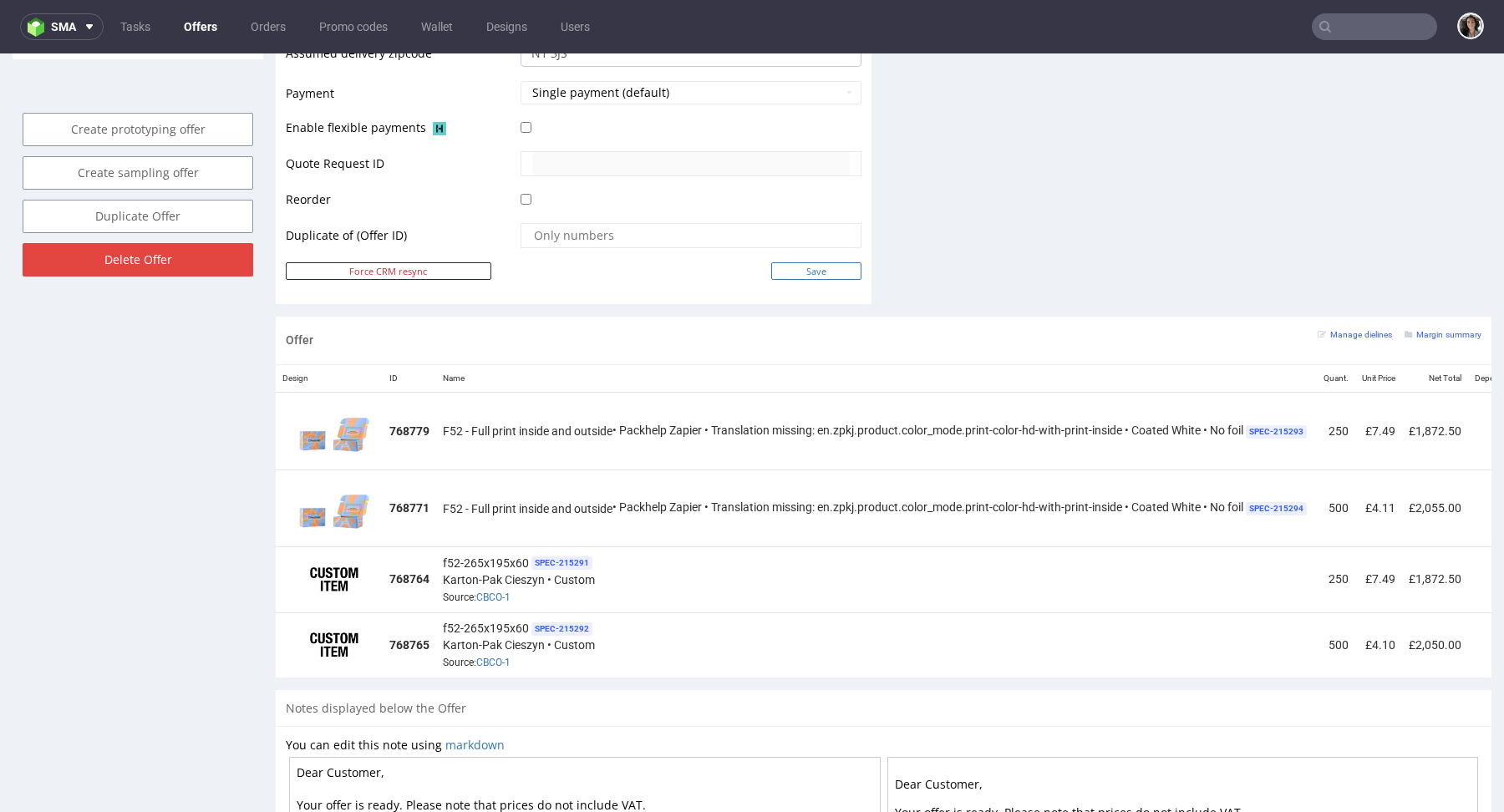
click at [806, 265] on input "Save" at bounding box center [816, 271] width 91 height 18
type input "In progress..."
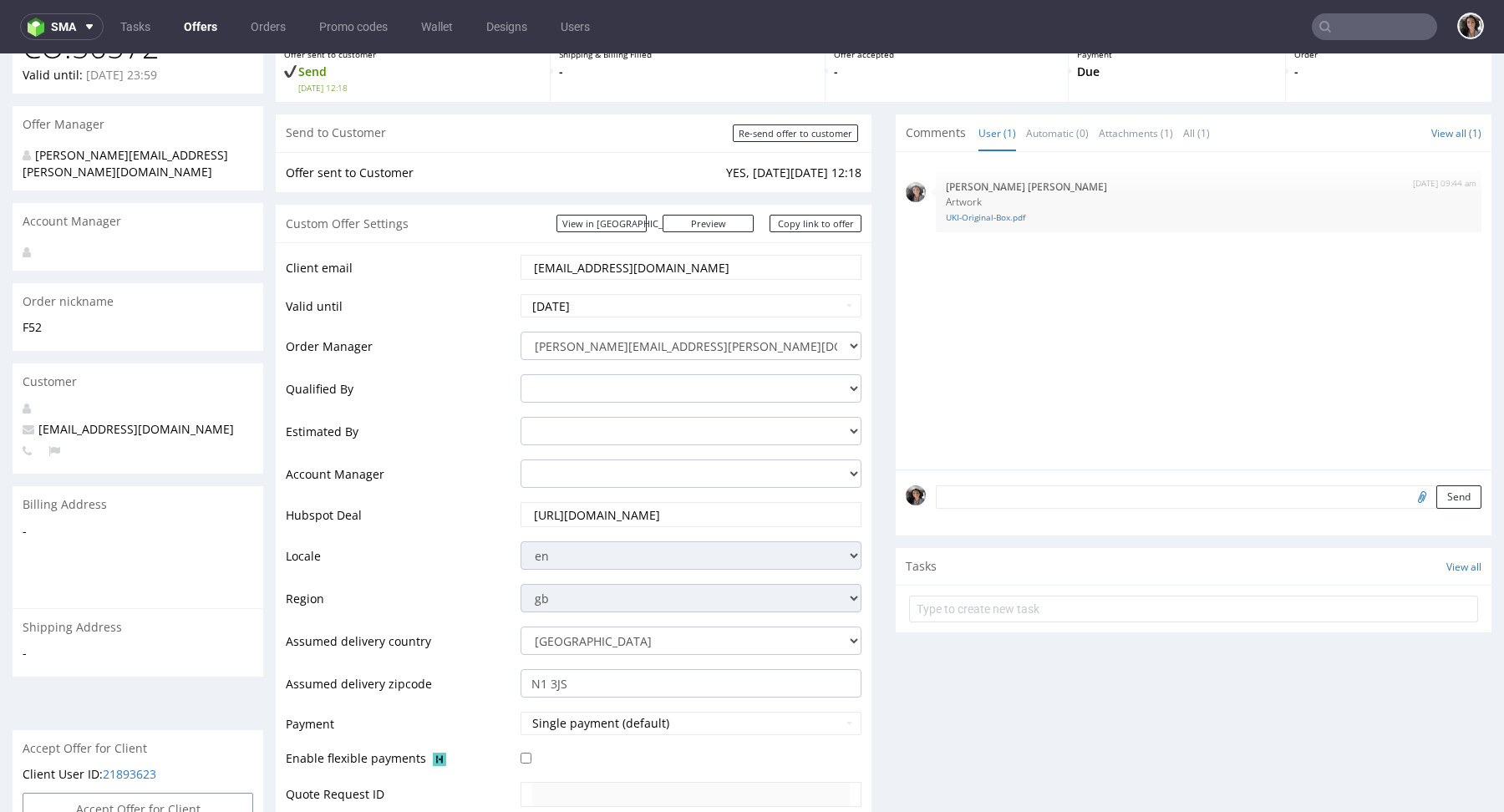
scroll to position [0, 0]
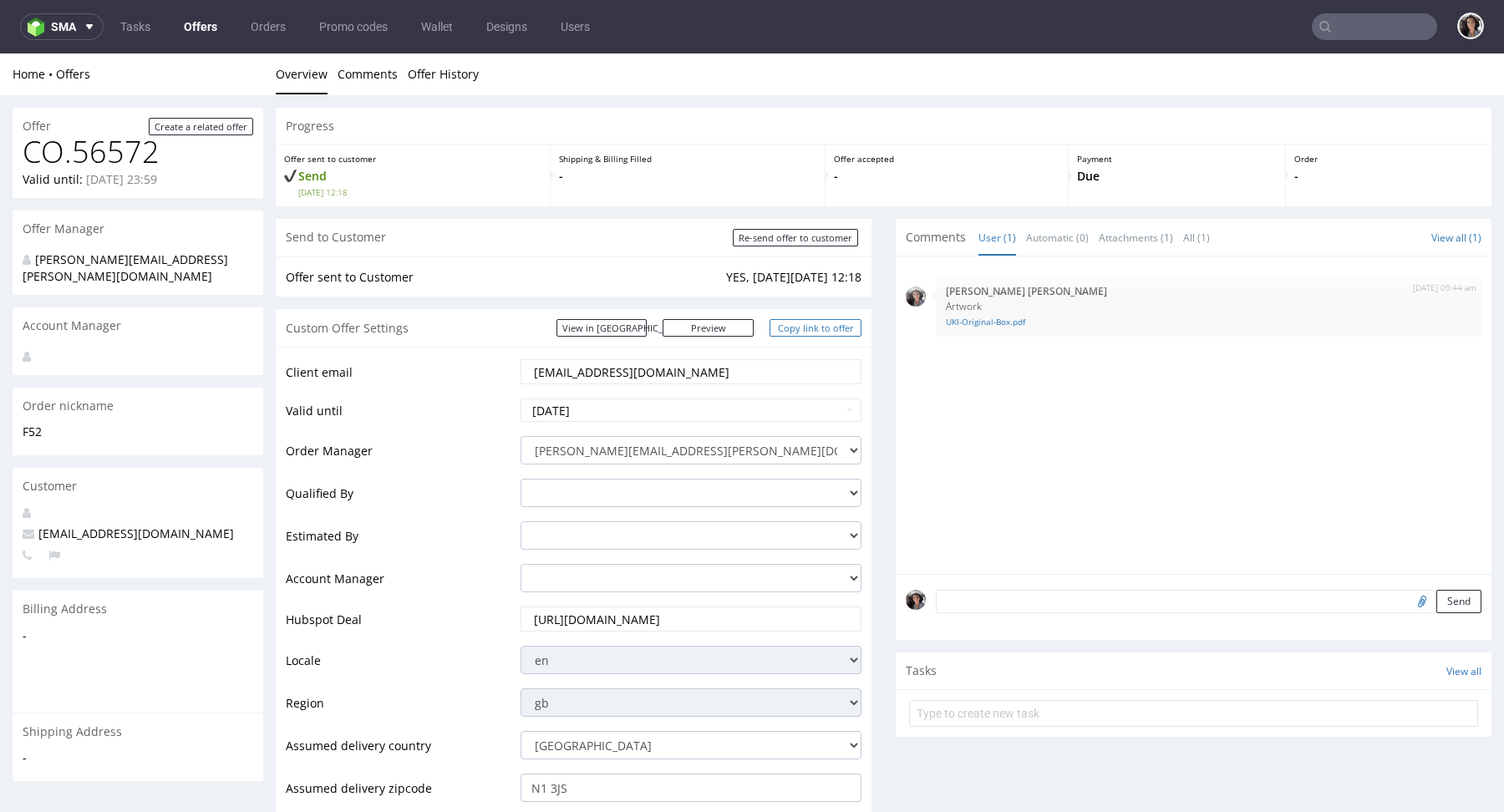
click at [825, 323] on link "Copy link to offer" at bounding box center [815, 328] width 92 height 18
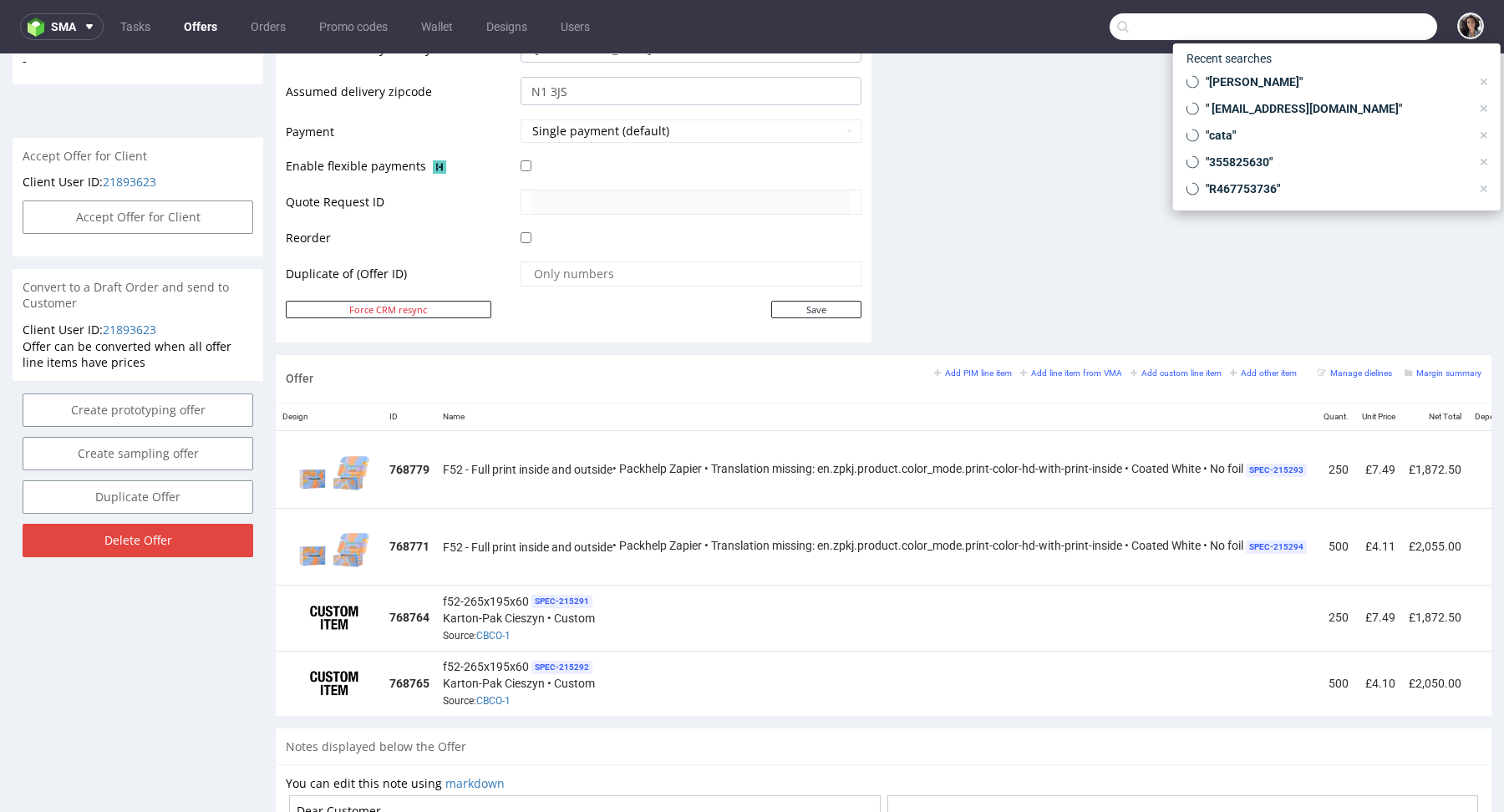
click at [1342, 17] on input "text" at bounding box center [1273, 27] width 328 height 27
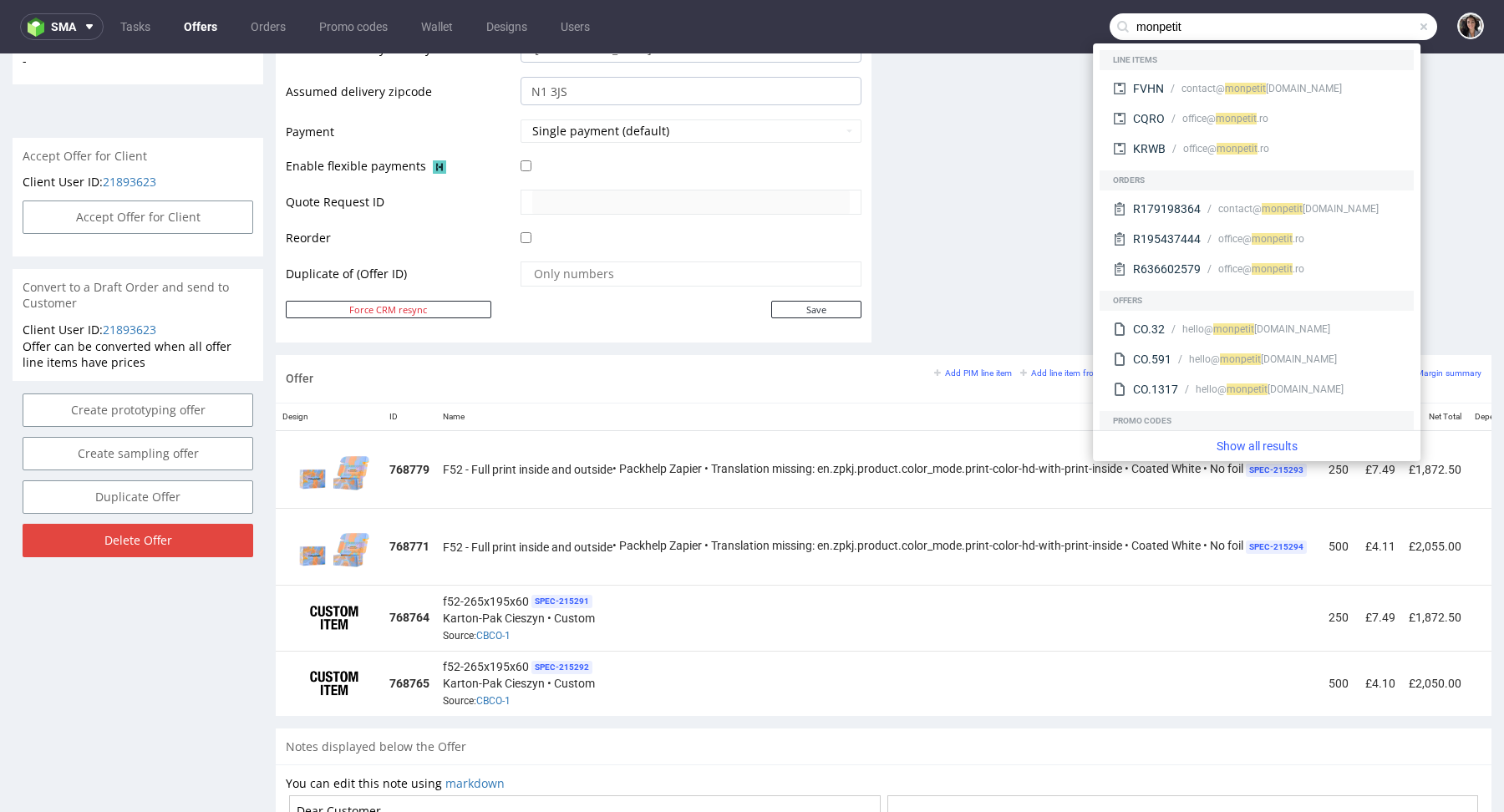
type input "monpetit"
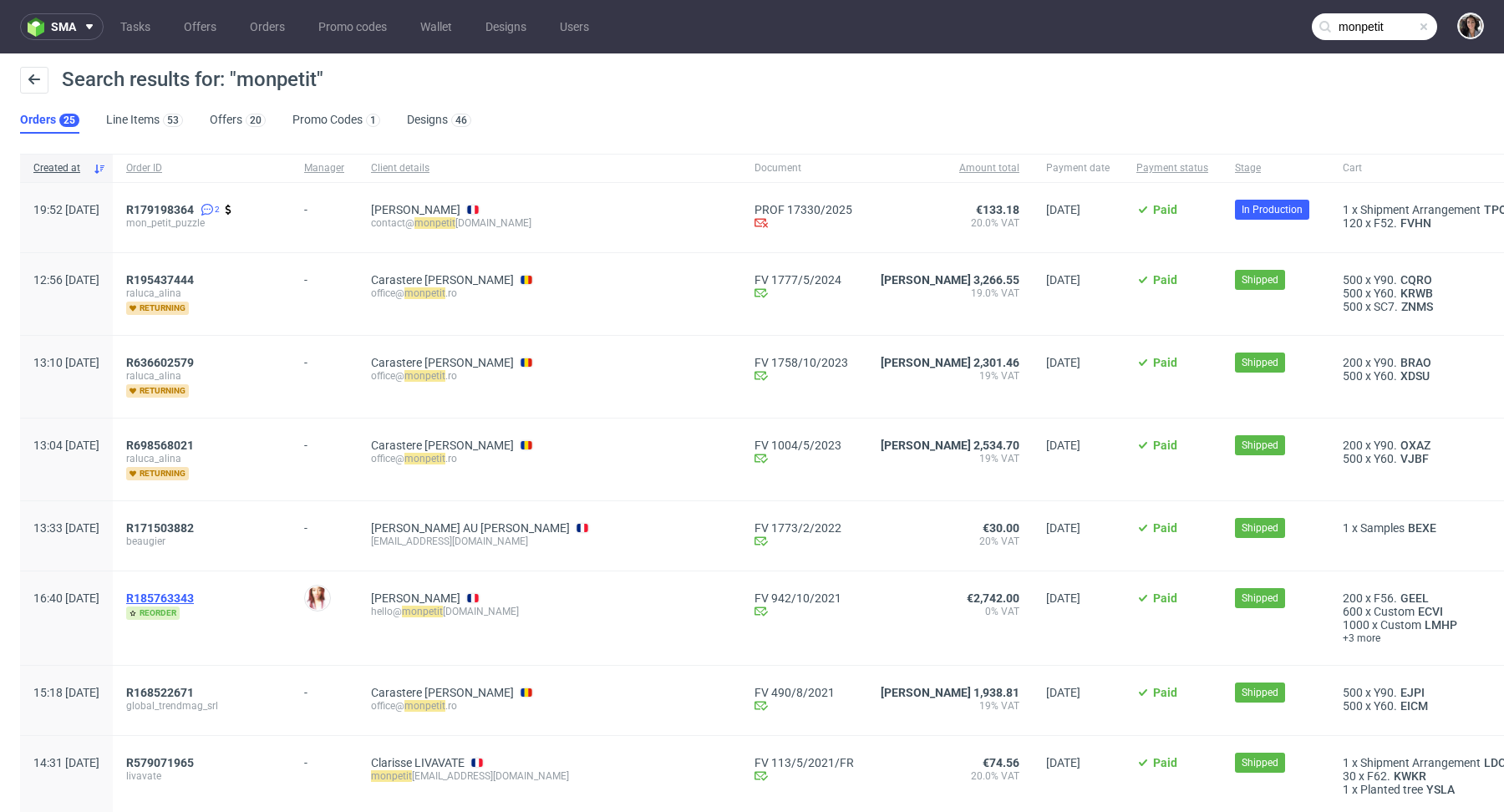
click at [194, 594] on span "R185763343" at bounding box center [160, 598] width 68 height 13
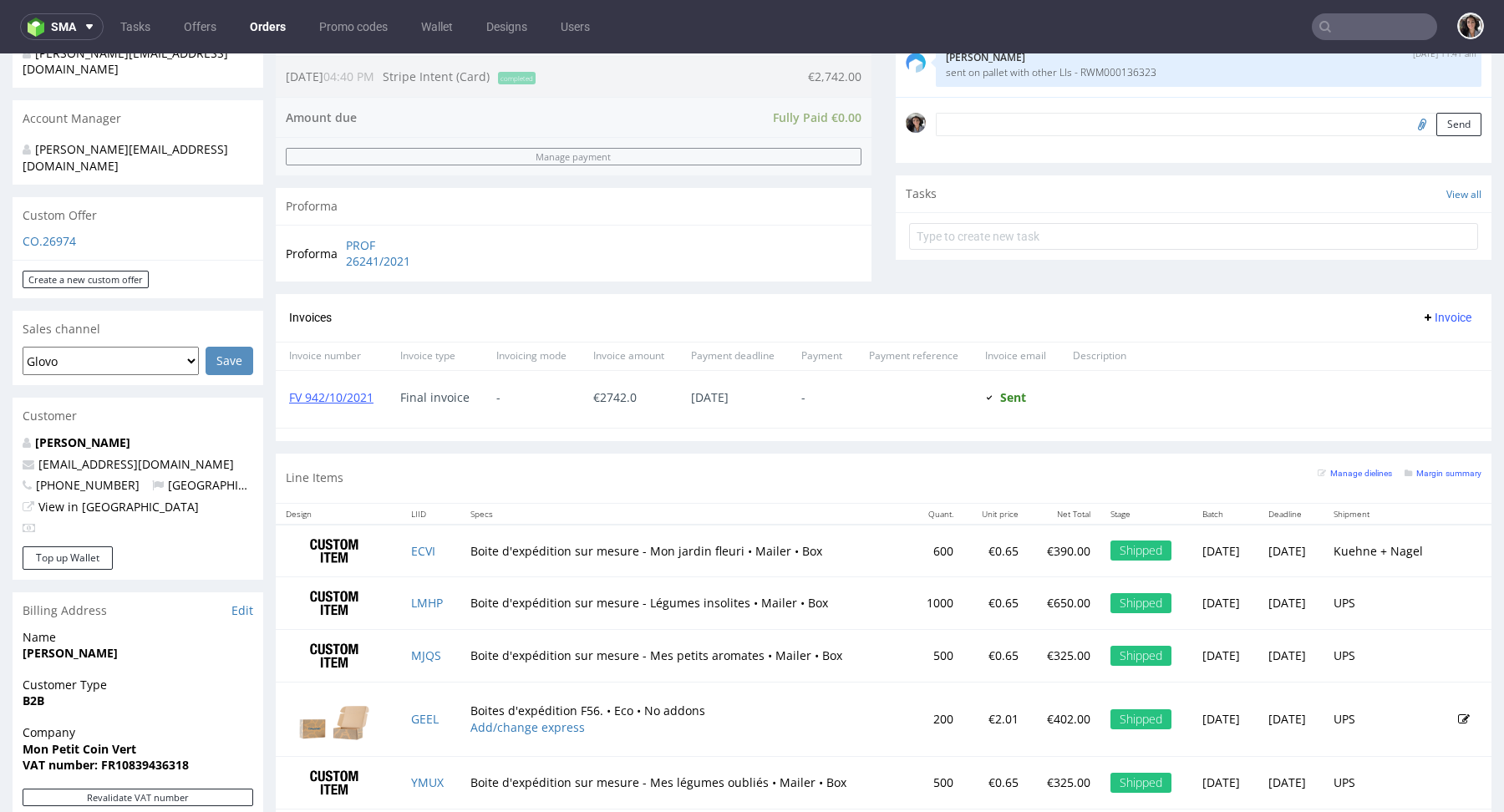
scroll to position [566, 0]
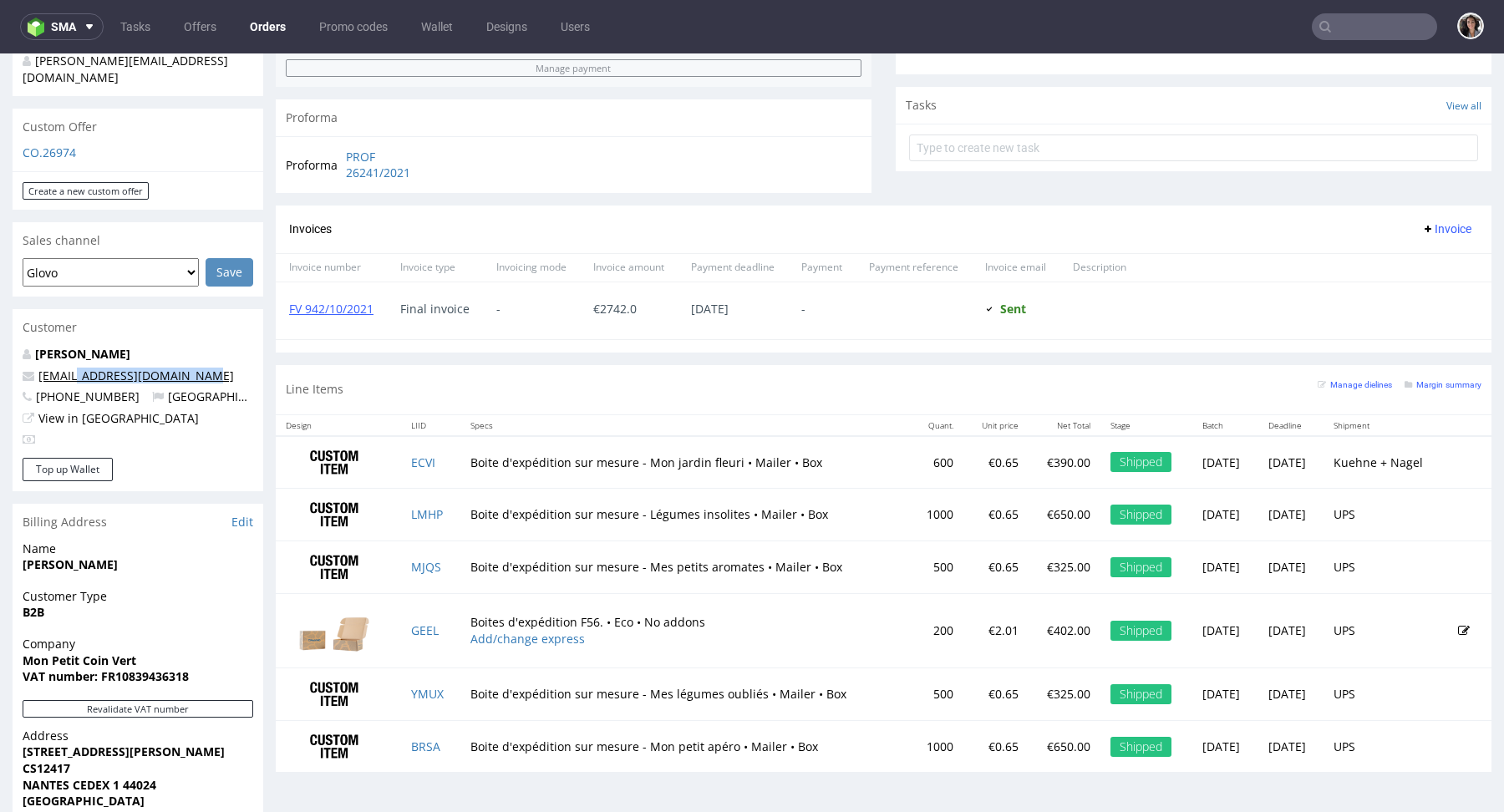
drag, startPoint x: 203, startPoint y: 336, endPoint x: 75, endPoint y: 338, distance: 128.0
click at [75, 368] on p "hello@monpetitcoinvert.com" at bounding box center [138, 376] width 231 height 17
click at [131, 653] on strong "Mon Petit Coin Vert" at bounding box center [79, 661] width 114 height 16
drag, startPoint x: 143, startPoint y: 627, endPoint x: 23, endPoint y: 627, distance: 120.0
click at [22, 653] on span "Mon Petit Coin Vert" at bounding box center [138, 661] width 231 height 17
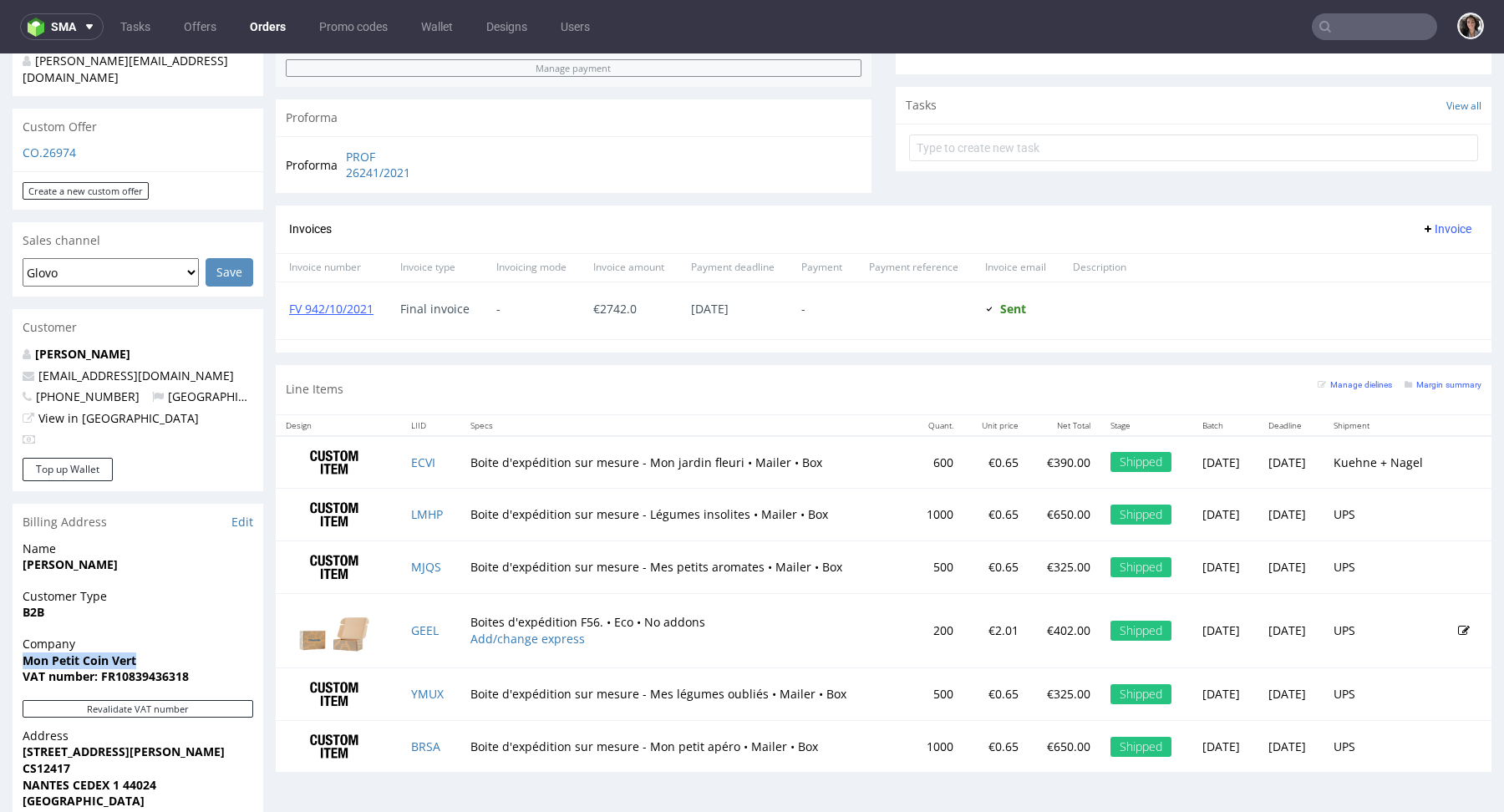
copy strong "Mon Petit Coin Vert"
drag, startPoint x: 211, startPoint y: 338, endPoint x: 37, endPoint y: 339, distance: 174.0
click at [37, 368] on p "hello@monpetitcoinvert.com" at bounding box center [138, 376] width 231 height 17
copy link "hello@monpetitcoinvert.com"
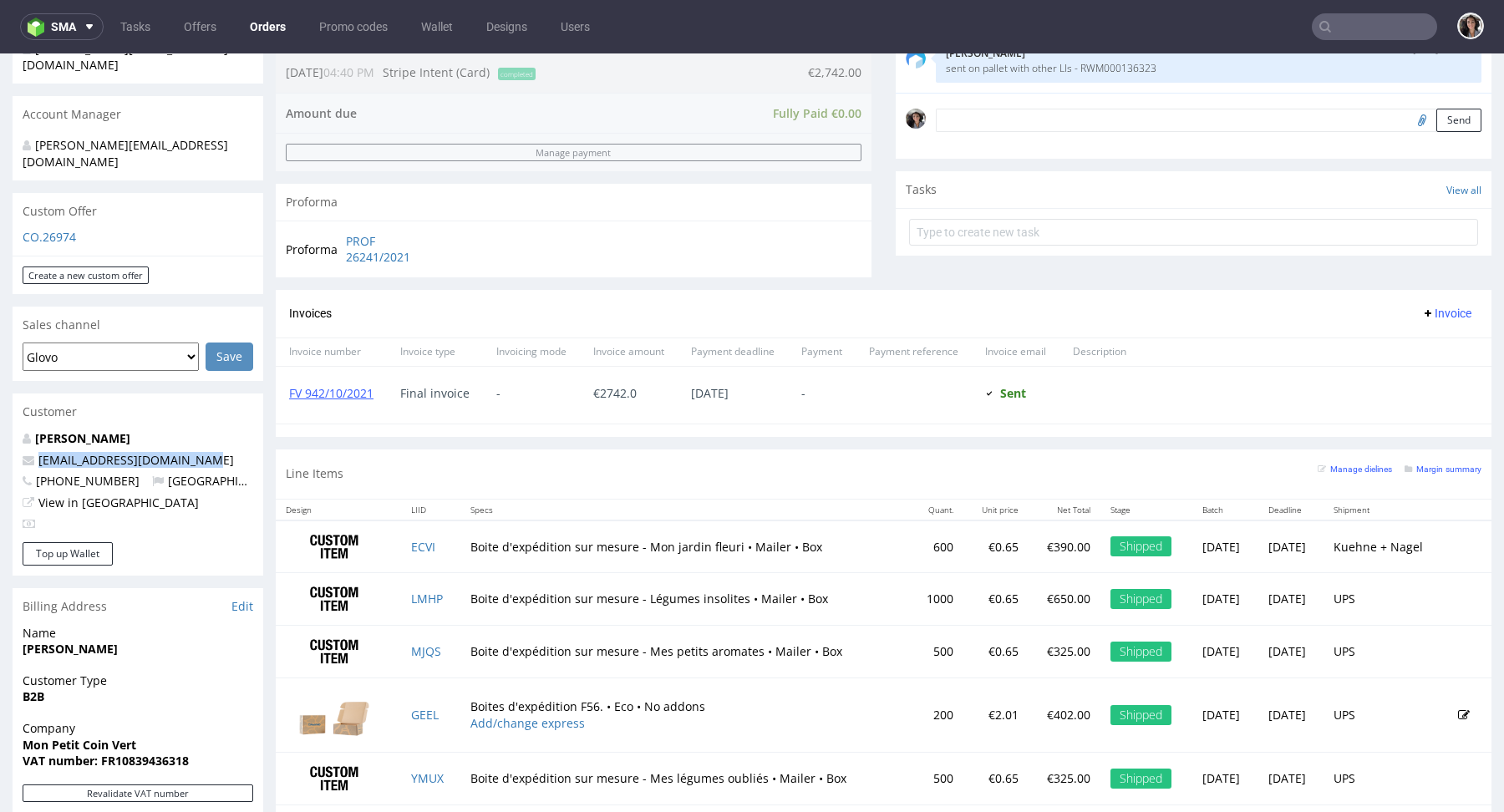
scroll to position [454, 0]
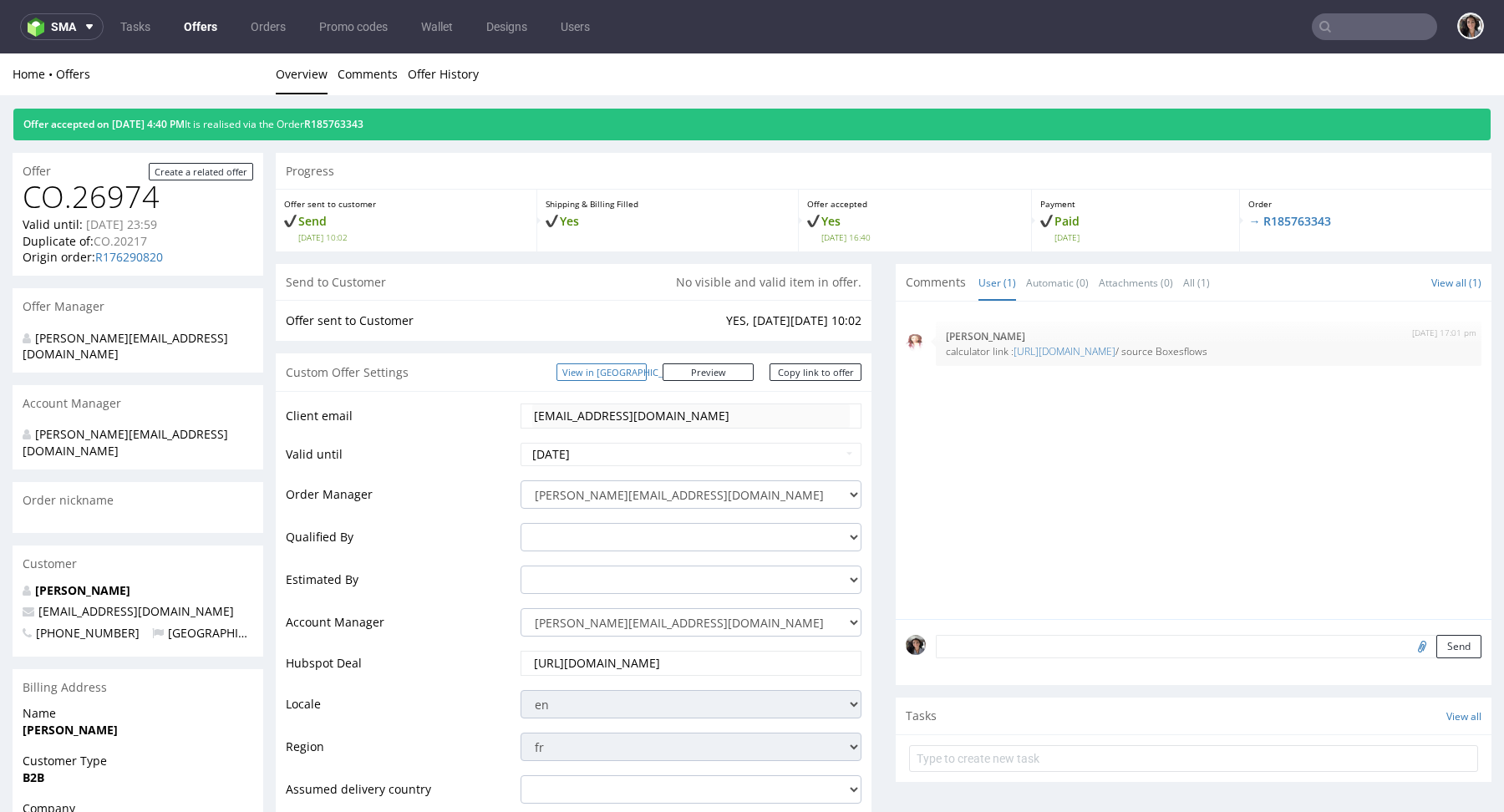
click at [645, 375] on link "View in [GEOGRAPHIC_DATA]" at bounding box center [602, 372] width 91 height 18
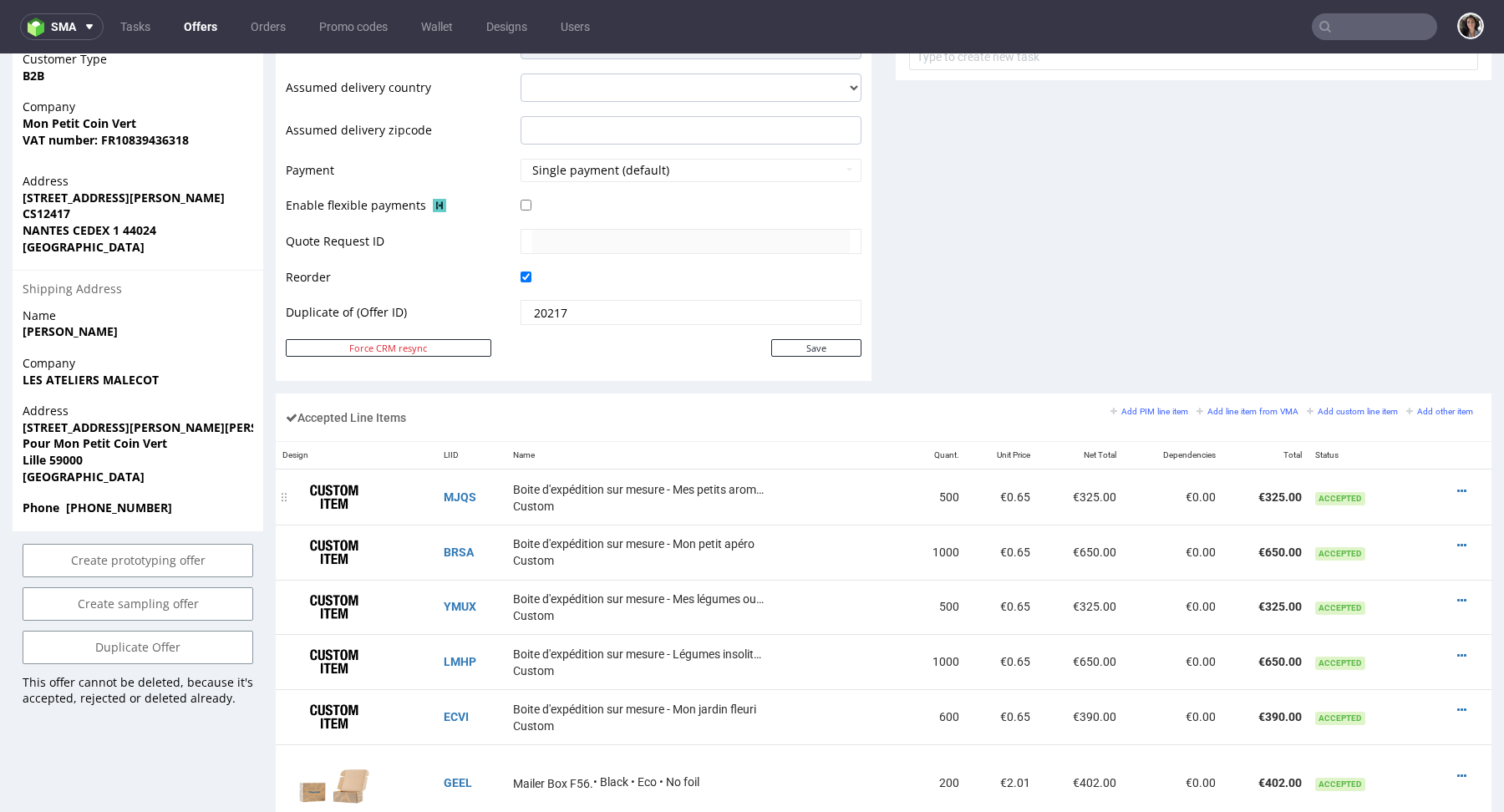
click at [673, 485] on span "Boite d'expédition sur mesure - Mes petits aromates" at bounding box center [639, 490] width 251 height 17
click at [731, 490] on span "Boite d'expédition sur mesure - Mes petits aromates" at bounding box center [639, 490] width 251 height 17
click at [725, 484] on span "Boite d'expédition sur mesure - Mes petits aromates" at bounding box center [639, 490] width 251 height 17
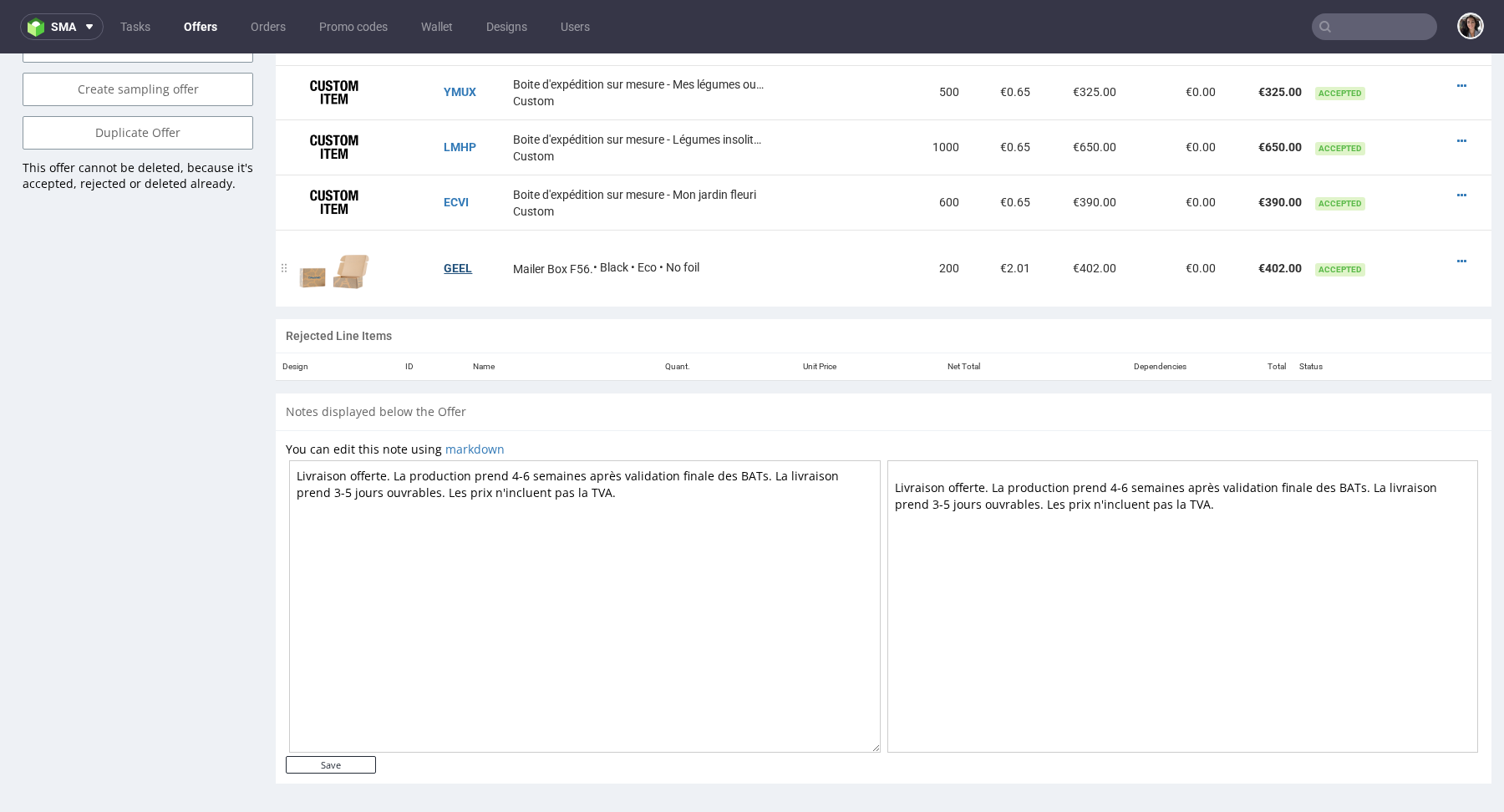
scroll to position [0, 0]
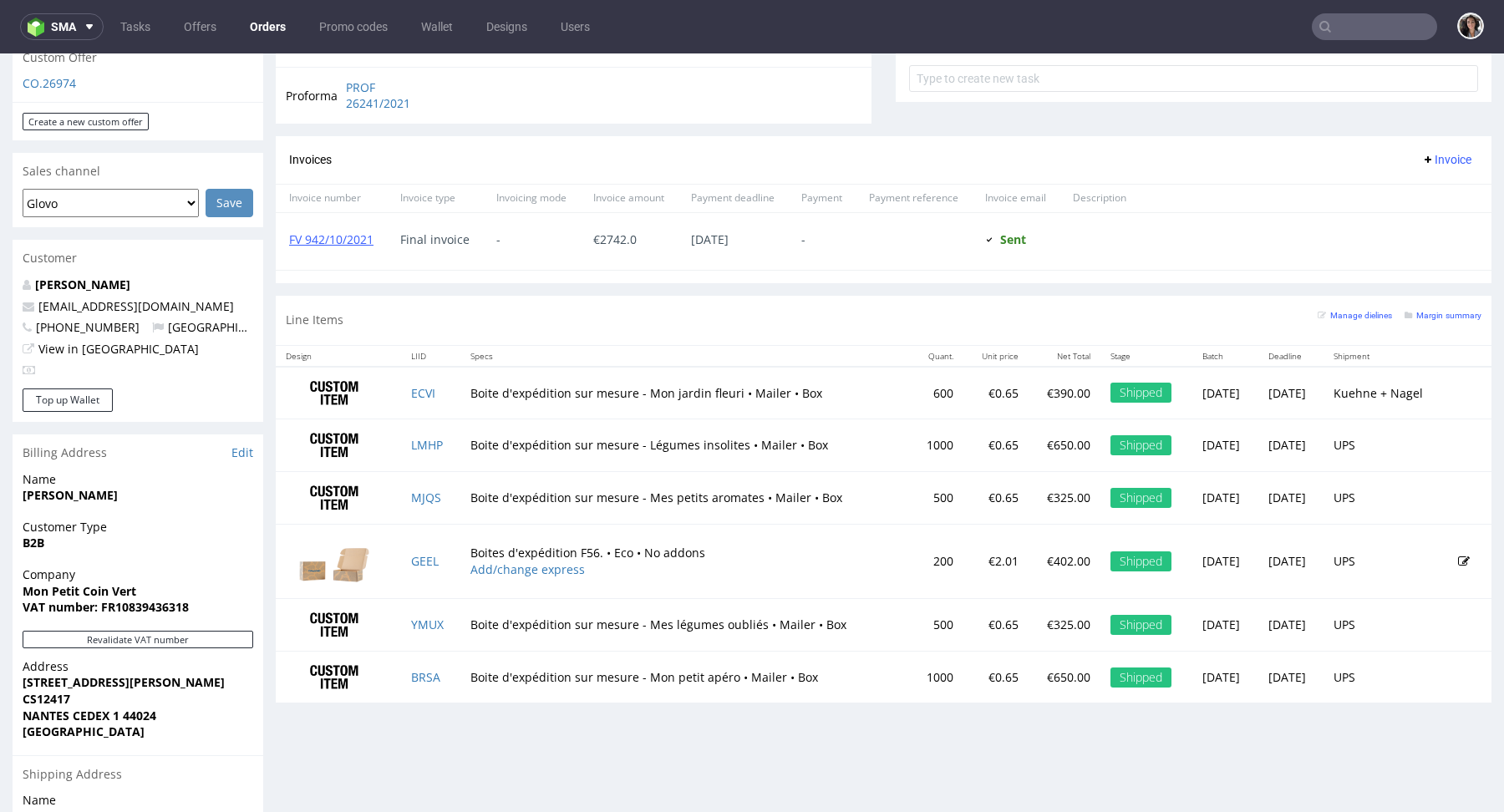
scroll to position [190, 0]
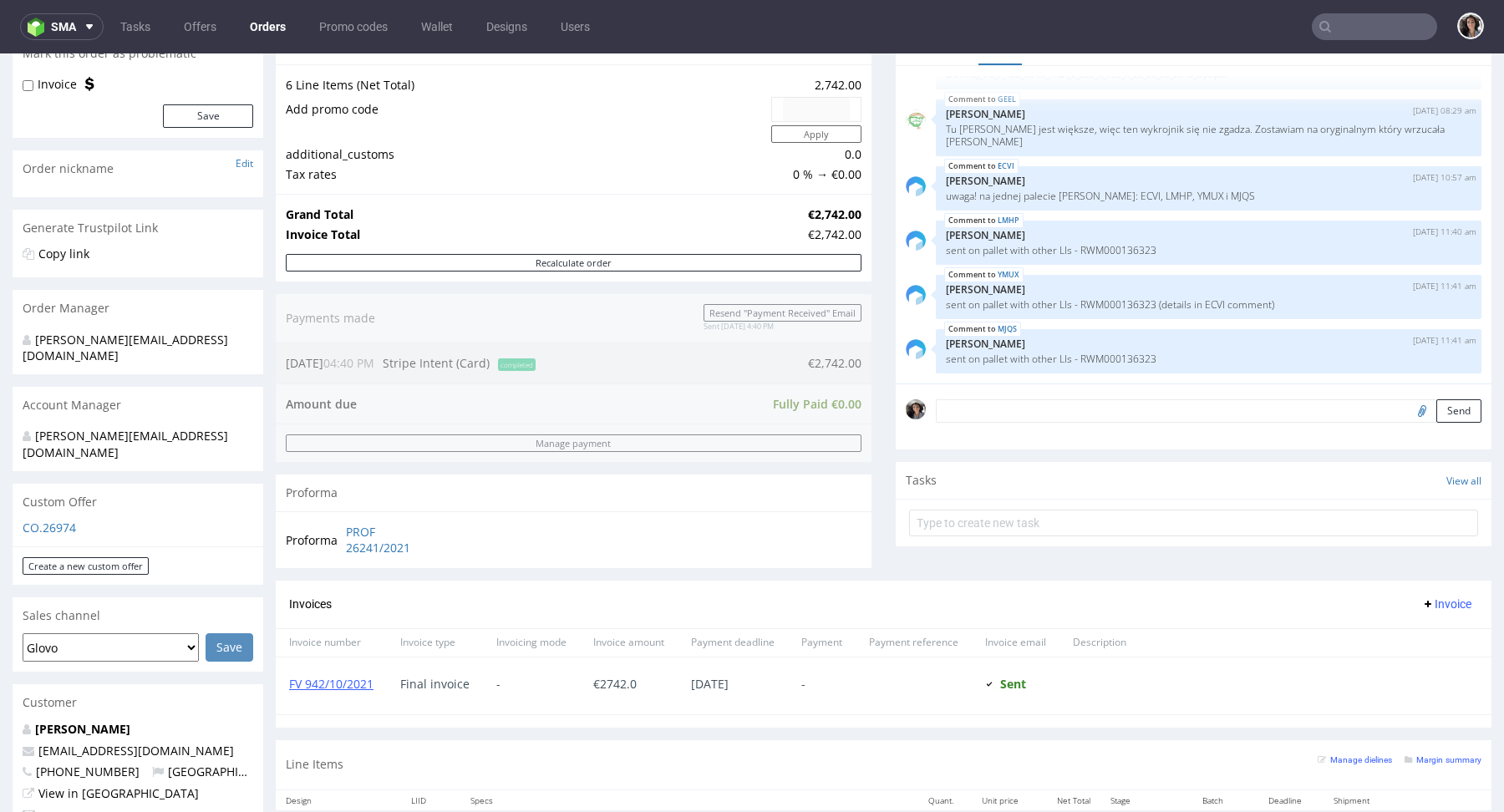
click at [59, 520] on div "CO.26974" at bounding box center [138, 533] width 251 height 27
click at [50, 484] on div "Custom Offer" at bounding box center [138, 502] width 251 height 36
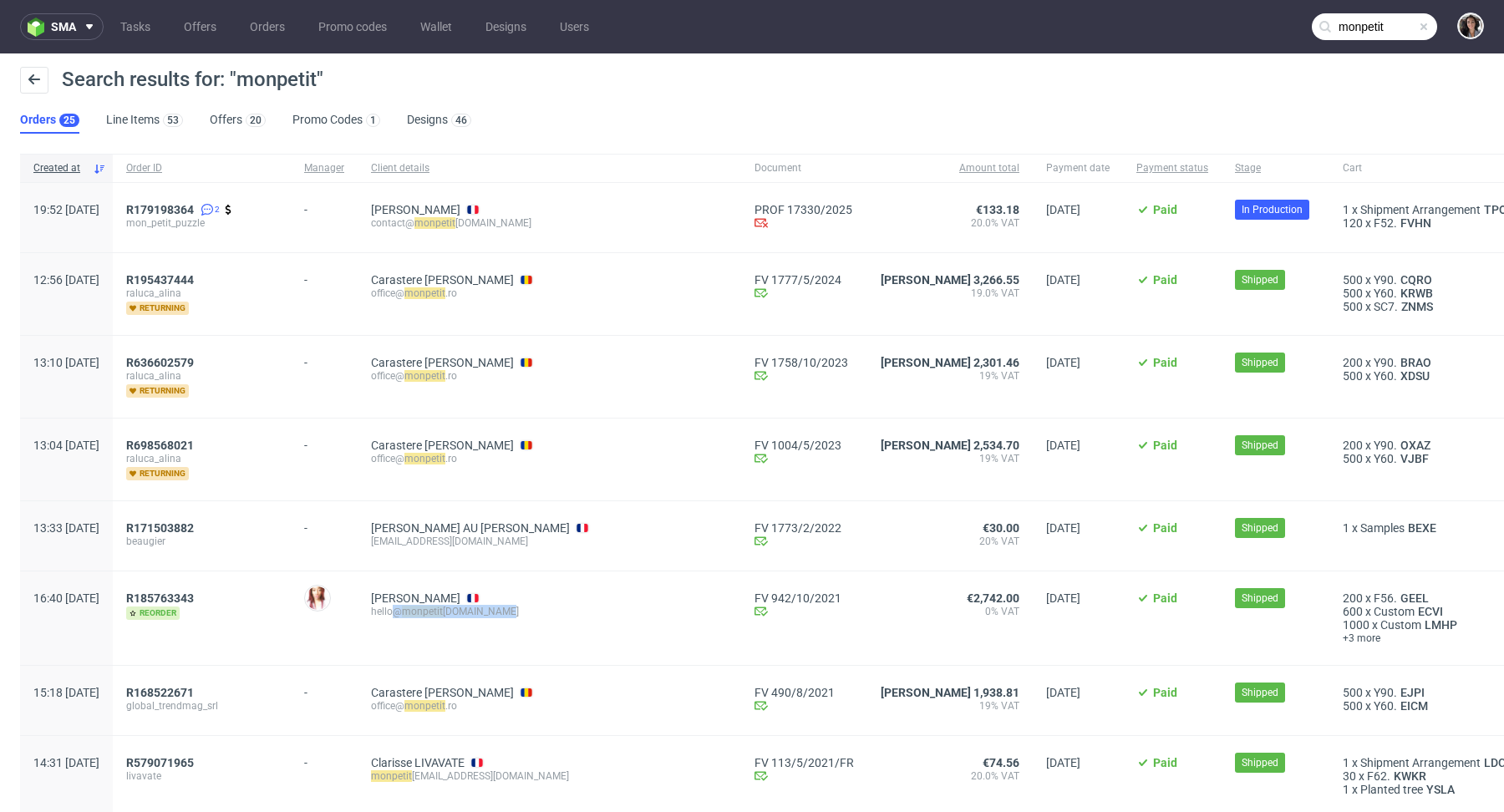
drag, startPoint x: 554, startPoint y: 612, endPoint x: 445, endPoint y: 610, distance: 109.0
click at [445, 610] on div "hello@ monpetit coinvert.com" at bounding box center [550, 611] width 357 height 13
copy div "@ monpetit coinvert.com"
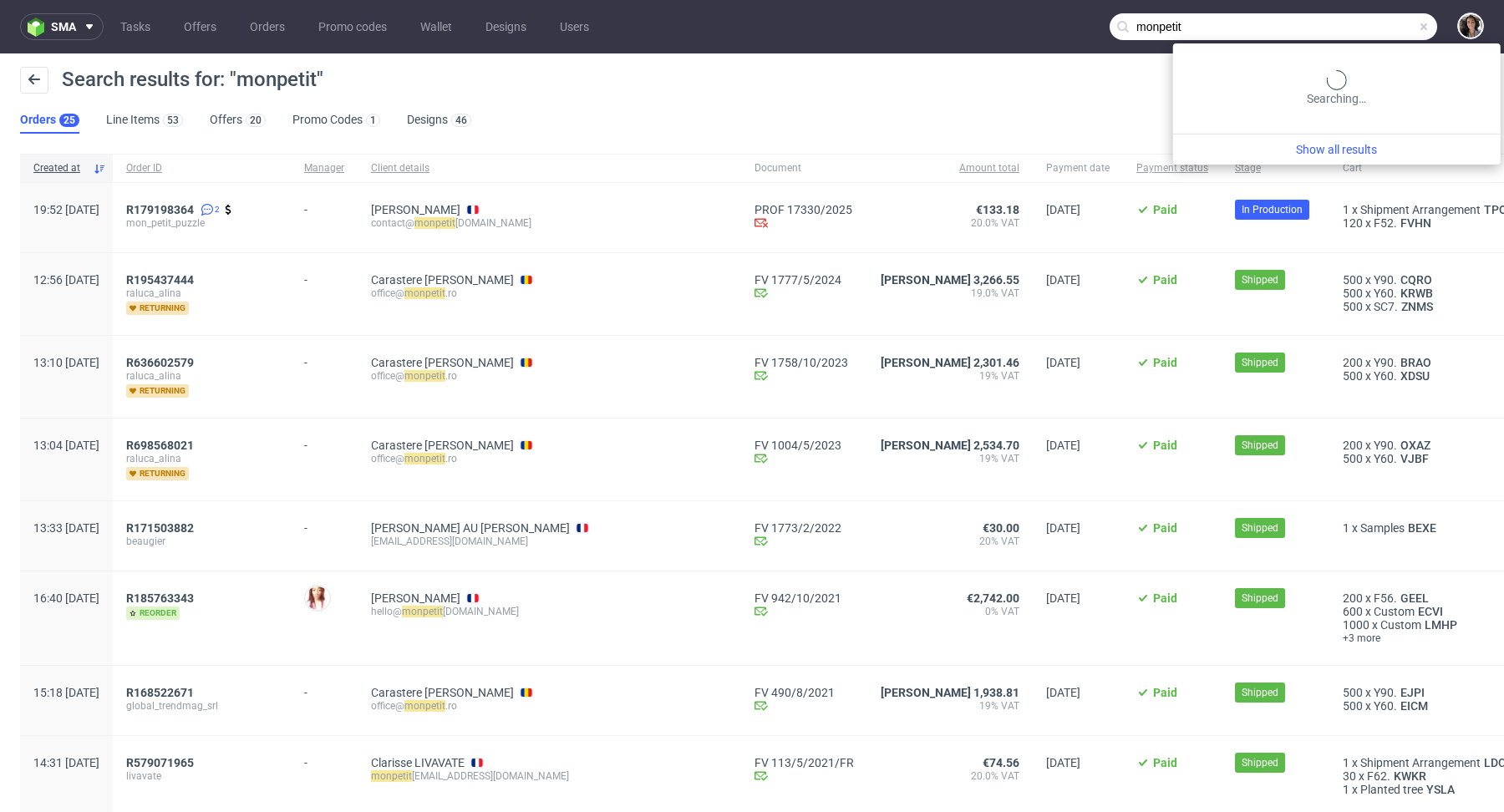
click at [1344, 20] on input "monpetit" at bounding box center [1273, 27] width 328 height 27
paste input "@monpetitcoinvert.com"
type input "@monpetitcoinvert.com"
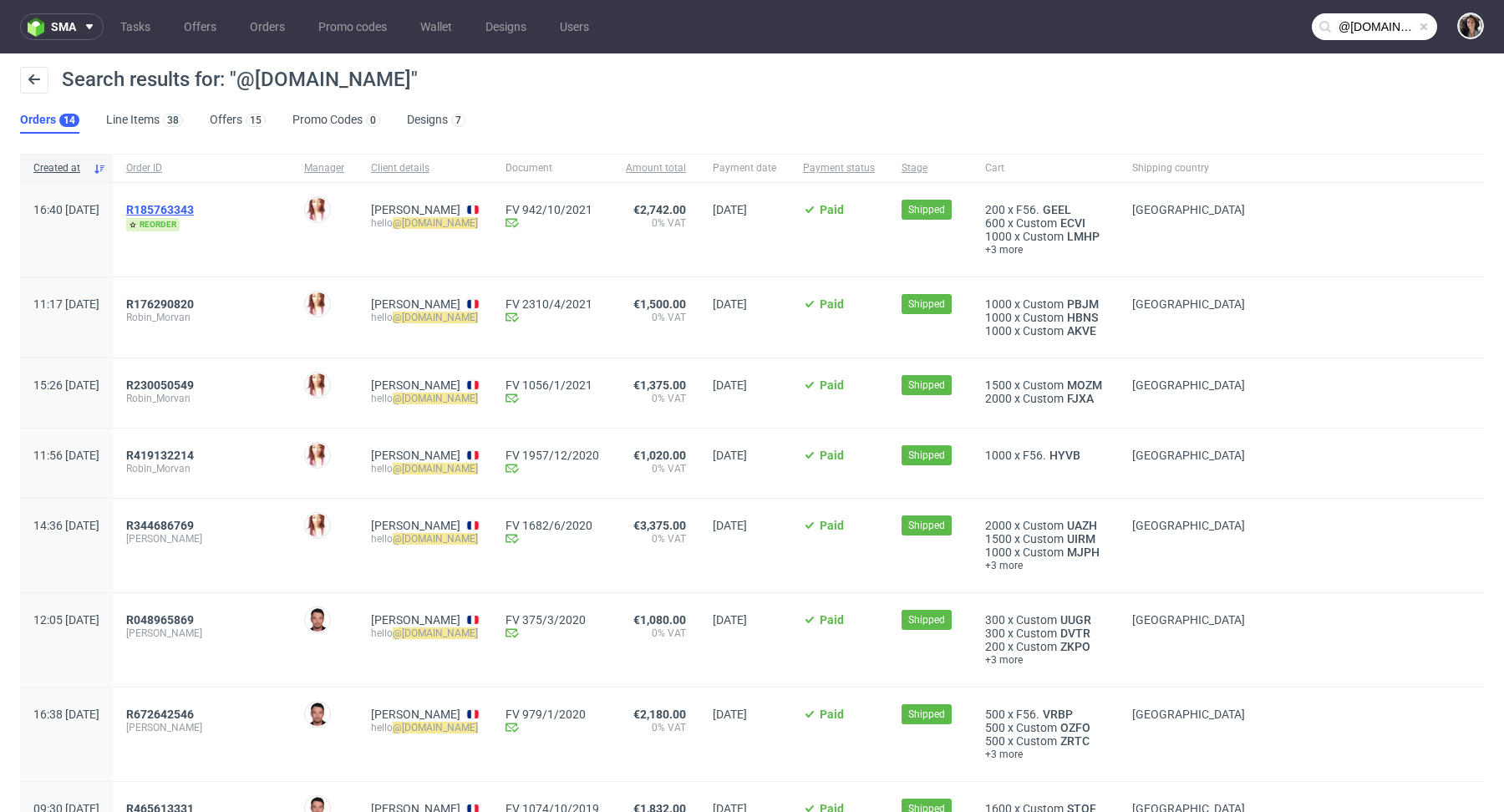
click at [194, 204] on span "R185763343" at bounding box center [160, 210] width 68 height 13
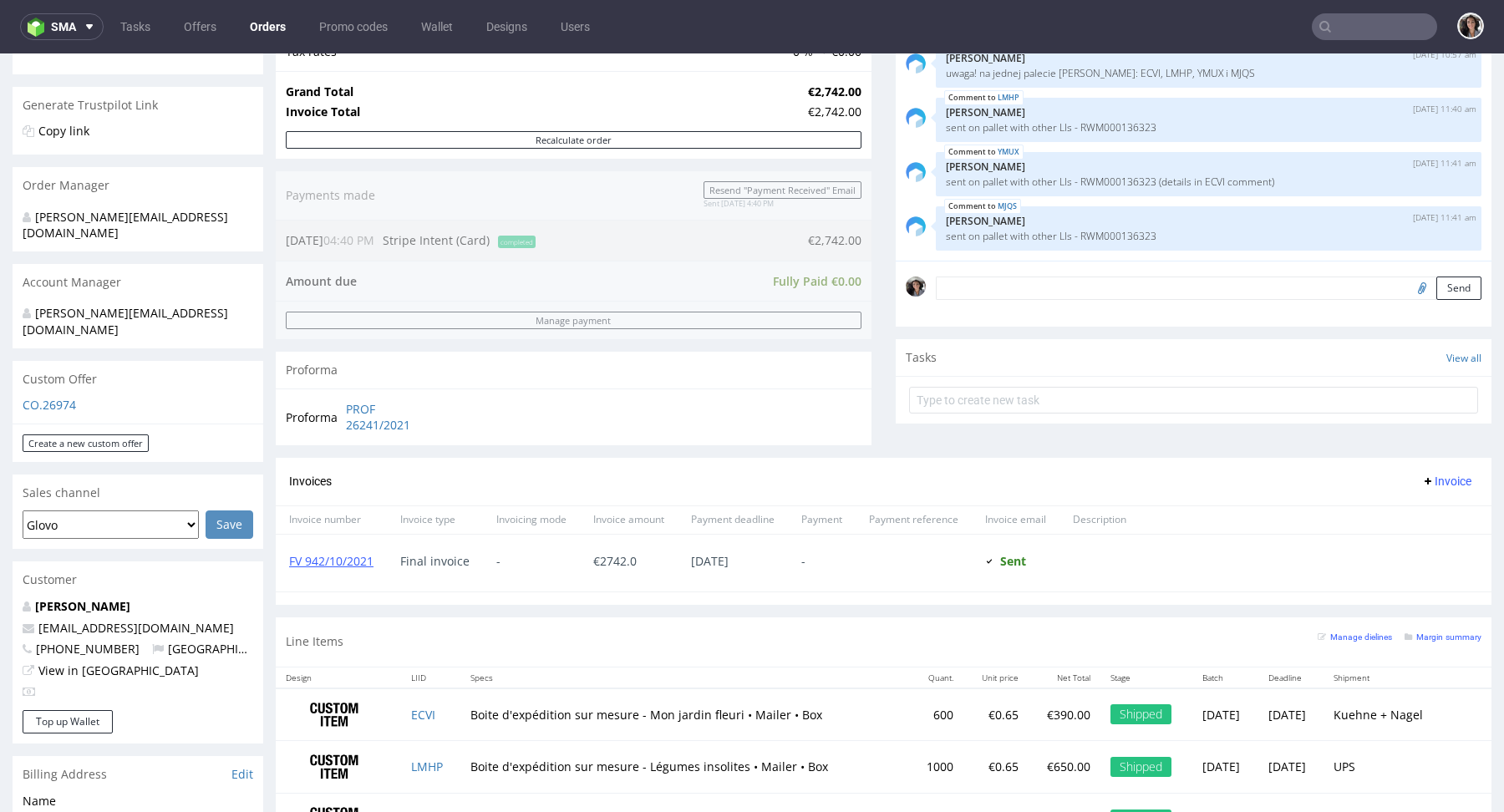
scroll to position [315, 0]
copy link "@[DOMAIN_NAME]"
drag, startPoint x: 209, startPoint y: 595, endPoint x: 66, endPoint y: 598, distance: 143.0
click at [66, 618] on p "[EMAIL_ADDRESS][DOMAIN_NAME]" at bounding box center [138, 626] width 231 height 17
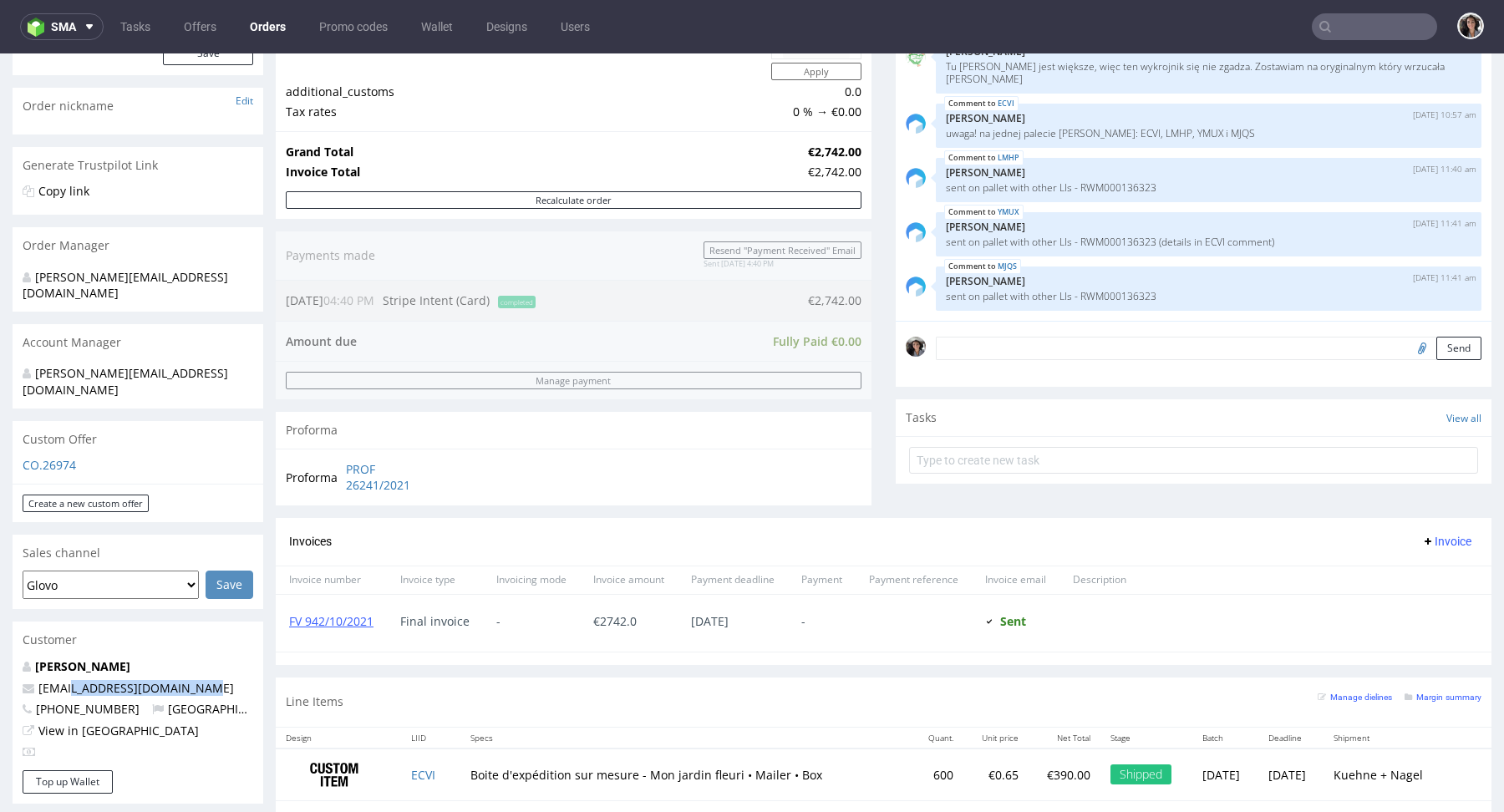
scroll to position [466, 0]
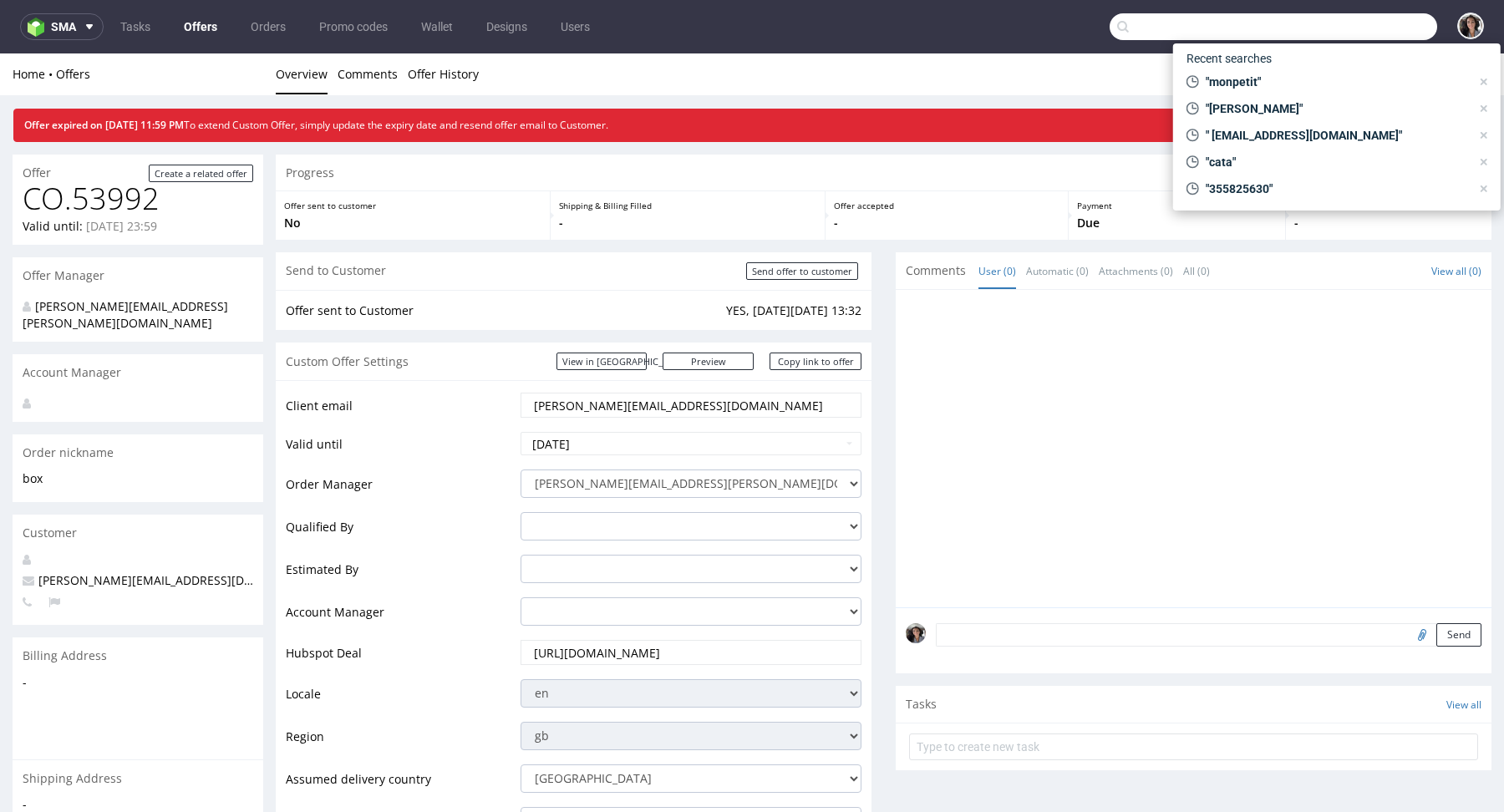
click at [1345, 28] on input "text" at bounding box center [1273, 27] width 328 height 27
paste input "[EMAIL_ADDRESS][DOMAIN_NAME]"
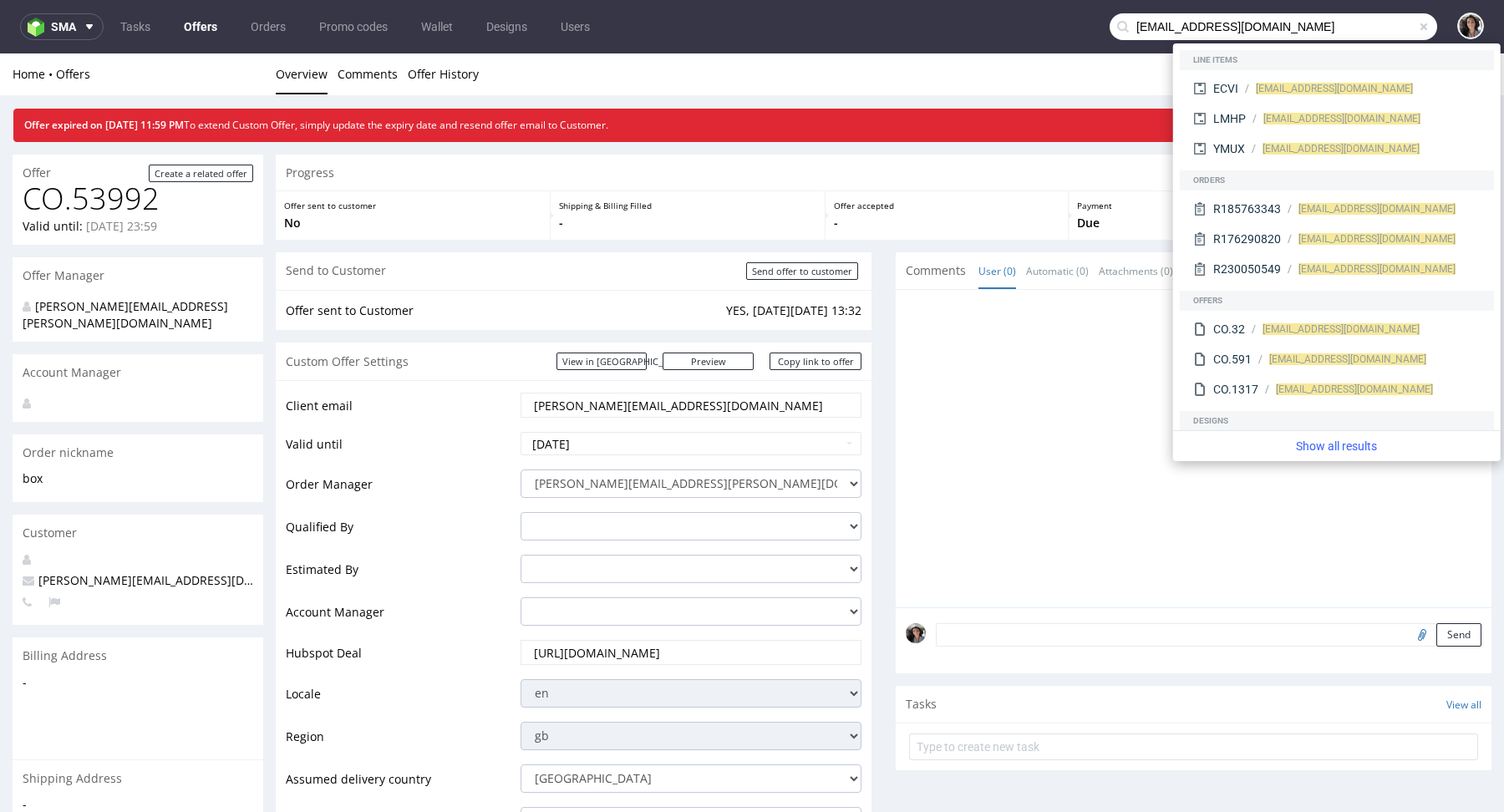
drag, startPoint x: 1142, startPoint y: 24, endPoint x: 1092, endPoint y: 24, distance: 50.0
click at [1092, 24] on nav "sma Tasks Offers Orders Promo codes Wallet Designs Users [EMAIL_ADDRESS][DOMAIN…" at bounding box center [752, 27] width 1504 height 53
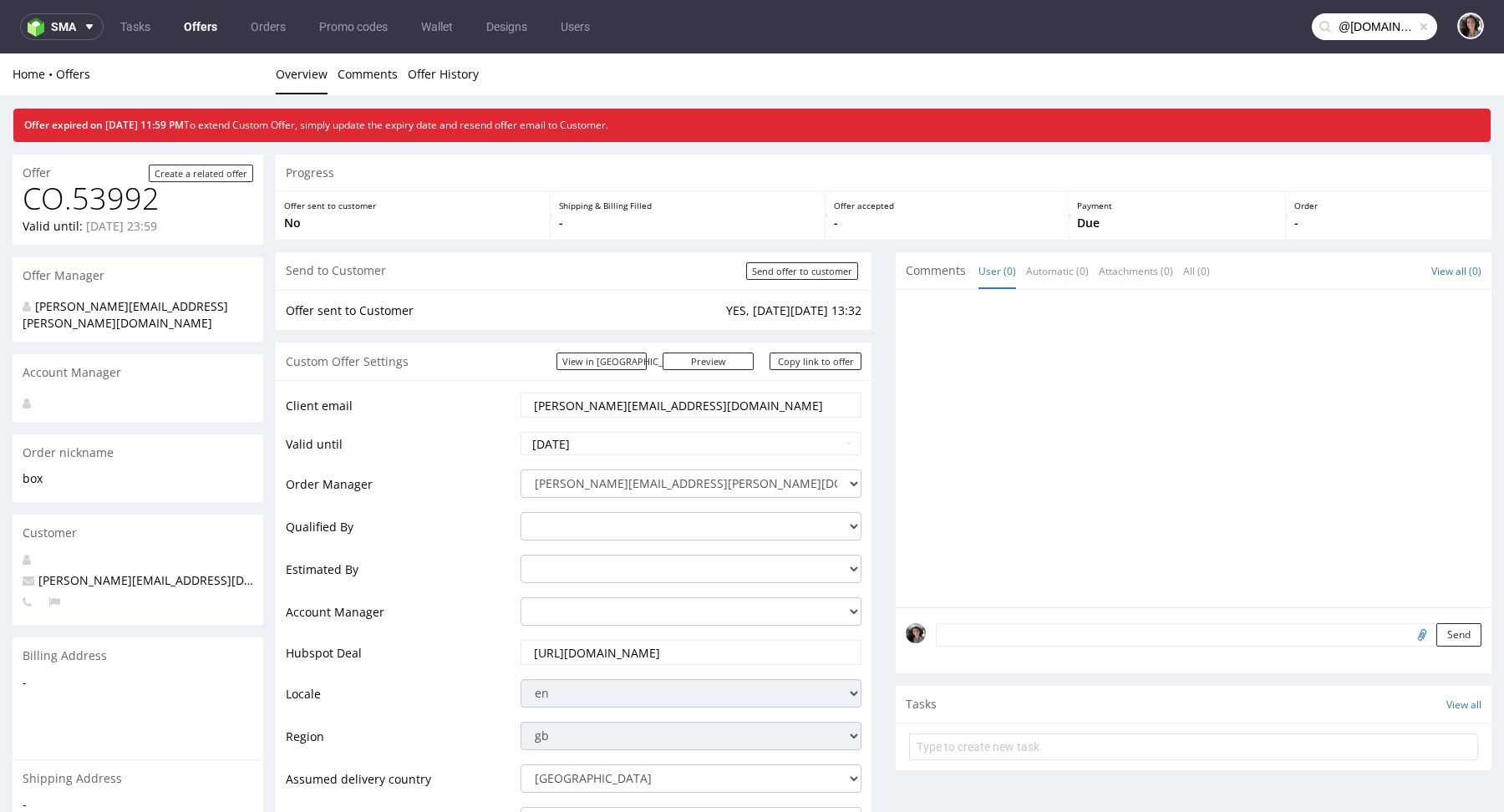
type input "@[DOMAIN_NAME]"
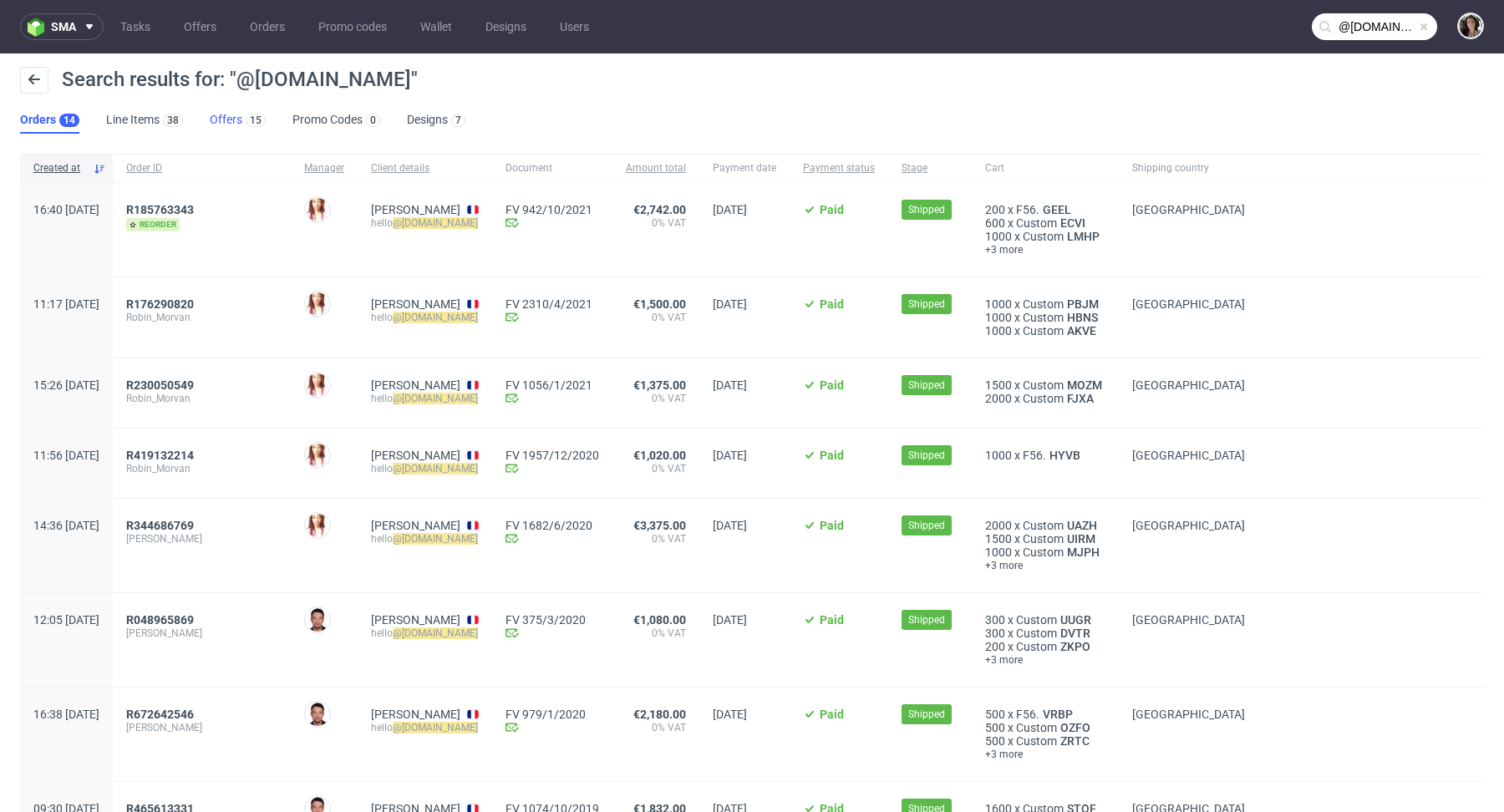
click at [229, 115] on link "Offers 15" at bounding box center [237, 120] width 56 height 27
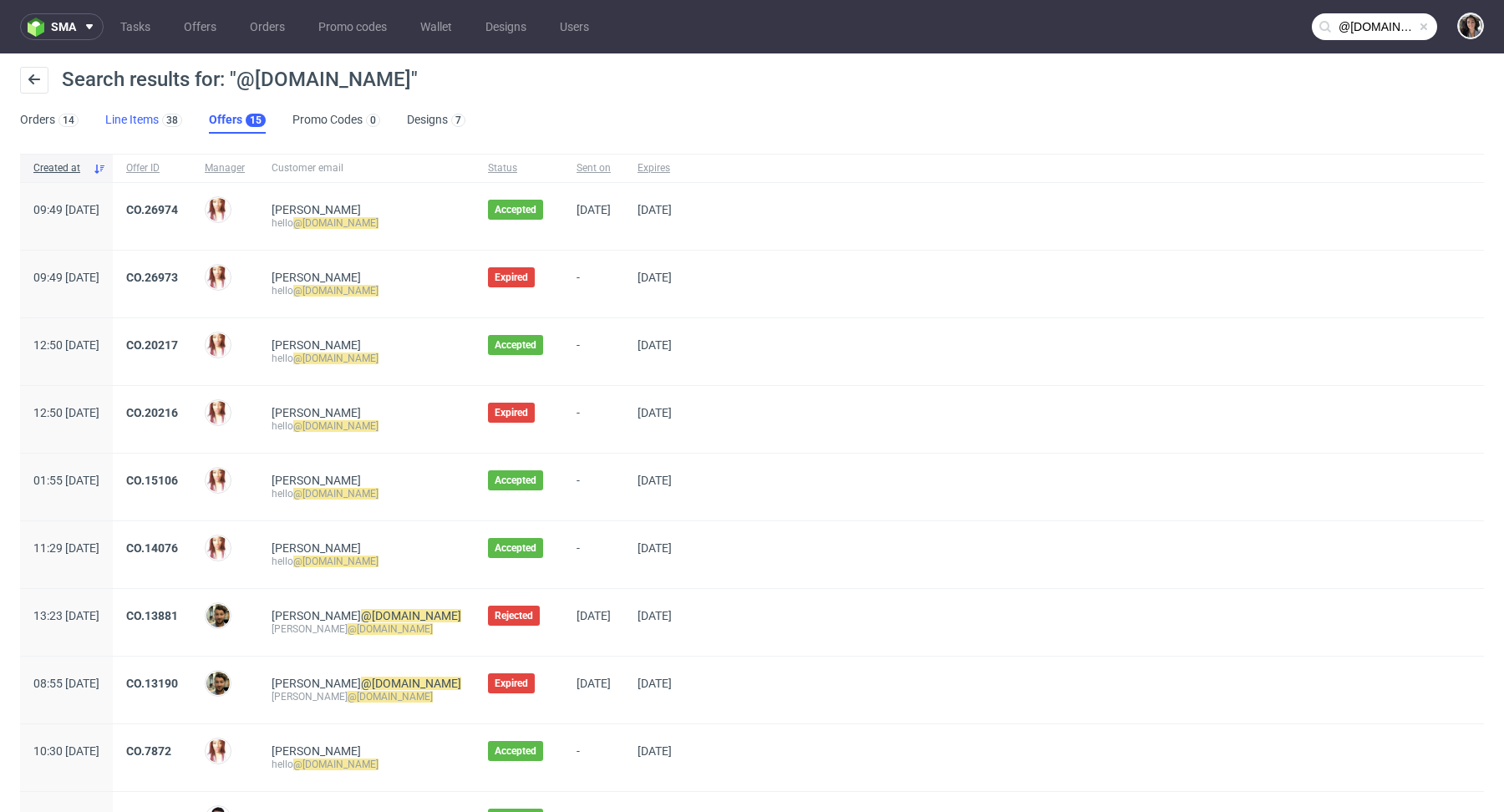
click at [120, 126] on link "Line Items 38" at bounding box center [144, 120] width 77 height 27
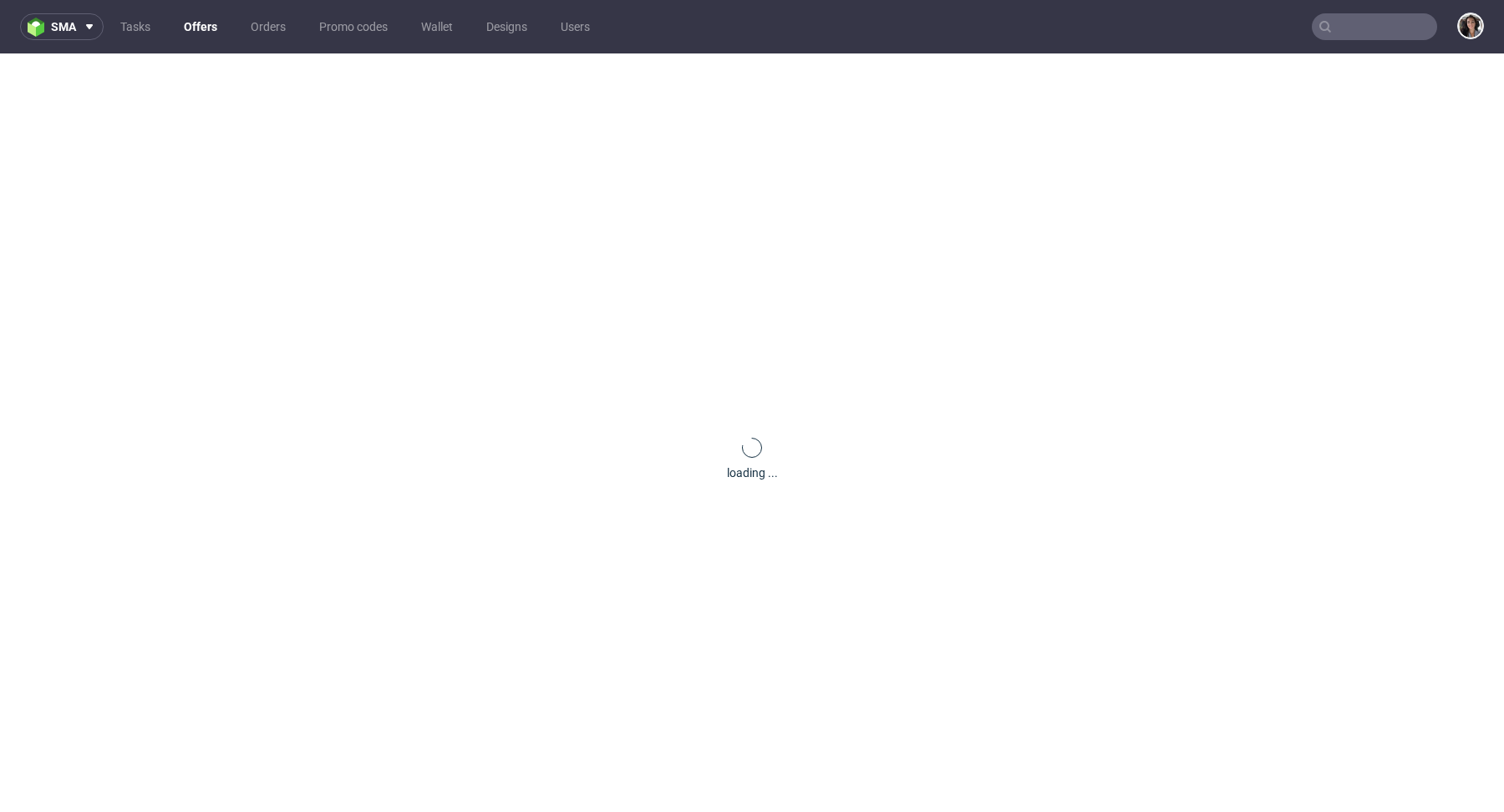
click at [1333, 17] on input "text" at bounding box center [1374, 27] width 125 height 27
paste input "[EMAIL_ADDRESS][DOMAIN_NAME]"
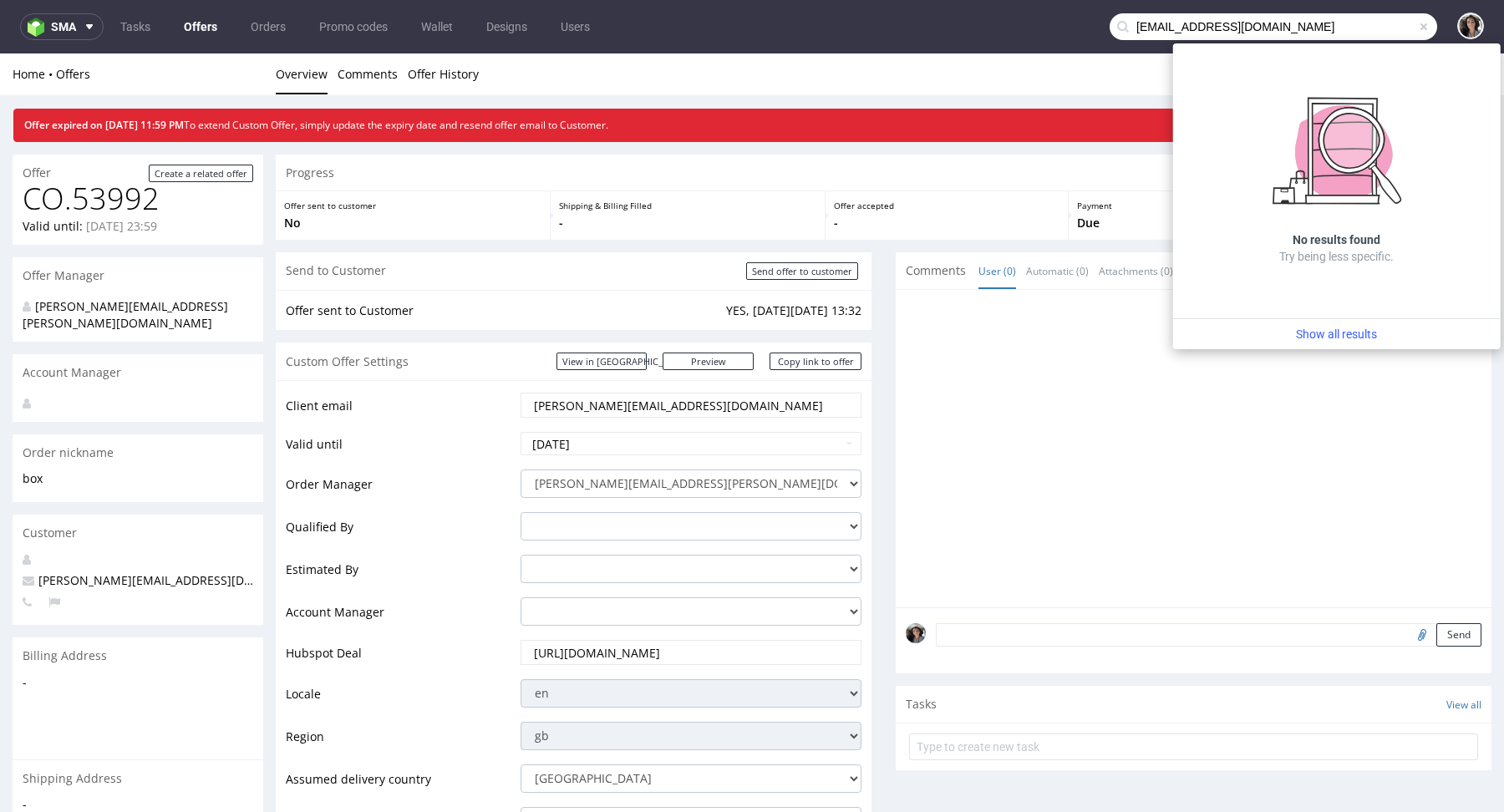
drag, startPoint x: 1148, startPoint y: 28, endPoint x: 1106, endPoint y: 28, distance: 42.0
click at [1110, 28] on div "[EMAIL_ADDRESS][DOMAIN_NAME]" at bounding box center [1273, 27] width 328 height 27
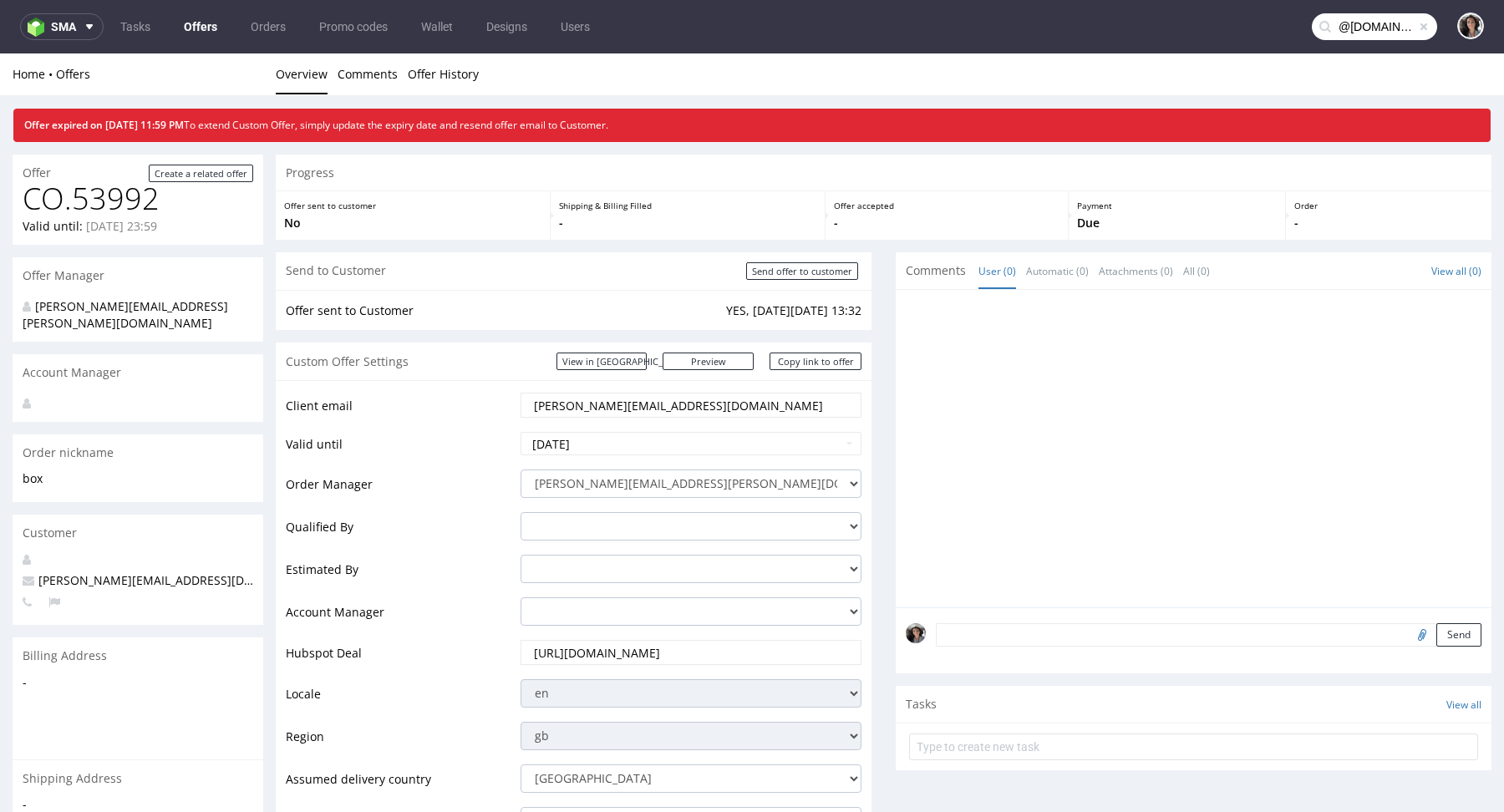
type input "@[DOMAIN_NAME]"
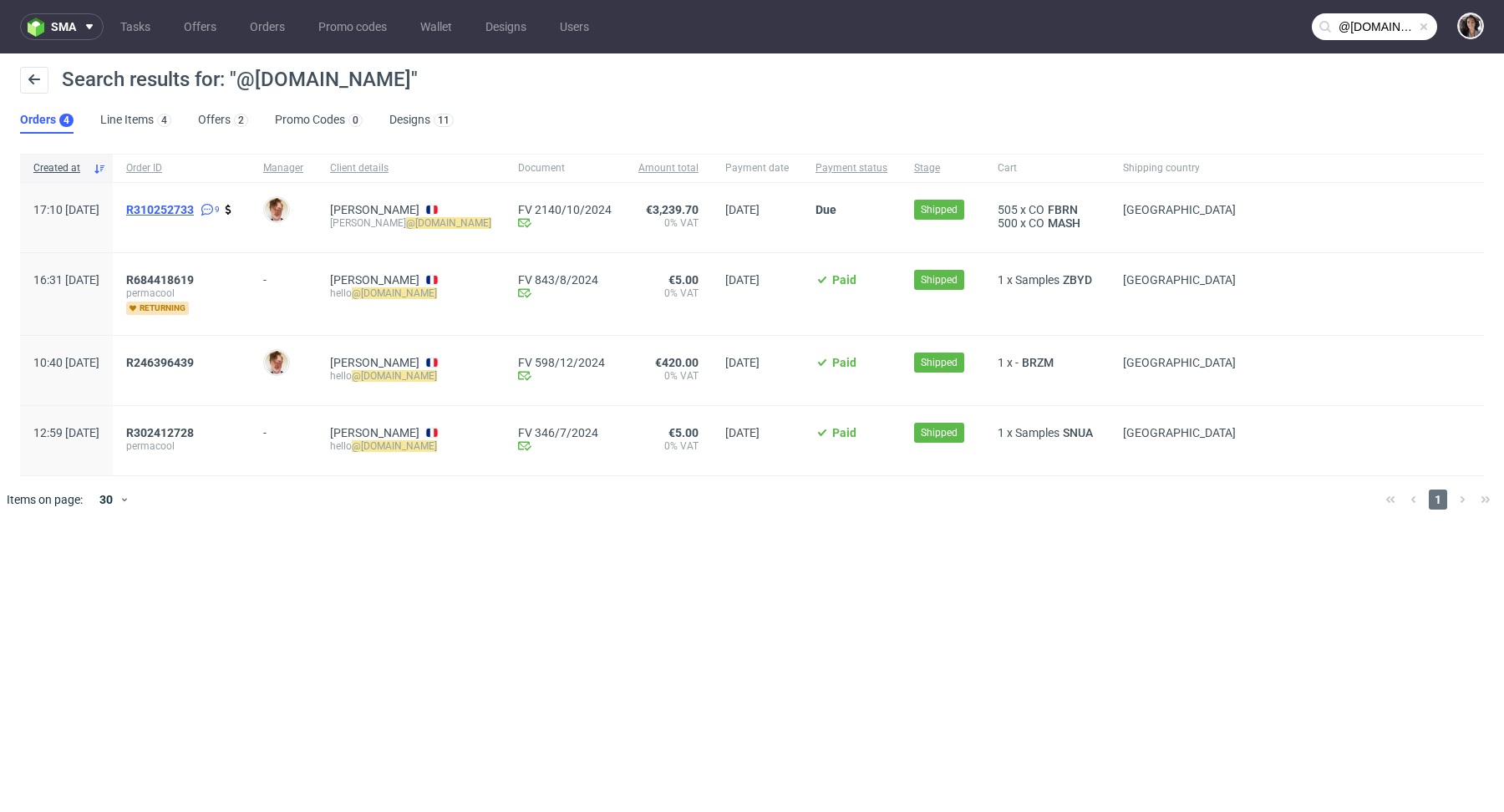
click at [194, 203] on span "R310252733" at bounding box center [160, 210] width 68 height 13
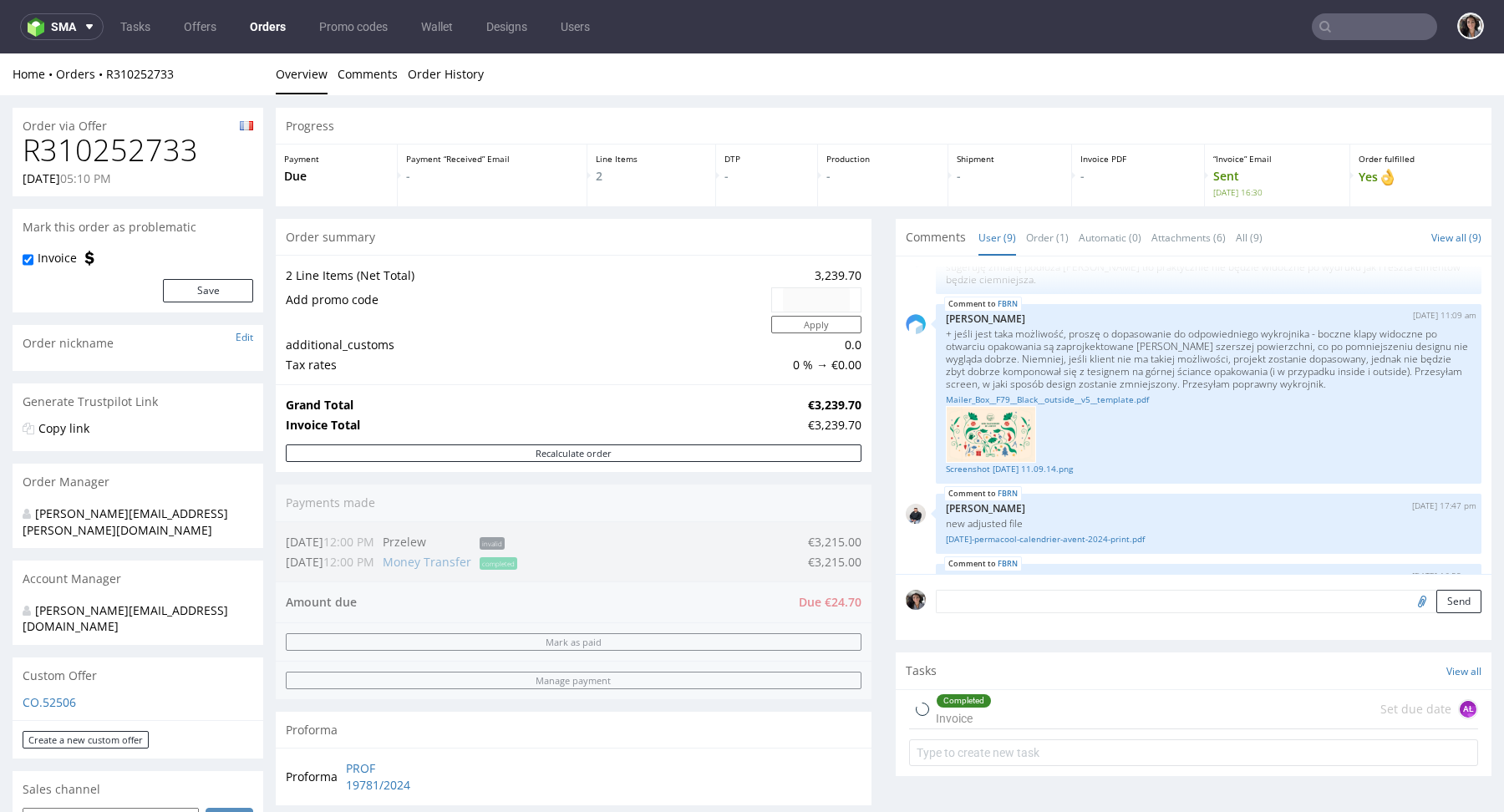
scroll to position [595, 0]
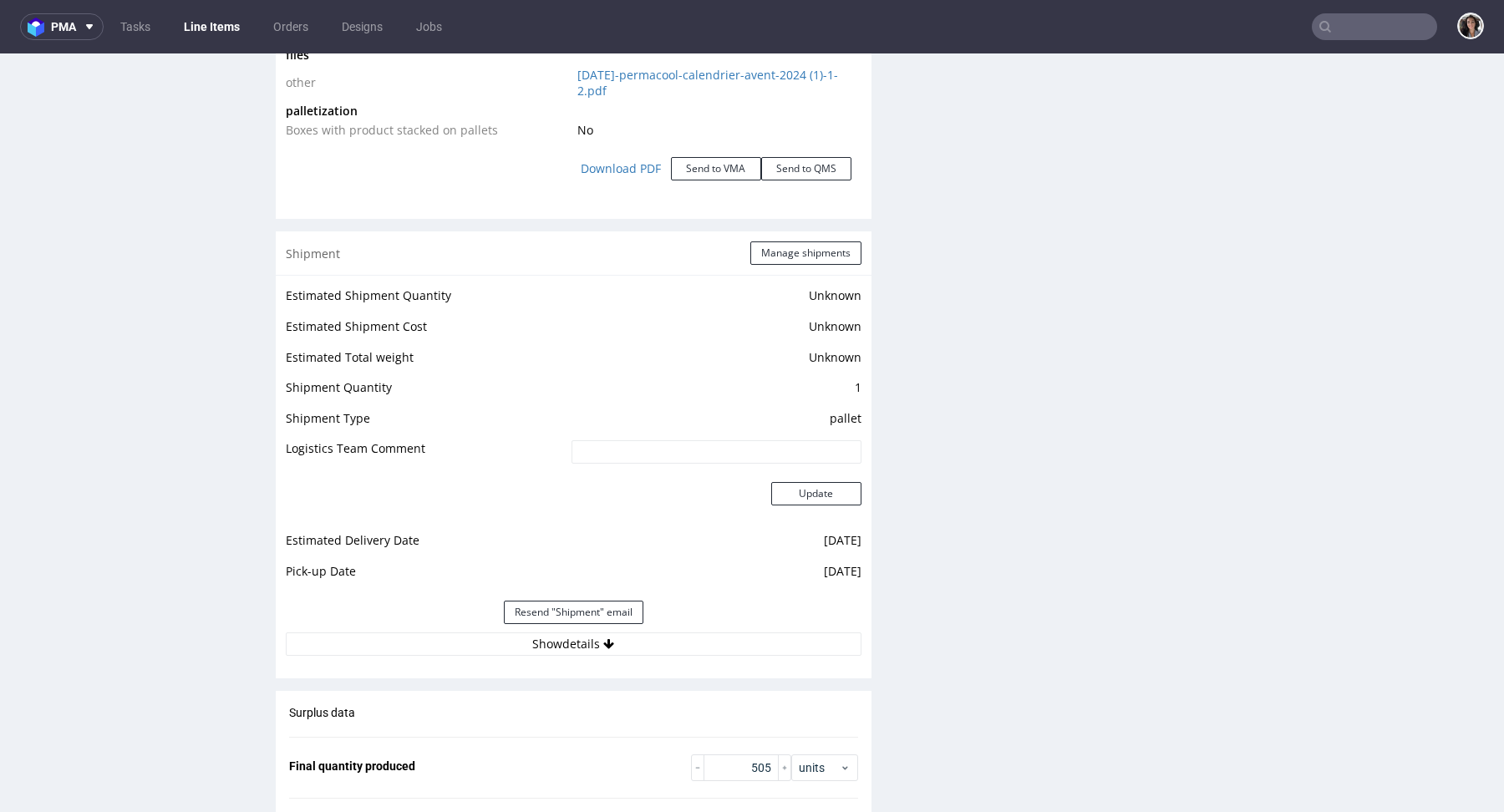
scroll to position [1480, 0]
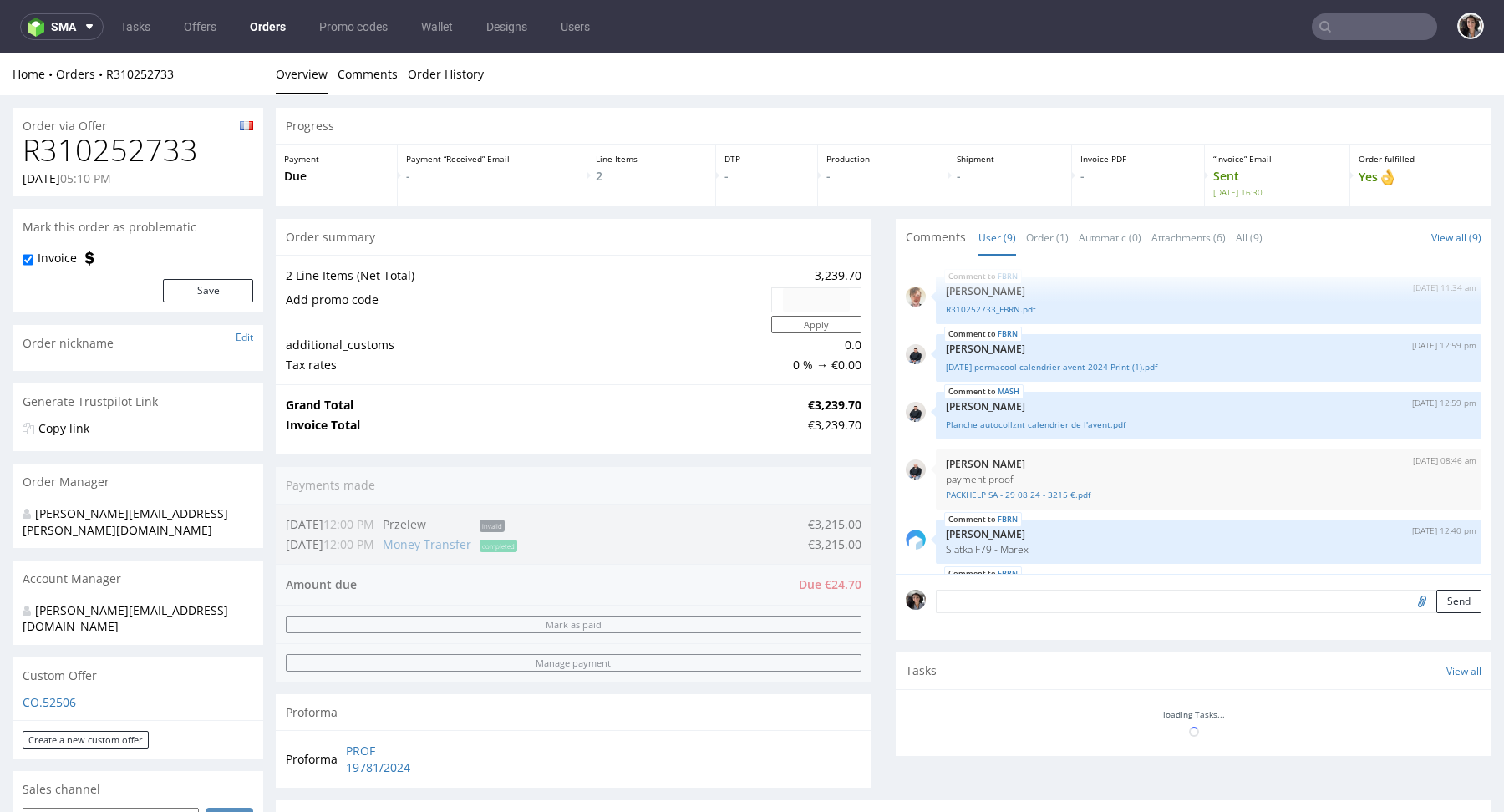
scroll to position [393, 0]
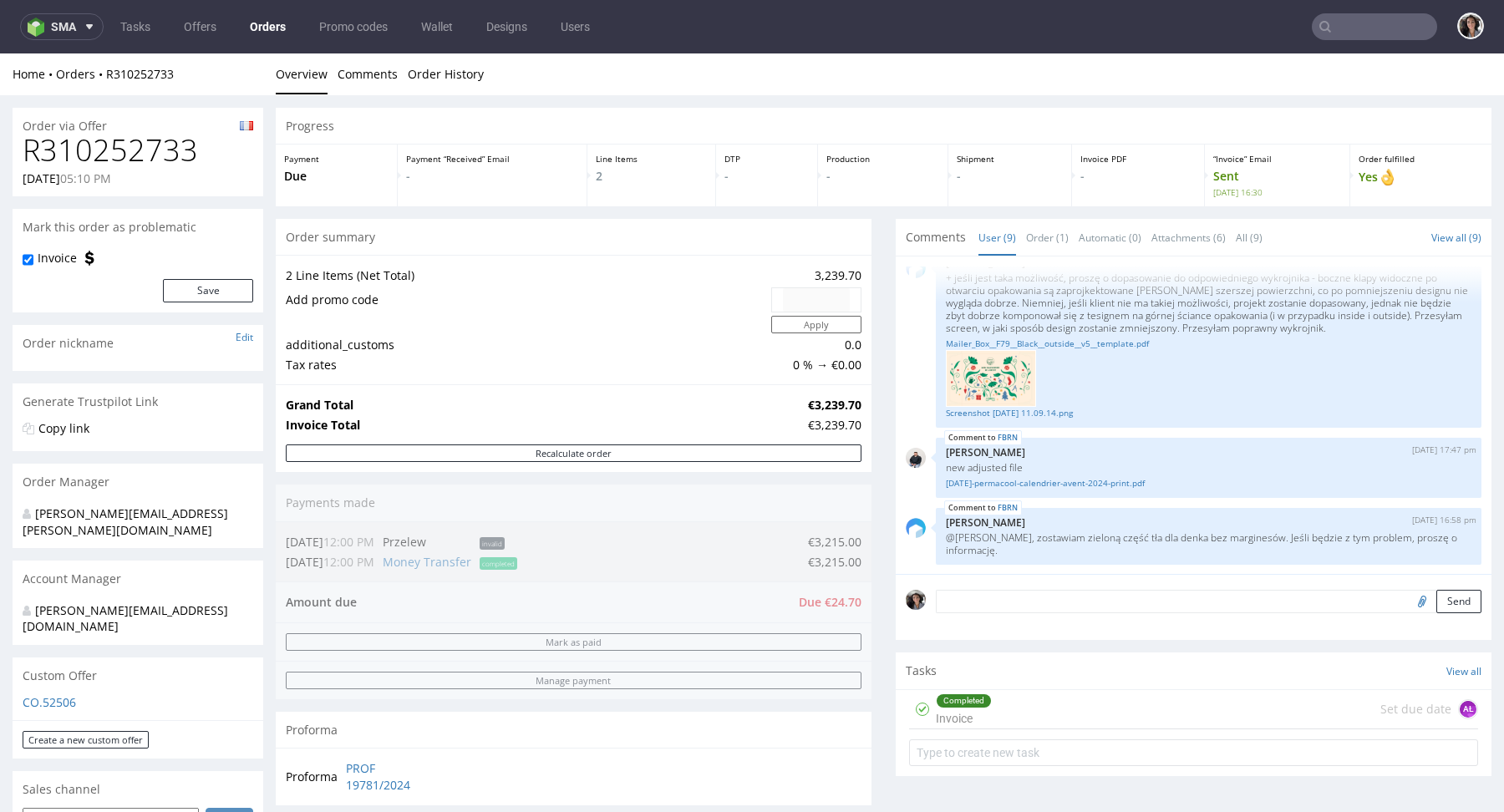
type input "@[DOMAIN_NAME]"
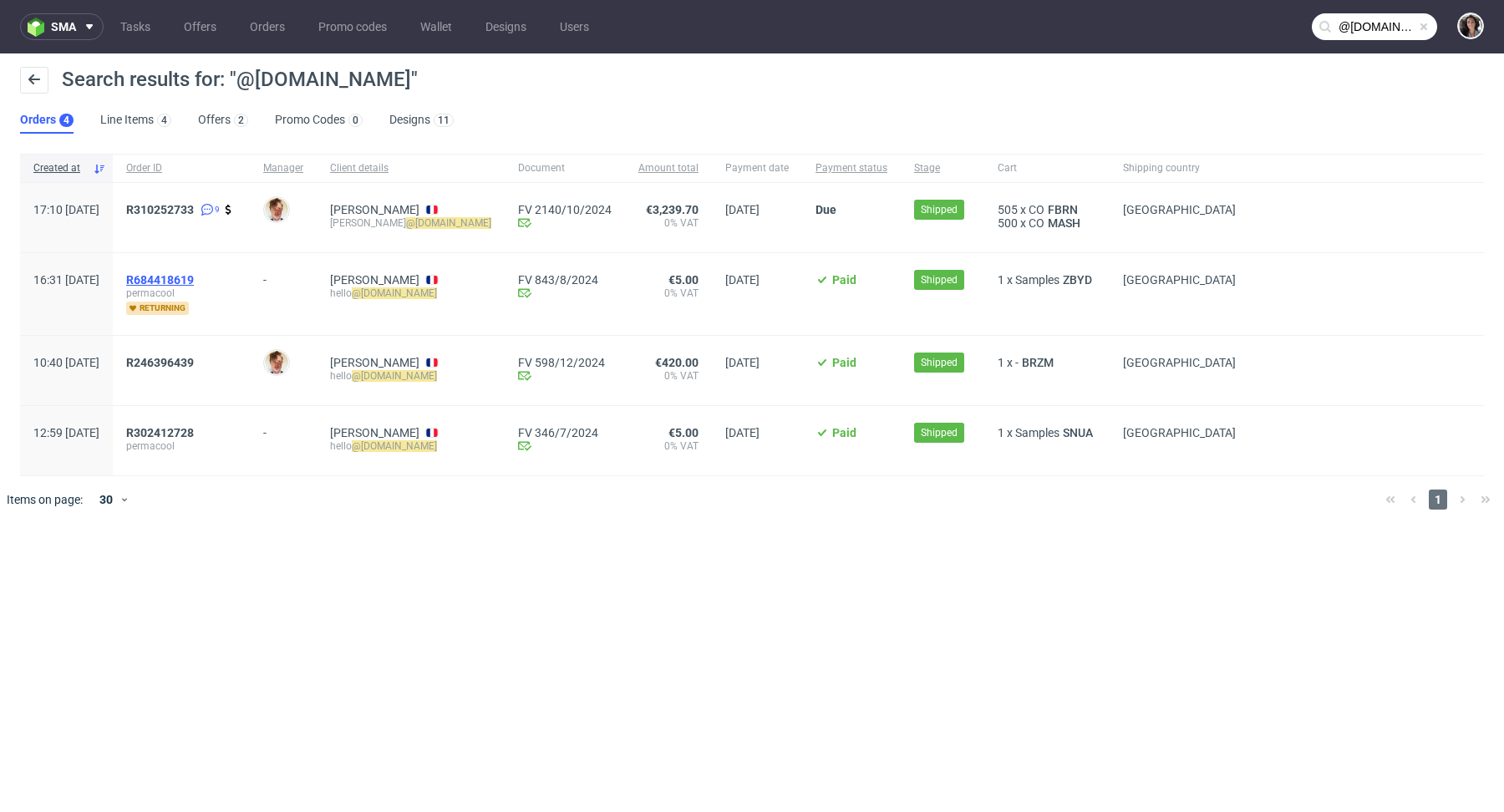
click at [194, 278] on span "R684418619" at bounding box center [160, 280] width 68 height 13
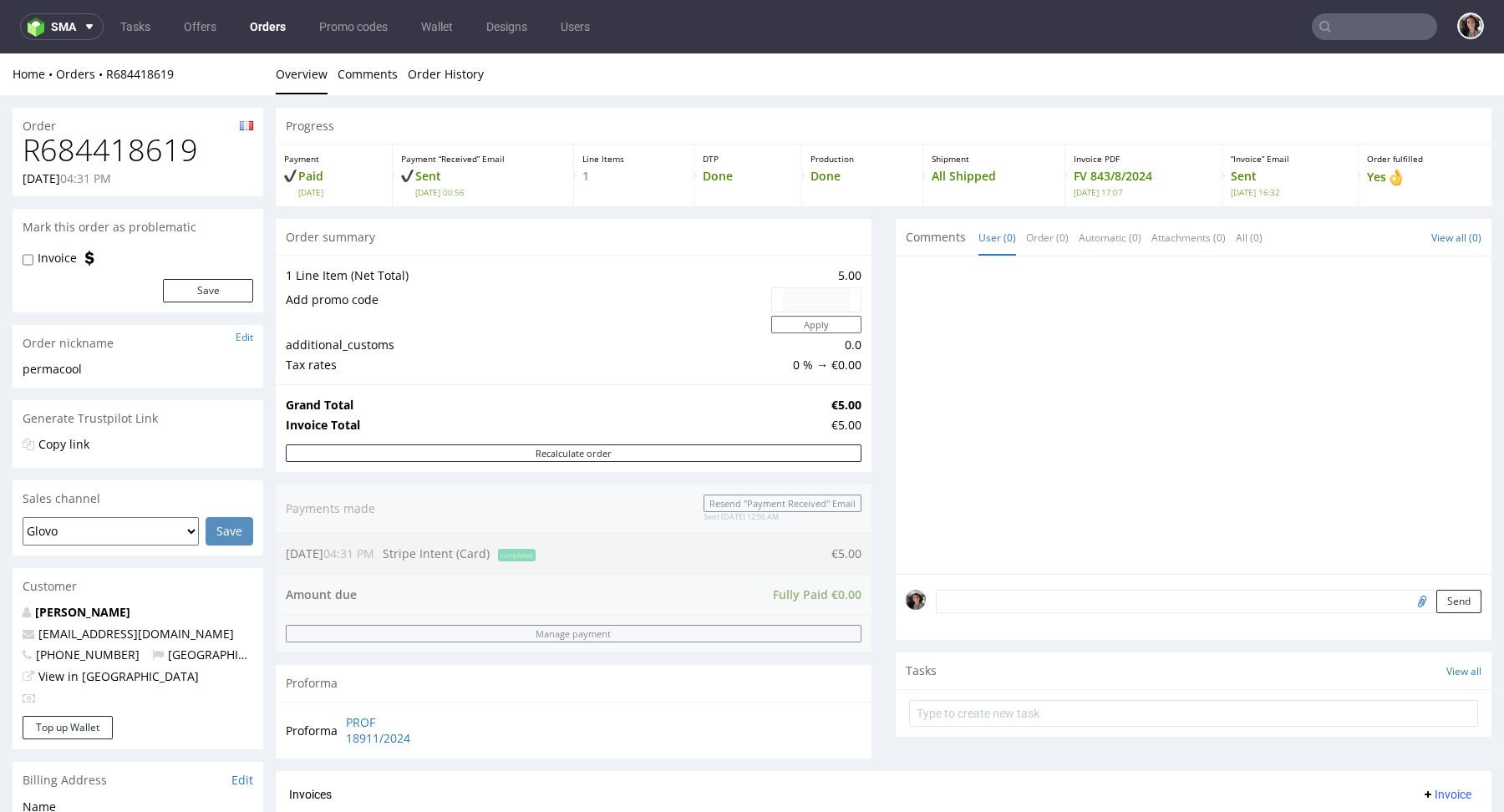
scroll to position [535, 0]
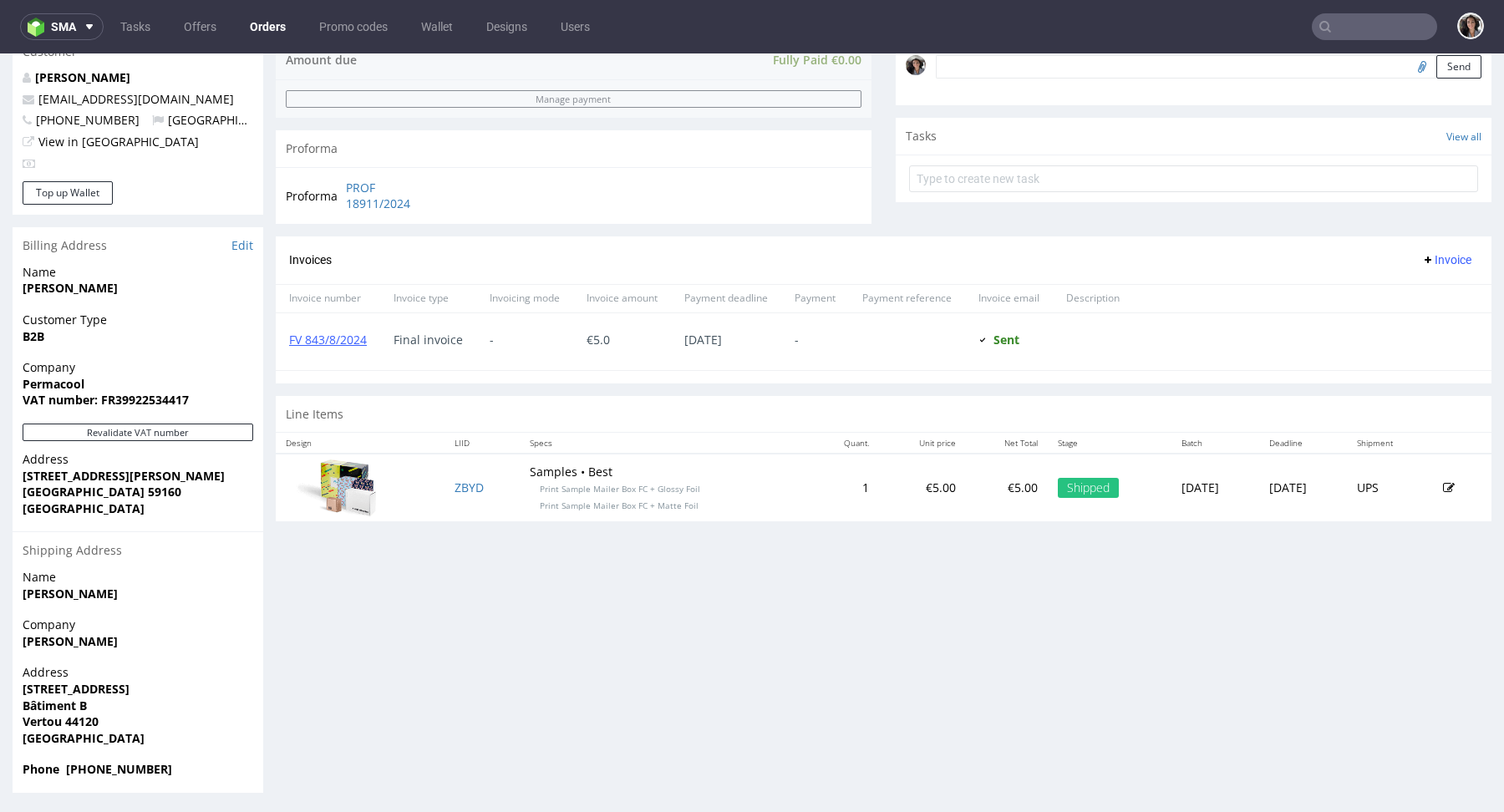
type input "@[DOMAIN_NAME]"
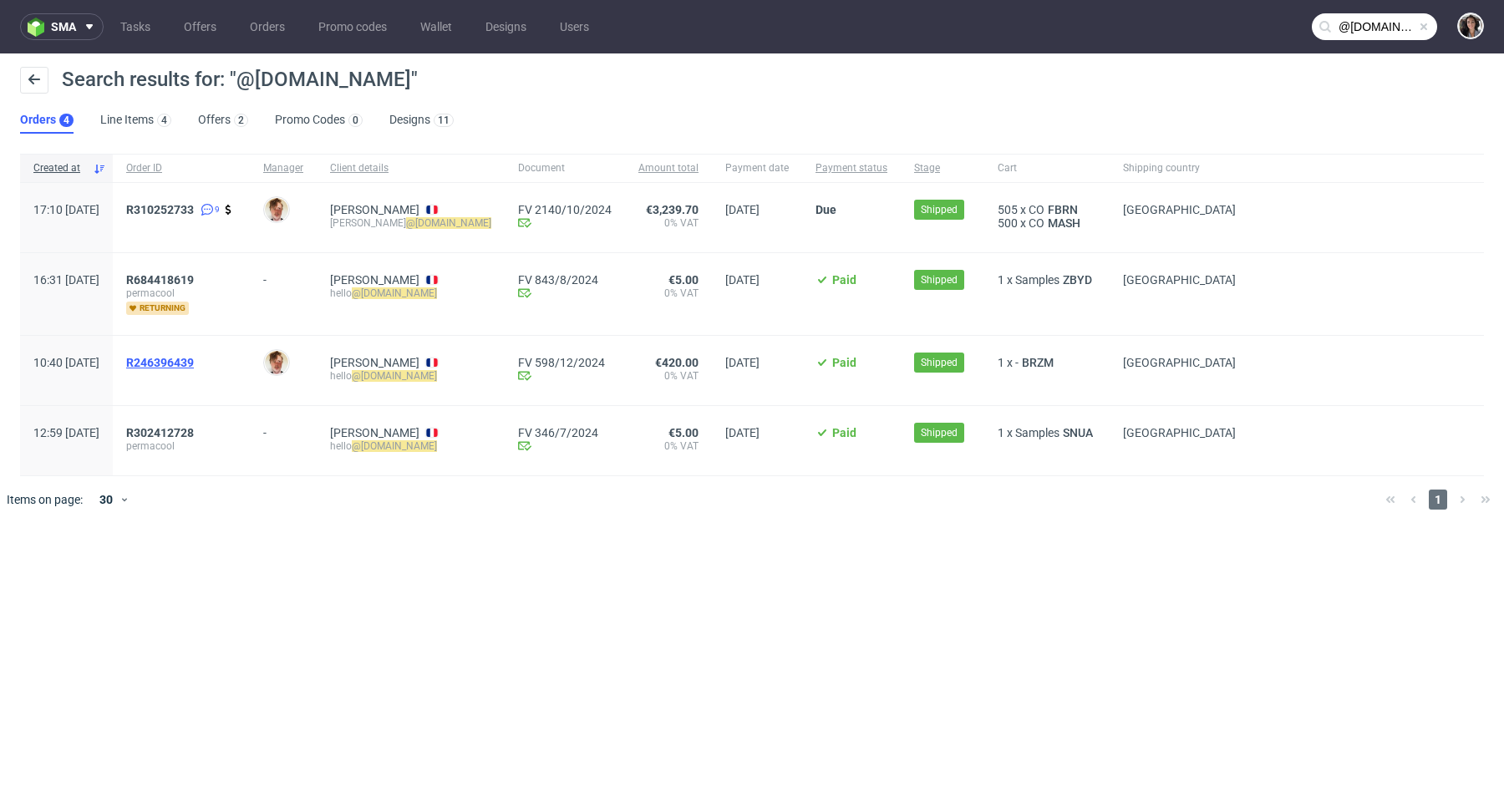
click at [194, 366] on span "R246396439" at bounding box center [160, 362] width 68 height 13
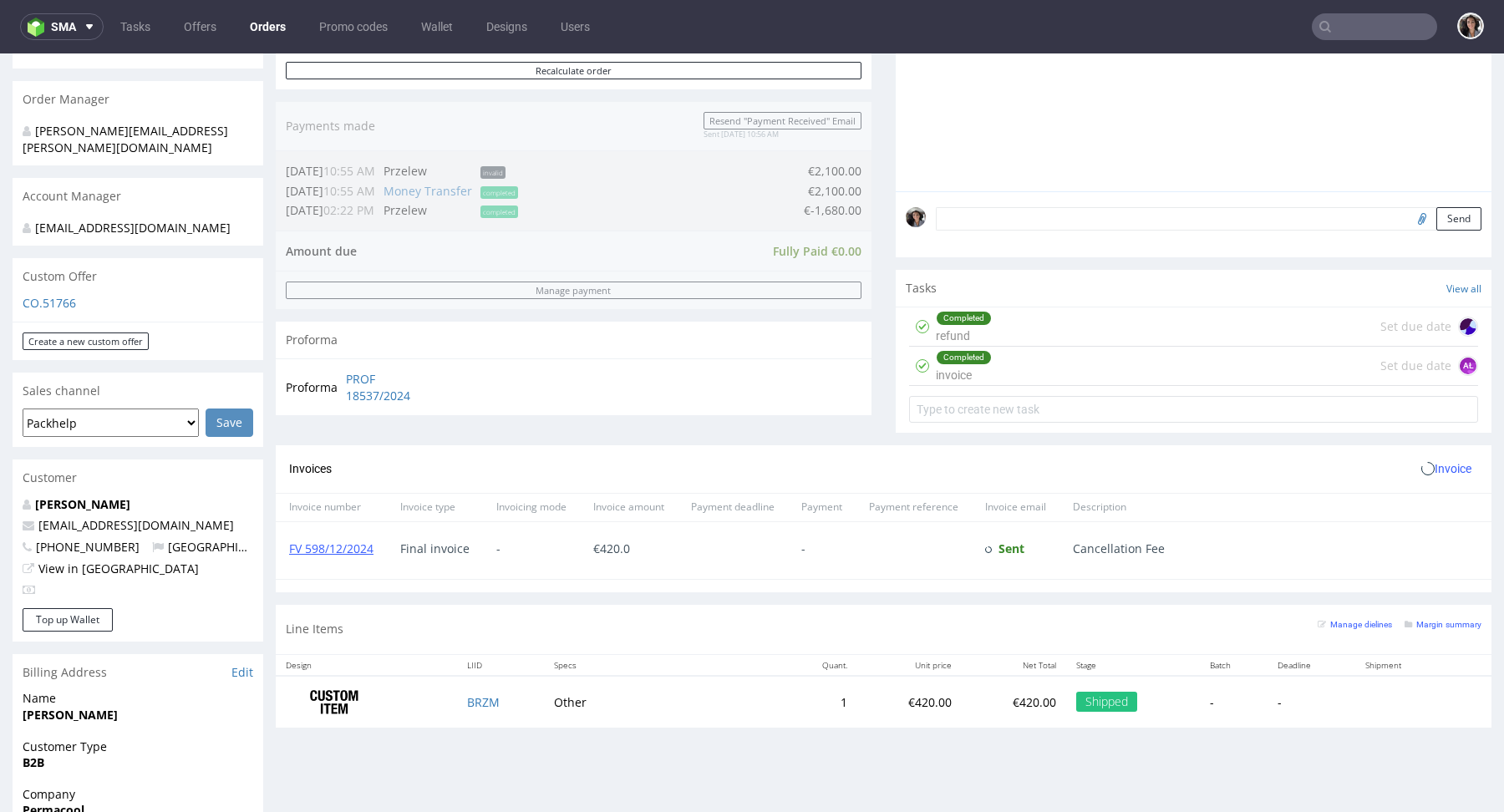
scroll to position [728, 0]
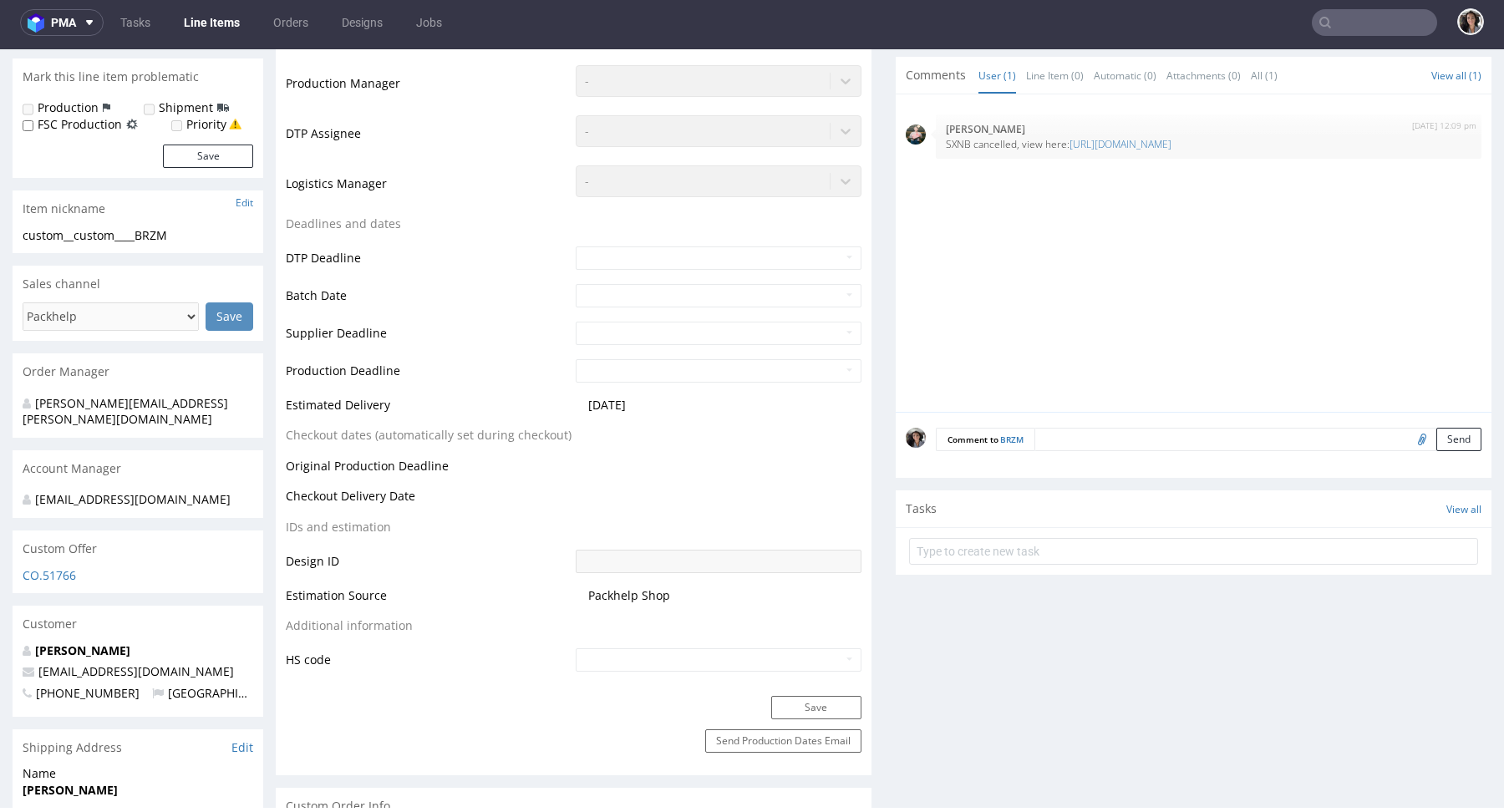
scroll to position [109, 0]
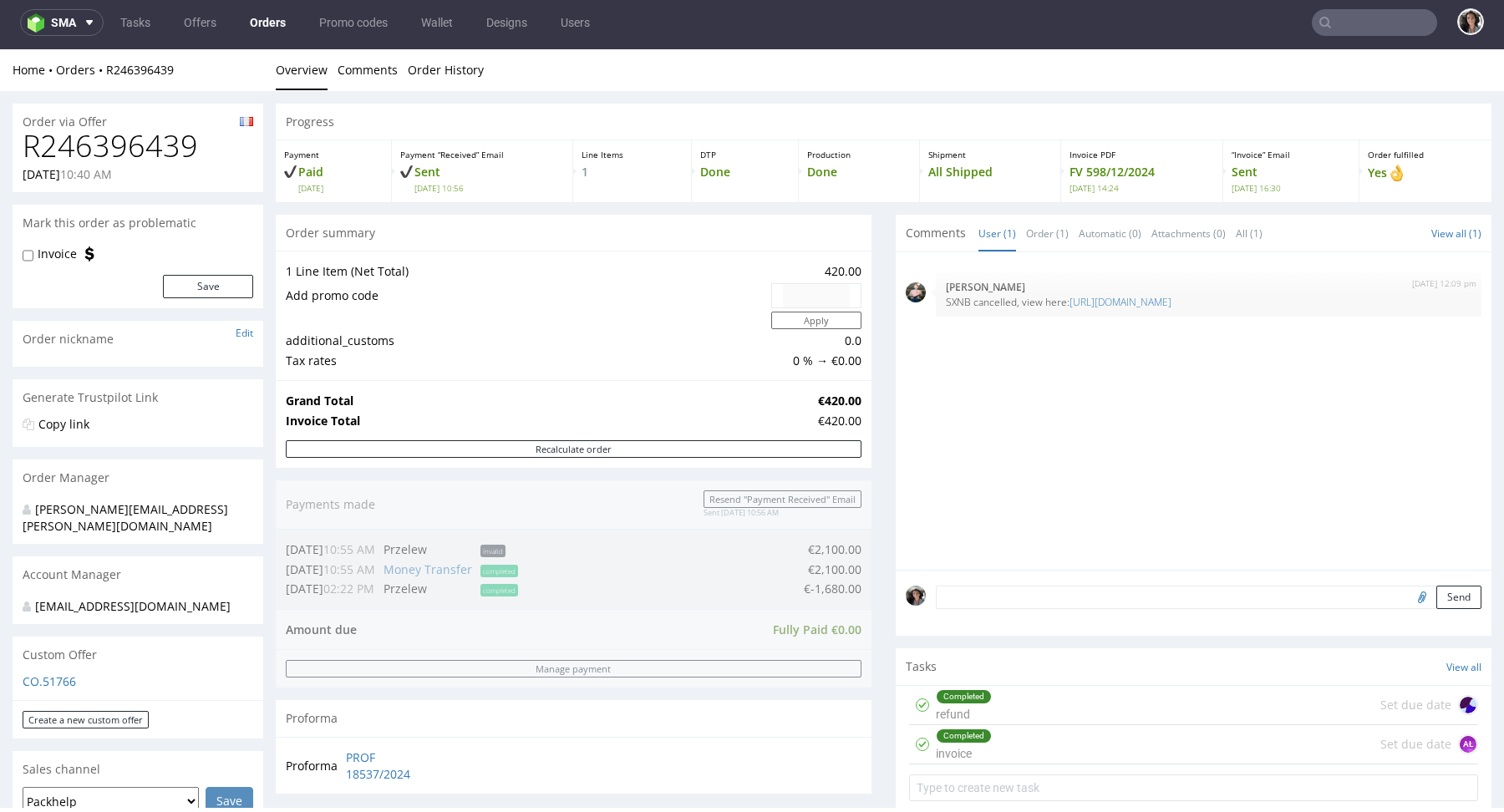
type input "@[DOMAIN_NAME]"
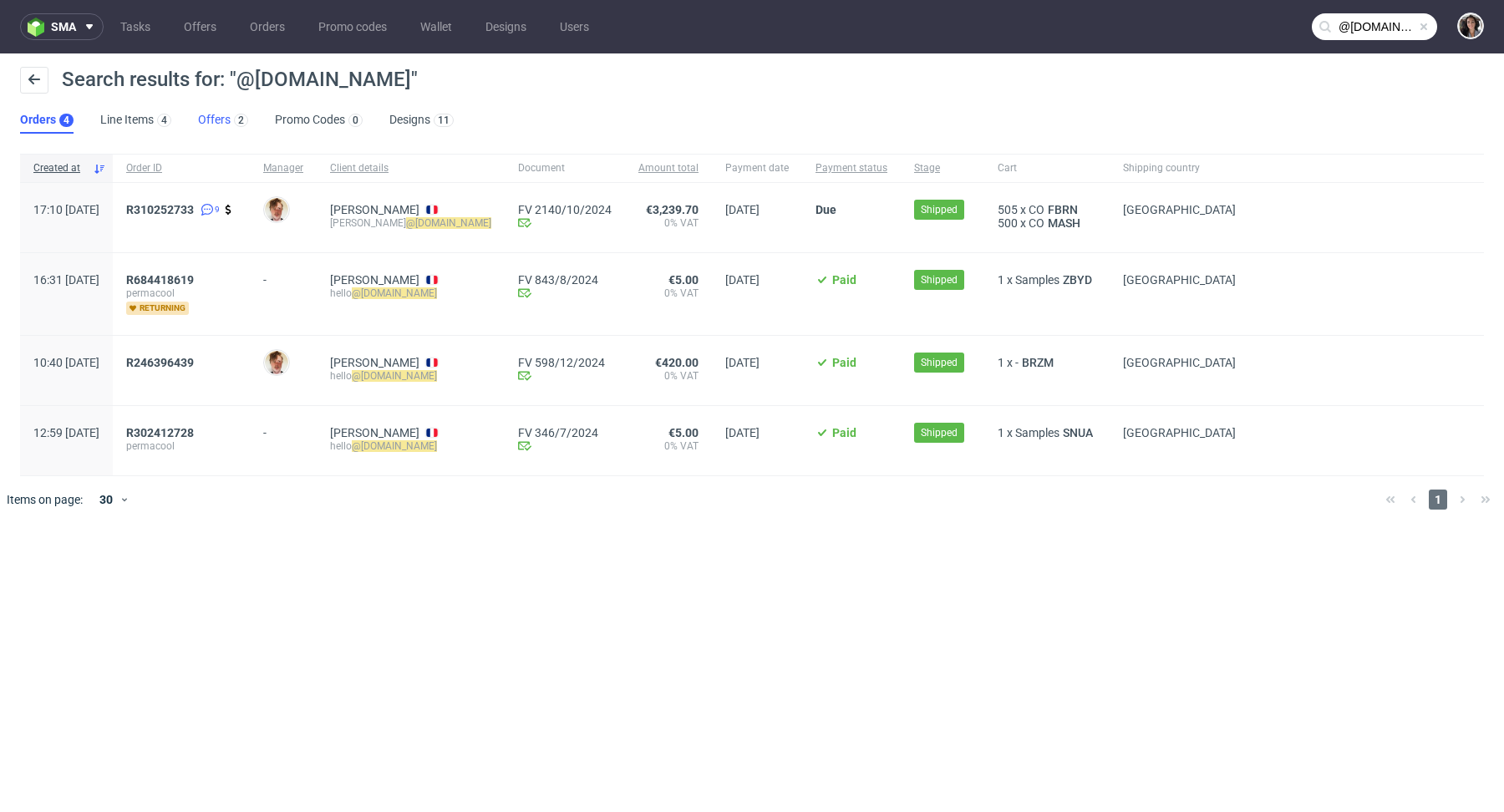
click at [213, 126] on link "Offers 2" at bounding box center [223, 120] width 50 height 27
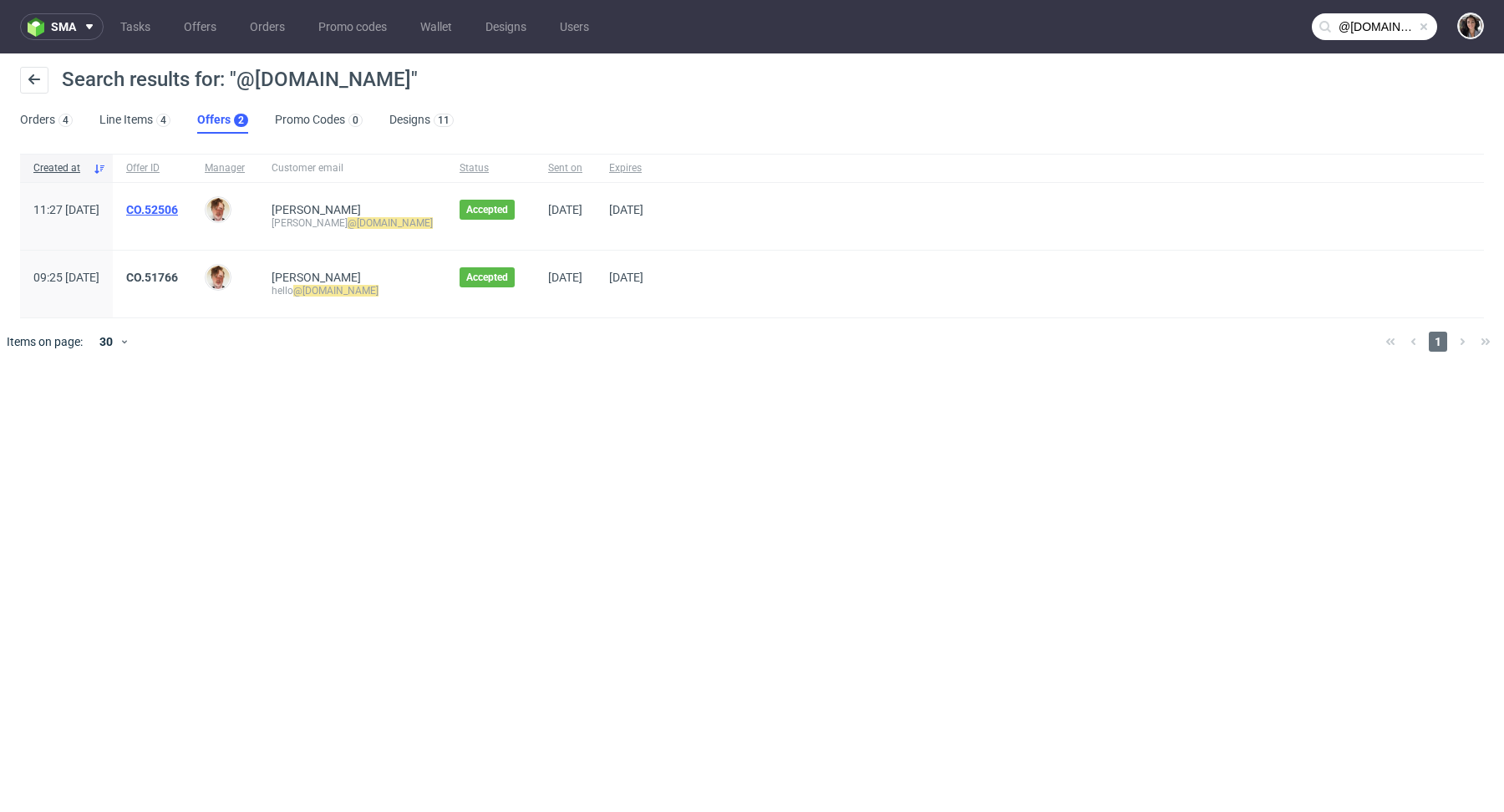
click at [178, 213] on link "CO.52506" at bounding box center [152, 210] width 52 height 13
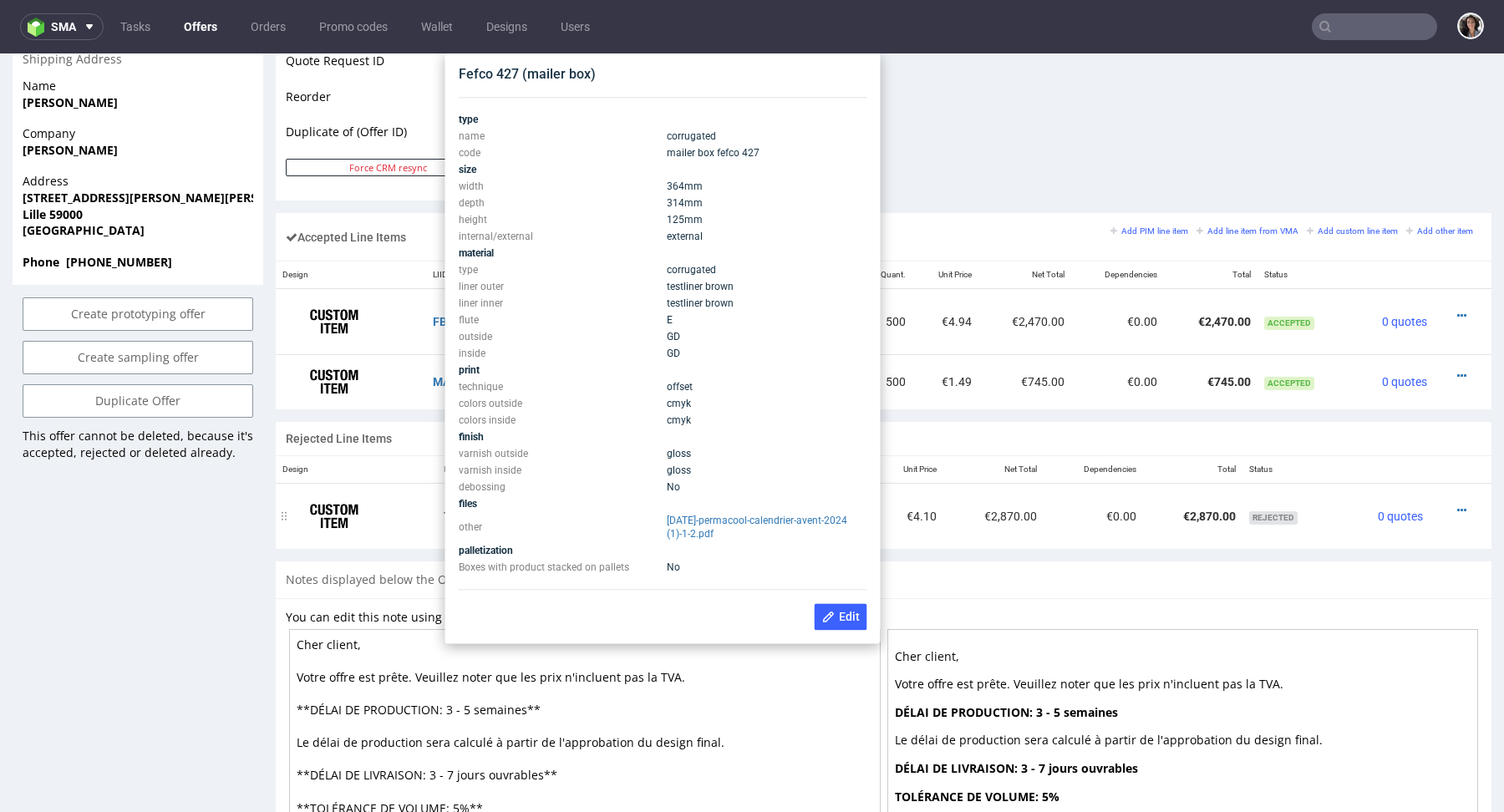
scroll to position [880, 0]
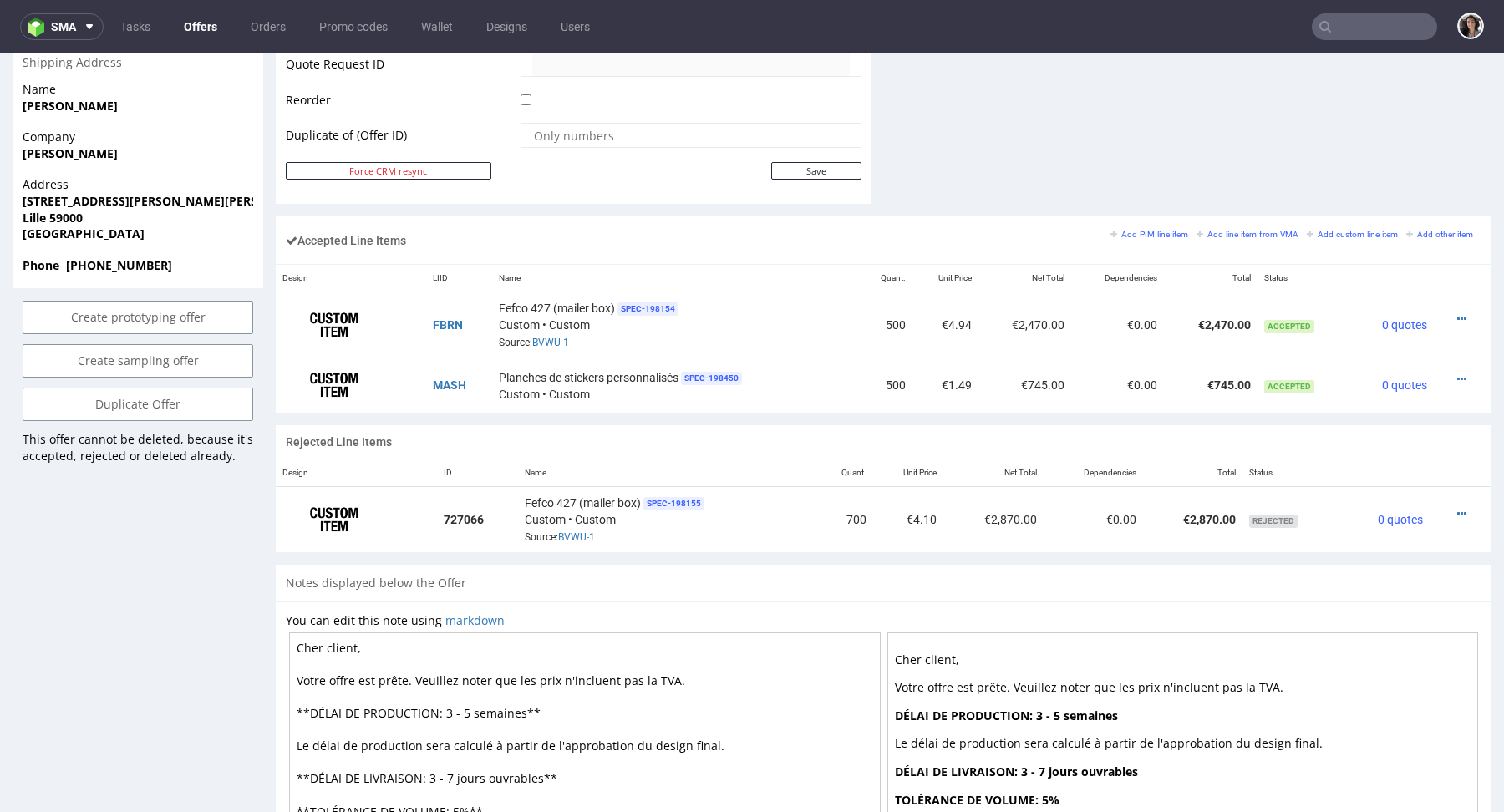
type input "@[DOMAIN_NAME]"
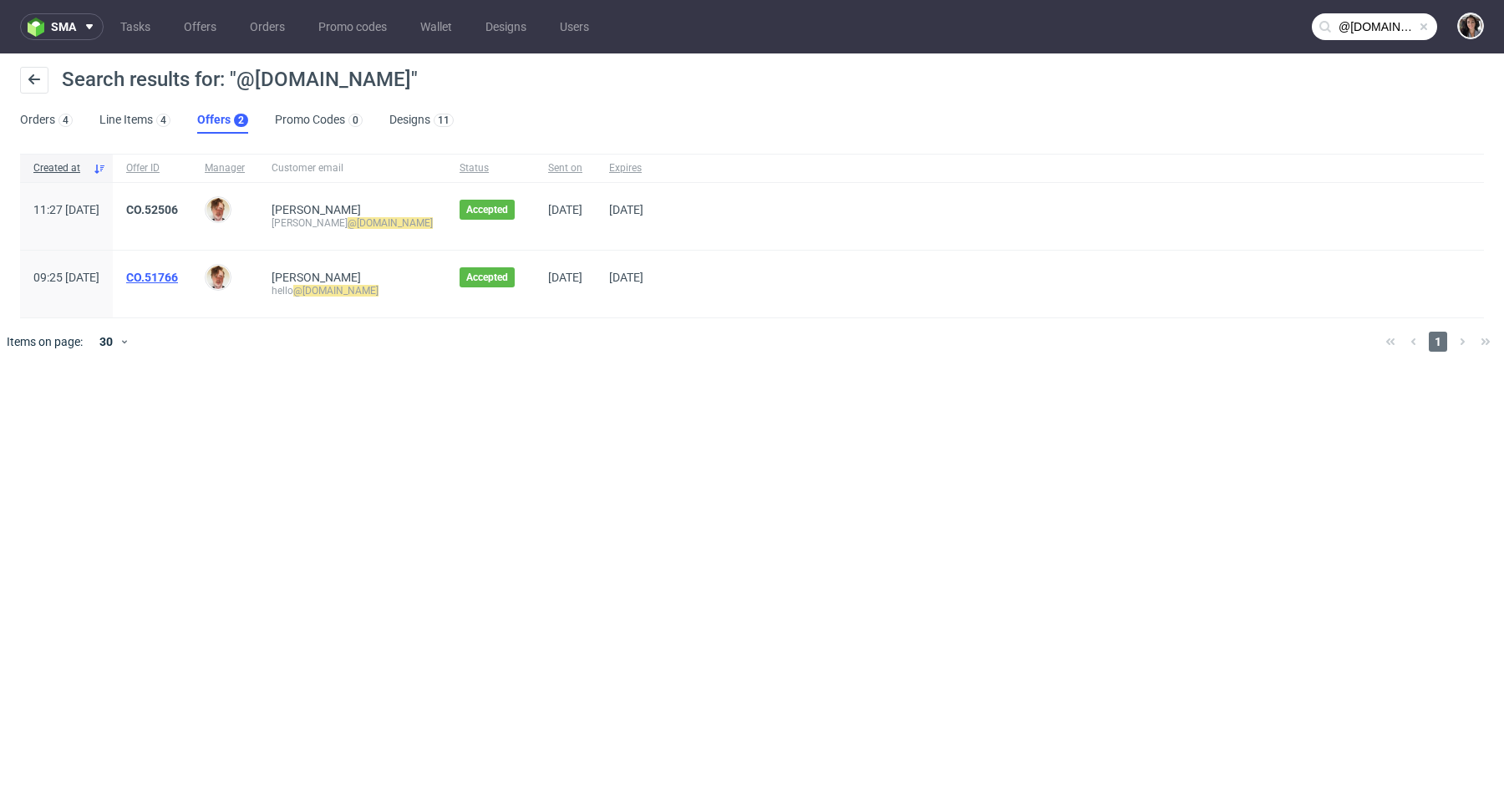
click at [178, 274] on link "CO.51766" at bounding box center [152, 277] width 52 height 13
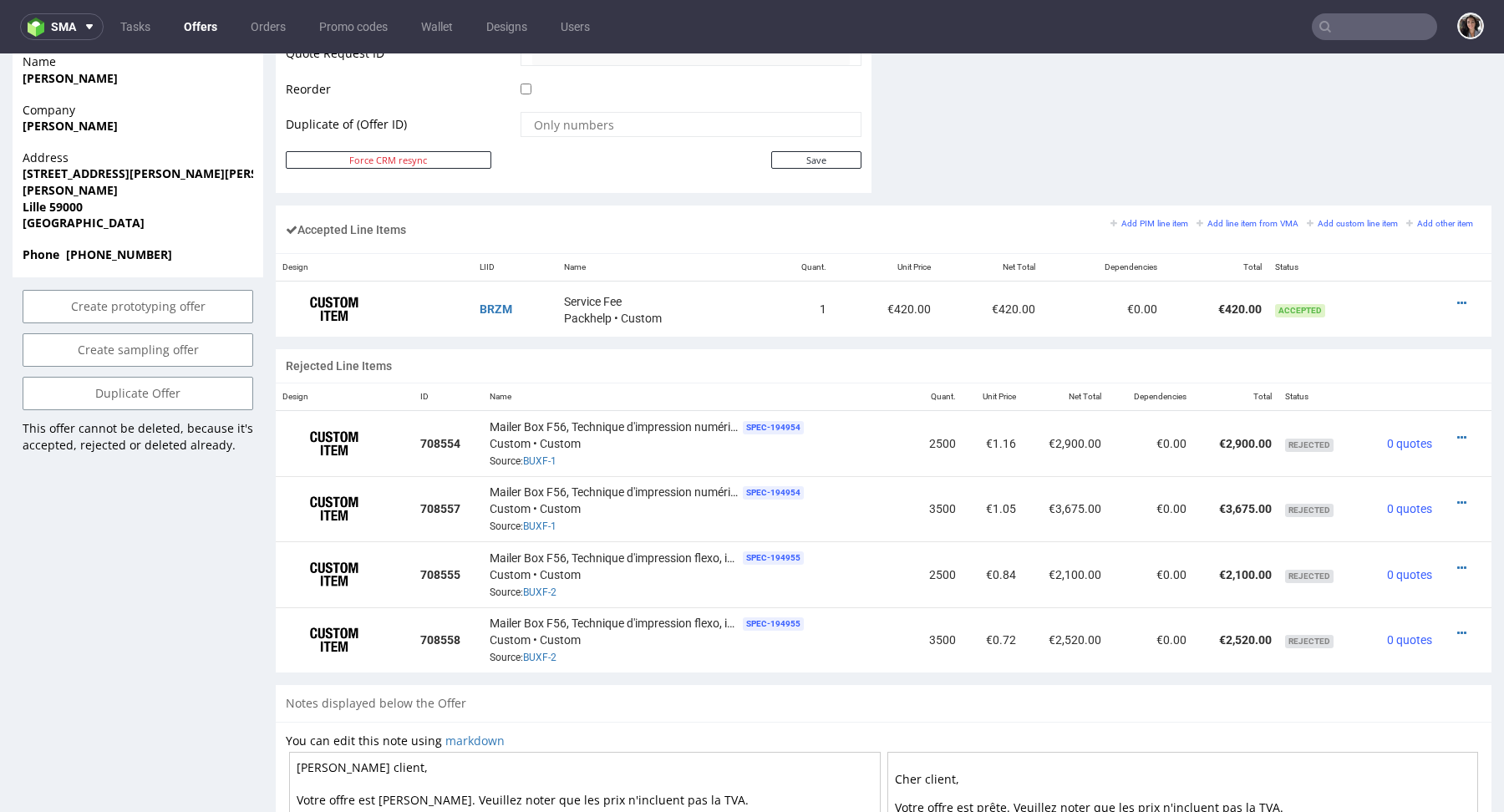
scroll to position [522, 0]
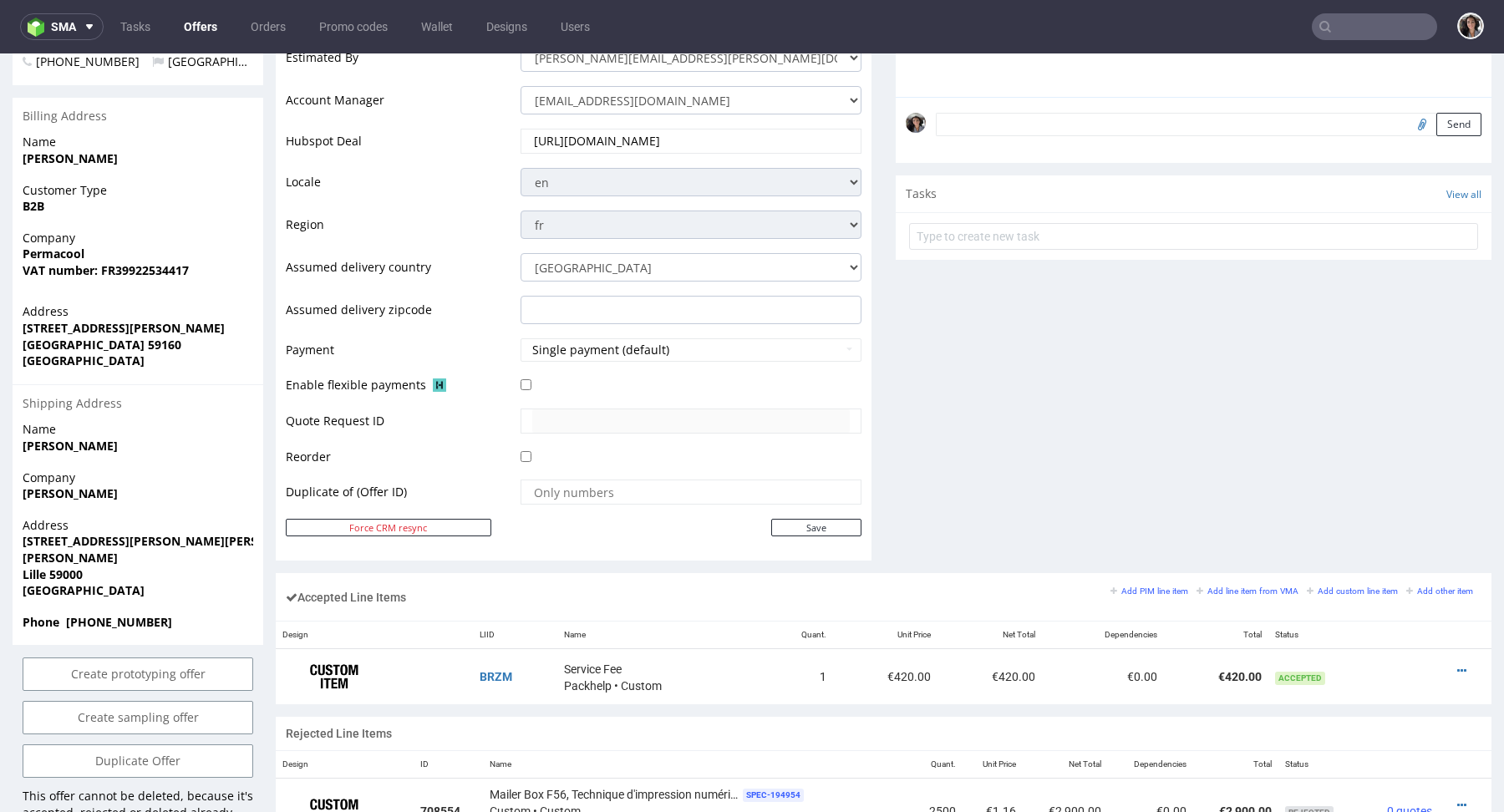
type input "@[DOMAIN_NAME]"
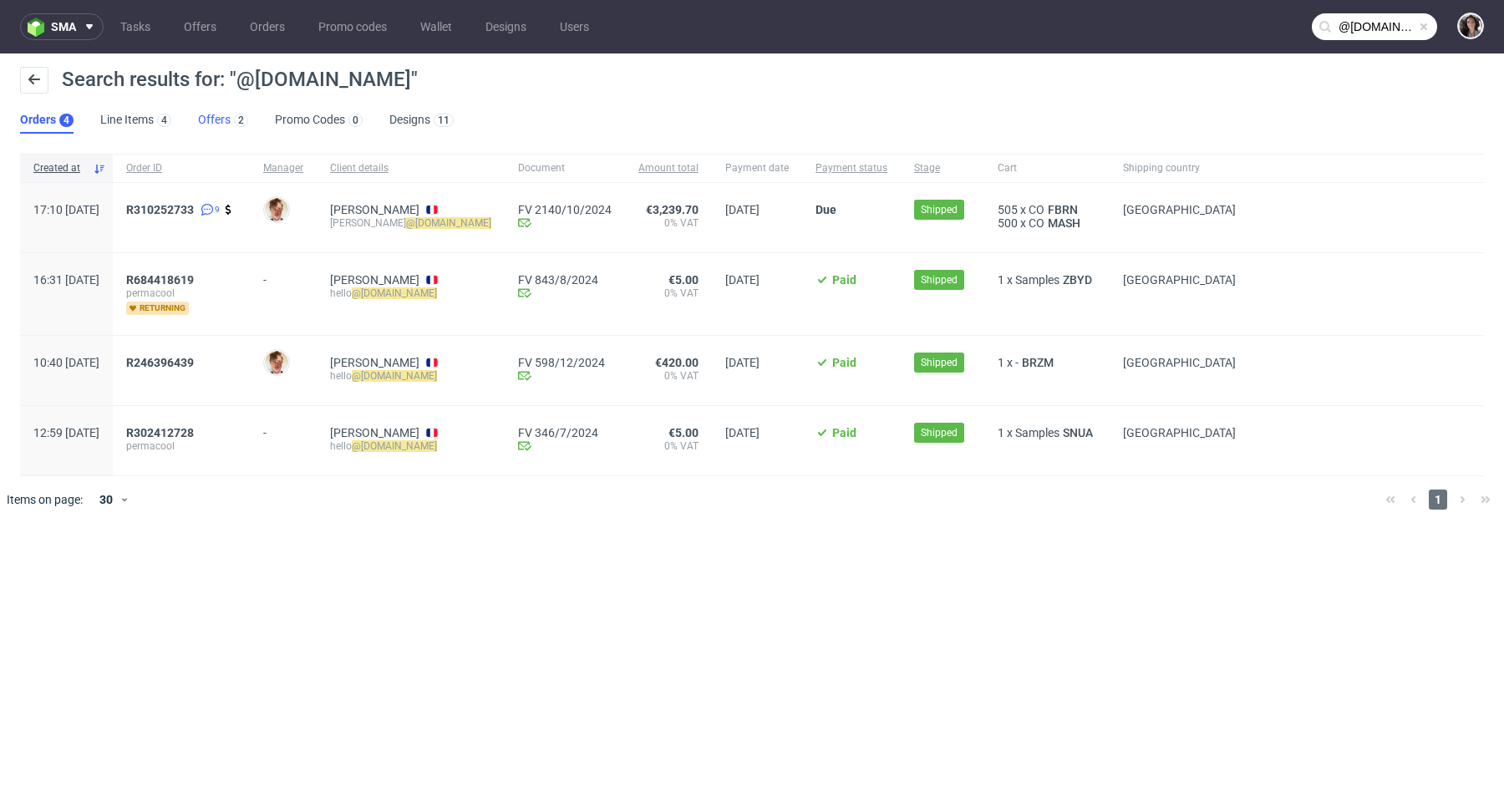
click at [219, 119] on link "Offers 2" at bounding box center [223, 120] width 50 height 27
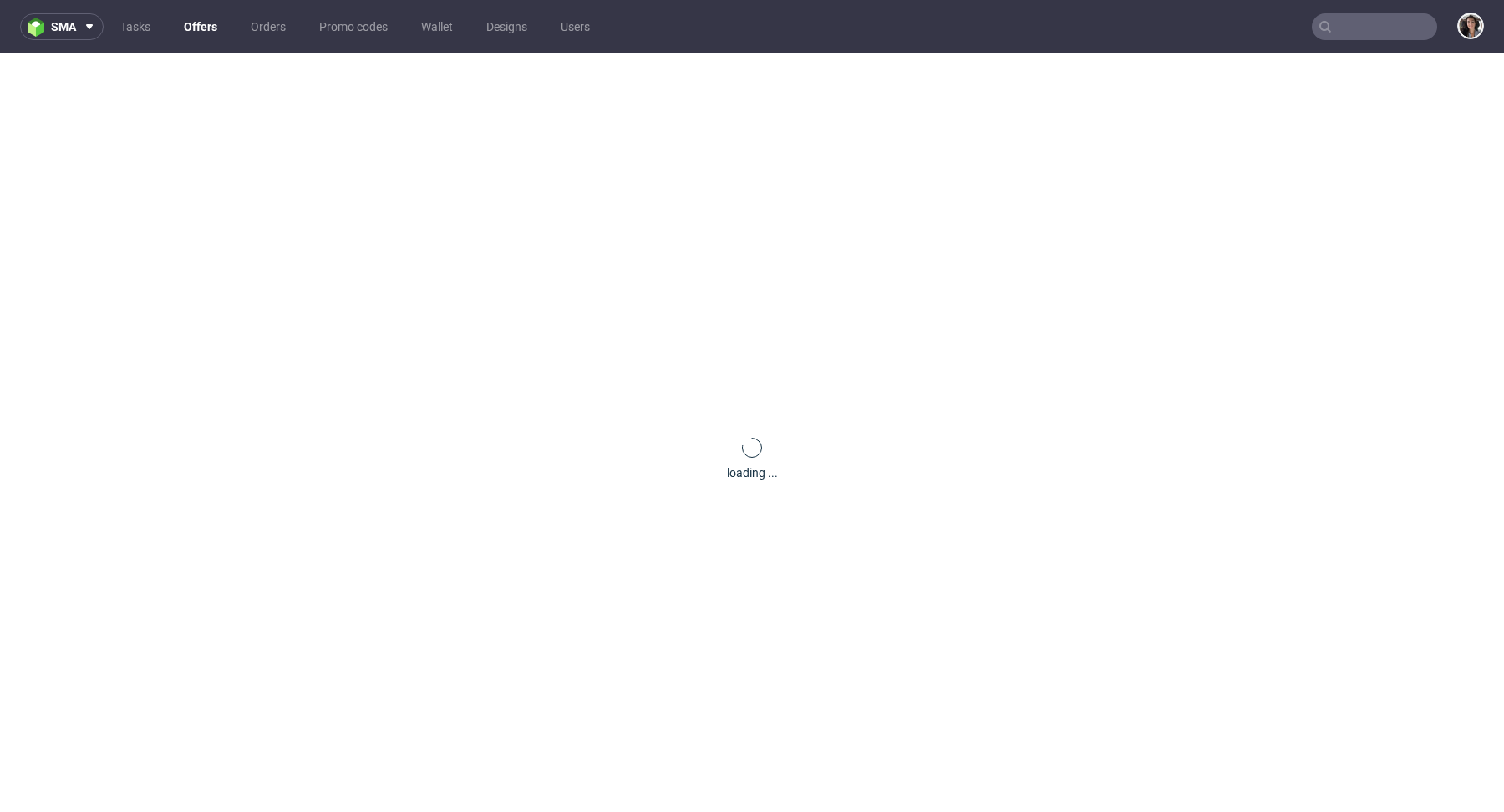
click at [1368, 39] on input "text" at bounding box center [1374, 27] width 125 height 27
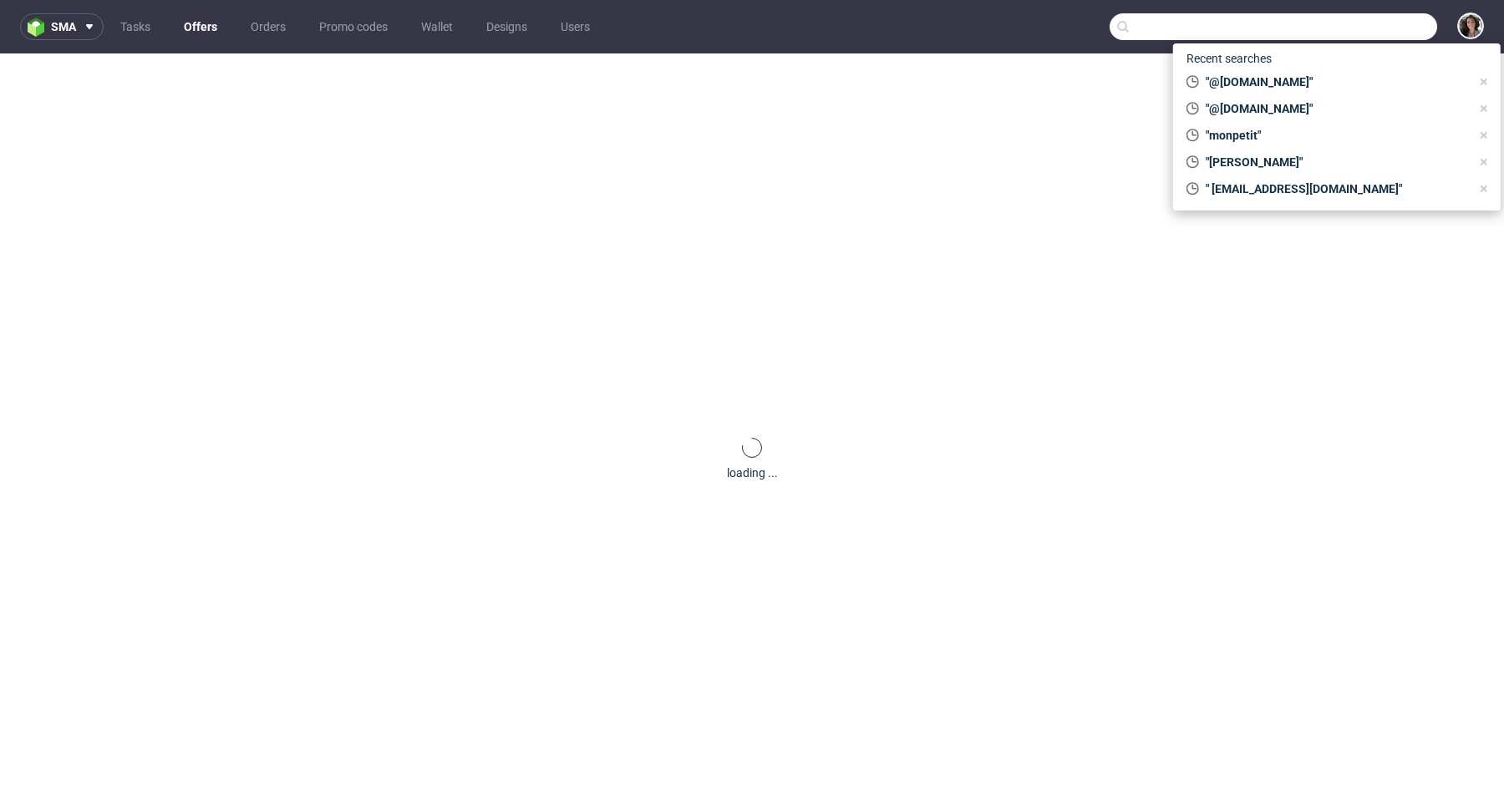
paste input "@[DOMAIN_NAME]"
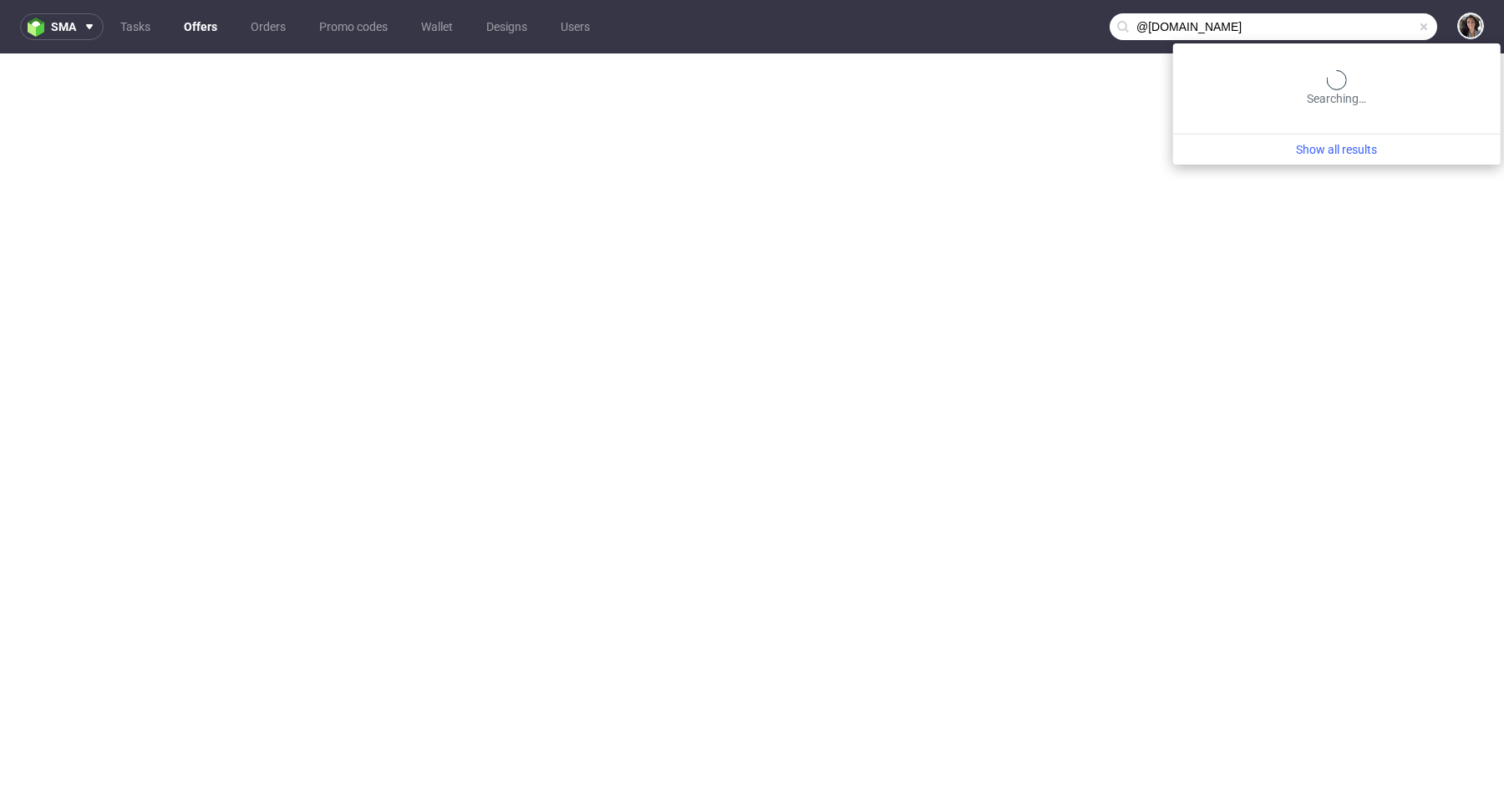
type input "@[DOMAIN_NAME]"
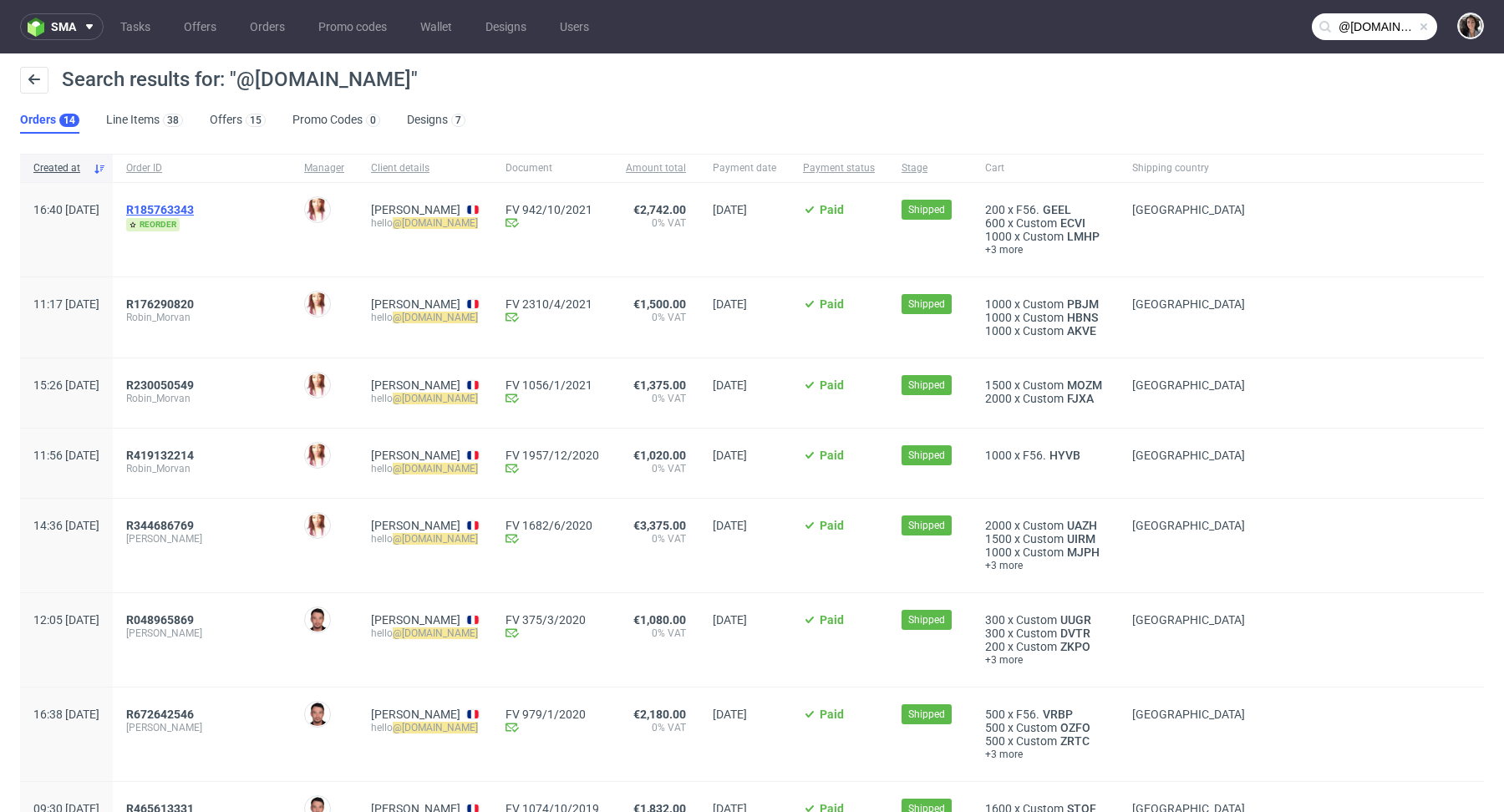
click at [183, 203] on span "R185763343" at bounding box center [160, 210] width 68 height 13
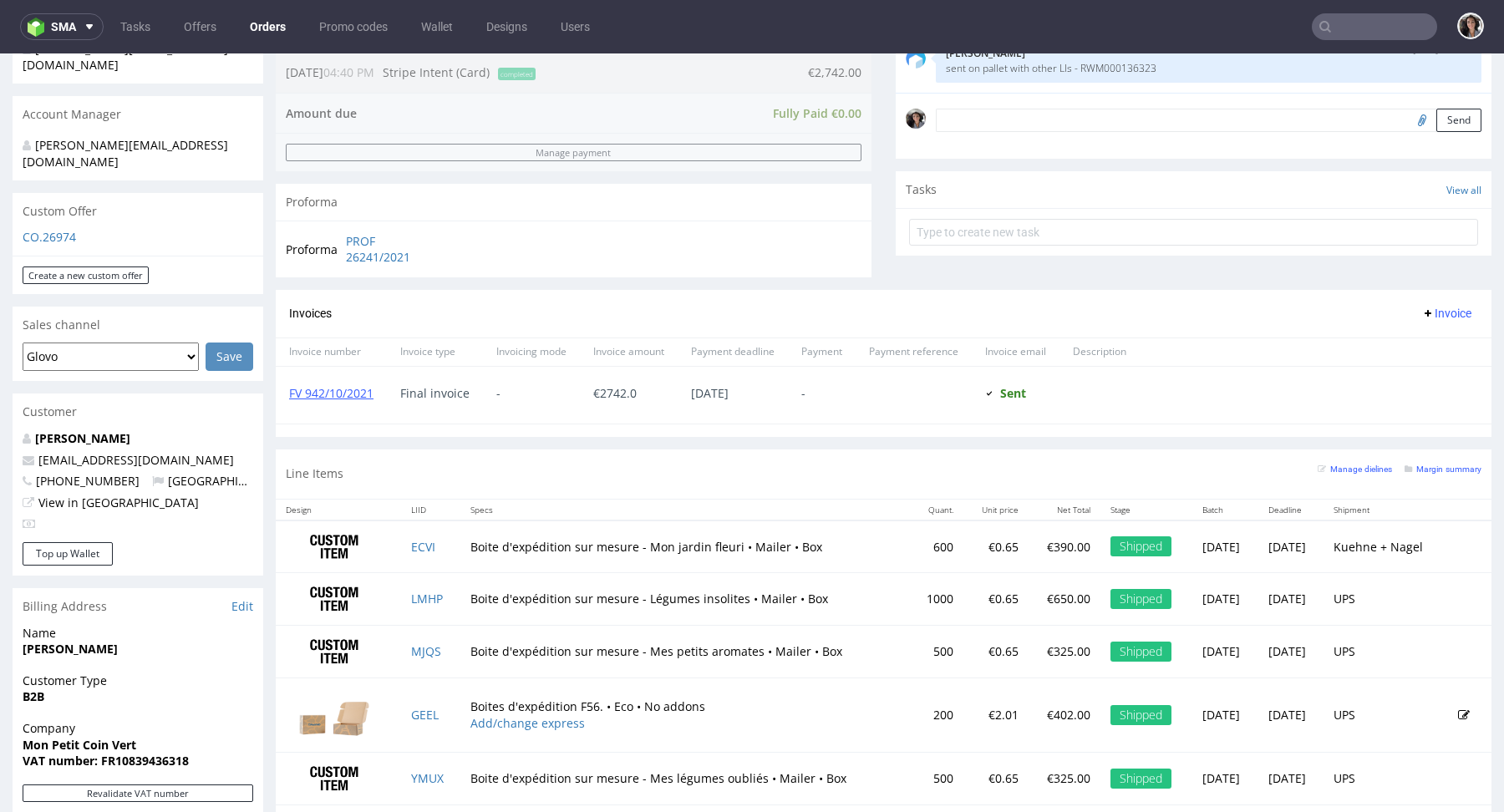
scroll to position [403, 0]
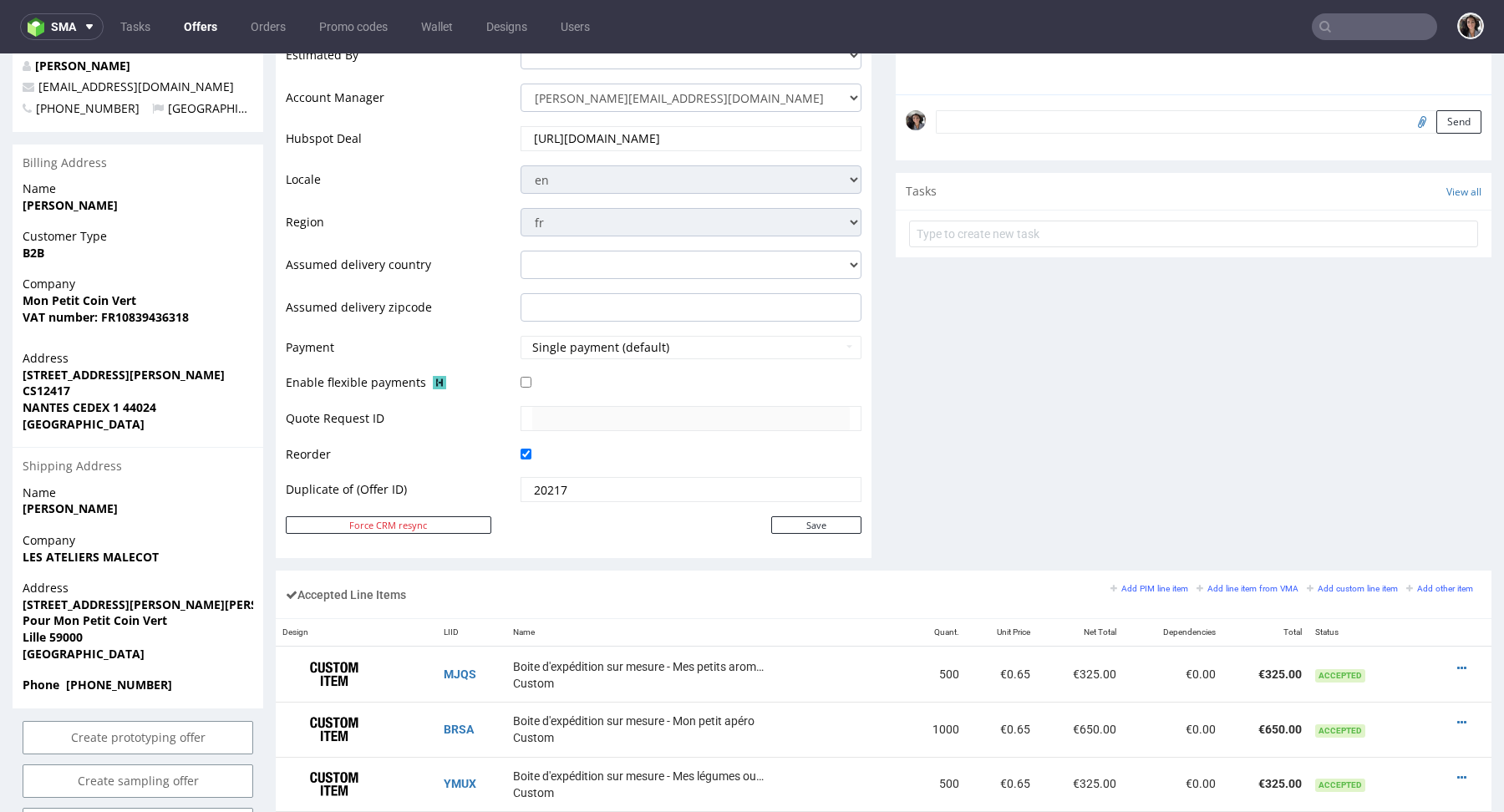
scroll to position [971, 0]
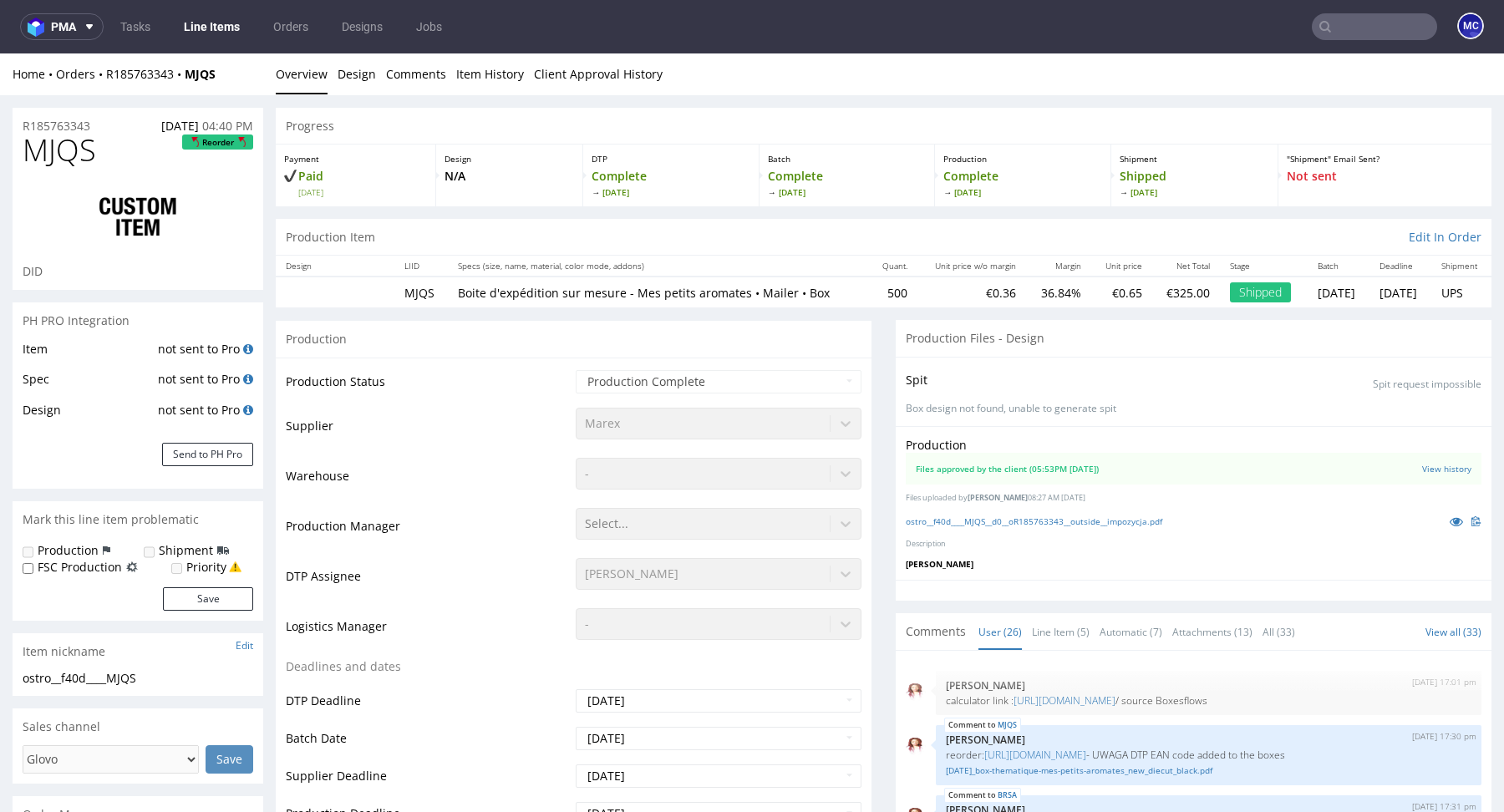
scroll to position [1433, 0]
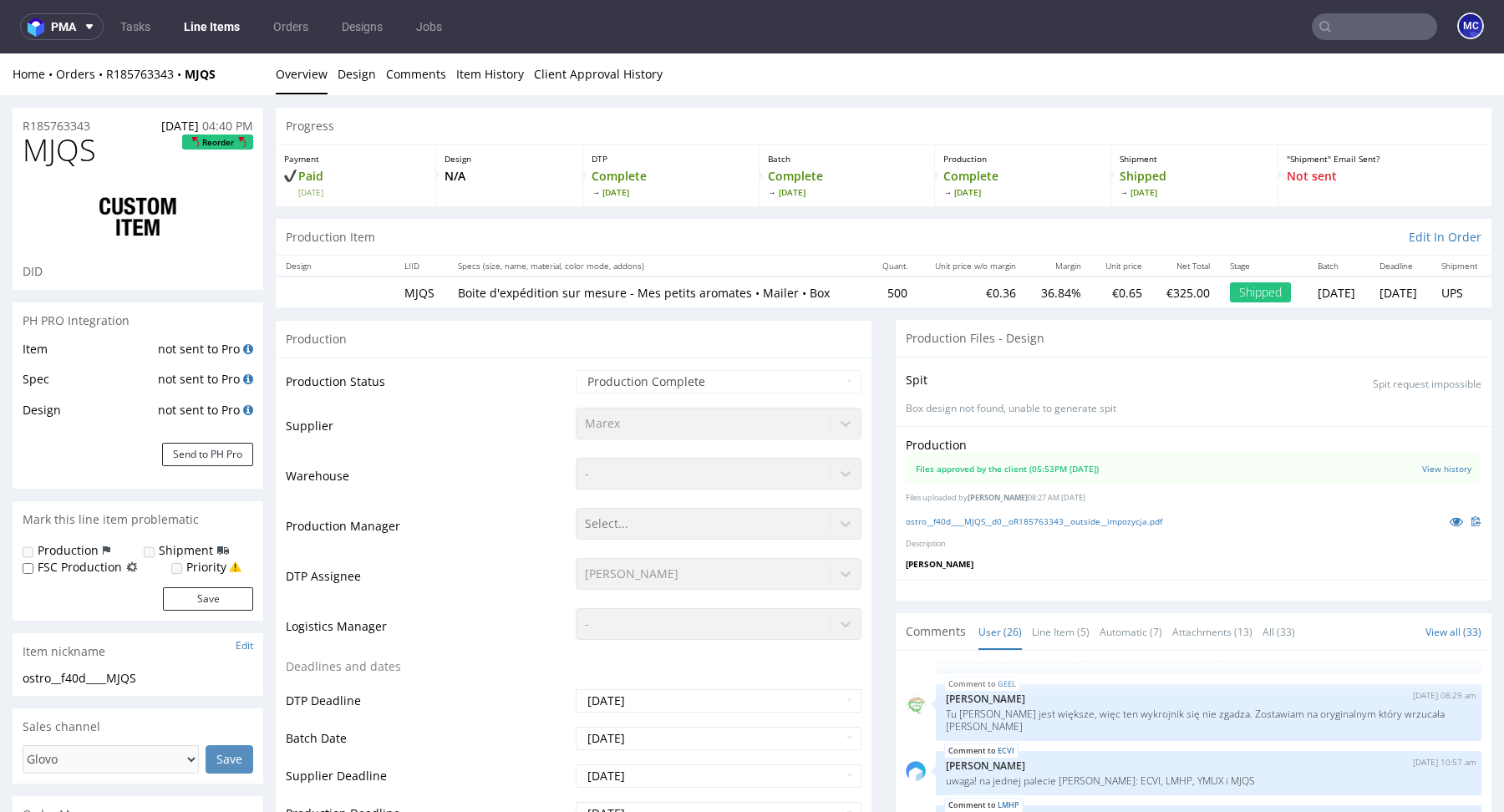
select select "done"
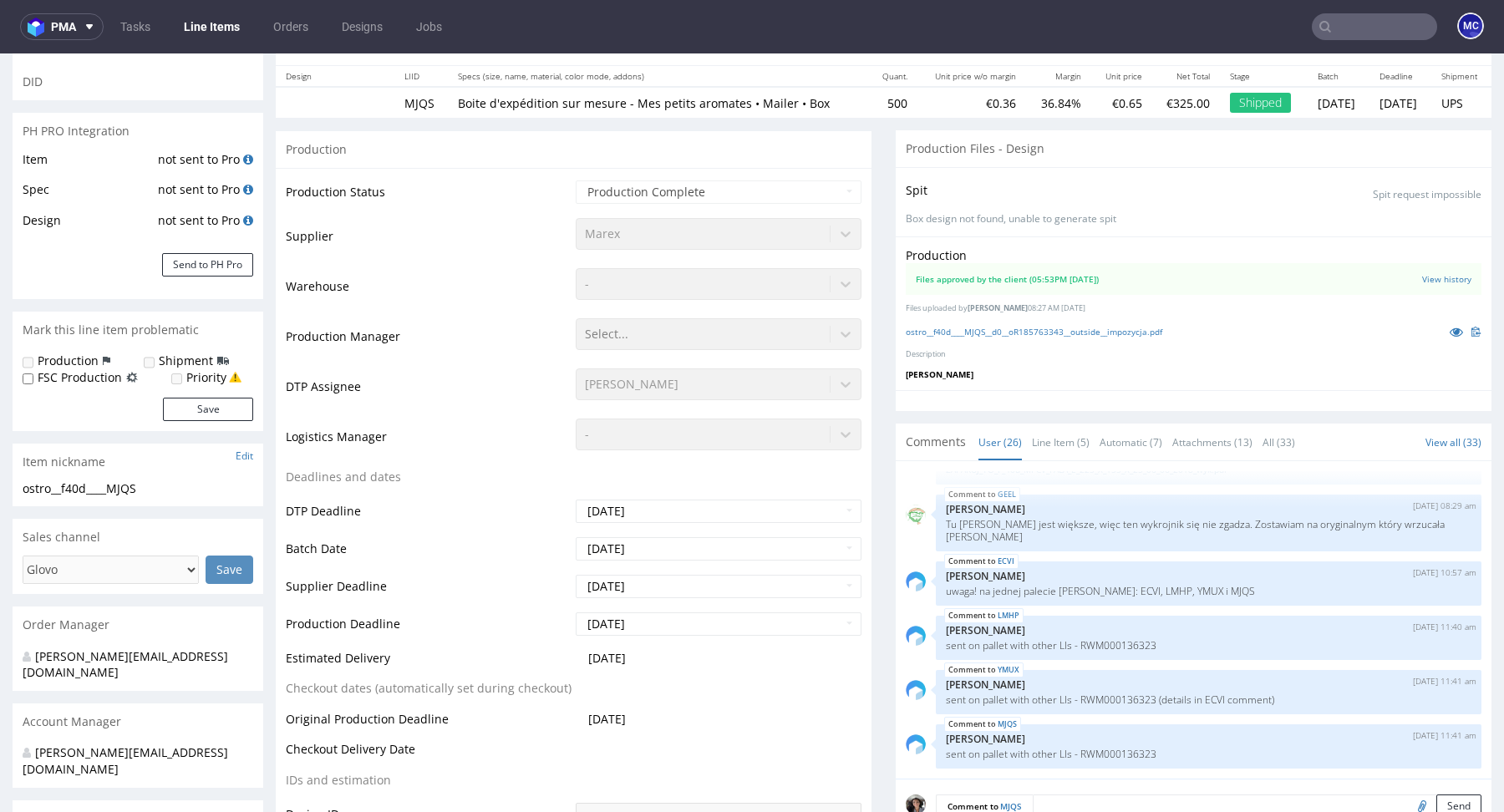
scroll to position [0, 0]
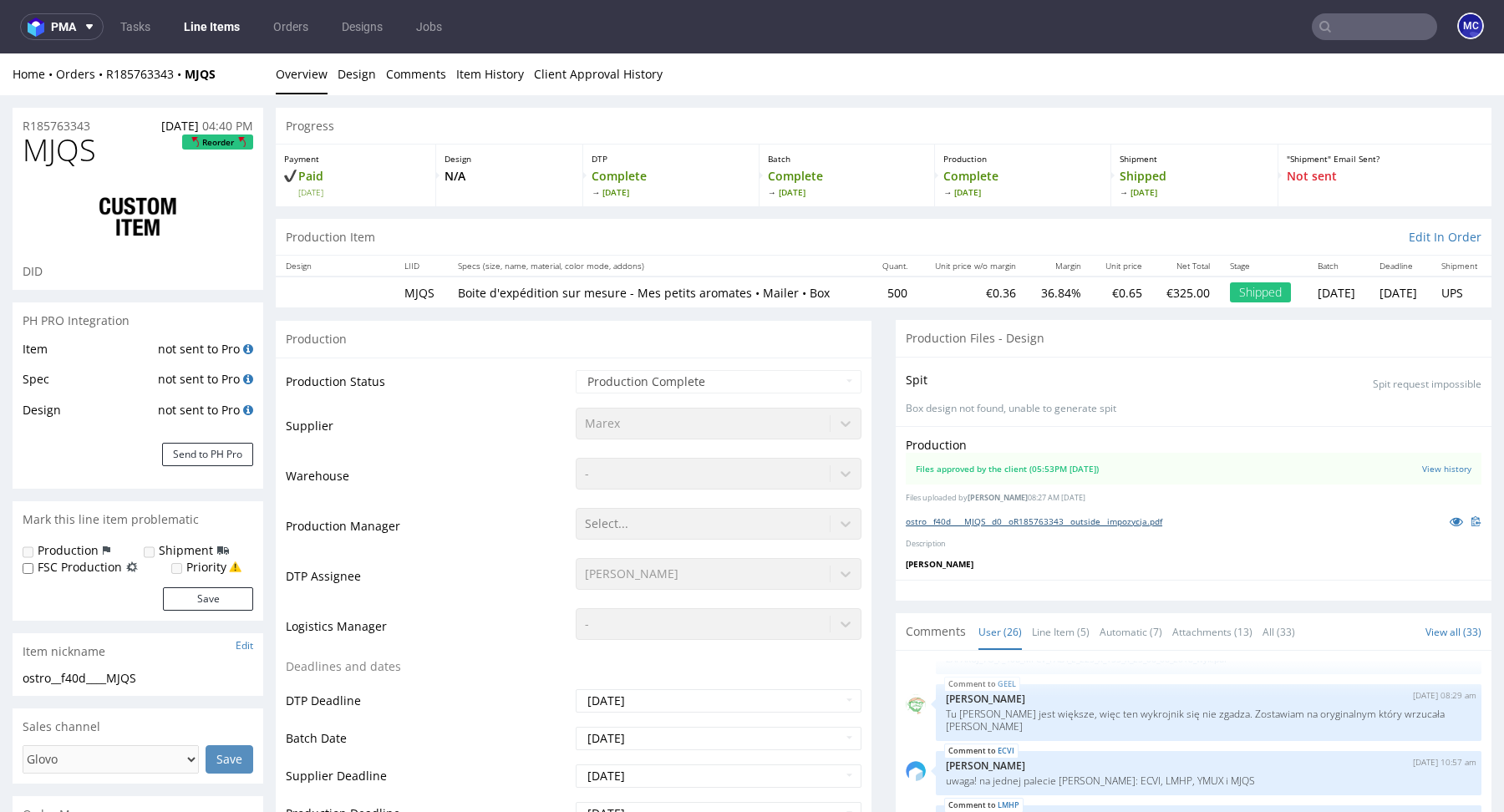
click at [1019, 518] on link "ostro__f40d____MJQS__d0__oR185763343__outside__impozycja.pdf" at bounding box center [1034, 521] width 257 height 12
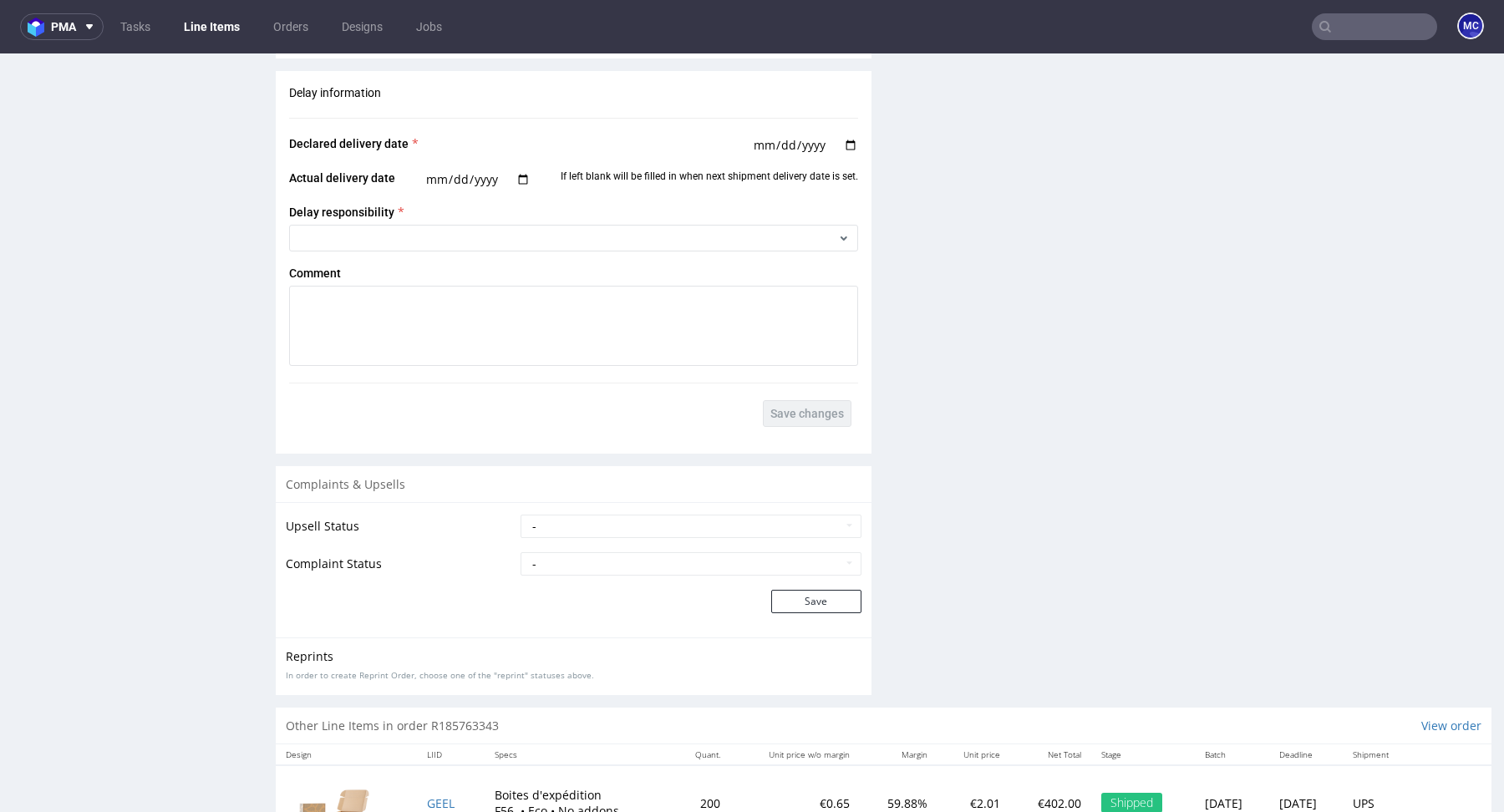
scroll to position [2855, 0]
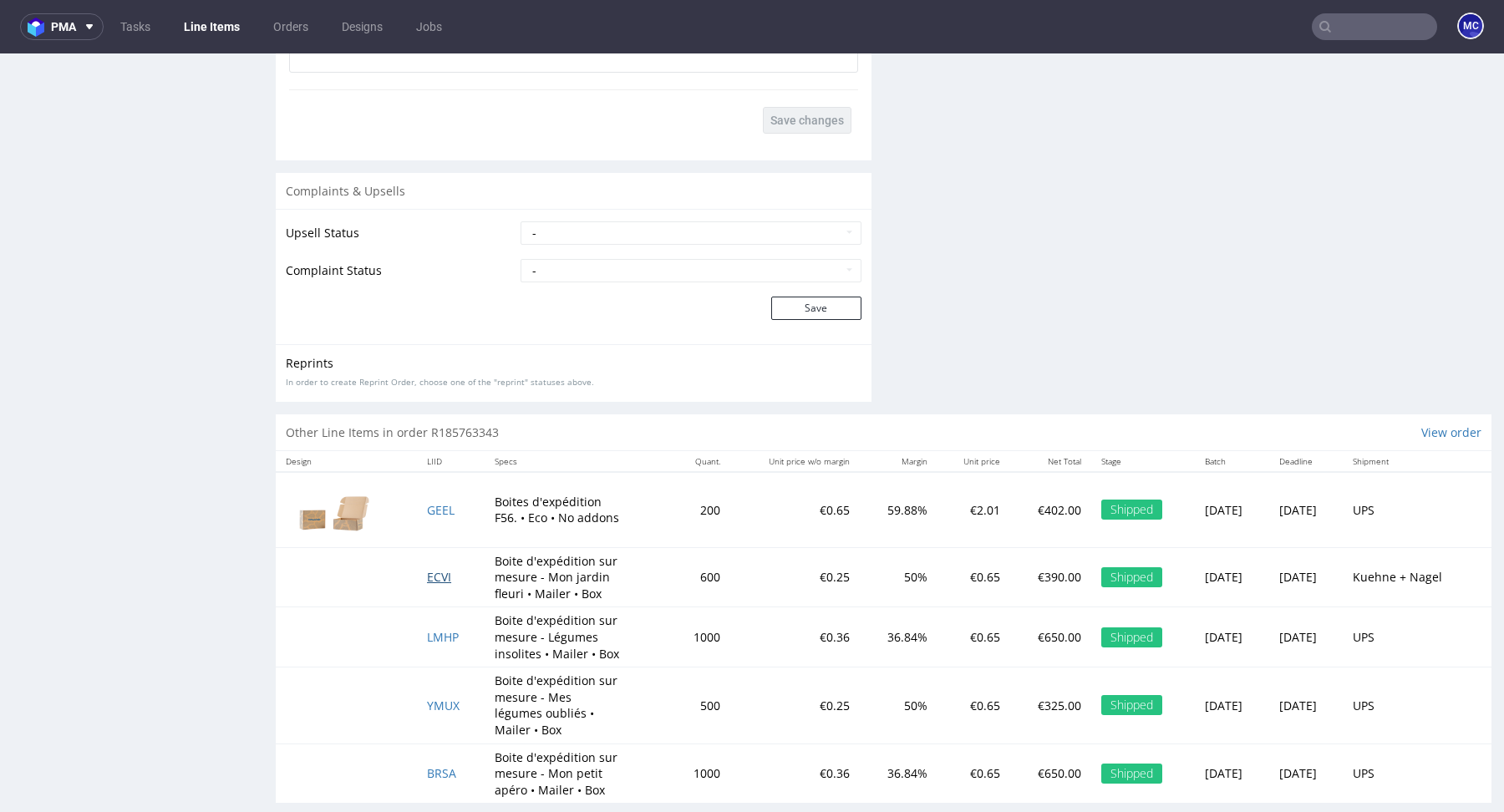
click at [428, 570] on span "ECVI" at bounding box center [439, 577] width 24 height 16
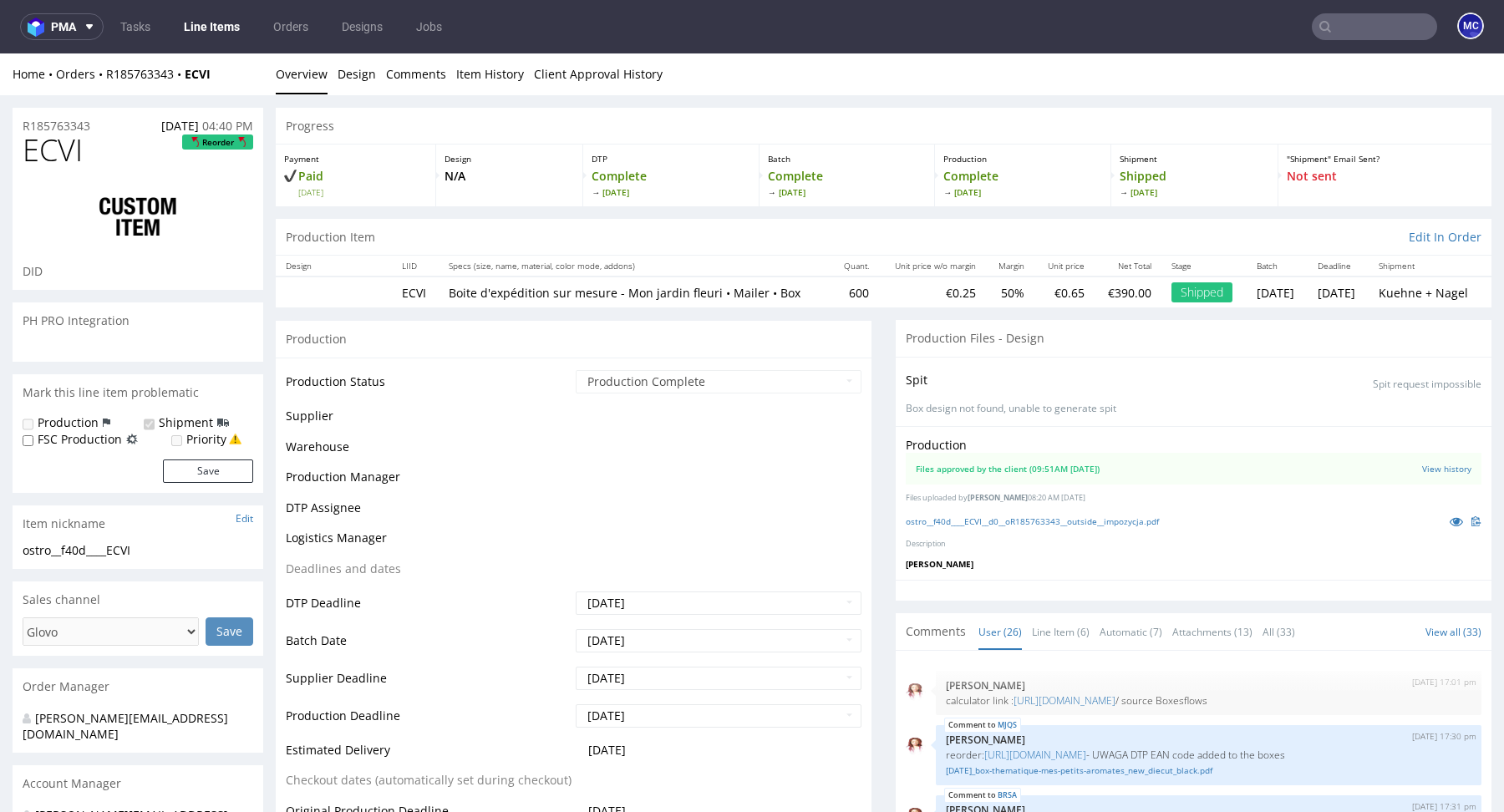
scroll to position [1433, 0]
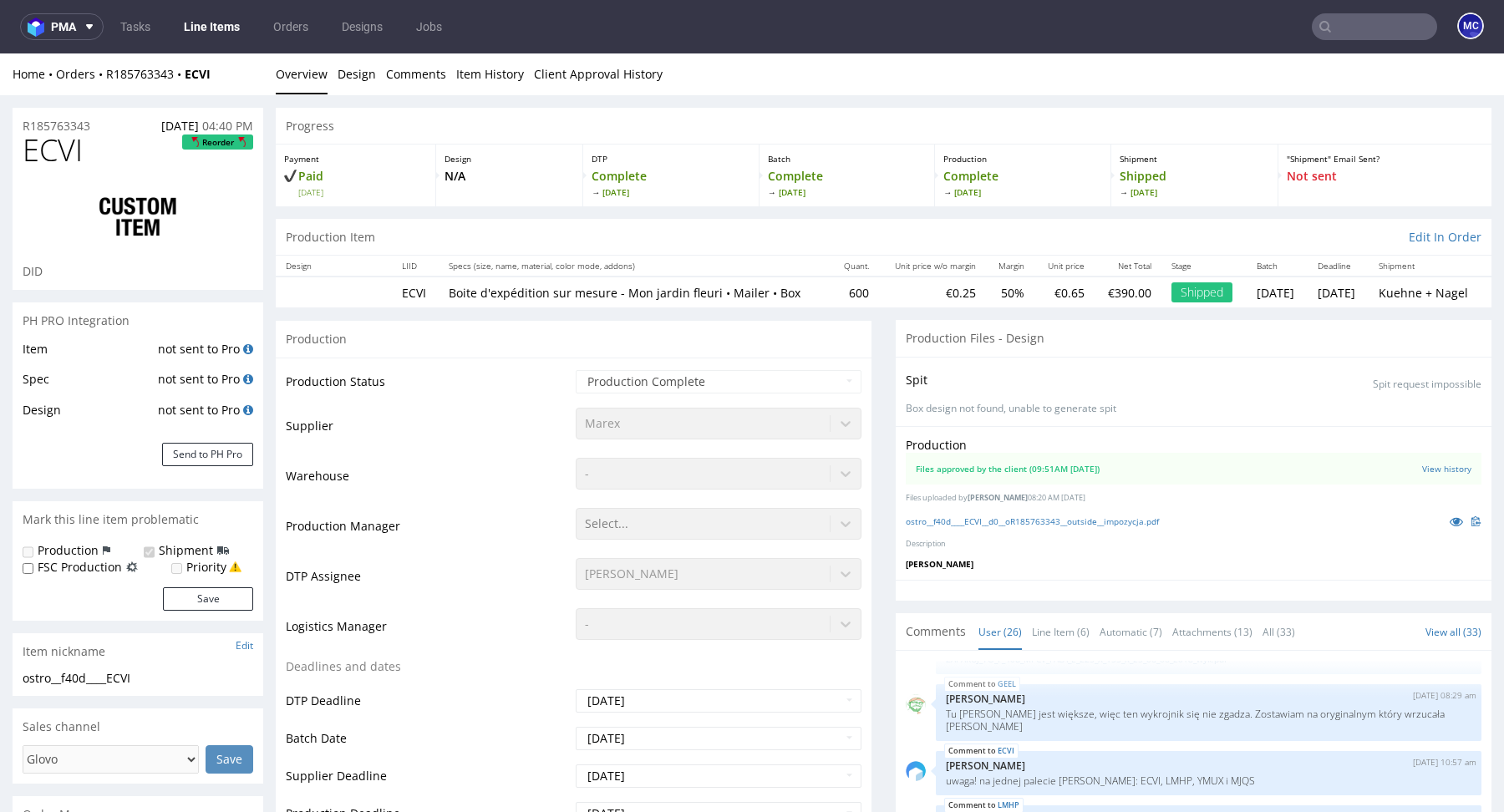
select select "done"
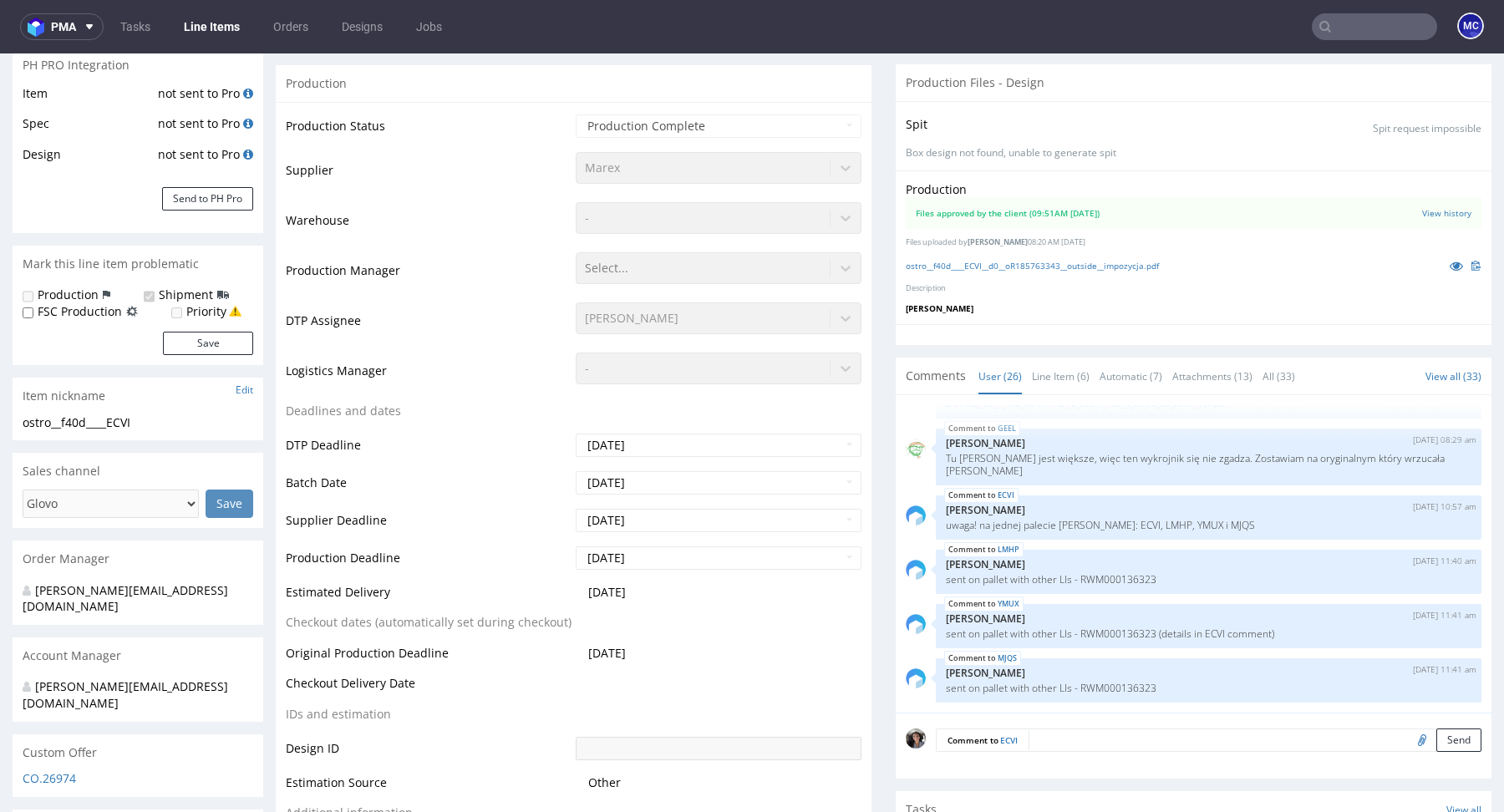
scroll to position [0, 0]
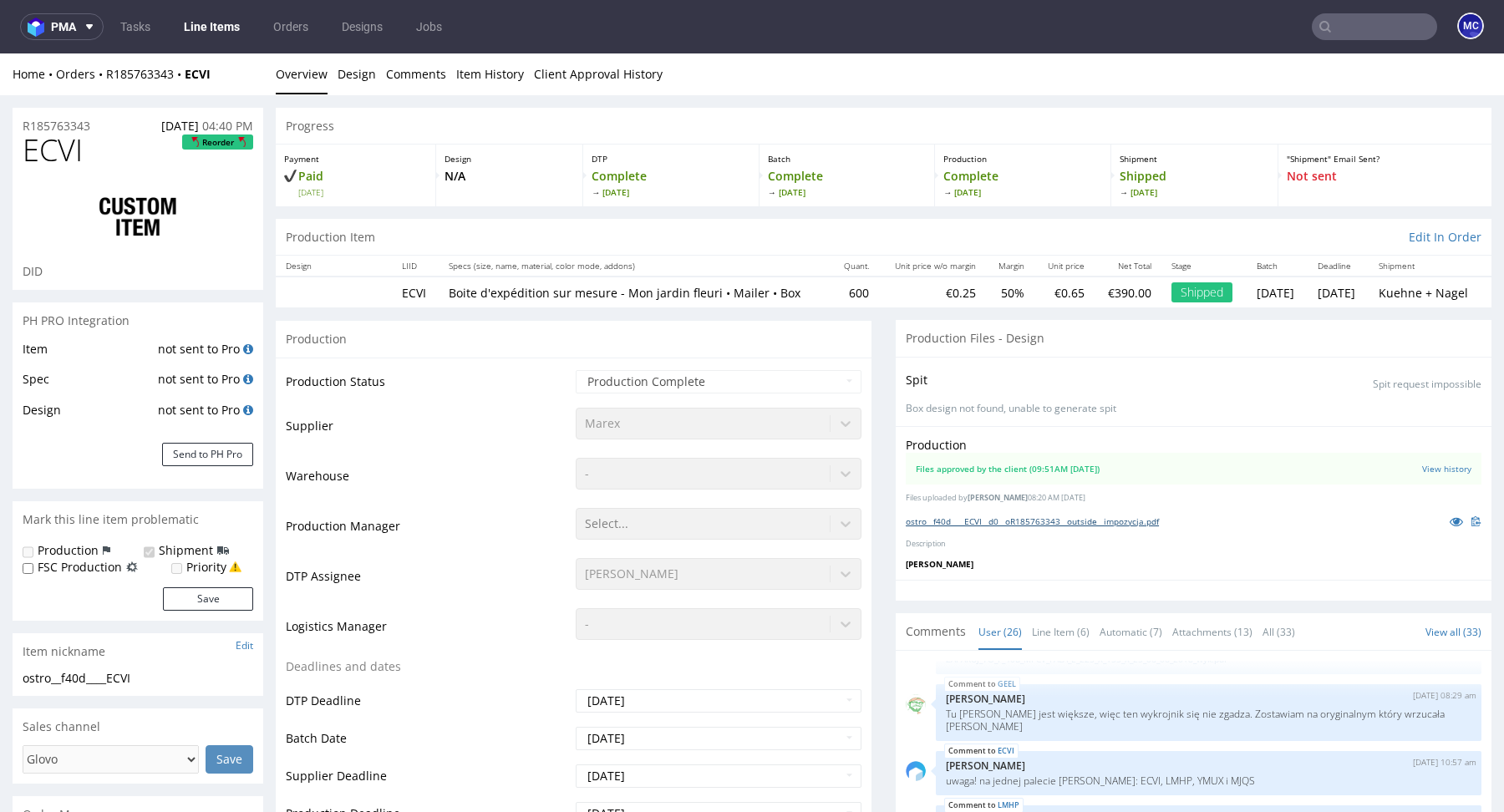
click at [1061, 523] on link "ostro__f40d____ECVI__d0__oR185763343__outside__impozycja.pdf" at bounding box center [1032, 521] width 253 height 12
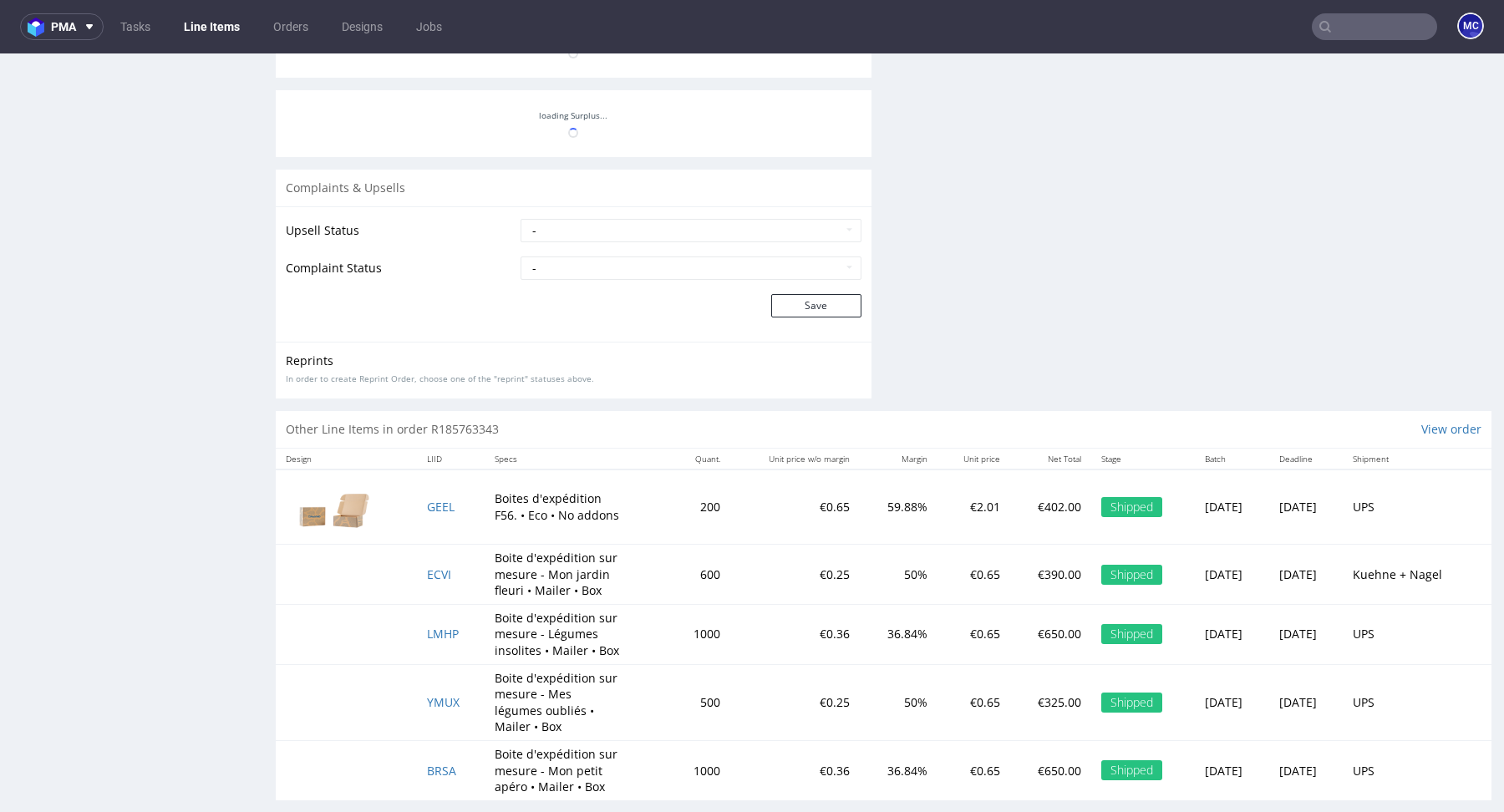
scroll to position [1433, 0]
select select "done"
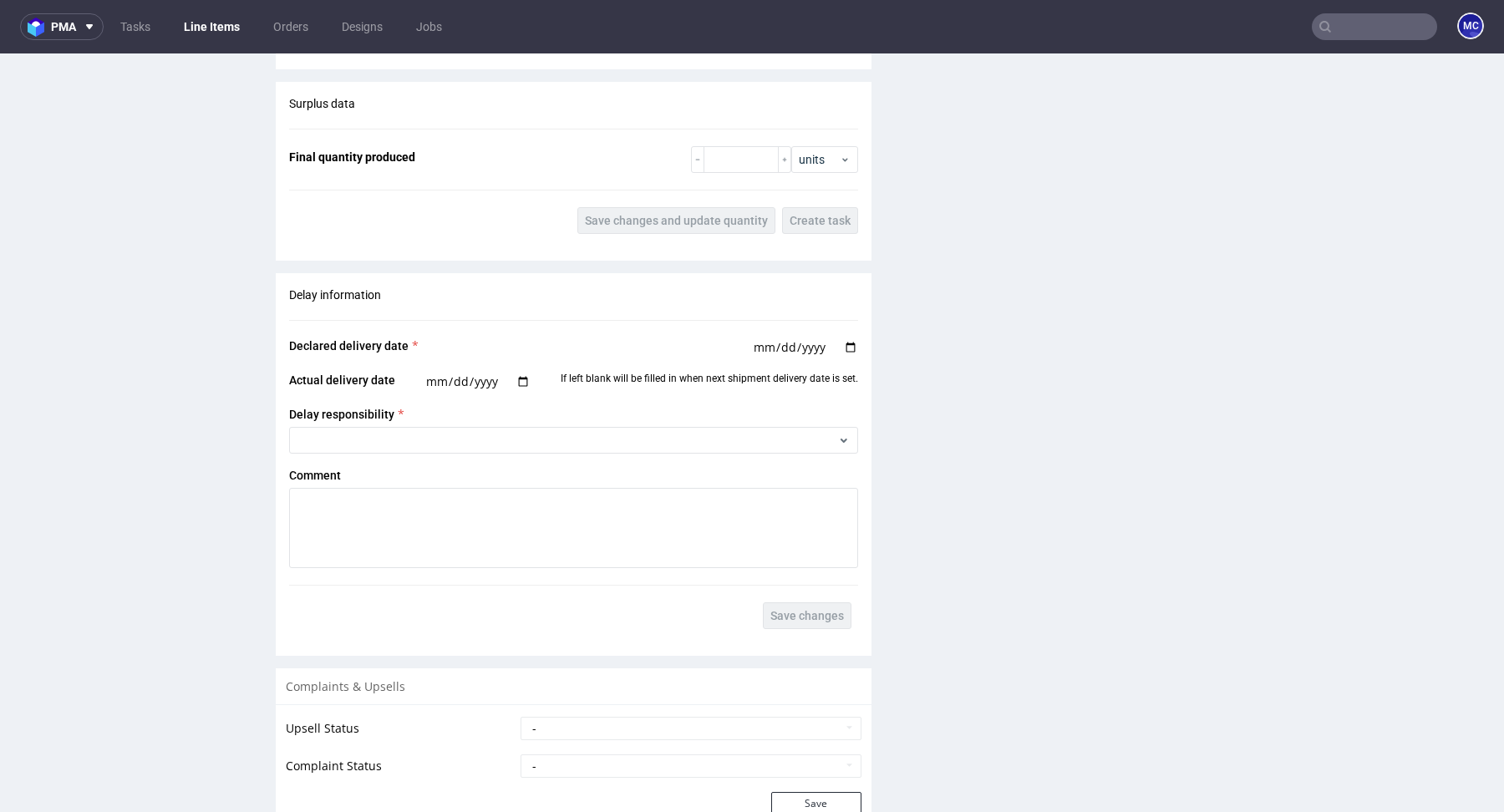
scroll to position [2855, 0]
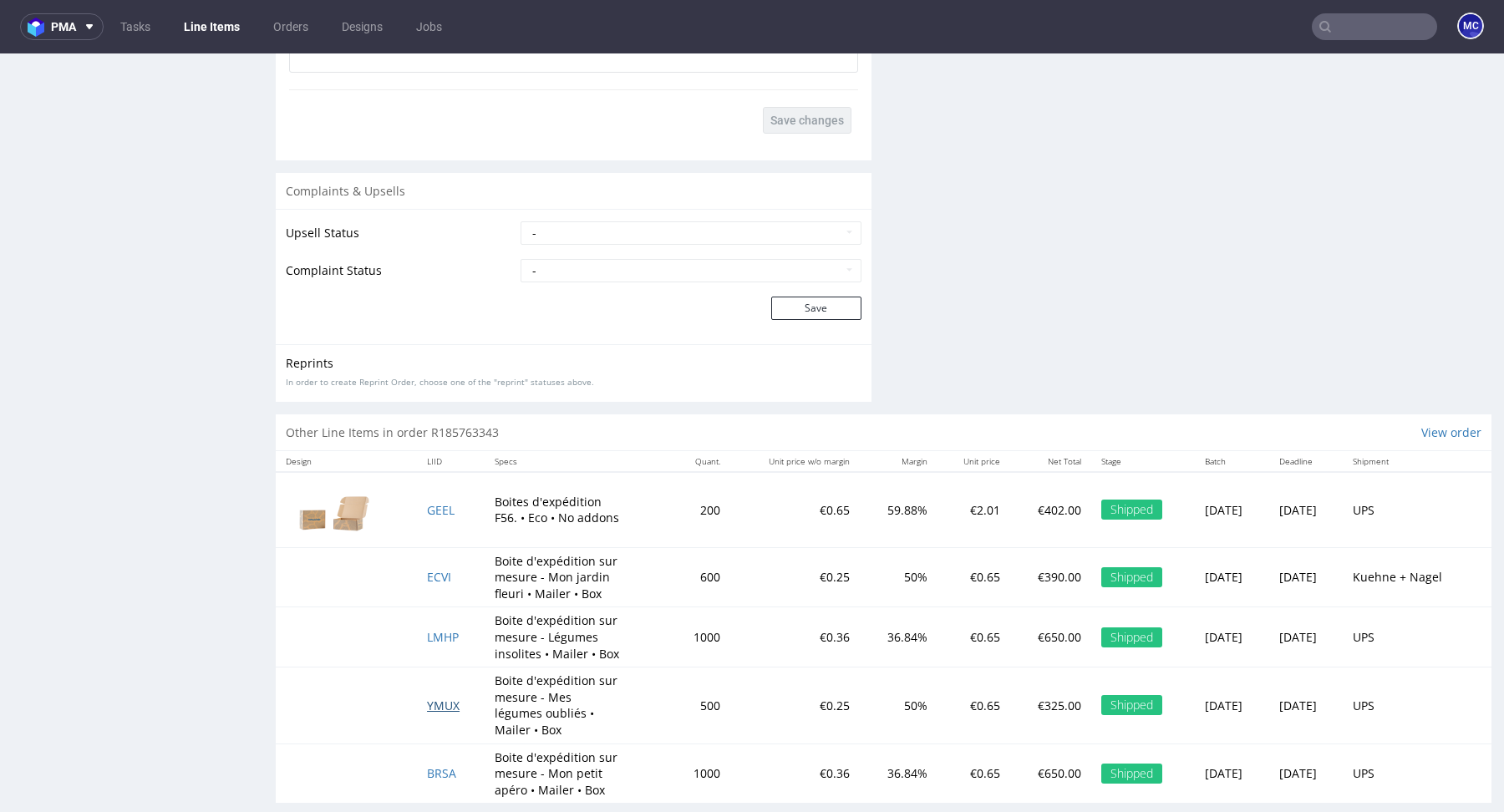
click at [436, 698] on span "YMUX" at bounding box center [443, 706] width 33 height 16
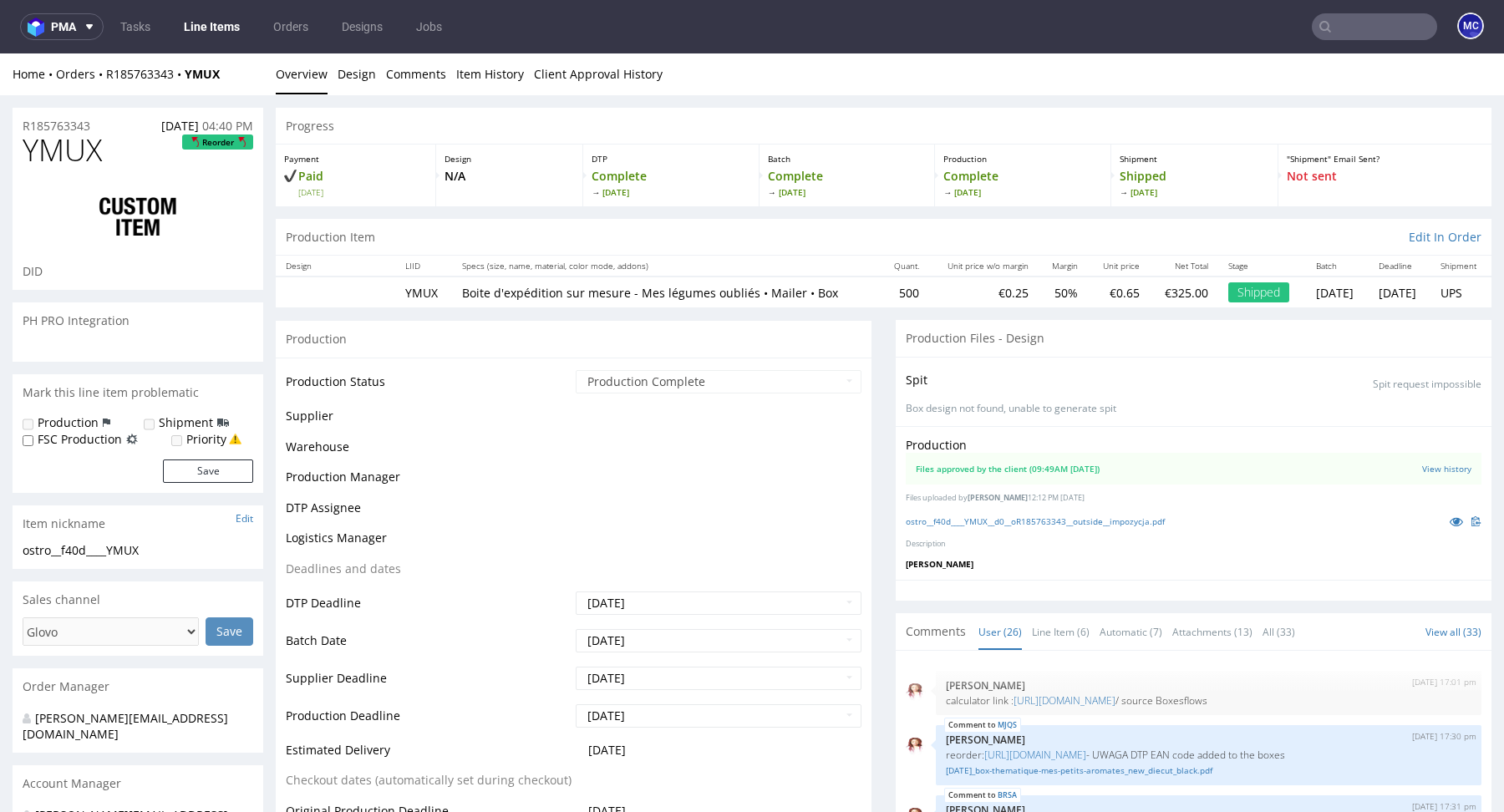
scroll to position [1433, 0]
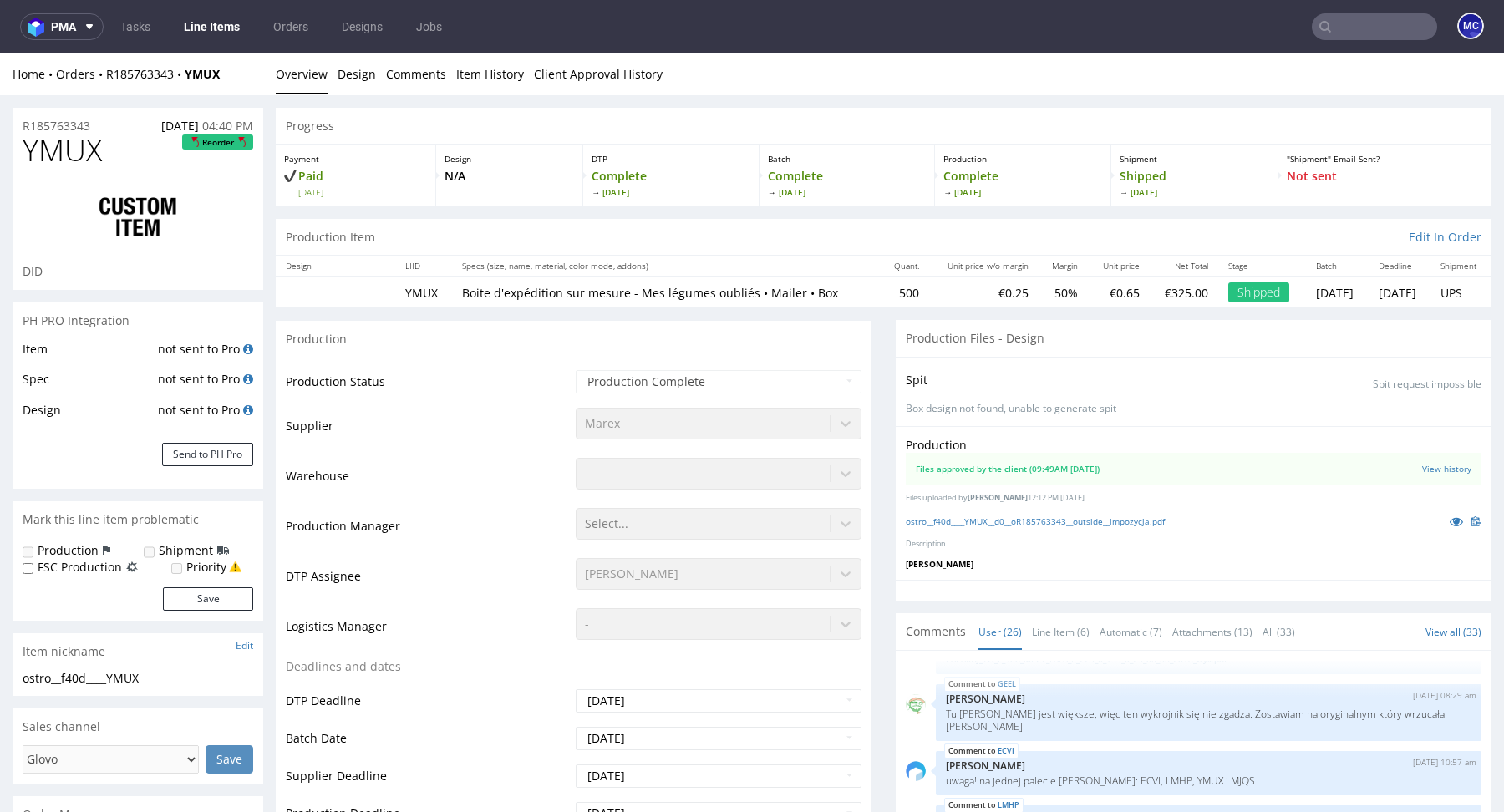
select select "done"
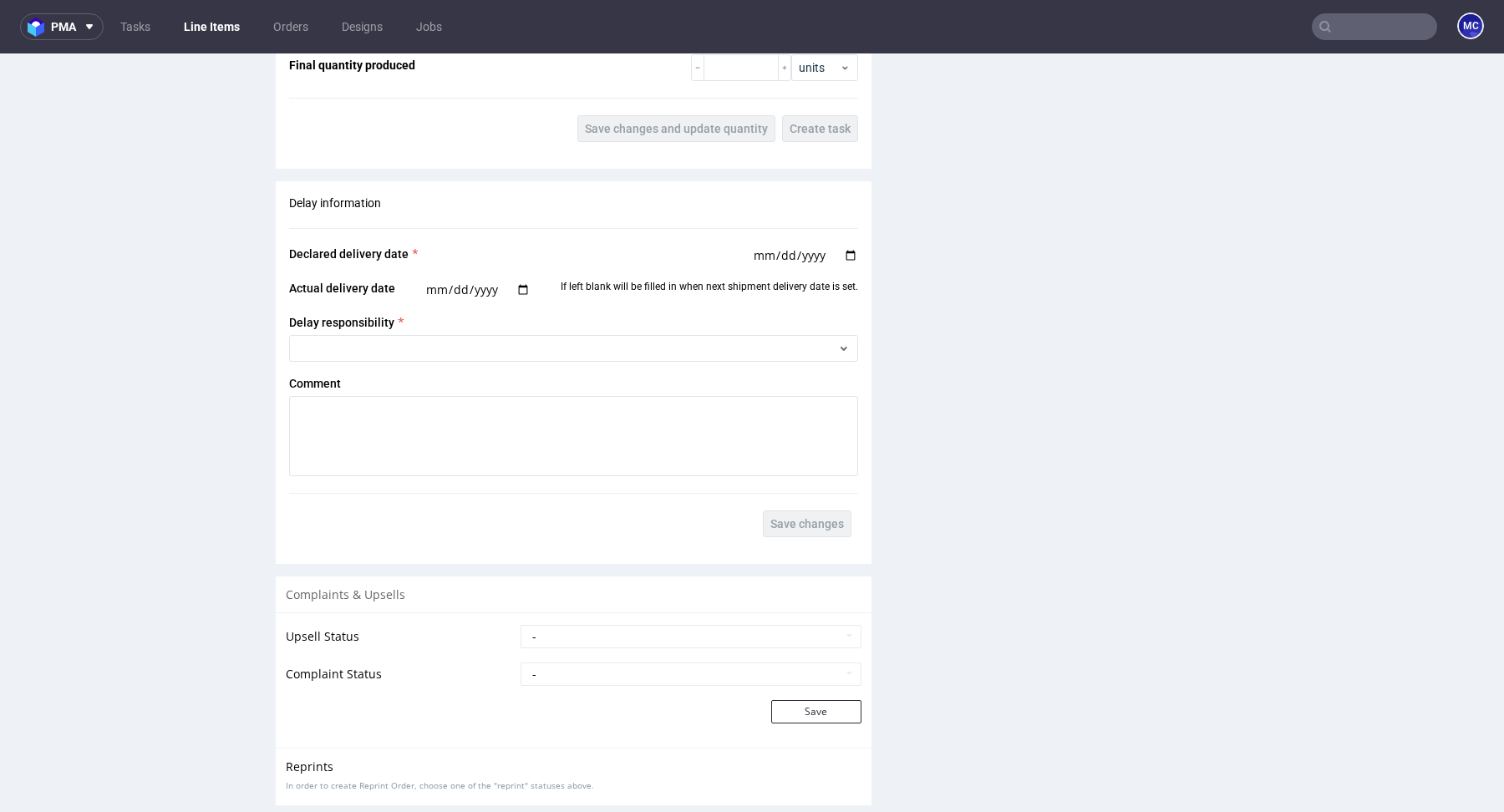
scroll to position [2872, 0]
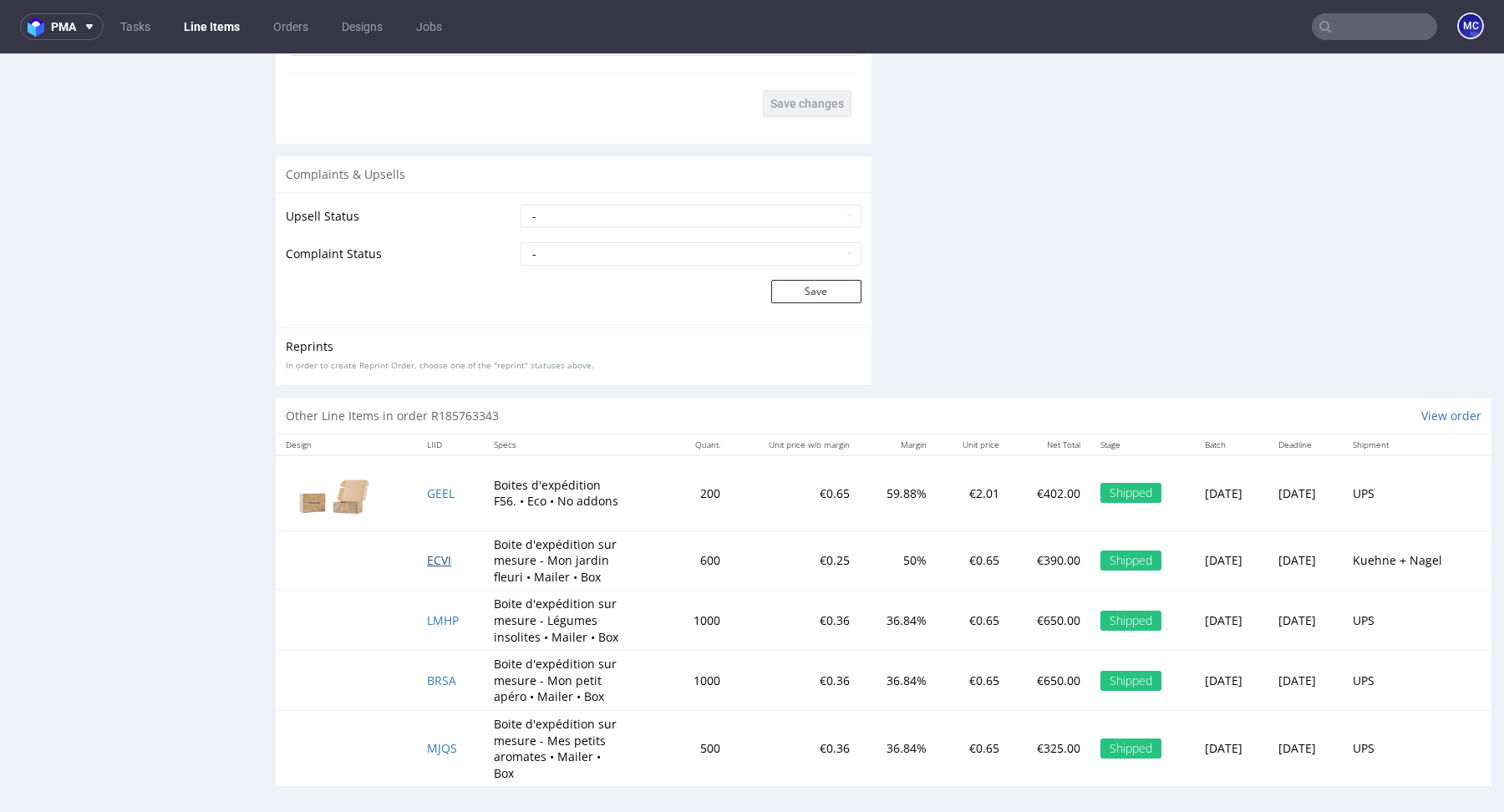
click at [428, 553] on span "ECVI" at bounding box center [439, 561] width 24 height 16
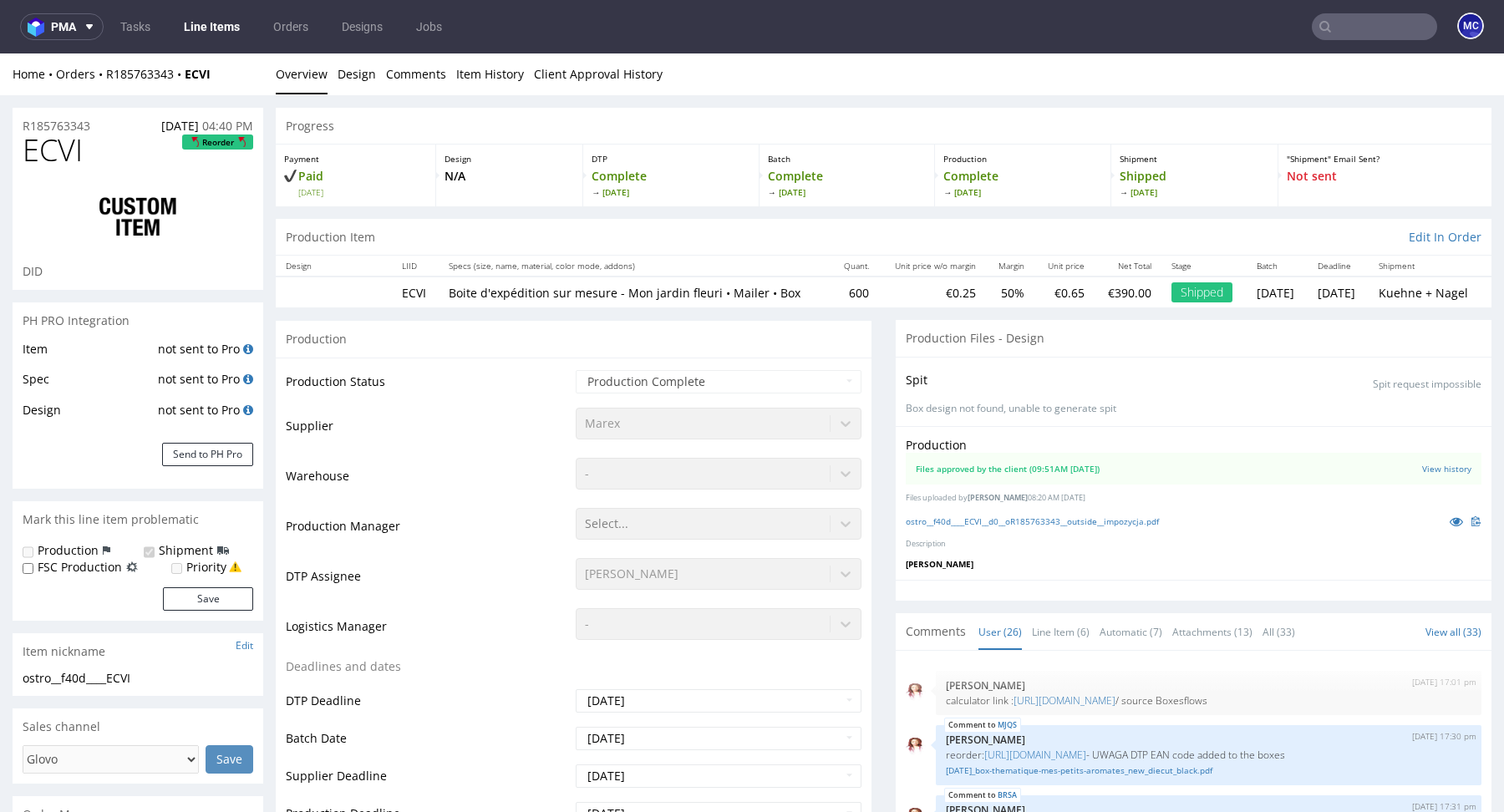
scroll to position [1433, 0]
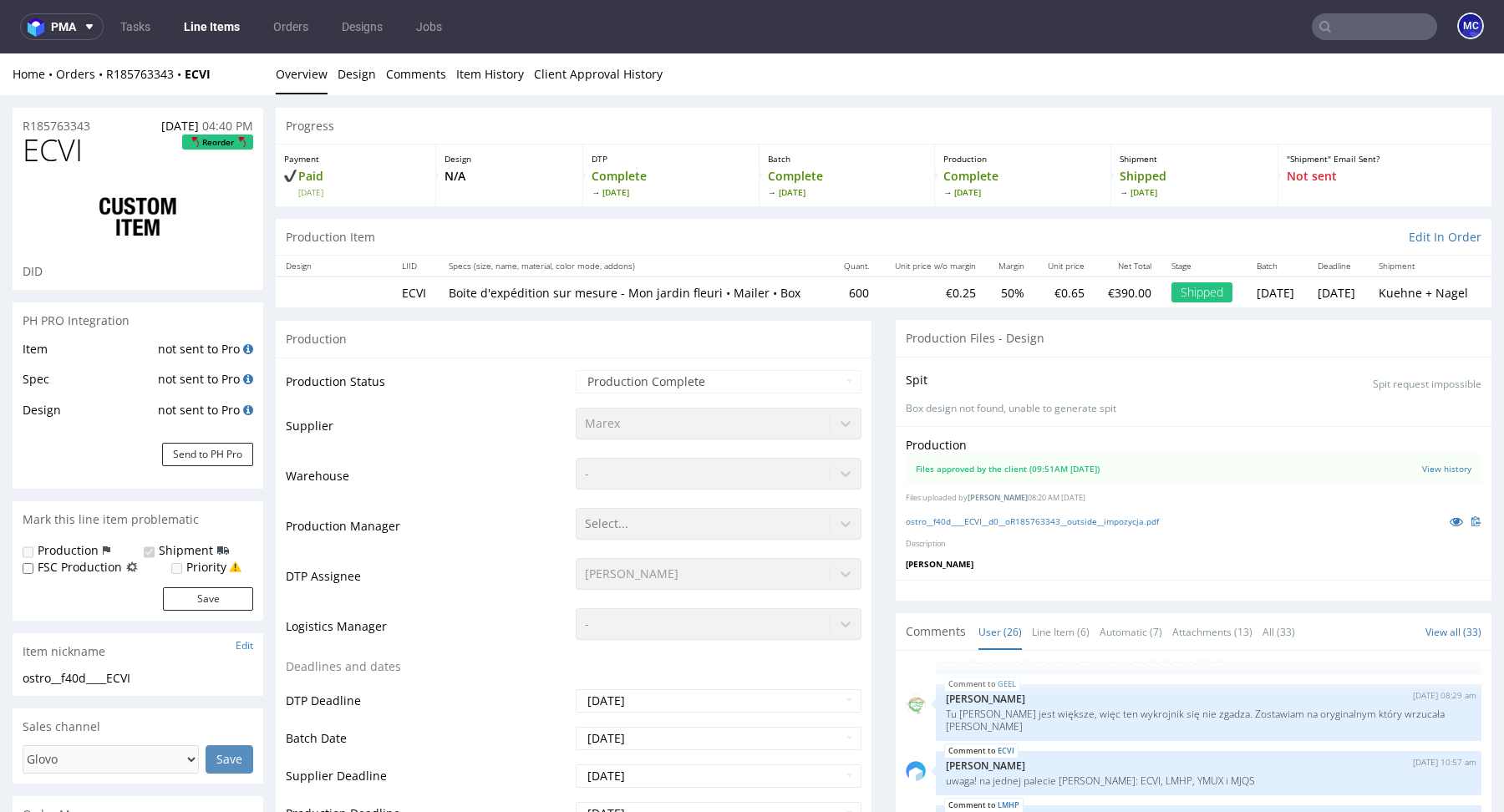
select select "done"
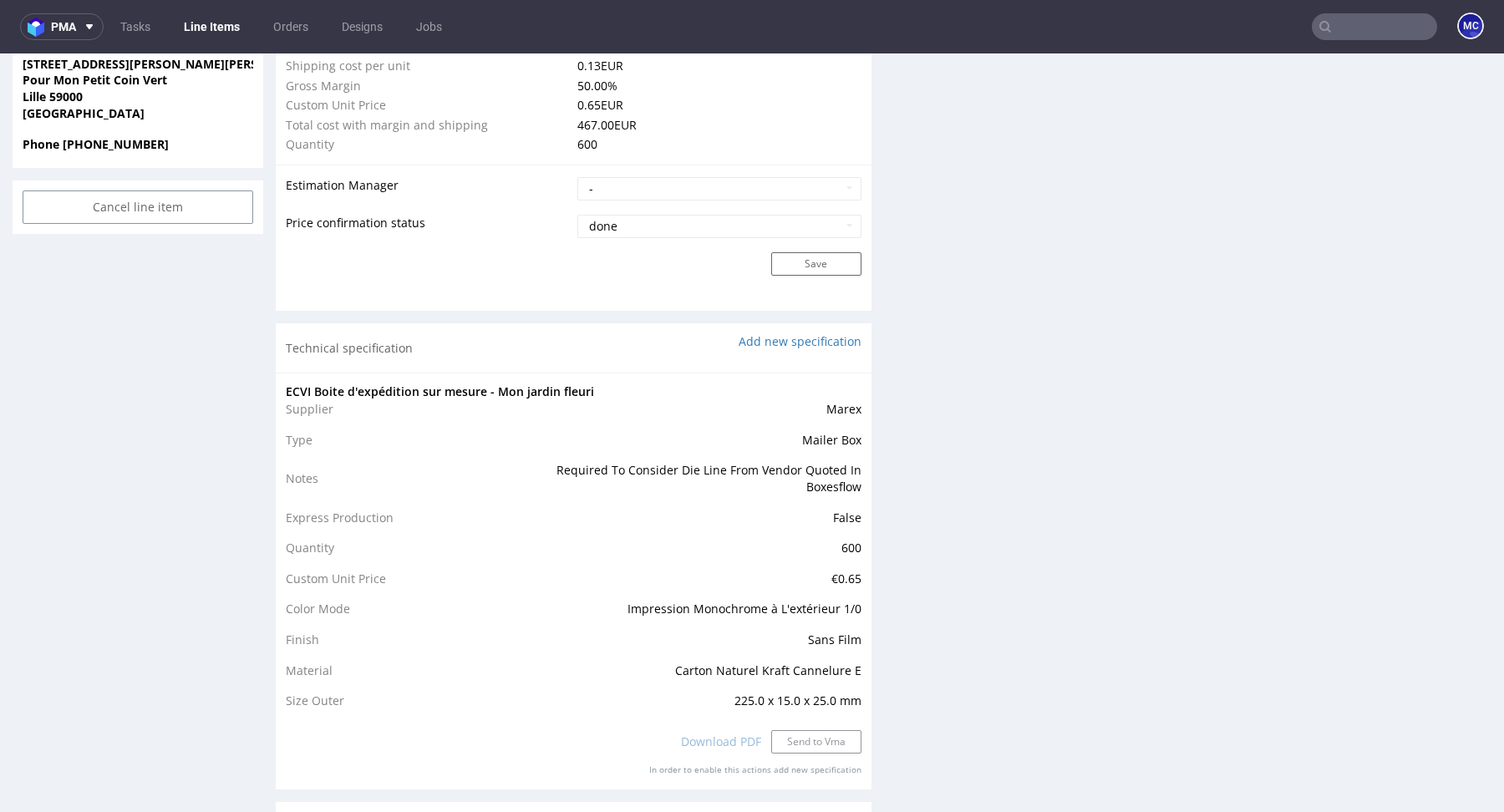
scroll to position [1278, 0]
